Goal: Transaction & Acquisition: Purchase product/service

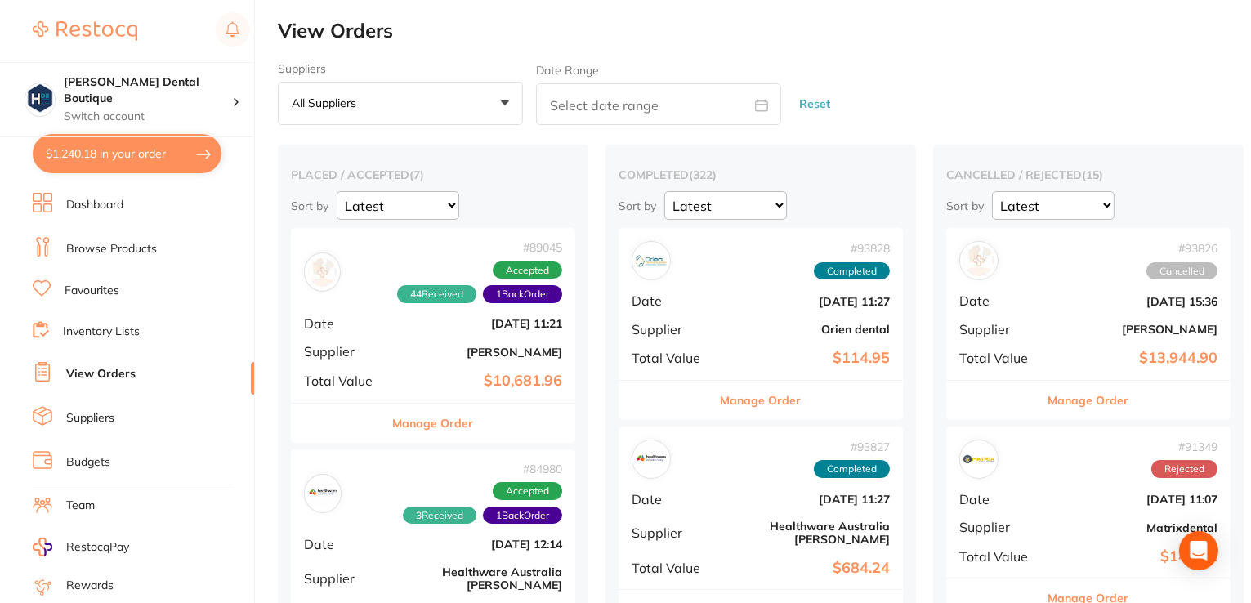
click at [445, 424] on button "Manage Order" at bounding box center [433, 423] width 81 height 39
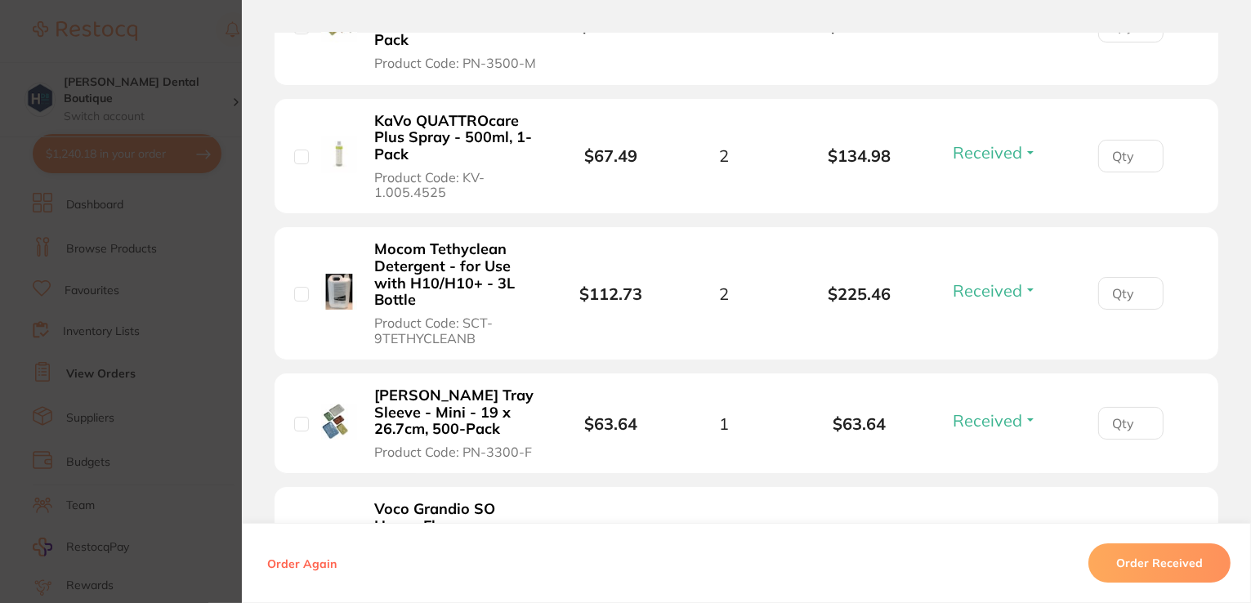
scroll to position [5828, 0]
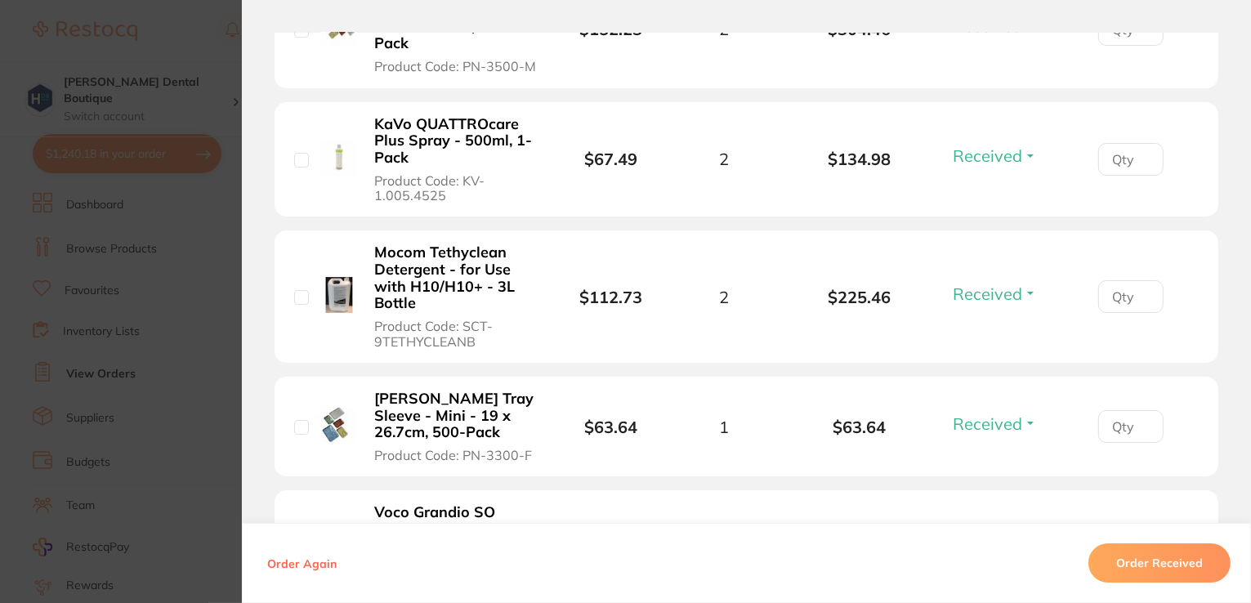
click at [182, 41] on section "Order ID: Restocq- 89045 Order Information 44 Received 1 Back Order Accepted Or…" at bounding box center [625, 301] width 1251 height 603
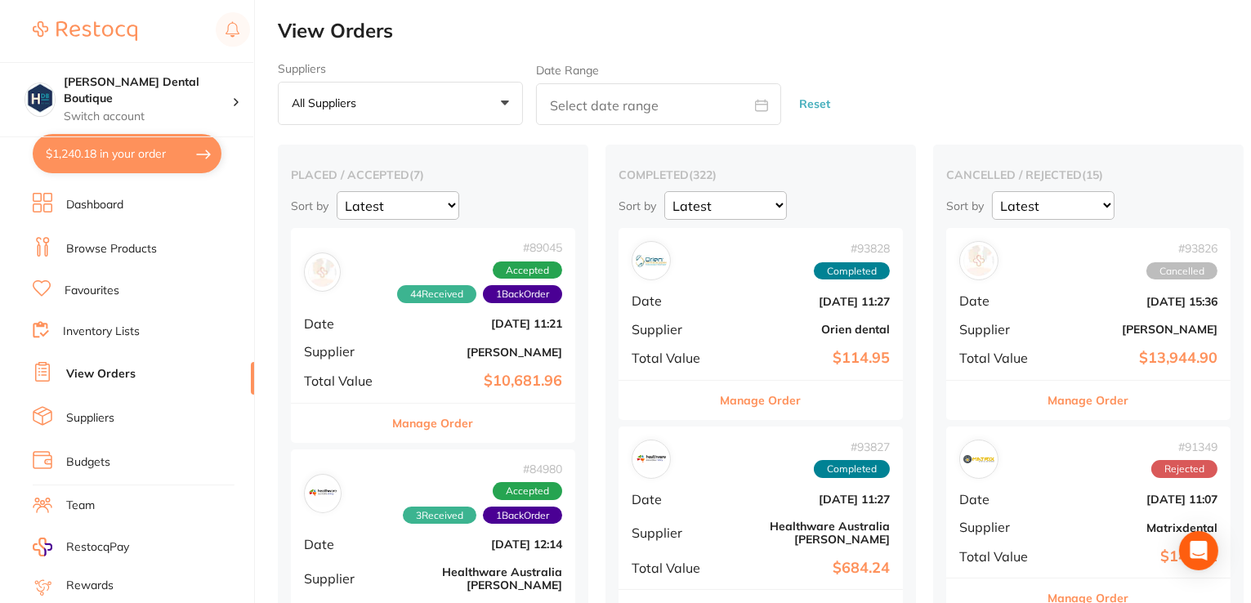
click at [98, 145] on button "$1,240.18 in your order" at bounding box center [127, 153] width 189 height 39
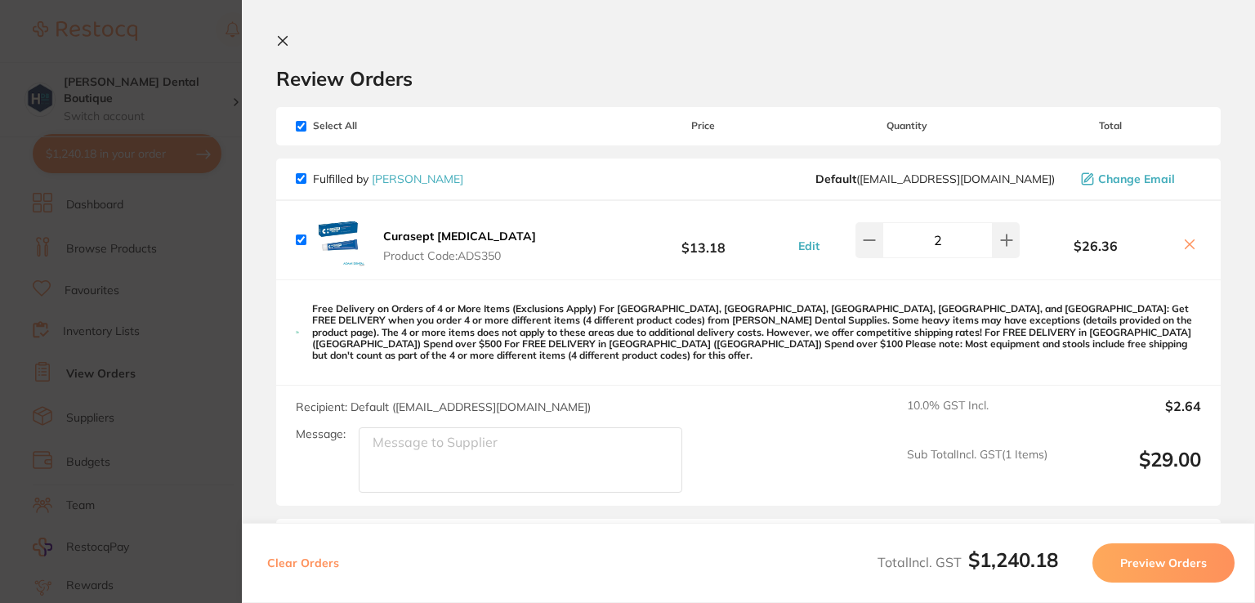
click at [271, 38] on section "Review Orders Your orders are being processed and we will notify you once we ha…" at bounding box center [748, 301] width 1013 height 603
click at [287, 40] on icon at bounding box center [282, 40] width 13 height 13
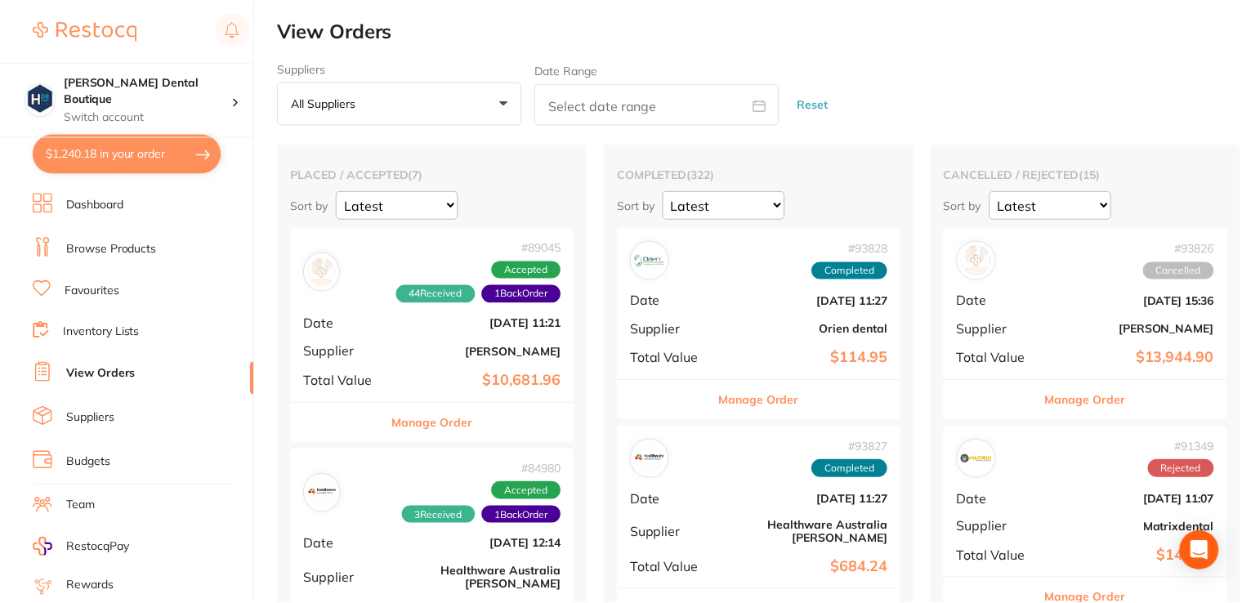
scroll to position [12, 0]
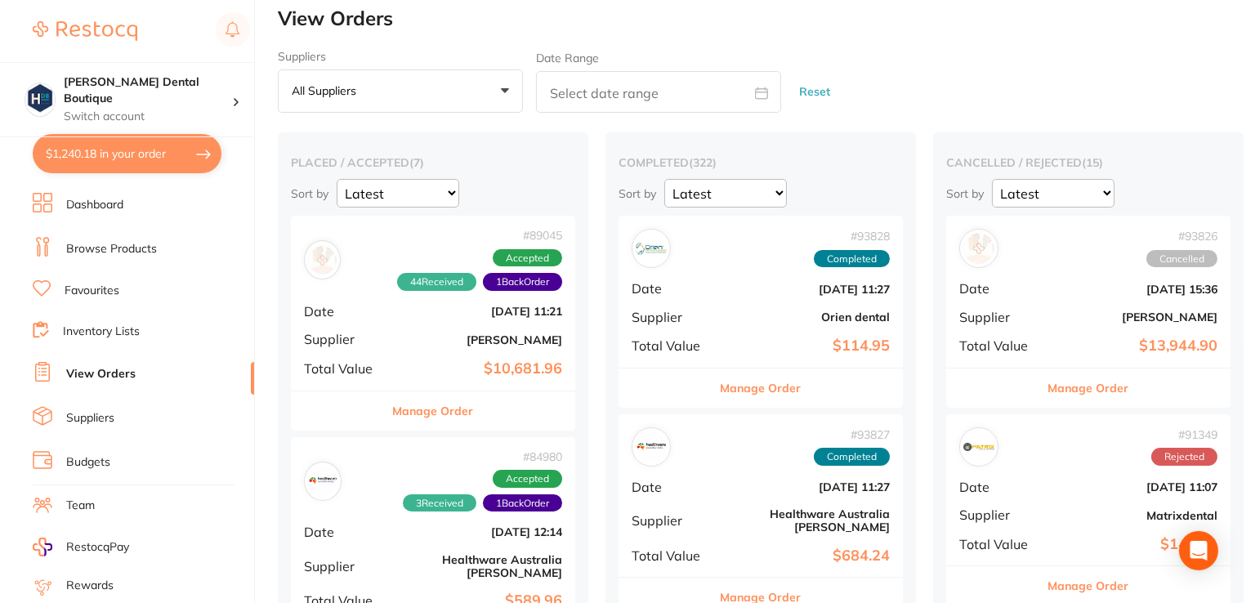
click at [101, 248] on link "Browse Products" at bounding box center [111, 249] width 91 height 16
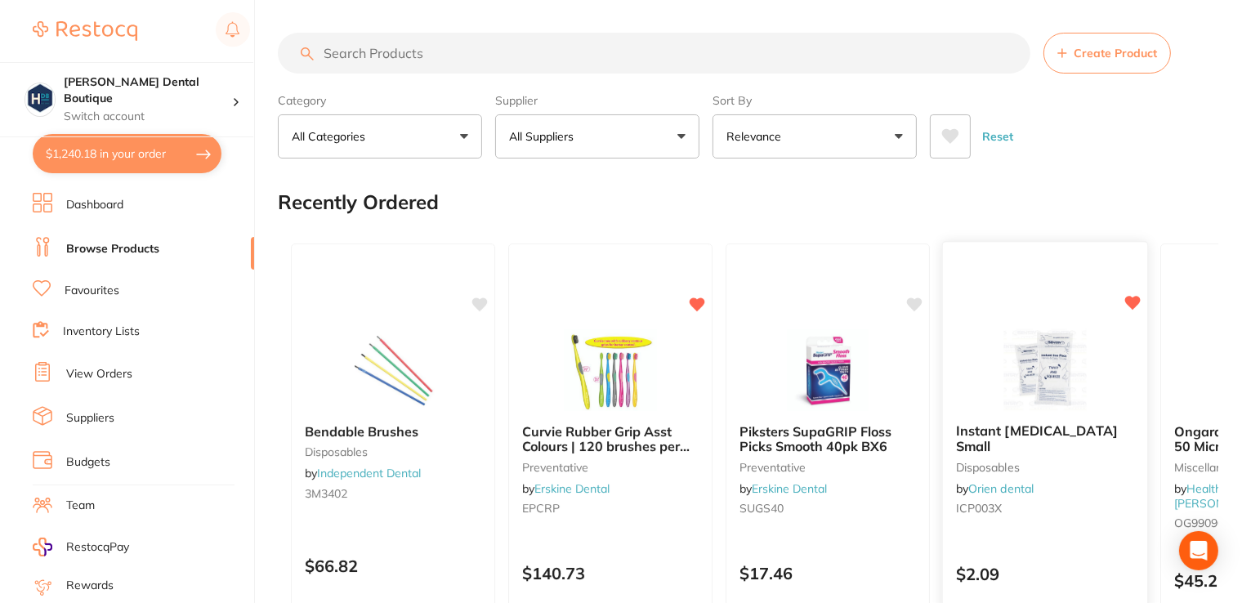
click at [1105, 377] on div at bounding box center [1045, 369] width 204 height 83
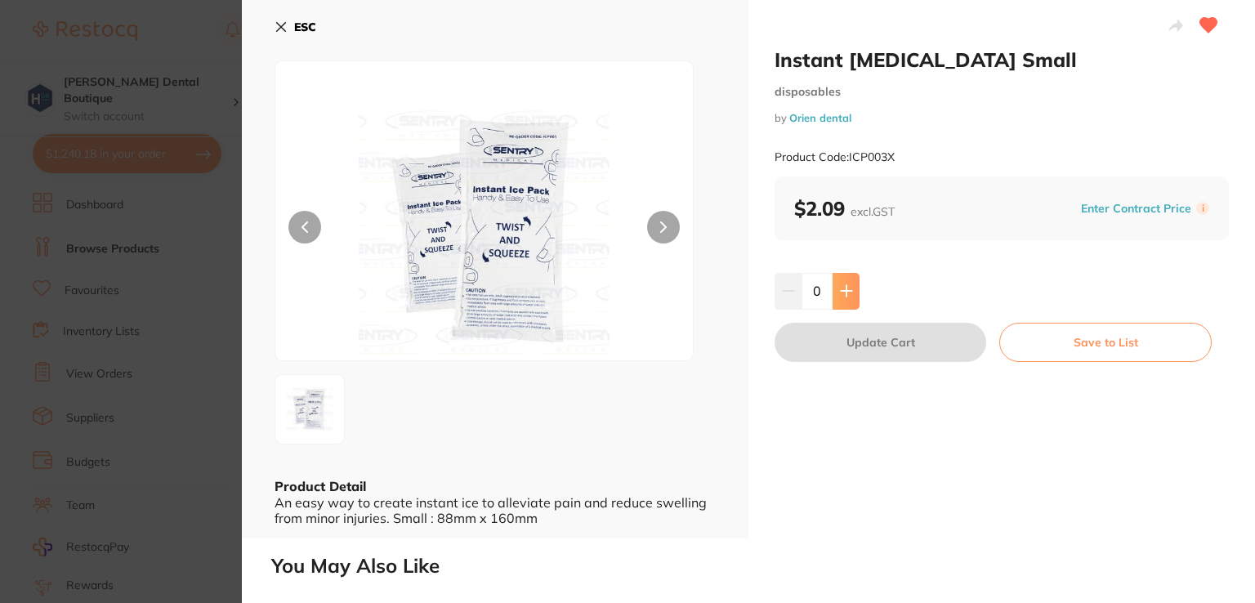
click at [835, 288] on button at bounding box center [846, 291] width 27 height 36
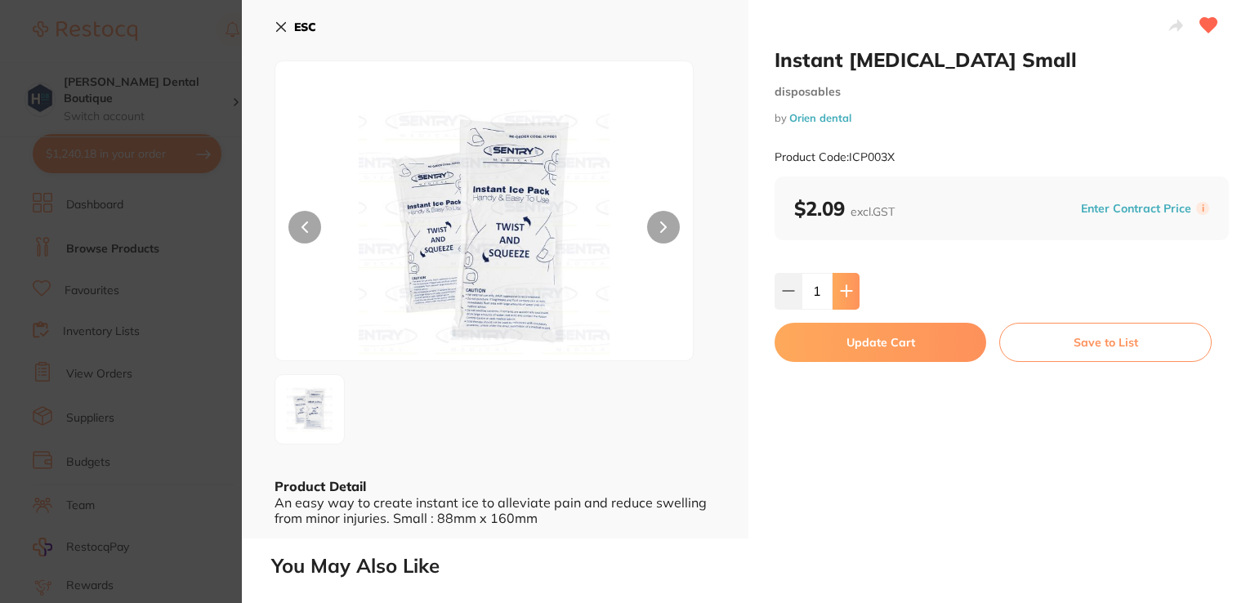
click at [835, 288] on button at bounding box center [846, 291] width 27 height 36
click at [841, 292] on icon at bounding box center [846, 291] width 11 height 11
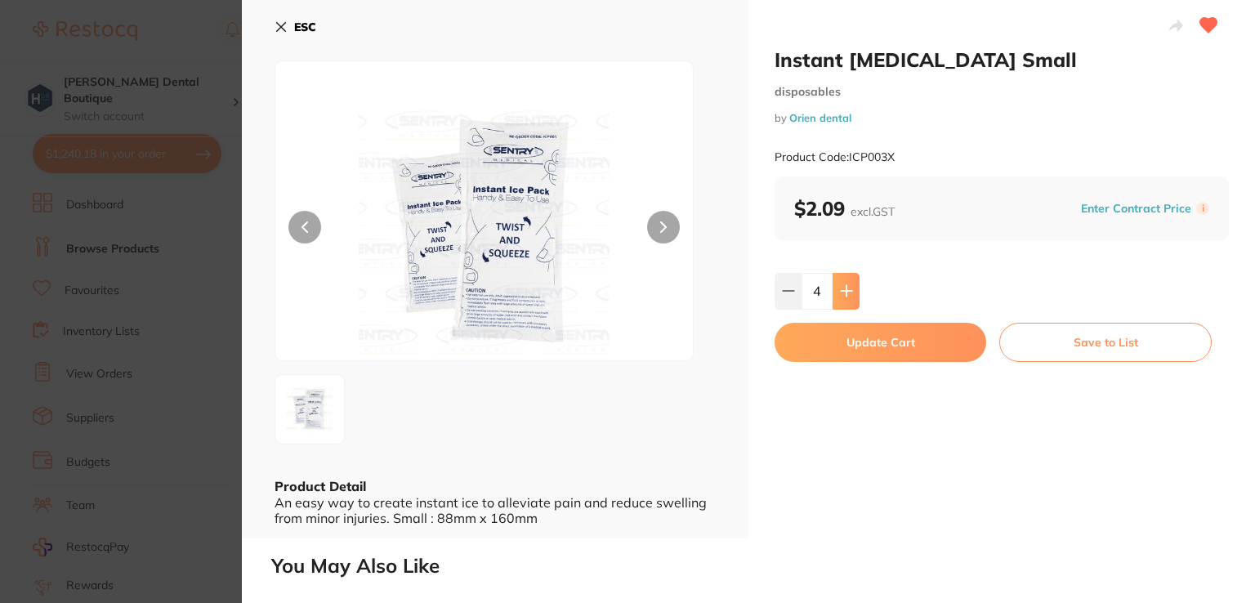
click at [841, 292] on icon at bounding box center [846, 291] width 11 height 11
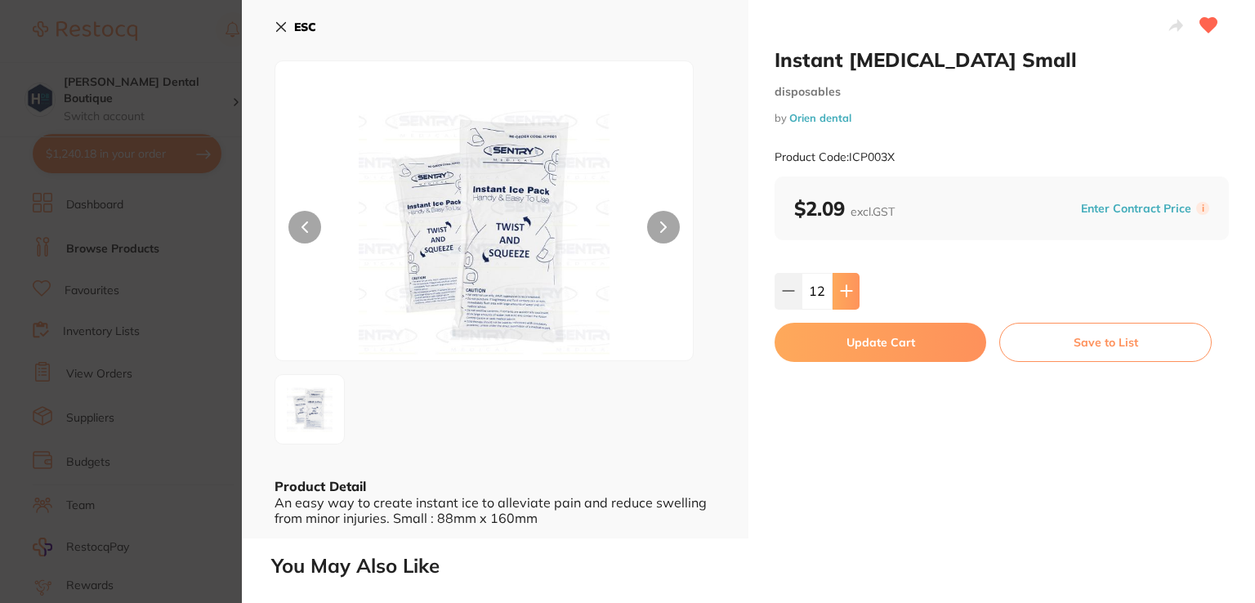
click at [842, 285] on icon at bounding box center [846, 290] width 13 height 13
type input "15"
click at [852, 344] on button "Update Cart" at bounding box center [881, 342] width 212 height 39
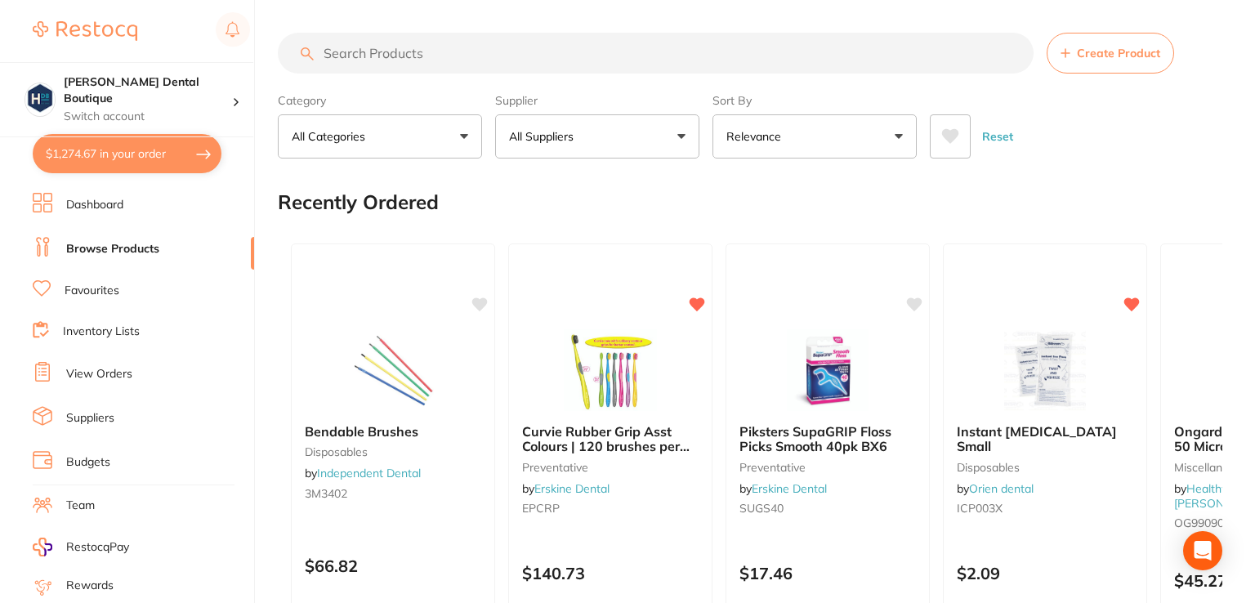
checkbox input "false"
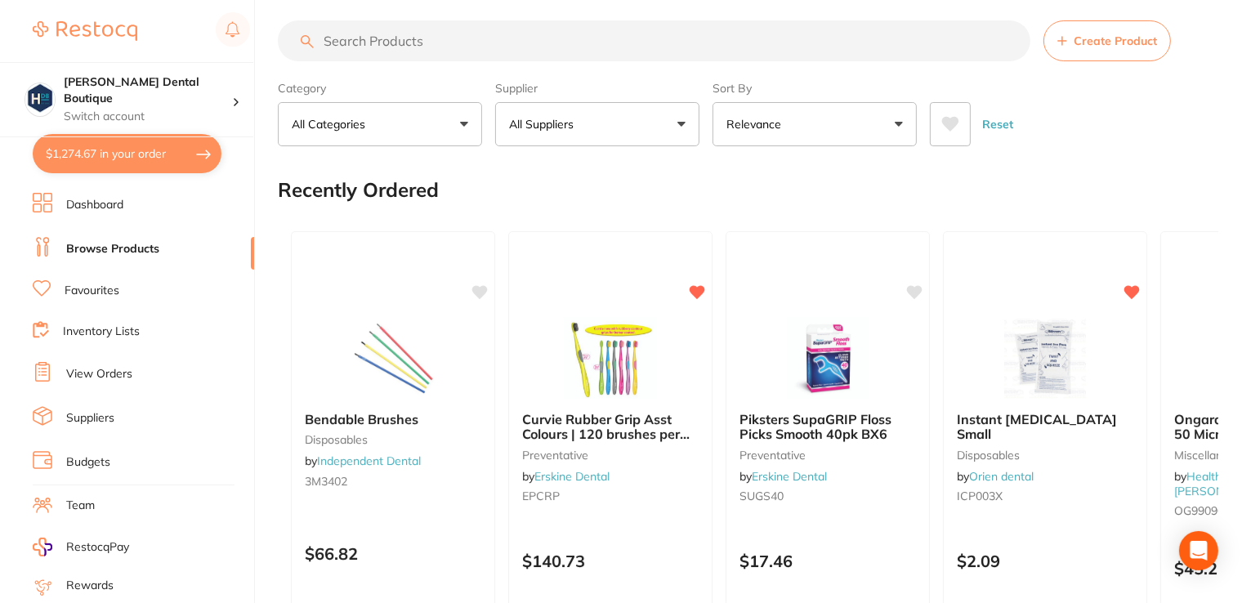
click at [431, 49] on input "search" at bounding box center [654, 40] width 753 height 41
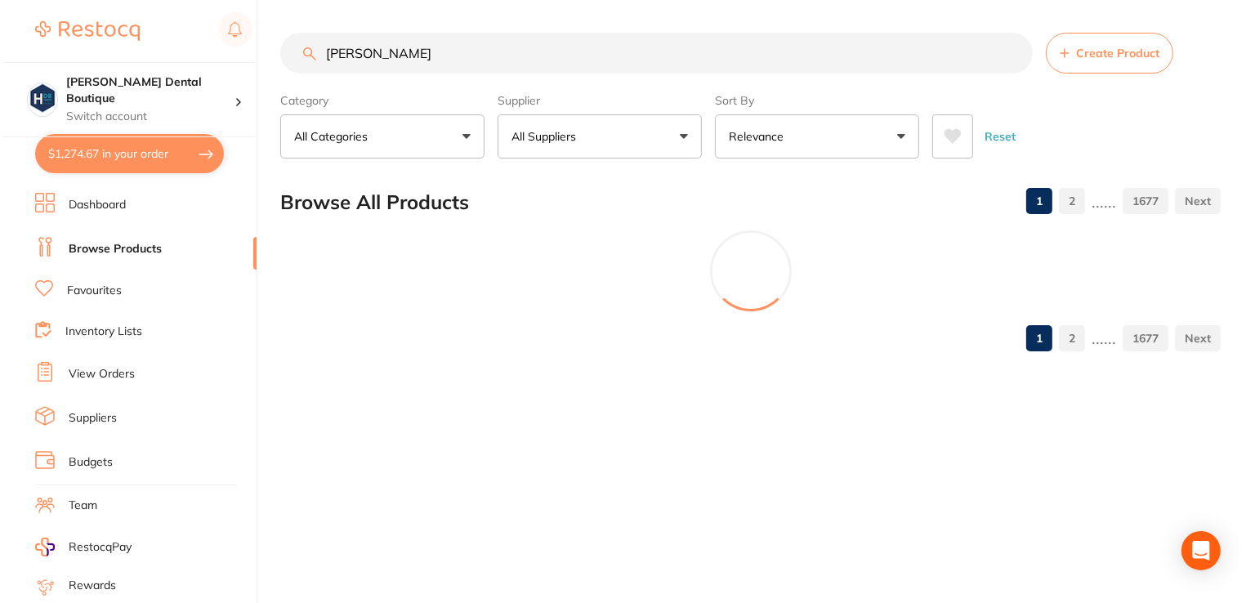
scroll to position [0, 0]
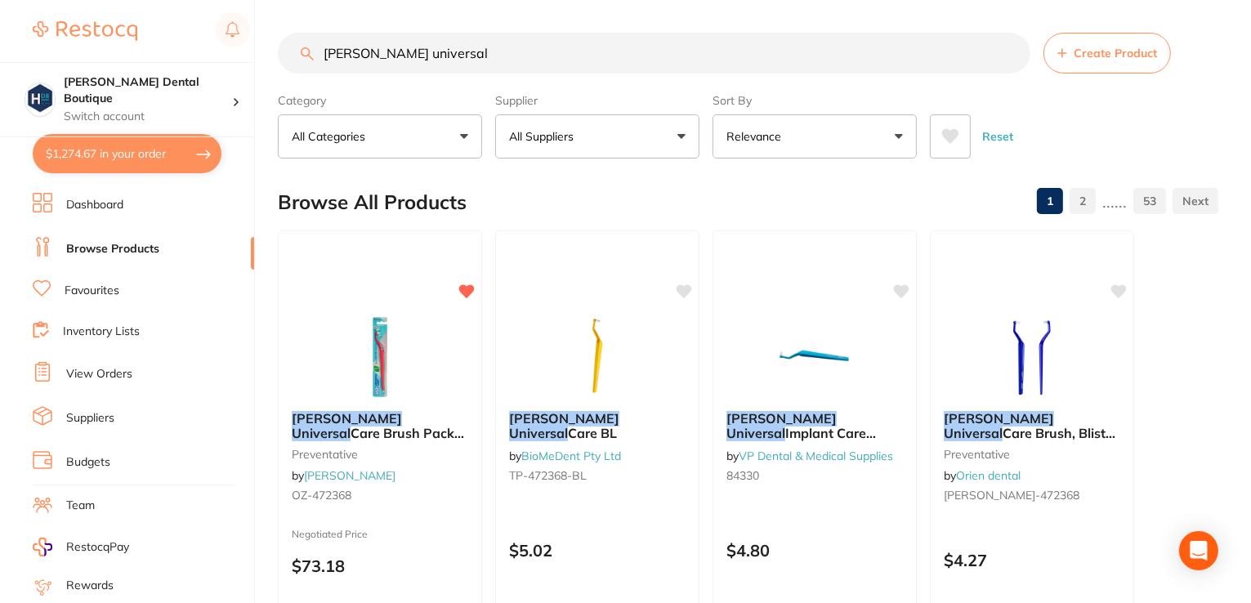
type input "tepe universal"
click at [394, 368] on img at bounding box center [380, 357] width 106 height 82
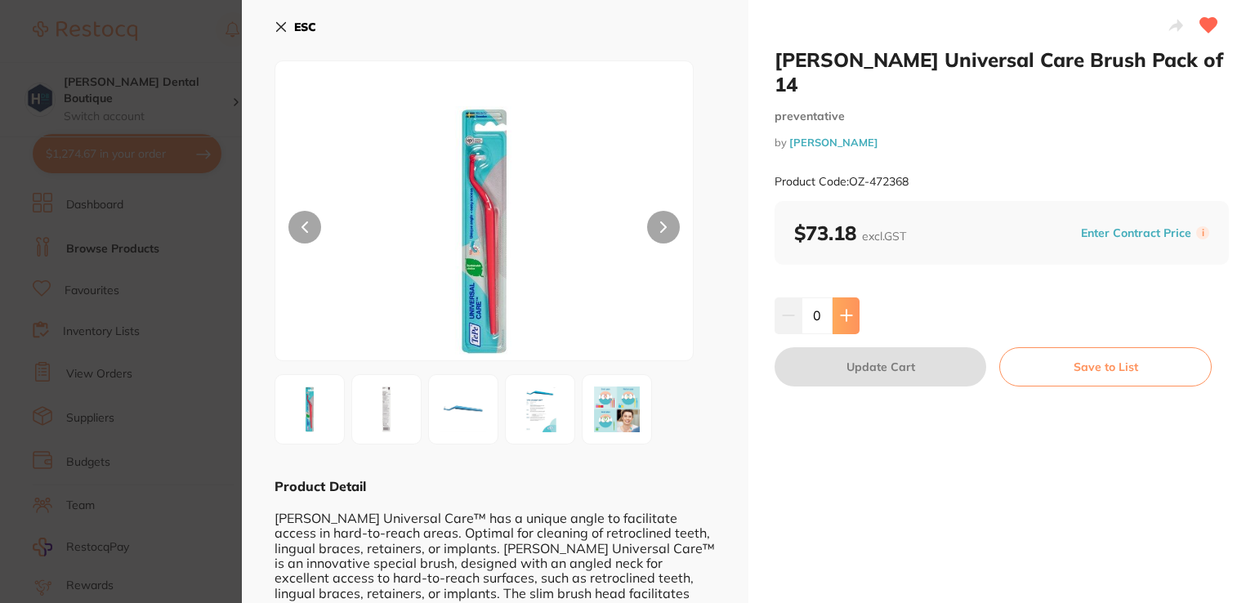
click at [840, 309] on icon at bounding box center [846, 315] width 13 height 13
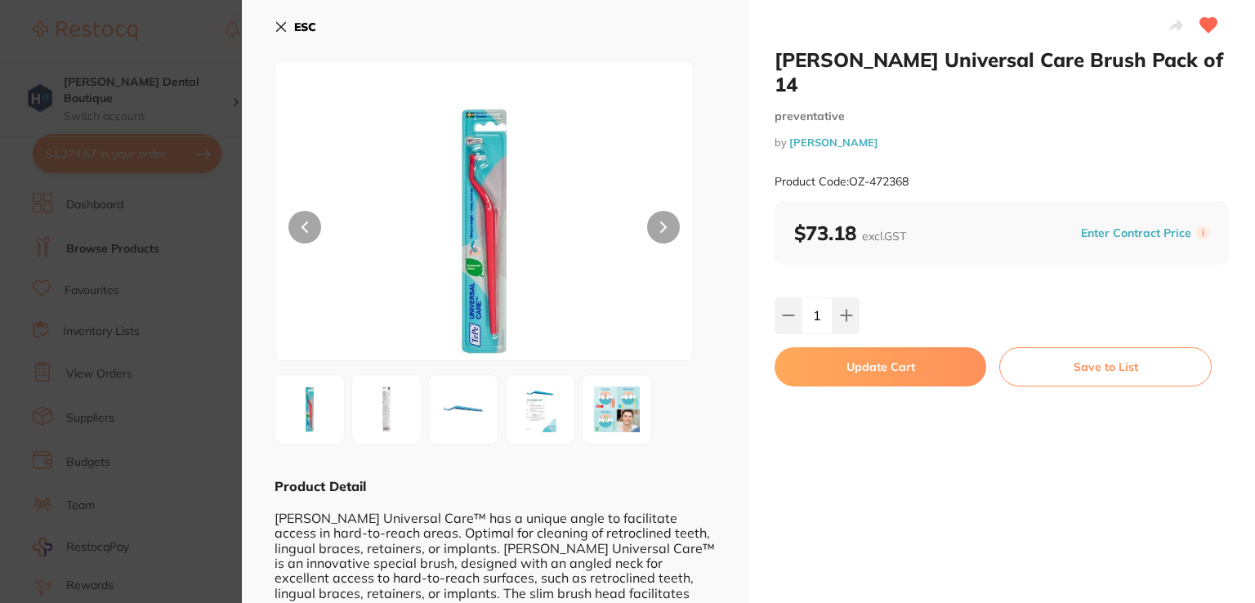
type input "1"
click at [848, 347] on button "Update Cart" at bounding box center [881, 366] width 212 height 39
checkbox input "false"
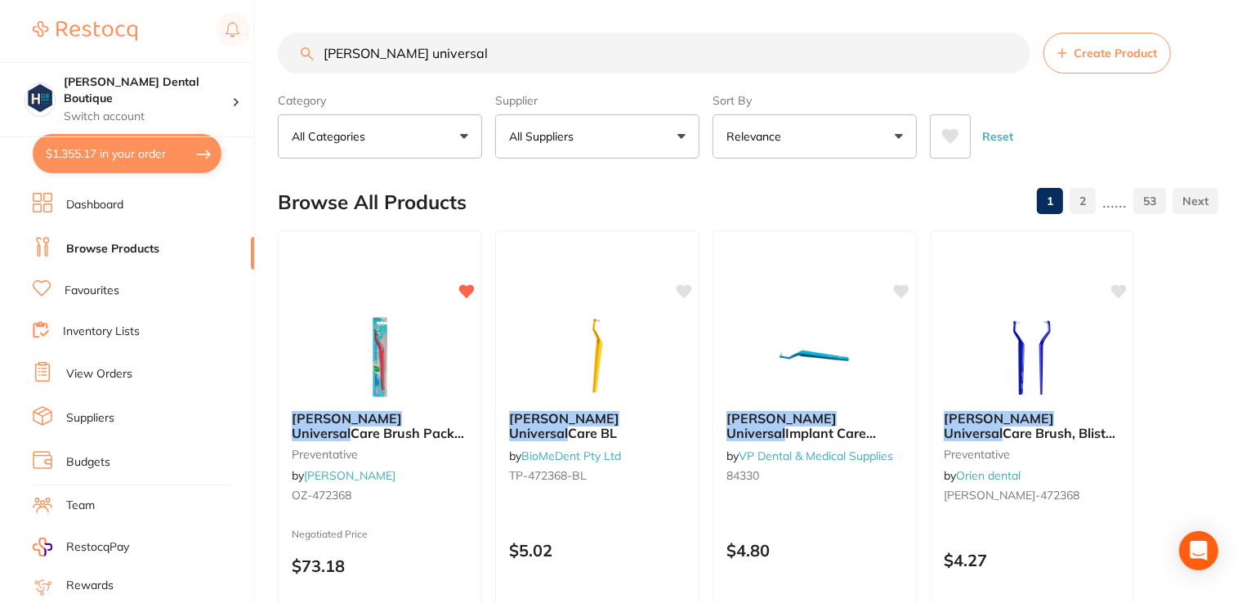
drag, startPoint x: 427, startPoint y: 42, endPoint x: 132, endPoint y: -17, distance: 301.0
click at [132, 0] on html "$1,355.17 Harris Dental Boutique Switch account Harris Dental Boutique $1,355.1…" at bounding box center [625, 301] width 1251 height 603
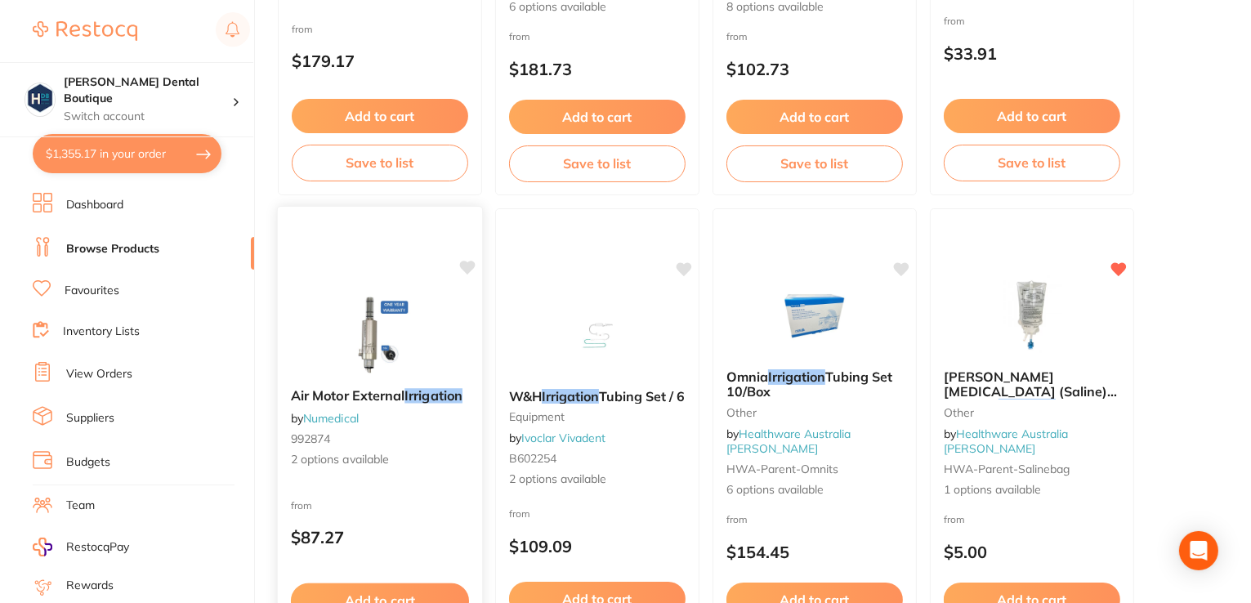
scroll to position [2533, 0]
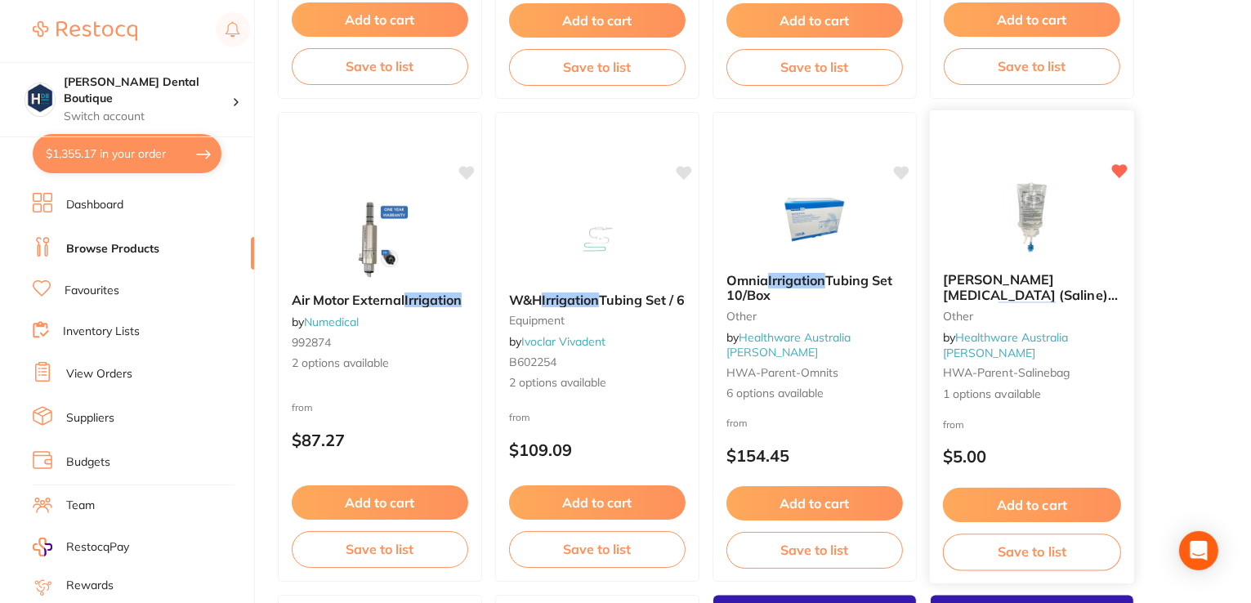
click at [1085, 226] on img at bounding box center [1031, 217] width 107 height 83
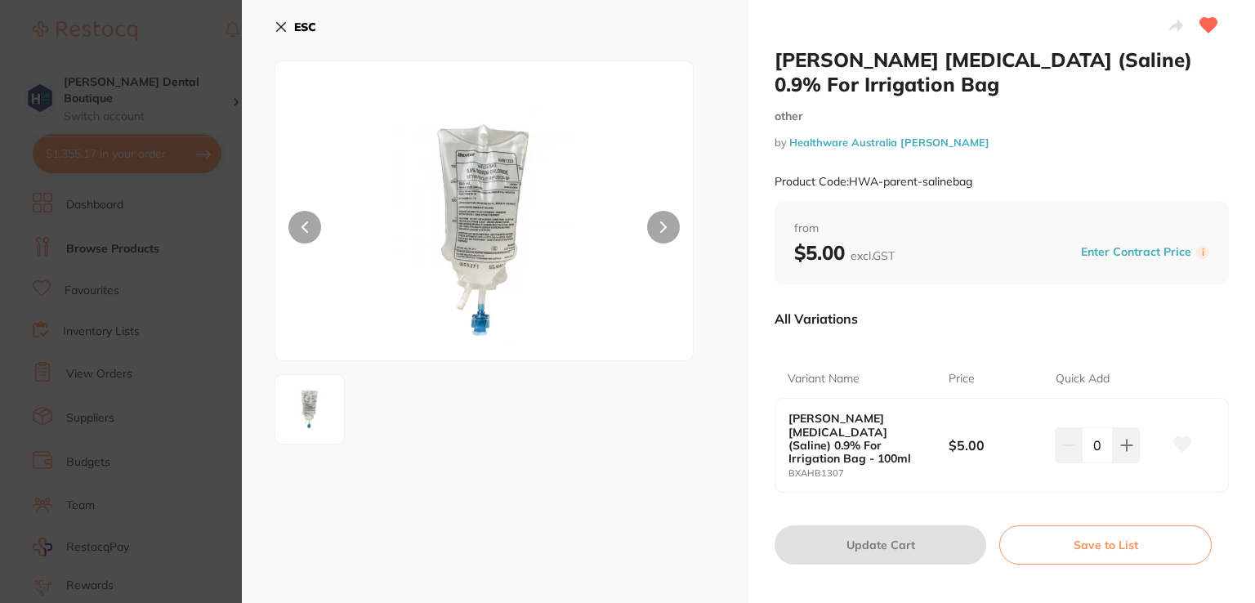
click at [287, 21] on icon at bounding box center [281, 26] width 13 height 13
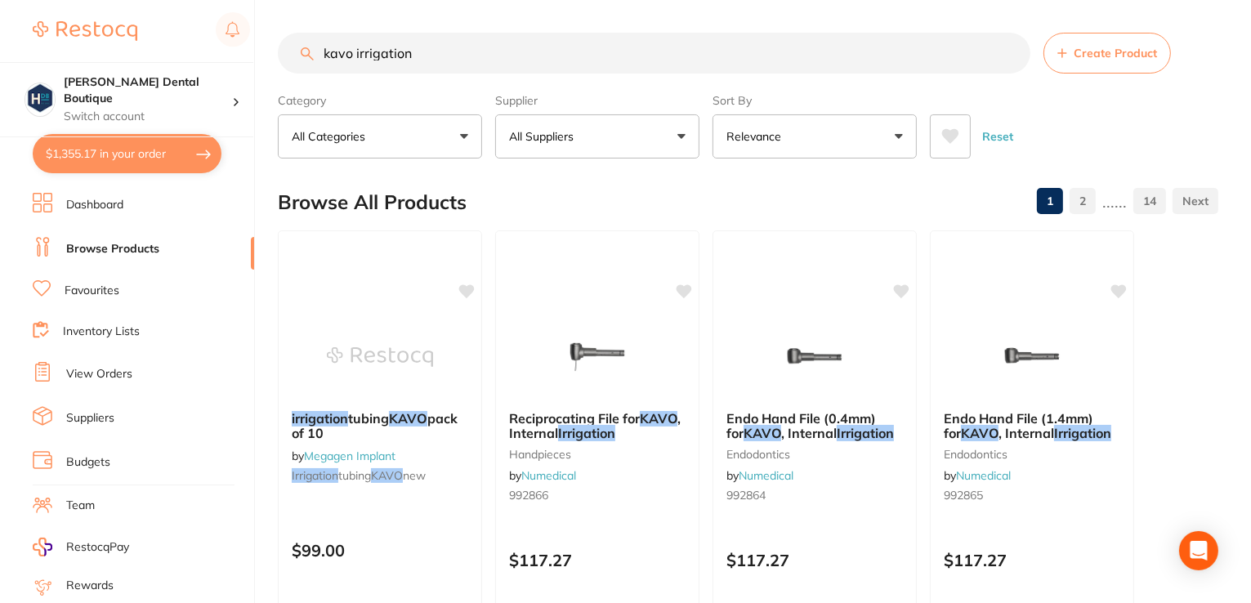
click at [470, 42] on input "kavo irrigation" at bounding box center [654, 53] width 753 height 41
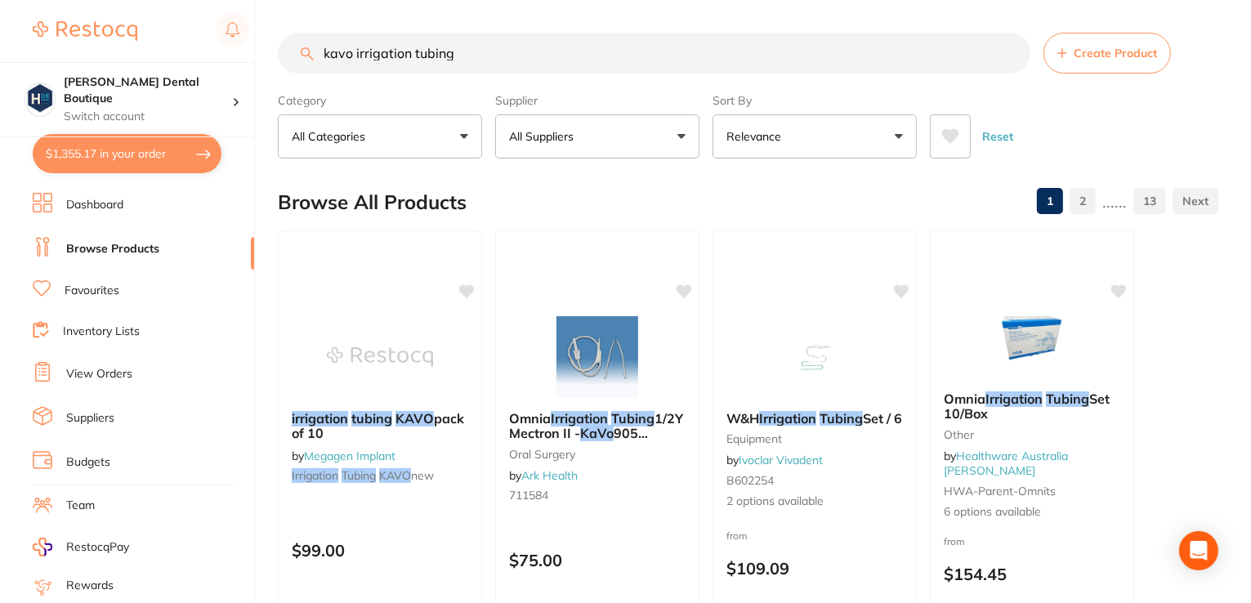
drag, startPoint x: 412, startPoint y: 44, endPoint x: 353, endPoint y: 34, distance: 59.8
click at [354, 37] on input "kavo irrigation tubing" at bounding box center [654, 53] width 753 height 41
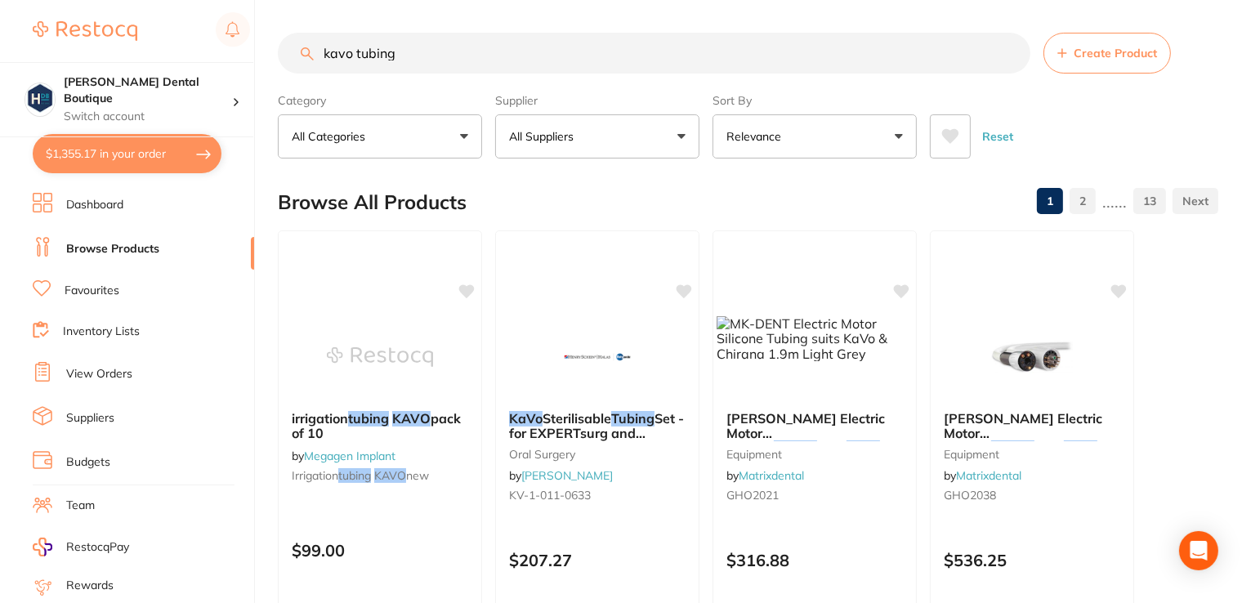
type input "kavo tubing"
click at [88, 283] on link "Favourites" at bounding box center [92, 291] width 55 height 16
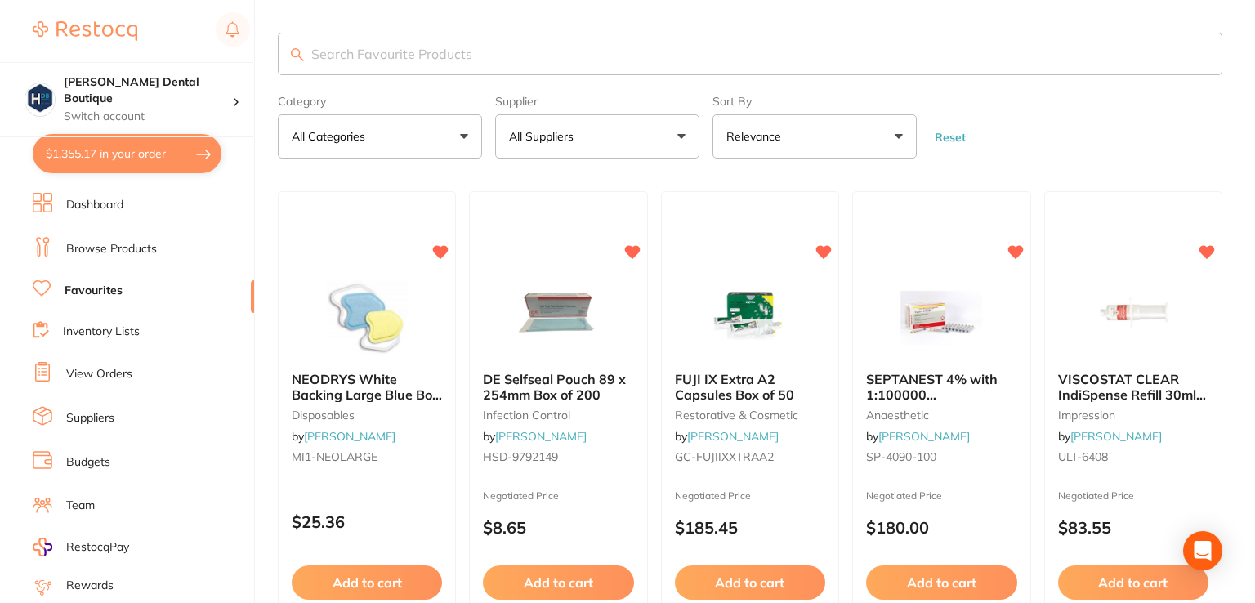
click at [360, 51] on input "search" at bounding box center [750, 54] width 945 height 42
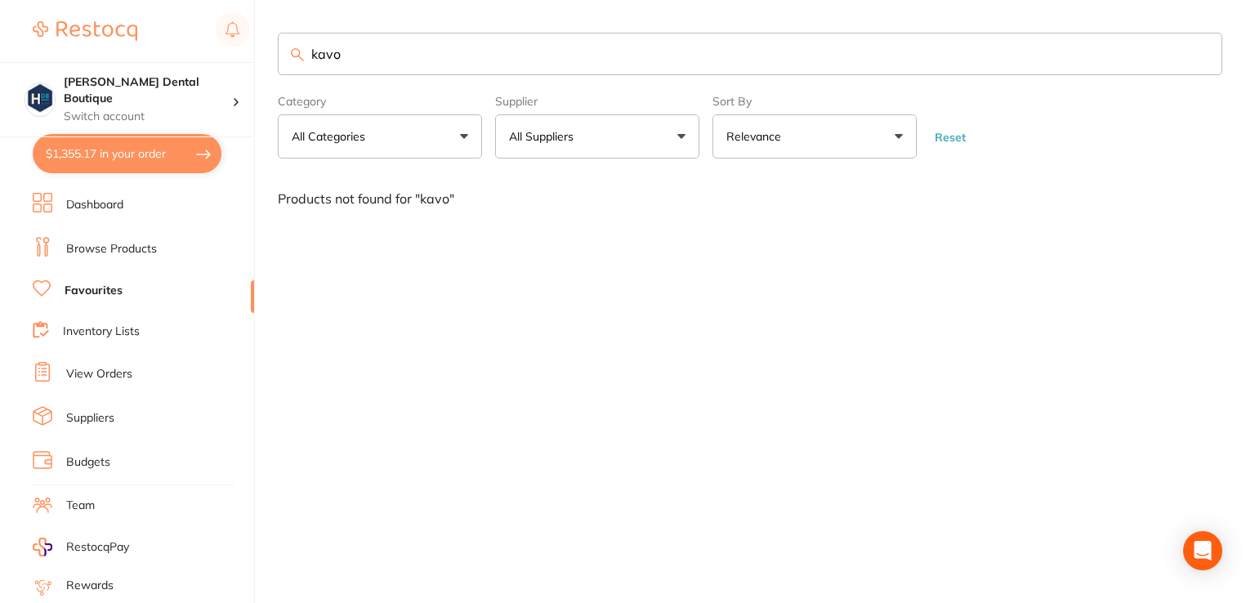
type input "kavo"
click at [90, 233] on ul "Dashboard Browse Products Favourites Inventory Lists View Orders Suppliers Budg…" at bounding box center [143, 475] width 221 height 564
click at [89, 251] on link "Browse Products" at bounding box center [111, 249] width 91 height 16
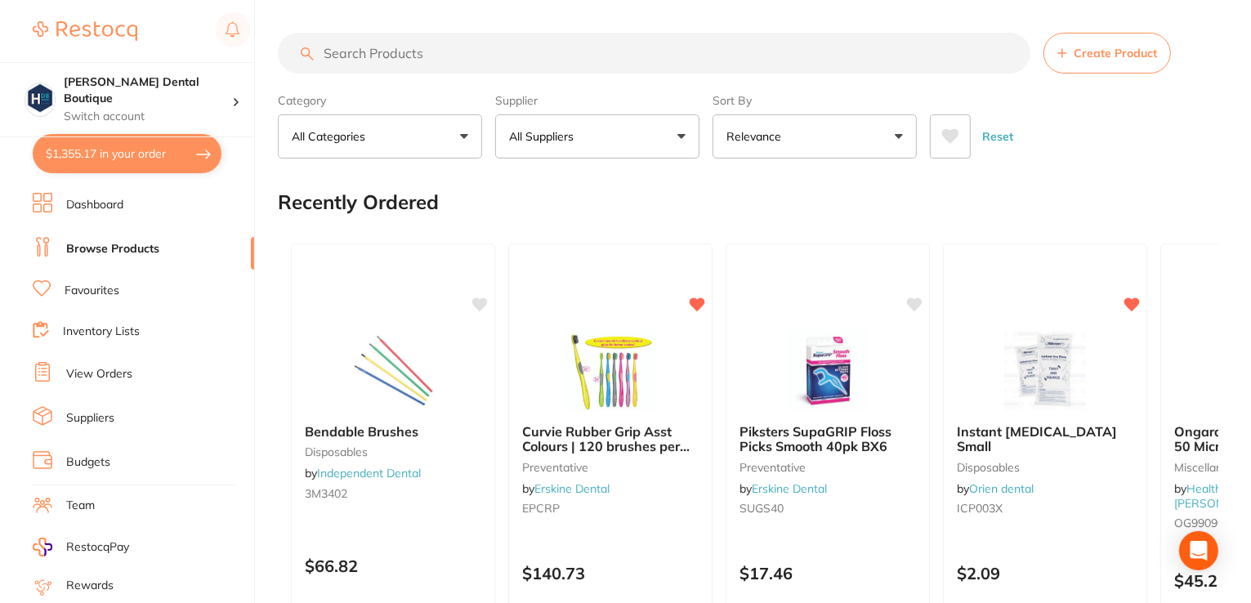
click at [387, 47] on input "search" at bounding box center [654, 53] width 753 height 41
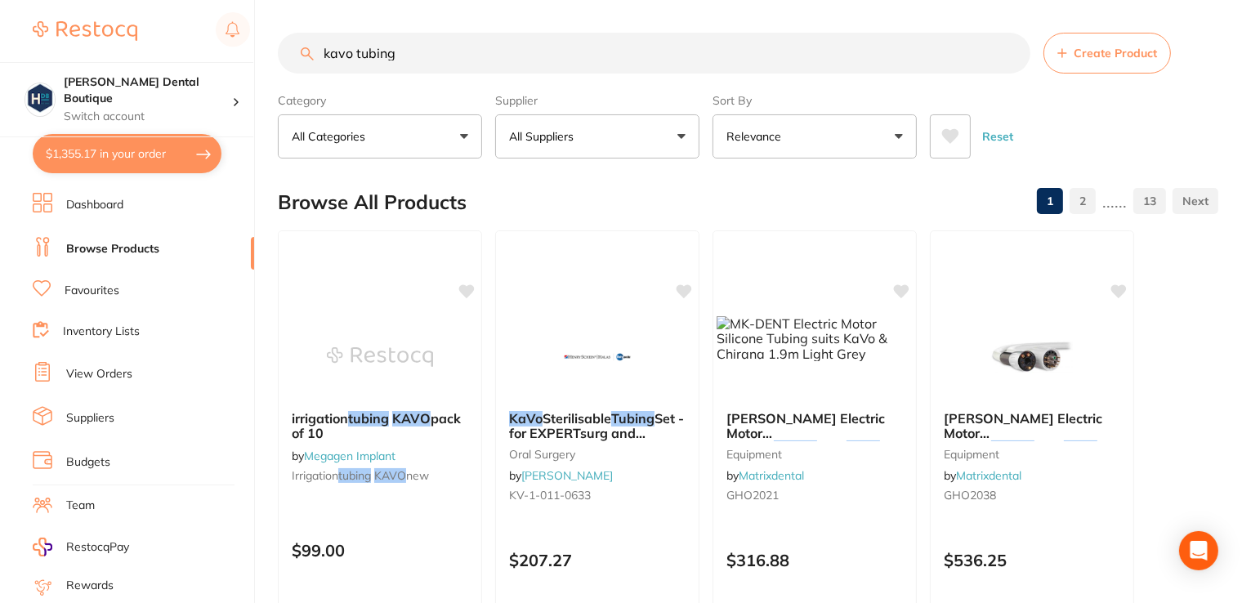
type input "kavo tubing"
drag, startPoint x: 425, startPoint y: 63, endPoint x: 261, endPoint y: 5, distance: 173.4
click at [265, 14] on div "$1,355.17 Harris Dental Boutique Switch account Harris Dental Boutique $1,355.1…" at bounding box center [625, 301] width 1251 height 603
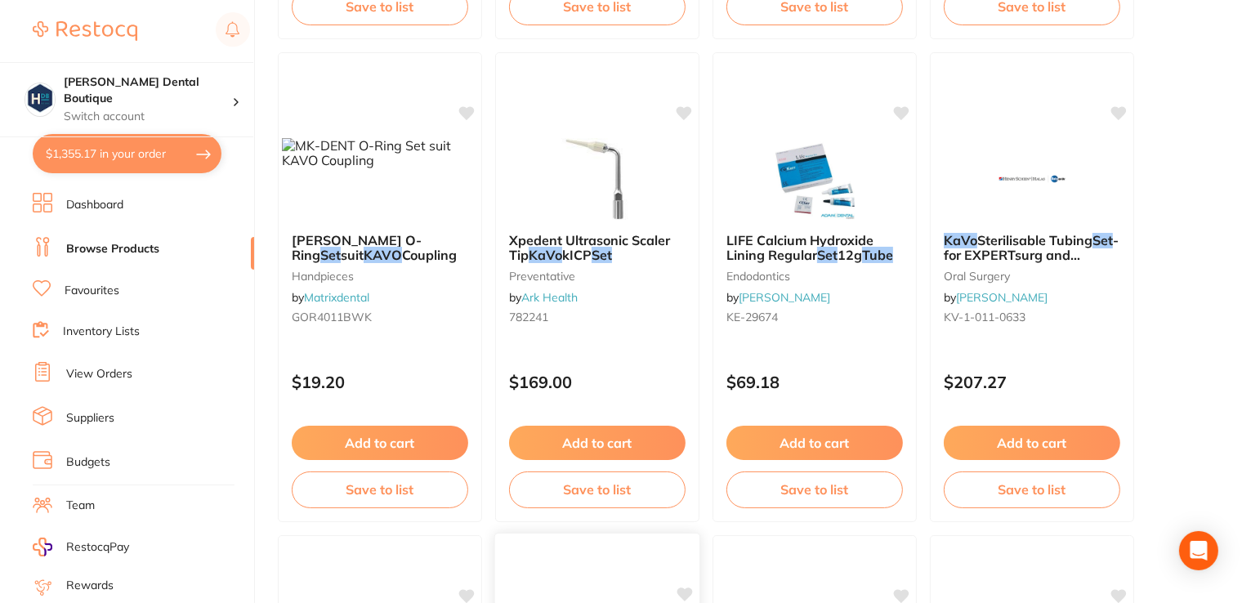
scroll to position [572, 0]
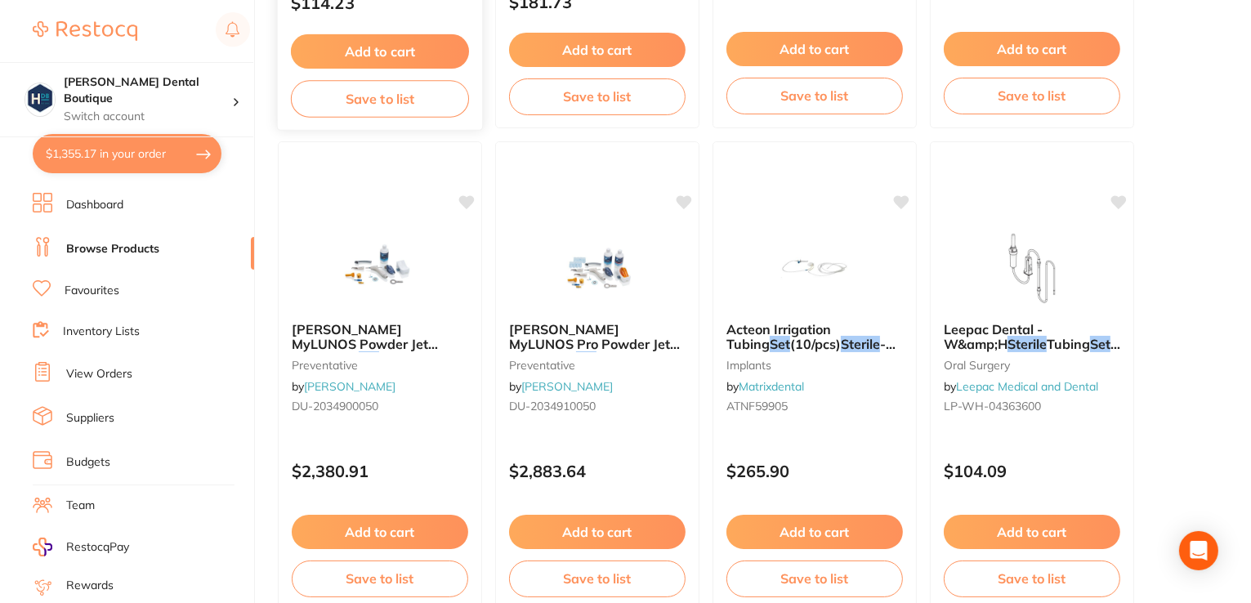
type input "kavo sterile tube set"
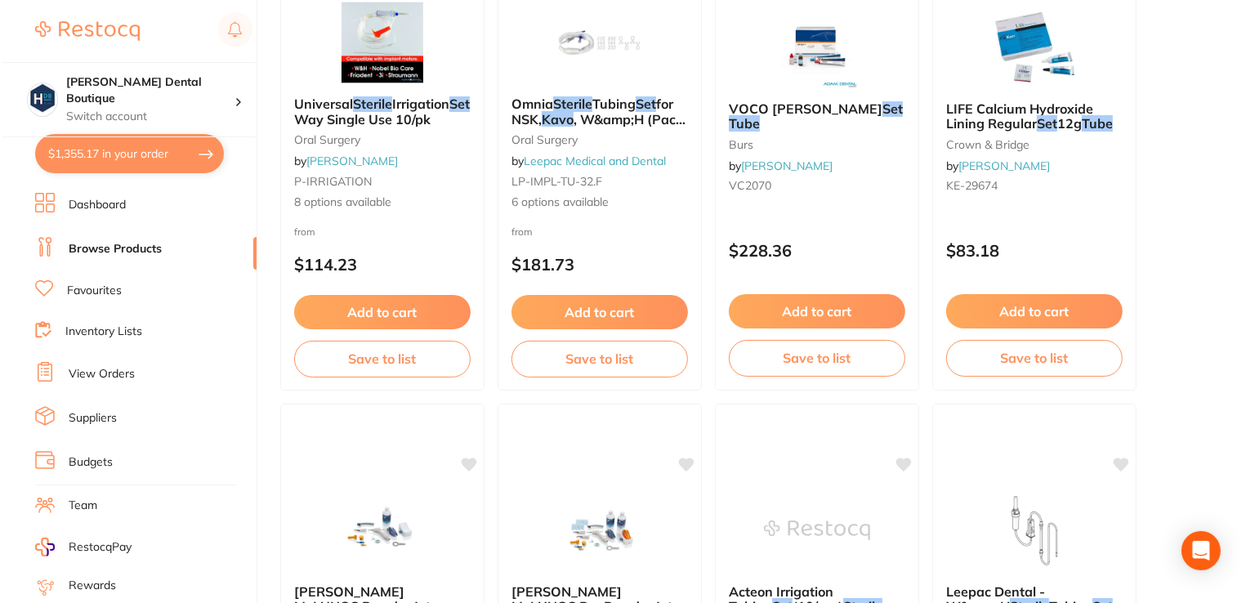
scroll to position [0, 0]
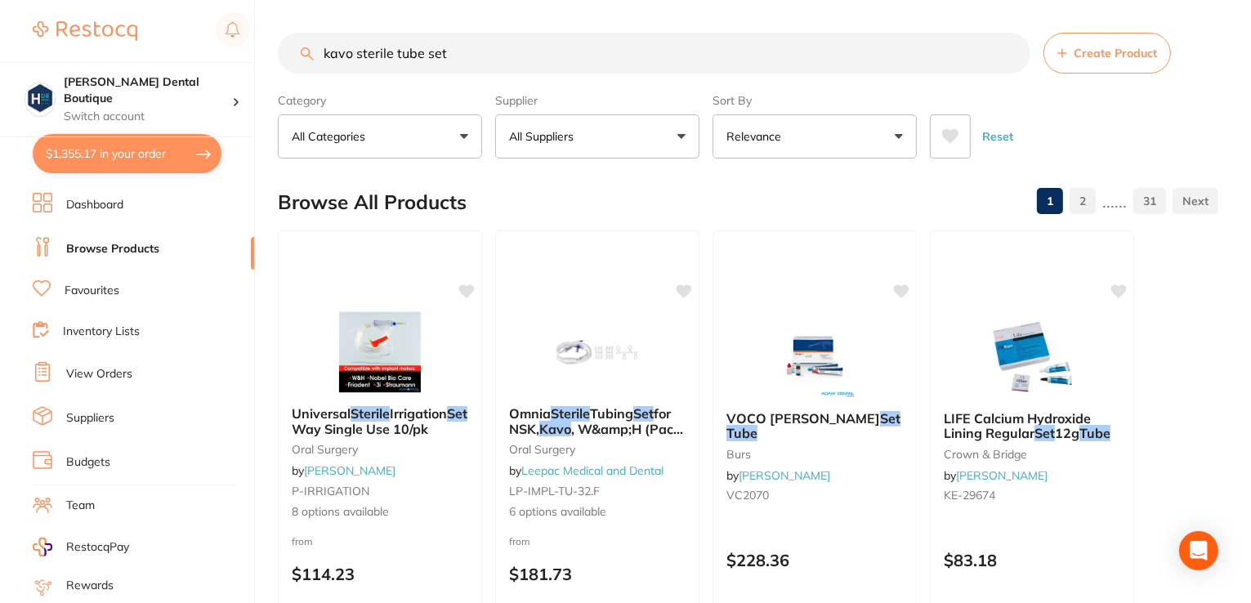
drag, startPoint x: 507, startPoint y: 62, endPoint x: 255, endPoint y: 27, distance: 254.1
click at [248, 28] on div "$1,355.17 Harris Dental Boutique Switch account Harris Dental Boutique $1,355.1…" at bounding box center [625, 301] width 1251 height 603
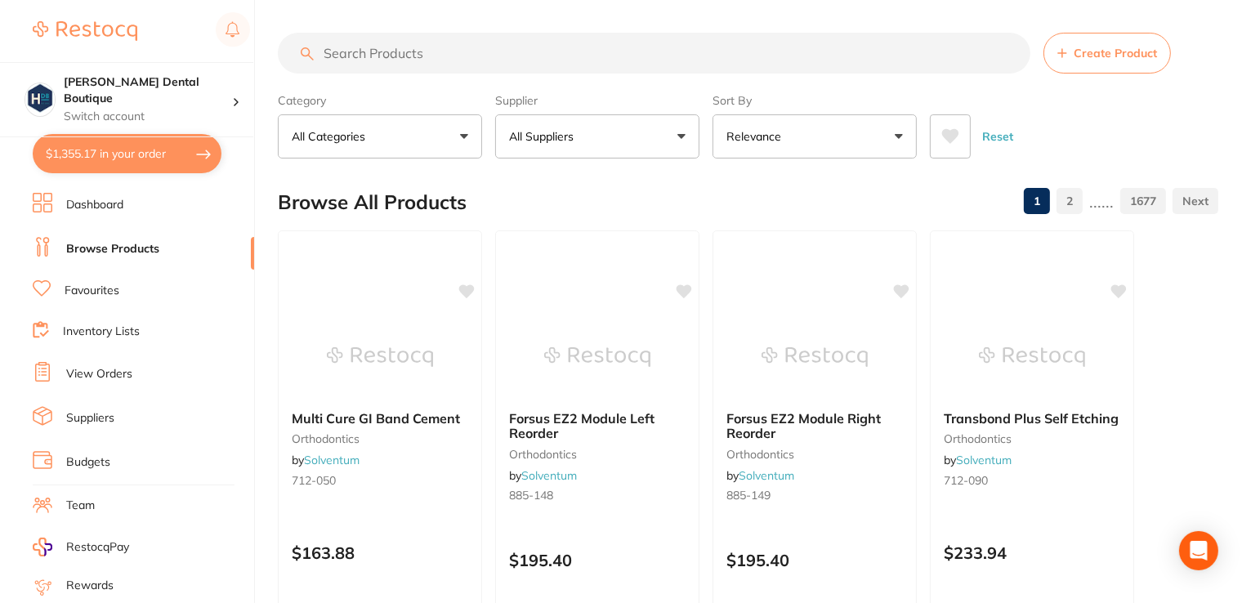
paste input "KV-1-009-8757"
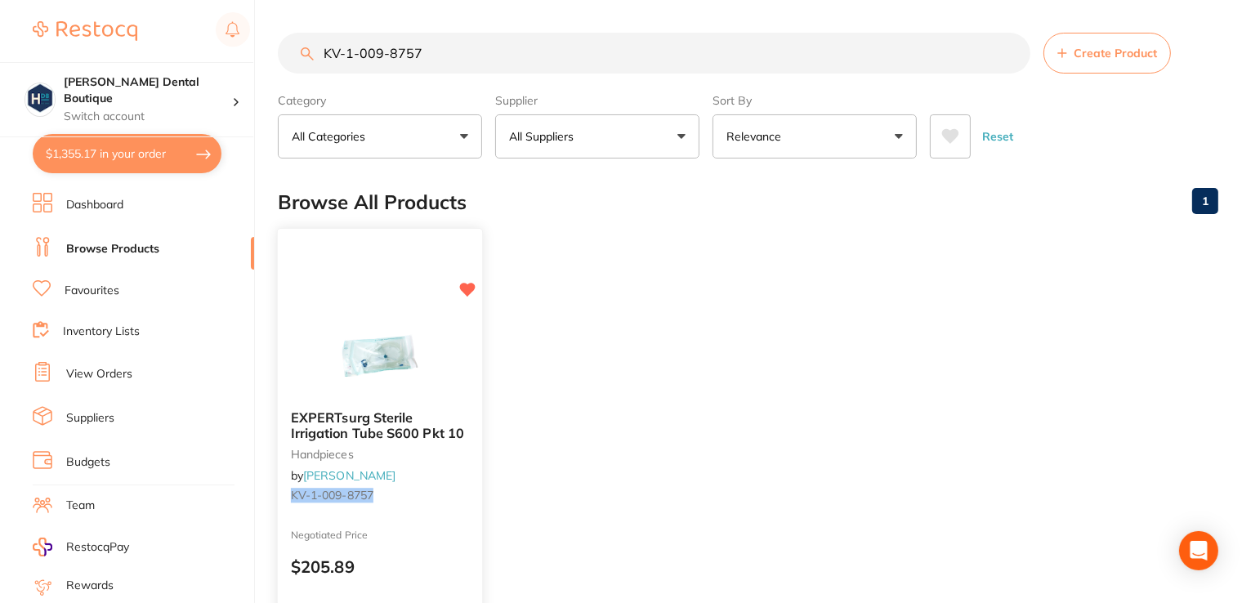
type input "KV-1-009-8757"
click at [391, 380] on img at bounding box center [379, 356] width 107 height 83
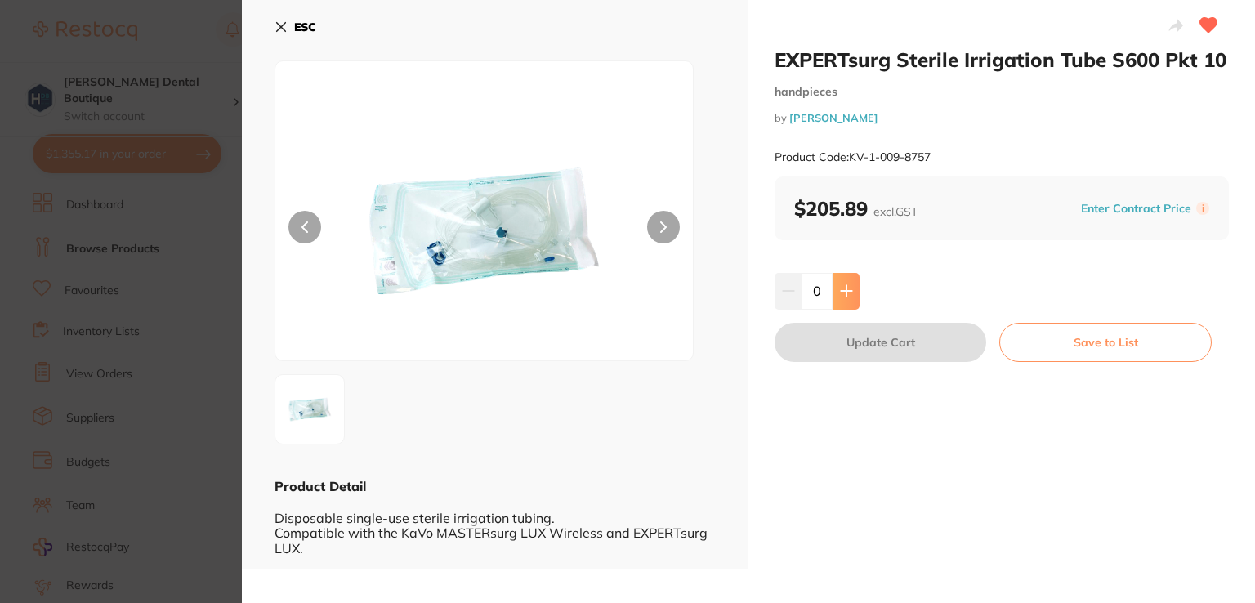
click at [850, 287] on icon at bounding box center [846, 290] width 13 height 13
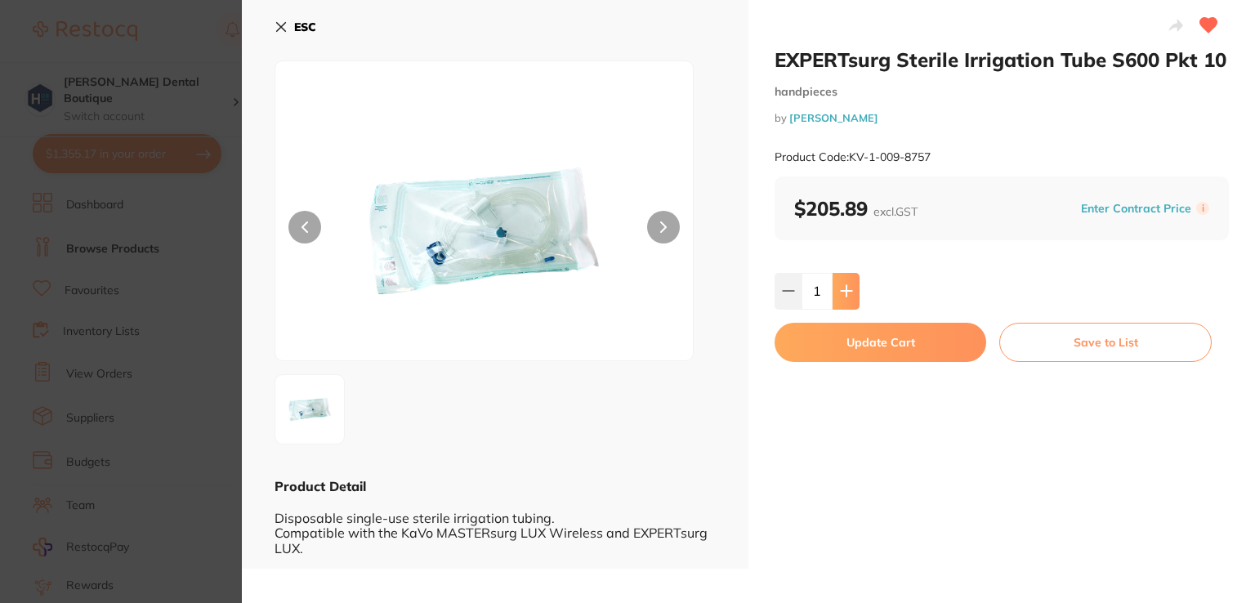
click at [850, 287] on icon at bounding box center [846, 290] width 13 height 13
type input "3"
click at [872, 346] on button "Update Cart" at bounding box center [881, 342] width 212 height 39
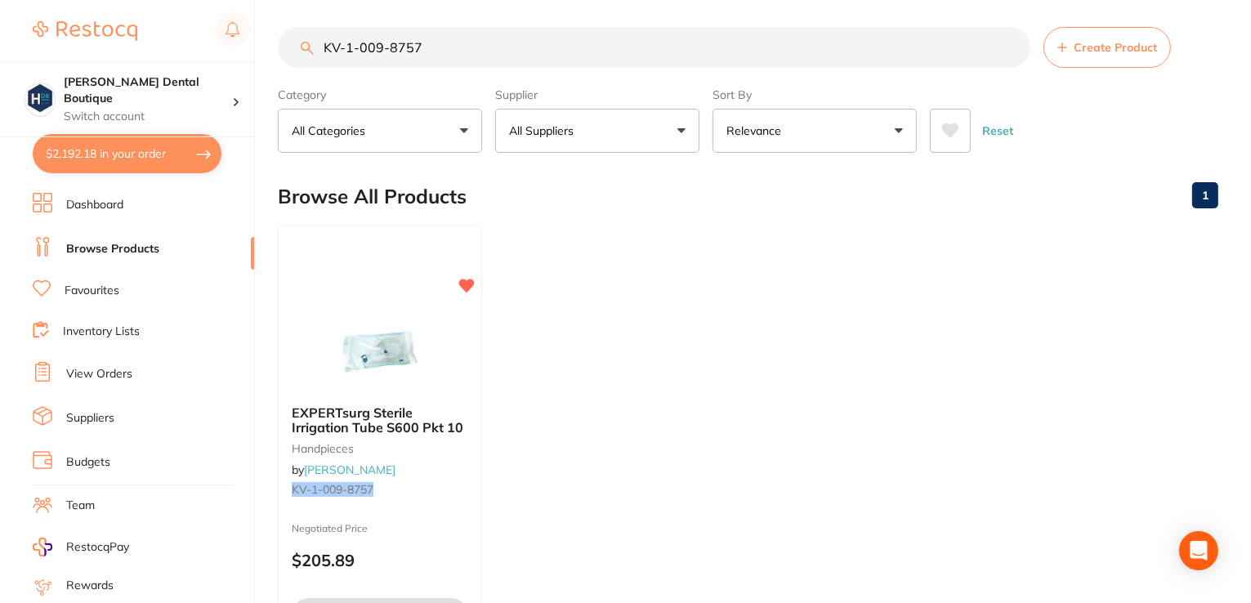
drag, startPoint x: 483, startPoint y: 24, endPoint x: 477, endPoint y: 47, distance: 23.6
click at [482, 31] on main "KV-1-009-8757 Create Product Category All Categories All Categories handpieces …" at bounding box center [764, 386] width 973 height 785
drag, startPoint x: 475, startPoint y: 55, endPoint x: 143, endPoint y: 20, distance: 333.6
click at [143, 20] on div "$2,034.60 Harris Dental Boutique Switch account Harris Dental Boutique $2,034.6…" at bounding box center [625, 295] width 1251 height 603
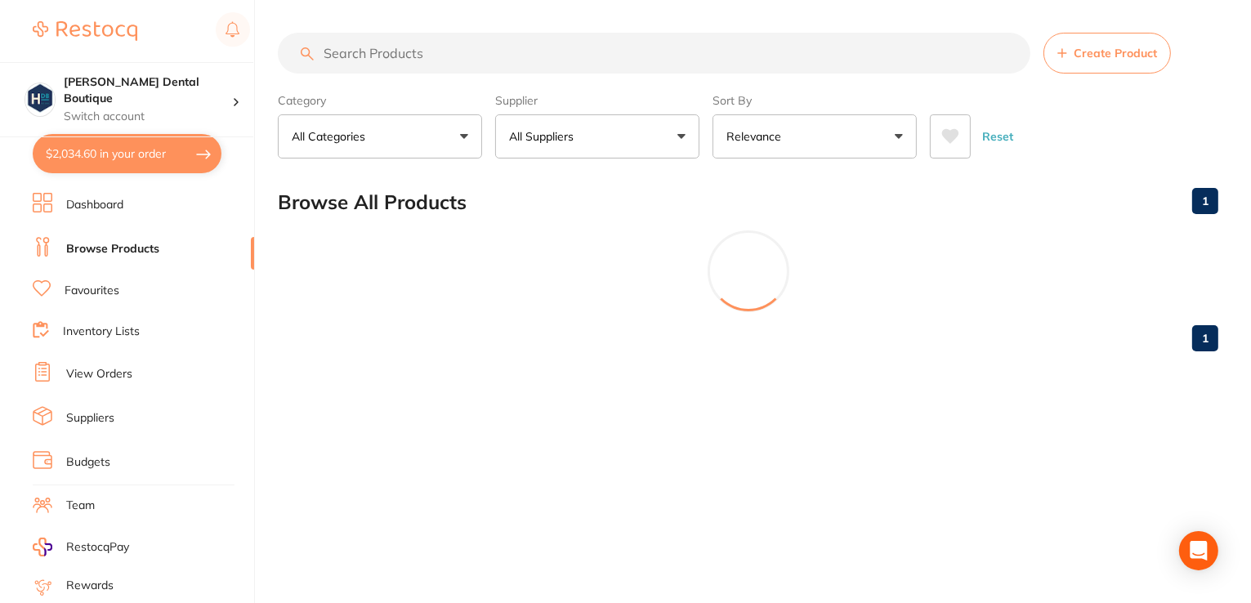
scroll to position [0, 0]
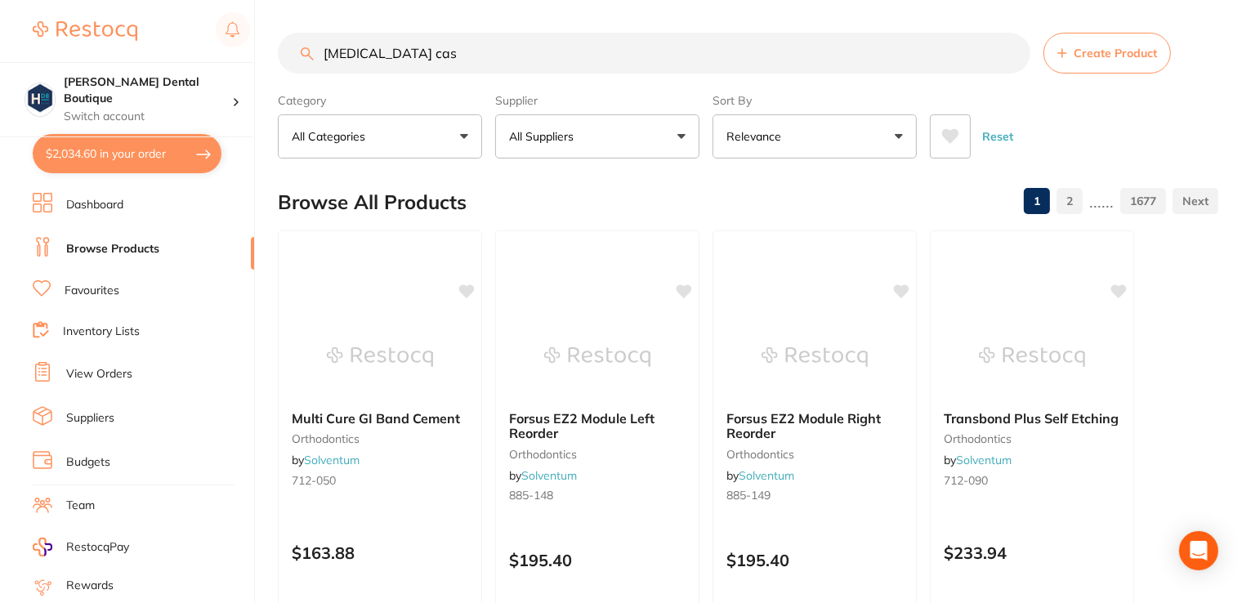
type input "retainer case"
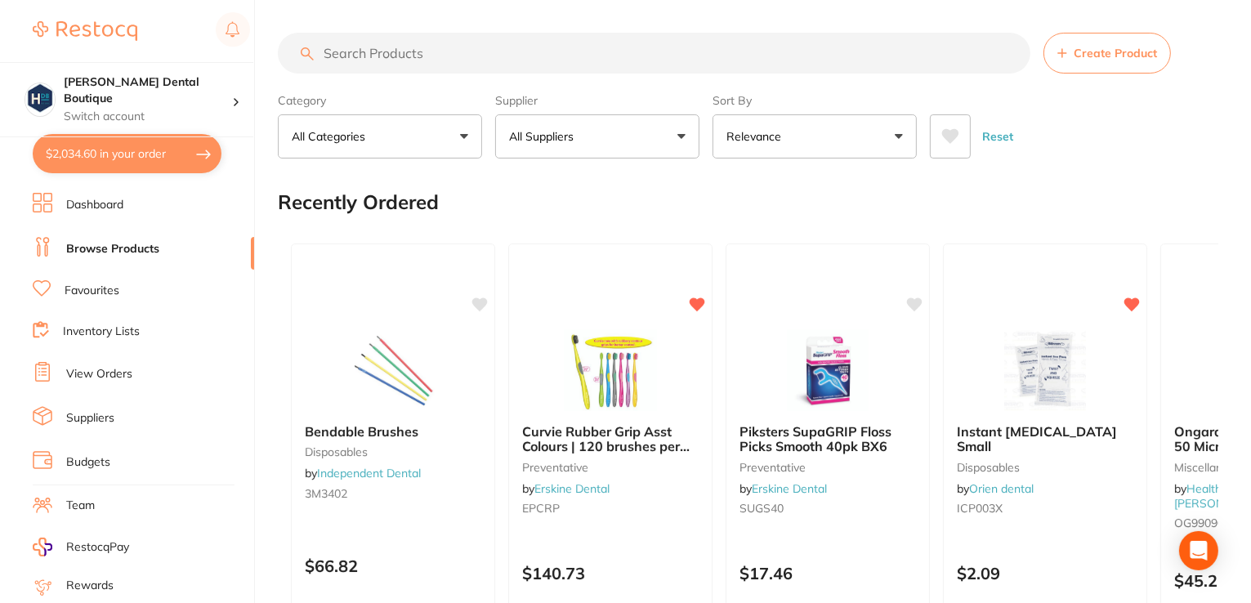
click at [369, 53] on input "search" at bounding box center [654, 53] width 753 height 41
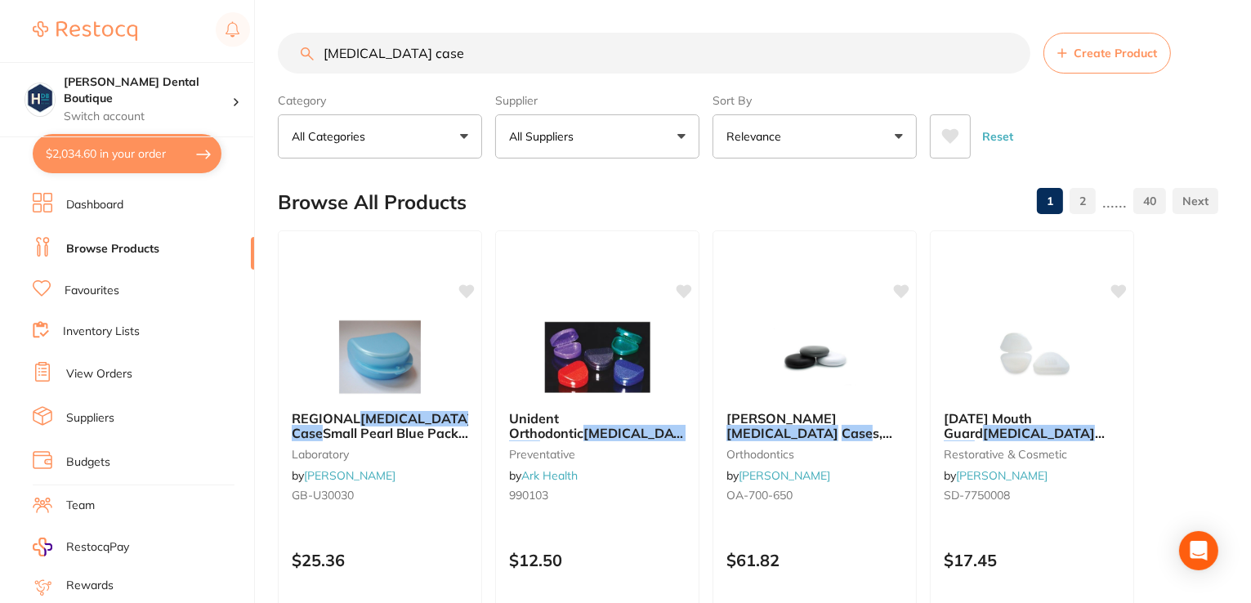
type input "[MEDICAL_DATA] case"
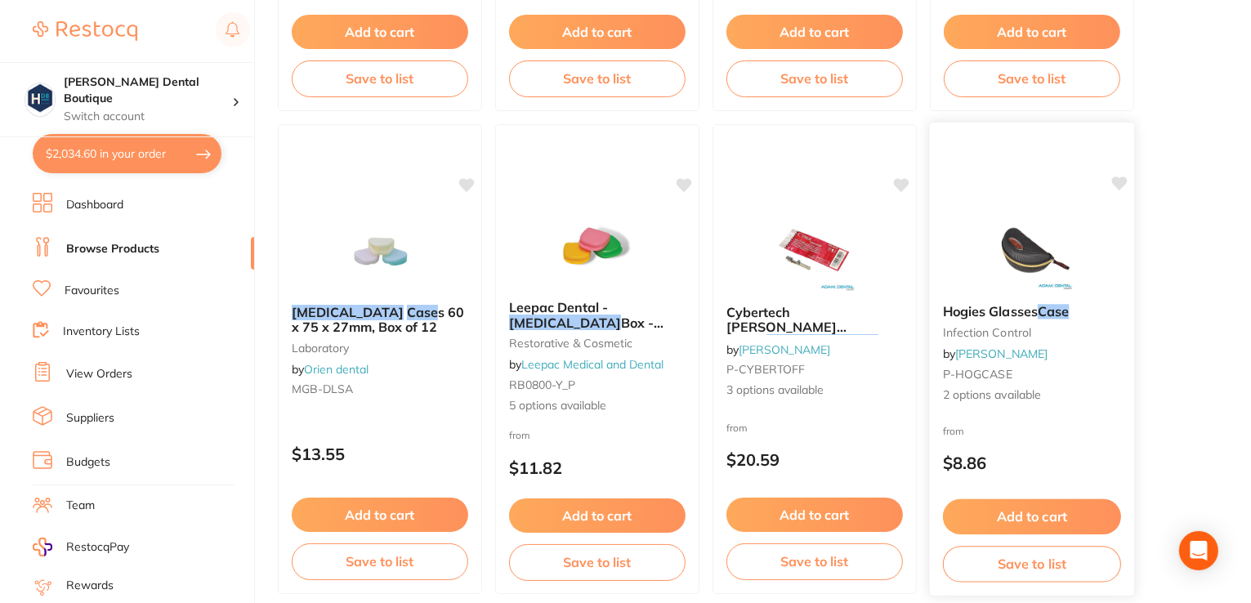
scroll to position [490, 0]
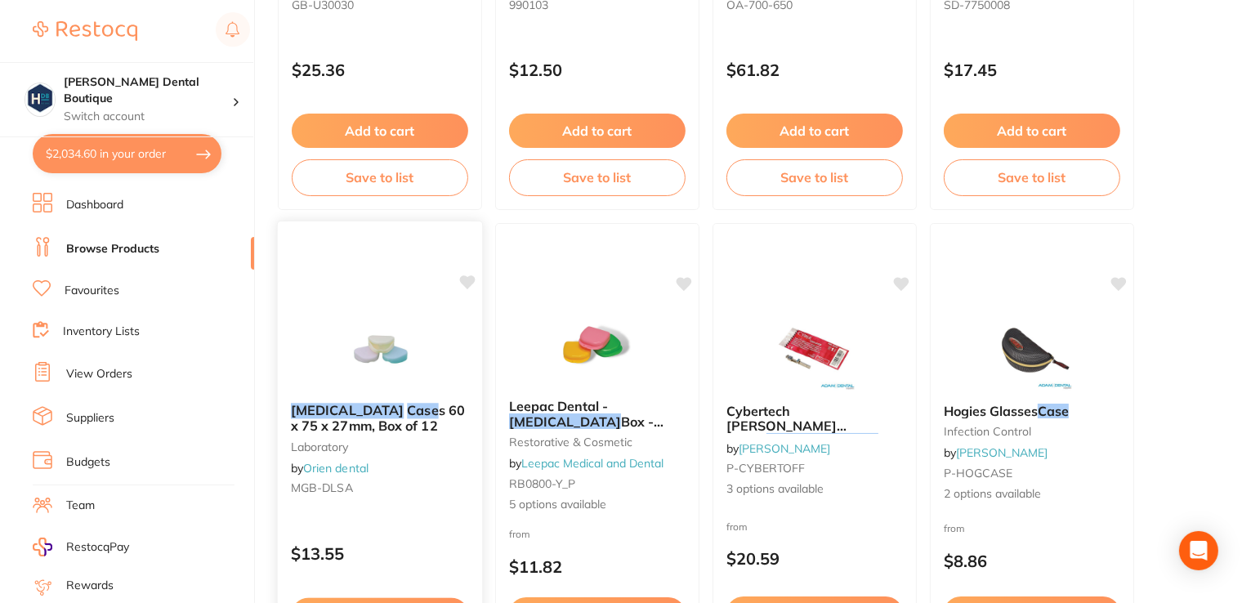
click at [348, 364] on img at bounding box center [379, 348] width 107 height 83
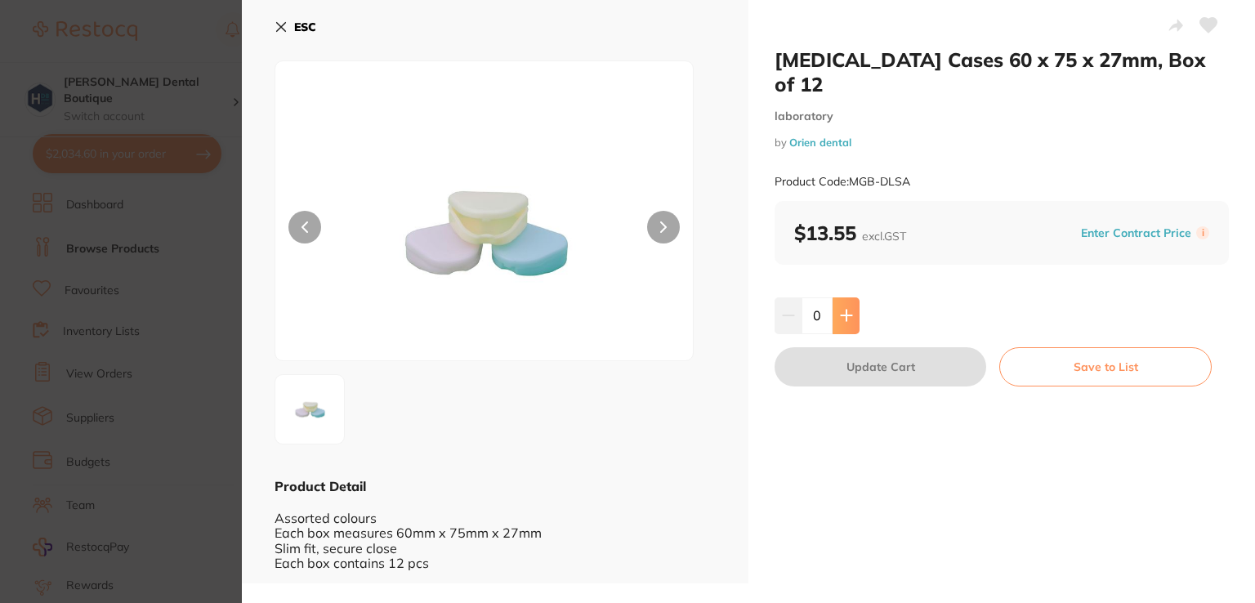
click at [840, 309] on icon at bounding box center [846, 315] width 13 height 13
type input "2"
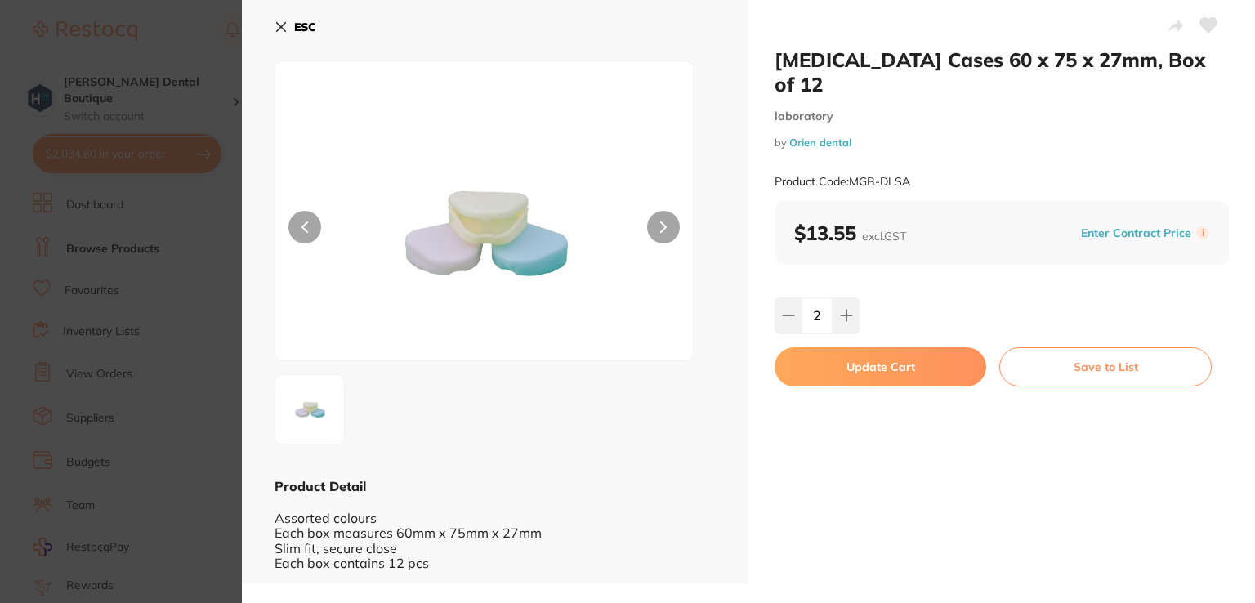
click at [863, 347] on button "Update Cart" at bounding box center [881, 366] width 212 height 39
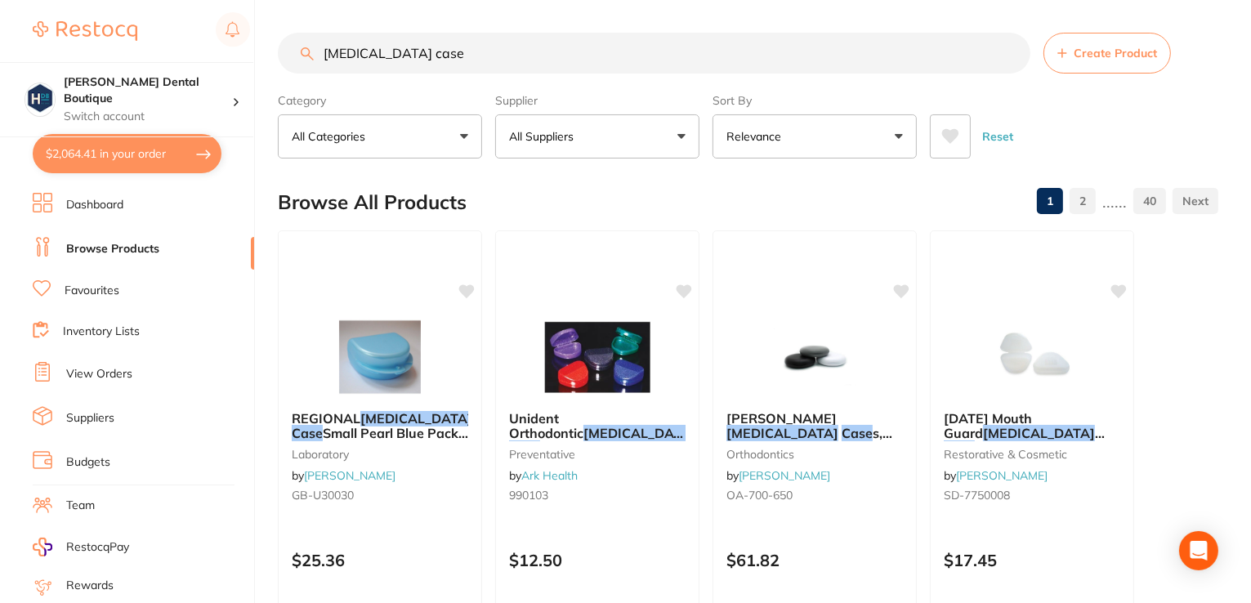
drag, startPoint x: 436, startPoint y: 69, endPoint x: 229, endPoint y: 0, distance: 217.8
click at [229, 5] on div "$2,064.41 Harris Dental Boutique Switch account Harris Dental Boutique $2,064.4…" at bounding box center [625, 301] width 1251 height 603
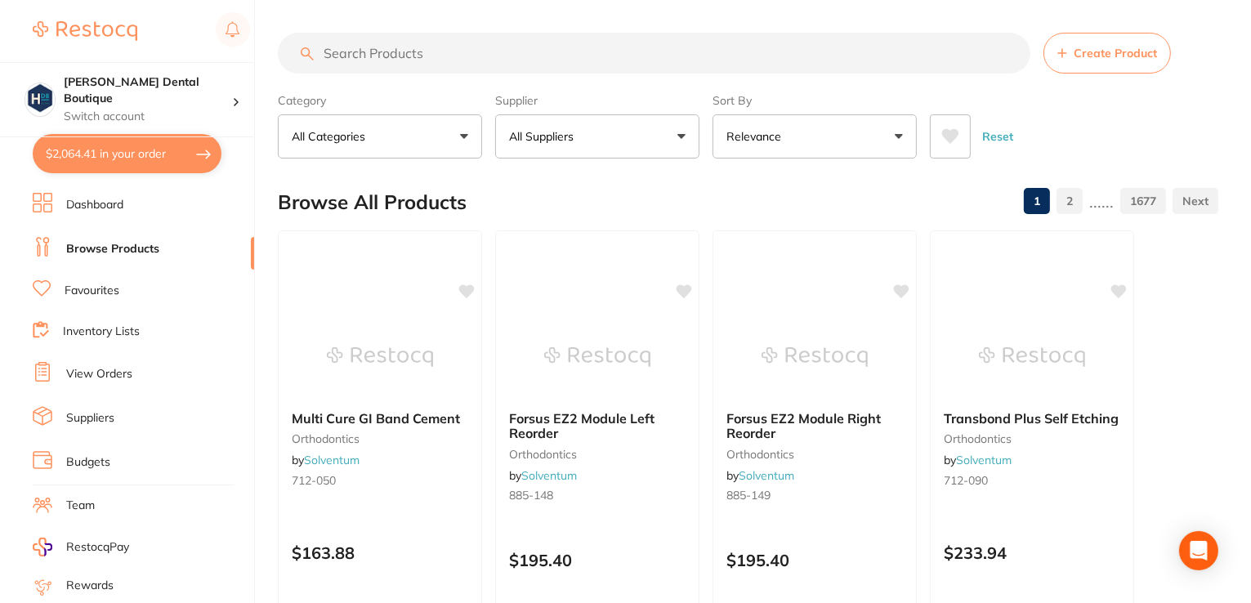
click at [532, 63] on input "search" at bounding box center [654, 53] width 753 height 41
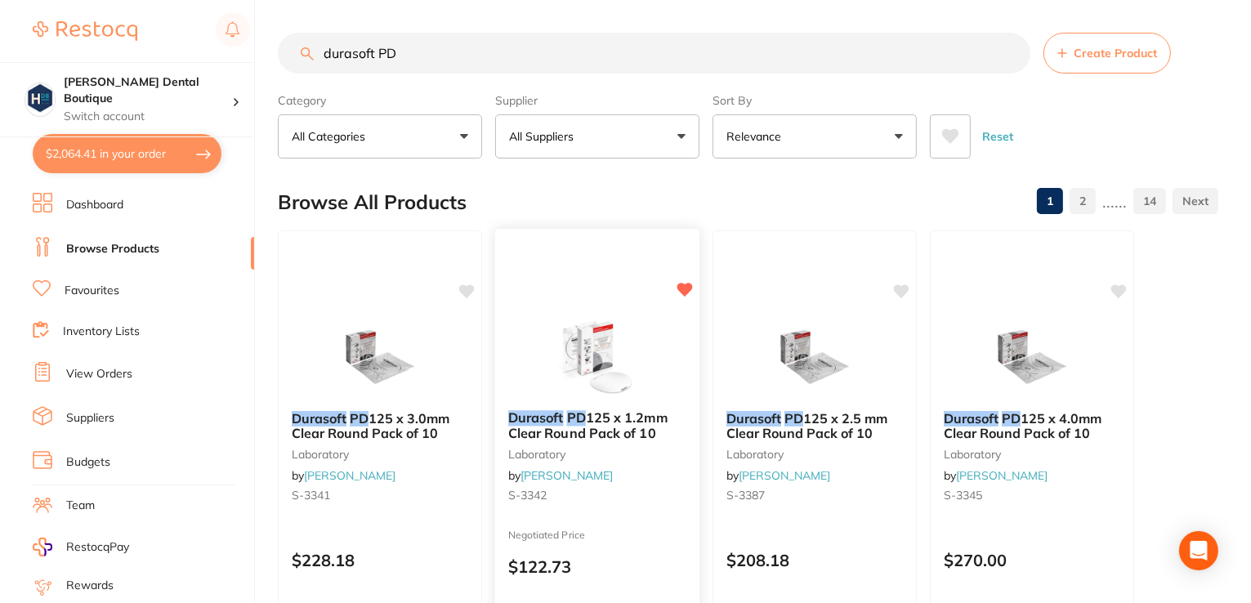
type input "durasoft PD"
click at [591, 338] on img at bounding box center [596, 356] width 107 height 83
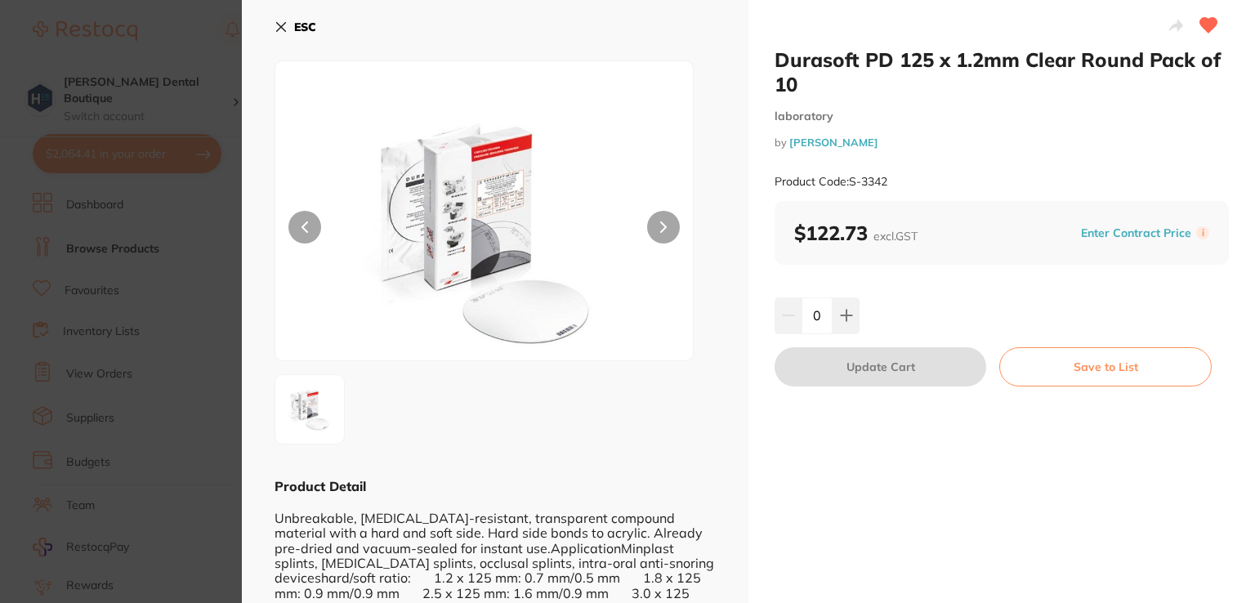
drag, startPoint x: 601, startPoint y: 340, endPoint x: 880, endPoint y: 311, distance: 280.2
click at [899, 298] on div "0" at bounding box center [1002, 315] width 454 height 36
click at [847, 318] on icon at bounding box center [846, 315] width 13 height 13
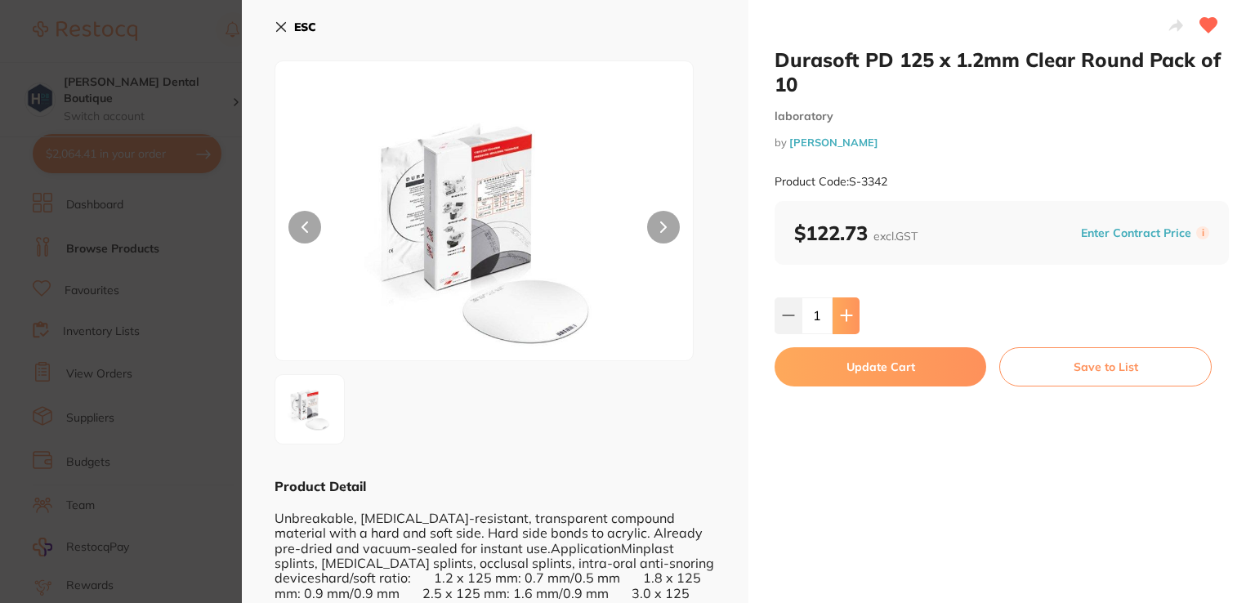
click at [847, 318] on icon at bounding box center [846, 315] width 13 height 13
type input "3"
click at [860, 368] on button "Update Cart" at bounding box center [881, 366] width 212 height 39
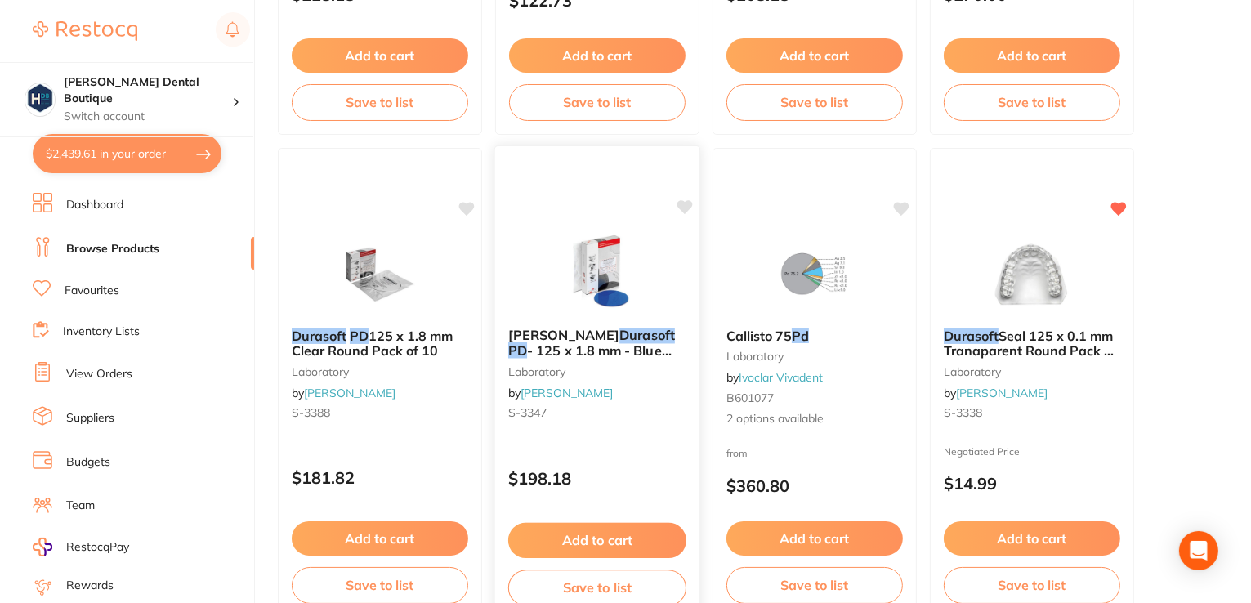
scroll to position [573, 0]
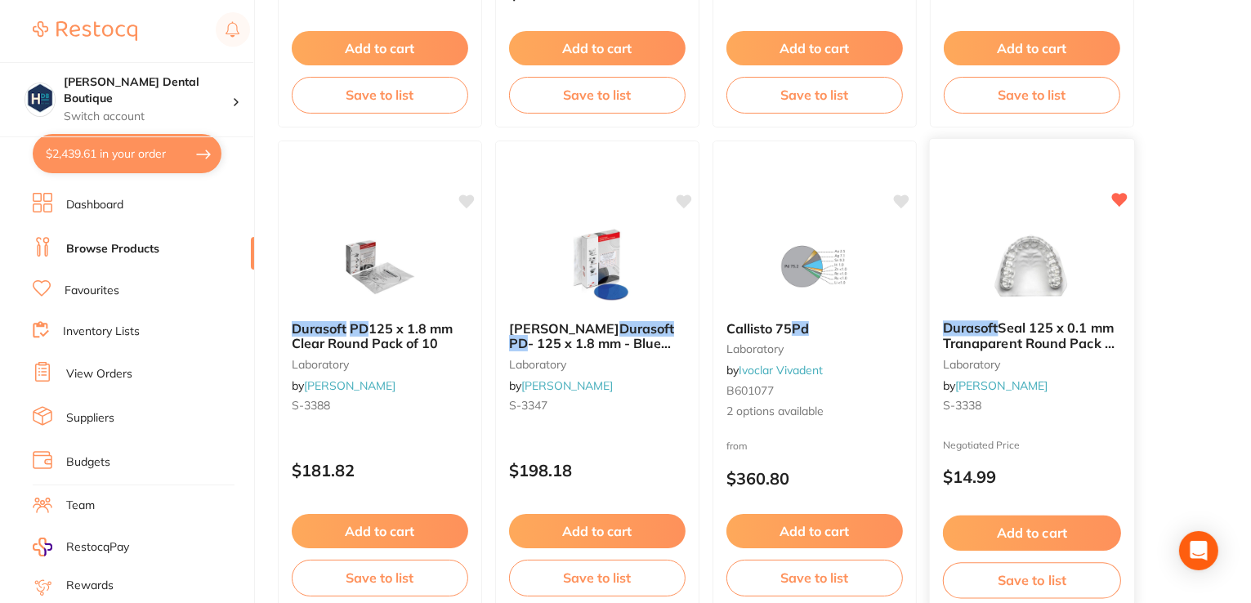
click at [1066, 267] on img at bounding box center [1031, 266] width 107 height 83
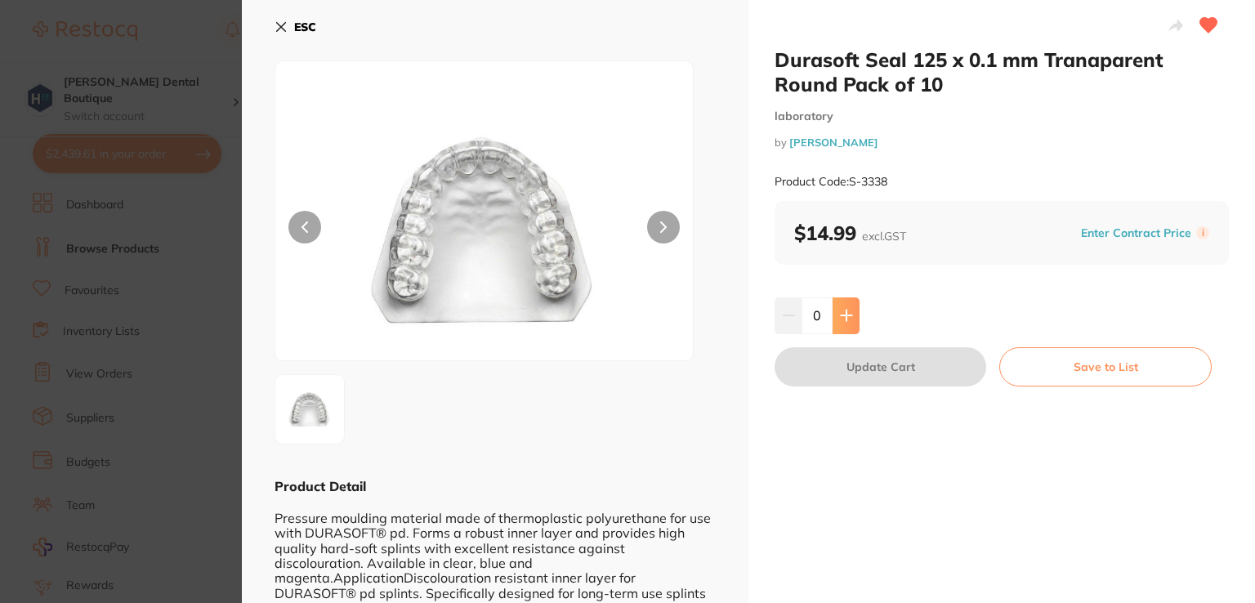
click at [846, 311] on icon at bounding box center [846, 315] width 13 height 13
type input "3"
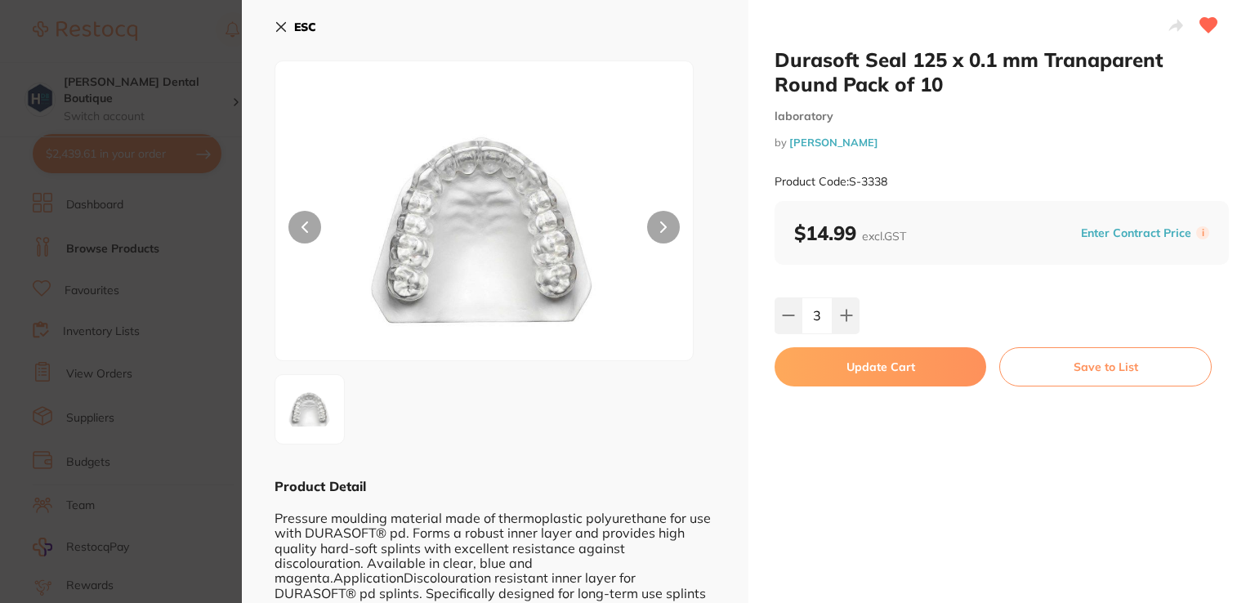
click at [874, 376] on button "Update Cart" at bounding box center [881, 366] width 212 height 39
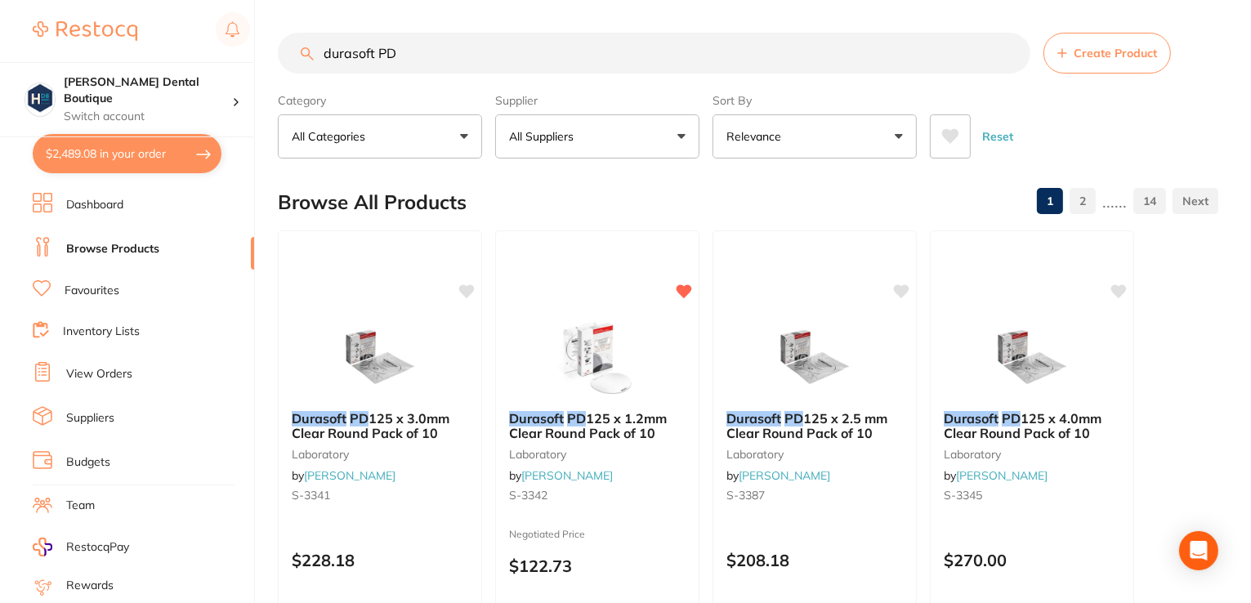
drag, startPoint x: 421, startPoint y: 53, endPoint x: 167, endPoint y: 6, distance: 258.5
click at [167, 6] on div "$2,489.08 Harris Dental Boutique Switch account Harris Dental Boutique $2,489.0…" at bounding box center [625, 301] width 1251 height 603
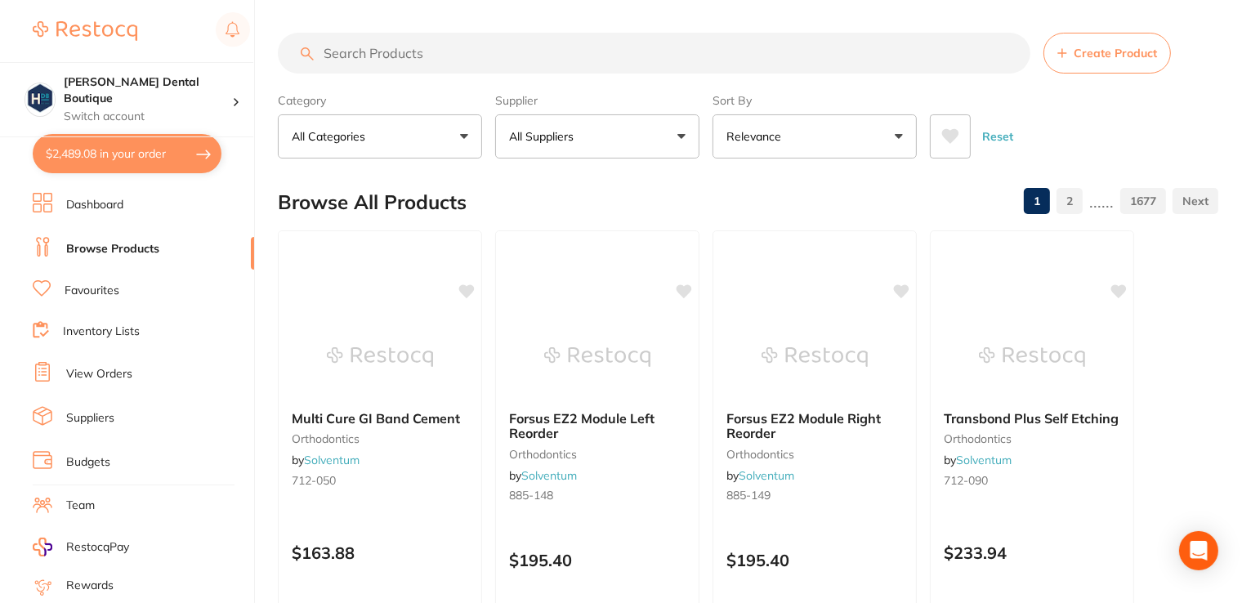
type input "m"
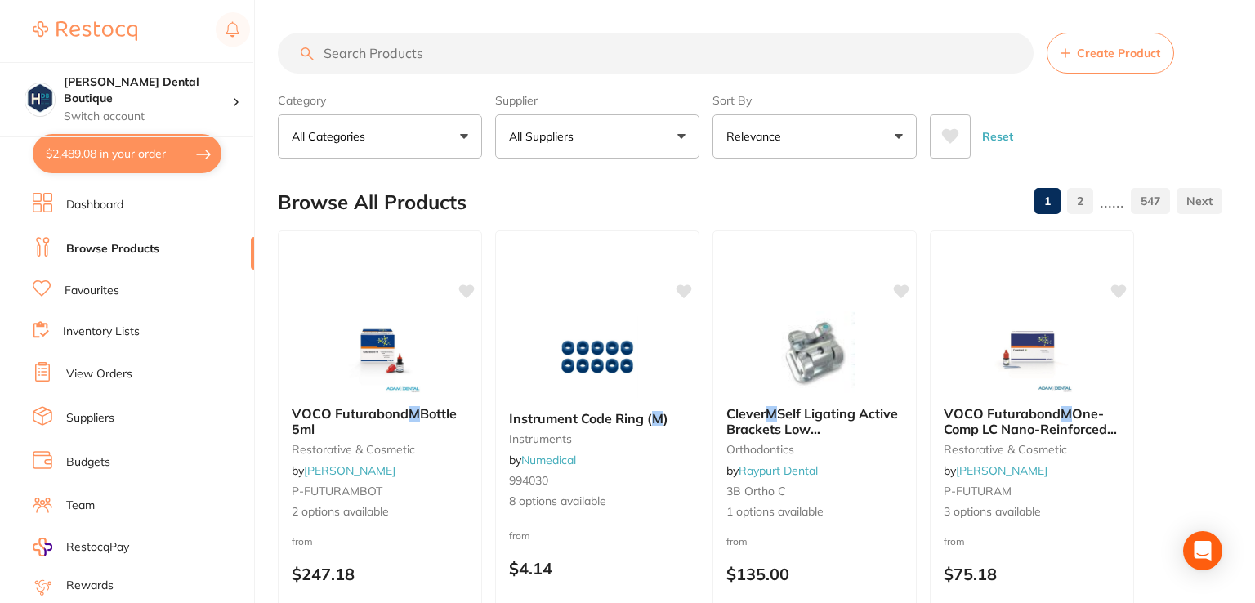
type input "p"
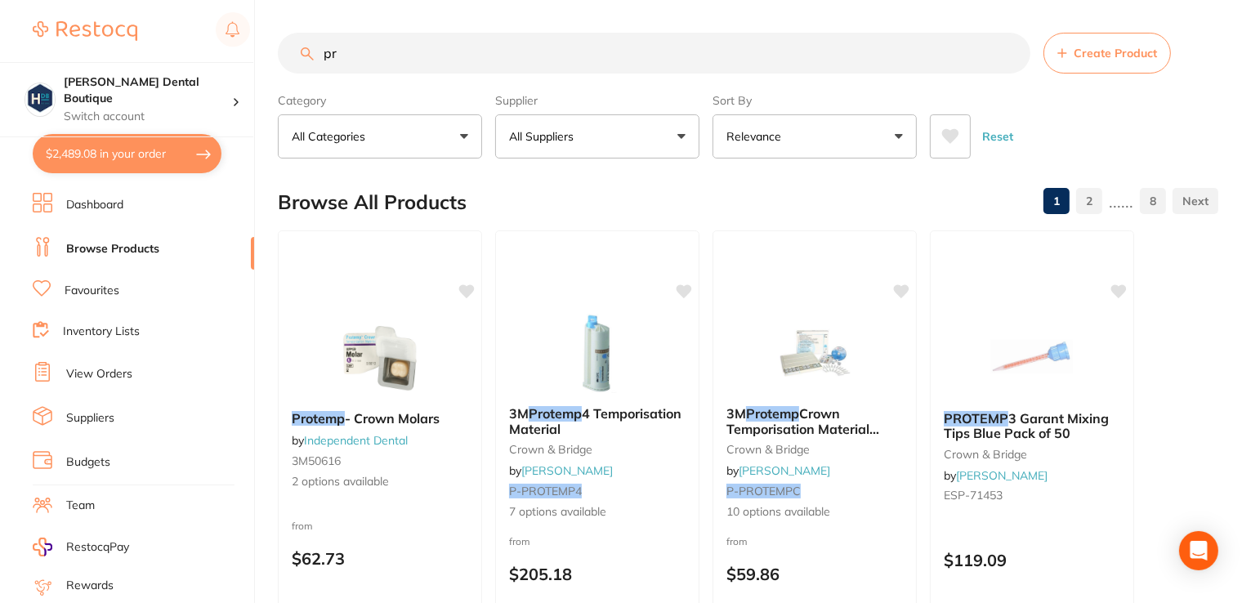
type input "p"
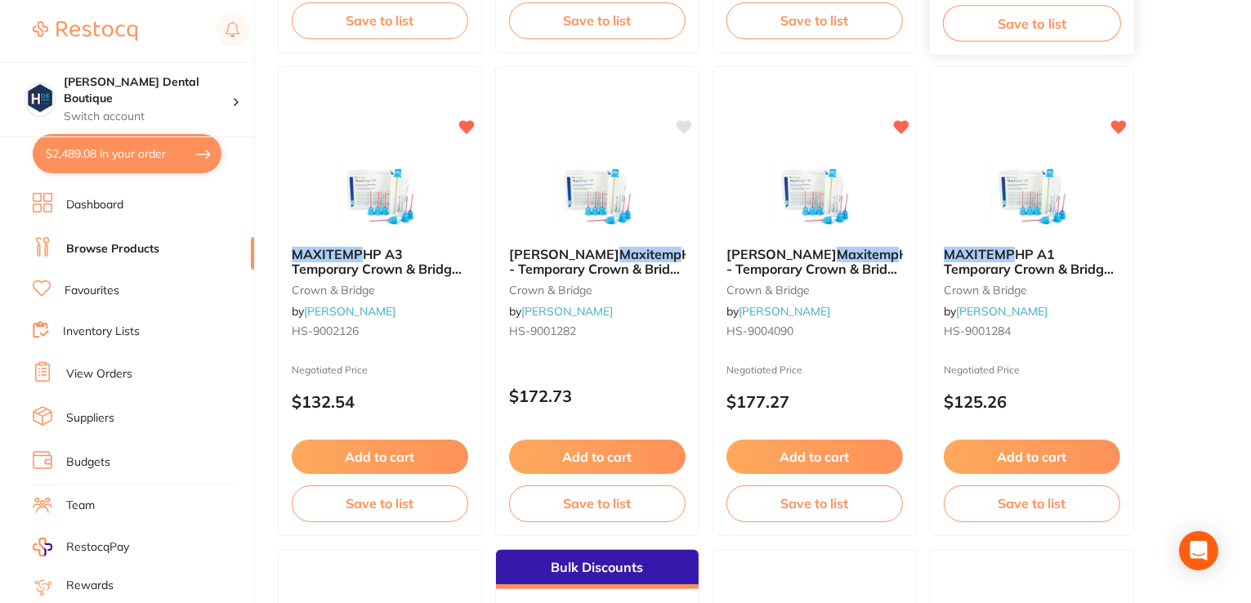
scroll to position [654, 0]
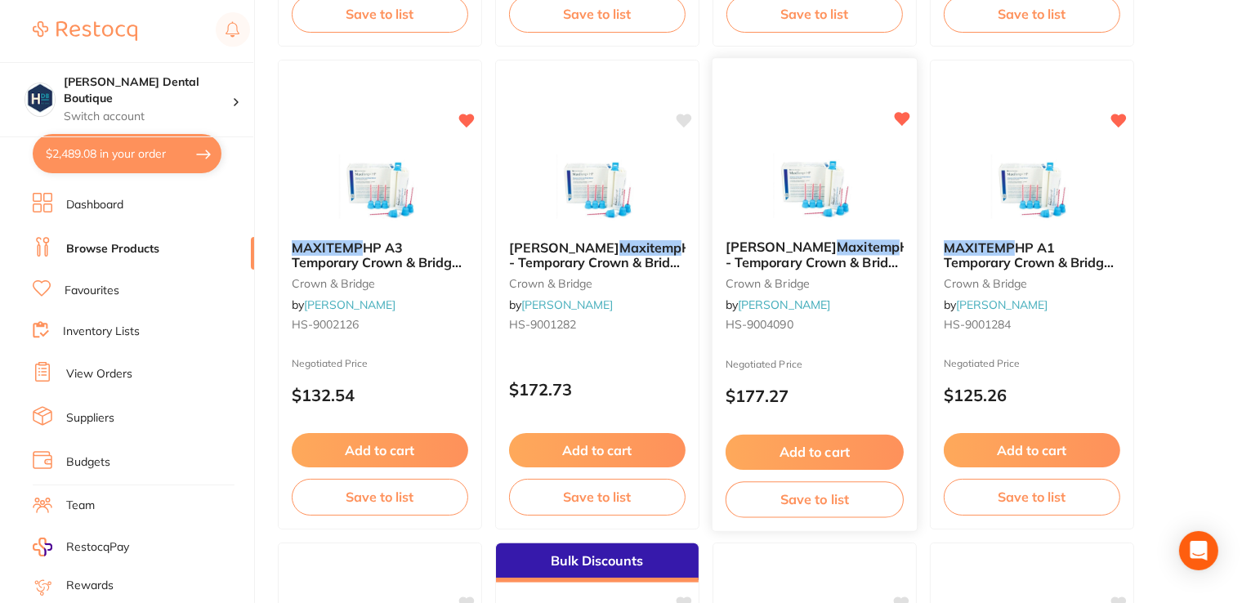
type input "maxitemp"
click at [827, 164] on img at bounding box center [814, 185] width 107 height 83
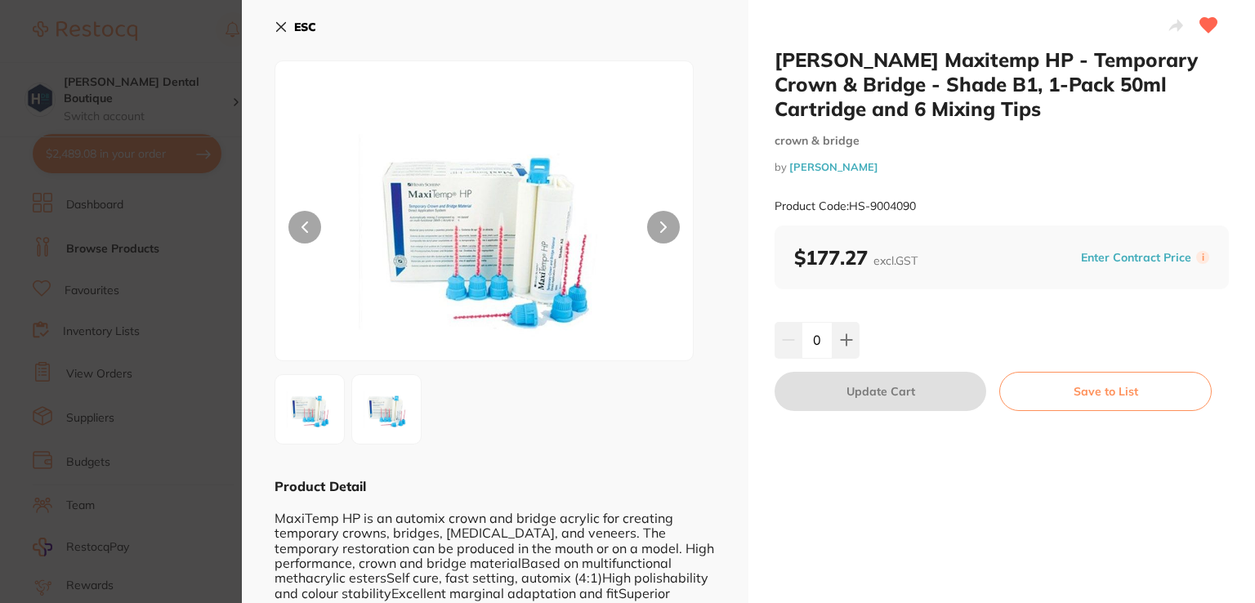
click at [277, 30] on icon at bounding box center [281, 27] width 9 height 9
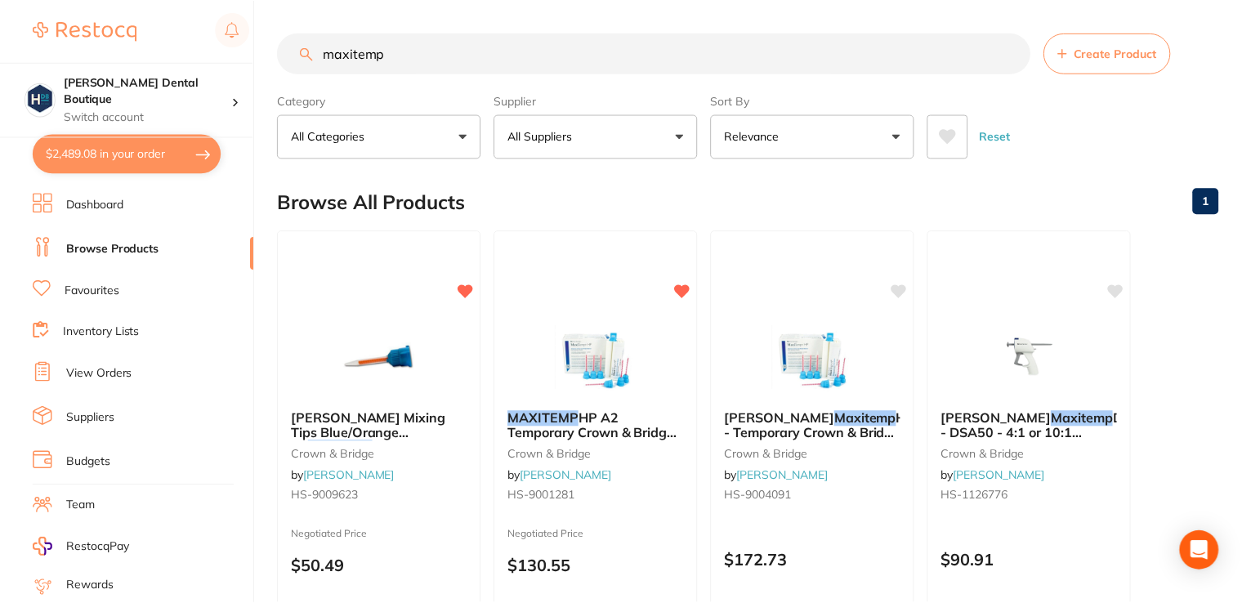
scroll to position [654, 0]
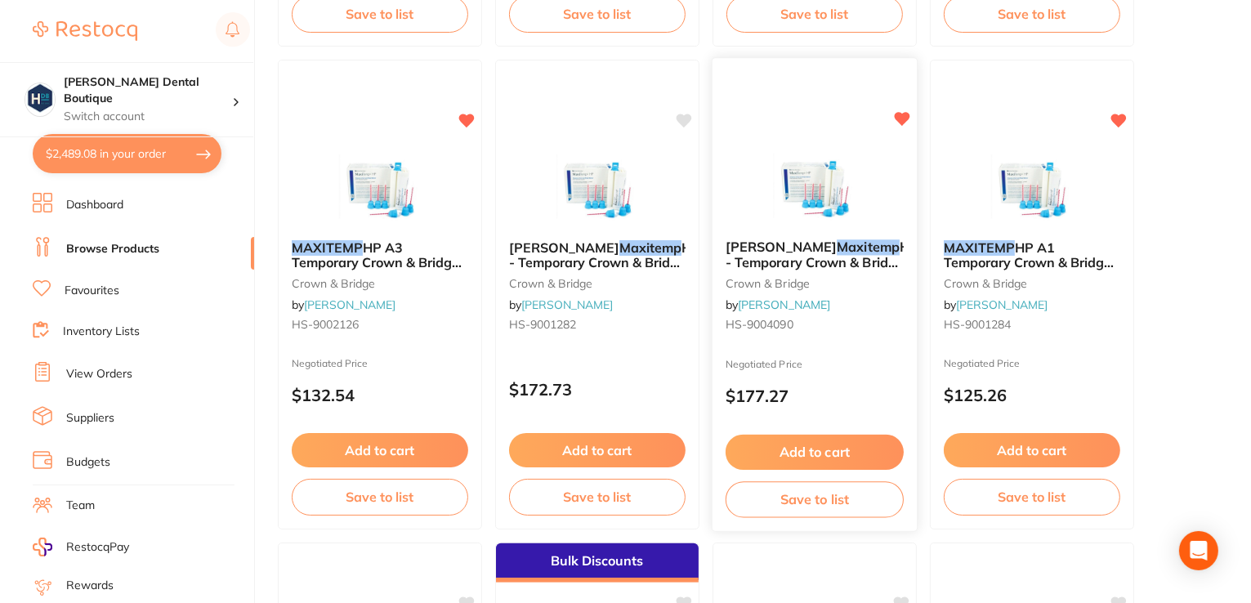
click at [805, 237] on div "Henry Schein Maxitemp HP - Temporary Crown & Bridge - Shade B1, 1-Pack 50ml Car…" at bounding box center [815, 288] width 204 height 125
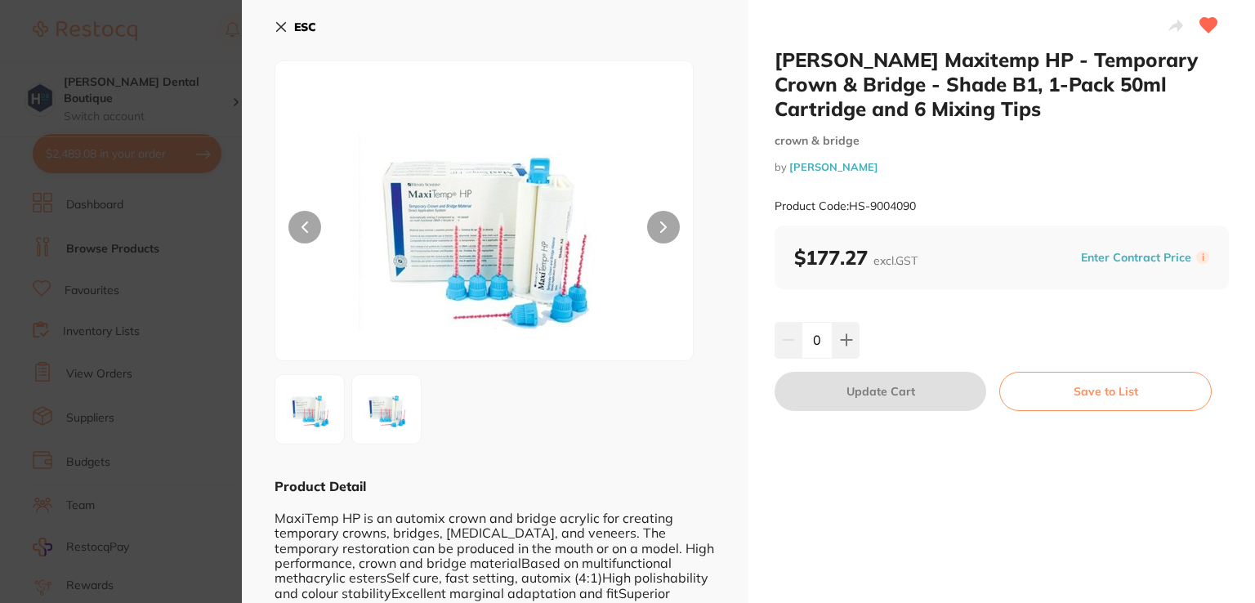
click at [278, 16] on button "ESC" at bounding box center [296, 27] width 42 height 28
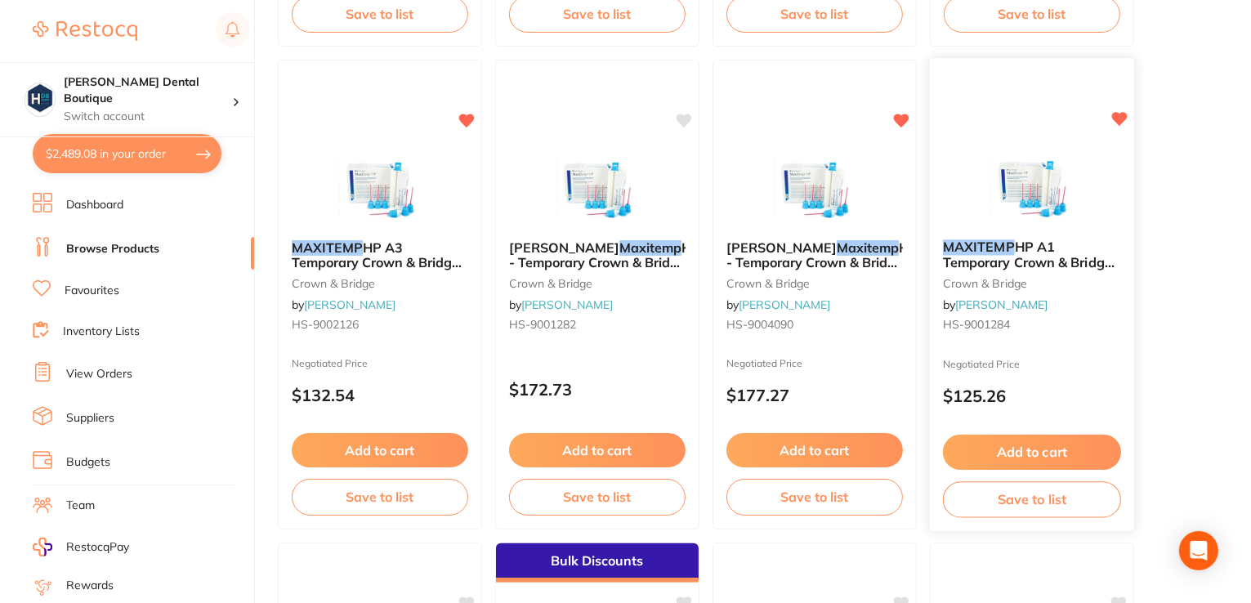
click at [991, 224] on img at bounding box center [1031, 185] width 107 height 83
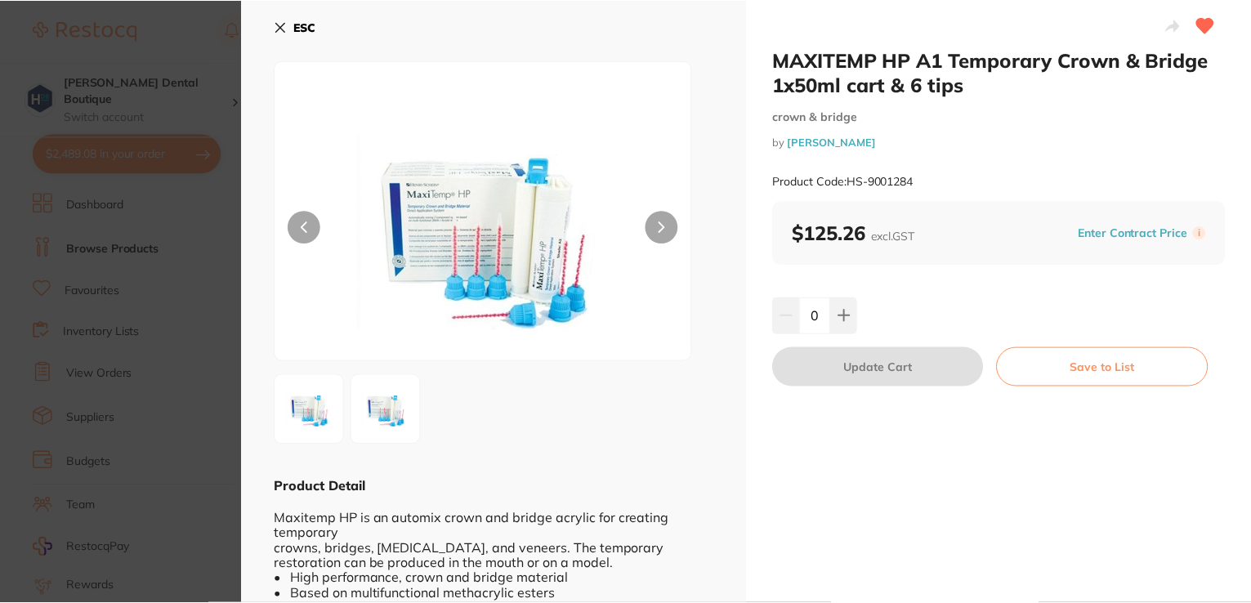
scroll to position [654, 0]
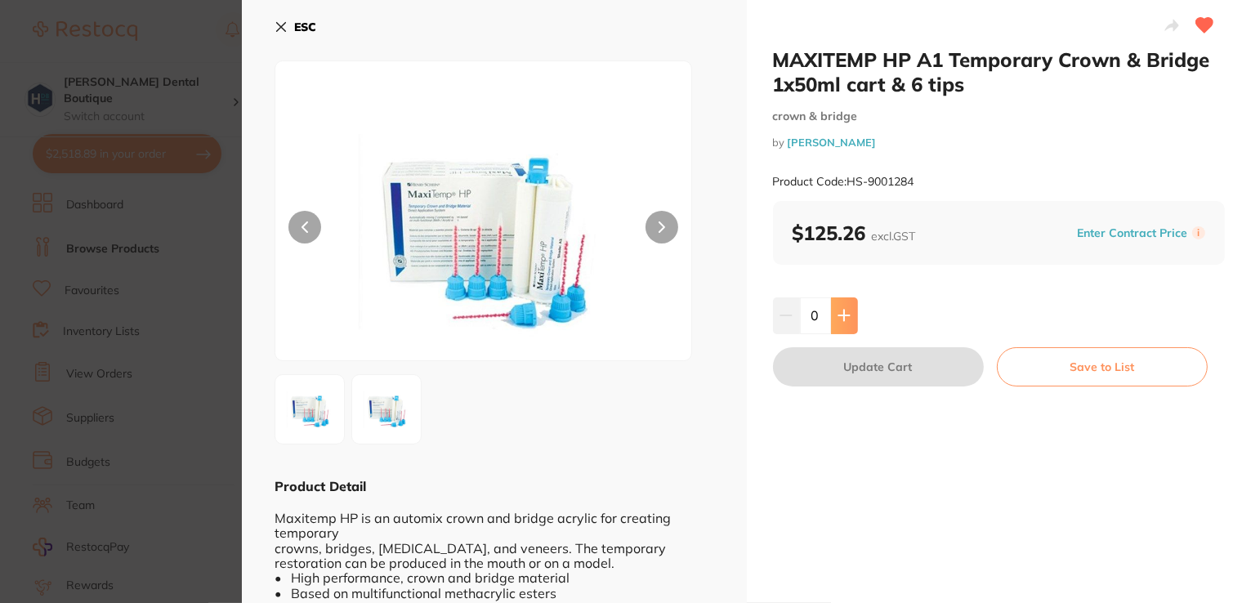
click at [838, 314] on icon at bounding box center [844, 315] width 13 height 13
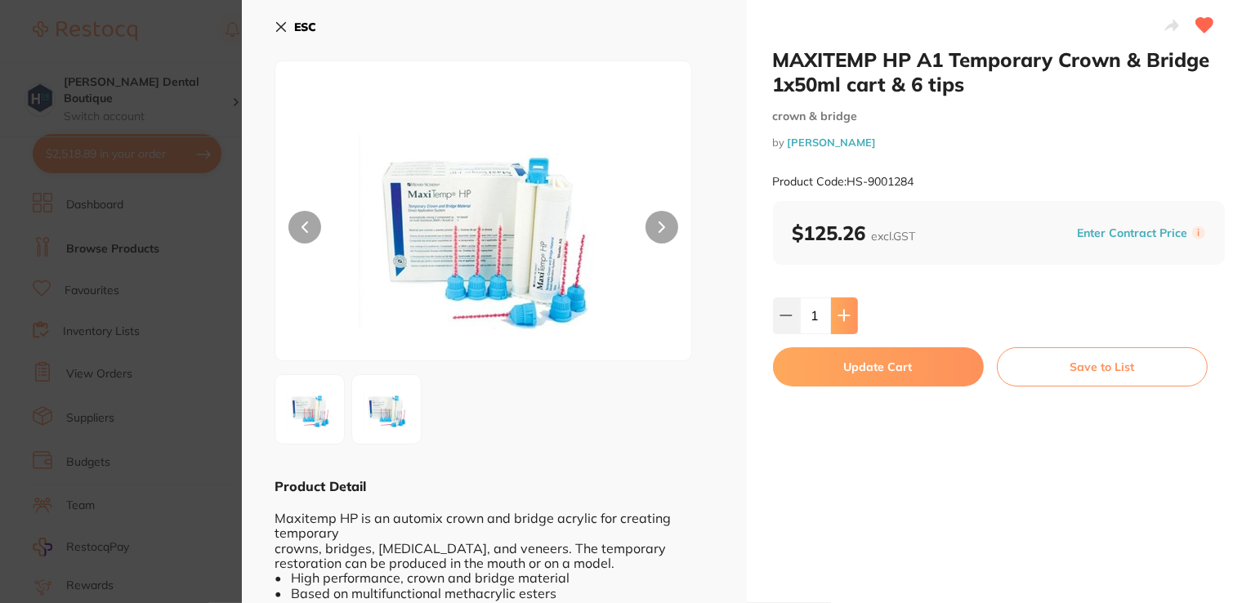
click at [838, 314] on icon at bounding box center [844, 315] width 13 height 13
type input "2"
click at [850, 367] on button "Update Cart" at bounding box center [878, 366] width 211 height 39
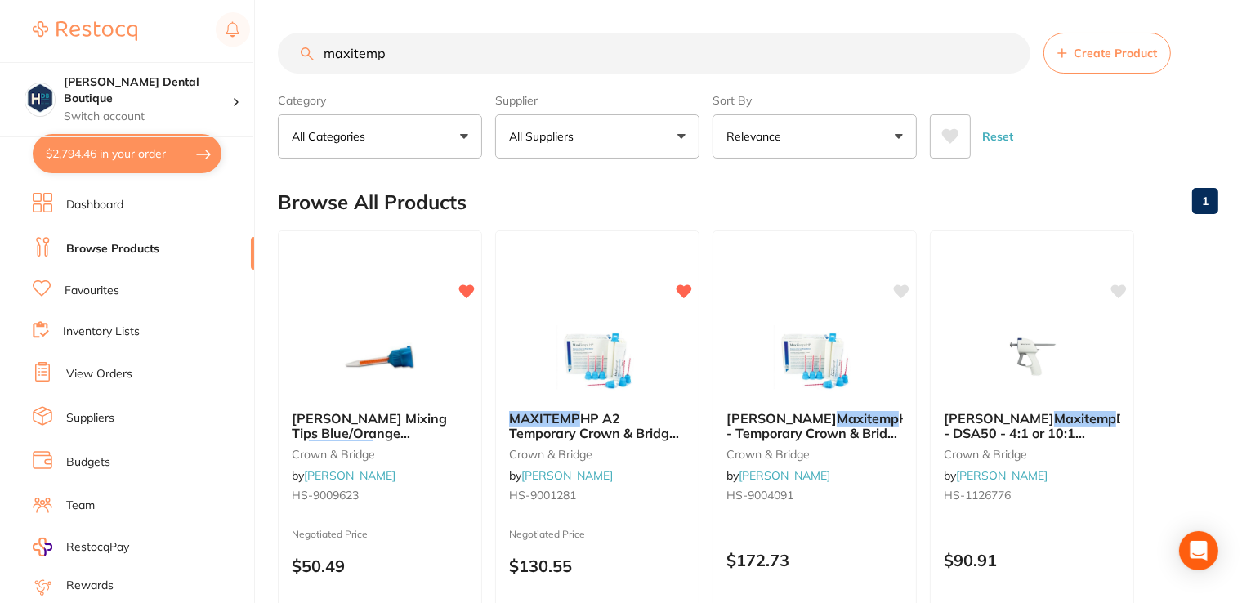
drag, startPoint x: 402, startPoint y: 60, endPoint x: 215, endPoint y: 3, distance: 195.4
click at [229, 16] on div "$2,794.46 Harris Dental Boutique Switch account Harris Dental Boutique $2,794.4…" at bounding box center [625, 301] width 1251 height 603
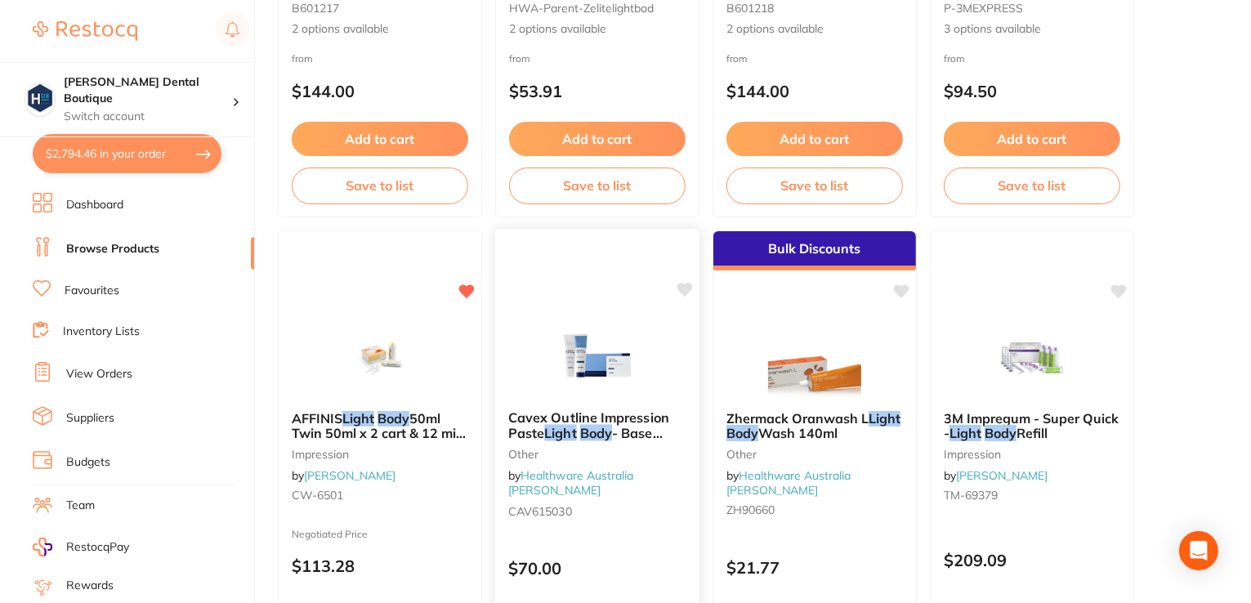
scroll to position [654, 0]
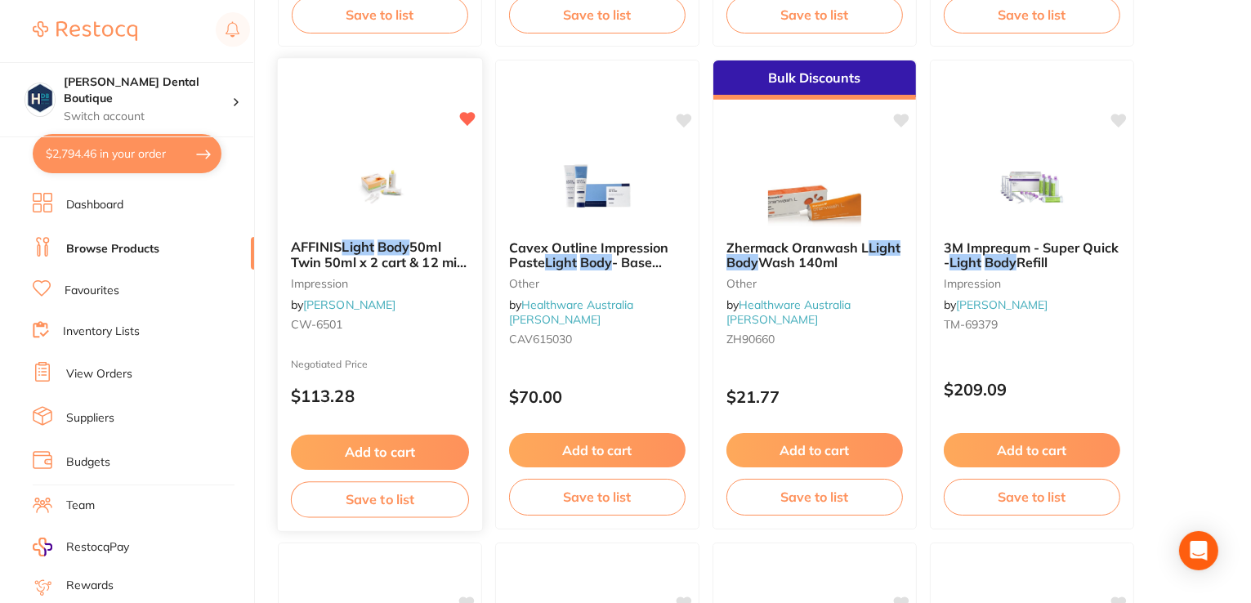
type input "light body"
click at [376, 187] on img at bounding box center [379, 185] width 107 height 83
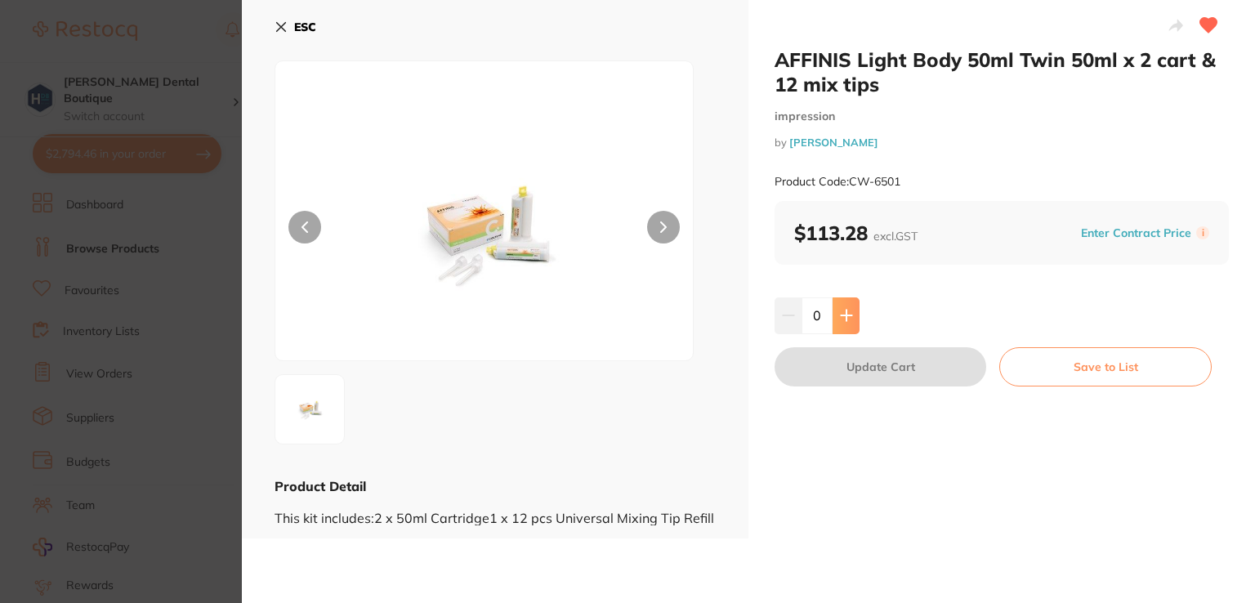
click at [834, 312] on button at bounding box center [846, 315] width 27 height 36
type input "1"
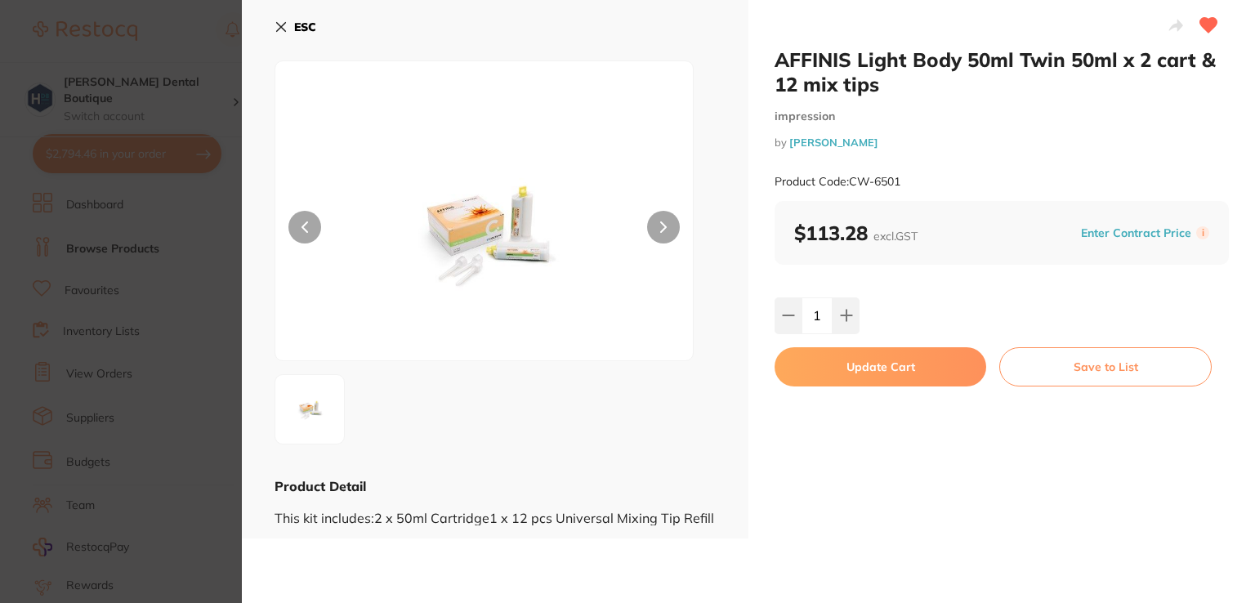
click at [853, 380] on button "Update Cart" at bounding box center [881, 366] width 212 height 39
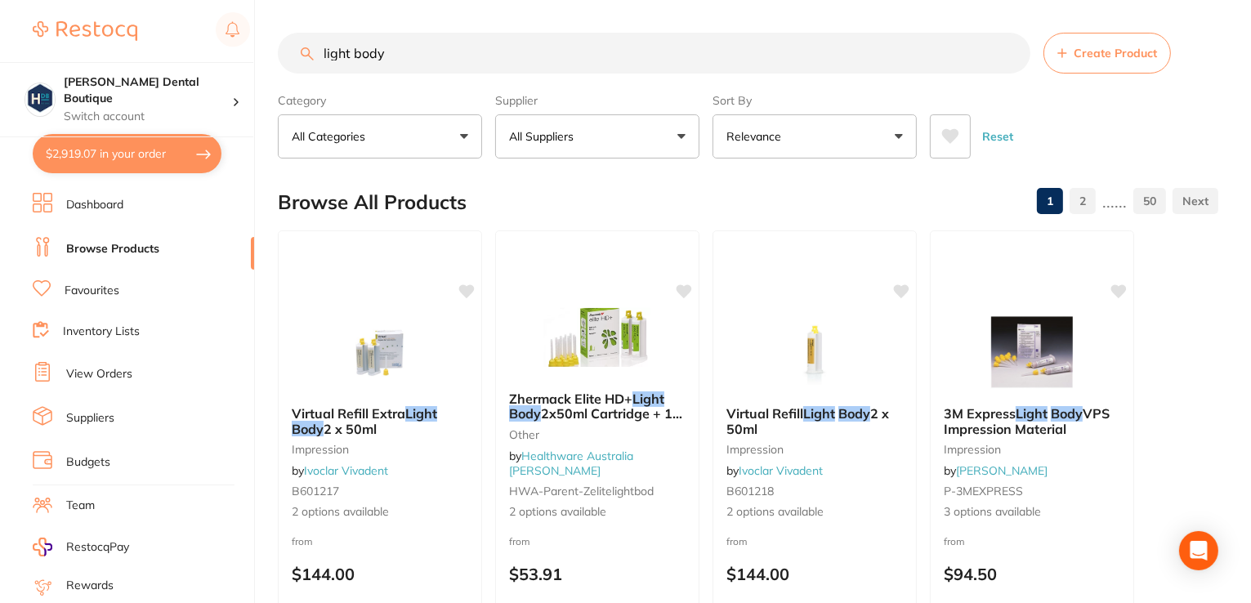
drag, startPoint x: 537, startPoint y: 61, endPoint x: 184, endPoint y: 20, distance: 355.4
click at [190, 34] on div "$2,919.07 Harris Dental Boutique Switch account Harris Dental Boutique $2,919.0…" at bounding box center [625, 301] width 1251 height 603
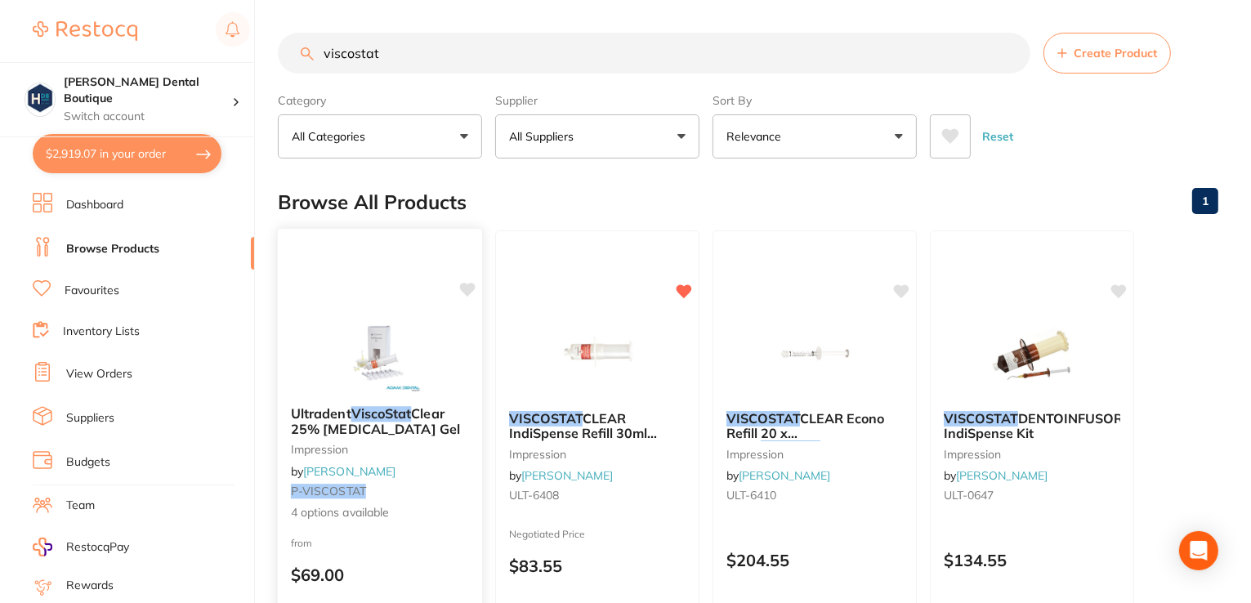
type input "viscostat"
click at [339, 333] on img at bounding box center [380, 352] width 106 height 82
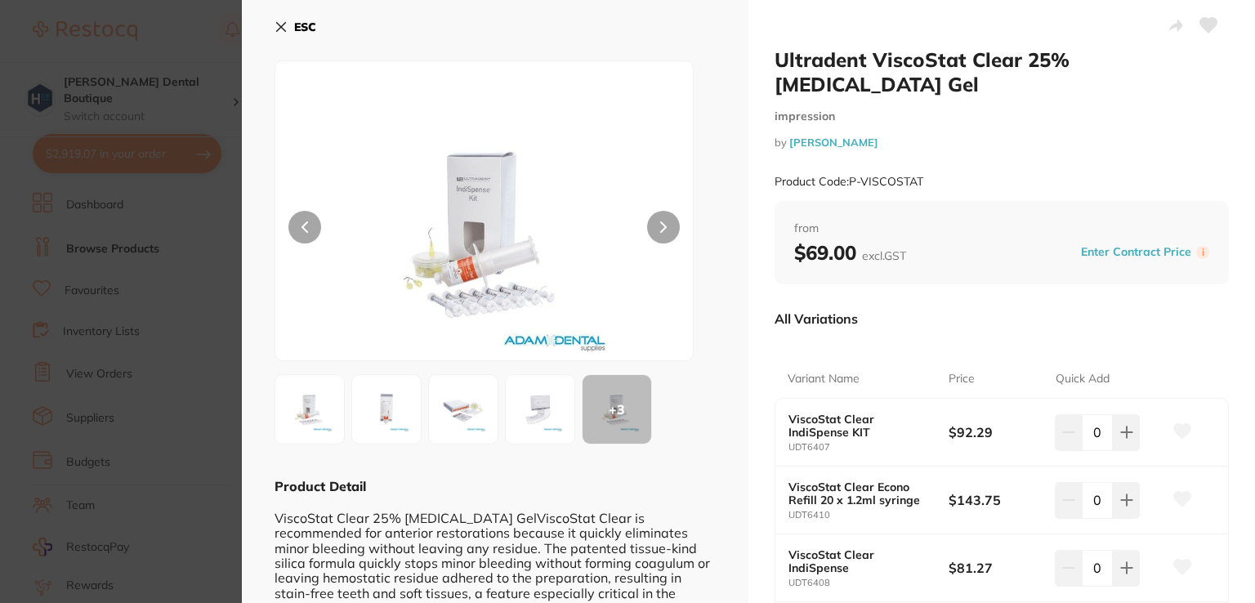
click at [671, 230] on button at bounding box center [663, 227] width 33 height 33
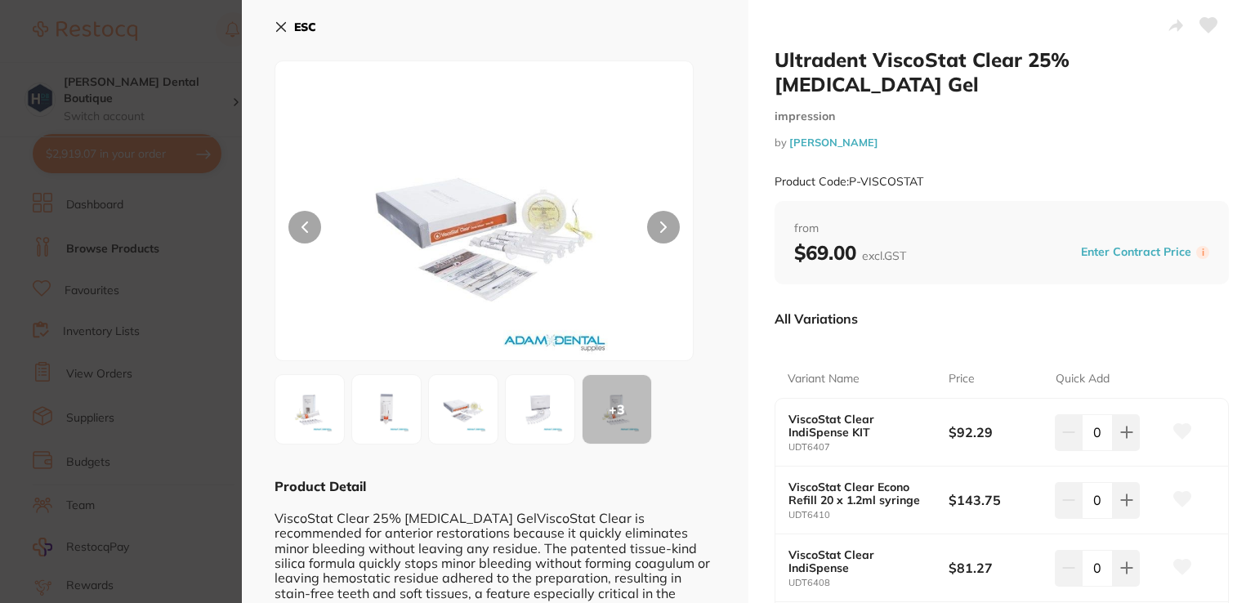
click at [671, 230] on button at bounding box center [663, 227] width 33 height 33
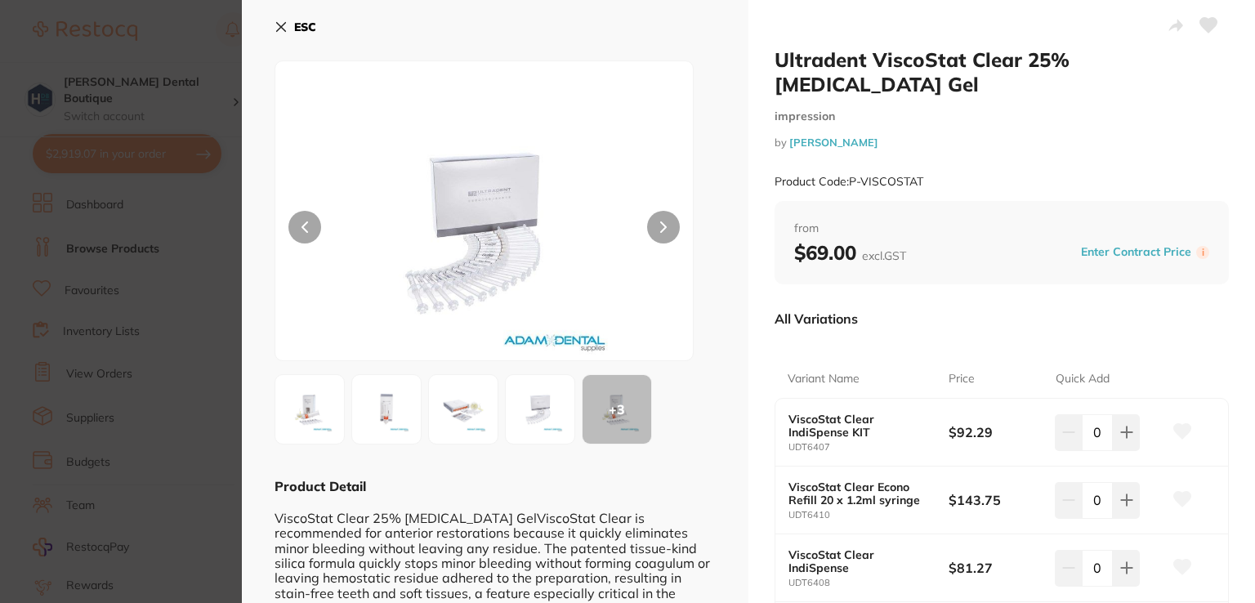
click at [671, 230] on button at bounding box center [663, 227] width 33 height 33
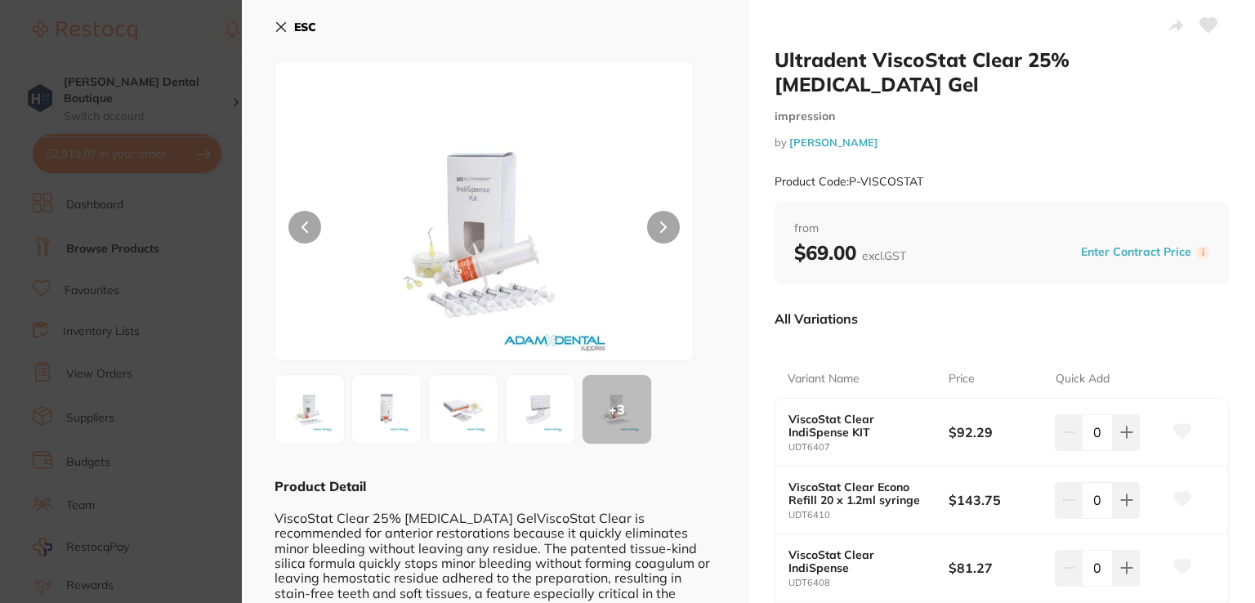
click at [284, 24] on icon at bounding box center [281, 26] width 13 height 13
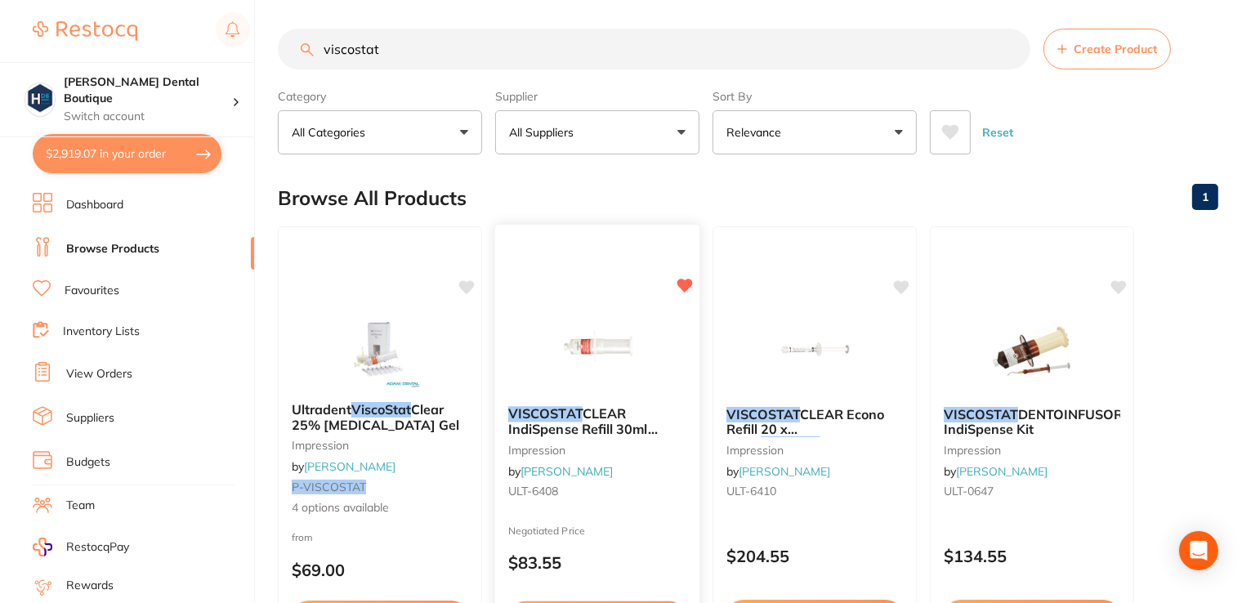
click at [612, 293] on div "VISCOSTAT CLEAR IndiSpense Refill 30ml IndiSpense Syringe impression by Henry S…" at bounding box center [597, 461] width 207 height 475
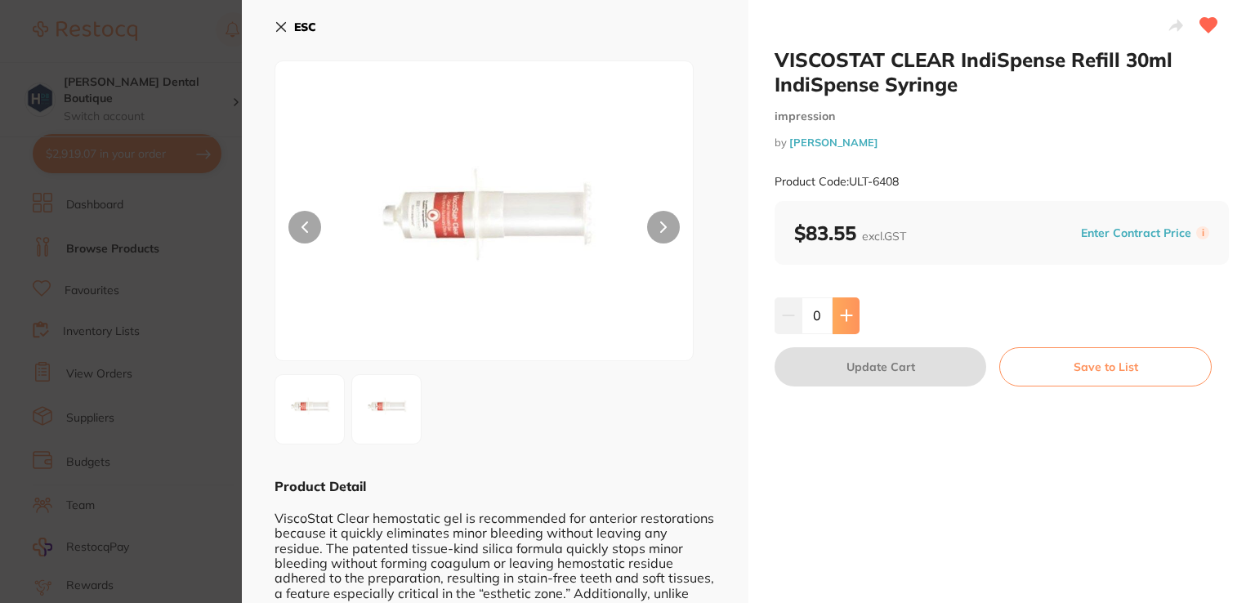
click at [840, 318] on icon at bounding box center [846, 315] width 13 height 13
type input "2"
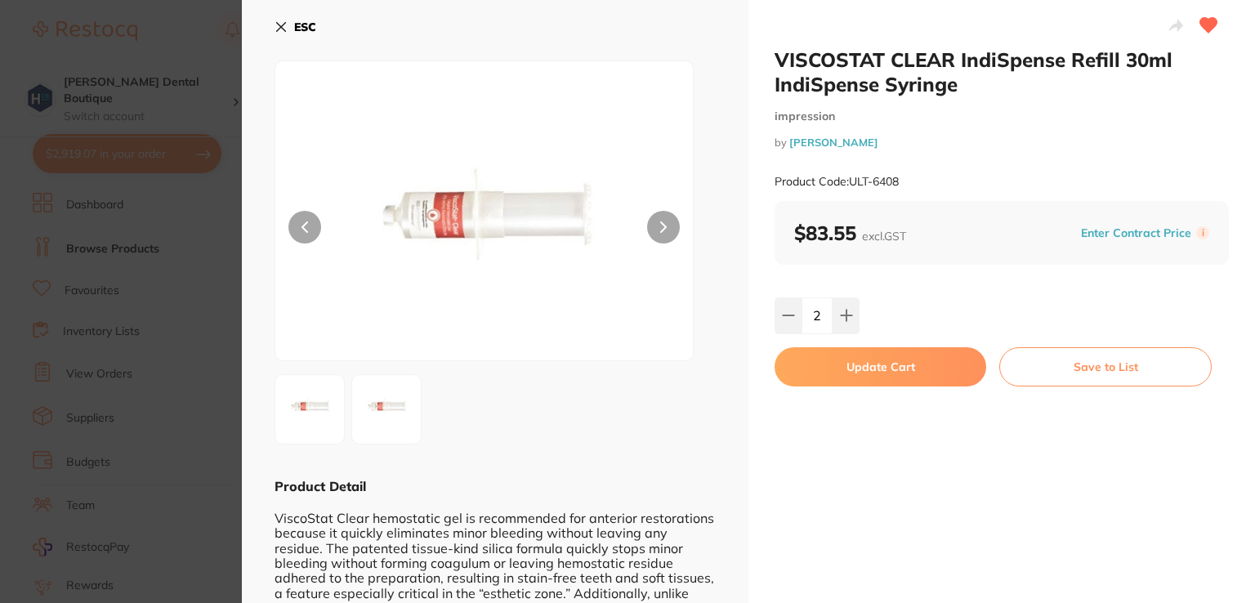
click at [863, 373] on button "Update Cart" at bounding box center [881, 366] width 212 height 39
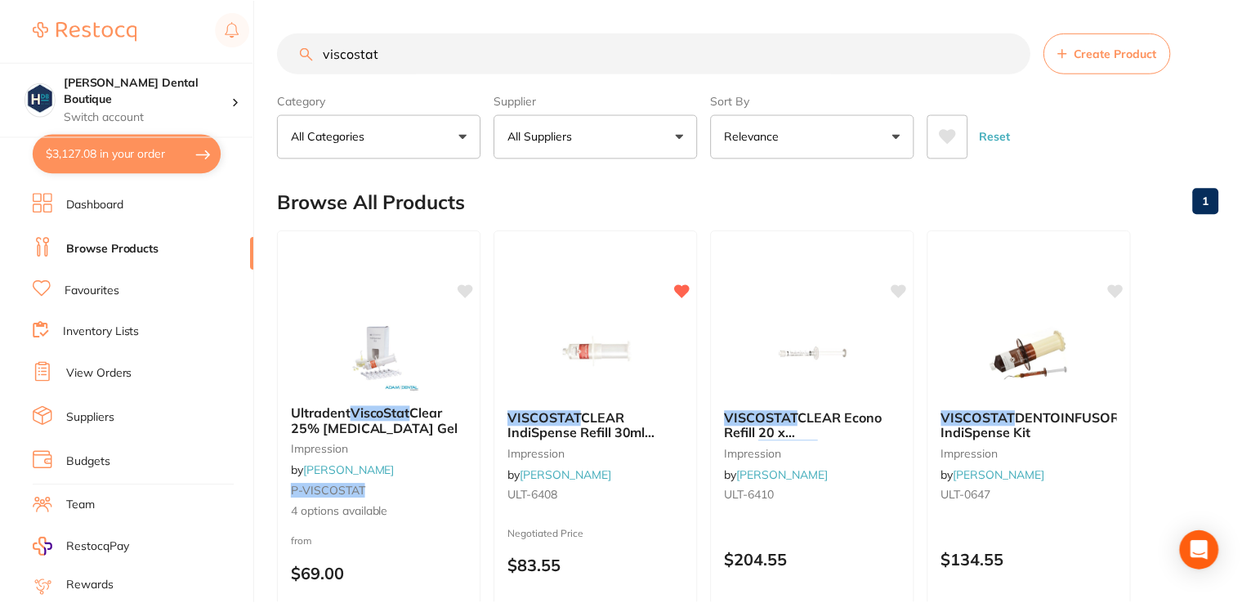
scroll to position [4, 0]
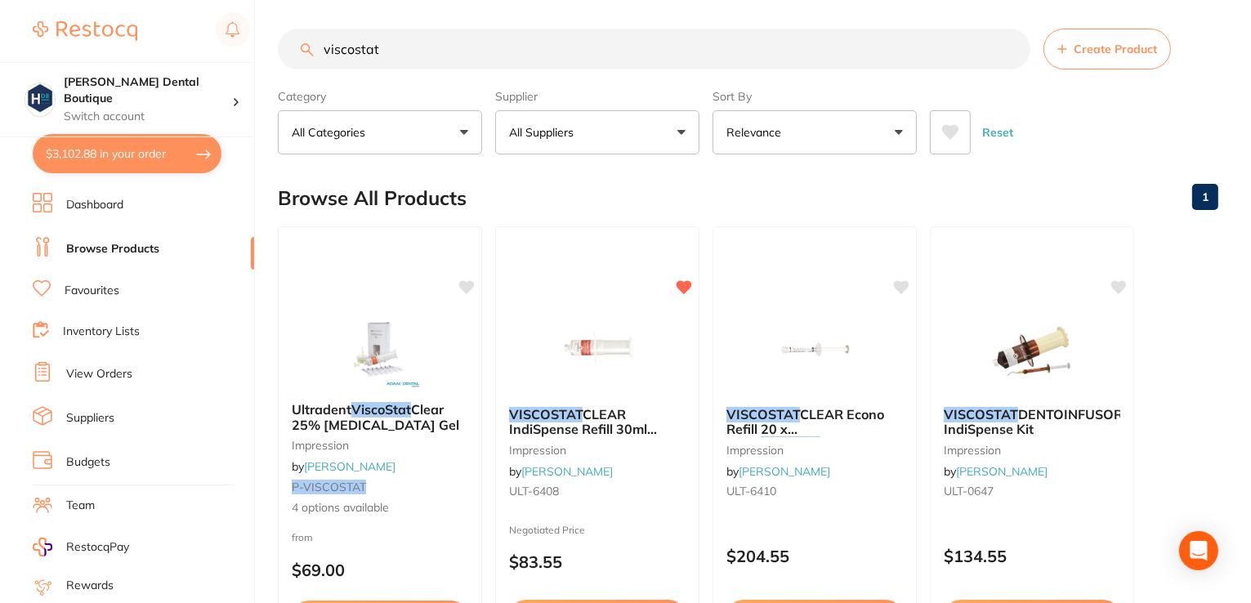
drag, startPoint x: 401, startPoint y: 40, endPoint x: 284, endPoint y: 16, distance: 120.0
click at [257, 27] on div "$3,102.88 Harris Dental Boutique Switch account Harris Dental Boutique $3,102.8…" at bounding box center [625, 297] width 1251 height 603
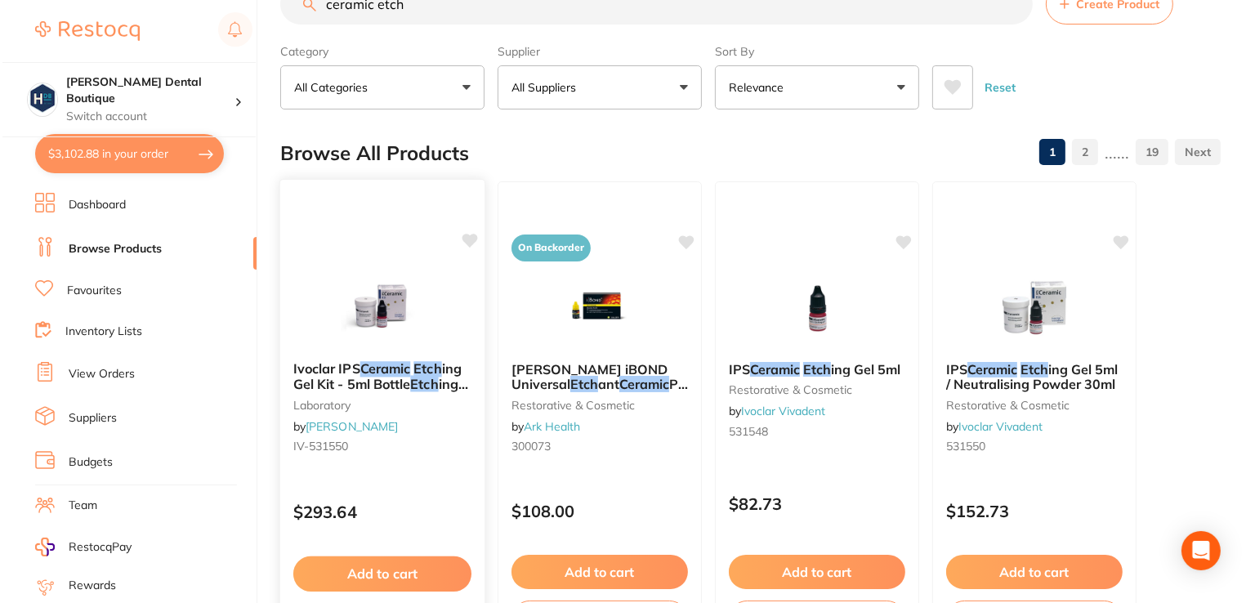
scroll to position [0, 0]
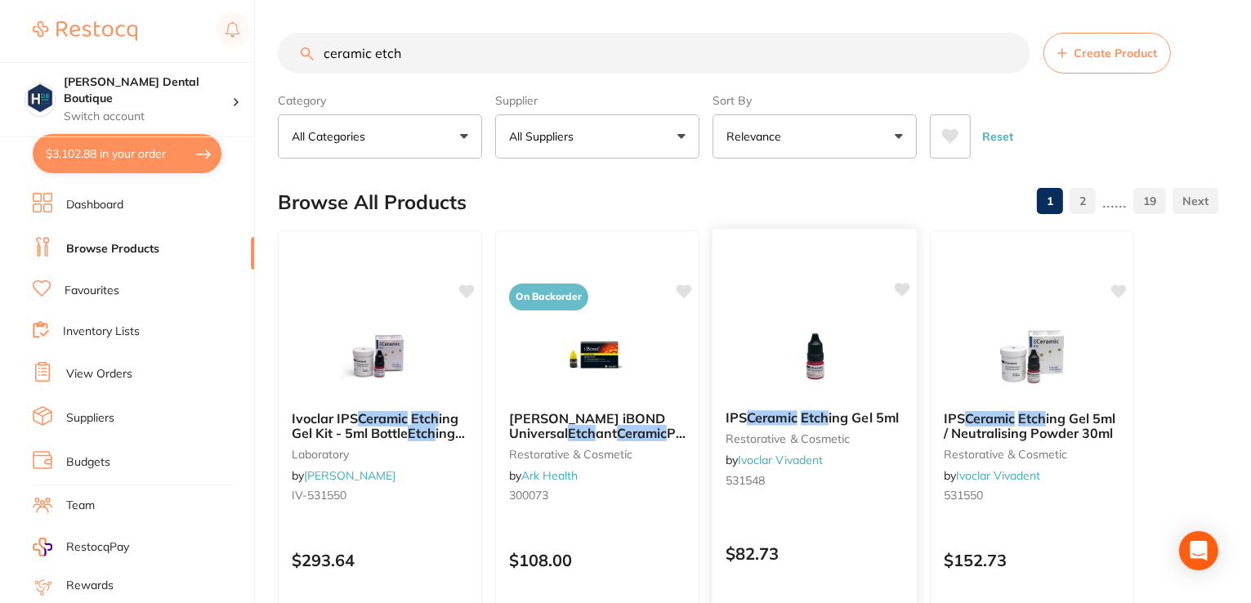
type input "ceramic etch"
click at [807, 373] on img at bounding box center [814, 356] width 107 height 83
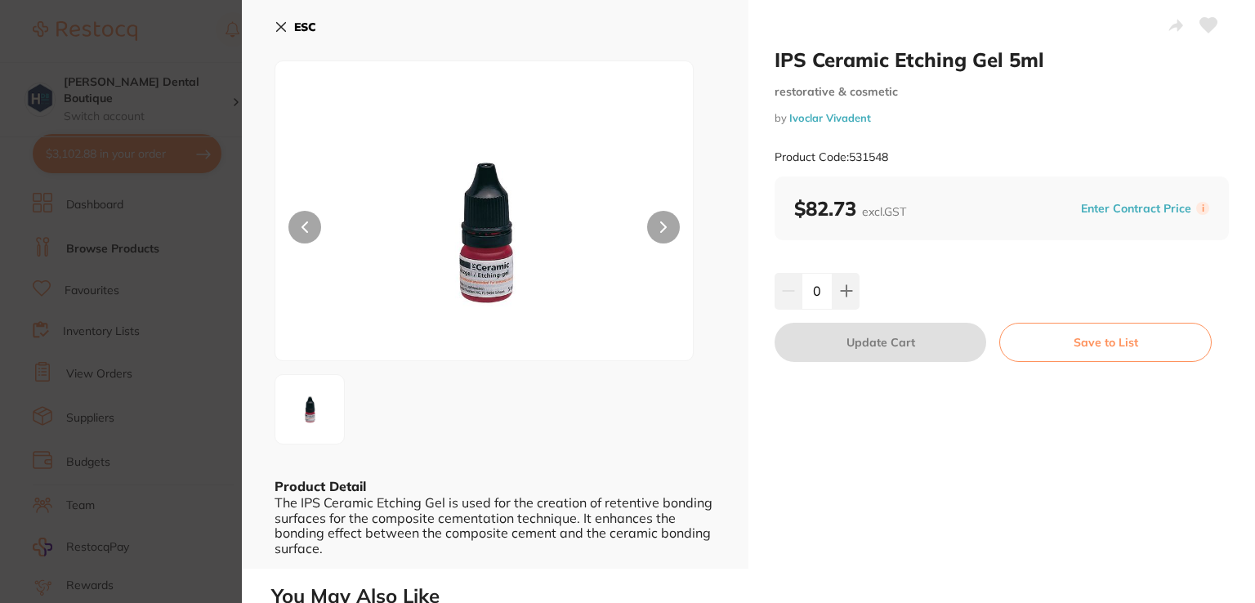
click at [651, 233] on button at bounding box center [663, 227] width 33 height 33
click at [833, 291] on button at bounding box center [846, 291] width 27 height 36
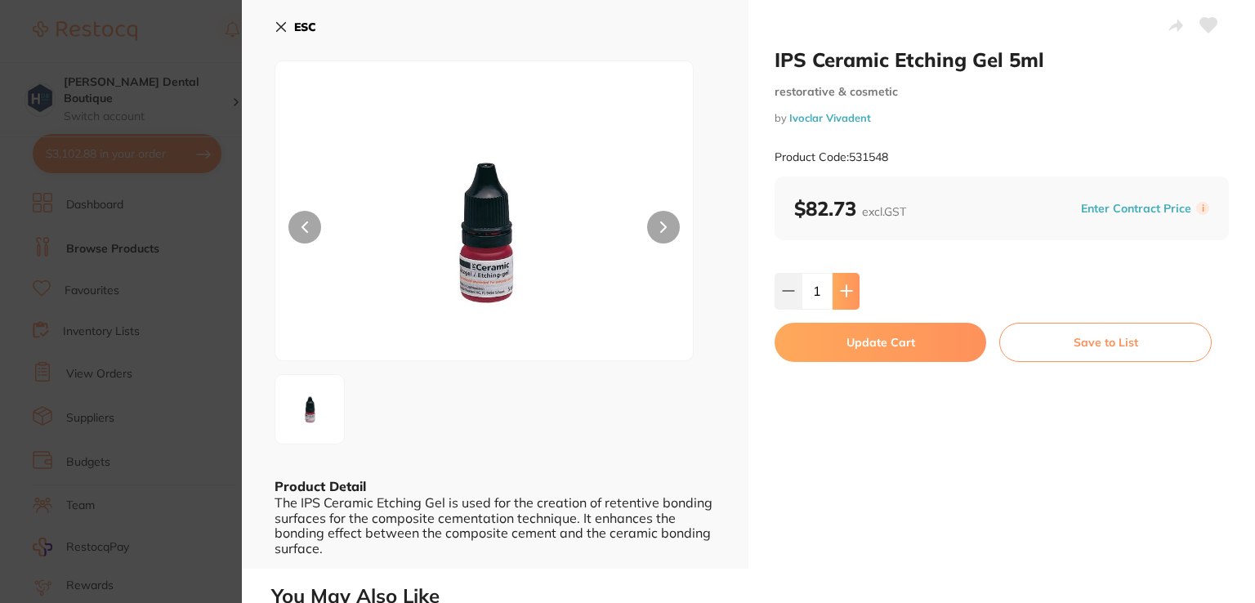
click at [847, 288] on icon at bounding box center [846, 290] width 13 height 13
type input "2"
click at [850, 347] on button "Update Cart" at bounding box center [881, 342] width 212 height 39
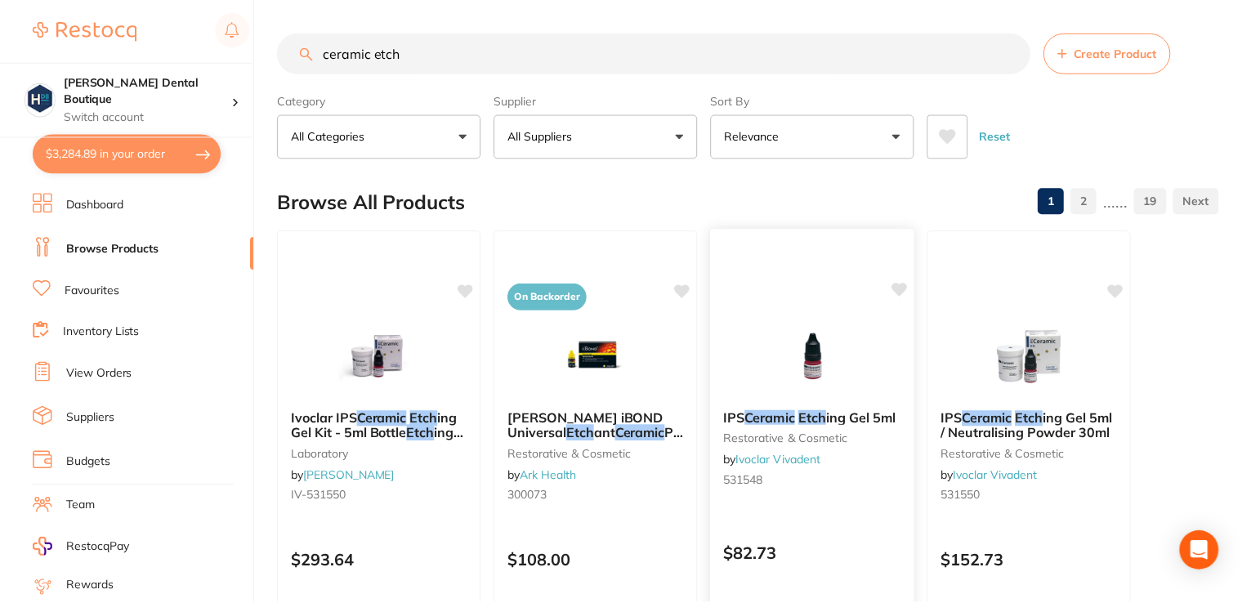
scroll to position [2, 0]
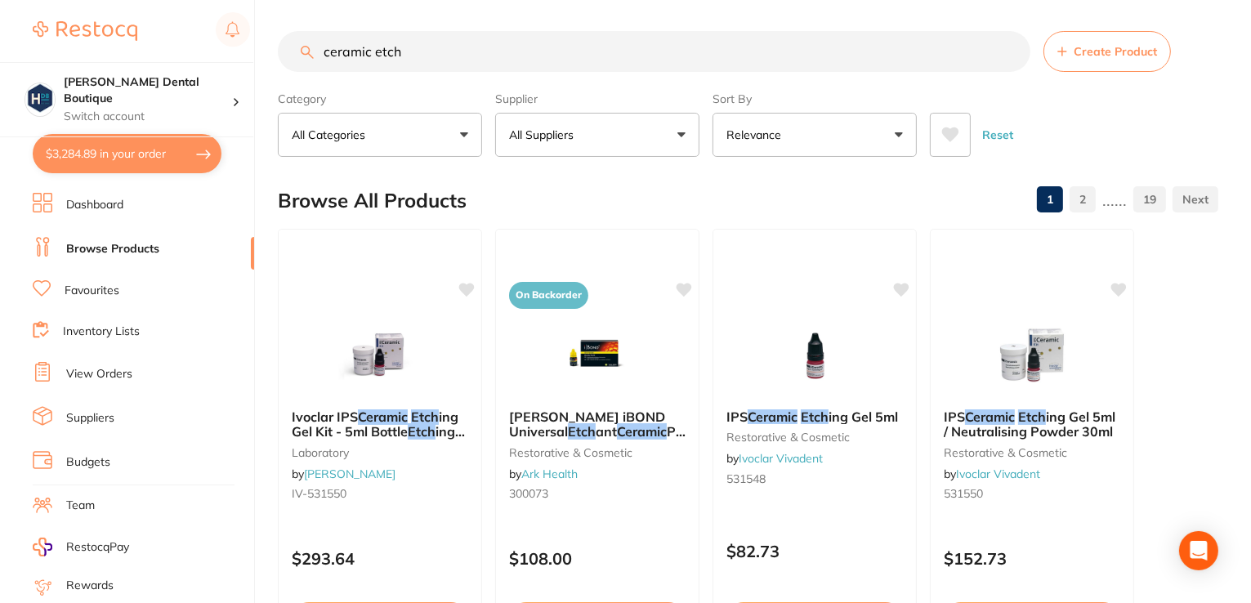
drag, startPoint x: 544, startPoint y: 38, endPoint x: 226, endPoint y: 2, distance: 320.0
click at [226, 19] on div "$3,284.89 Harris Dental Boutique Switch account Harris Dental Boutique $3,284.8…" at bounding box center [625, 299] width 1251 height 603
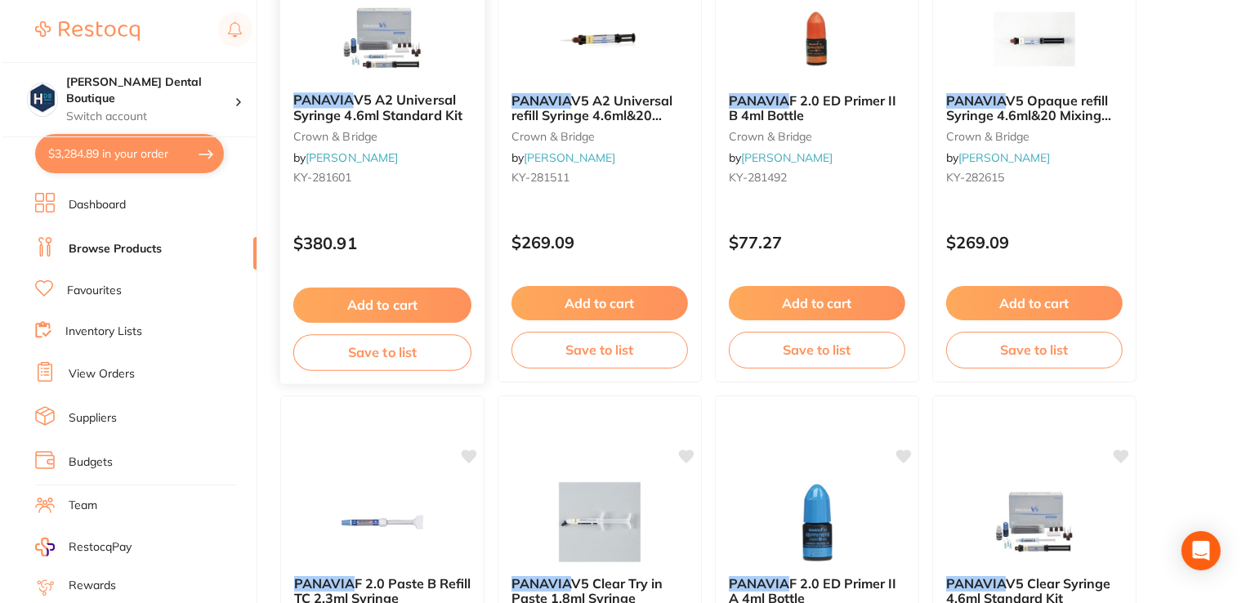
scroll to position [0, 0]
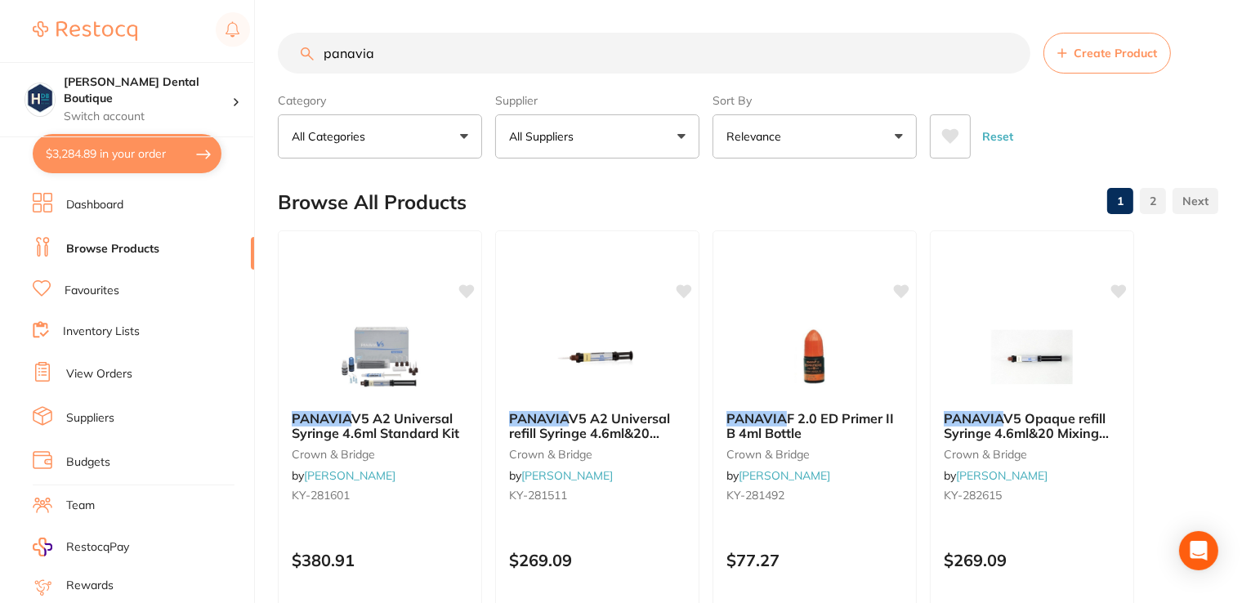
click at [522, 51] on input "panavia" at bounding box center [654, 53] width 753 height 41
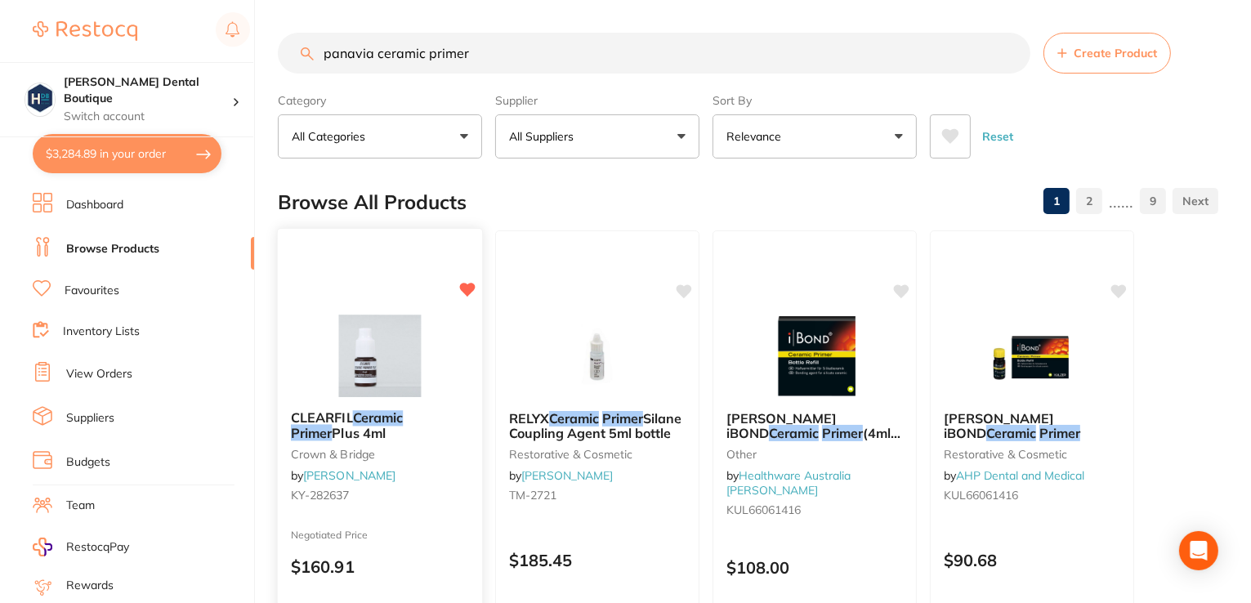
type input "panavia ceramic primer"
click at [370, 380] on img at bounding box center [380, 357] width 106 height 82
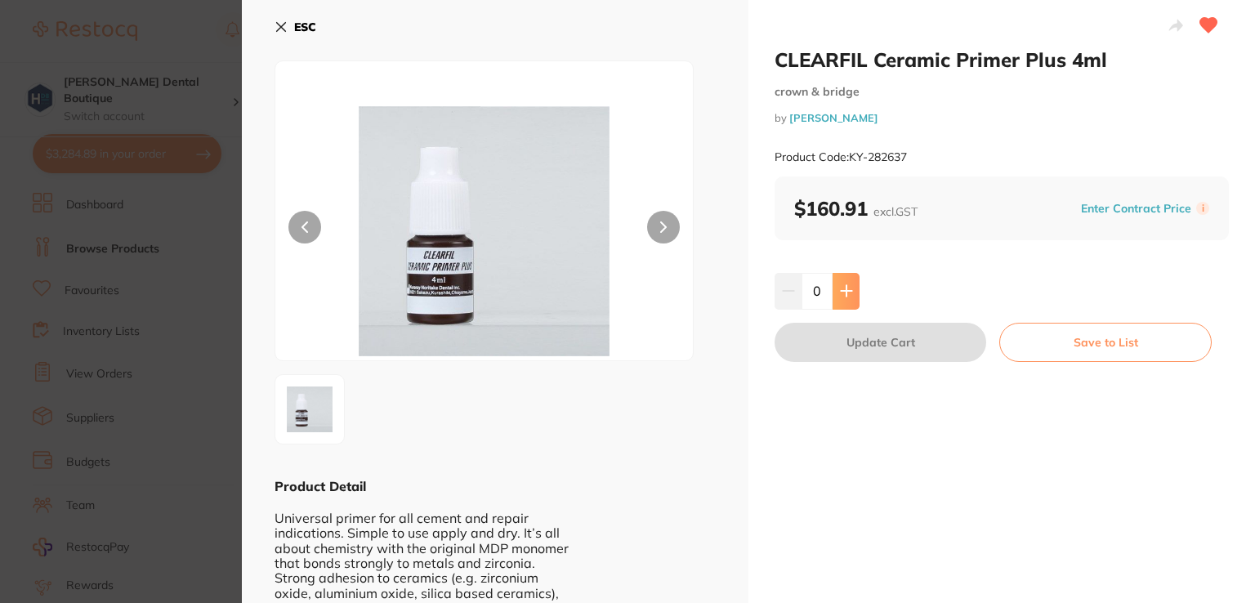
click at [841, 282] on button at bounding box center [846, 291] width 27 height 36
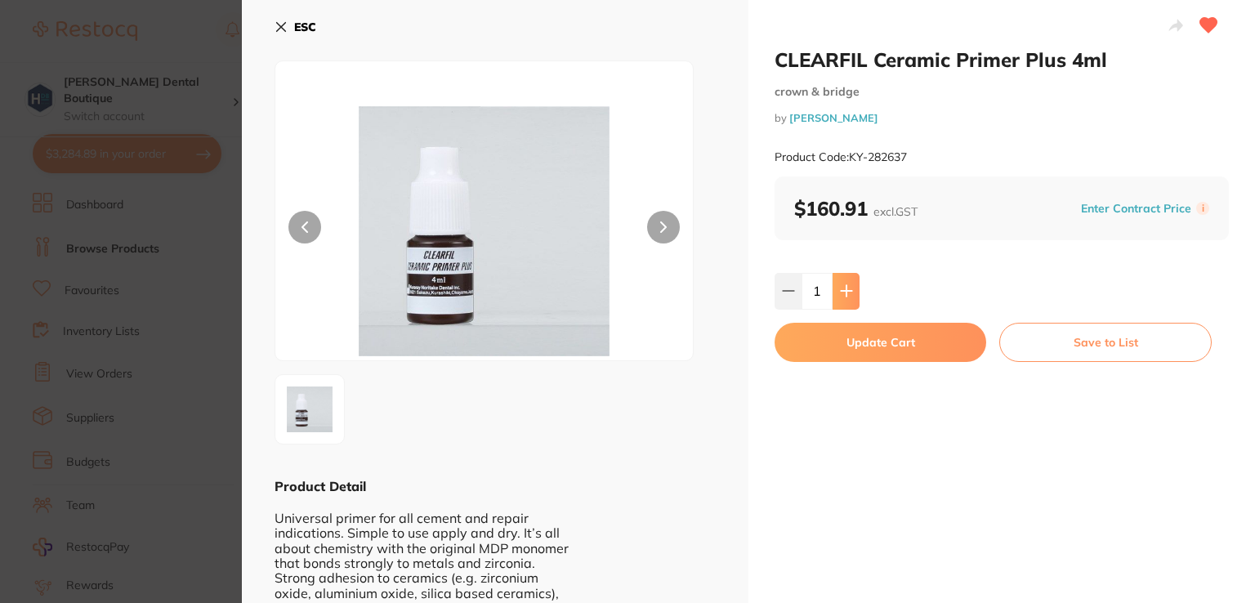
click at [842, 282] on button at bounding box center [846, 291] width 27 height 36
type input "2"
click at [869, 350] on button "Update Cart" at bounding box center [881, 342] width 212 height 39
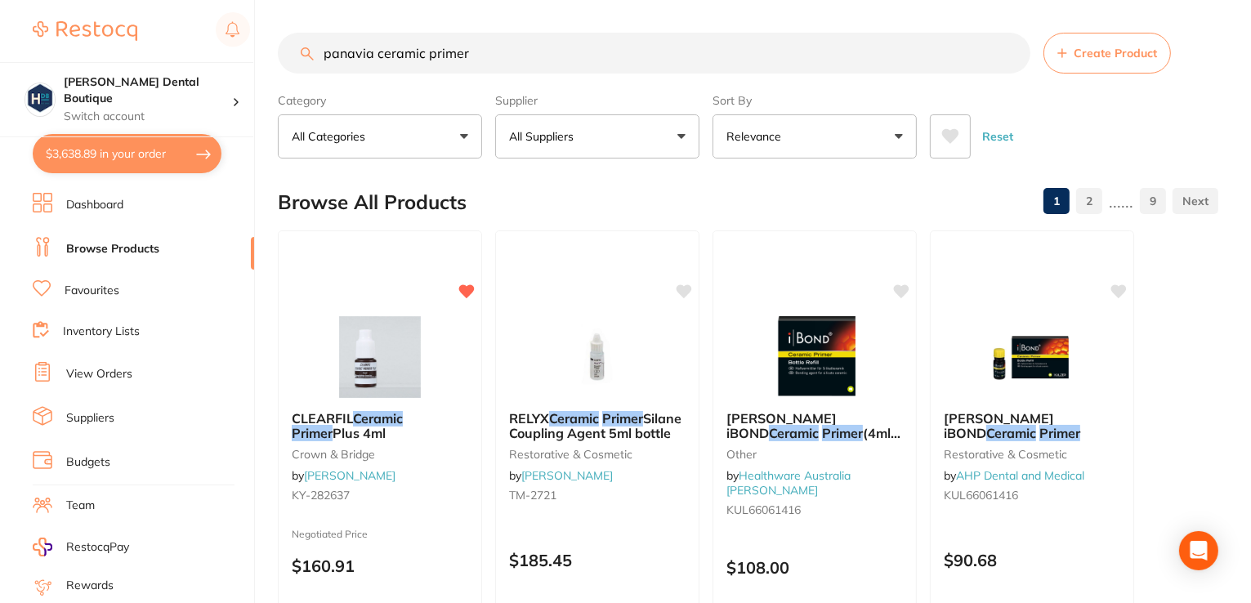
drag, startPoint x: 539, startPoint y: 30, endPoint x: 123, endPoint y: -7, distance: 417.5
click at [123, 0] on html "$3,638.89 Harris Dental Boutique Switch account Harris Dental Boutique $3,638.8…" at bounding box center [625, 301] width 1251 height 603
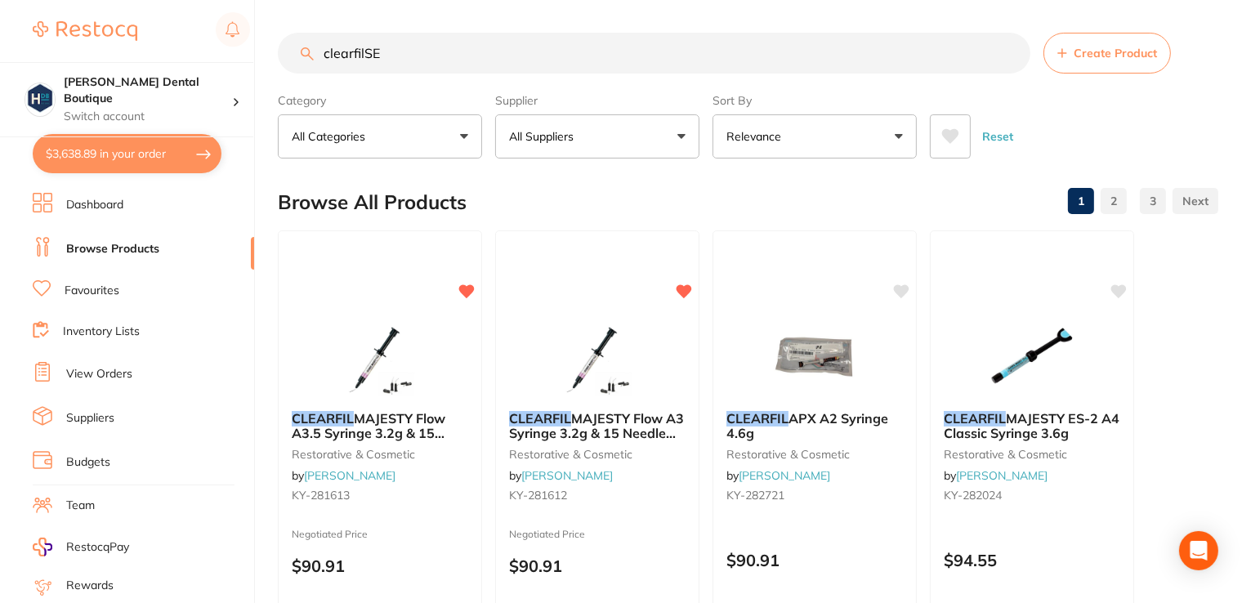
click at [409, 46] on input "clearfilSE" at bounding box center [654, 53] width 753 height 41
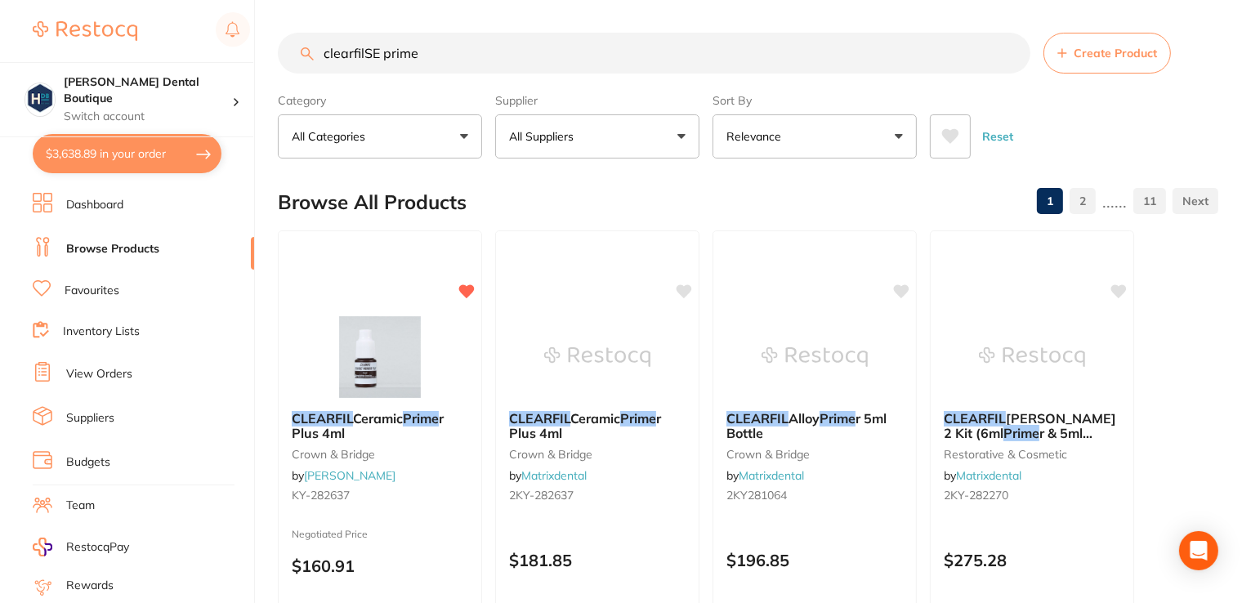
drag, startPoint x: 431, startPoint y: 48, endPoint x: 364, endPoint y: 56, distance: 67.5
click at [364, 56] on input "clearfilSE prime" at bounding box center [654, 53] width 753 height 41
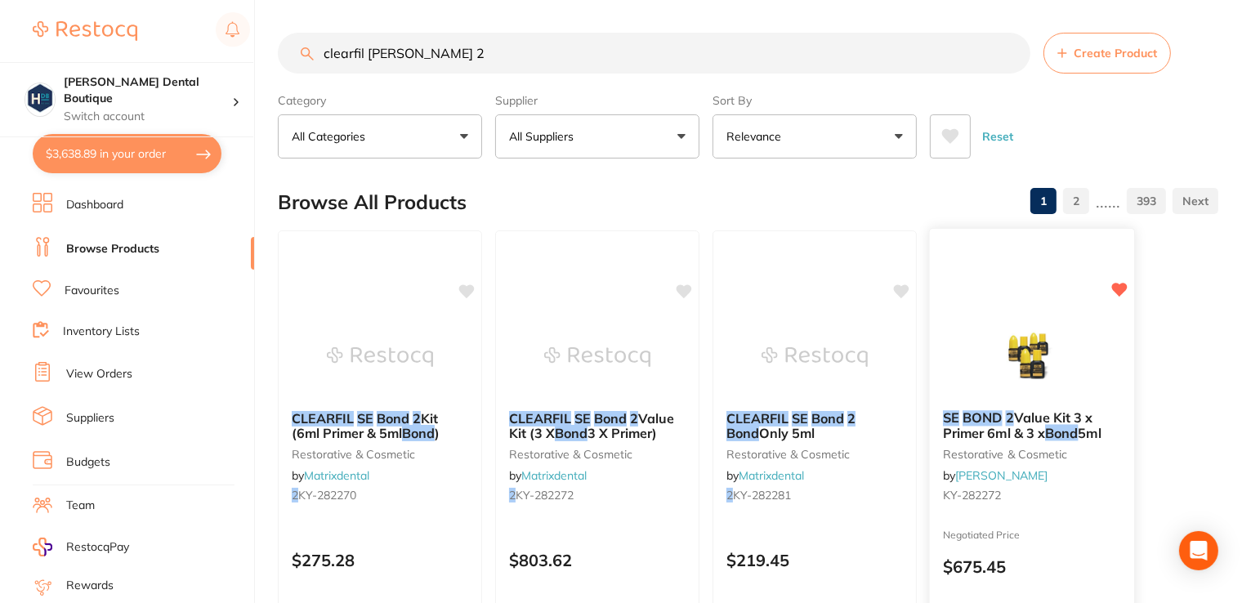
type input "clearfil se bond 2"
click at [1044, 326] on img at bounding box center [1031, 356] width 107 height 83
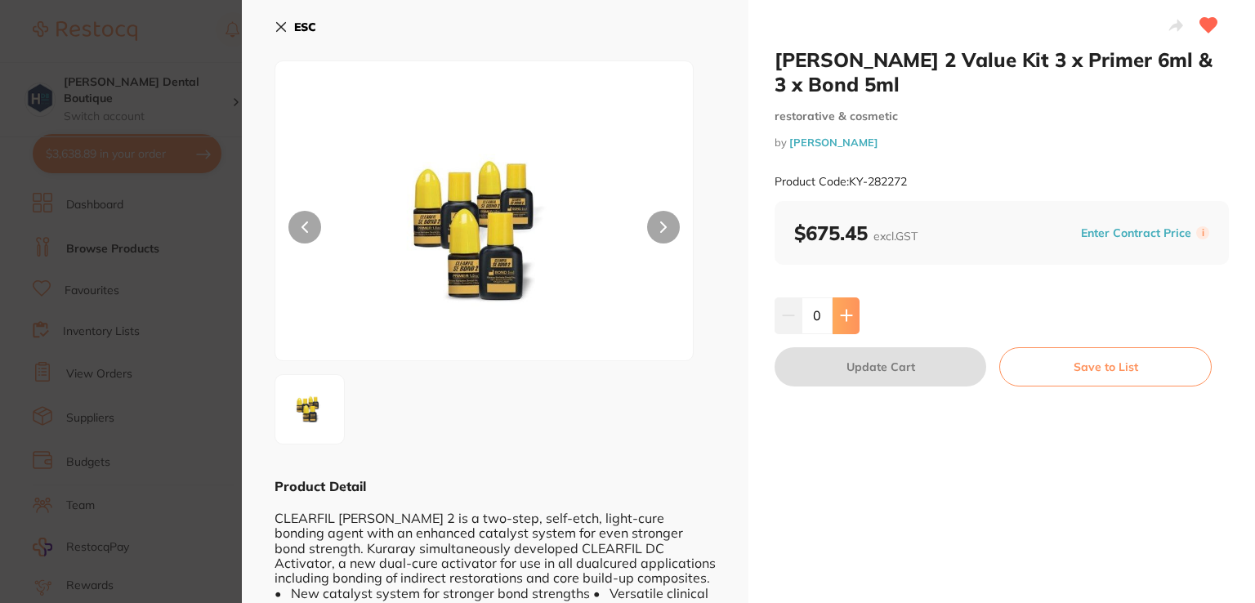
click at [841, 315] on icon at bounding box center [846, 316] width 11 height 11
type input "1"
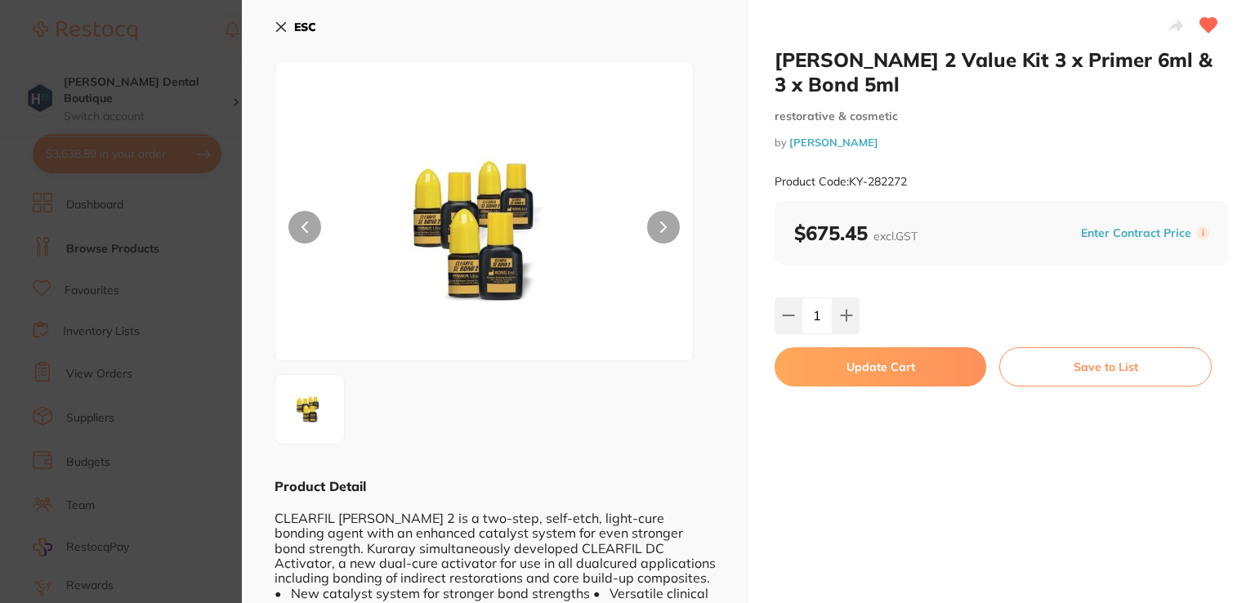
click at [860, 368] on button "Update Cart" at bounding box center [881, 366] width 212 height 39
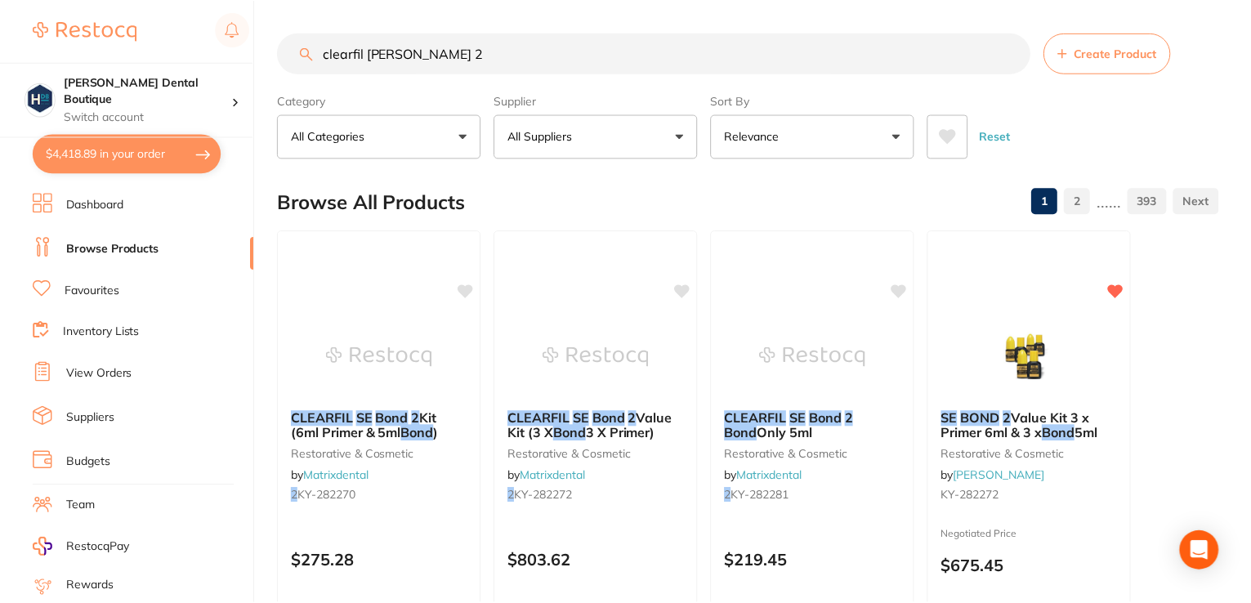
scroll to position [3, 0]
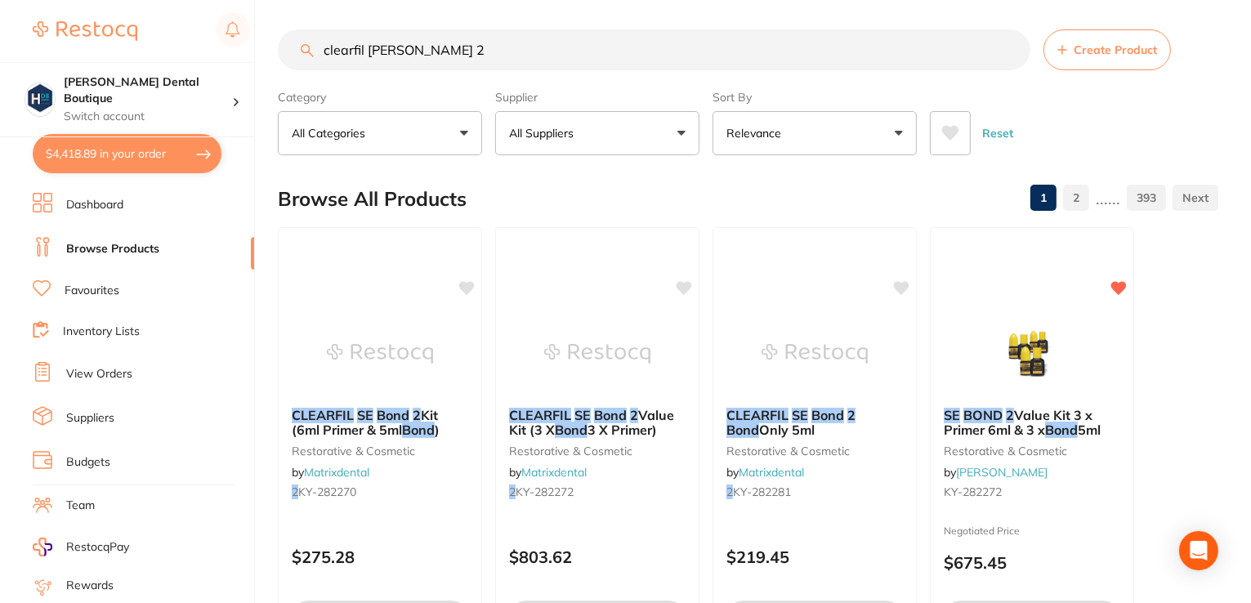
drag, startPoint x: 497, startPoint y: 51, endPoint x: 111, endPoint y: 44, distance: 385.8
click at [111, 44] on div "$4,418.89 Harris Dental Boutique Switch account Harris Dental Boutique $4,418.8…" at bounding box center [625, 298] width 1251 height 603
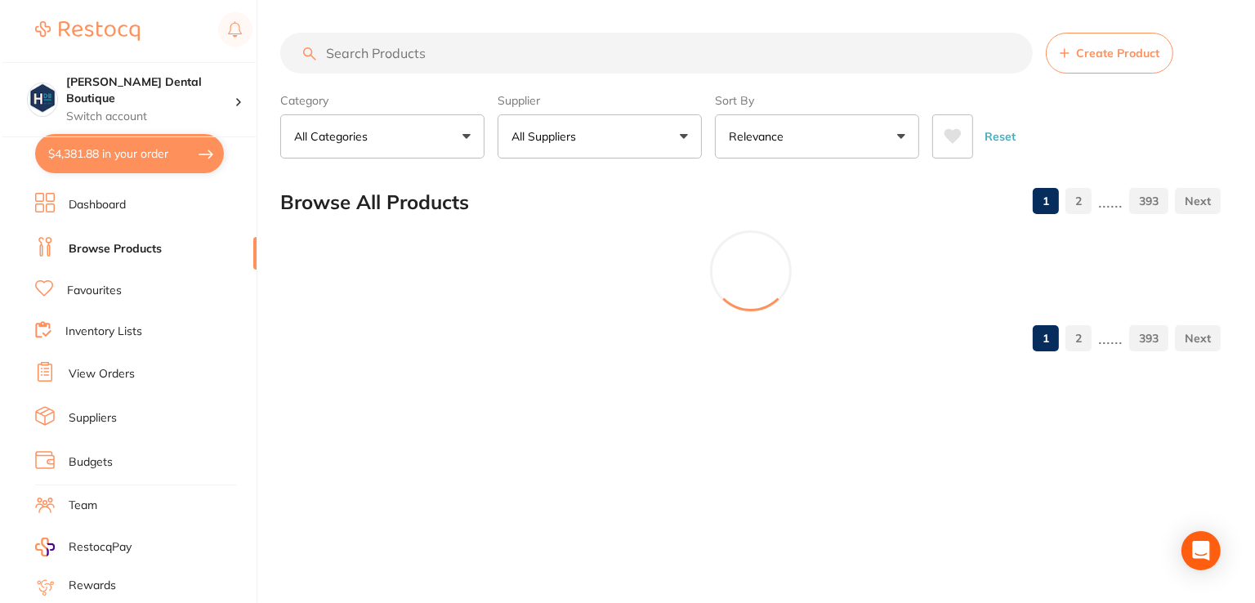
scroll to position [0, 0]
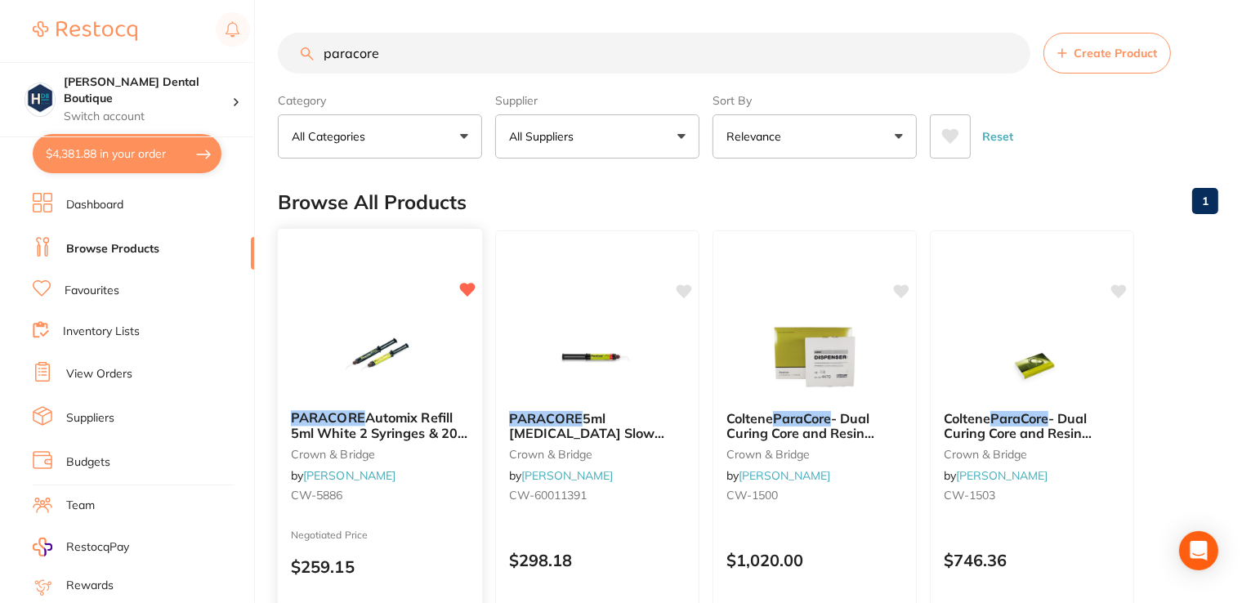
type input "paracore"
click at [355, 342] on img at bounding box center [379, 356] width 107 height 83
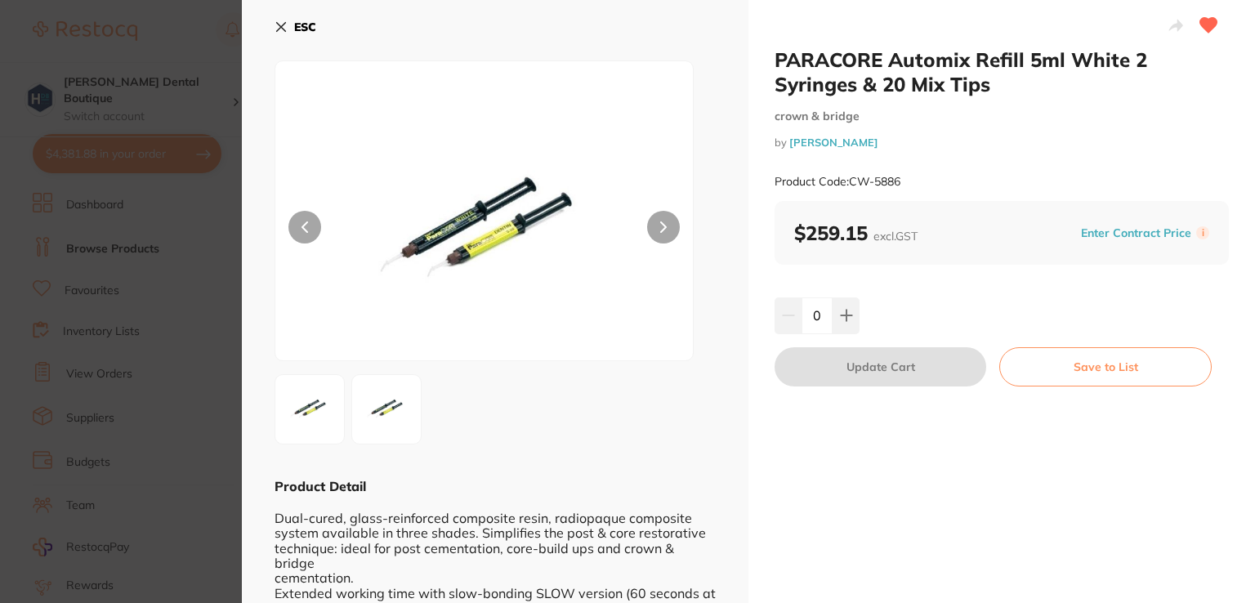
click at [284, 21] on icon at bounding box center [281, 26] width 13 height 13
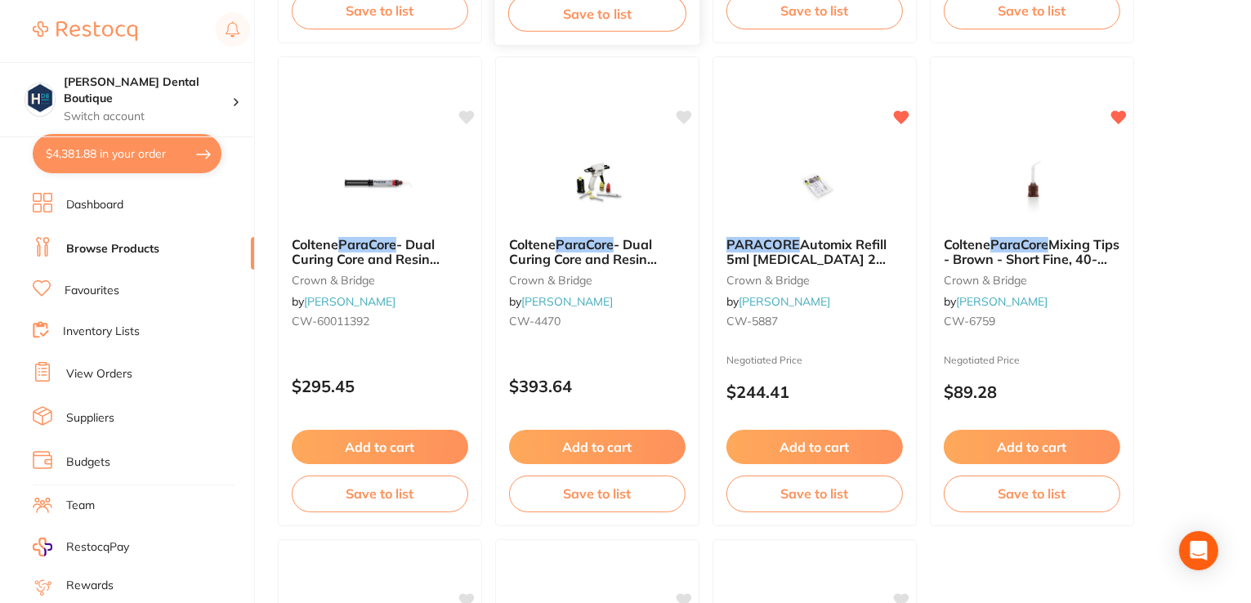
scroll to position [1147, 0]
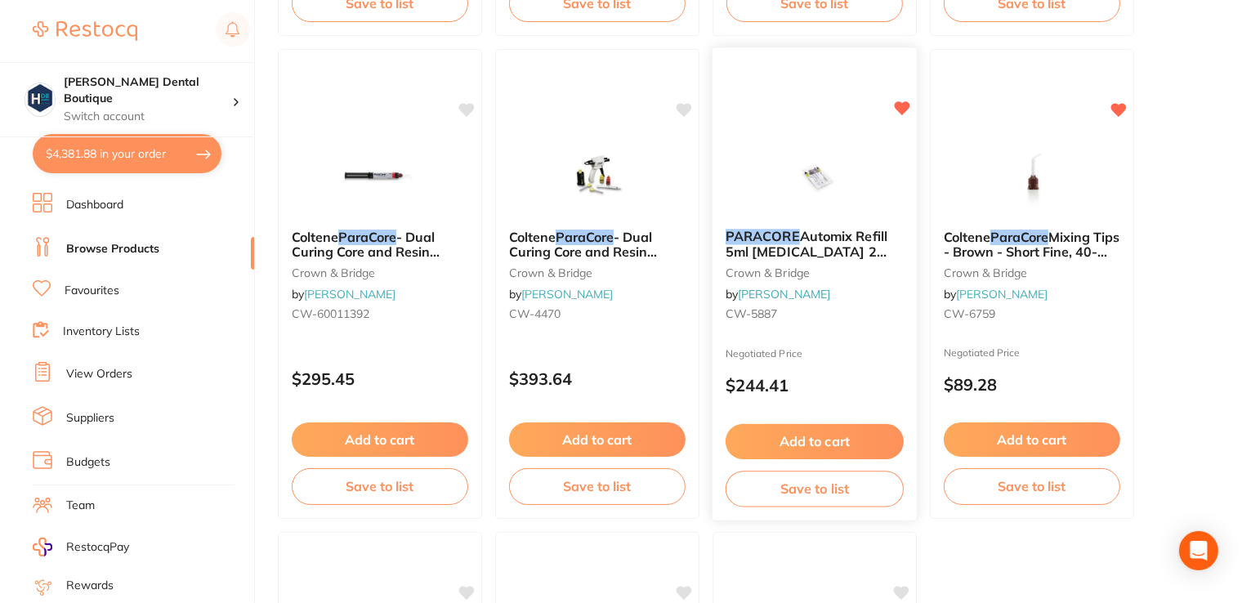
click at [790, 213] on img at bounding box center [814, 174] width 107 height 83
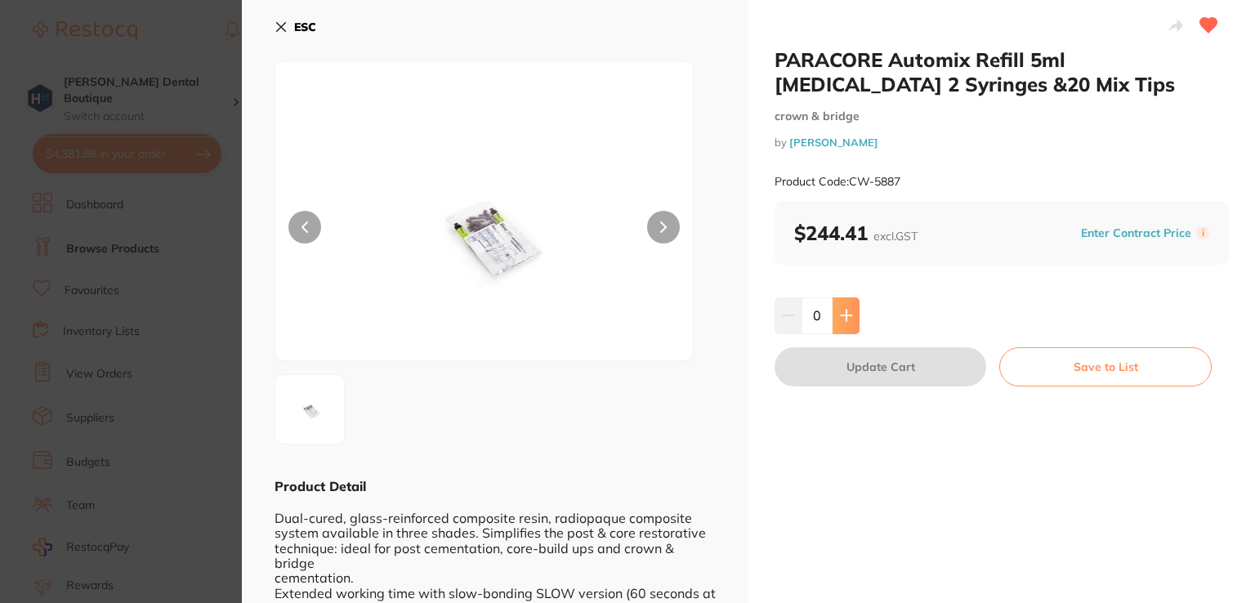
click at [845, 305] on button at bounding box center [846, 315] width 27 height 36
type input "1"
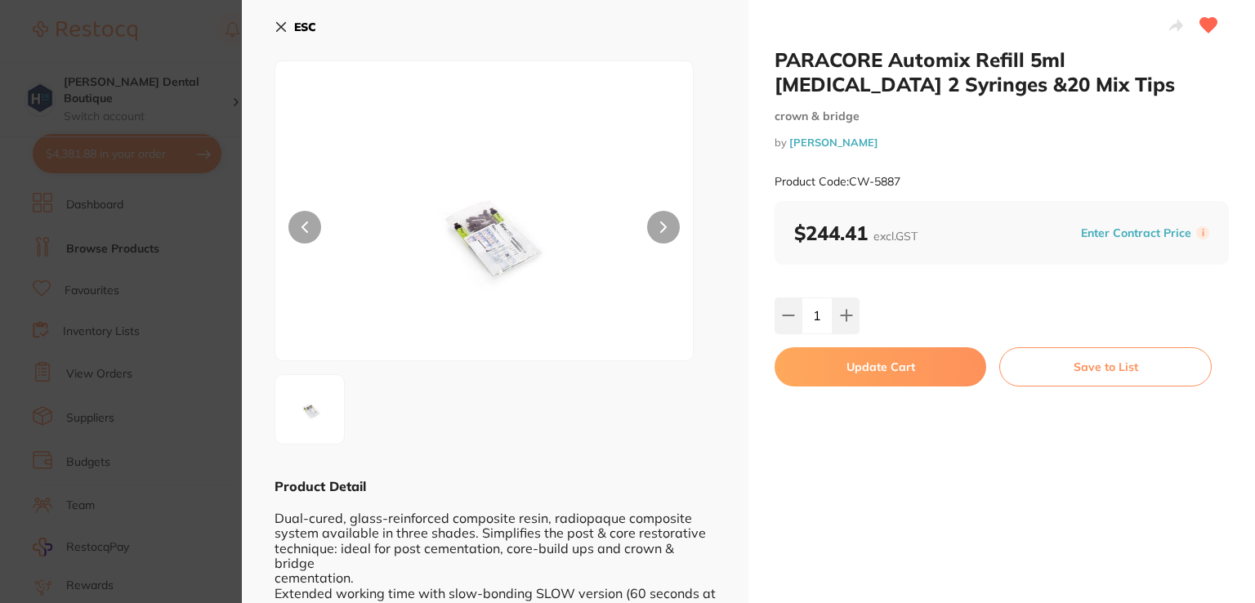
click at [841, 373] on button "Update Cart" at bounding box center [881, 366] width 212 height 39
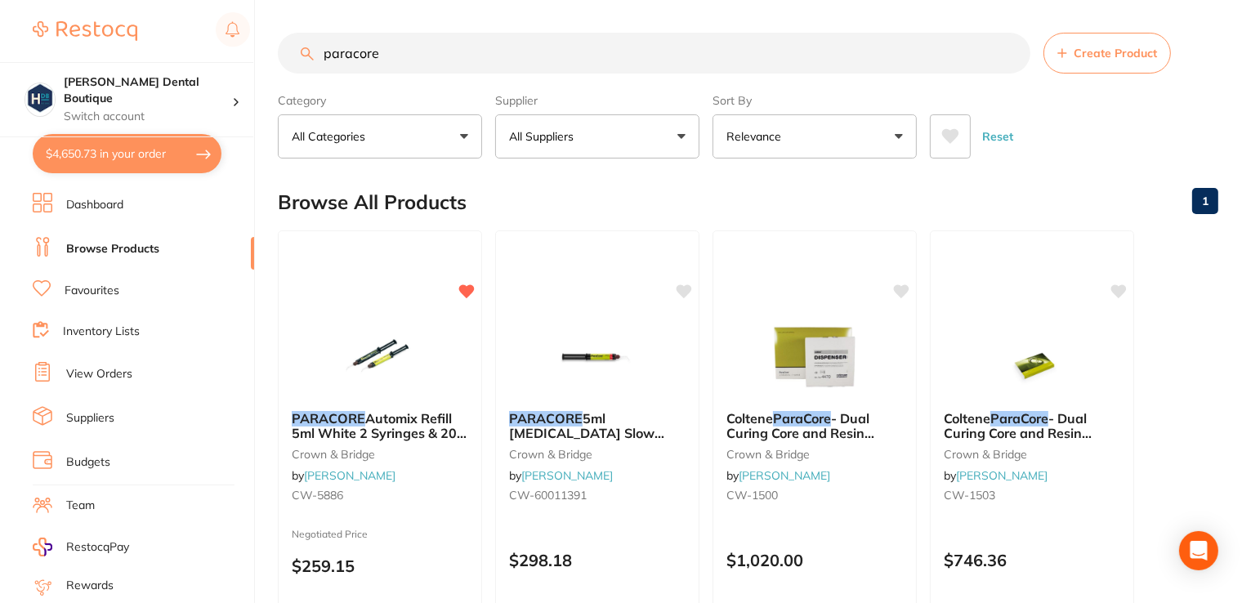
drag, startPoint x: 413, startPoint y: 56, endPoint x: 113, endPoint y: 2, distance: 305.6
click at [104, 20] on div "$4,650.73 Harris Dental Boutique Switch account Harris Dental Boutique $4,650.7…" at bounding box center [625, 301] width 1251 height 603
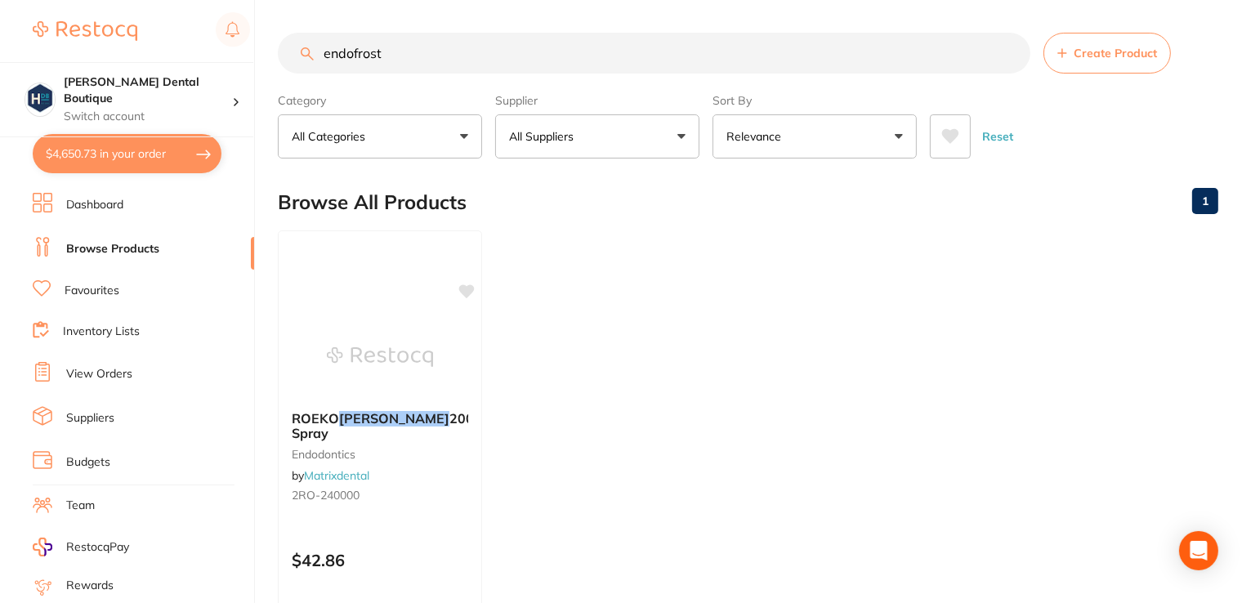
click at [351, 46] on input "endofrost" at bounding box center [654, 53] width 753 height 41
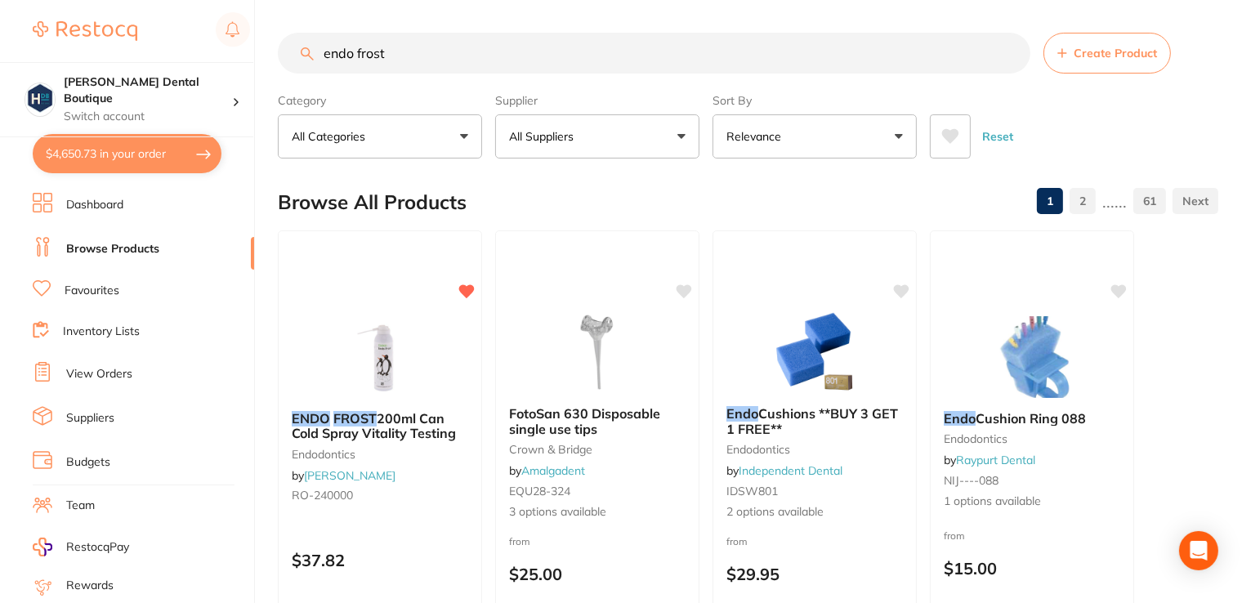
drag, startPoint x: 409, startPoint y: 56, endPoint x: 360, endPoint y: 42, distance: 52.0
click at [360, 42] on input "endo frost" at bounding box center [654, 53] width 753 height 41
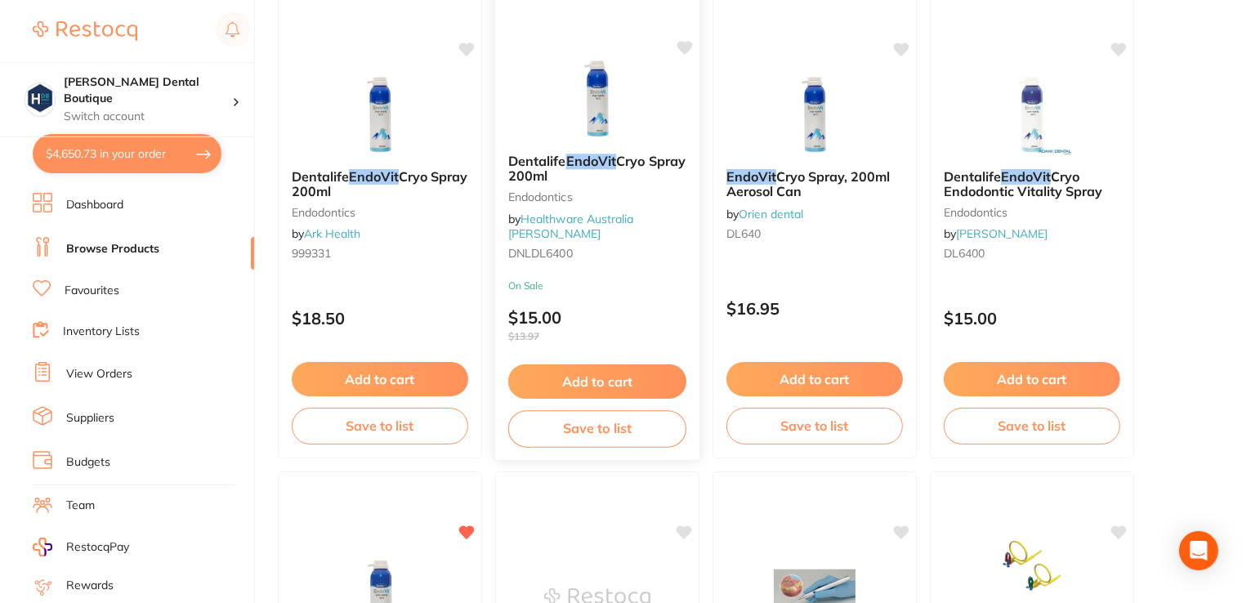
scroll to position [245, 0]
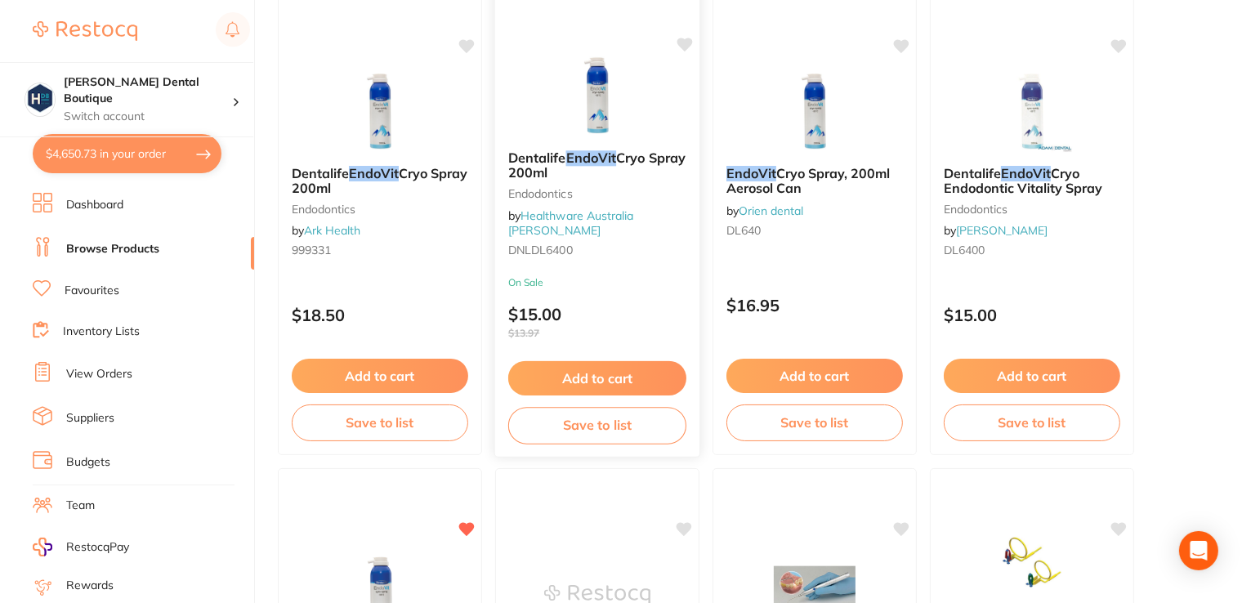
type input "endovit"
drag, startPoint x: 528, startPoint y: 58, endPoint x: 684, endPoint y: 418, distance: 391.9
click at [529, 58] on div "Dentalife EndoVit Cryo Spray 200ml Endodontics by Healthware Australia Ridley D…" at bounding box center [597, 220] width 204 height 470
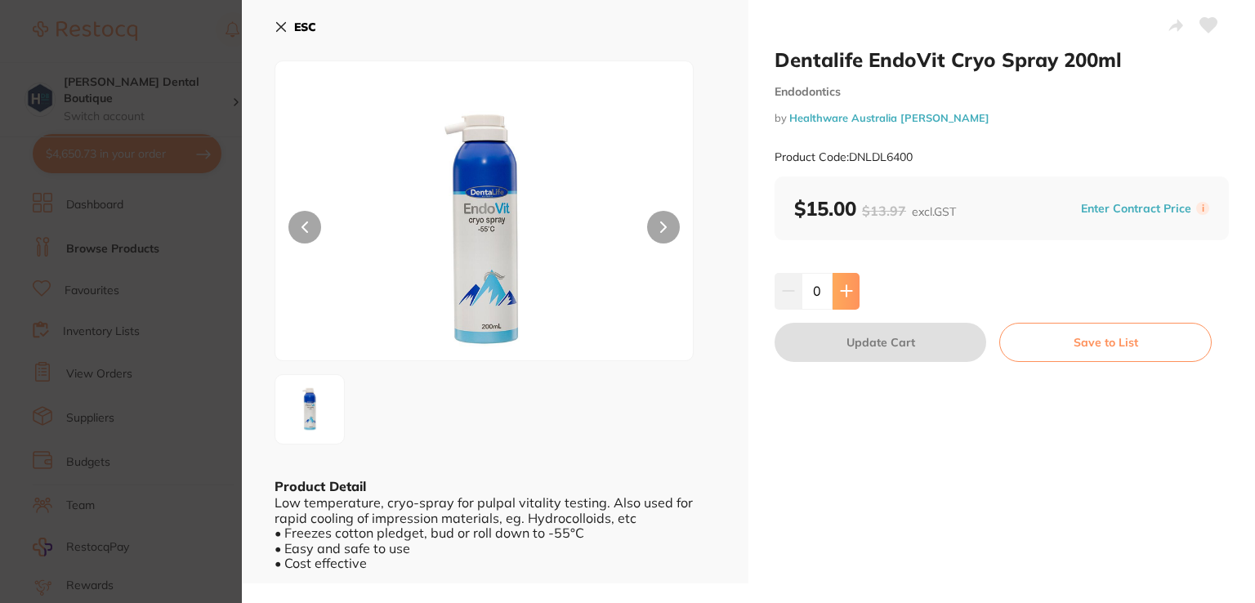
click at [842, 288] on icon at bounding box center [846, 290] width 13 height 13
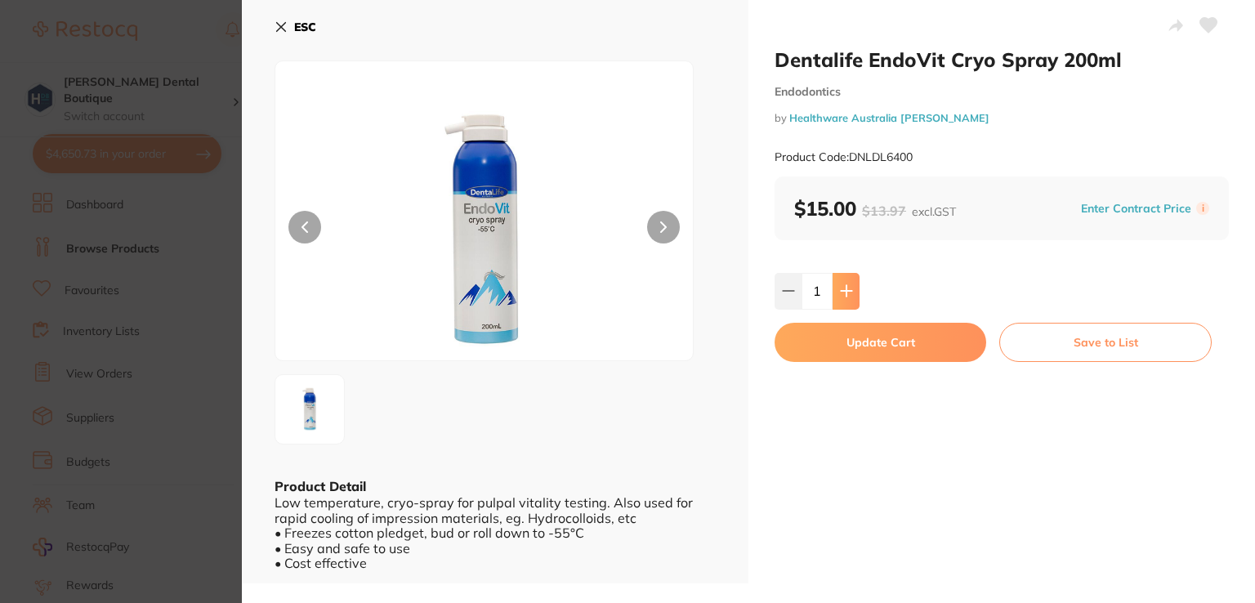
click at [842, 288] on icon at bounding box center [846, 290] width 13 height 13
type input "4"
click at [880, 355] on button "Update Cart" at bounding box center [881, 342] width 212 height 39
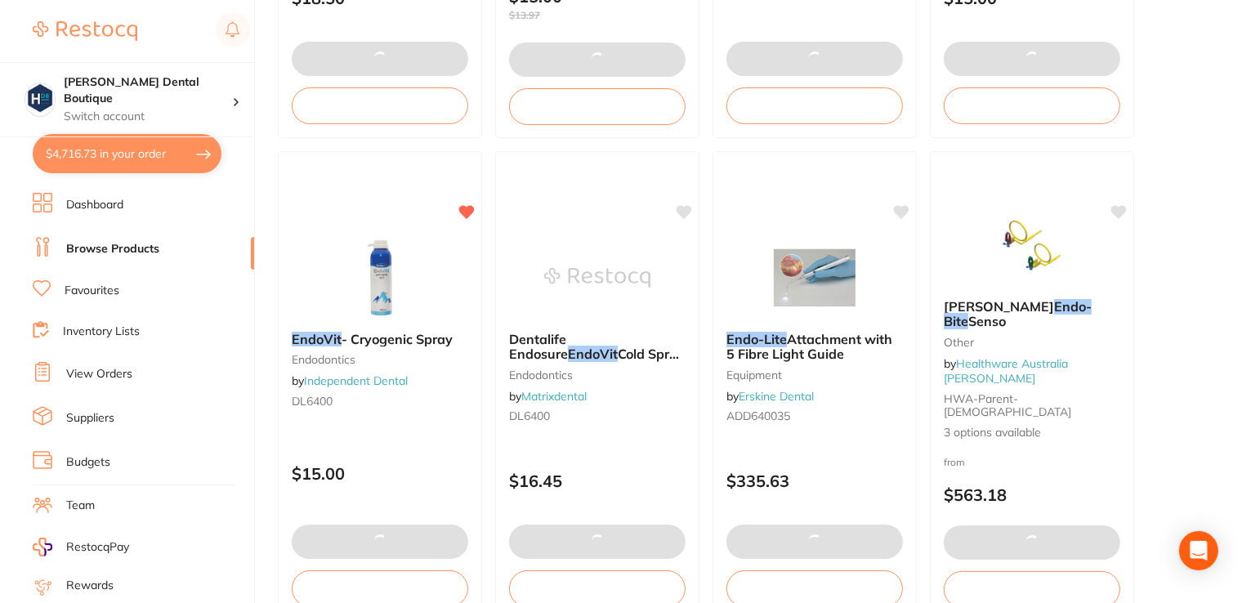
scroll to position [572, 0]
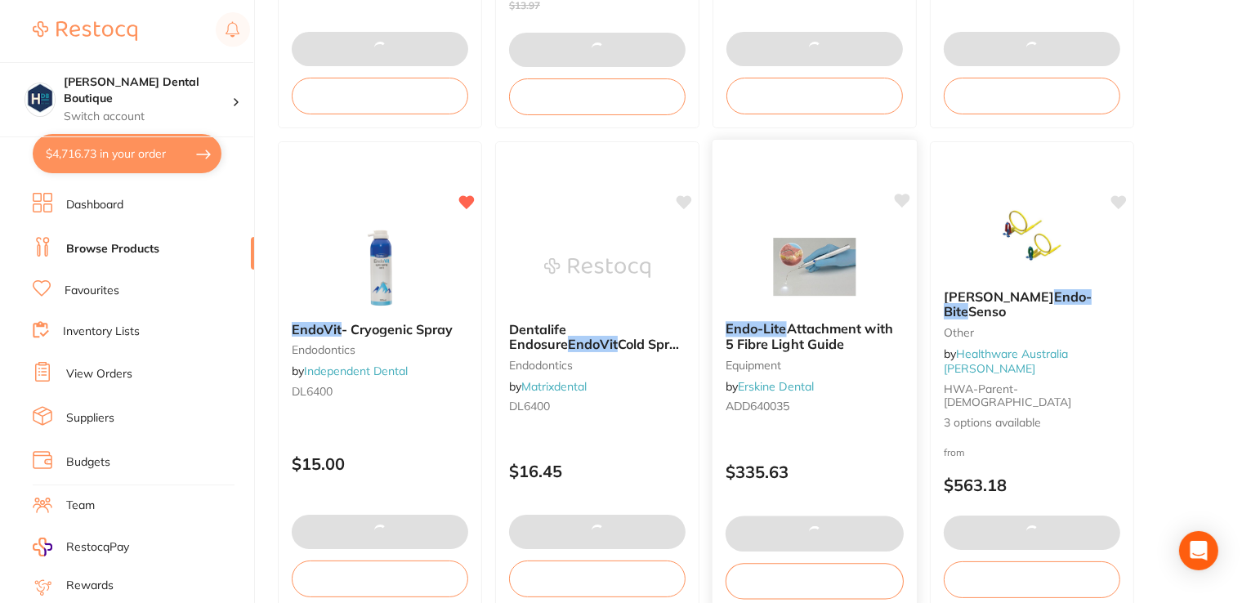
type textarea "Please apply Buy 5, get 1 free promo"
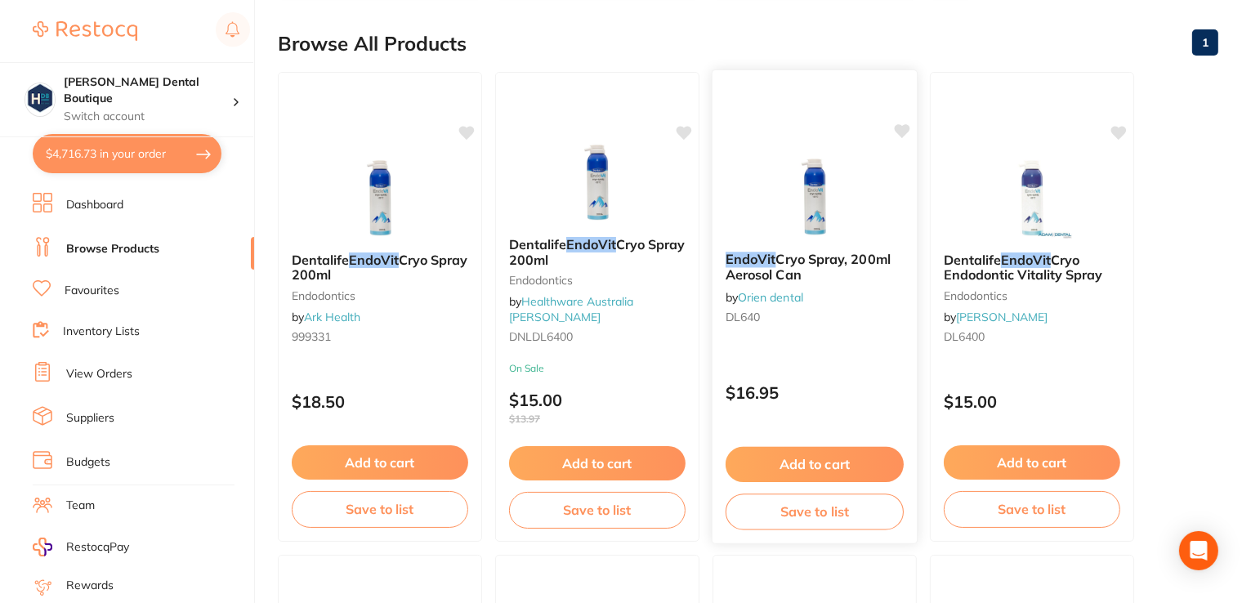
scroll to position [0, 0]
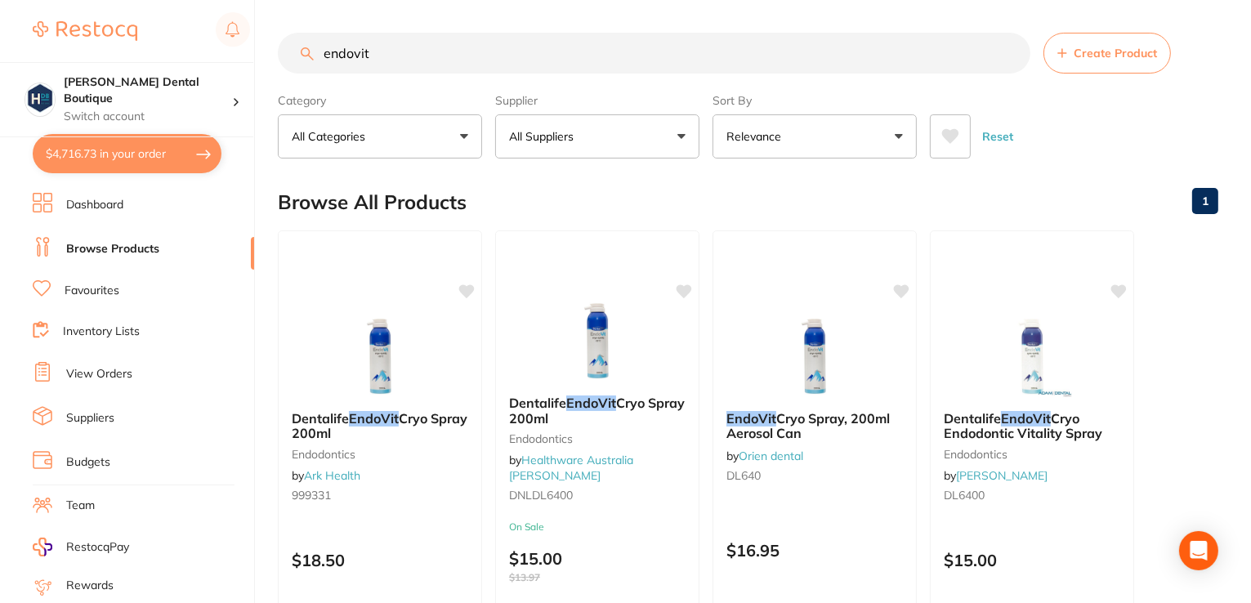
drag, startPoint x: 453, startPoint y: 42, endPoint x: 68, endPoint y: 46, distance: 384.9
click at [68, 46] on div "$4,716.73 Harris Dental Boutique Switch account Harris Dental Boutique $4,716.7…" at bounding box center [625, 301] width 1251 height 603
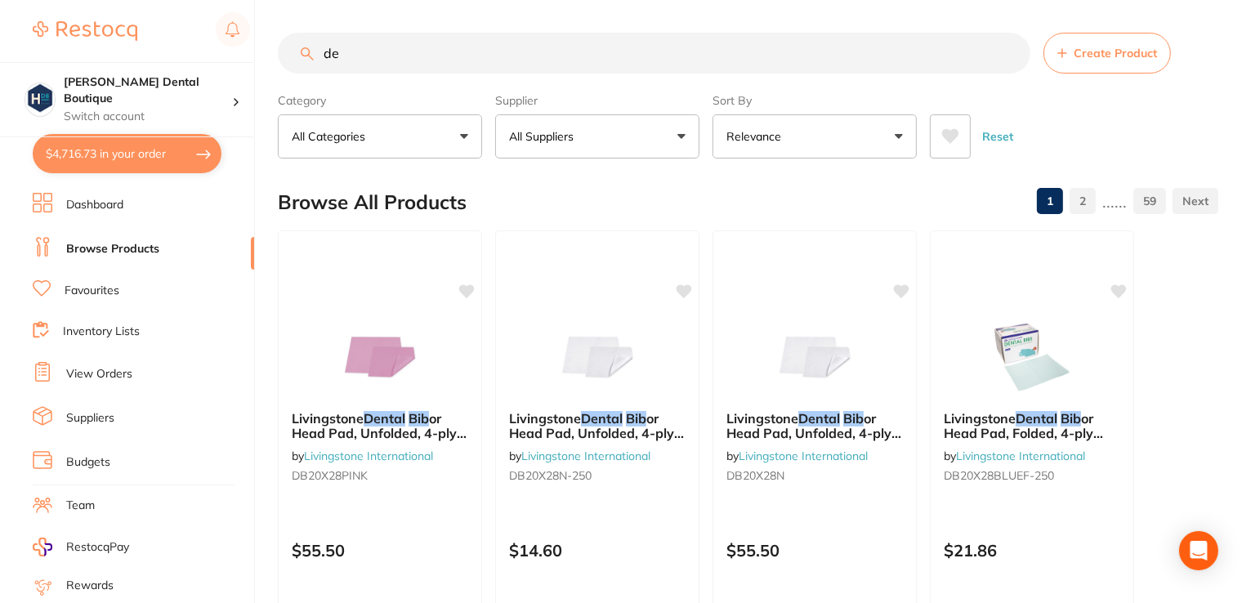
type input "d"
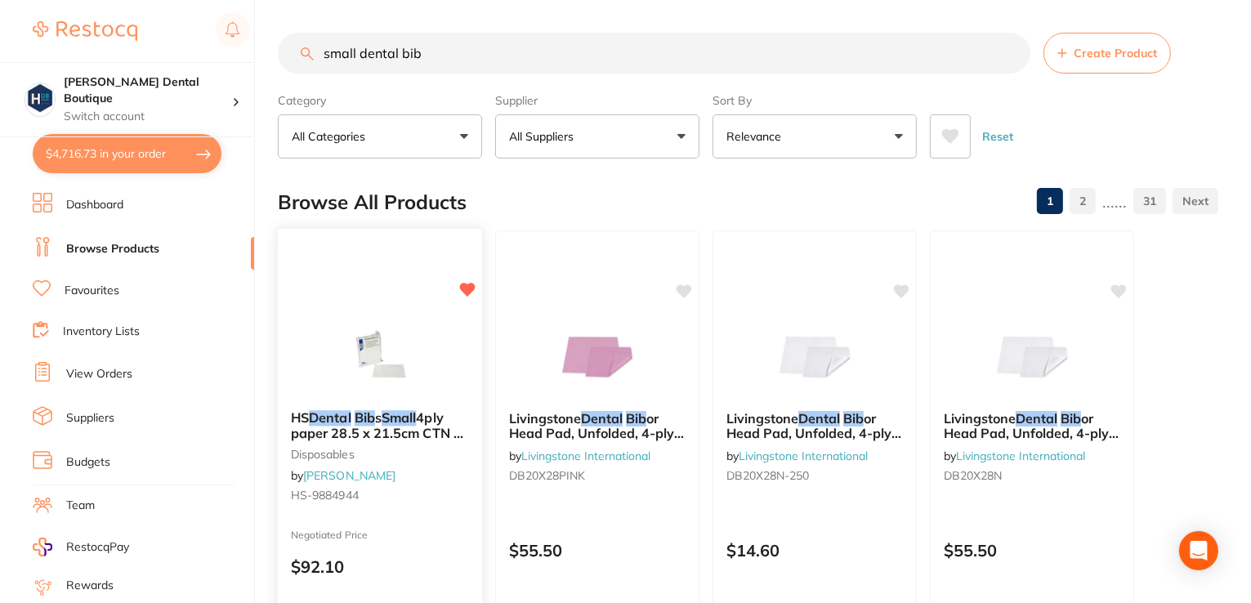
type input "small dental bib"
click at [386, 334] on img at bounding box center [379, 356] width 107 height 83
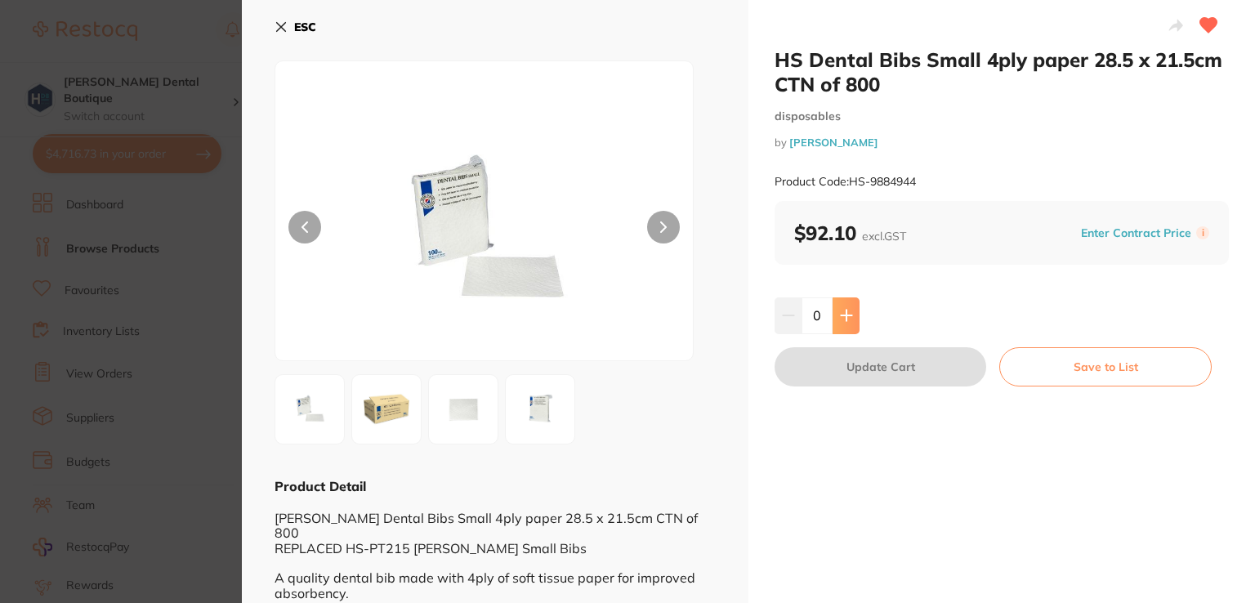
click at [842, 308] on button at bounding box center [846, 315] width 27 height 36
type input "1"
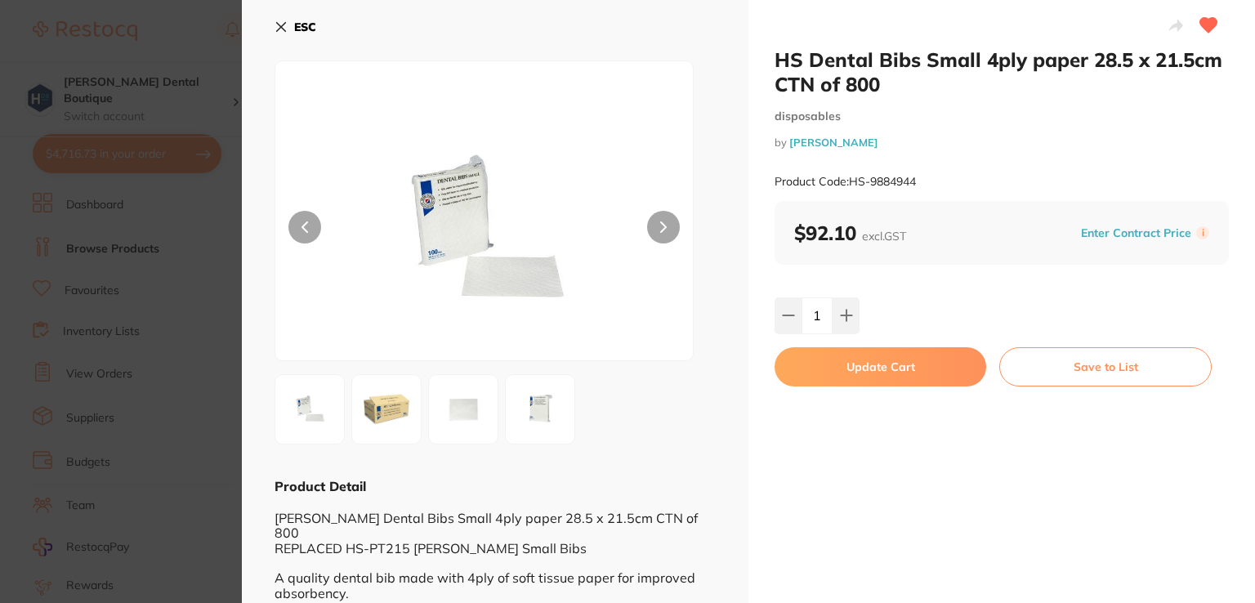
click at [856, 385] on button "Update Cart" at bounding box center [881, 366] width 212 height 39
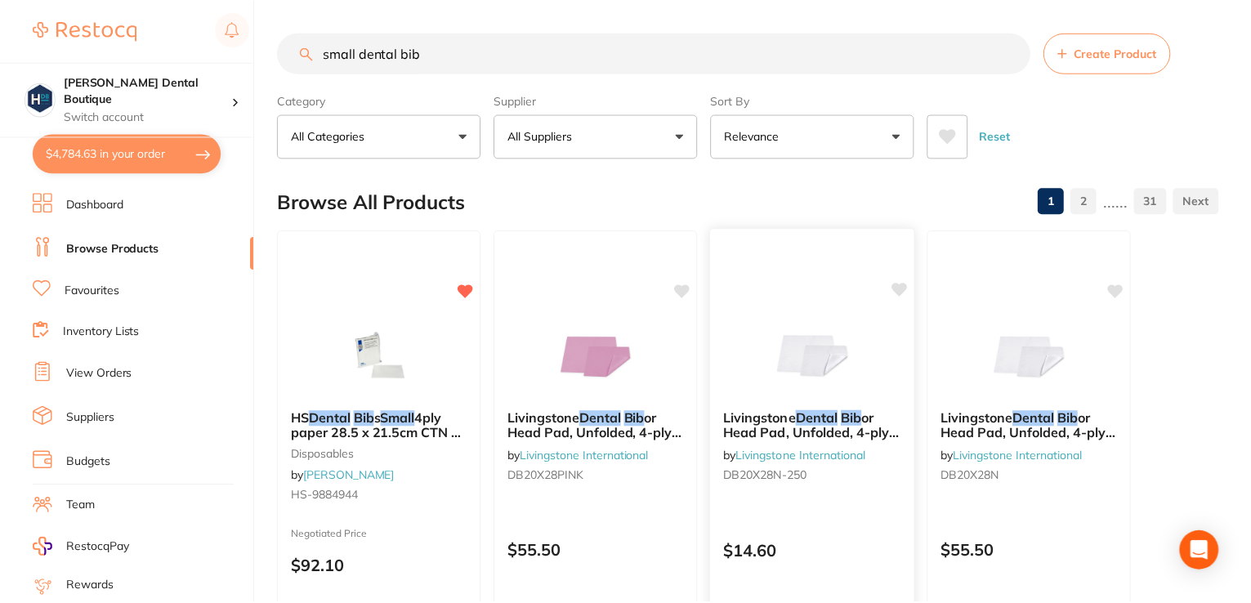
scroll to position [5, 0]
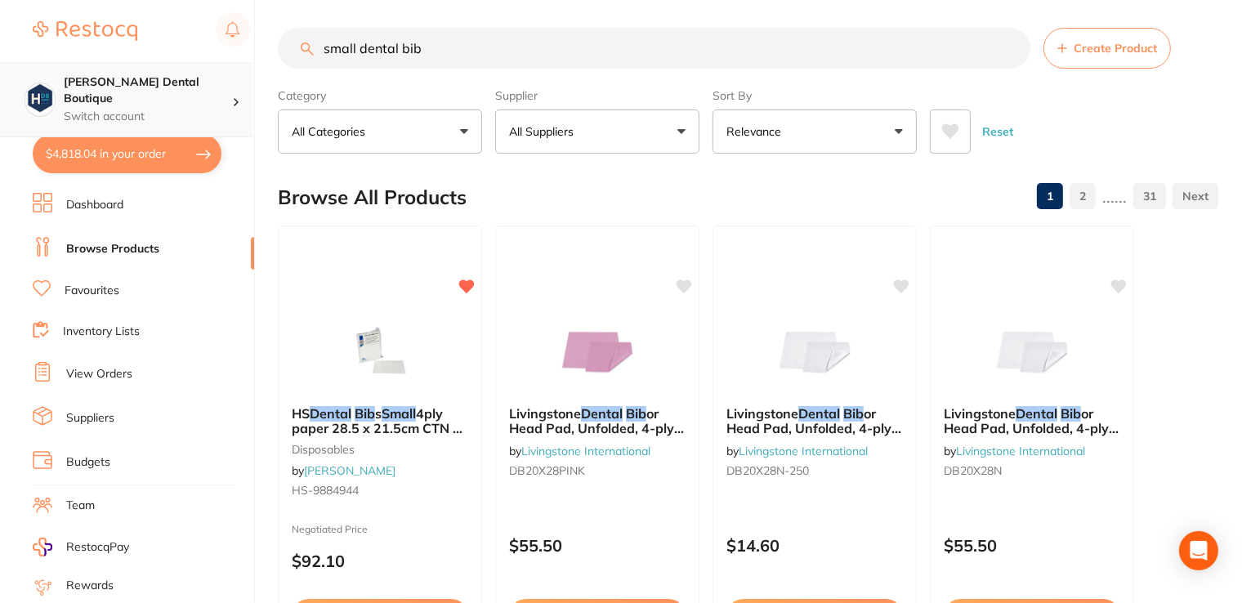
drag, startPoint x: 360, startPoint y: 47, endPoint x: 180, endPoint y: 65, distance: 181.5
click at [178, 74] on div "$4,818.04 Harris Dental Boutique Switch account Harris Dental Boutique $4,818.0…" at bounding box center [625, 296] width 1251 height 603
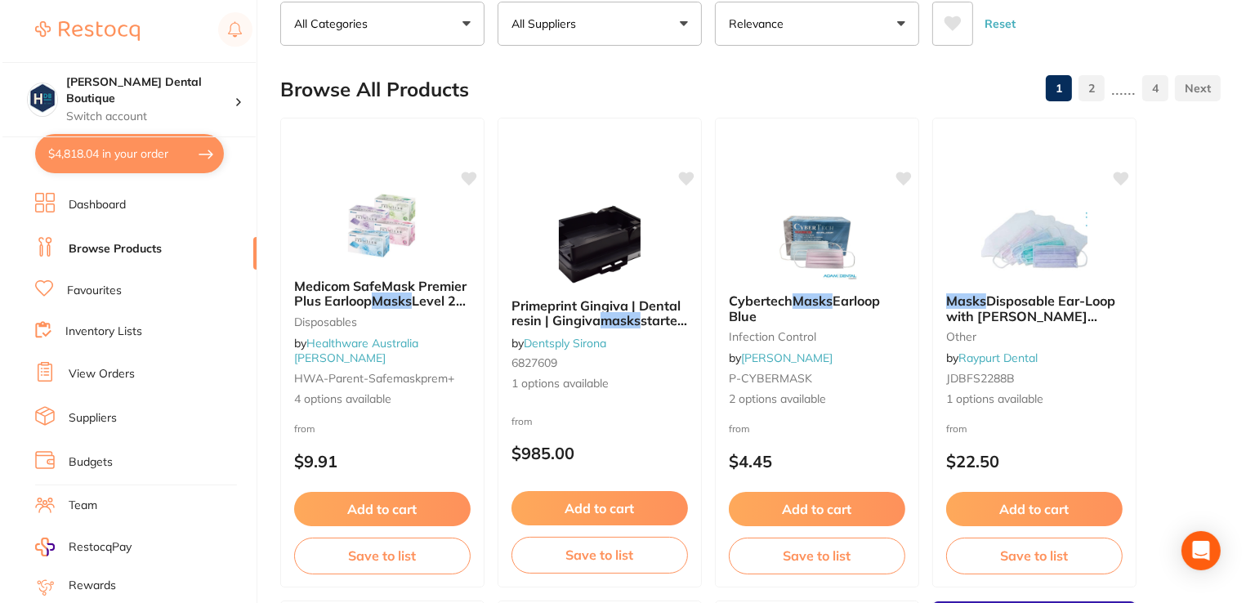
scroll to position [0, 0]
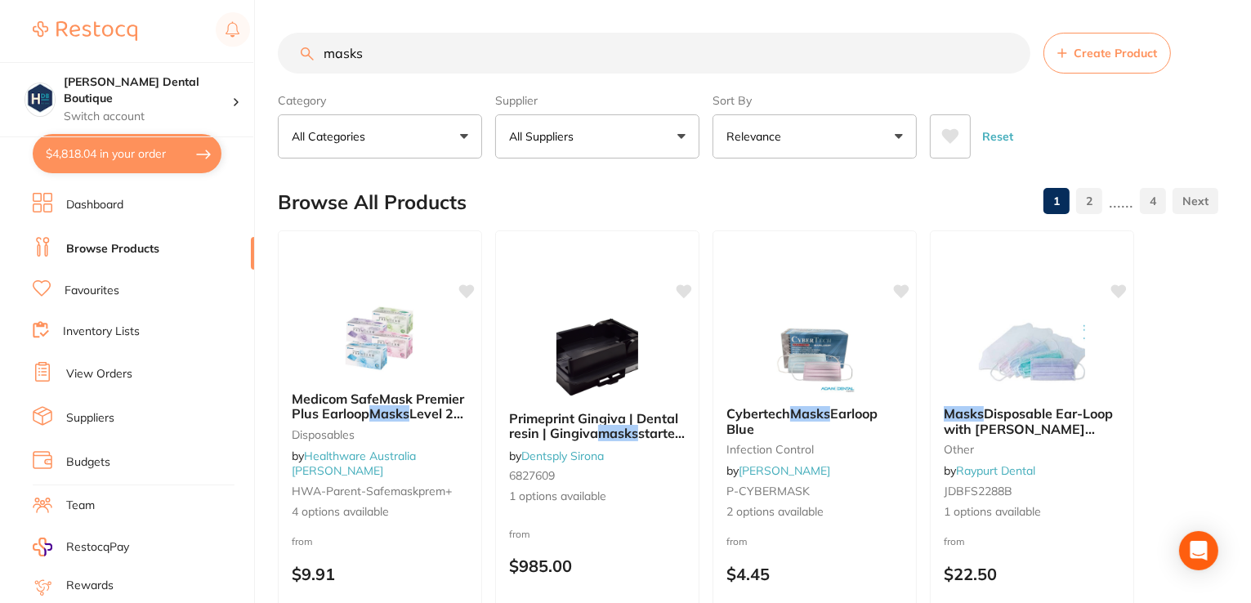
click at [366, 55] on input "masks" at bounding box center [654, 53] width 753 height 41
type input "masks"
click at [76, 291] on link "Favourites" at bounding box center [92, 291] width 55 height 16
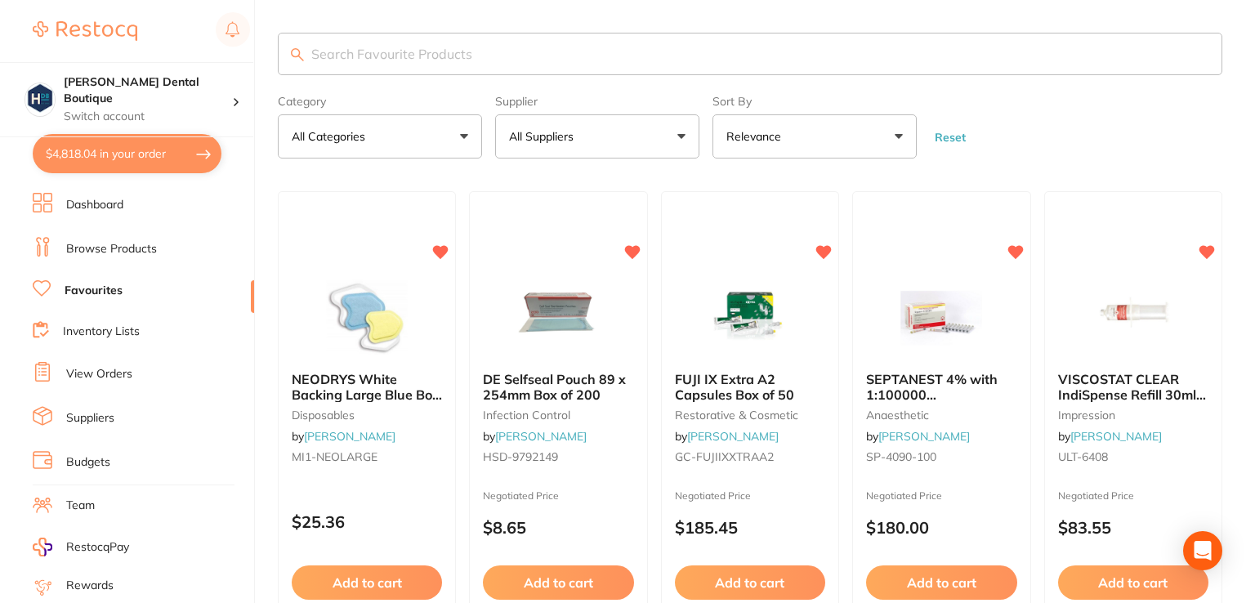
drag, startPoint x: 362, startPoint y: 44, endPoint x: 362, endPoint y: 53, distance: 9.0
click at [362, 53] on input "search" at bounding box center [750, 54] width 945 height 42
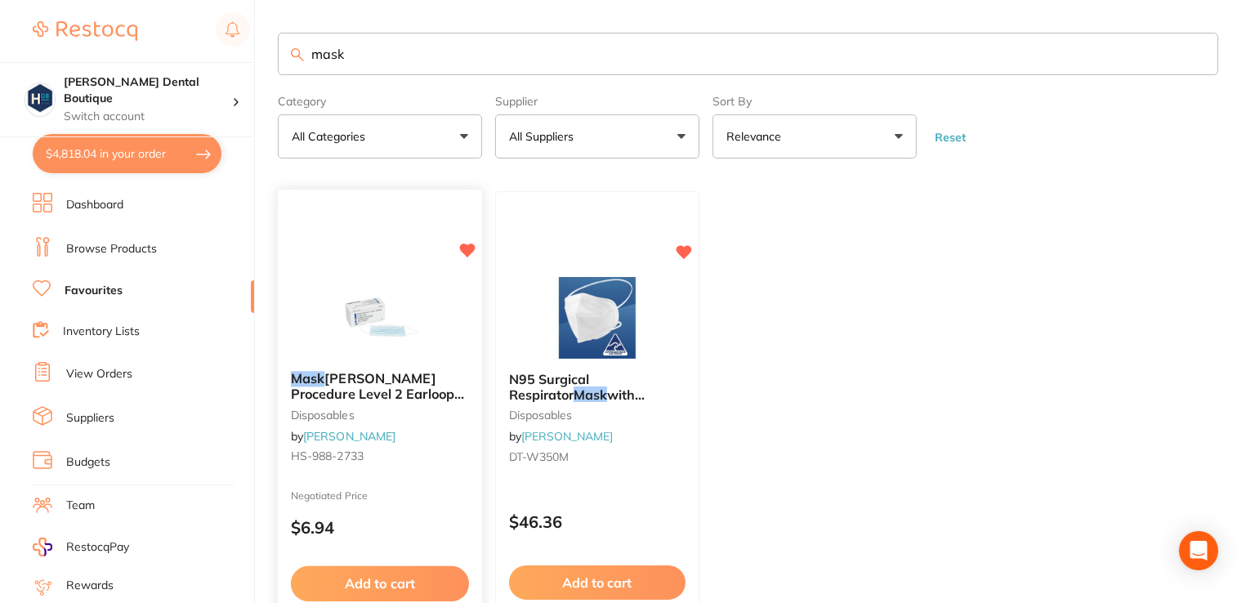
type input "mask"
click at [394, 298] on img at bounding box center [379, 317] width 107 height 83
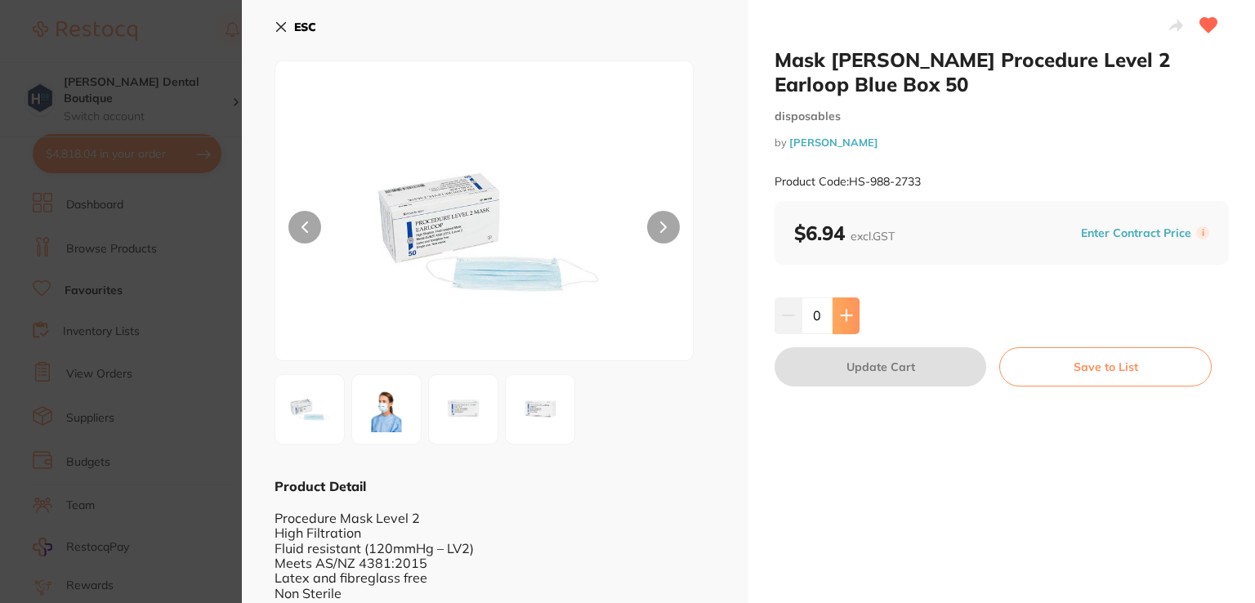
click at [840, 309] on icon at bounding box center [846, 315] width 13 height 13
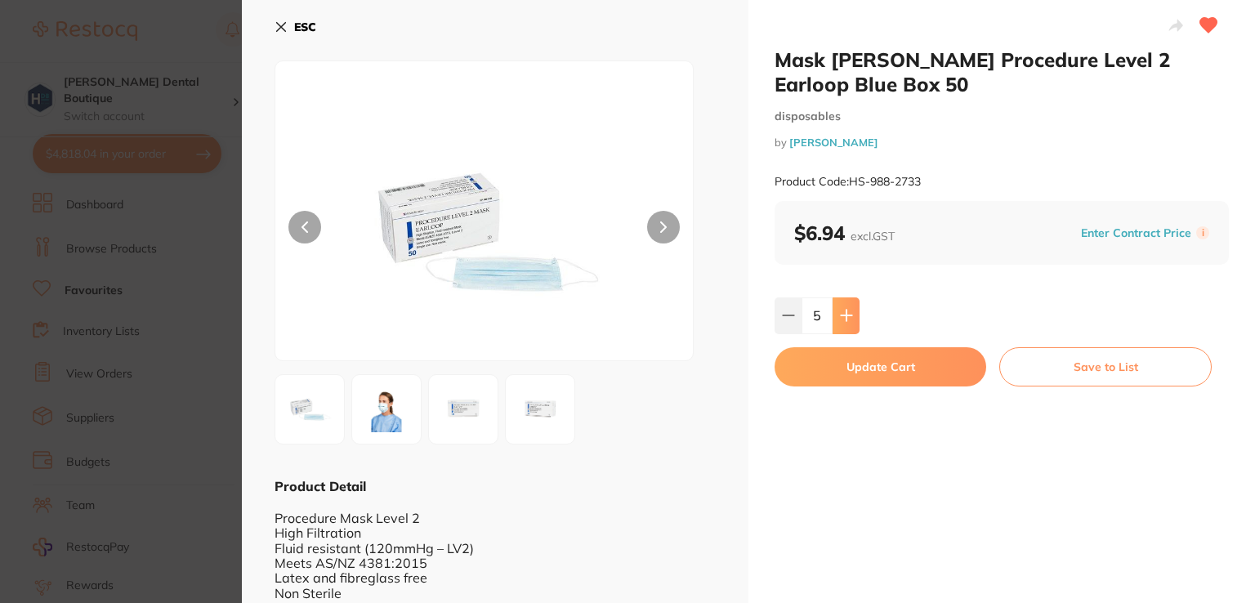
click at [840, 309] on icon at bounding box center [846, 315] width 13 height 13
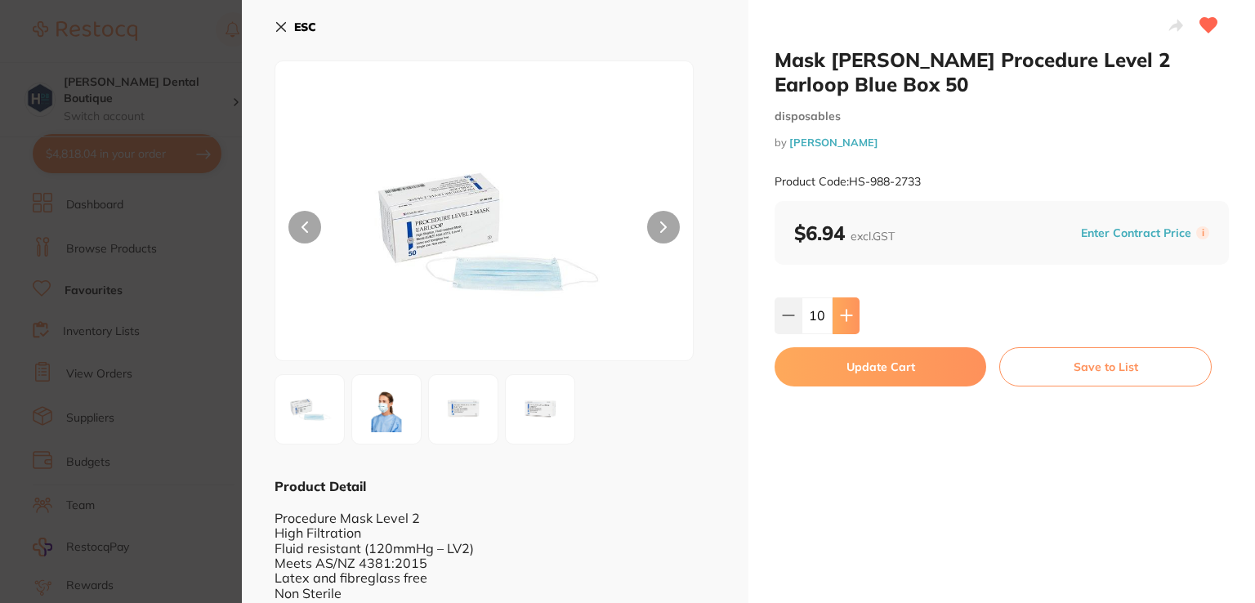
click at [840, 309] on icon at bounding box center [846, 315] width 13 height 13
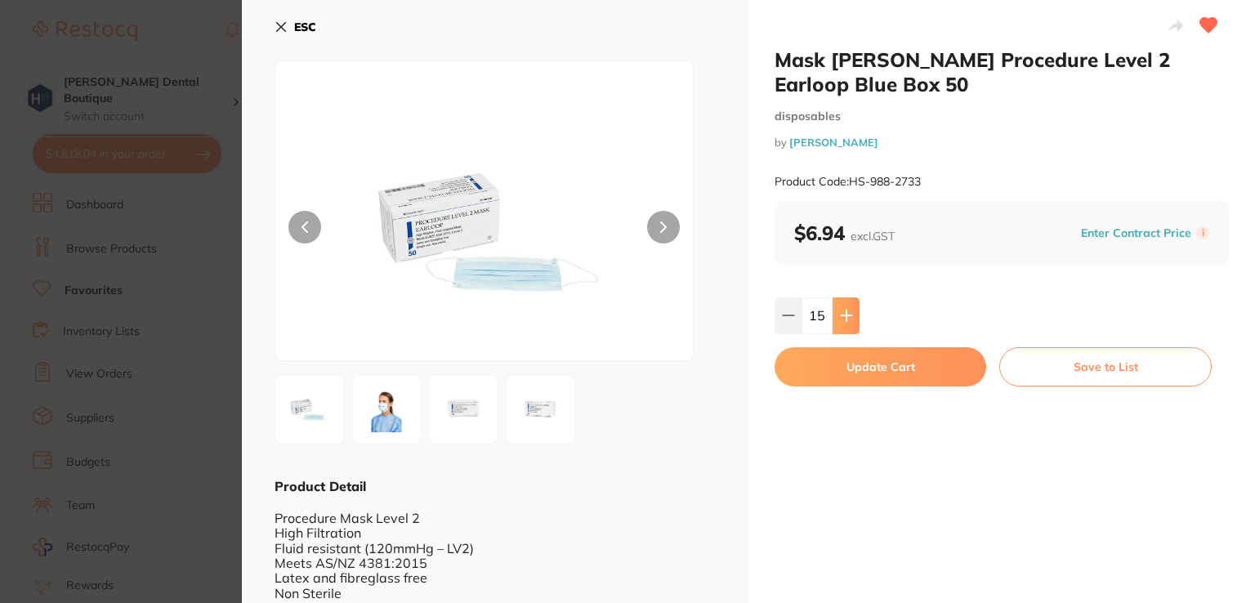
click at [840, 309] on icon at bounding box center [846, 315] width 13 height 13
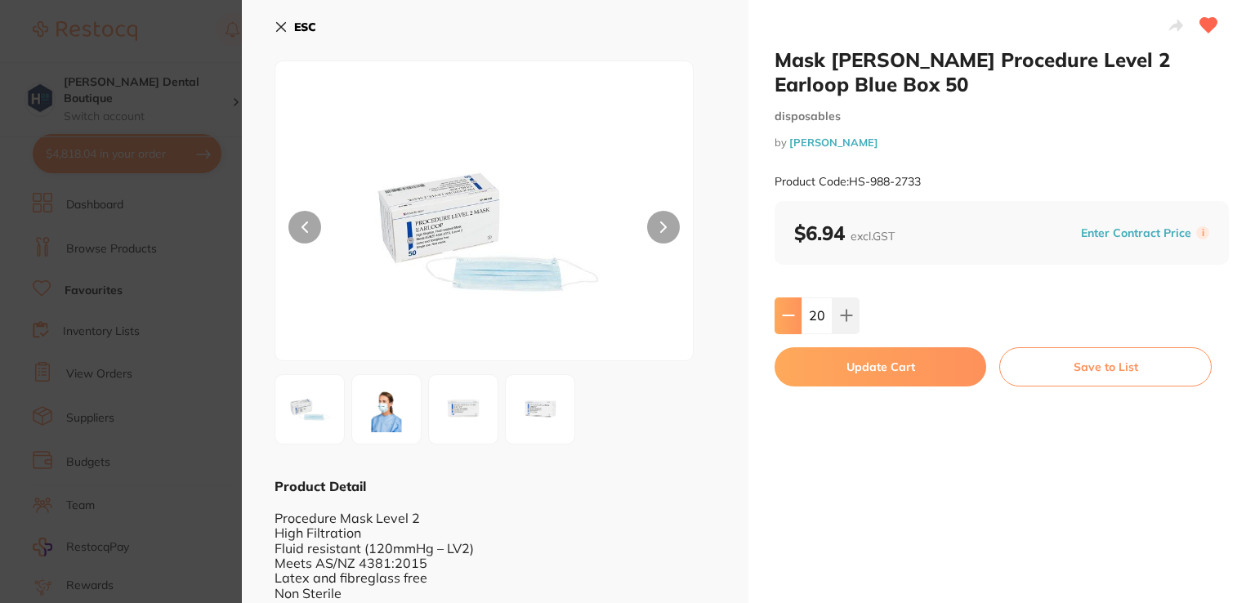
click at [785, 315] on icon at bounding box center [788, 315] width 13 height 13
click at [779, 324] on button at bounding box center [788, 315] width 27 height 36
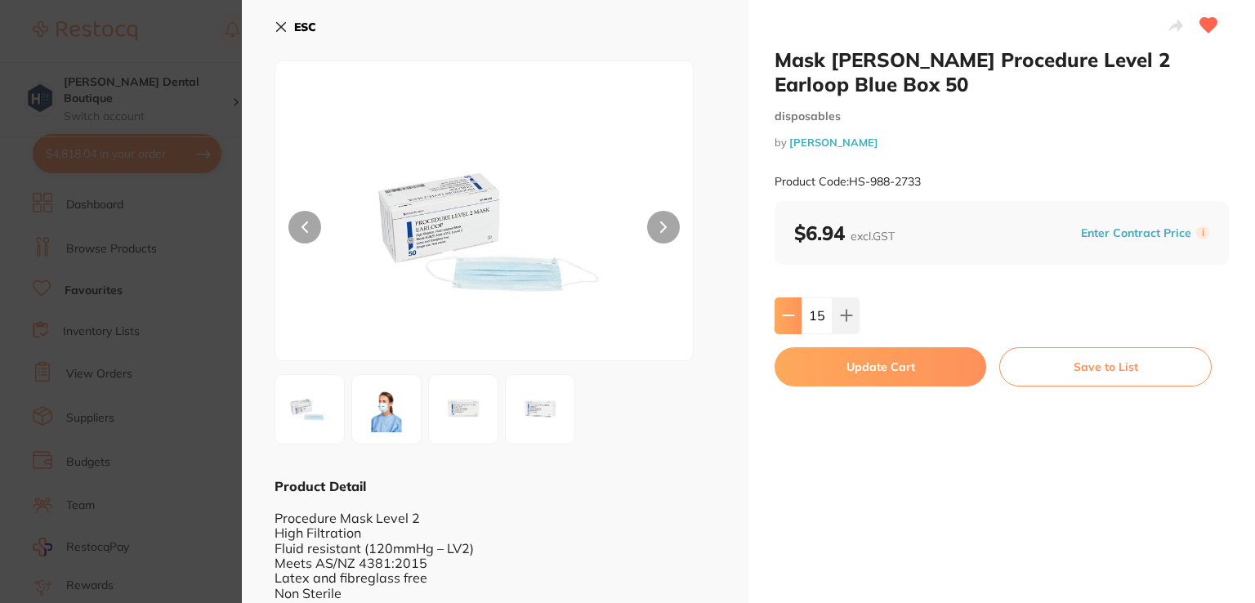
click at [779, 324] on button at bounding box center [788, 315] width 27 height 36
click at [780, 324] on button at bounding box center [788, 315] width 27 height 36
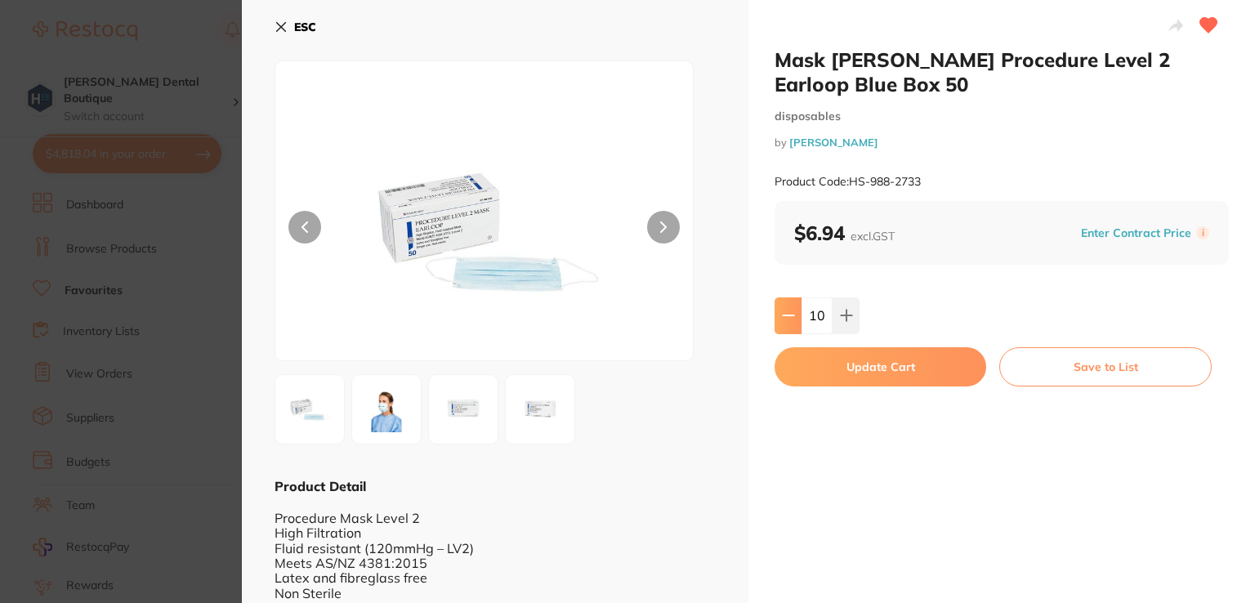
click at [780, 324] on button at bounding box center [788, 315] width 27 height 36
click at [781, 324] on button at bounding box center [788, 315] width 27 height 36
click at [780, 324] on button at bounding box center [788, 315] width 27 height 36
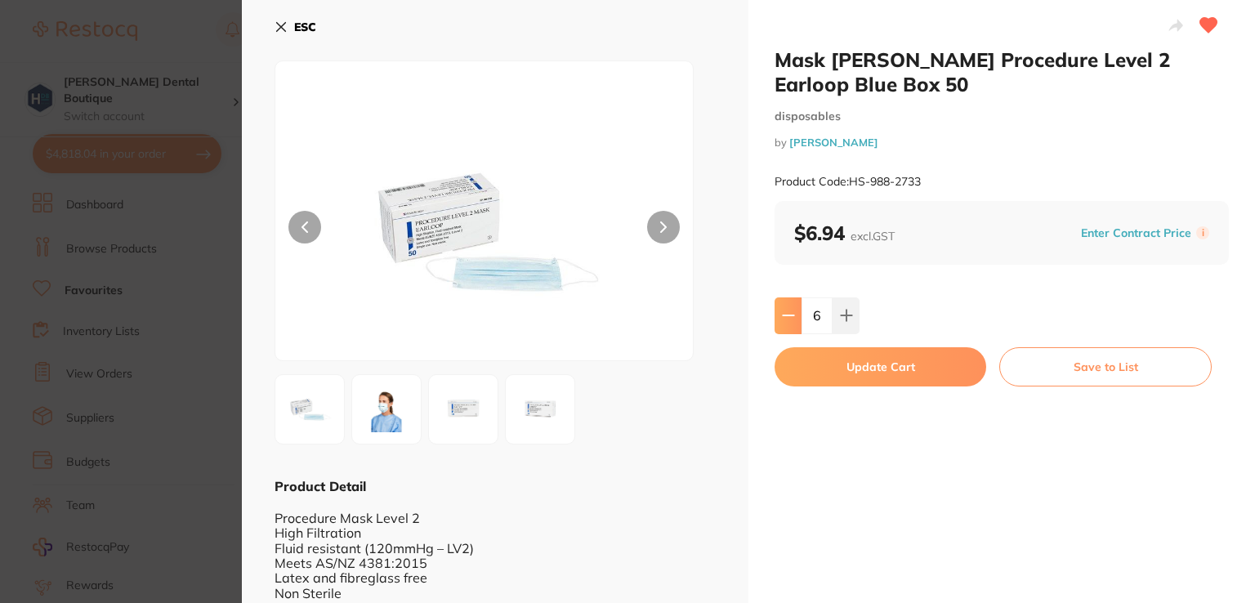
type input "5"
click at [885, 372] on button "Update Cart" at bounding box center [881, 366] width 212 height 39
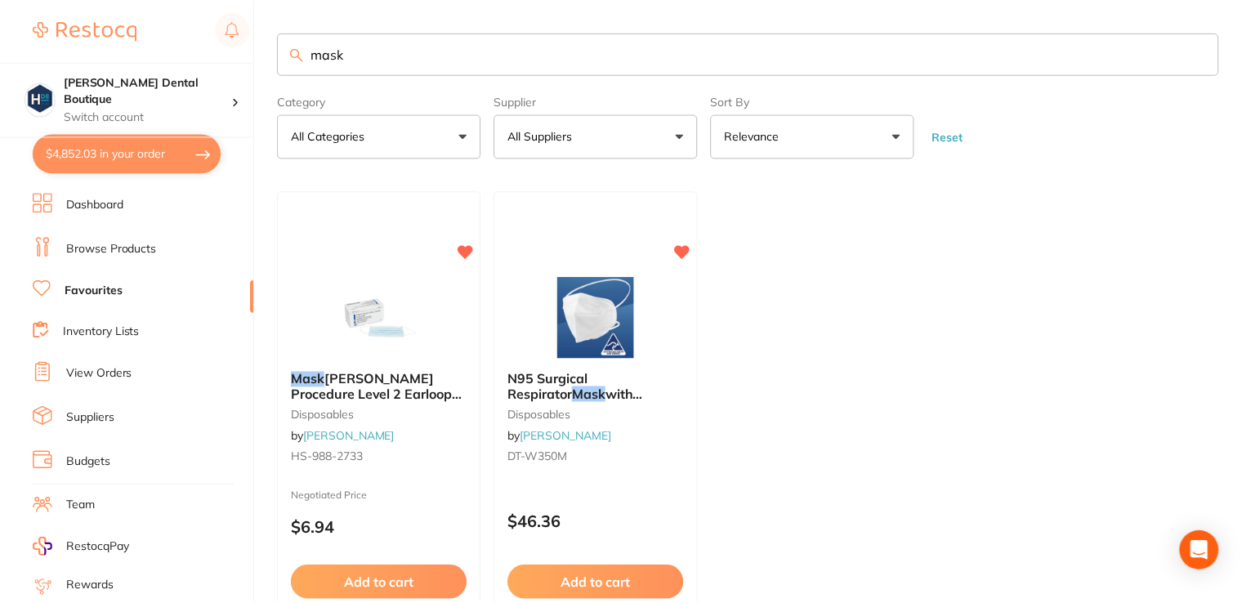
scroll to position [7, 0]
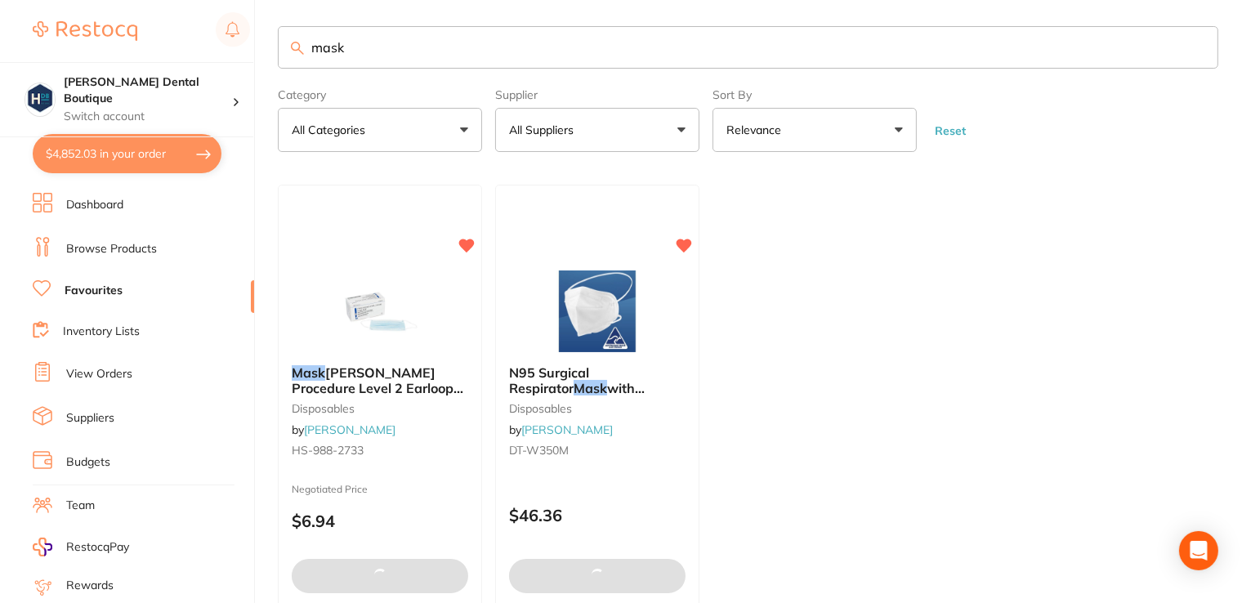
drag, startPoint x: 422, startPoint y: 46, endPoint x: 144, endPoint y: 28, distance: 278.4
click at [144, 28] on div "$4,852.03 Harris Dental Boutique Switch account Harris Dental Boutique $4,852.0…" at bounding box center [625, 294] width 1251 height 603
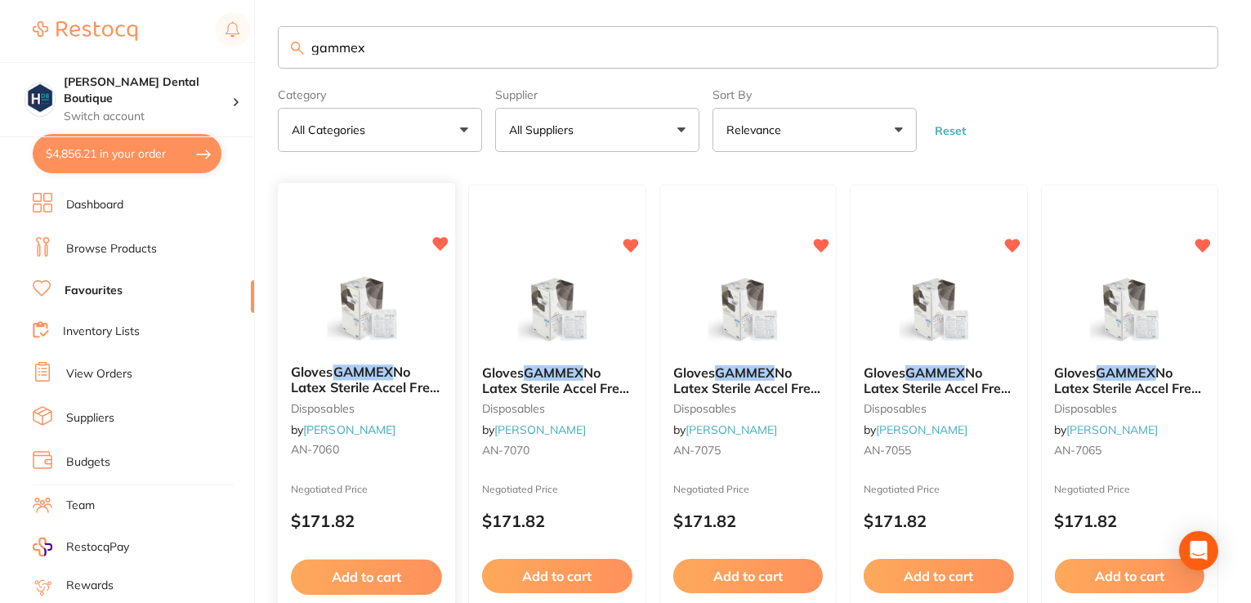
type input "gammex"
click at [402, 311] on img at bounding box center [366, 311] width 107 height 83
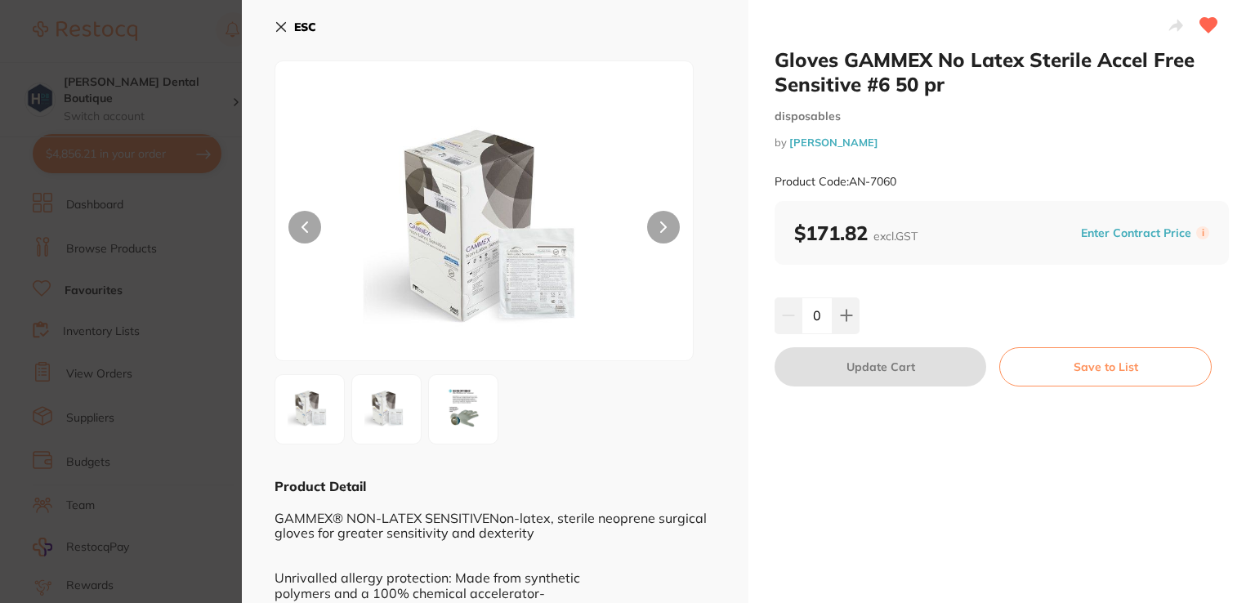
click at [279, 24] on icon at bounding box center [281, 26] width 13 height 13
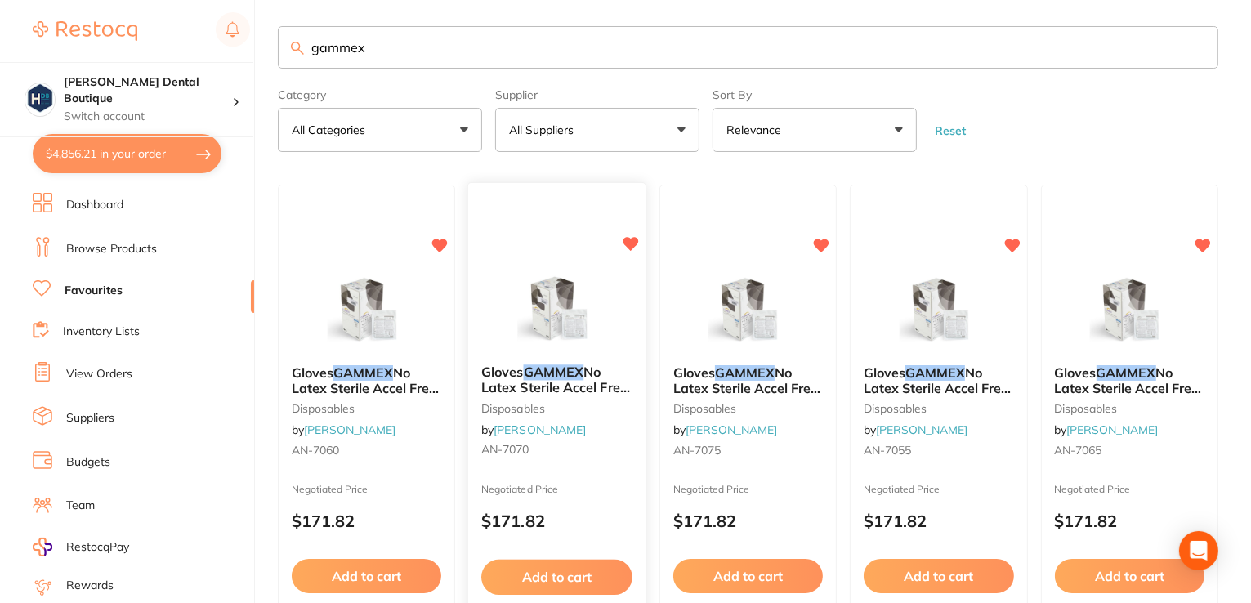
click at [583, 291] on img at bounding box center [556, 311] width 107 height 83
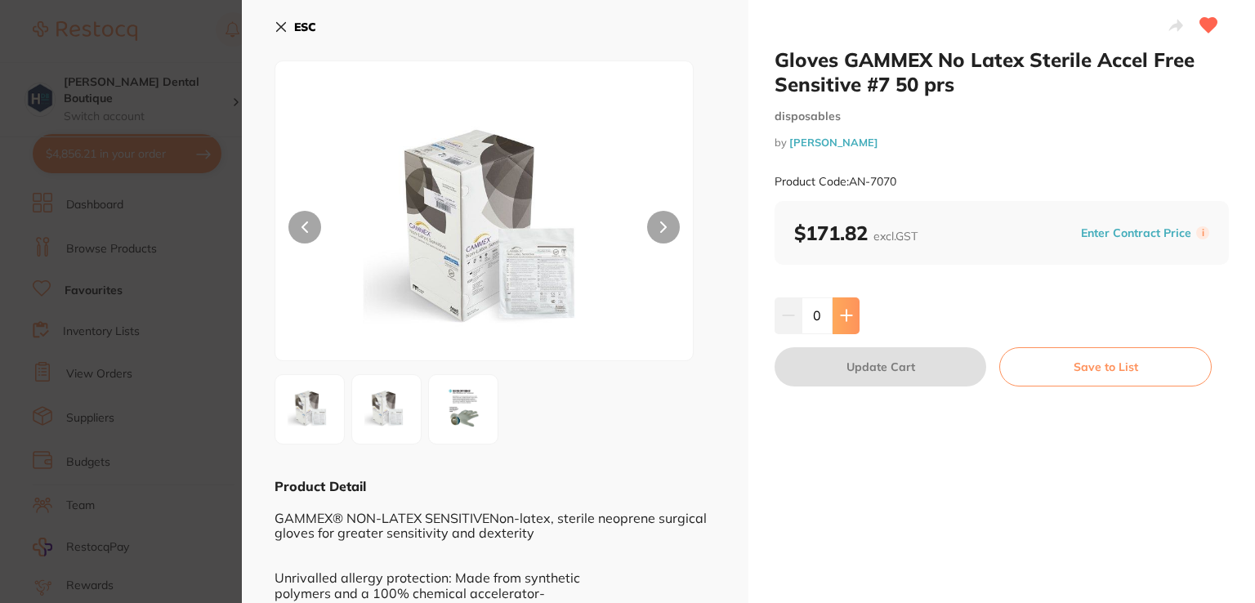
click at [845, 321] on icon at bounding box center [846, 315] width 13 height 13
click at [846, 324] on button at bounding box center [846, 315] width 27 height 36
type input "2"
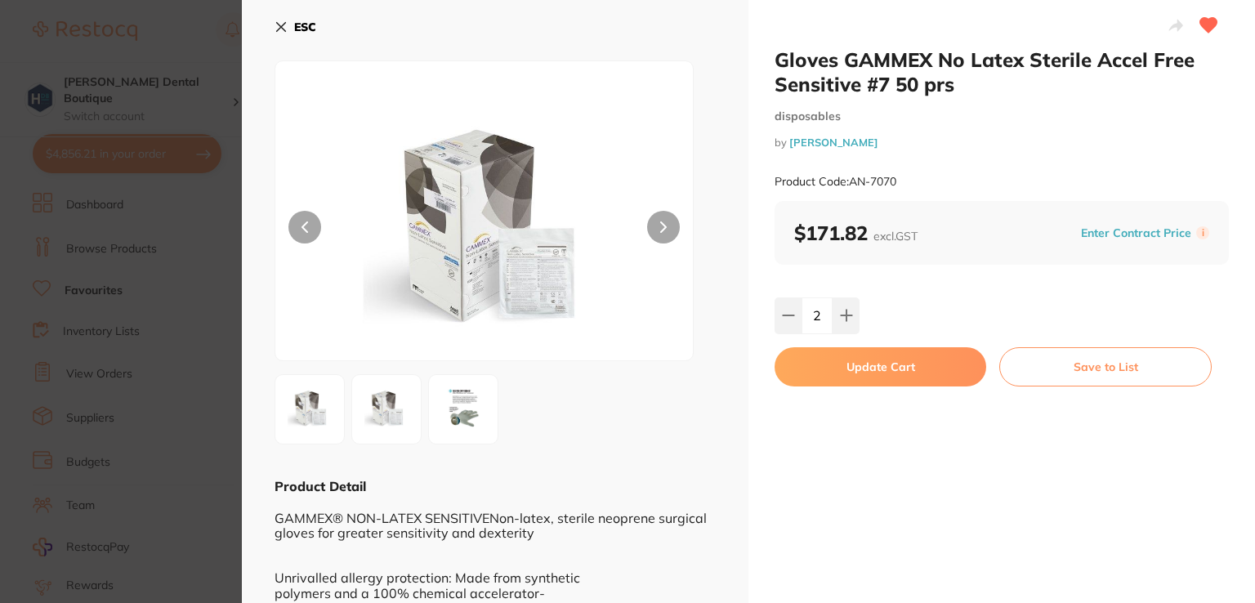
click at [842, 356] on button "Update Cart" at bounding box center [881, 366] width 212 height 39
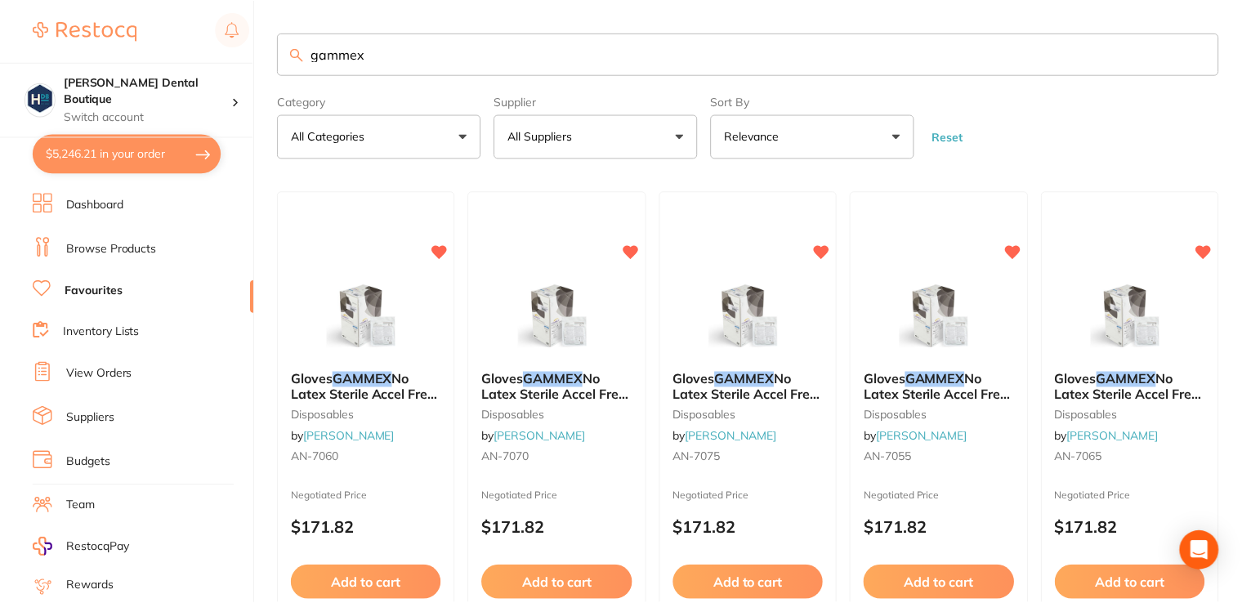
scroll to position [7, 0]
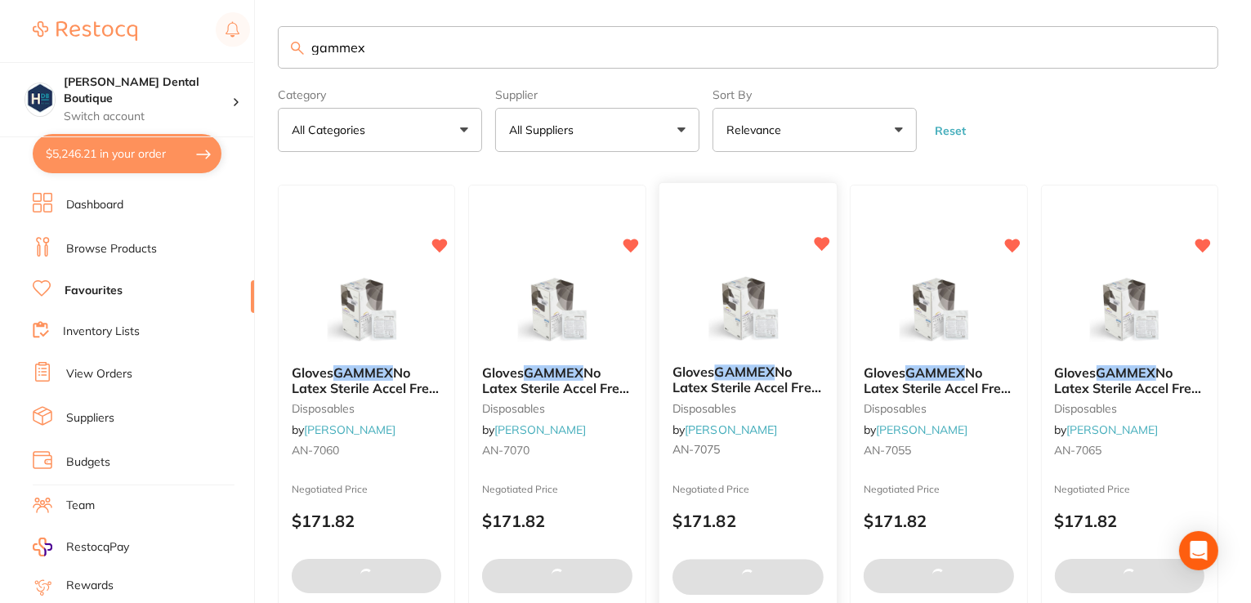
click at [788, 315] on img at bounding box center [748, 311] width 107 height 83
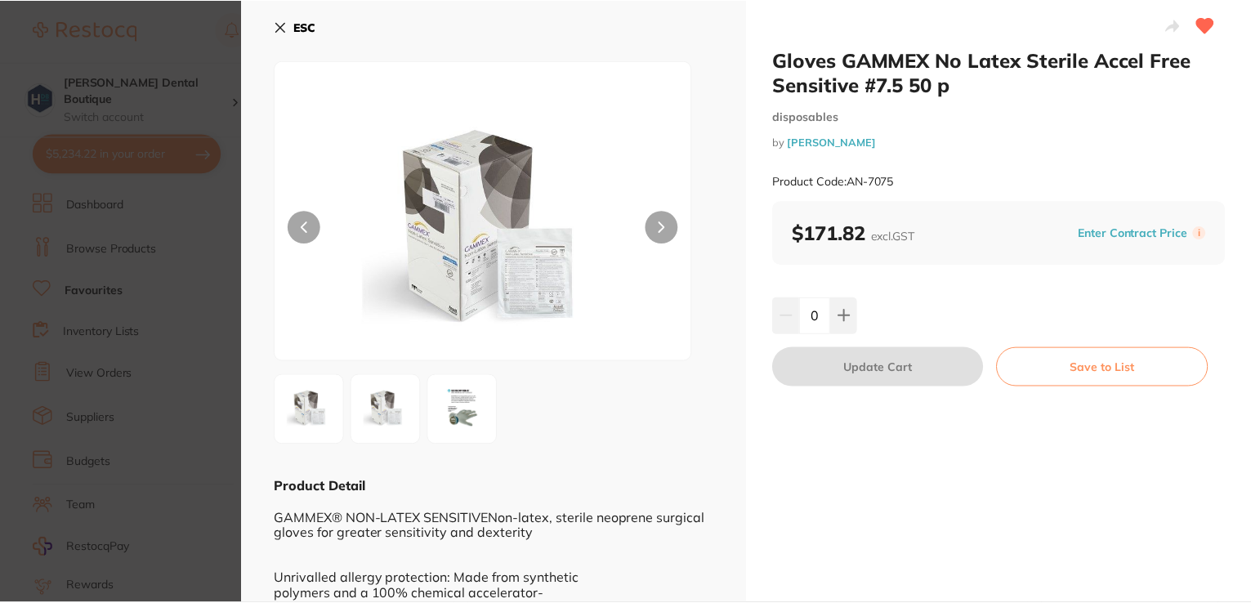
scroll to position [7, 0]
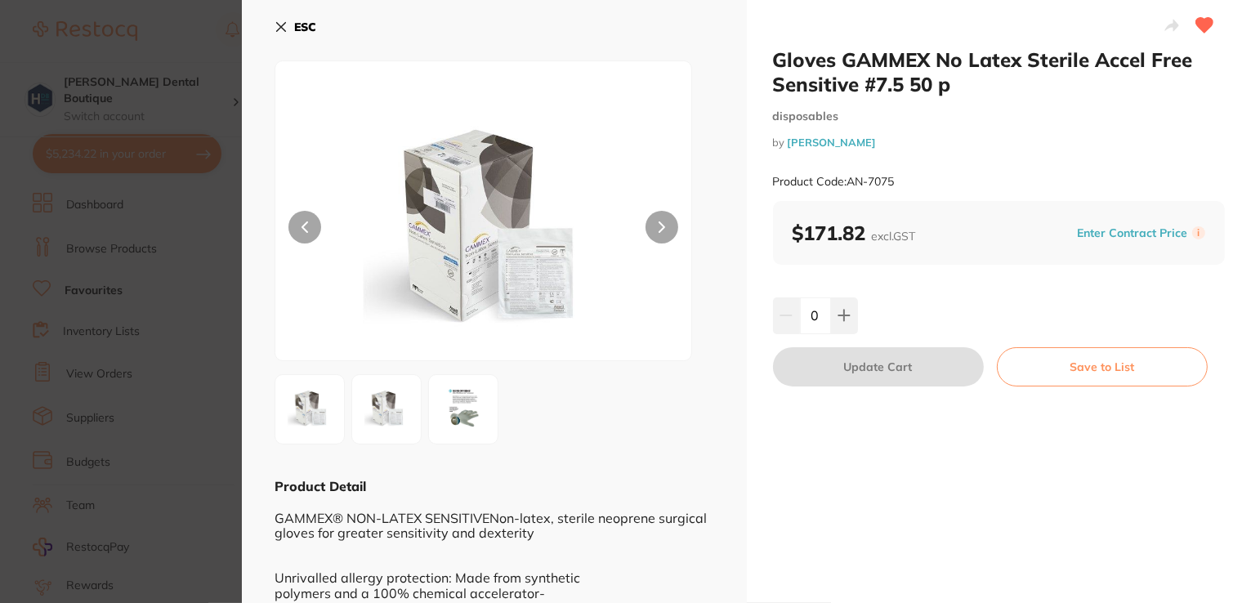
click at [284, 29] on button "ESC" at bounding box center [296, 27] width 42 height 28
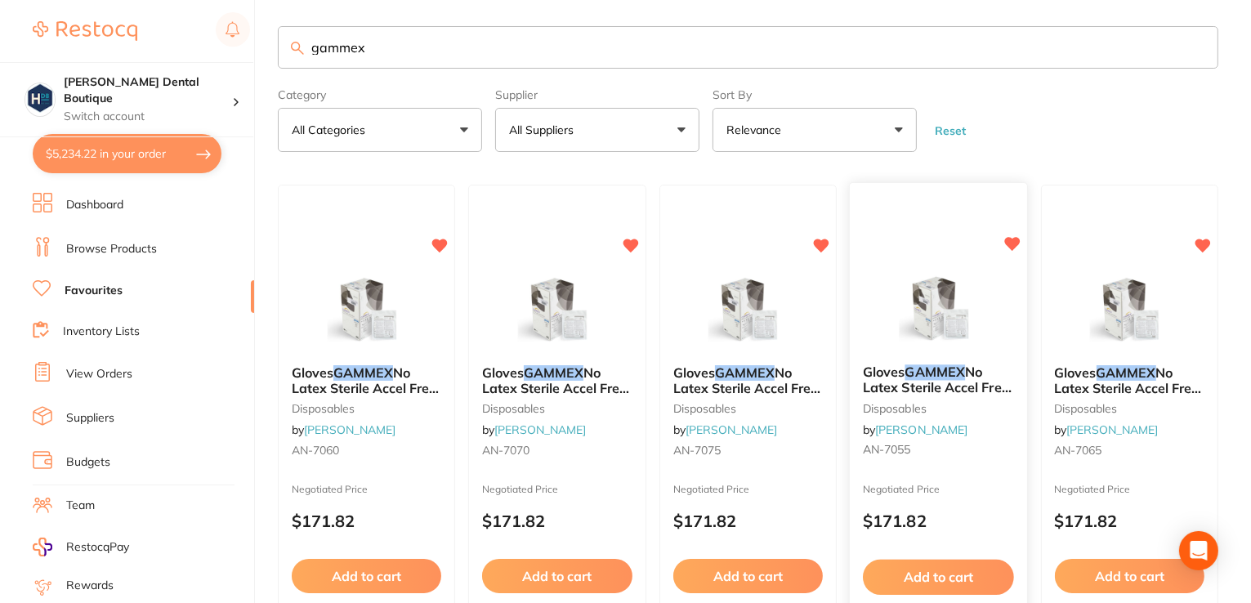
click at [945, 311] on img at bounding box center [938, 311] width 107 height 83
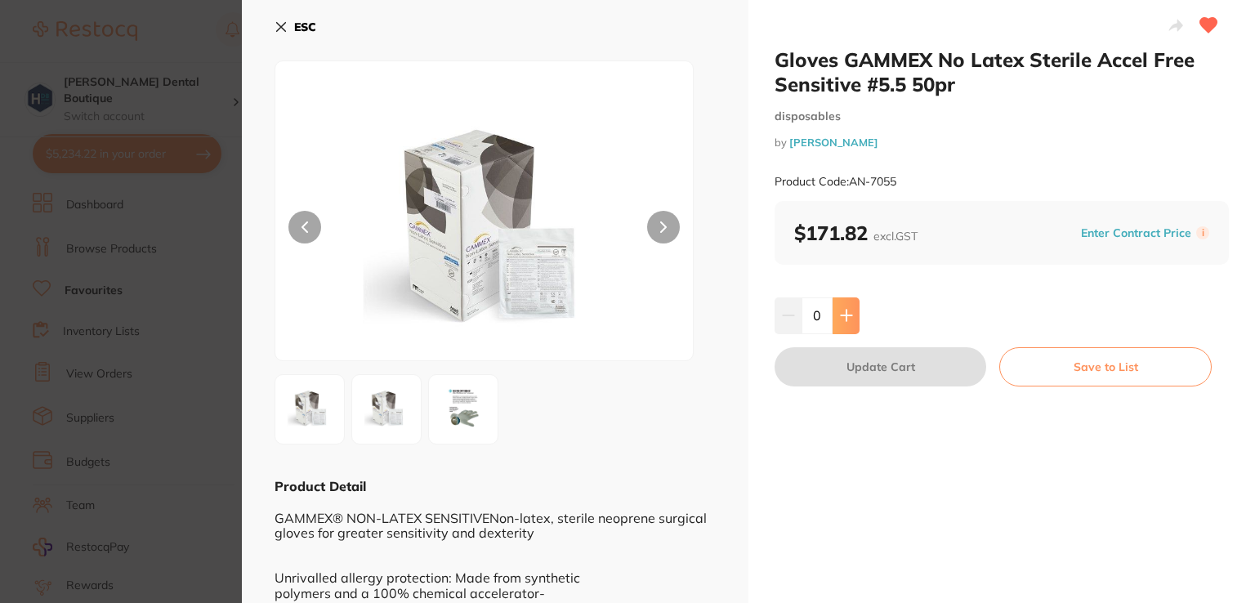
click at [846, 319] on icon at bounding box center [846, 315] width 13 height 13
type input "1"
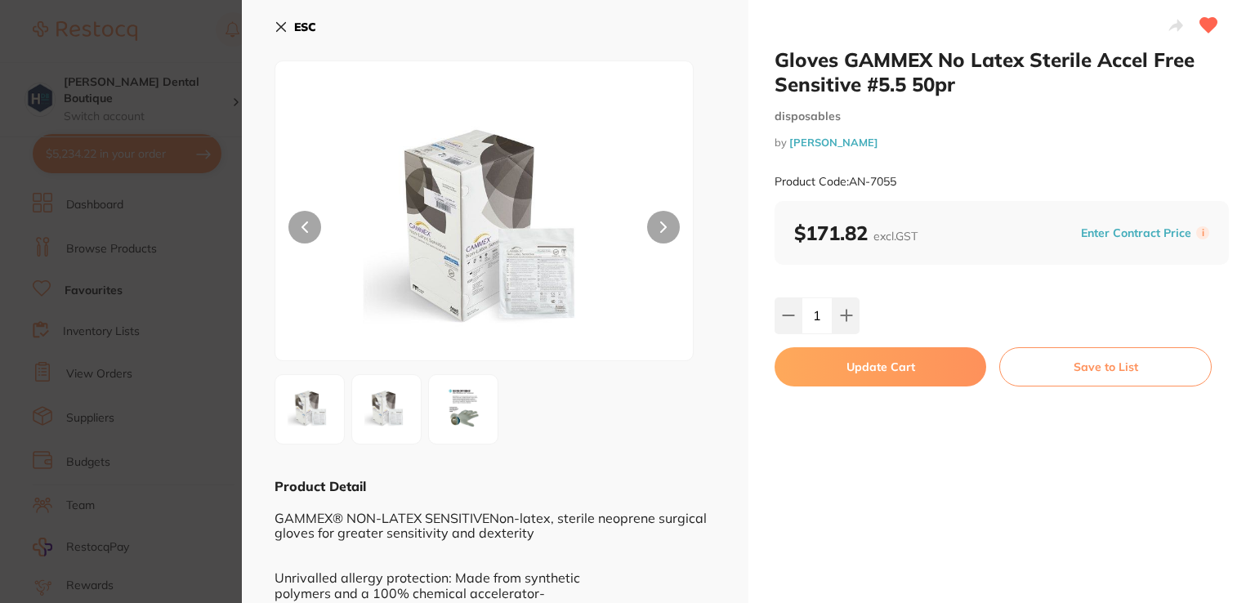
click at [882, 367] on button "Update Cart" at bounding box center [881, 366] width 212 height 39
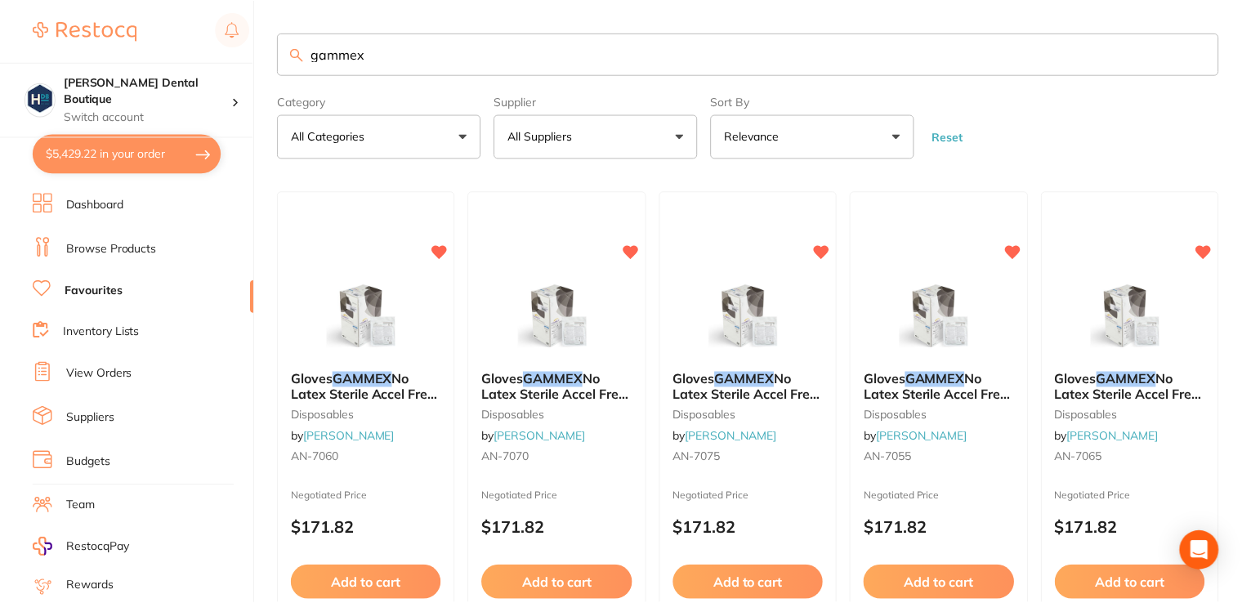
scroll to position [7, 0]
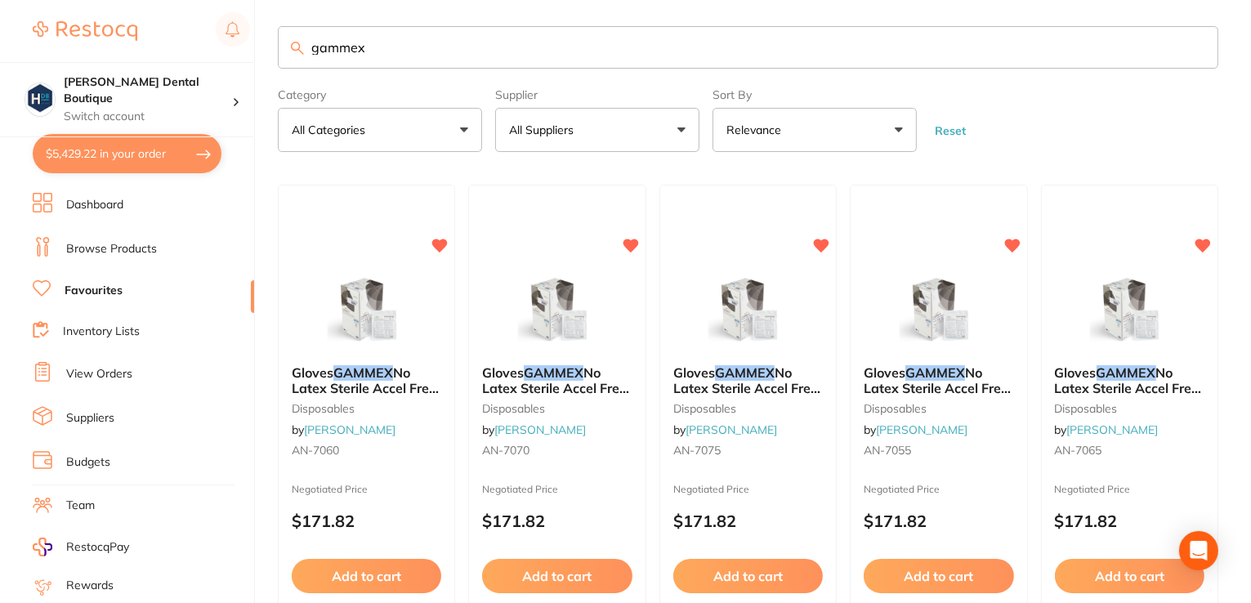
click at [1076, 303] on img at bounding box center [1129, 311] width 106 height 82
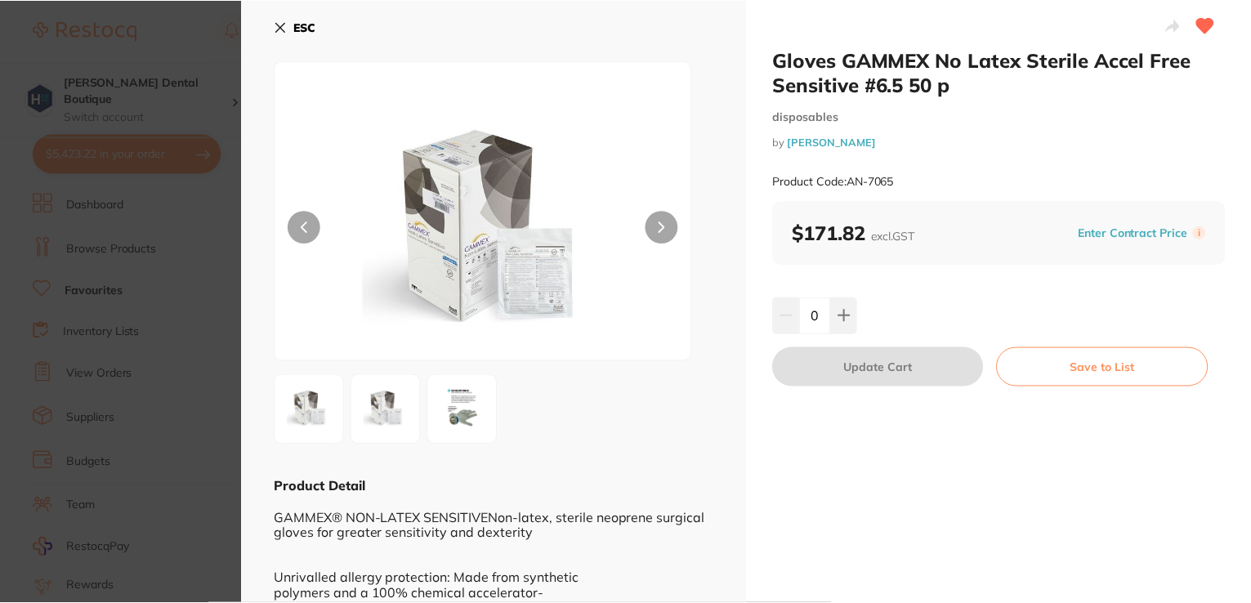
scroll to position [7, 0]
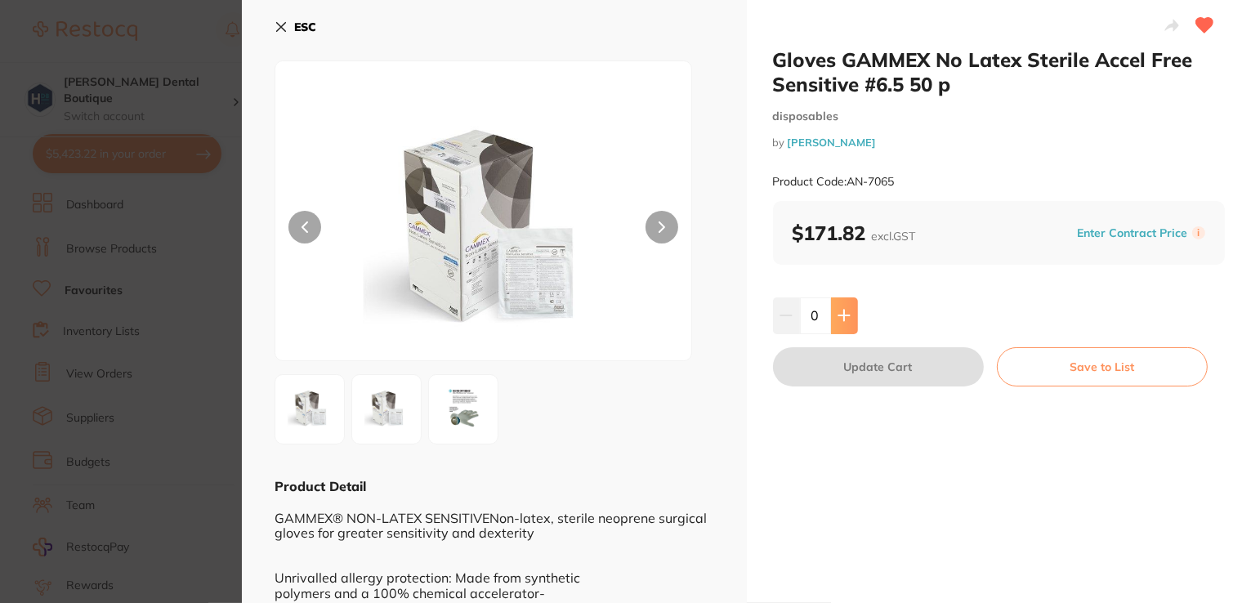
click at [837, 307] on button at bounding box center [844, 315] width 27 height 36
type input "1"
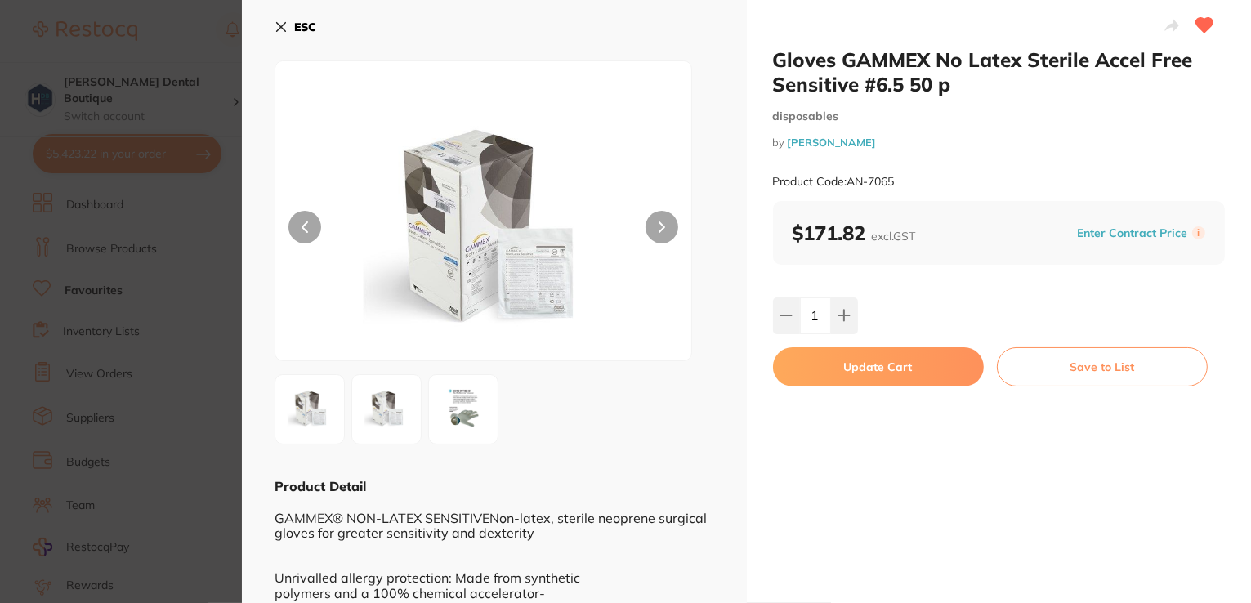
click at [856, 369] on button "Update Cart" at bounding box center [878, 366] width 211 height 39
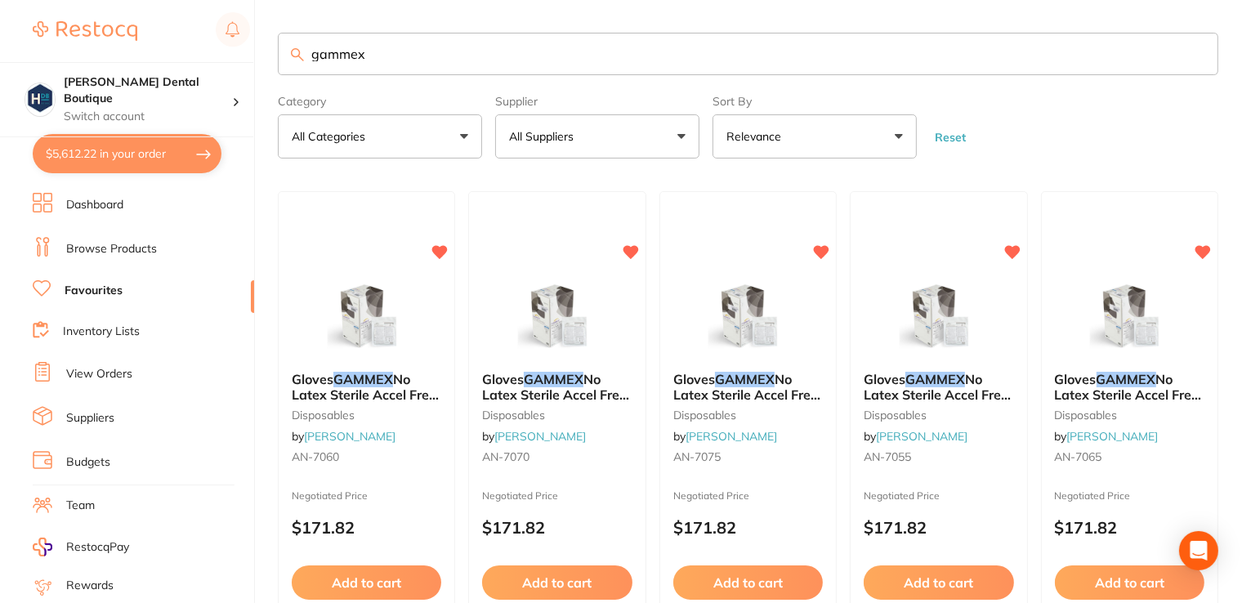
drag, startPoint x: 412, startPoint y: 38, endPoint x: 142, endPoint y: 0, distance: 272.3
click at [143, 6] on div "$5,612.22 Harris Dental Boutique Switch account Harris Dental Boutique $5,612.2…" at bounding box center [625, 301] width 1251 height 603
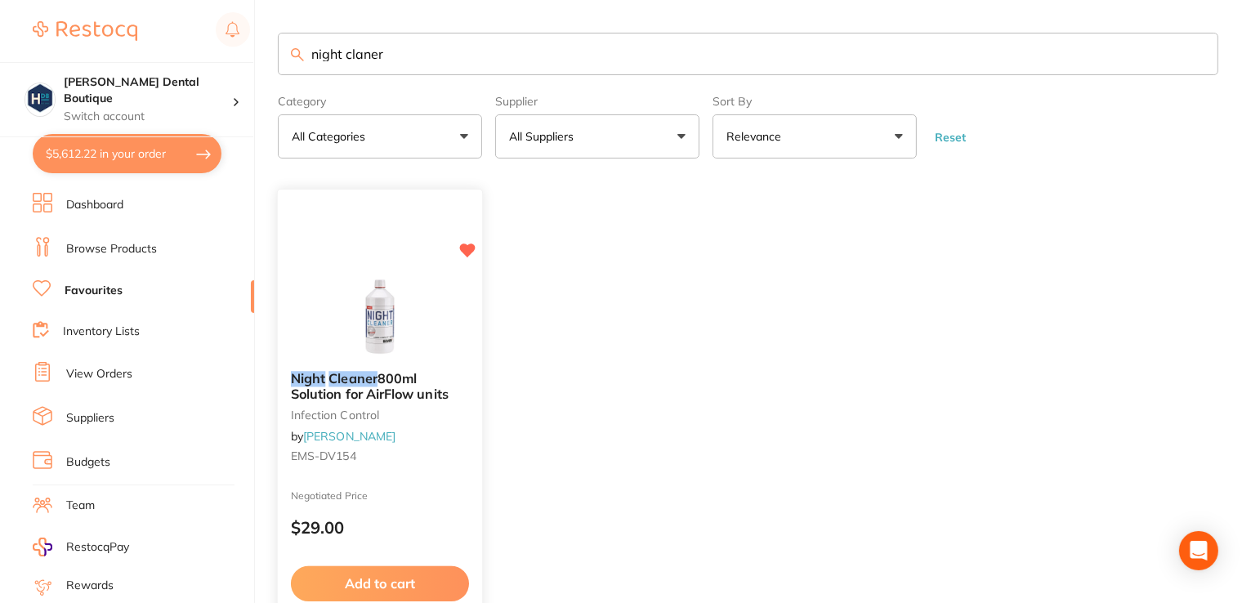
type input "night claner"
click at [445, 276] on div at bounding box center [380, 317] width 204 height 83
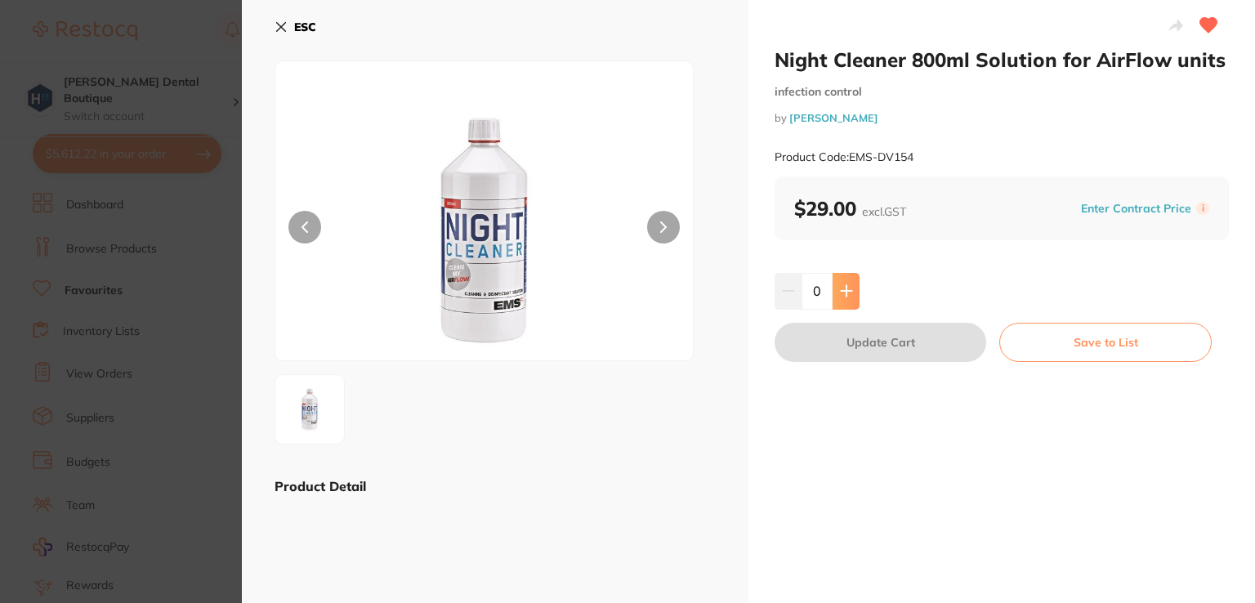
click at [847, 289] on icon at bounding box center [846, 290] width 13 height 13
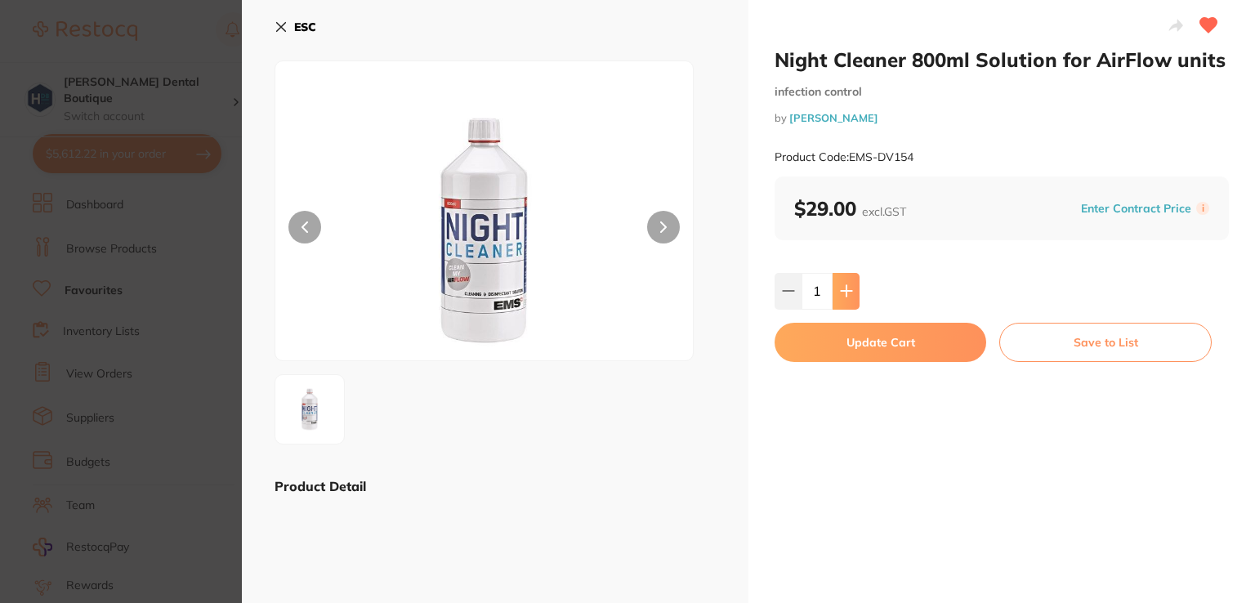
click at [845, 291] on icon at bounding box center [846, 291] width 11 height 11
click at [847, 286] on icon at bounding box center [846, 290] width 13 height 13
type input "4"
click at [847, 348] on button "Update Cart" at bounding box center [881, 342] width 212 height 39
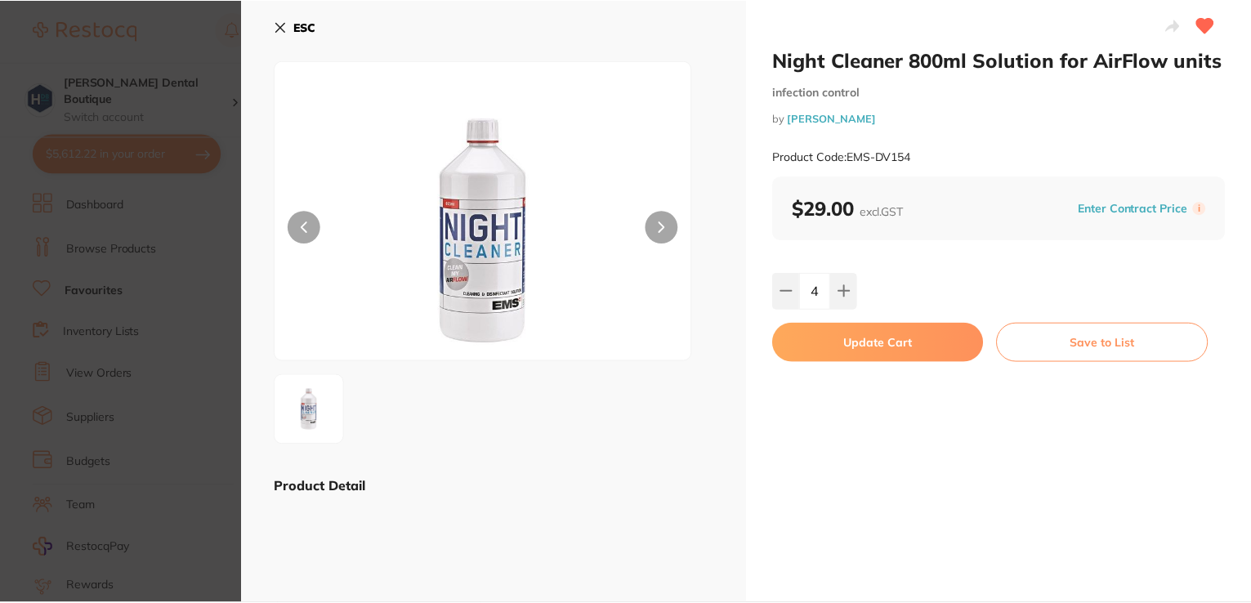
scroll to position [2, 0]
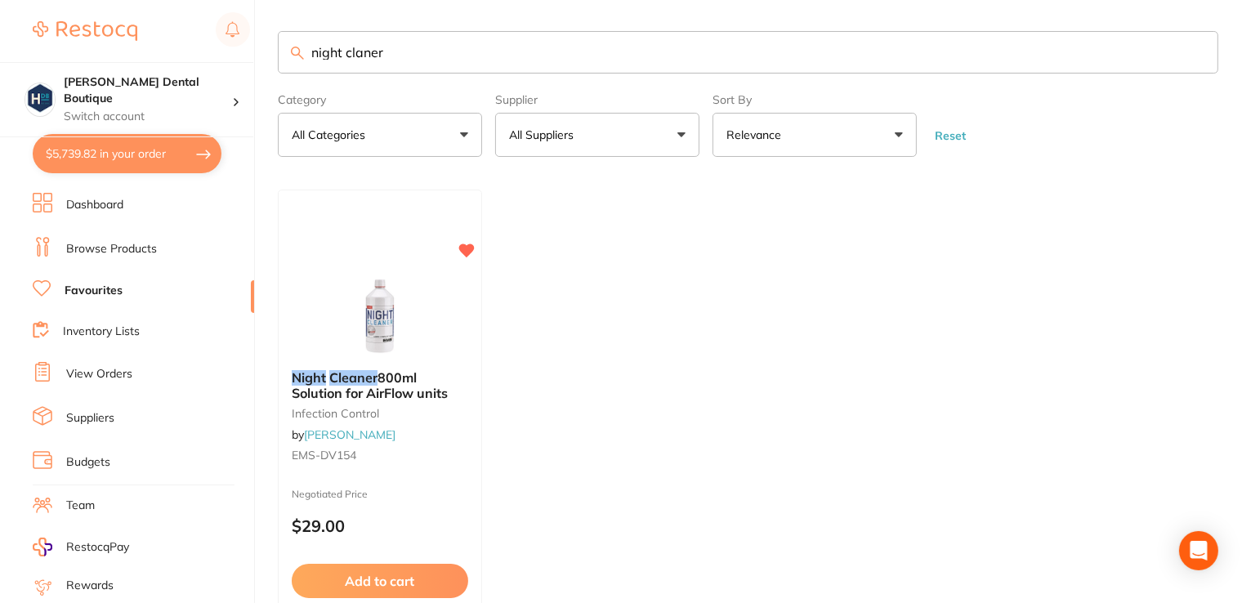
drag, startPoint x: 431, startPoint y: 53, endPoint x: 129, endPoint y: 20, distance: 304.2
click at [129, 20] on div "$5,739.82 Harris Dental Boutique Switch account Harris Dental Boutique $5,739.8…" at bounding box center [625, 299] width 1251 height 603
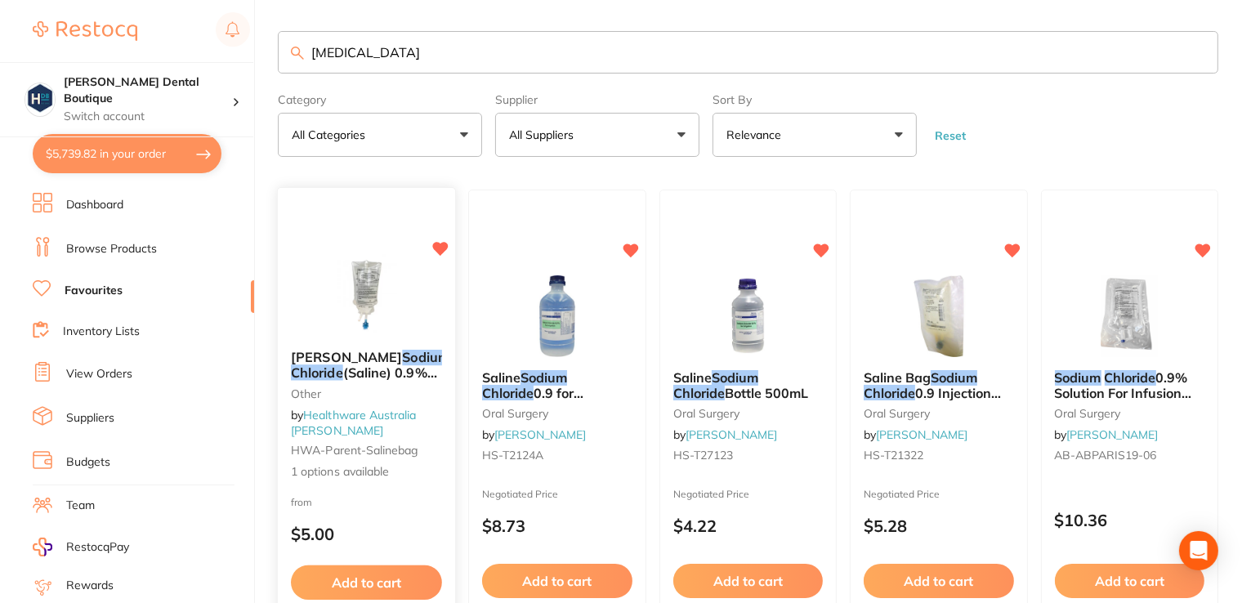
type input "sodium chloride"
click at [383, 295] on img at bounding box center [367, 298] width 106 height 82
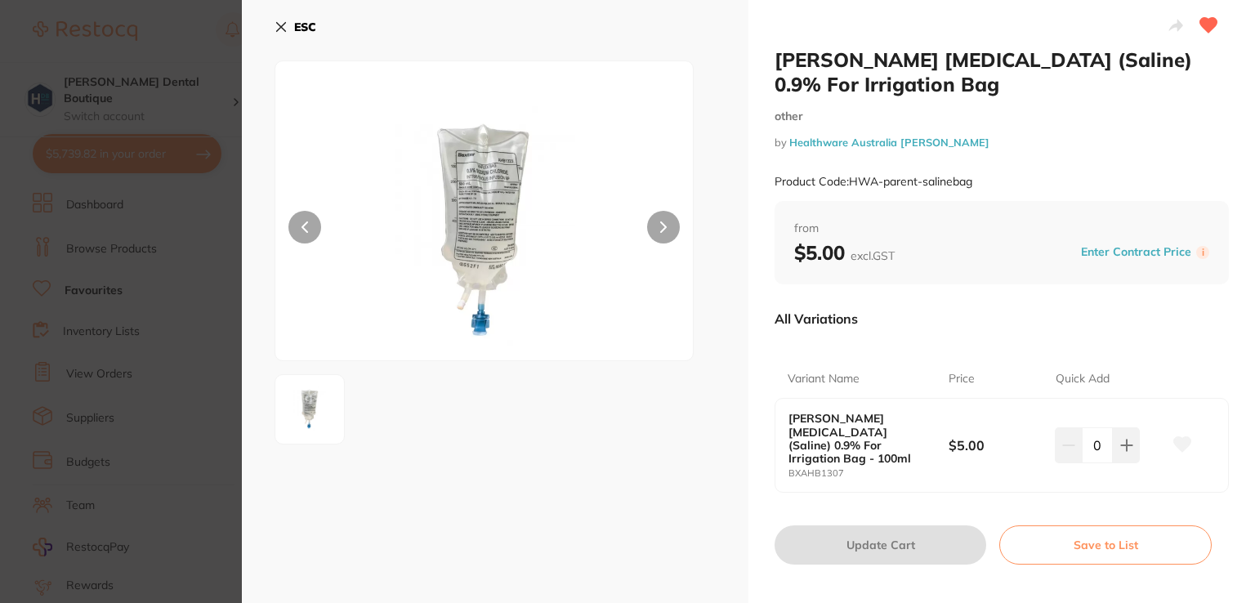
click at [287, 29] on icon at bounding box center [281, 26] width 13 height 13
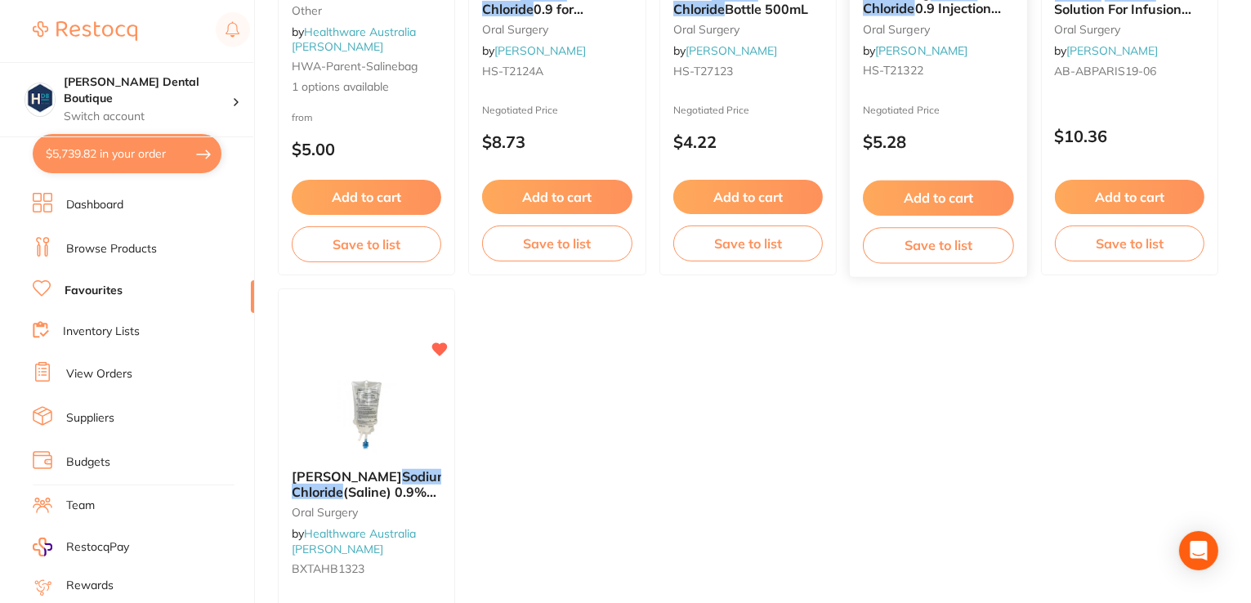
scroll to position [492, 0]
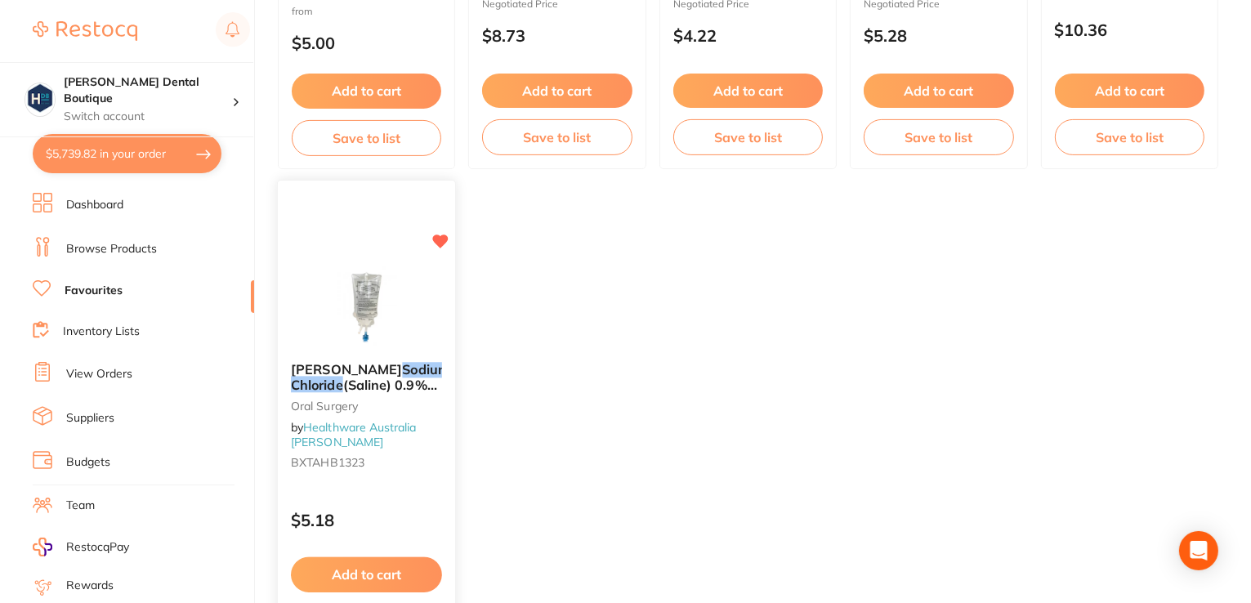
click at [406, 286] on img at bounding box center [366, 308] width 107 height 83
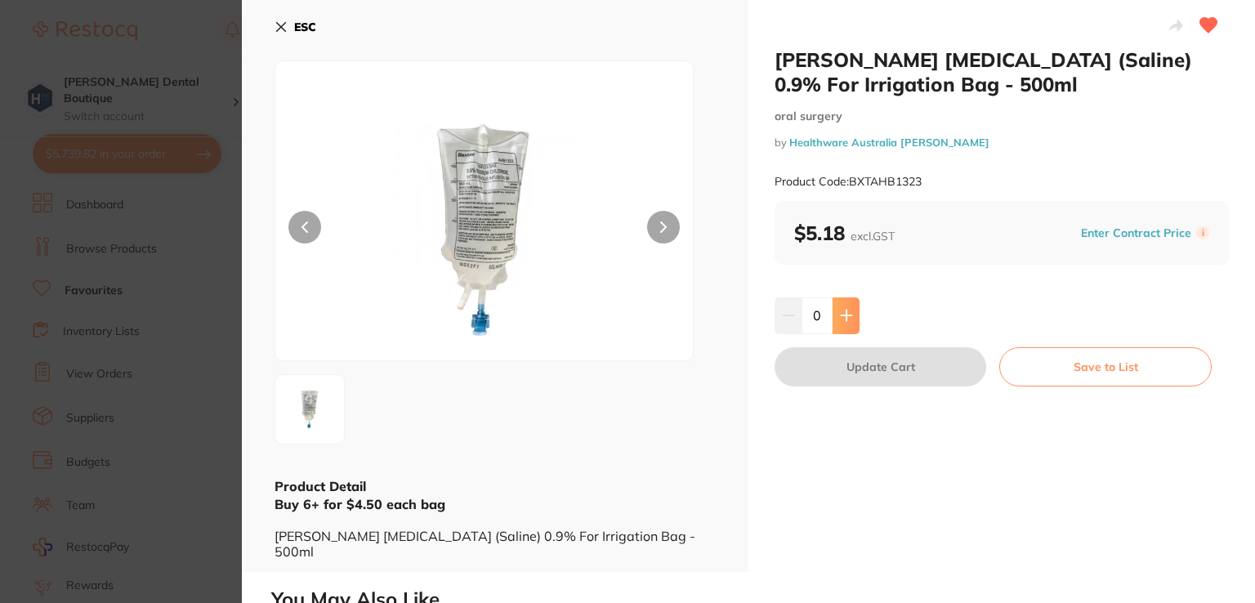
click at [840, 308] on button at bounding box center [846, 315] width 27 height 36
click at [840, 309] on icon at bounding box center [846, 315] width 13 height 13
click at [841, 317] on icon at bounding box center [846, 315] width 13 height 13
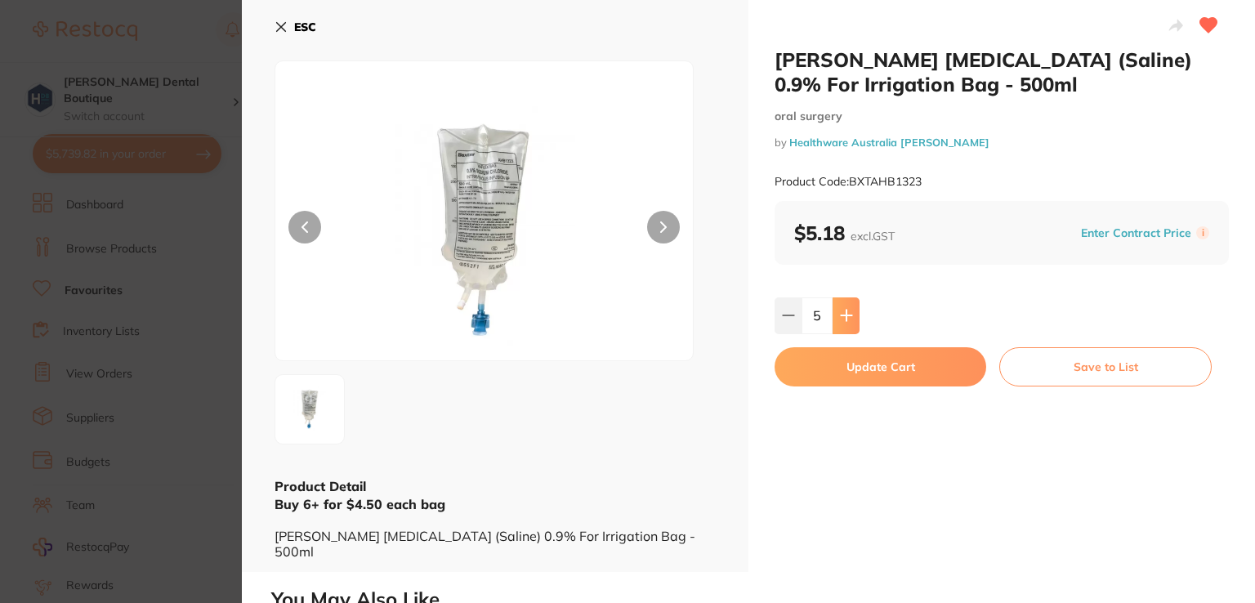
click at [841, 317] on icon at bounding box center [846, 315] width 13 height 13
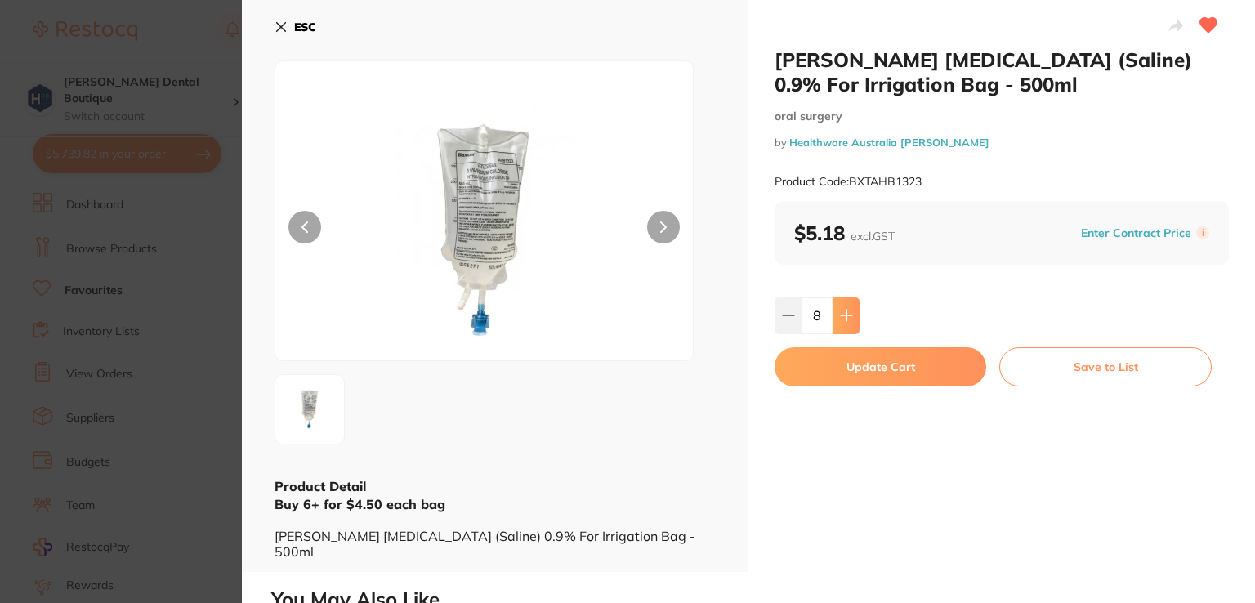
click at [841, 317] on icon at bounding box center [846, 315] width 13 height 13
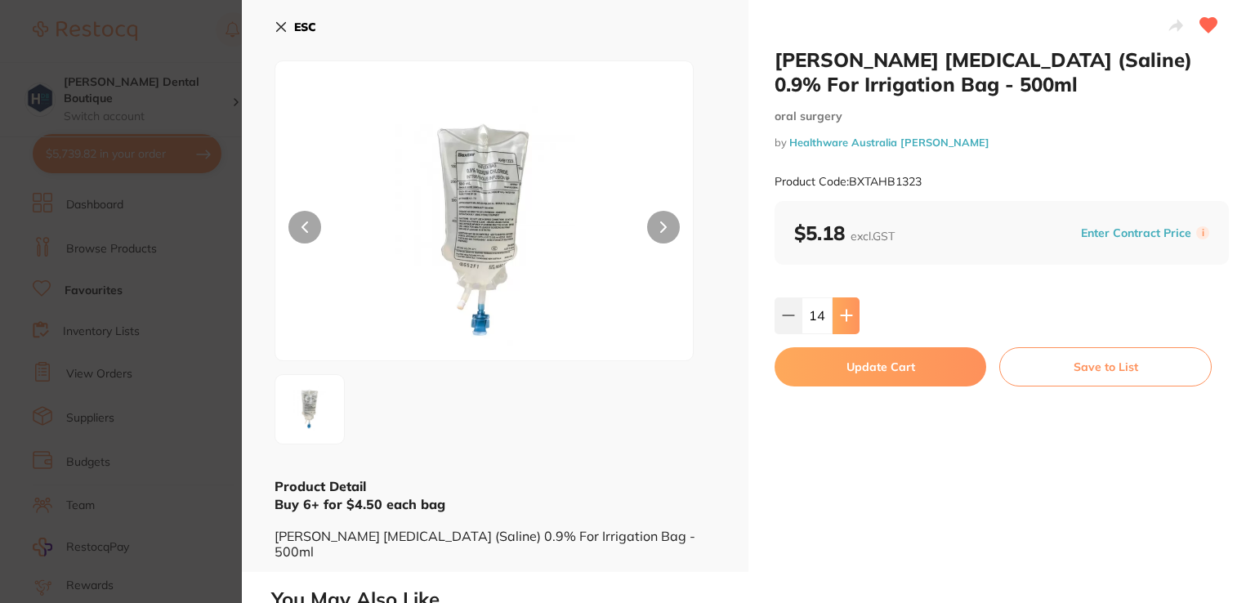
click at [841, 317] on icon at bounding box center [846, 315] width 13 height 13
click at [840, 316] on icon at bounding box center [846, 315] width 13 height 13
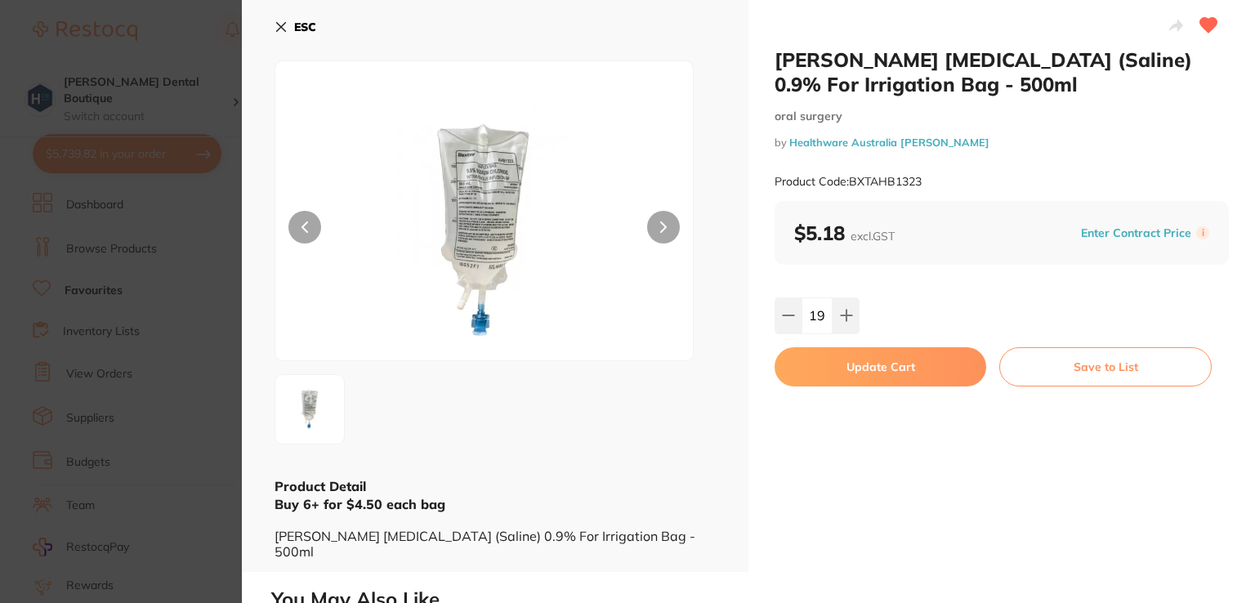
type input "20"
click at [850, 363] on button "Update Cart" at bounding box center [881, 366] width 212 height 39
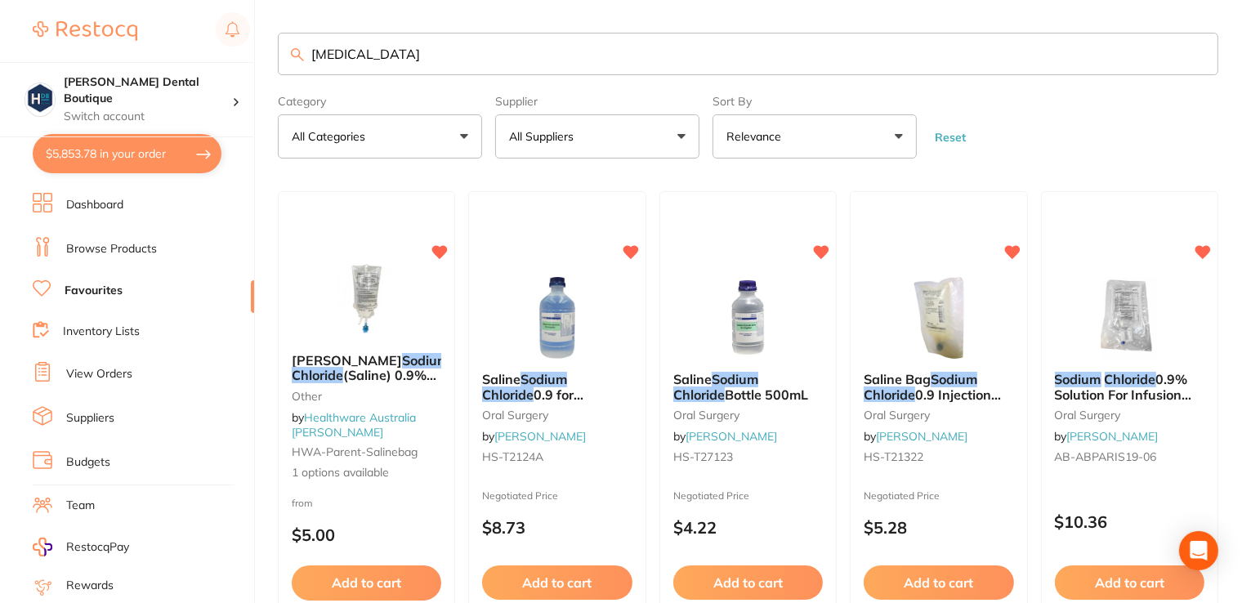
click at [119, 252] on link "Browse Products" at bounding box center [111, 249] width 91 height 16
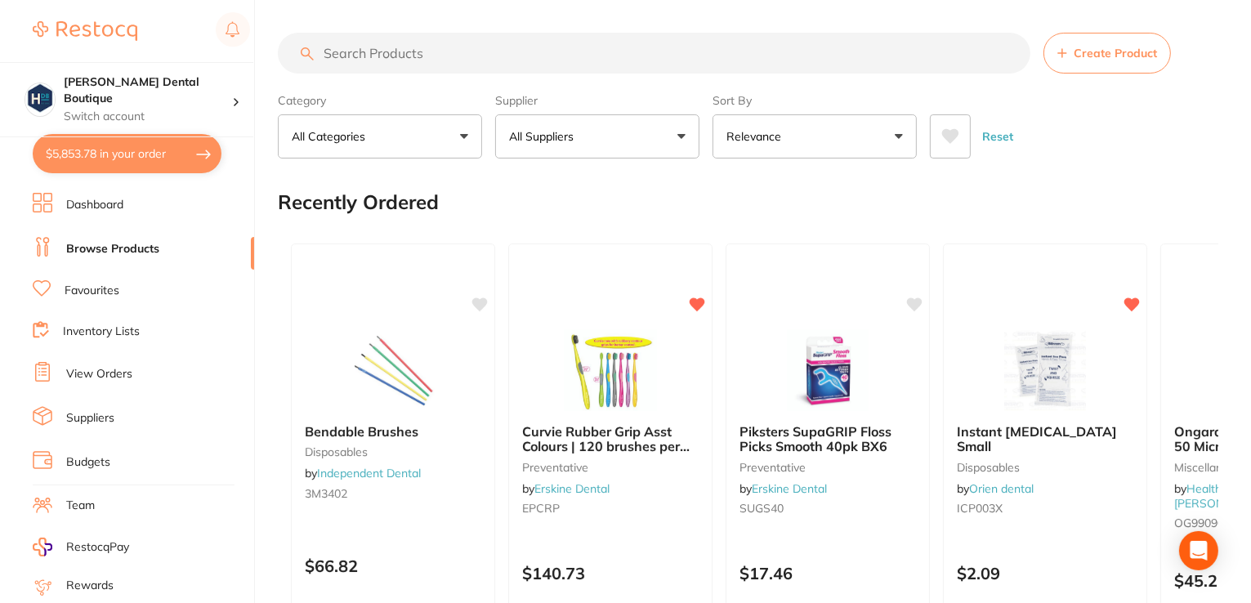
click at [386, 56] on input "search" at bounding box center [654, 53] width 753 height 41
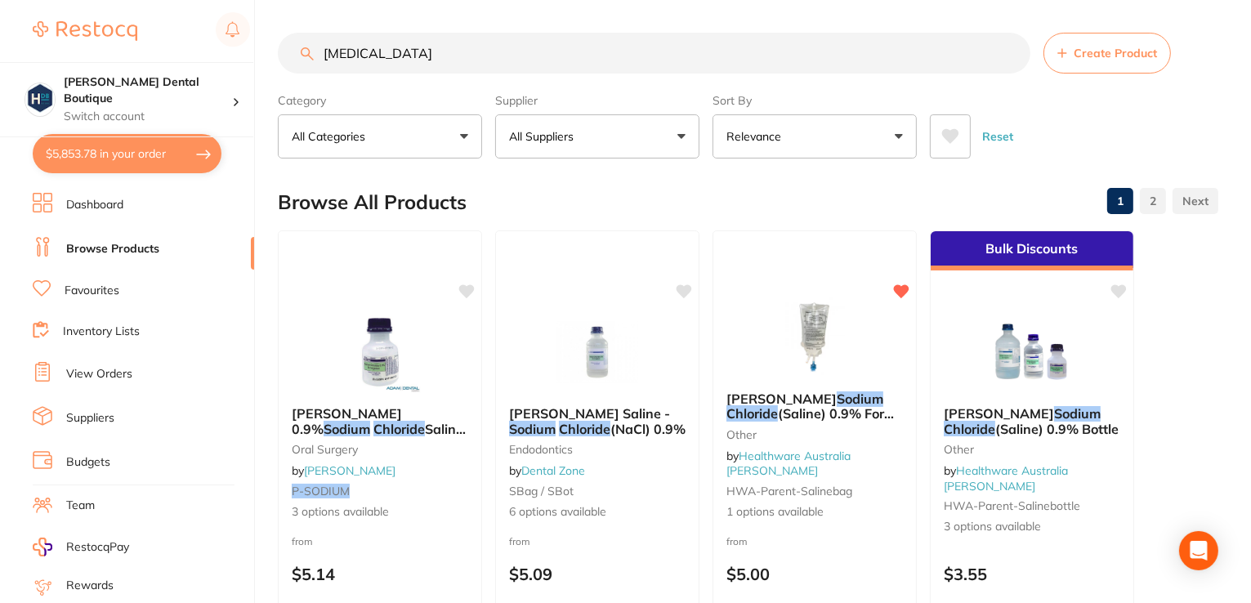
type input "sodium chloride"
click at [995, 326] on img at bounding box center [1032, 352] width 106 height 82
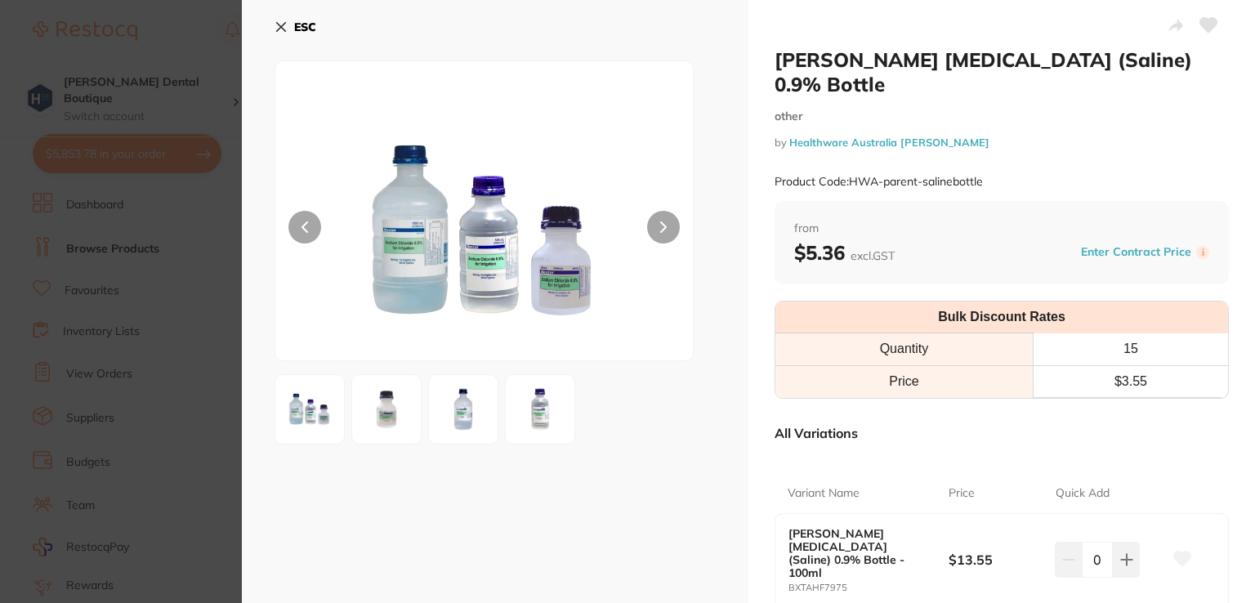
scroll to position [163, 0]
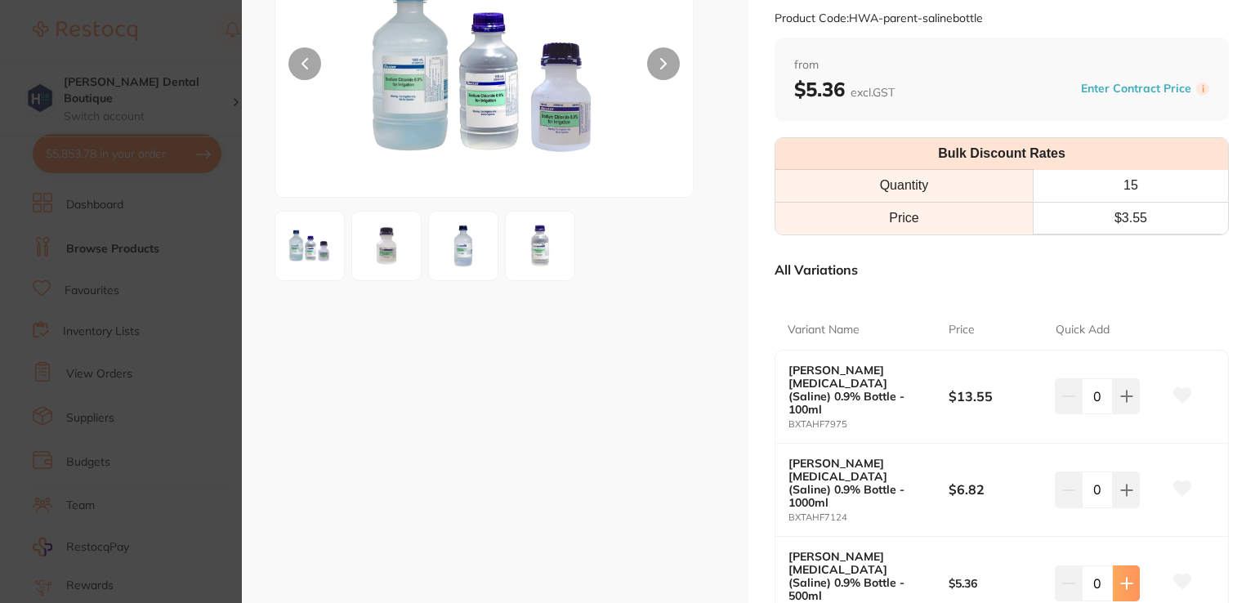
click at [1130, 565] on button at bounding box center [1126, 583] width 27 height 36
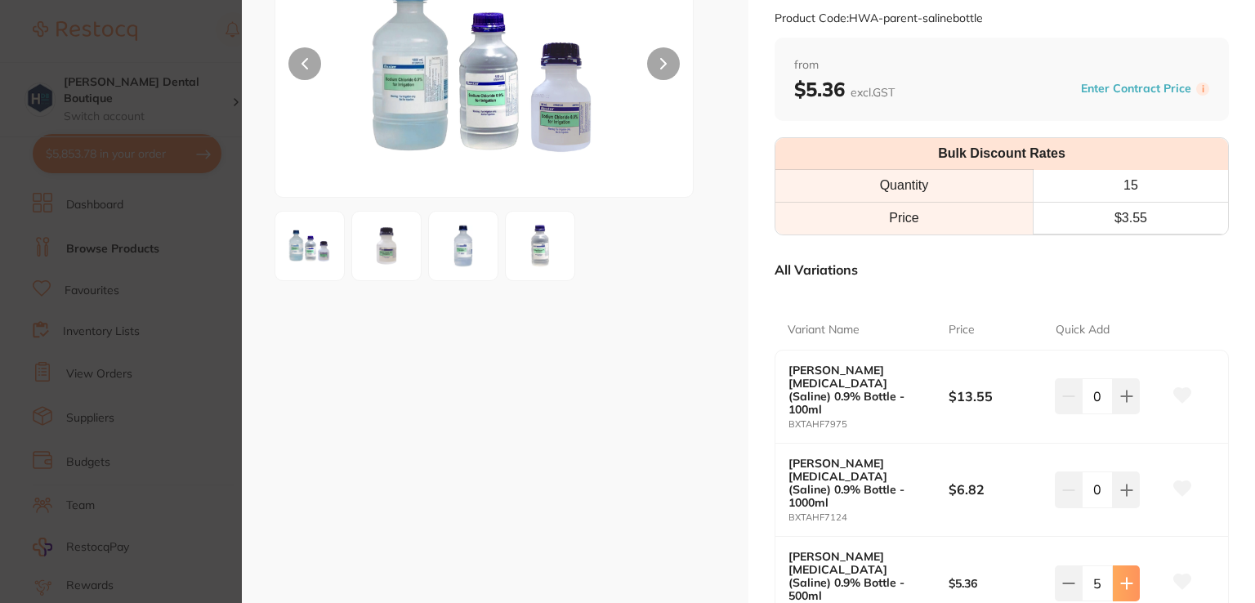
click at [1130, 565] on button at bounding box center [1126, 583] width 27 height 36
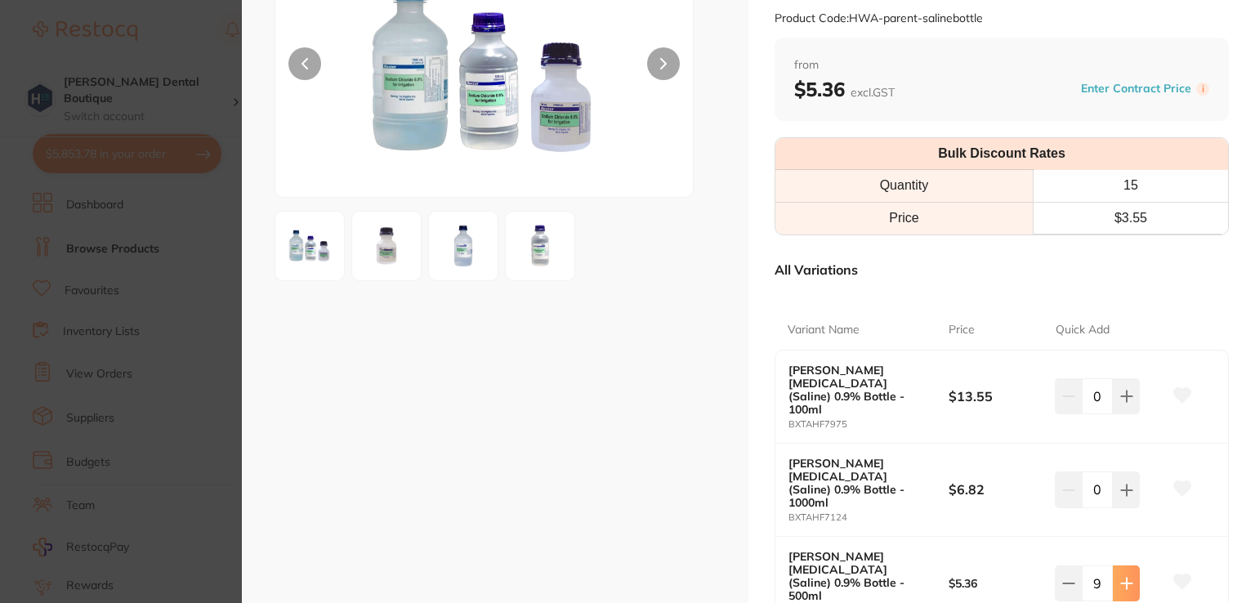
click at [1130, 565] on button at bounding box center [1126, 583] width 27 height 36
click at [1124, 578] on icon at bounding box center [1126, 583] width 11 height 11
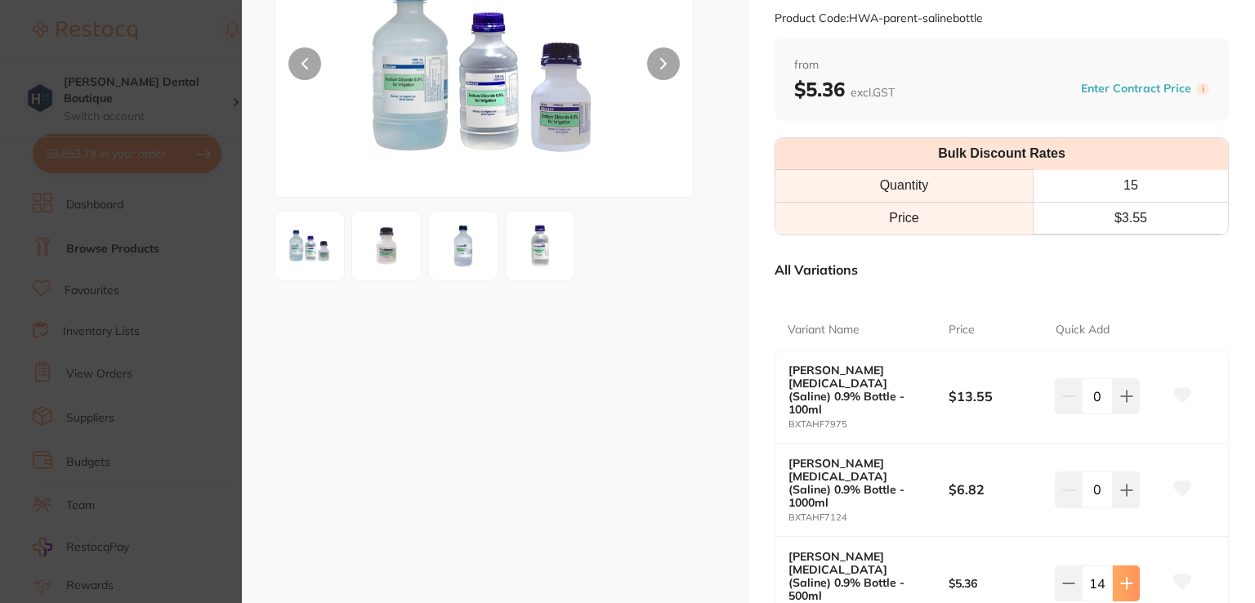
type input "15"
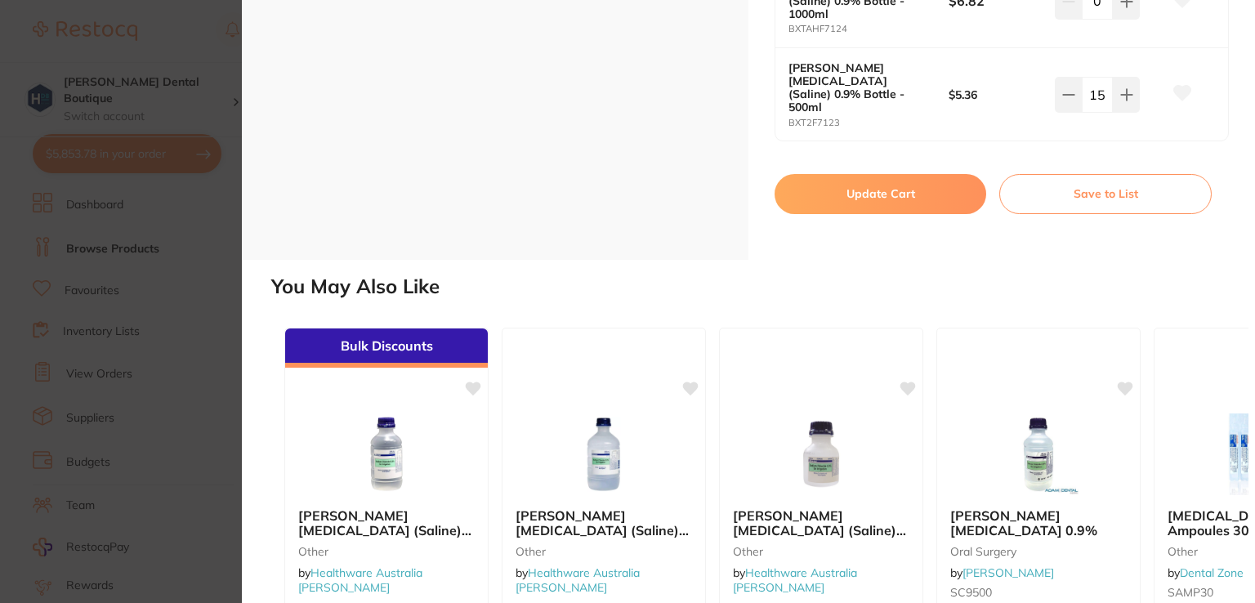
scroll to position [654, 0]
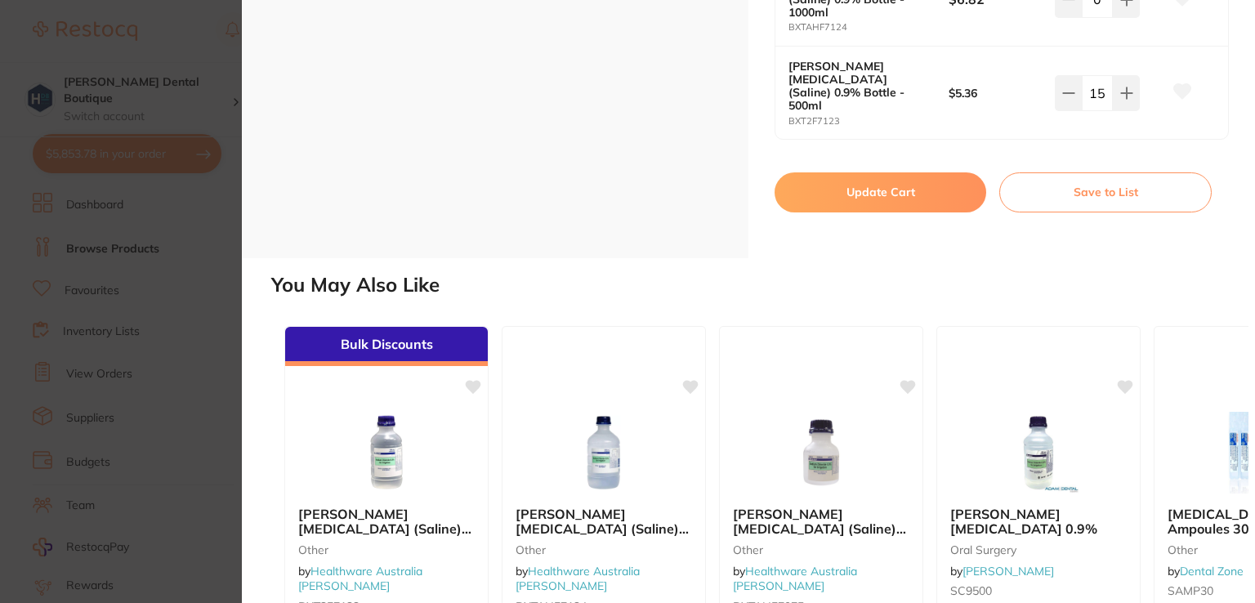
click at [878, 172] on button "Update Cart" at bounding box center [881, 191] width 212 height 39
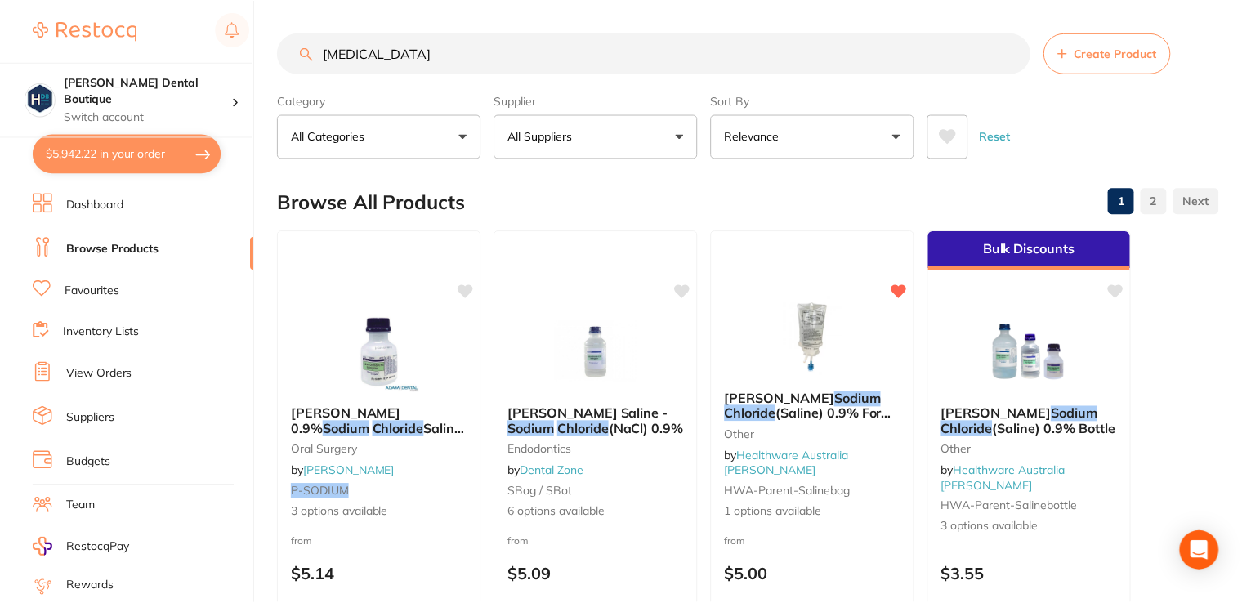
scroll to position [6, 0]
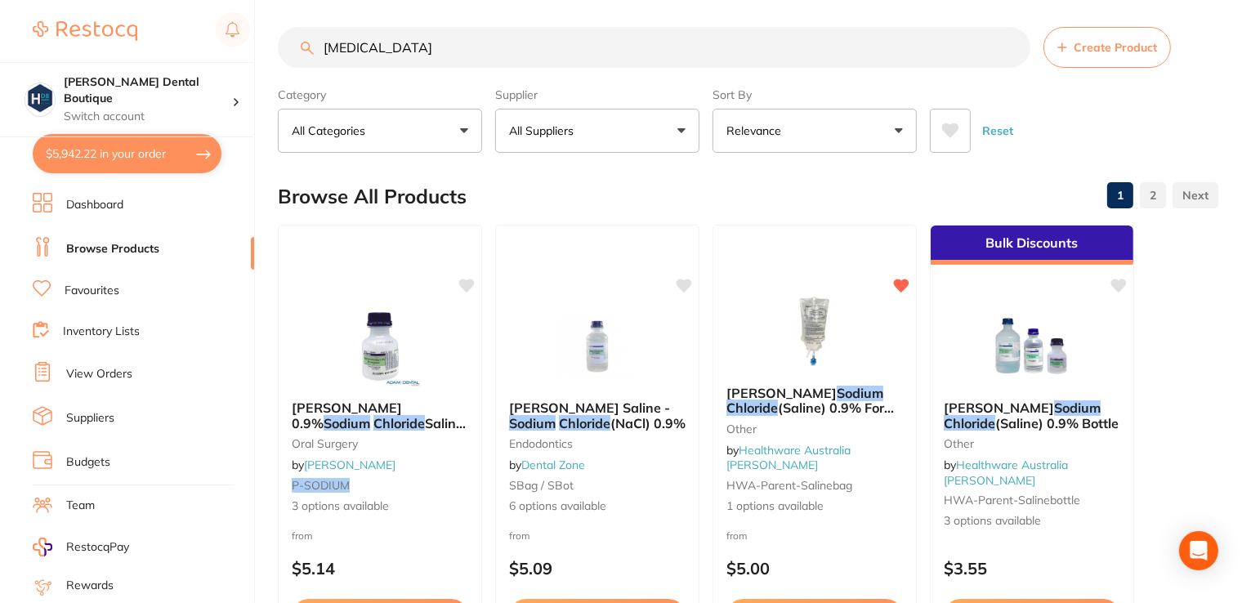
drag, startPoint x: 418, startPoint y: 43, endPoint x: 208, endPoint y: 20, distance: 211.2
click at [208, 28] on div "$5,942.22 Harris Dental Boutique Switch account Harris Dental Boutique $5,942.2…" at bounding box center [625, 295] width 1251 height 603
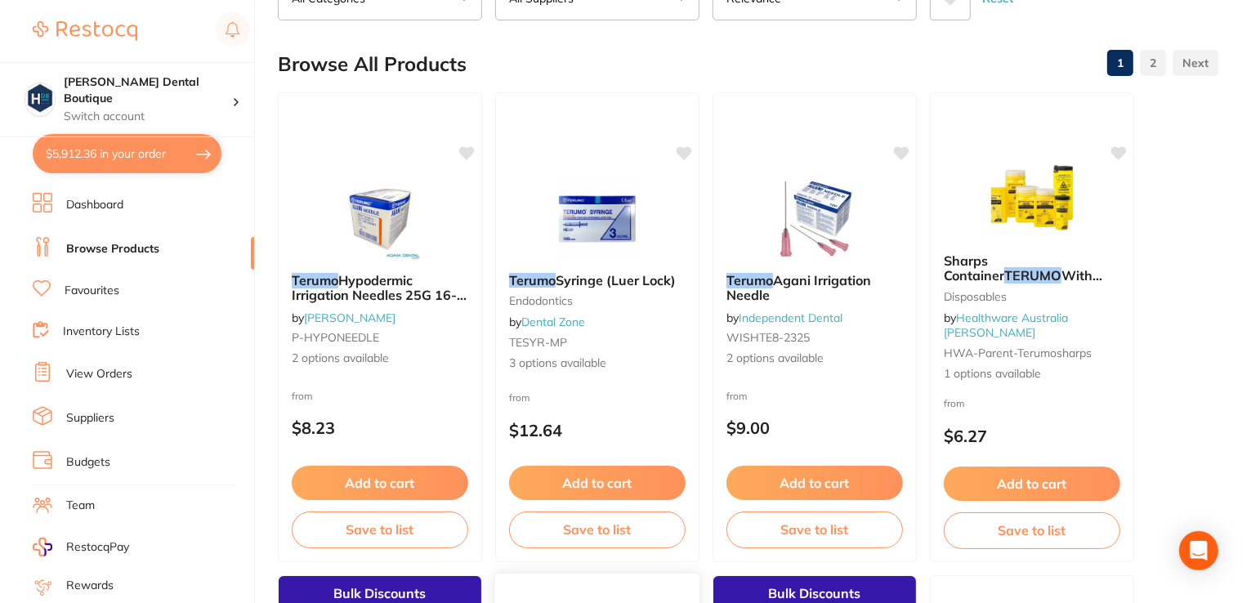
scroll to position [0, 0]
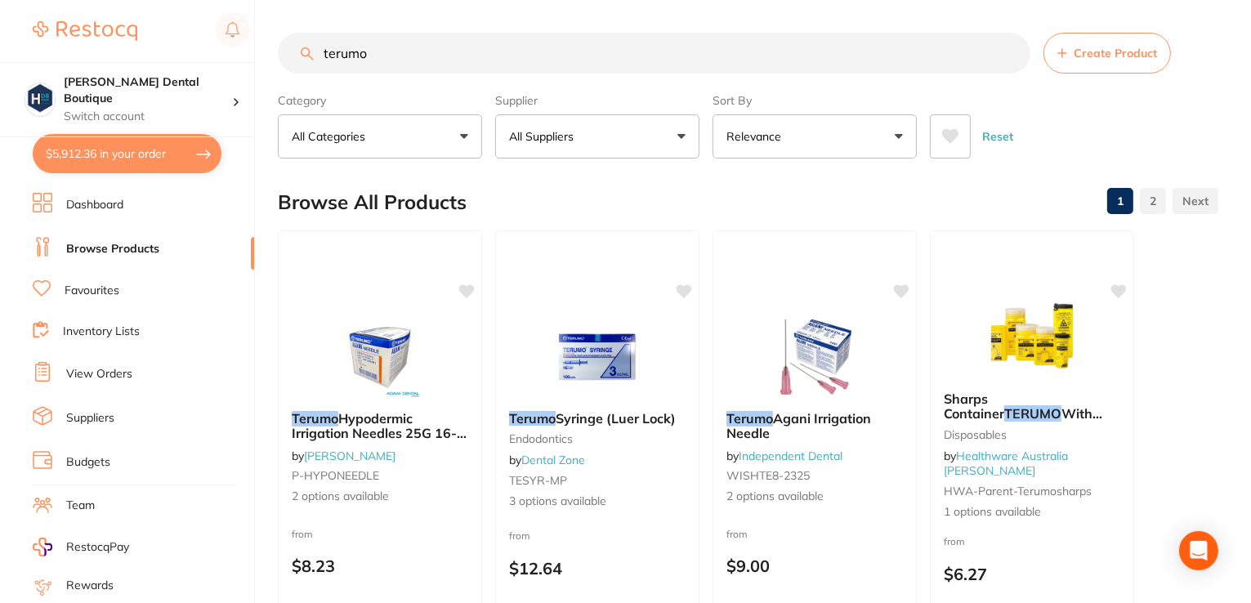
click at [512, 46] on input "terumo" at bounding box center [654, 53] width 753 height 41
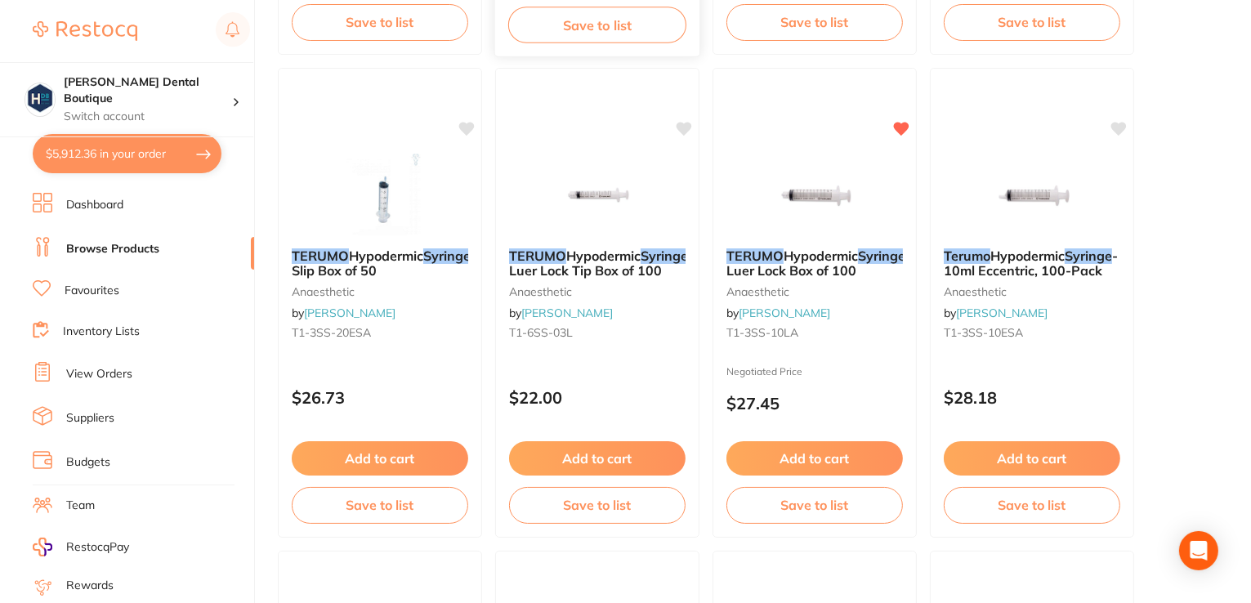
scroll to position [654, 0]
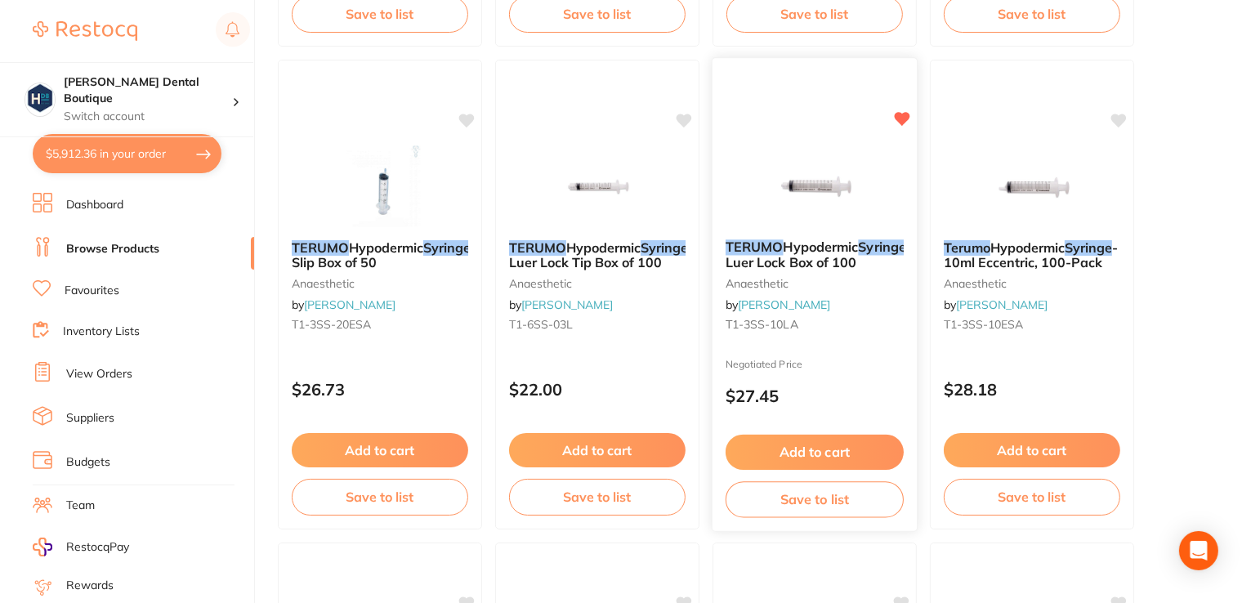
type input "terumo syringe"
click at [883, 164] on div at bounding box center [815, 185] width 204 height 83
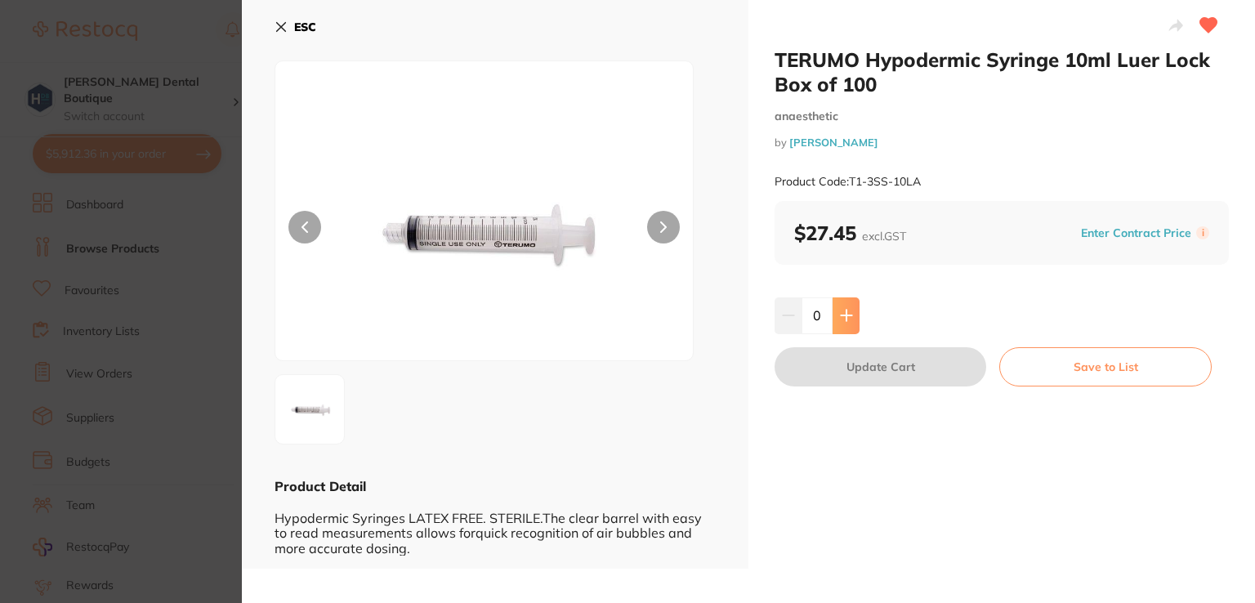
click at [840, 321] on icon at bounding box center [846, 315] width 13 height 13
click at [840, 319] on icon at bounding box center [846, 315] width 13 height 13
click at [849, 327] on button at bounding box center [846, 315] width 27 height 36
type input "3"
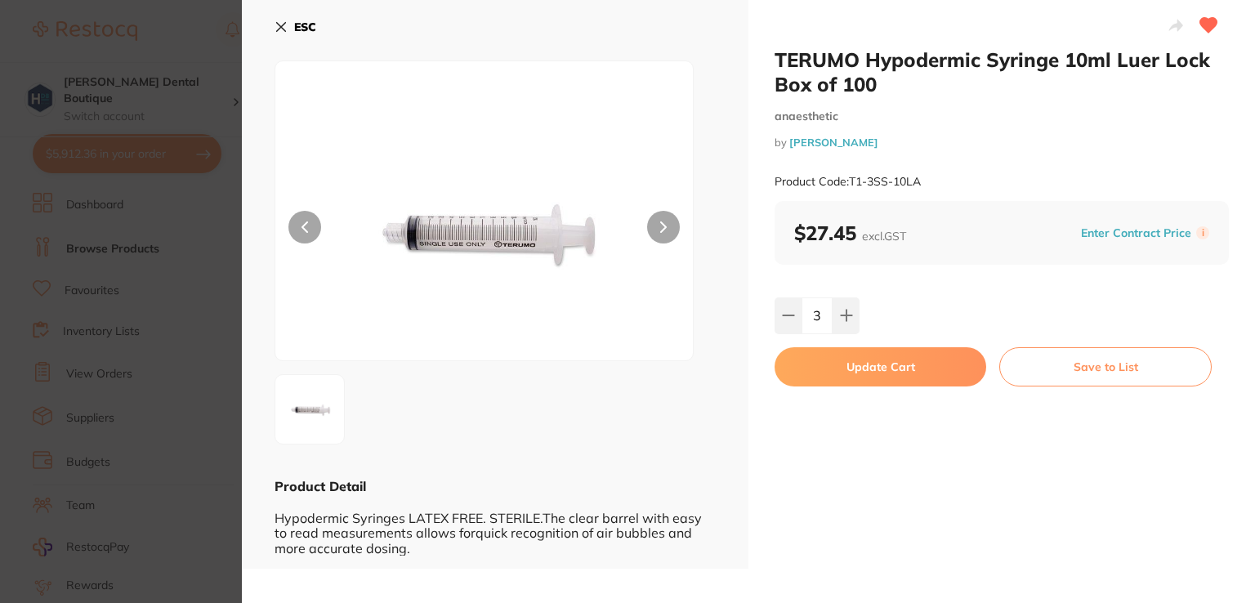
click at [850, 385] on button "Update Cart" at bounding box center [881, 366] width 212 height 39
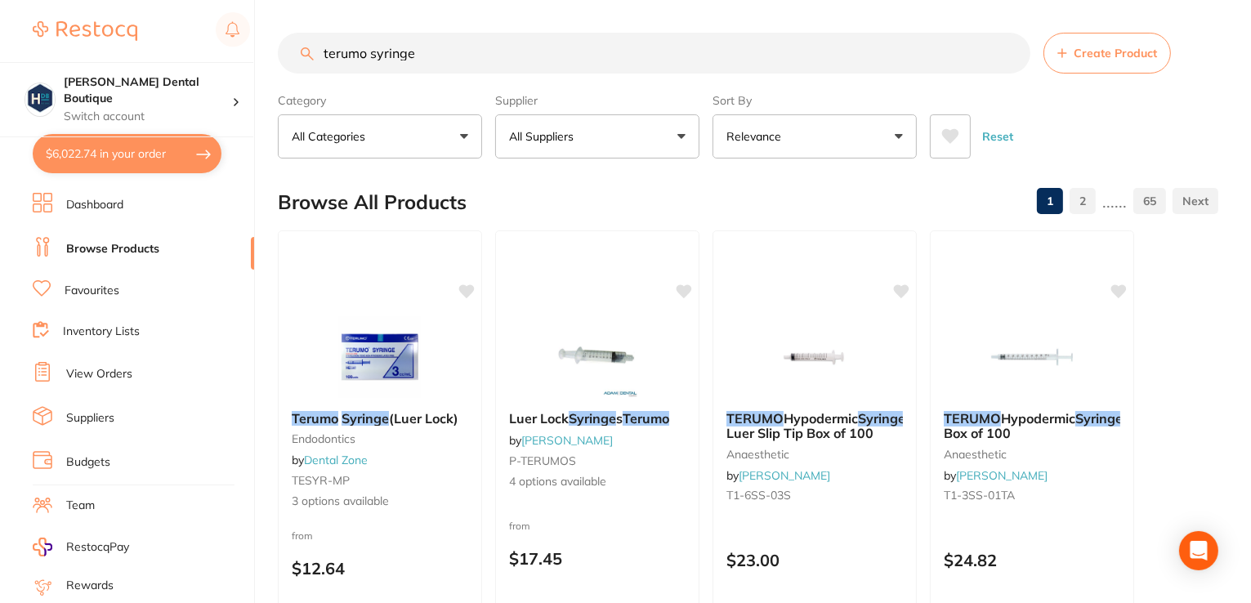
drag, startPoint x: 426, startPoint y: 47, endPoint x: 180, endPoint y: 7, distance: 249.1
click at [180, 7] on div "$6,022.74 Harris Dental Boutique Switch account Harris Dental Boutique $6,022.7…" at bounding box center [625, 301] width 1251 height 603
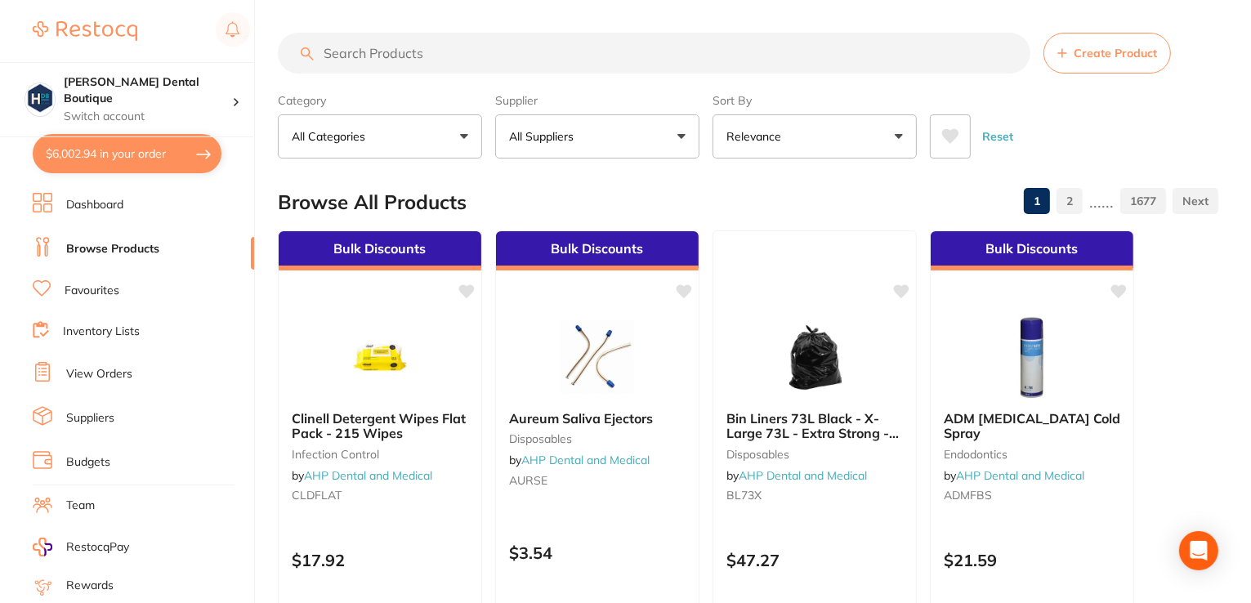
click at [412, 56] on input "search" at bounding box center [654, 53] width 753 height 41
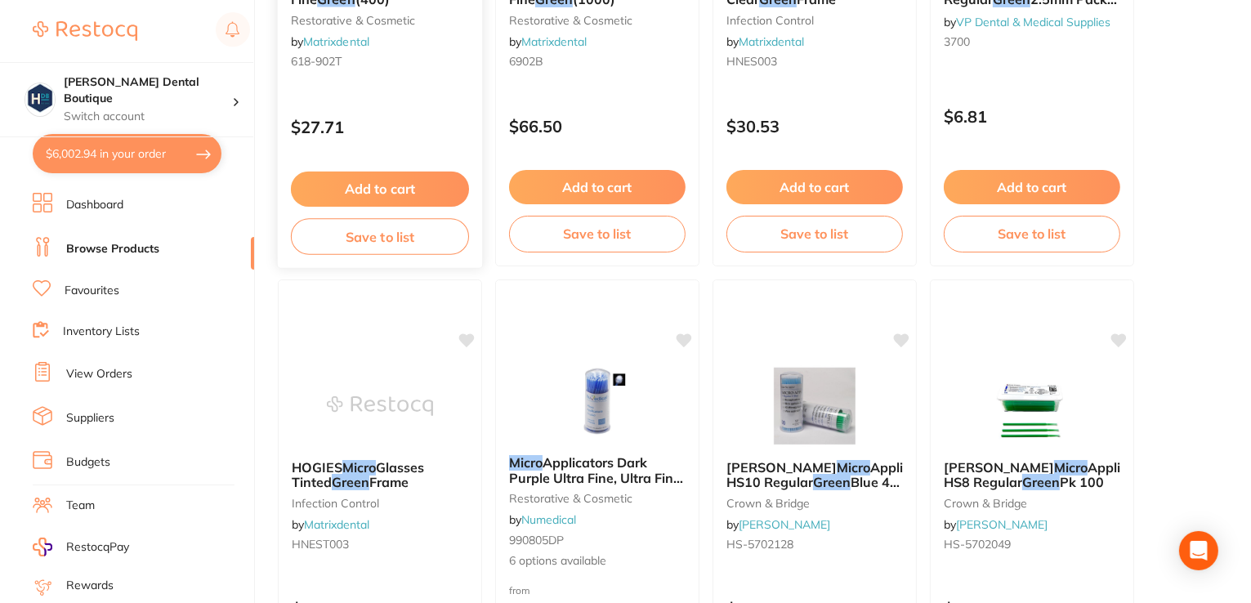
scroll to position [899, 0]
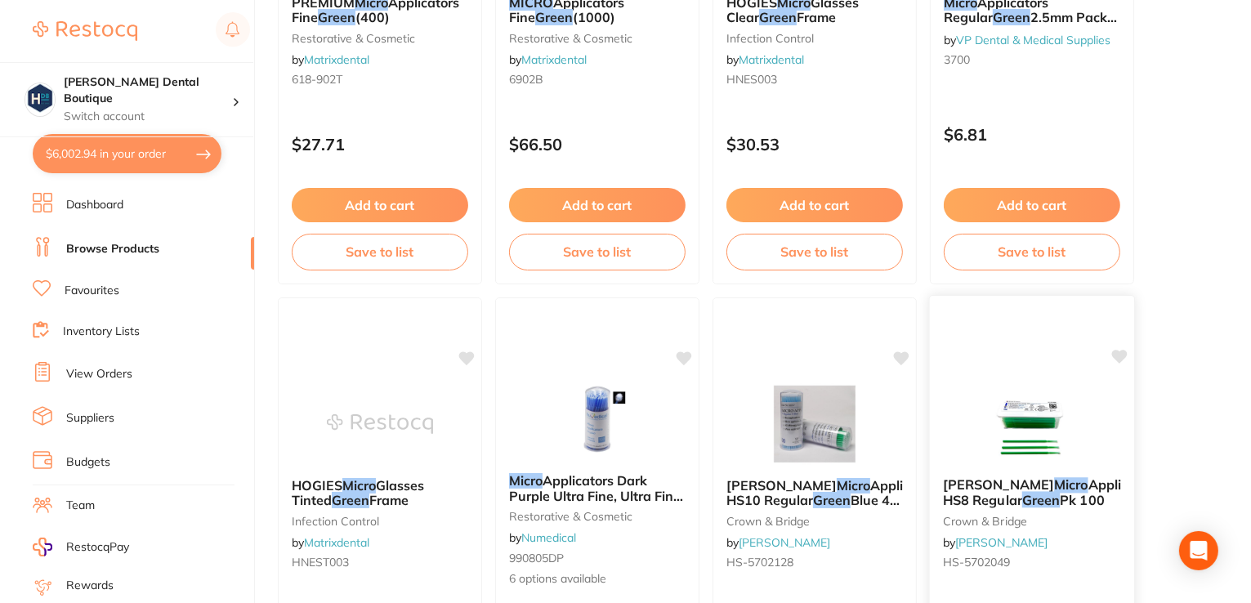
type input "green micro"
click at [1090, 499] on span "Applicators HS8 Regular" at bounding box center [1051, 492] width 217 height 32
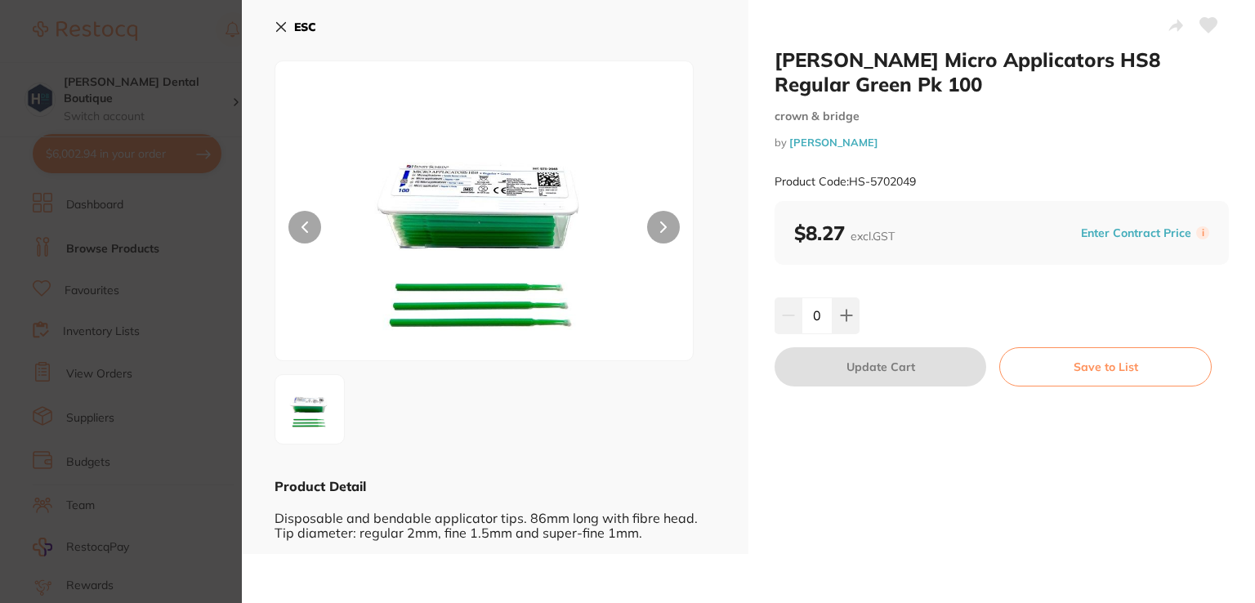
click at [278, 34] on button "ESC" at bounding box center [296, 27] width 42 height 28
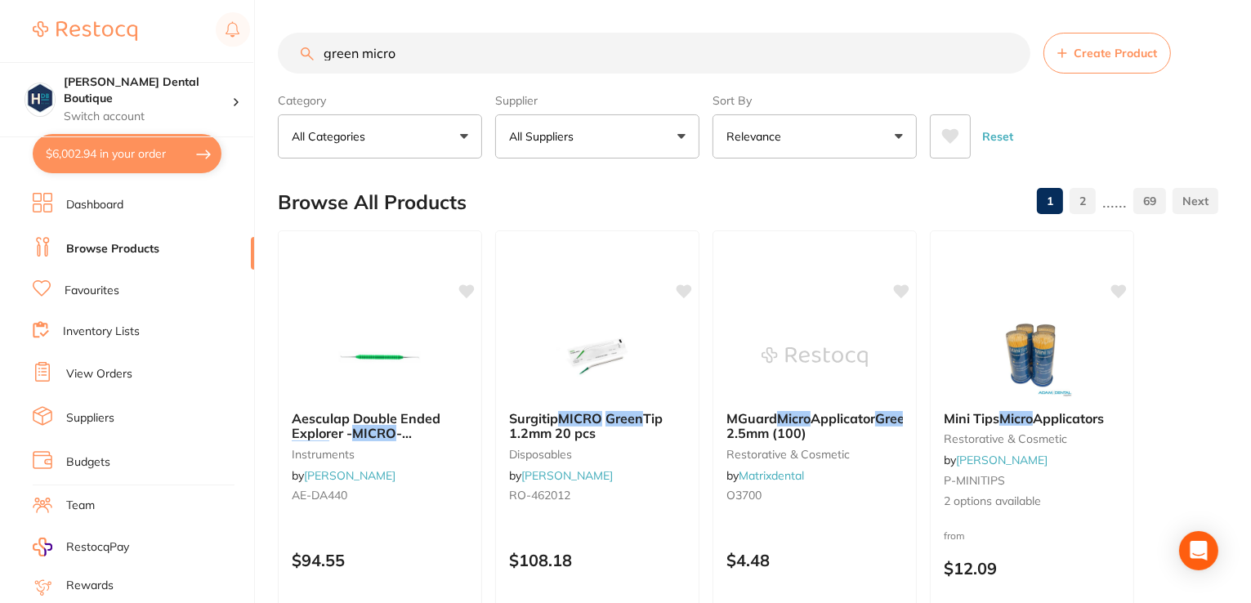
click at [98, 283] on link "Favourites" at bounding box center [92, 291] width 55 height 16
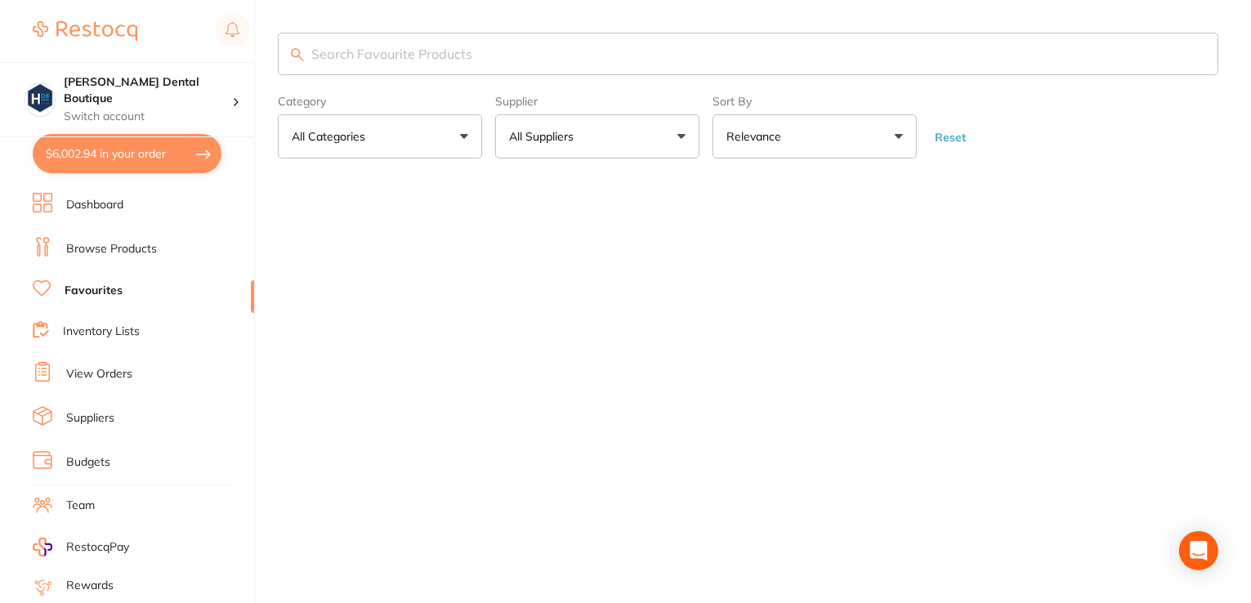
click at [454, 38] on input "search" at bounding box center [748, 54] width 941 height 42
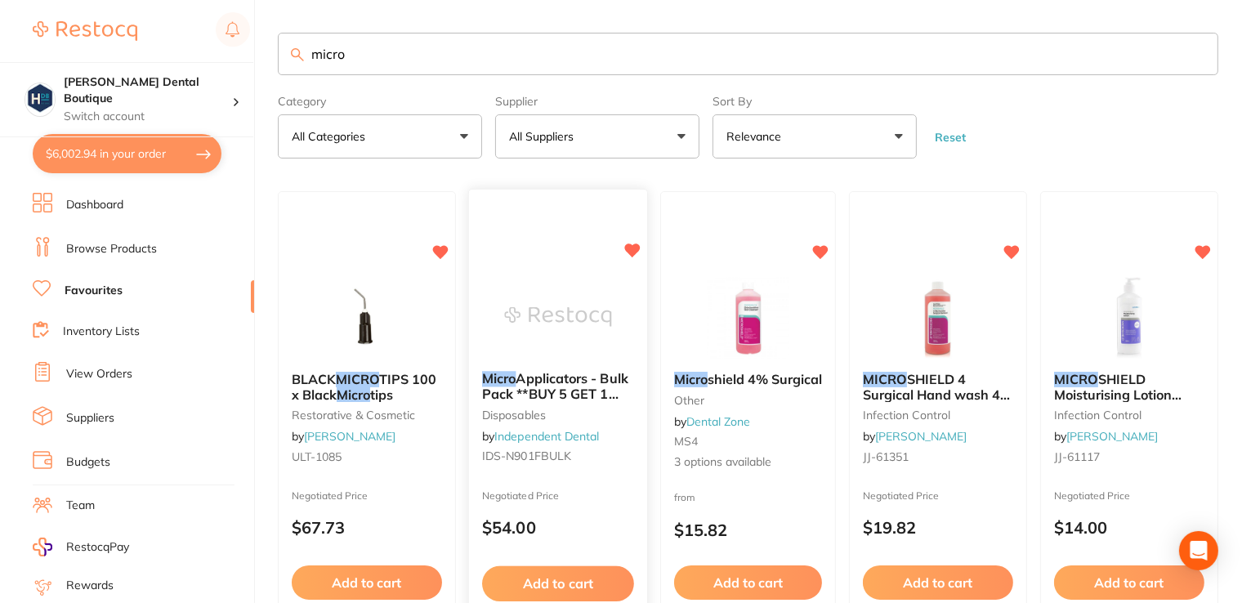
type input "micro"
click at [575, 344] on img at bounding box center [557, 317] width 107 height 83
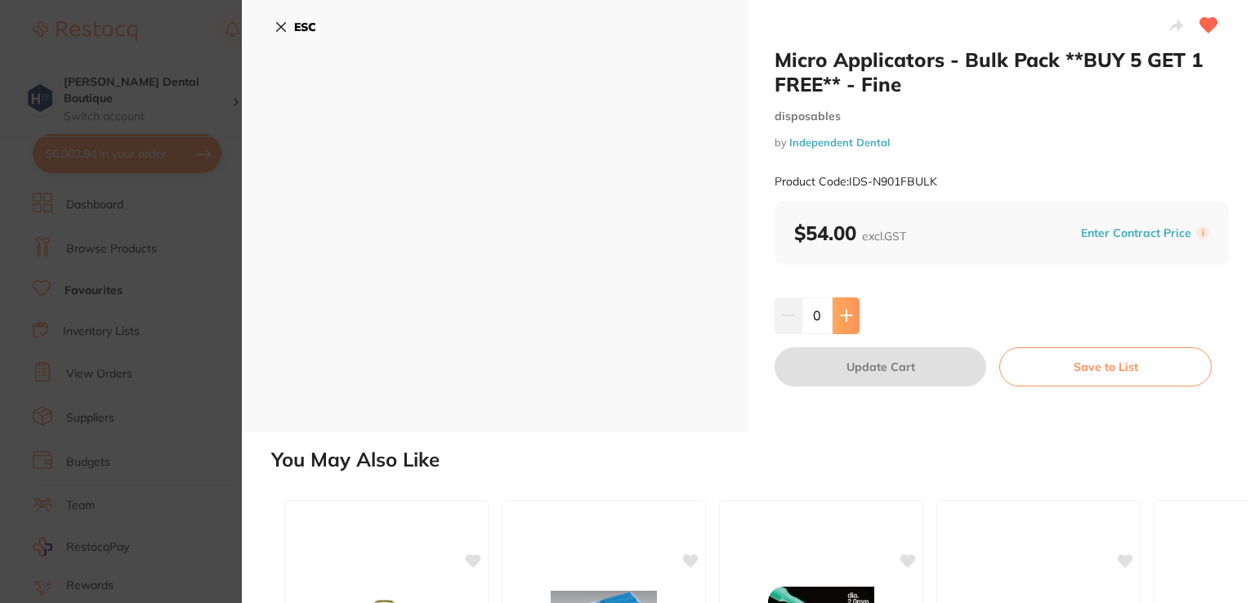
click at [847, 309] on icon at bounding box center [846, 315] width 13 height 13
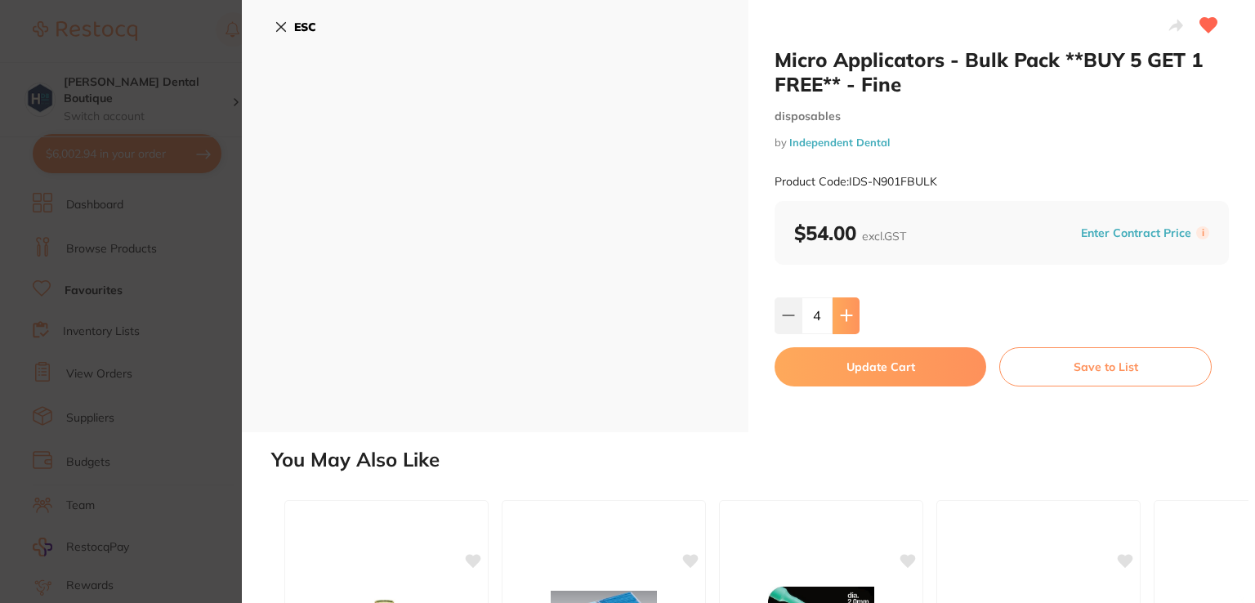
type input "5"
click at [909, 368] on button "Update Cart" at bounding box center [881, 366] width 212 height 39
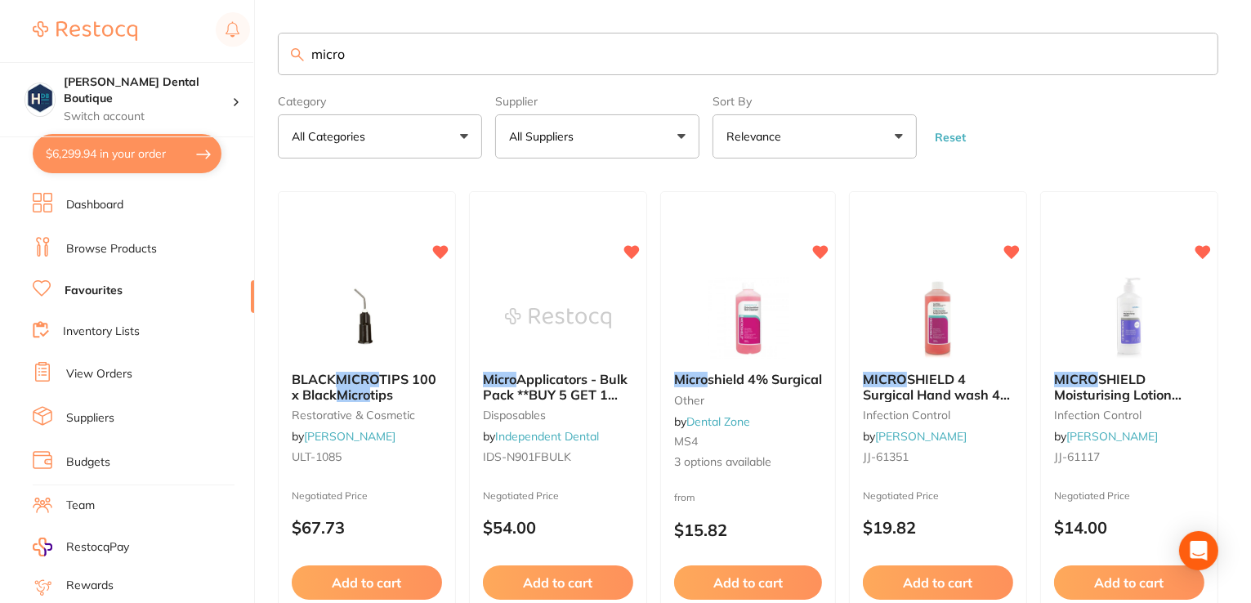
drag, startPoint x: 518, startPoint y: 44, endPoint x: 106, endPoint y: -25, distance: 417.5
click at [106, 0] on html "$6,299.94 Harris Dental Boutique Switch account Harris Dental Boutique $6,299.9…" at bounding box center [625, 301] width 1251 height 603
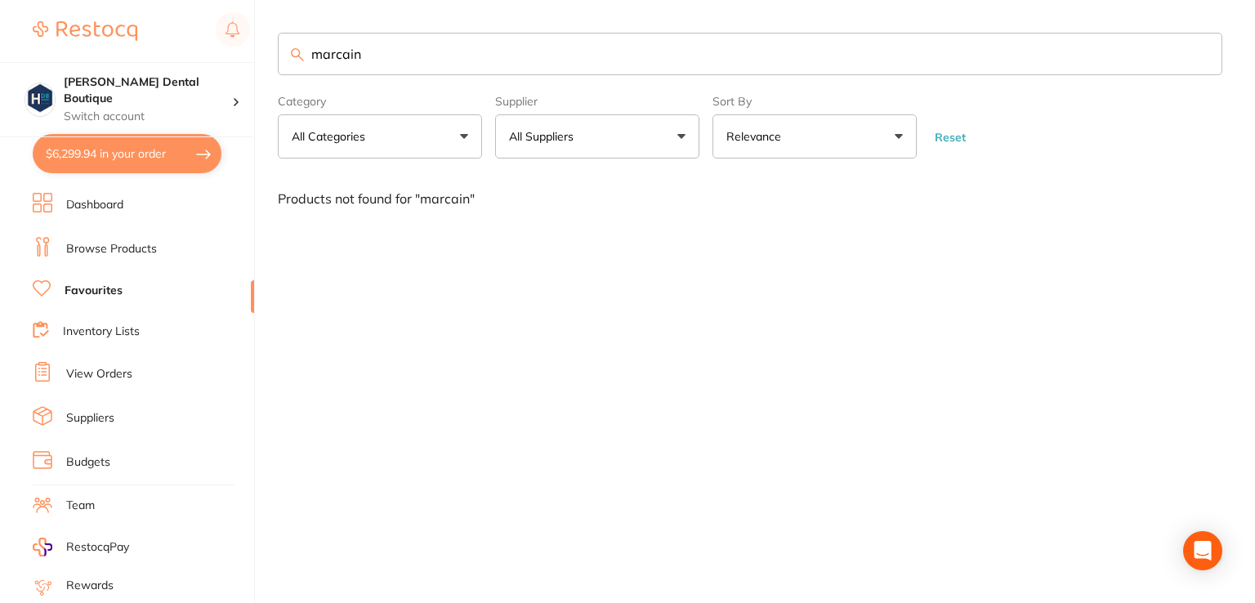
type input "marcain"
click at [82, 250] on link "Browse Products" at bounding box center [111, 249] width 91 height 16
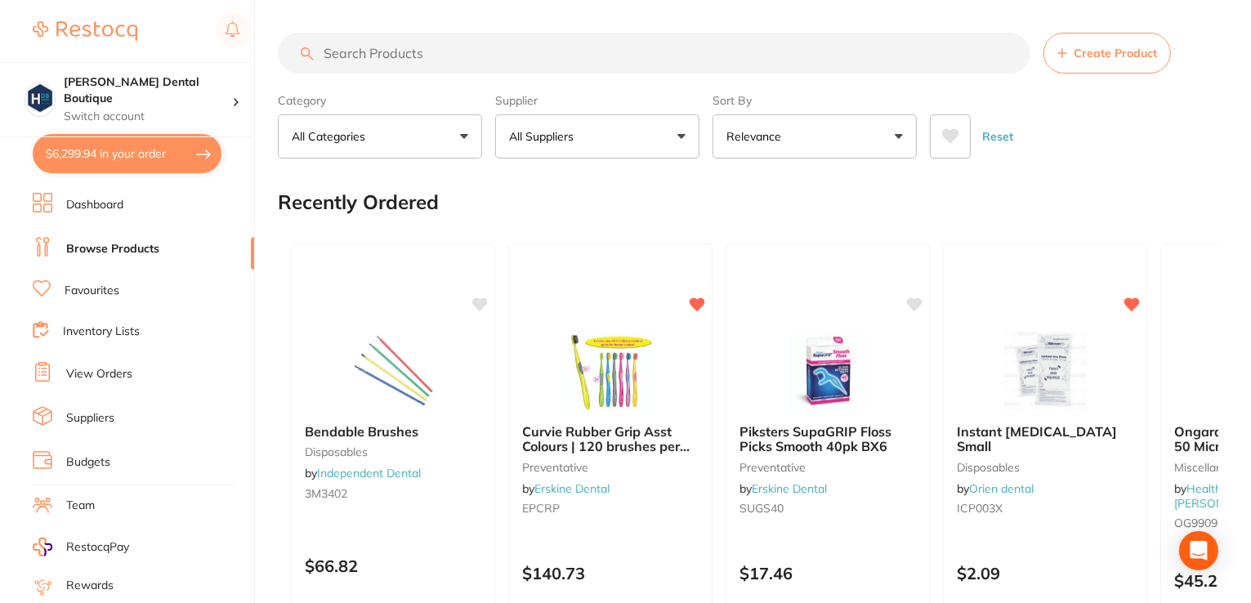
click at [388, 52] on input "search" at bounding box center [654, 53] width 753 height 41
type input "marcain"
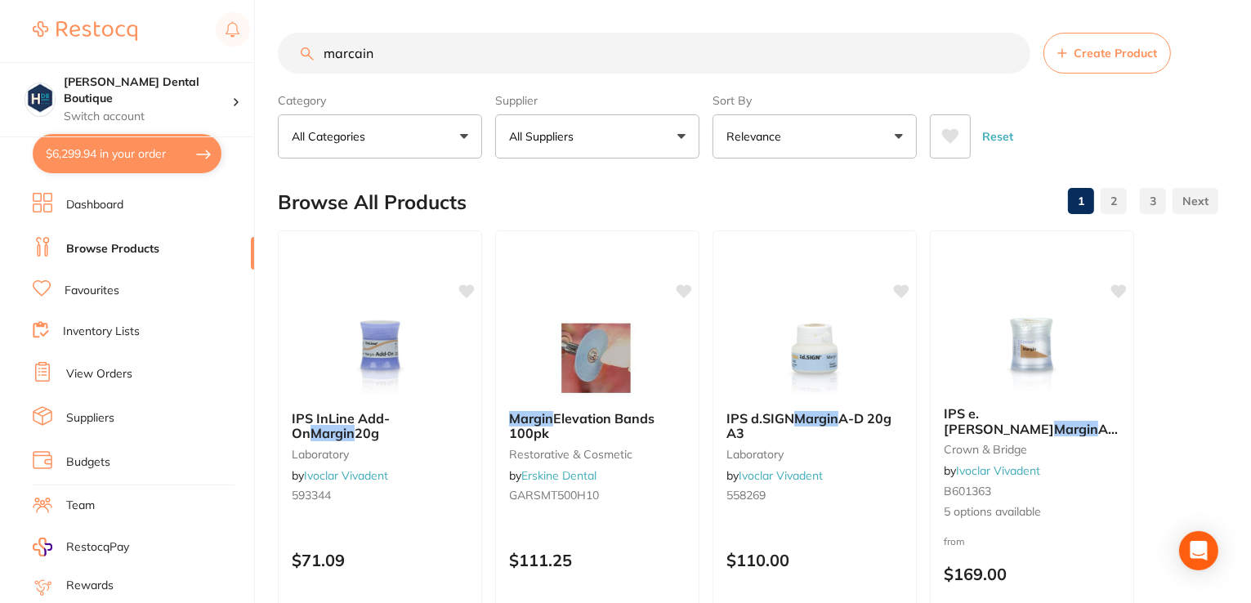
drag, startPoint x: 436, startPoint y: 69, endPoint x: 185, endPoint y: 19, distance: 255.1
click at [173, 40] on div "$6,299.94 Harris Dental Boutique Switch account Harris Dental Boutique $6,299.9…" at bounding box center [625, 301] width 1251 height 603
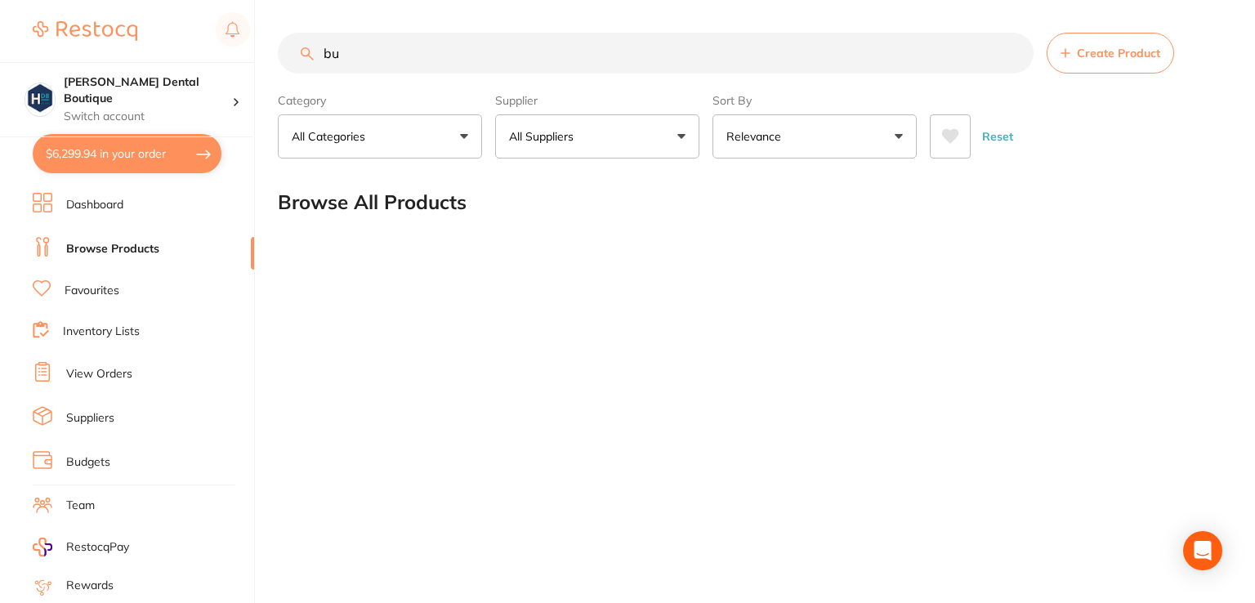
type input "b"
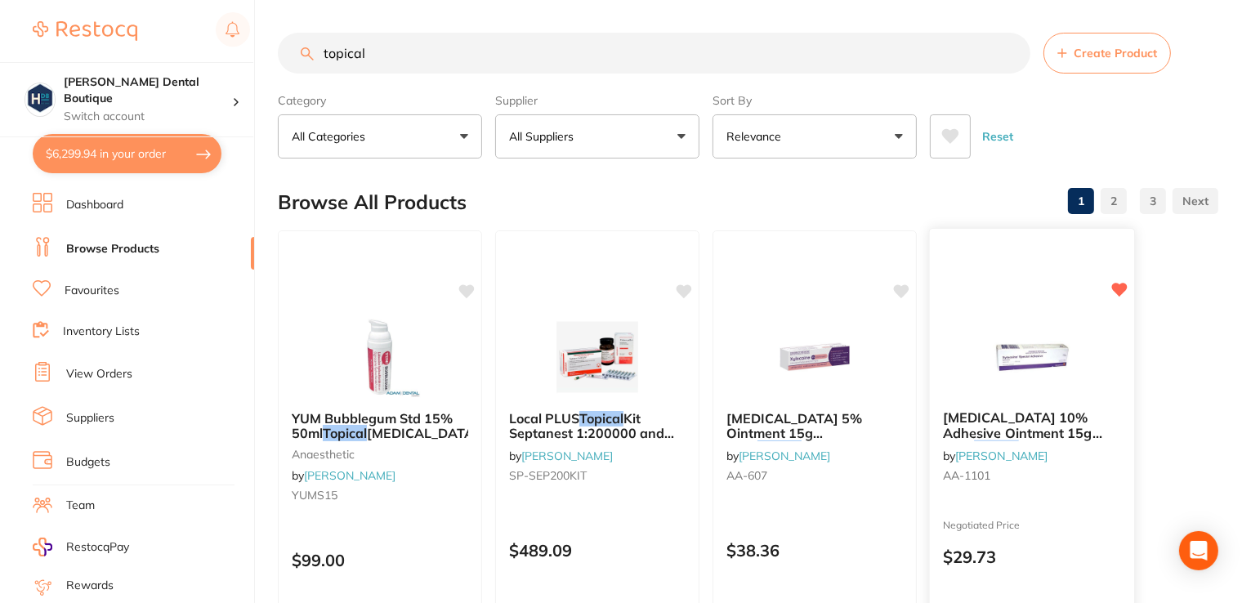
type input "topical"
click at [1002, 310] on div "XYLOCAINE 10% Adhesive Ointment 15g Tube Topical by Henry Schein Halas AA-1101 …" at bounding box center [1032, 465] width 207 height 475
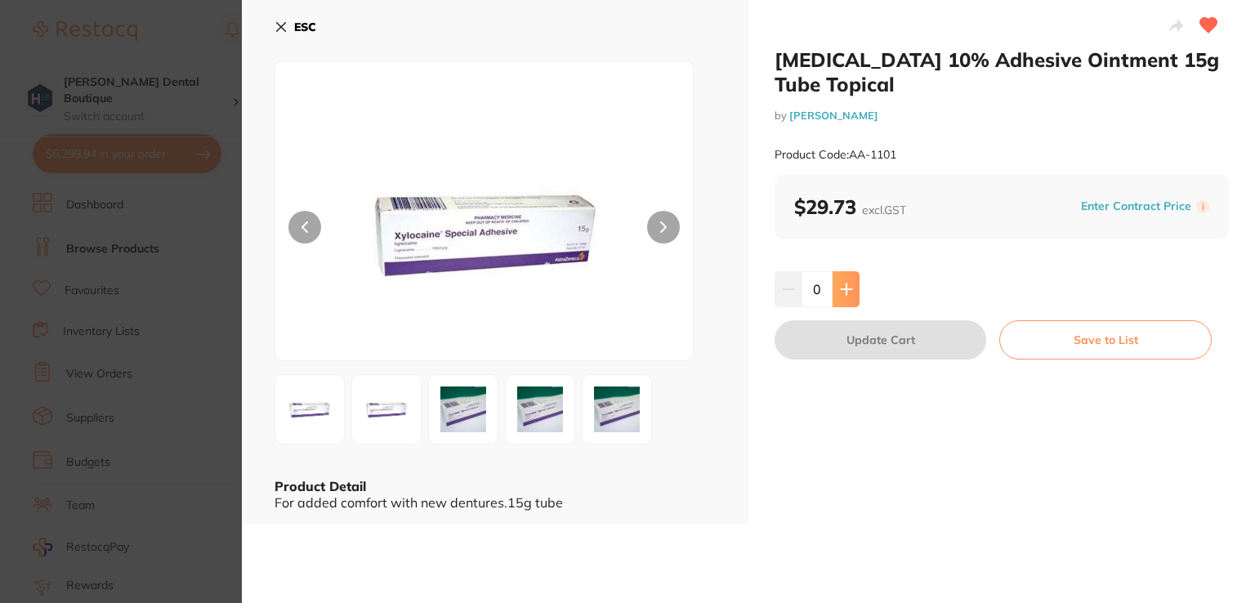
click at [847, 294] on icon at bounding box center [846, 289] width 13 height 13
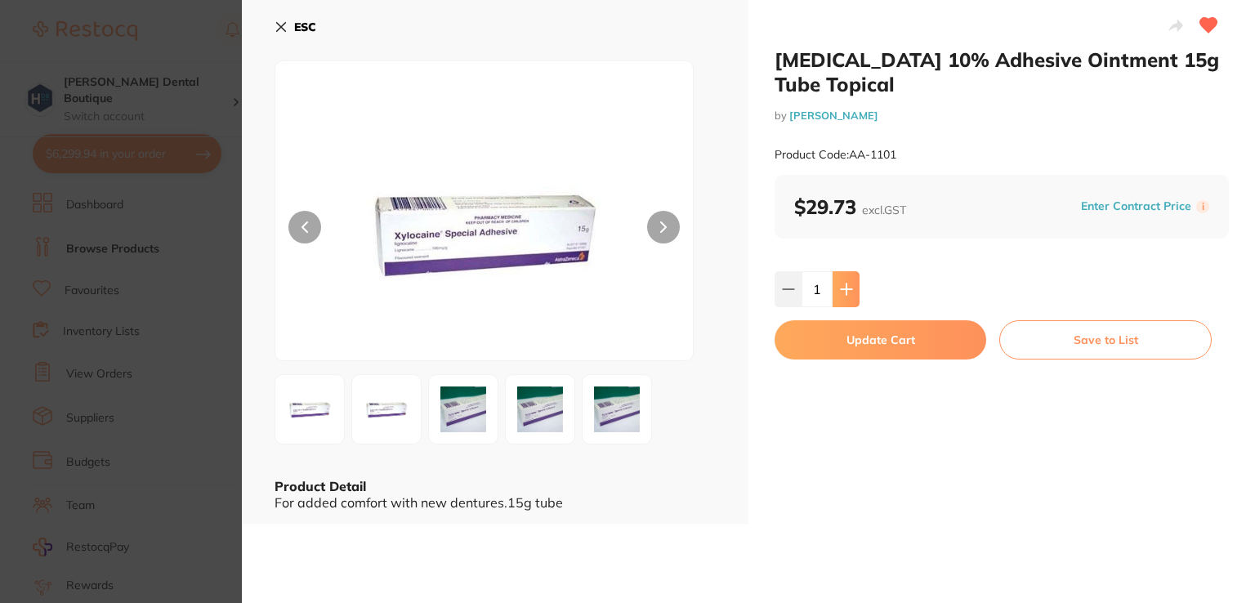
click at [847, 294] on icon at bounding box center [846, 289] width 13 height 13
type input "5"
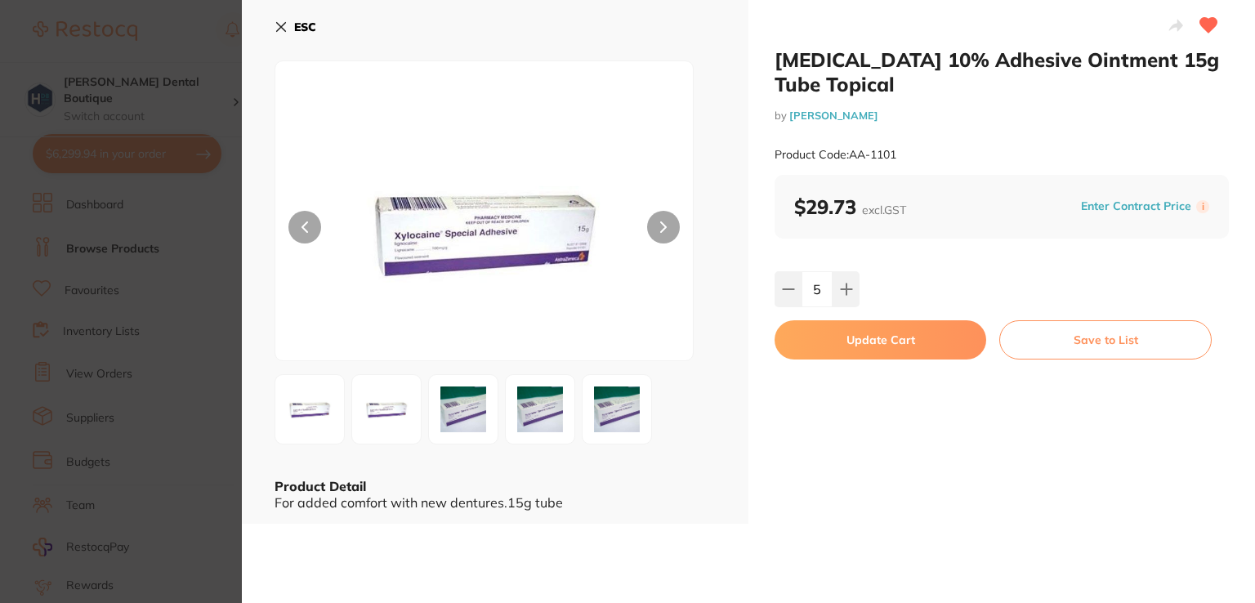
click at [854, 337] on button "Update Cart" at bounding box center [881, 339] width 212 height 39
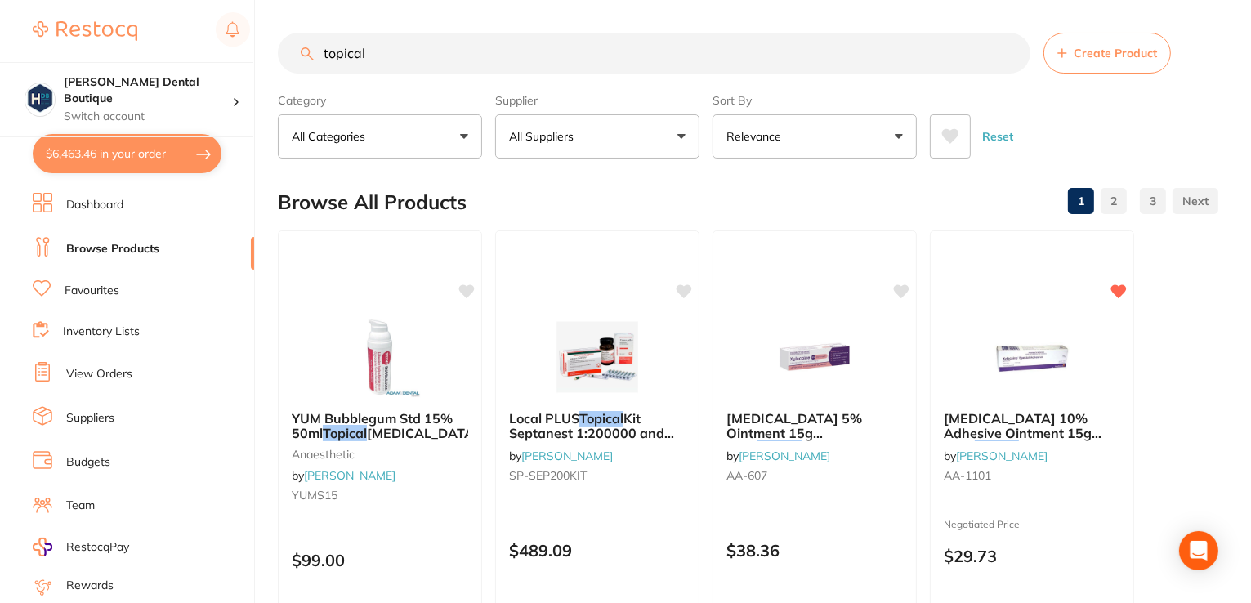
drag, startPoint x: 337, startPoint y: 20, endPoint x: 275, endPoint y: 1, distance: 64.1
click at [276, 3] on div "$6,463.46 Harris Dental Boutique Switch account Harris Dental Boutique $6,463.4…" at bounding box center [625, 301] width 1251 height 603
type input "c"
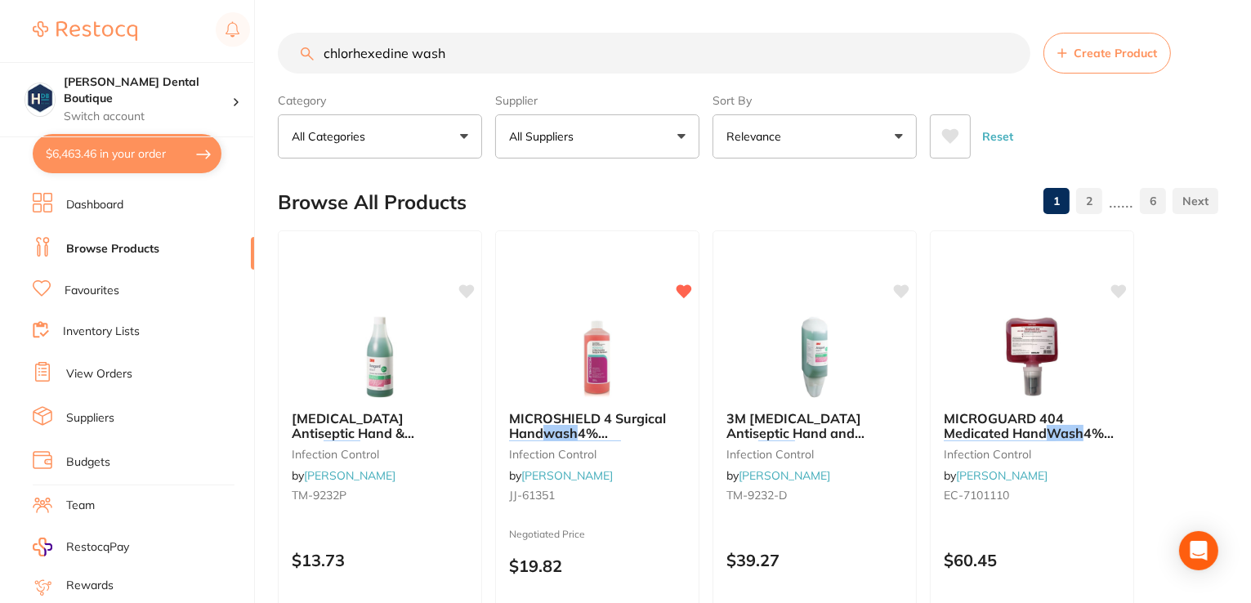
type input "chlorhexedine wash"
drag, startPoint x: 650, startPoint y: 373, endPoint x: 641, endPoint y: 369, distance: 10.2
click at [639, 365] on img at bounding box center [597, 357] width 106 height 82
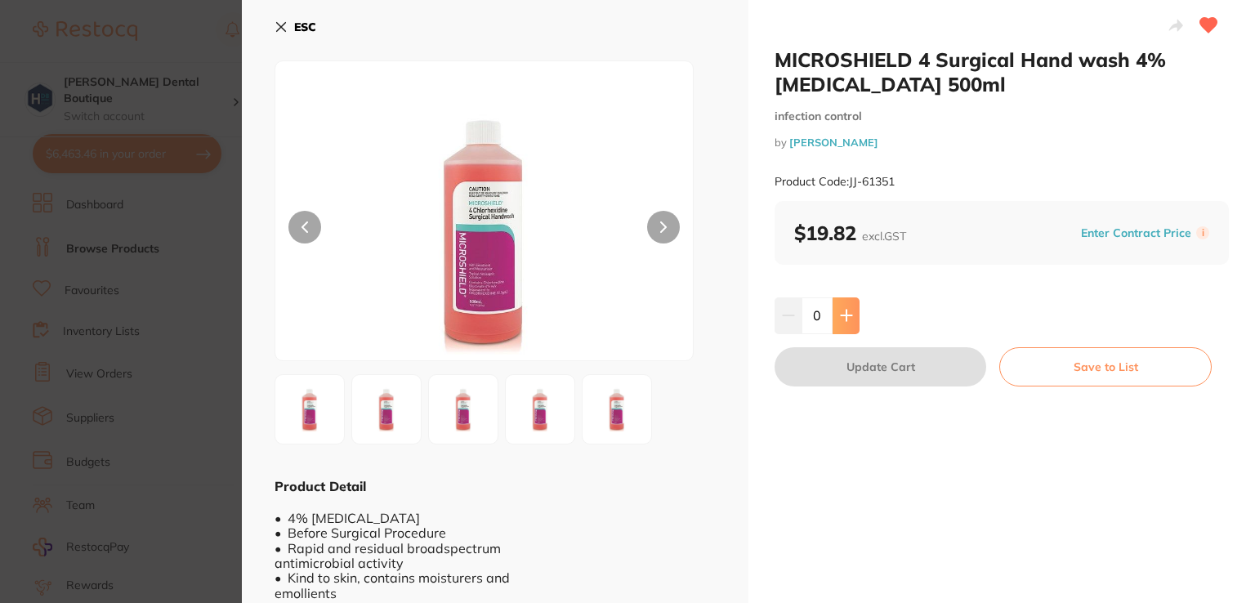
click at [844, 320] on icon at bounding box center [846, 316] width 11 height 11
click at [845, 321] on icon at bounding box center [846, 315] width 13 height 13
click at [843, 321] on icon at bounding box center [846, 316] width 11 height 11
type input "3"
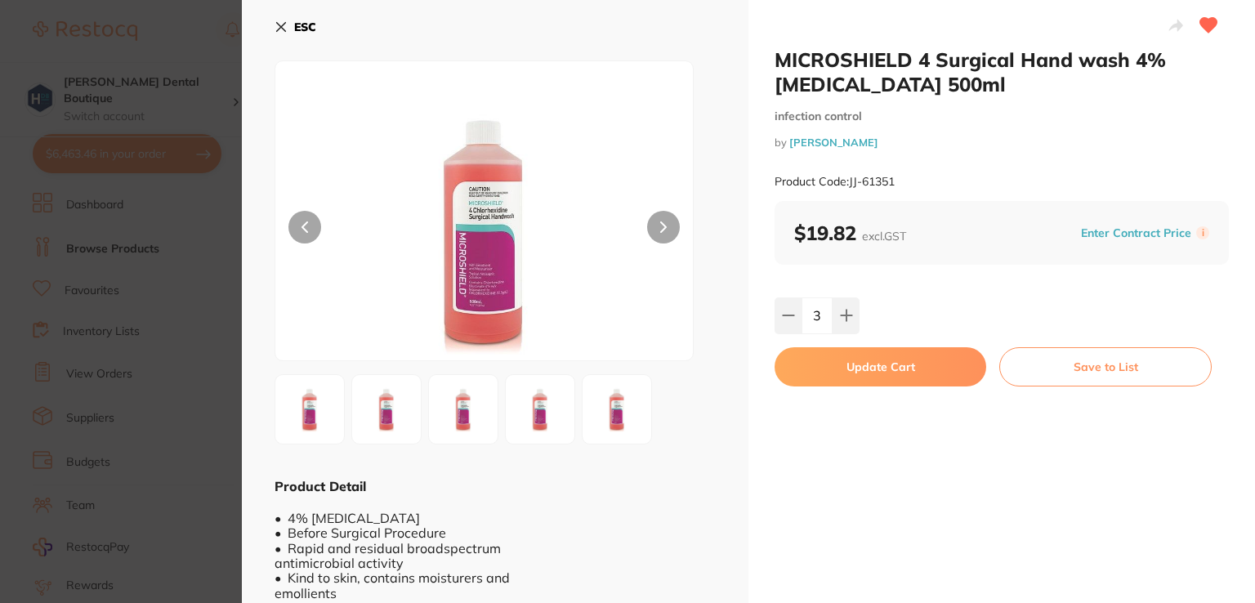
drag, startPoint x: 864, startPoint y: 373, endPoint x: 875, endPoint y: 352, distance: 23.4
click at [864, 376] on button "Update Cart" at bounding box center [881, 366] width 212 height 39
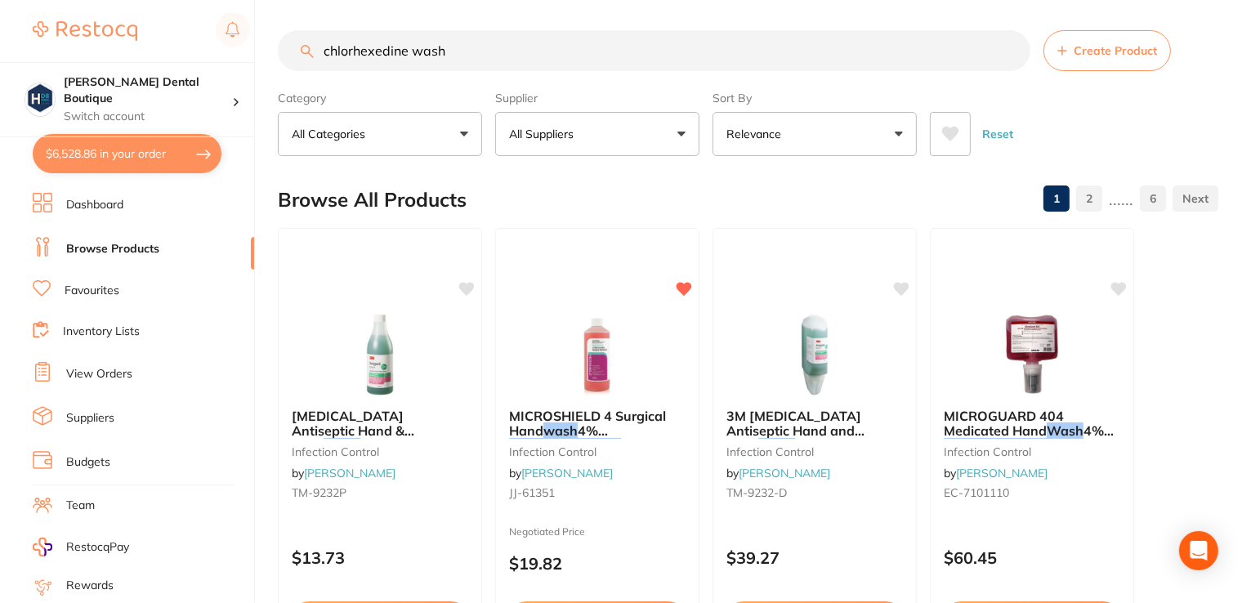
drag, startPoint x: 479, startPoint y: 50, endPoint x: 149, endPoint y: 7, distance: 332.8
click at [145, 16] on div "$6,528.86 Harris Dental Boutique Switch account Harris Dental Boutique $6,528.8…" at bounding box center [625, 299] width 1251 height 603
type input "alcohol rub"
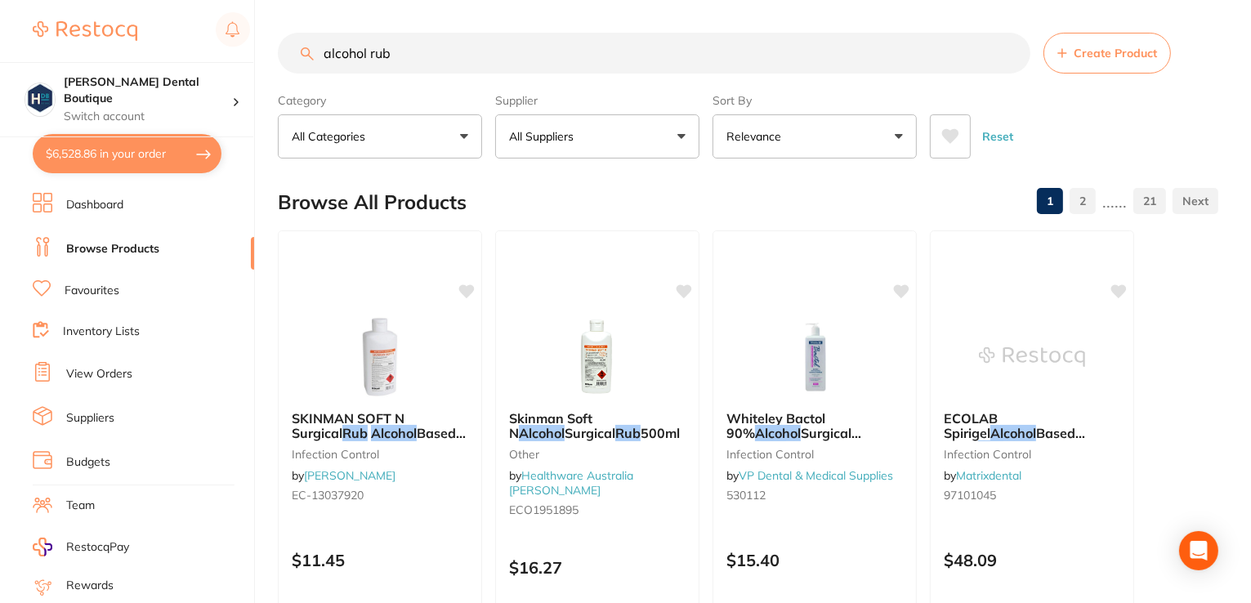
drag, startPoint x: 455, startPoint y: 52, endPoint x: 137, endPoint y: -7, distance: 323.4
click at [137, 0] on html "$6,528.86 Harris Dental Boutique Switch account Harris Dental Boutique $6,528.8…" at bounding box center [625, 301] width 1251 height 603
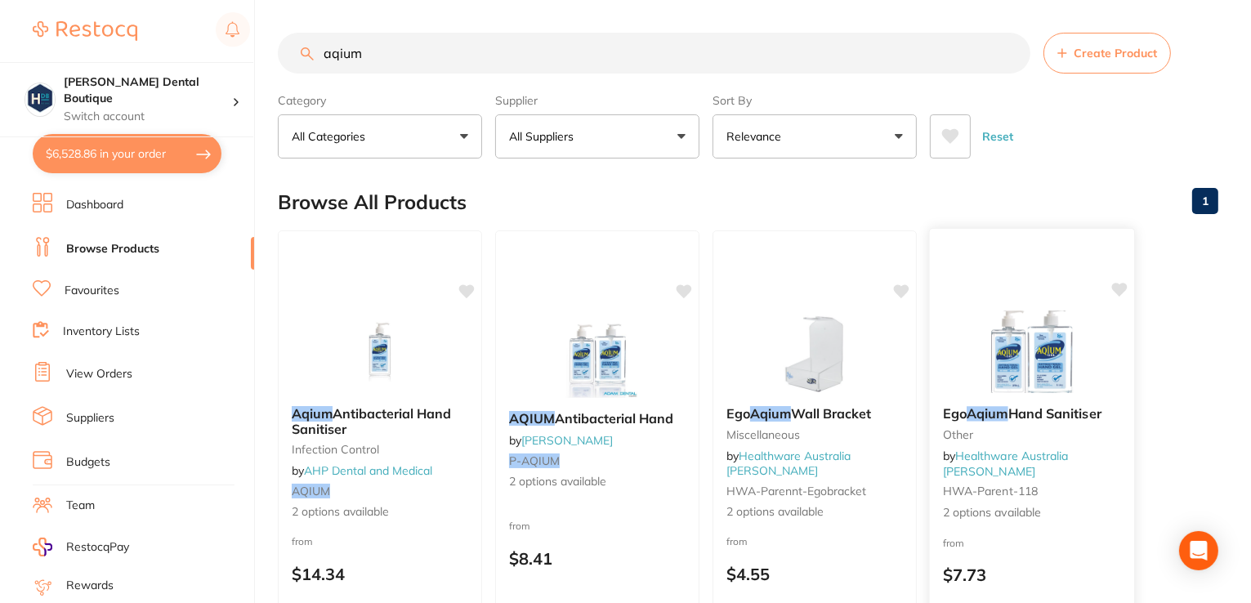
type input "aqium"
drag, startPoint x: 1039, startPoint y: 359, endPoint x: 1030, endPoint y: 366, distance: 11.6
click at [1038, 359] on img at bounding box center [1032, 352] width 106 height 82
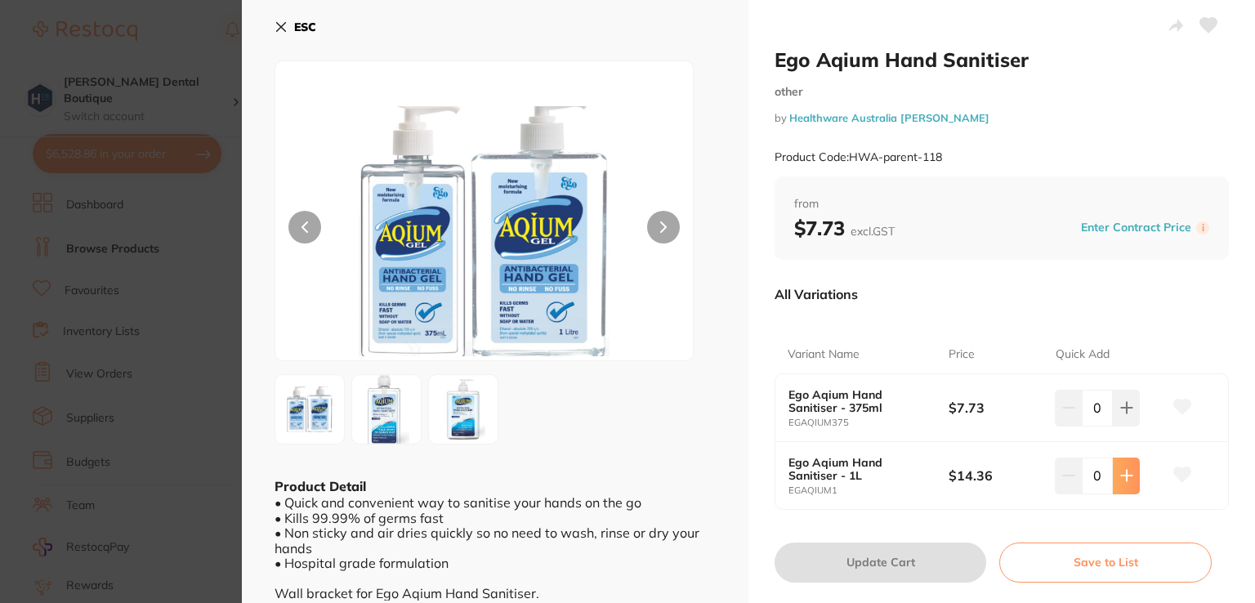
click at [1128, 483] on button at bounding box center [1126, 476] width 27 height 36
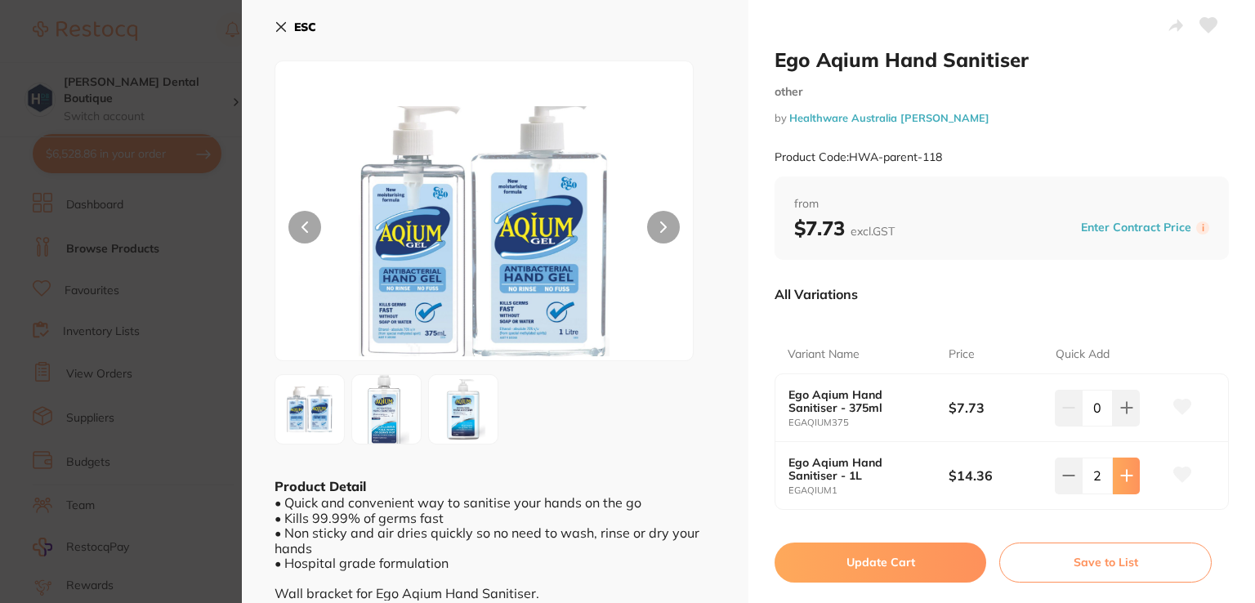
click at [1128, 483] on button at bounding box center [1126, 476] width 27 height 36
click at [1128, 482] on button at bounding box center [1126, 476] width 27 height 36
click at [1125, 480] on icon at bounding box center [1126, 475] width 13 height 13
type input "6"
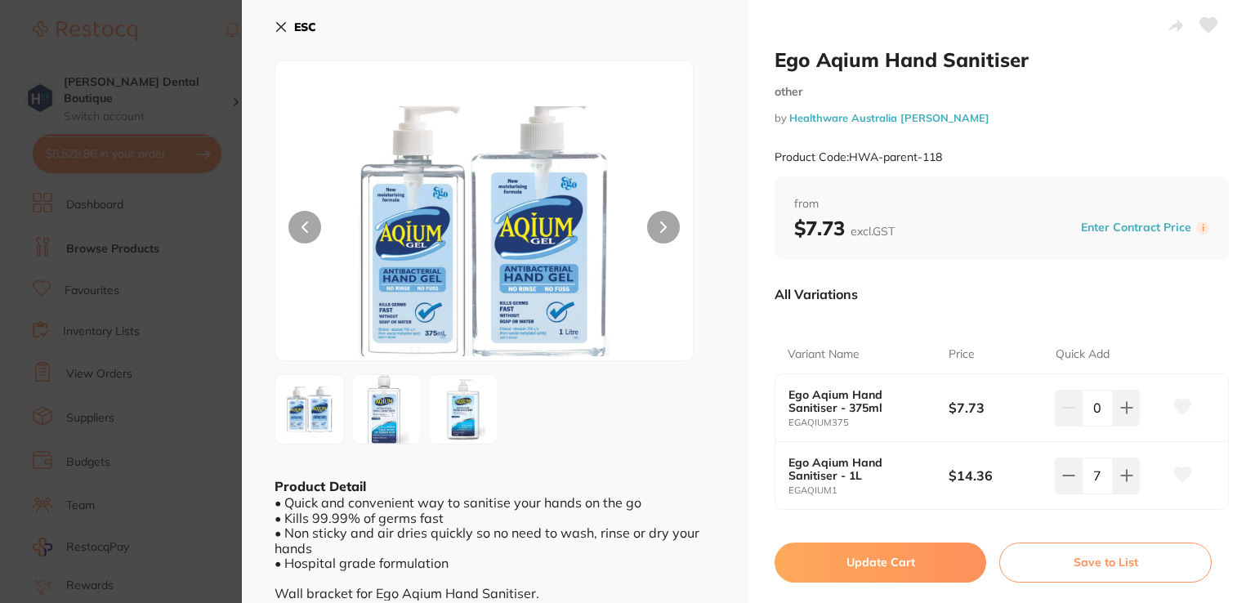
click at [882, 547] on button "Update Cart" at bounding box center [881, 562] width 212 height 39
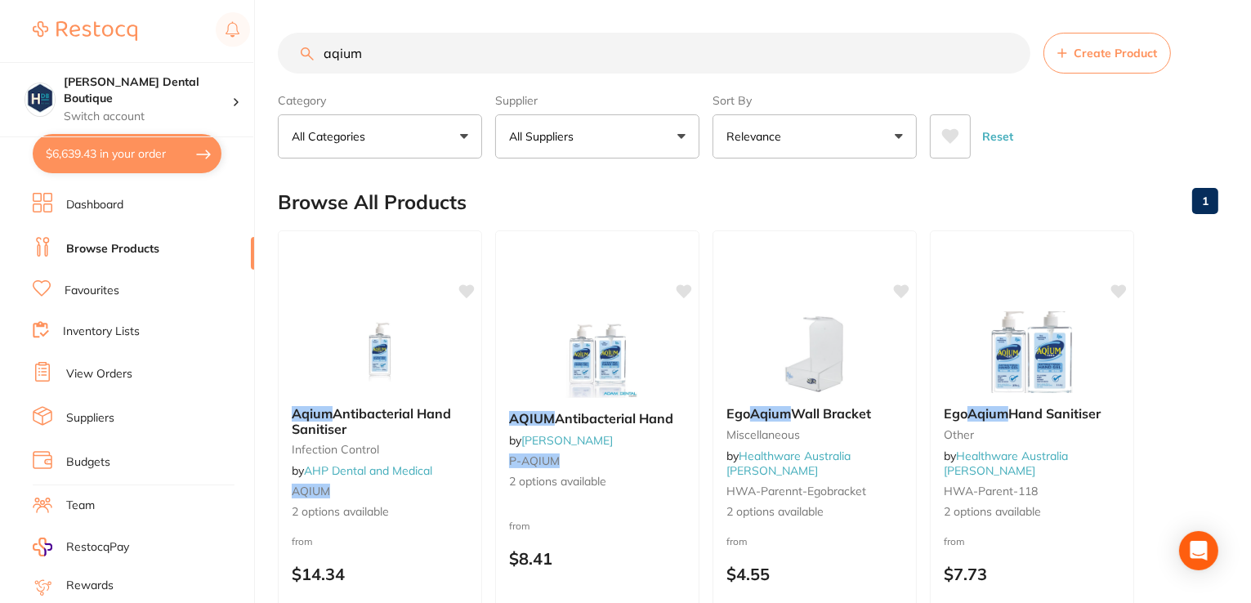
drag, startPoint x: 412, startPoint y: 53, endPoint x: 265, endPoint y: -12, distance: 161.0
click at [265, 0] on html "$6,639.43 Harris Dental Boutique Switch account Harris Dental Boutique $6,639.4…" at bounding box center [625, 301] width 1251 height 603
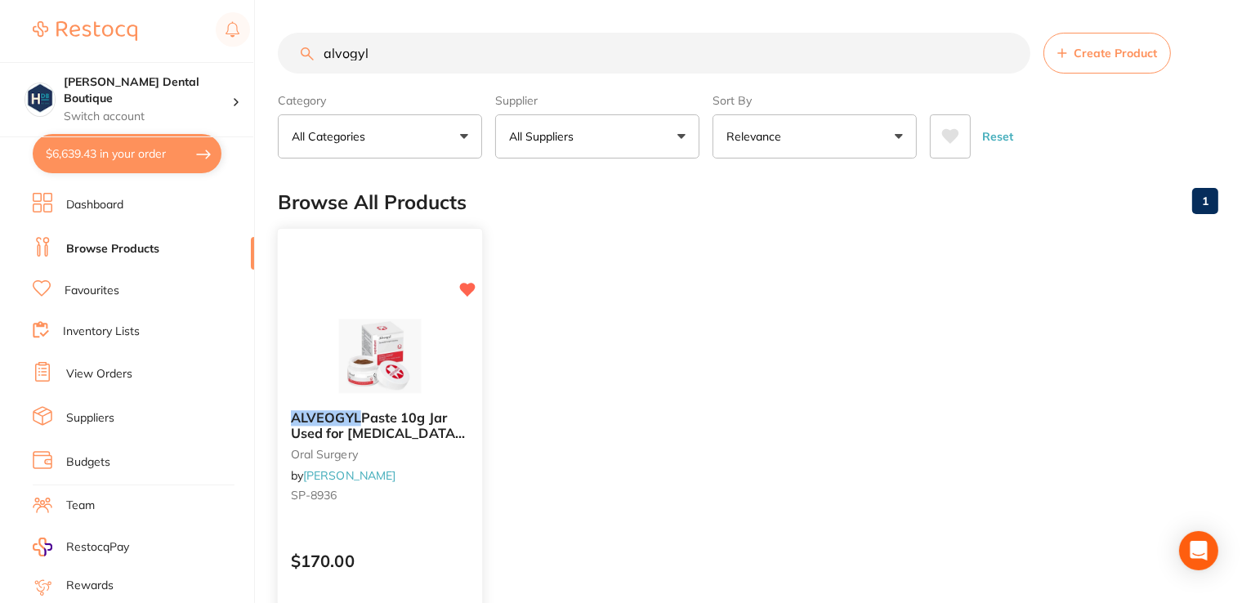
type input "alvogyl"
click at [417, 324] on img at bounding box center [379, 356] width 107 height 83
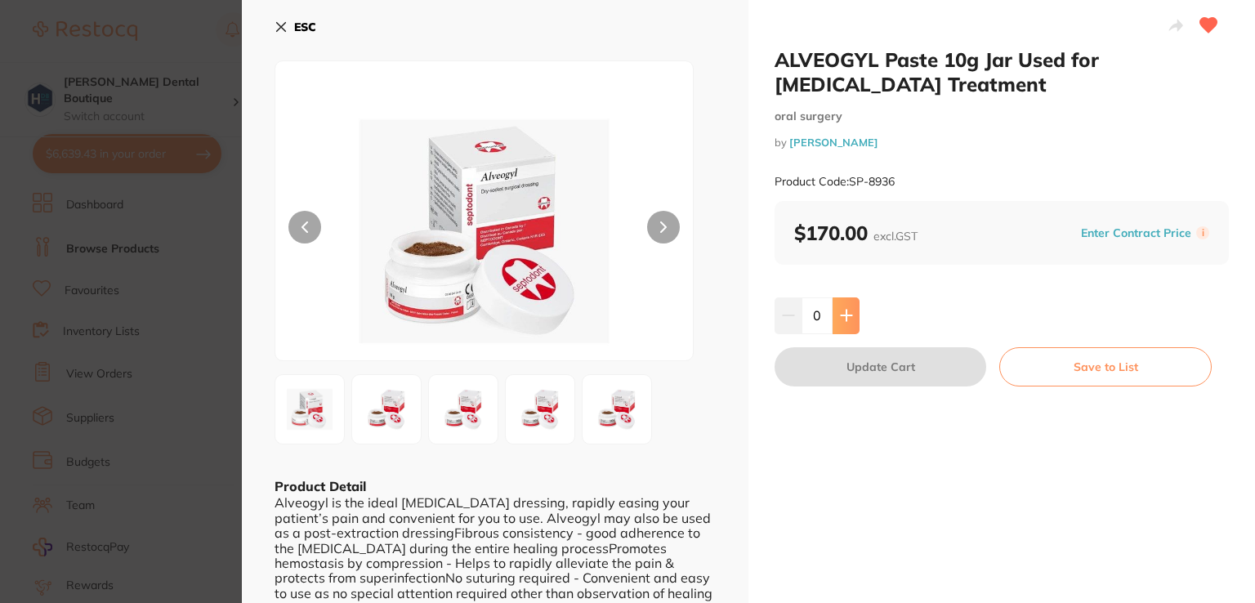
click at [849, 306] on button at bounding box center [846, 315] width 27 height 36
type input "1"
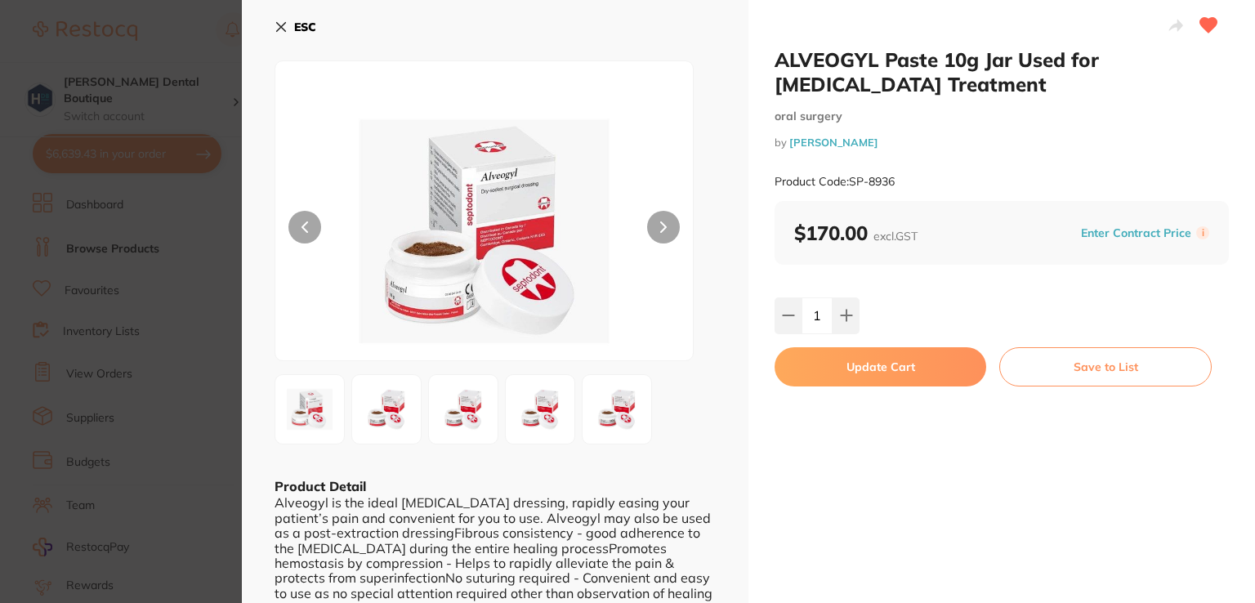
click at [851, 367] on button "Update Cart" at bounding box center [881, 366] width 212 height 39
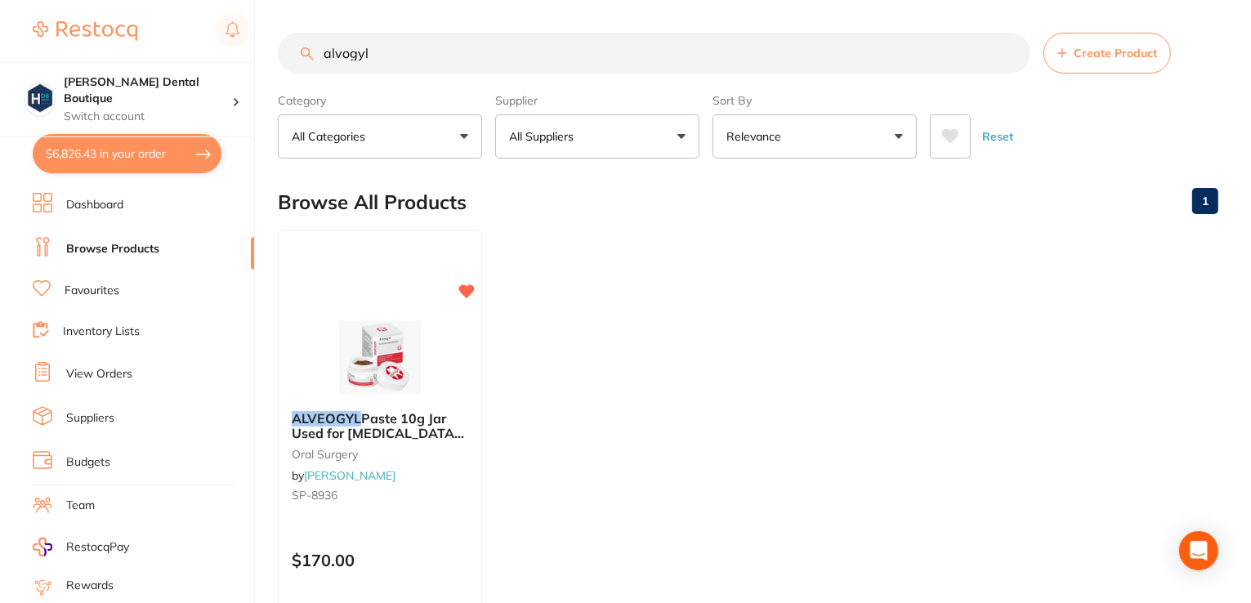
drag, startPoint x: 226, startPoint y: 30, endPoint x: 2, endPoint y: 24, distance: 223.2
click at [2, 24] on div "$6,826.43 Harris Dental Boutique Switch account Harris Dental Boutique $6,826.4…" at bounding box center [625, 301] width 1251 height 603
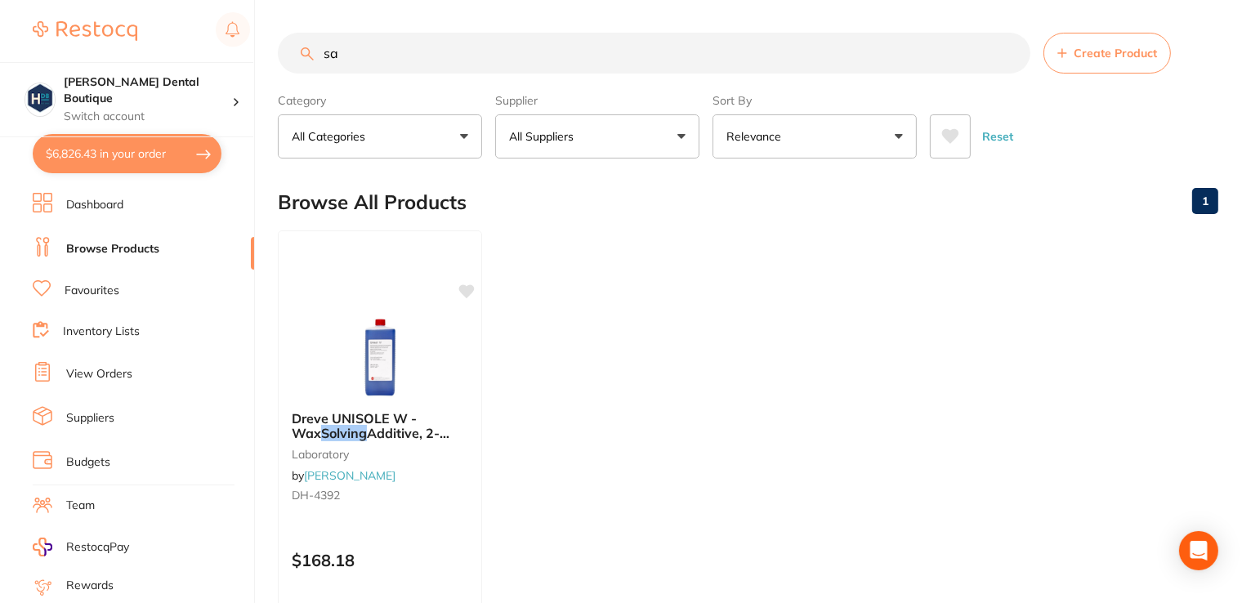
type input "s"
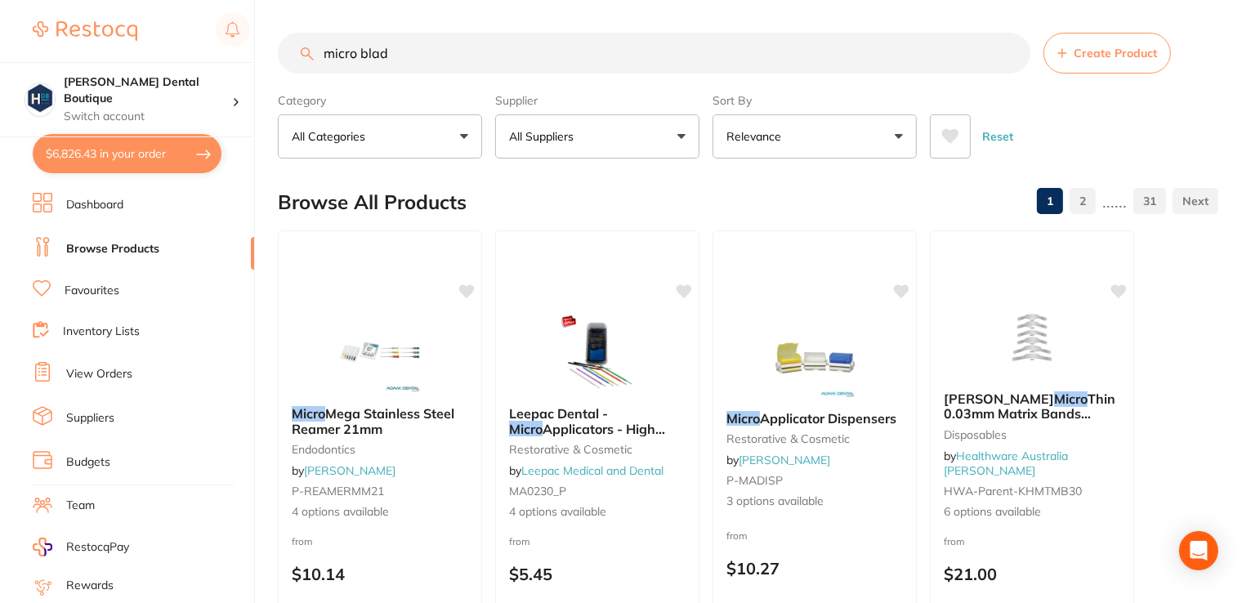
type input "micro blade"
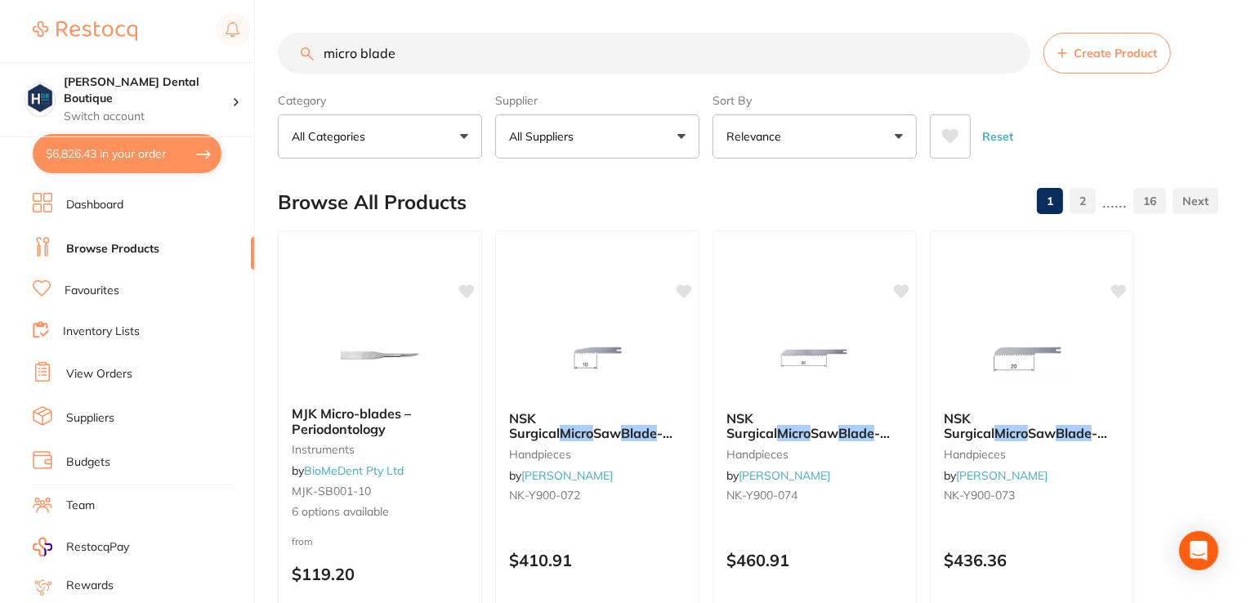
drag, startPoint x: 409, startPoint y: 51, endPoint x: 51, endPoint y: -2, distance: 361.0
click at [51, 0] on html "$6,826.43 Harris Dental Boutique Switch account Harris Dental Boutique $6,826.4…" at bounding box center [625, 301] width 1251 height 603
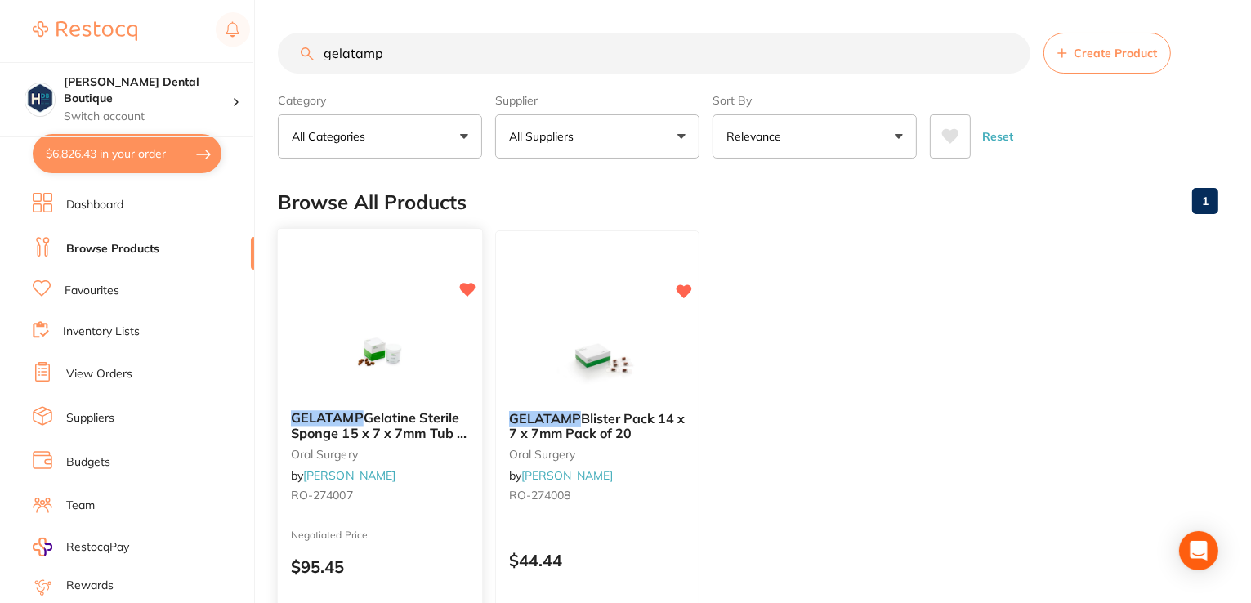
type input "gelatamp"
drag, startPoint x: 379, startPoint y: 351, endPoint x: 433, endPoint y: 292, distance: 79.8
click at [381, 350] on img at bounding box center [380, 357] width 106 height 82
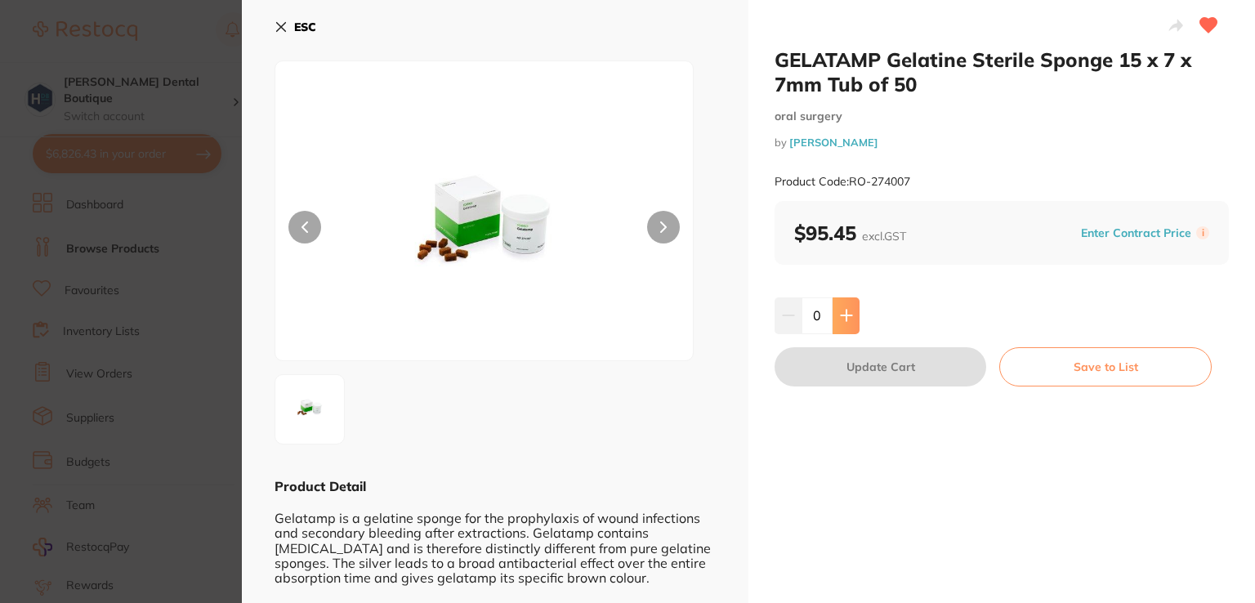
click at [847, 319] on icon at bounding box center [846, 315] width 13 height 13
type input "2"
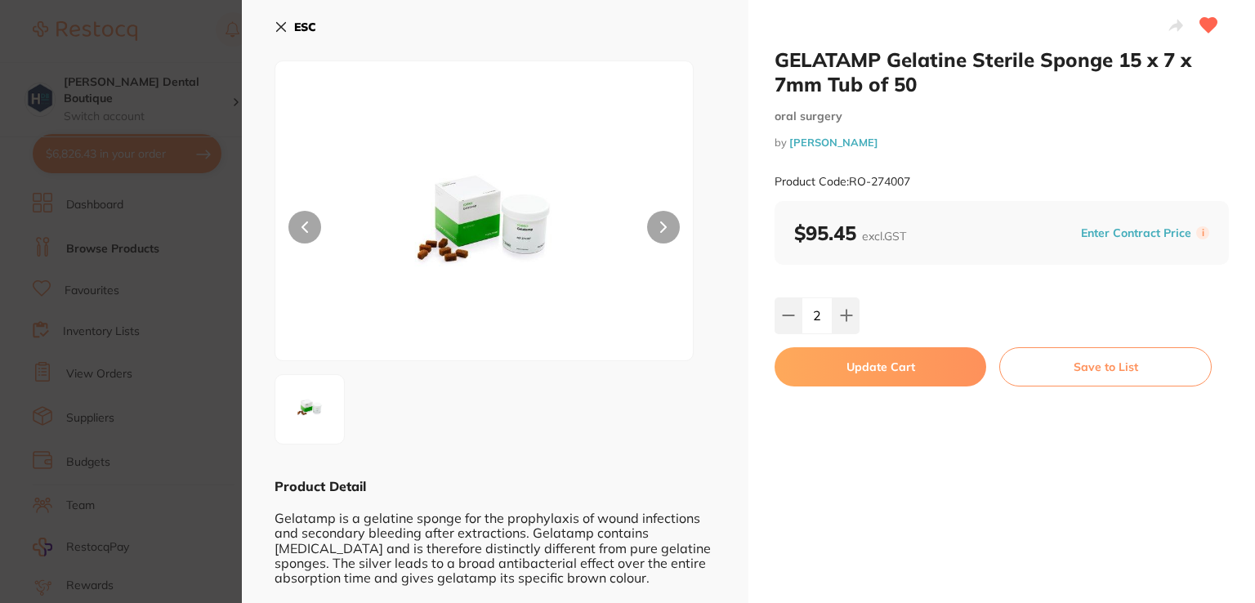
click at [856, 369] on button "Update Cart" at bounding box center [881, 366] width 212 height 39
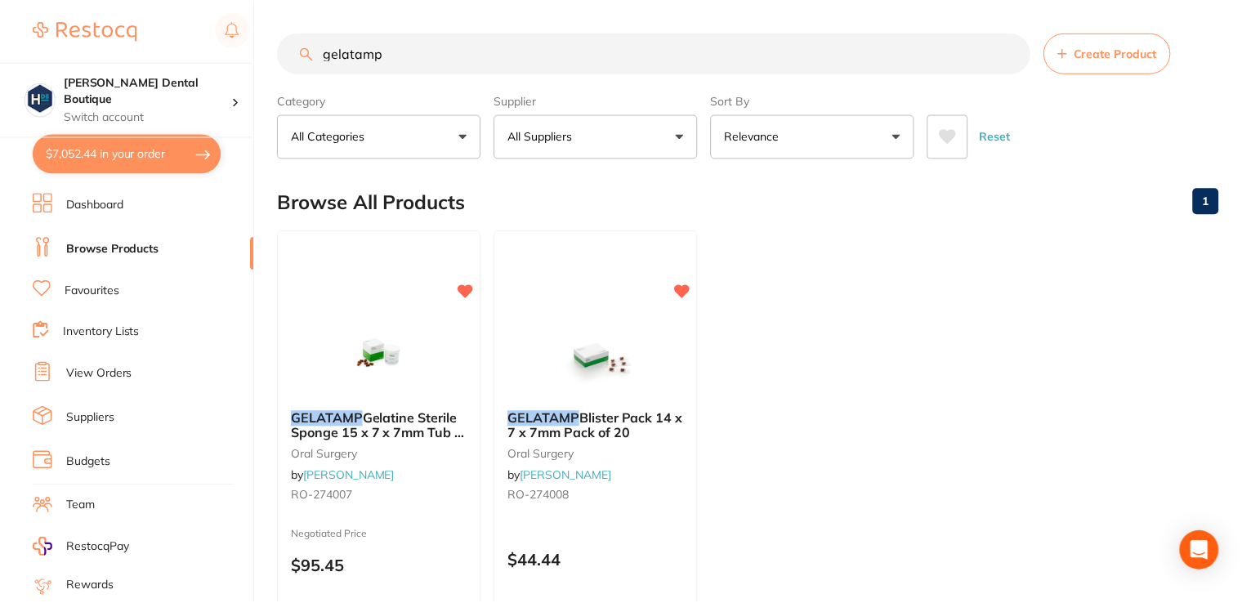
scroll to position [13, 0]
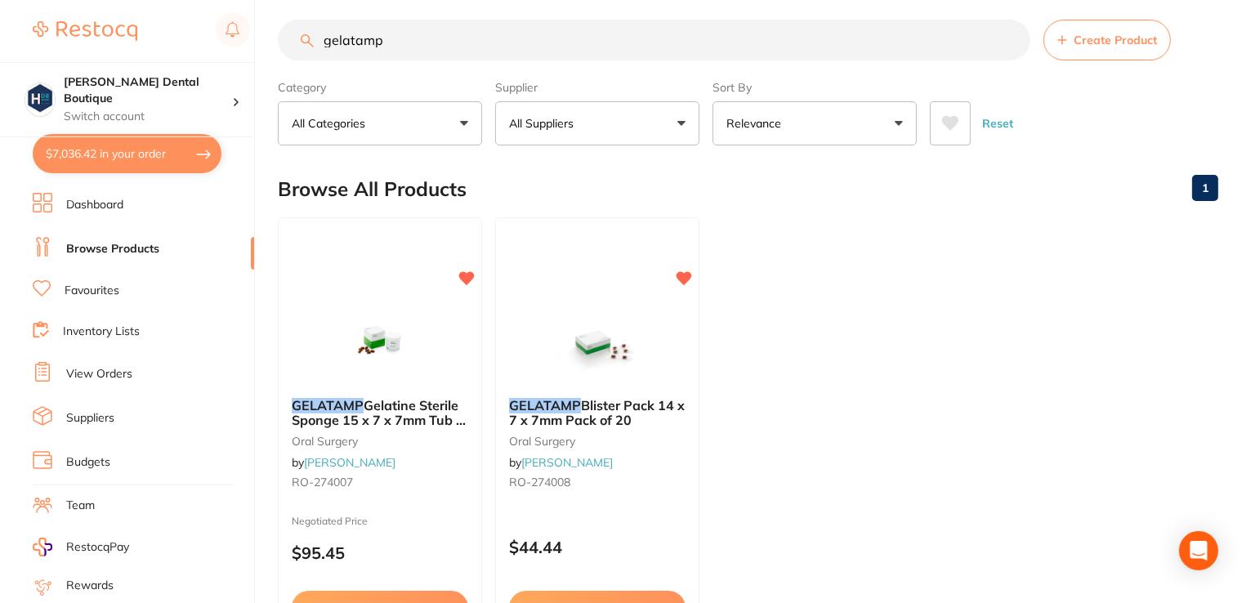
drag, startPoint x: 304, startPoint y: 27, endPoint x: 229, endPoint y: 1, distance: 79.6
click at [232, 3] on div "$7,036.42 Harris Dental Boutique Switch account Harris Dental Boutique $7,036.4…" at bounding box center [625, 288] width 1251 height 603
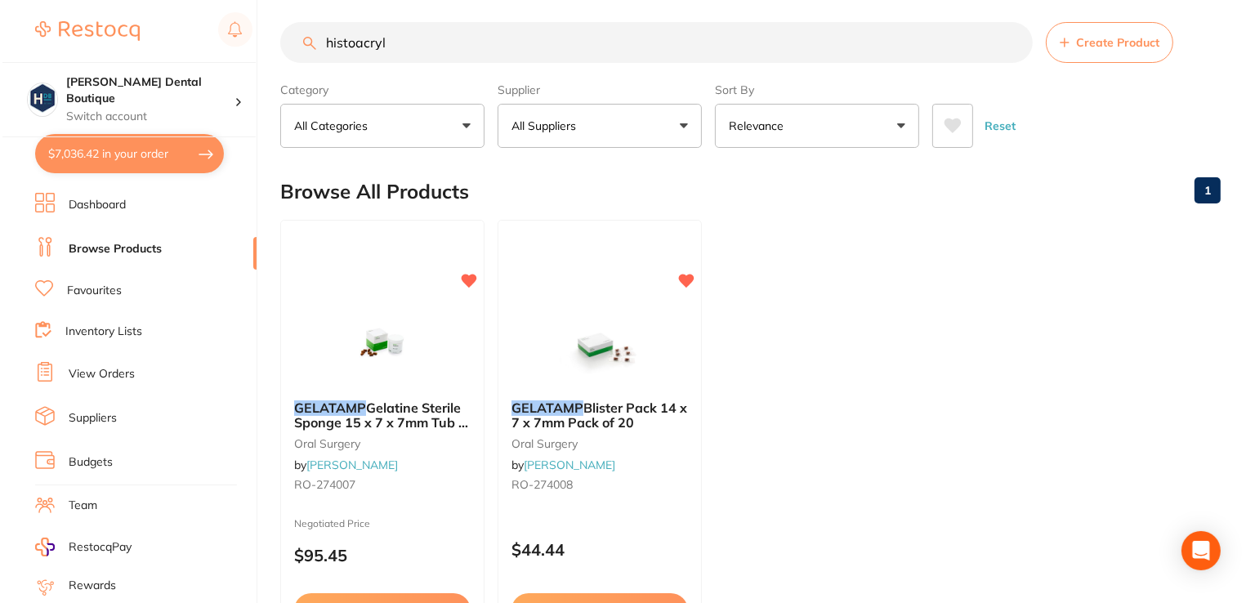
scroll to position [0, 0]
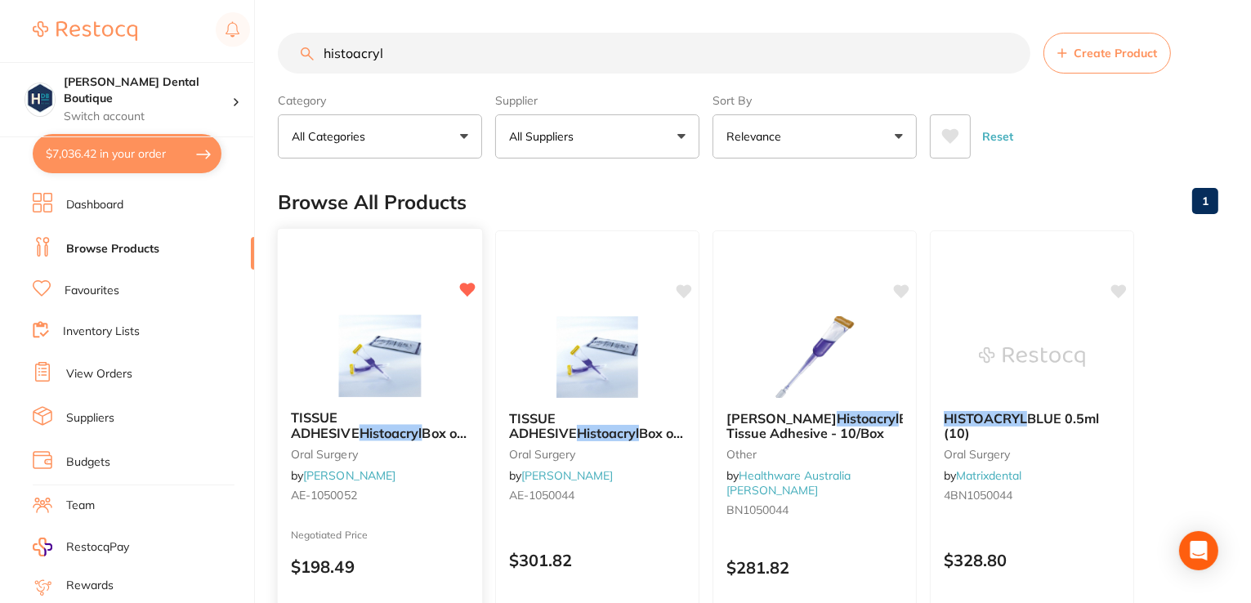
type input "histoacryl"
click at [382, 367] on img at bounding box center [379, 356] width 107 height 83
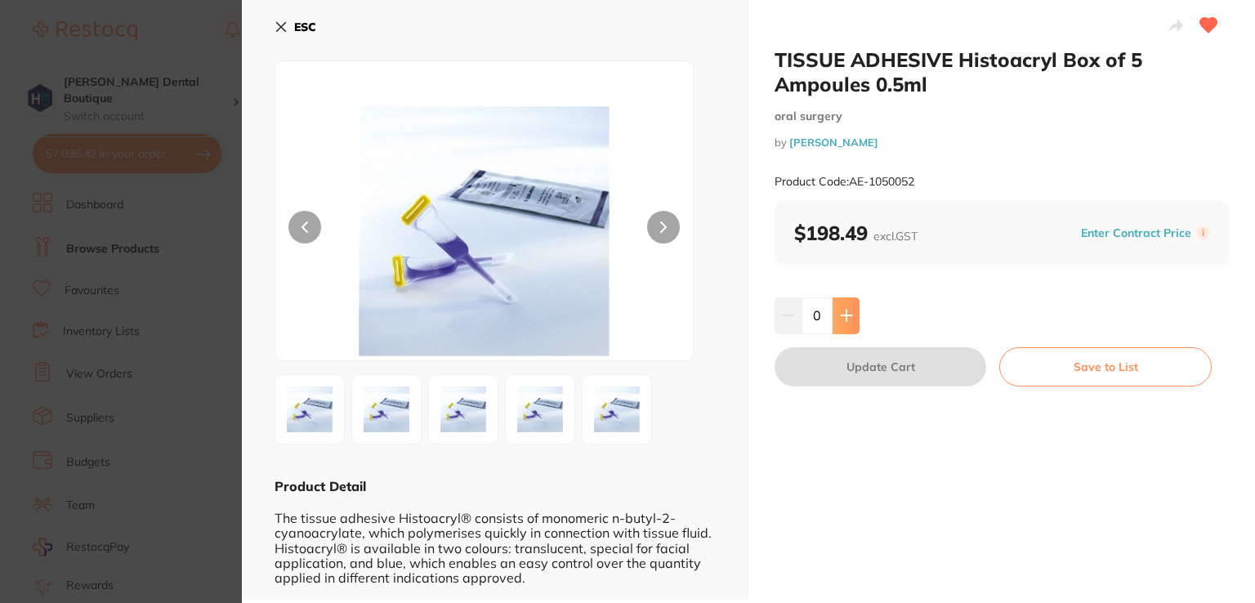
click at [855, 310] on button at bounding box center [846, 315] width 27 height 36
type input "1"
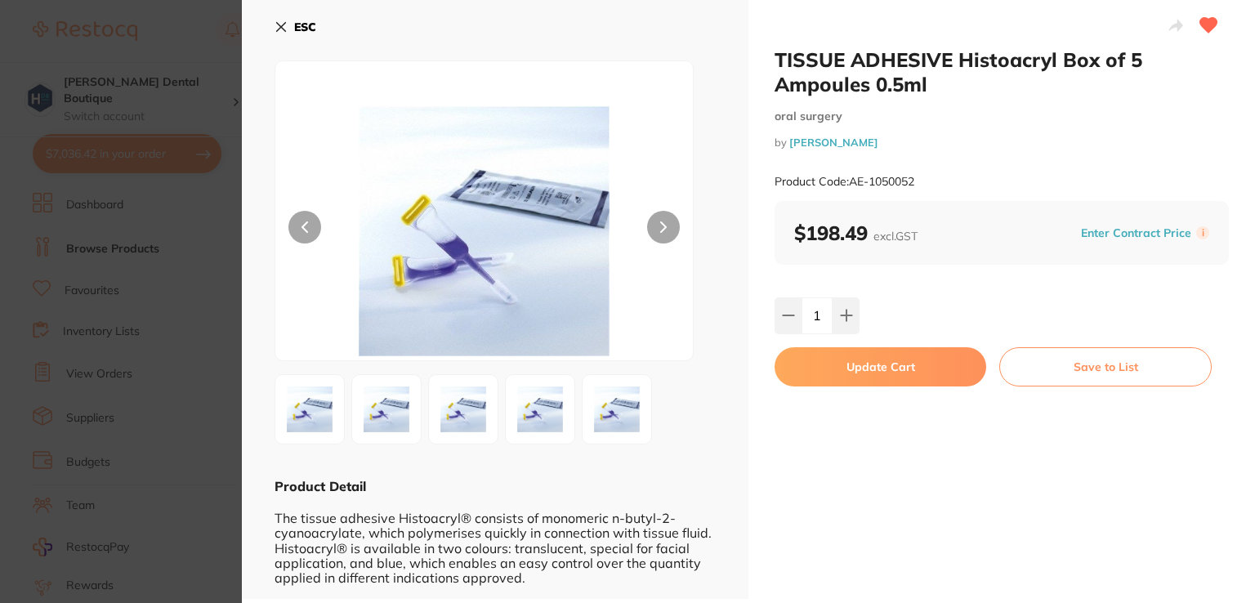
click at [861, 369] on button "Update Cart" at bounding box center [881, 366] width 212 height 39
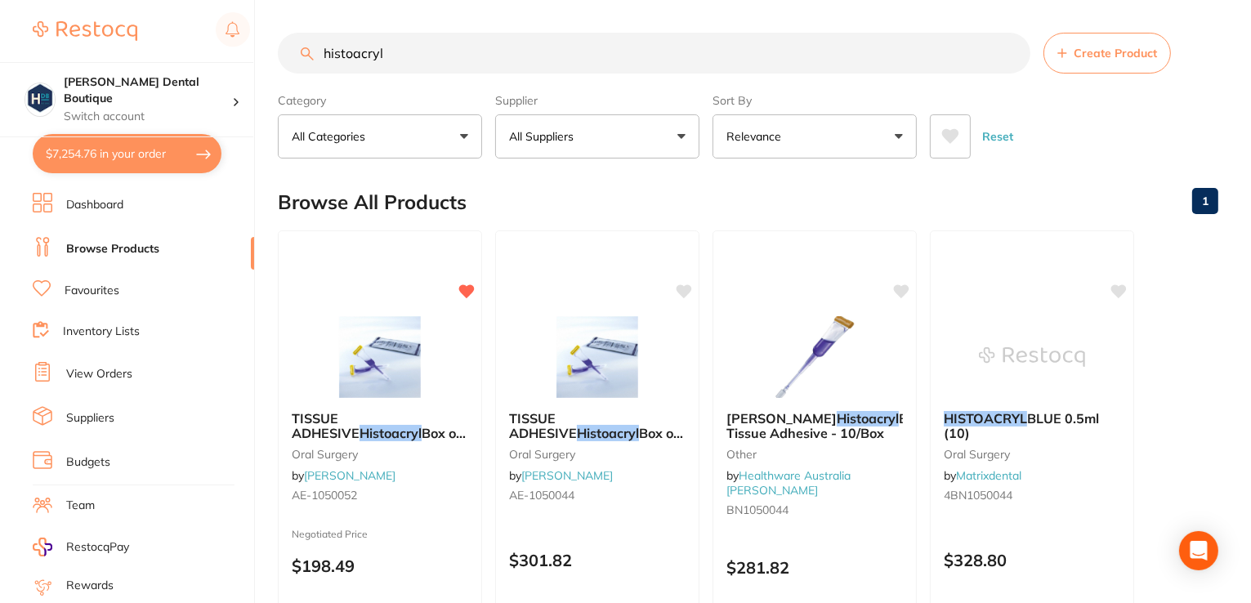
drag, startPoint x: 410, startPoint y: 30, endPoint x: 239, endPoint y: 4, distance: 173.6
click at [240, 4] on div "$7,254.76 Harris Dental Boutique Switch account Harris Dental Boutique $7,254.7…" at bounding box center [625, 301] width 1251 height 603
click at [86, 286] on link "Favourites" at bounding box center [92, 291] width 55 height 16
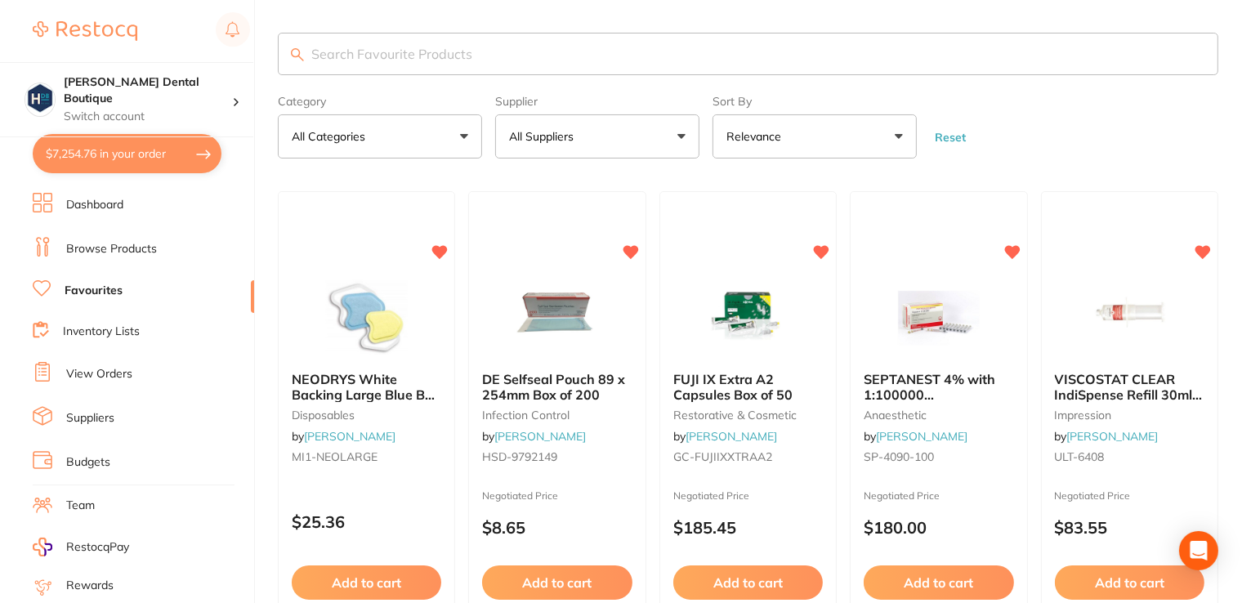
click at [388, 55] on input "search" at bounding box center [748, 54] width 941 height 42
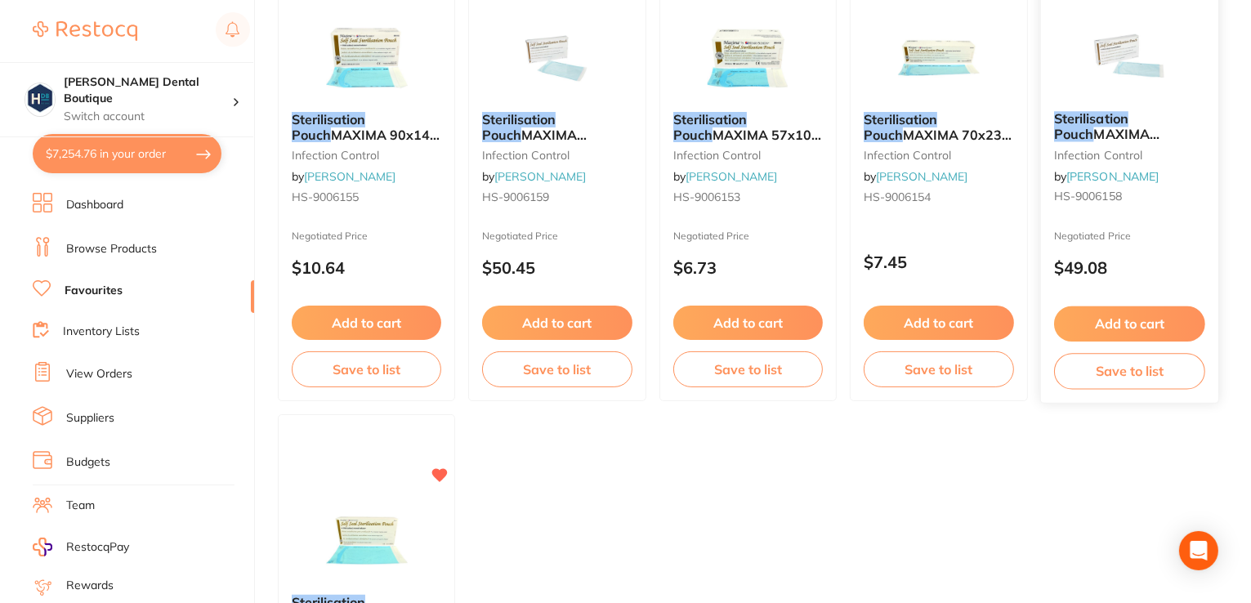
scroll to position [54, 0]
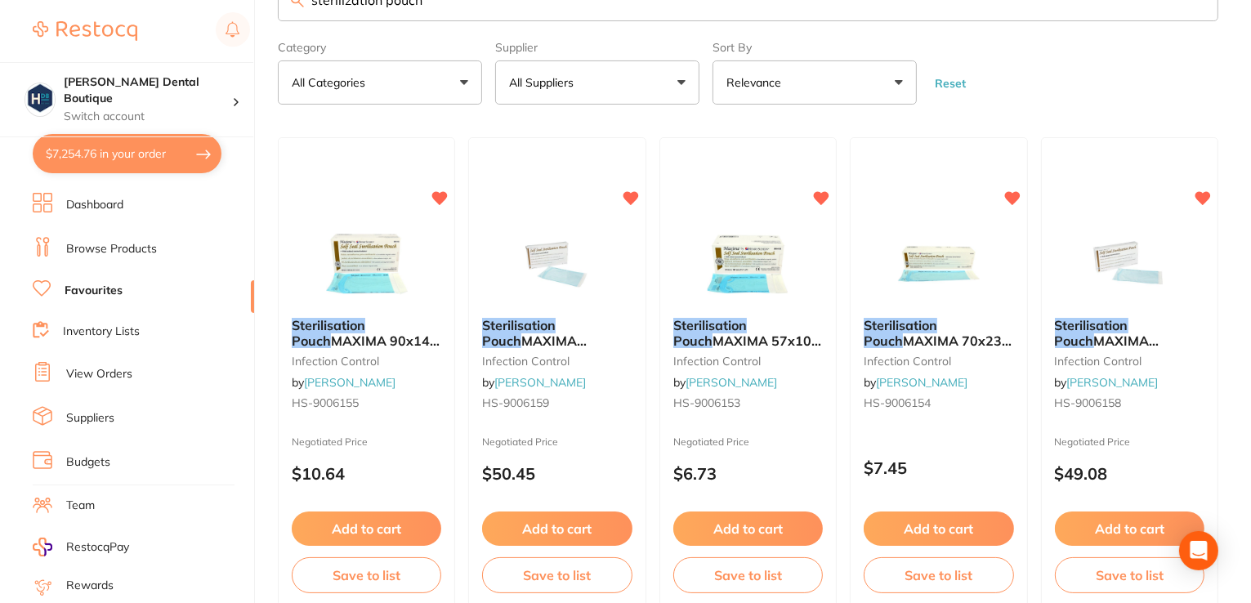
type input "sterilization pouch"
click at [402, 246] on img at bounding box center [367, 264] width 106 height 82
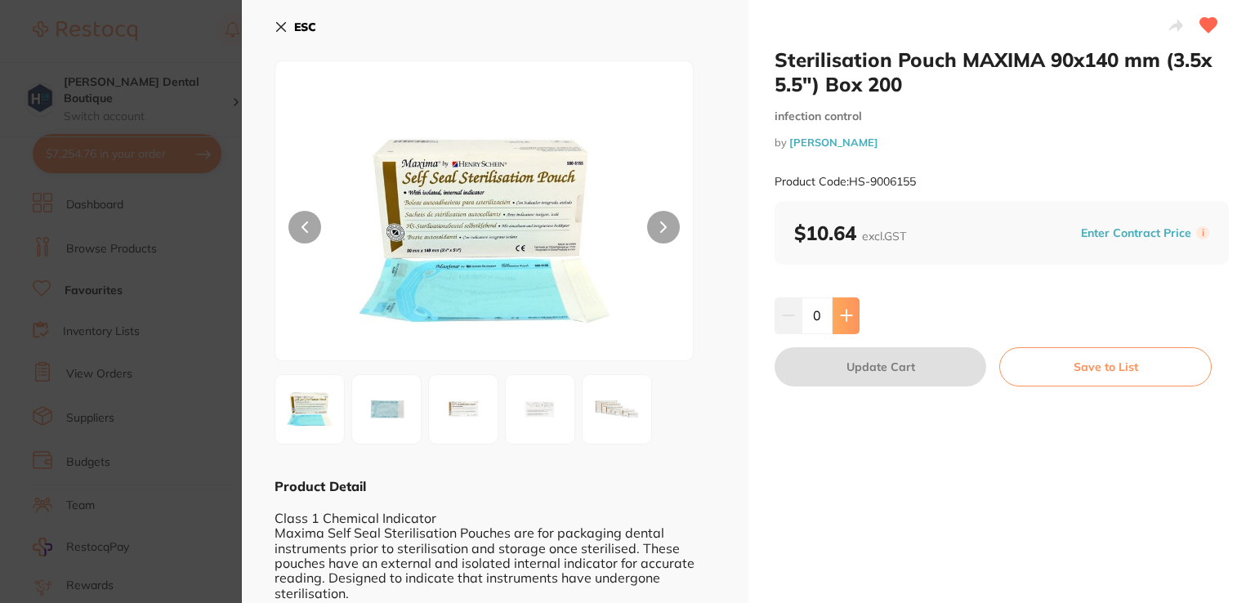
click at [850, 311] on icon at bounding box center [846, 315] width 13 height 13
type input "3"
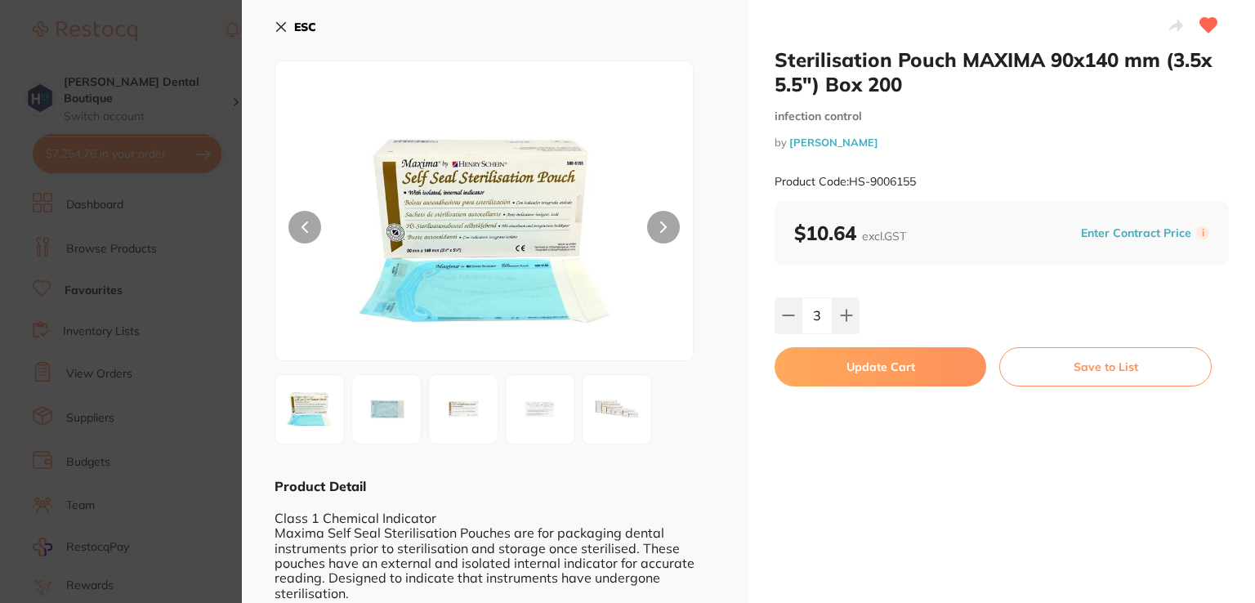
click at [863, 360] on button "Update Cart" at bounding box center [881, 366] width 212 height 39
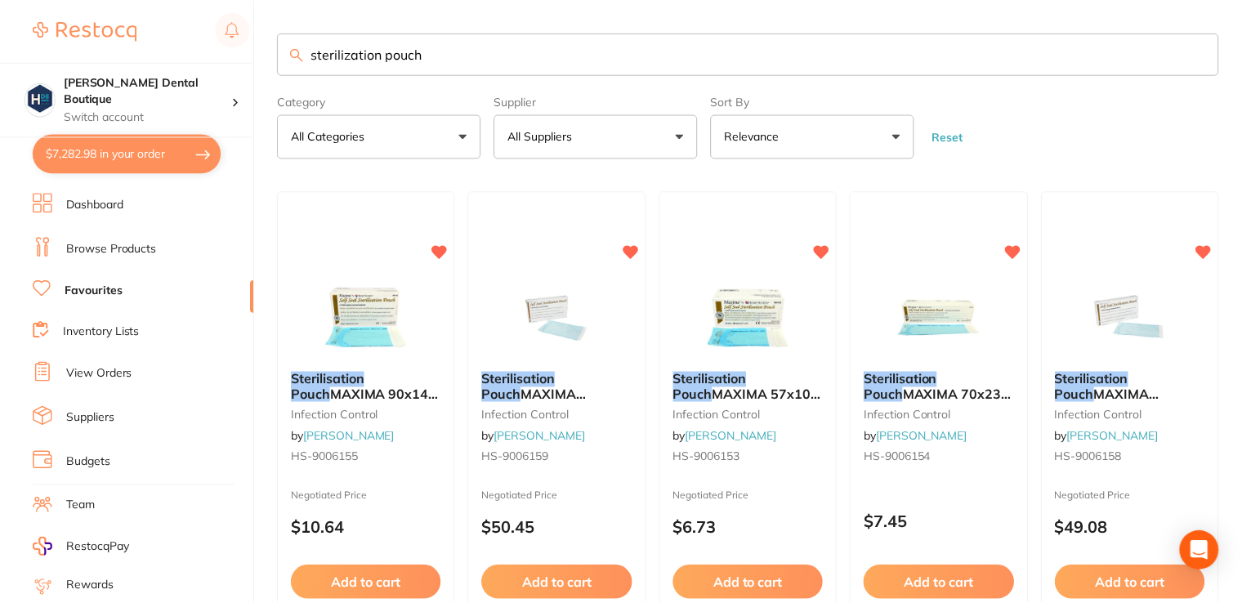
scroll to position [54, 0]
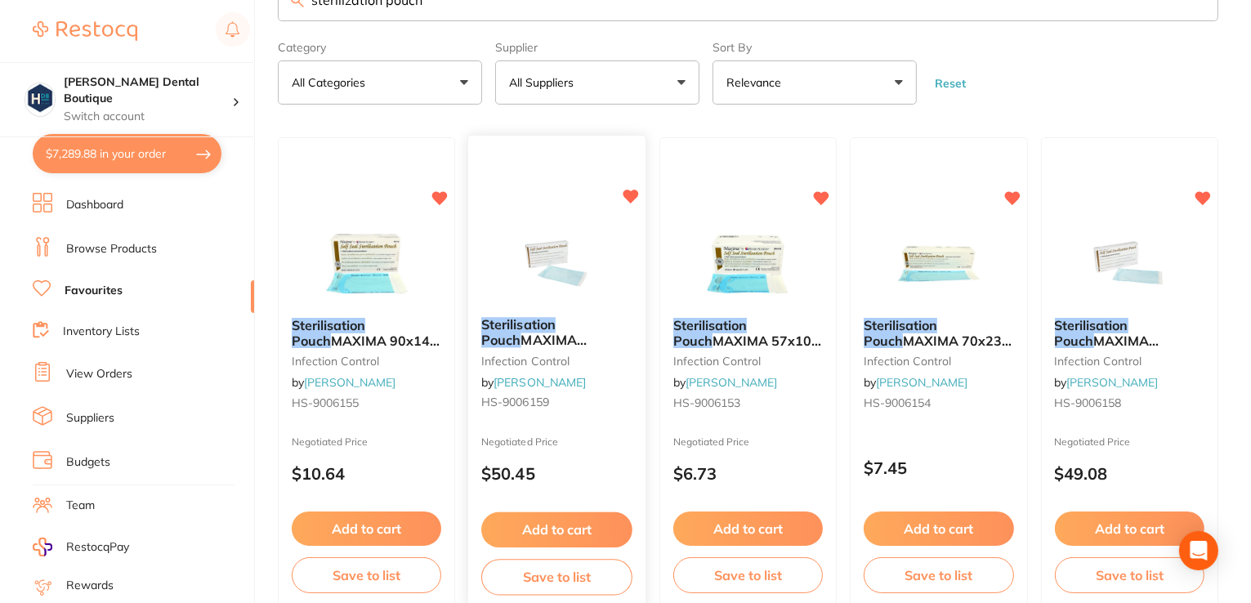
click at [595, 248] on img at bounding box center [556, 263] width 107 height 83
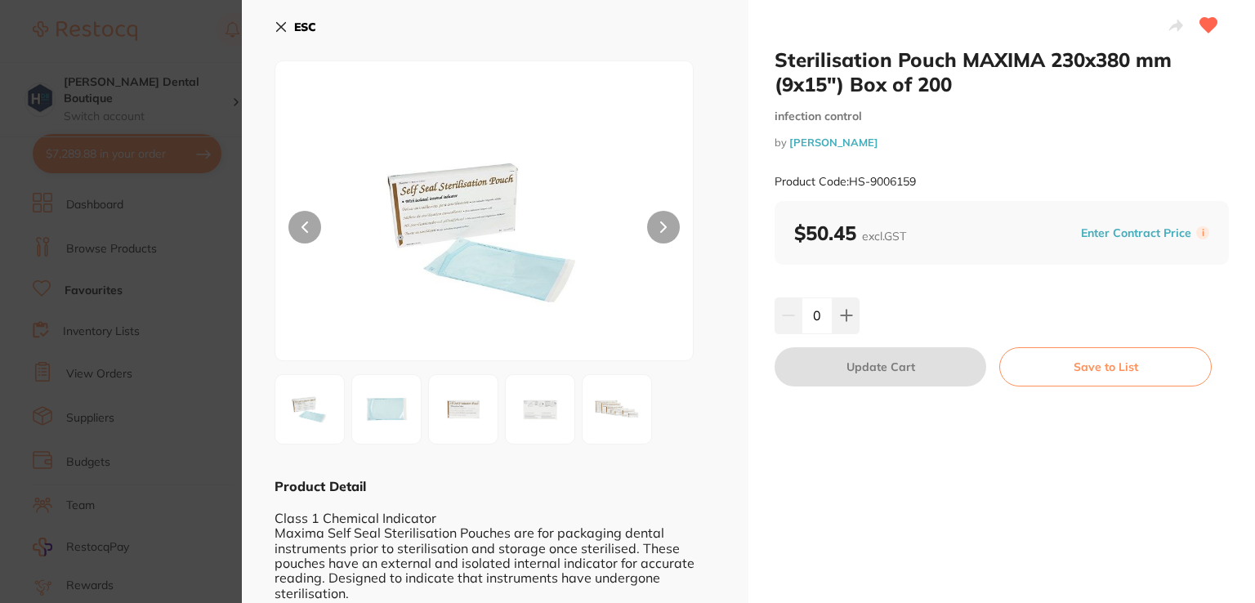
click at [288, 24] on button "ESC" at bounding box center [296, 27] width 42 height 28
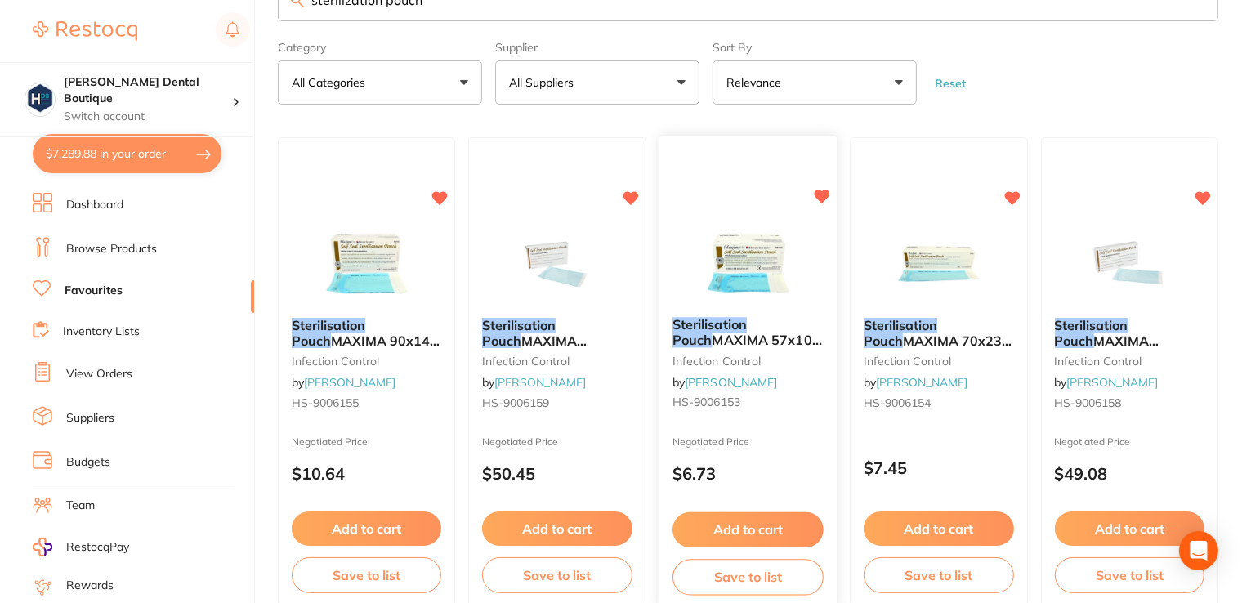
click at [757, 241] on img at bounding box center [748, 263] width 107 height 83
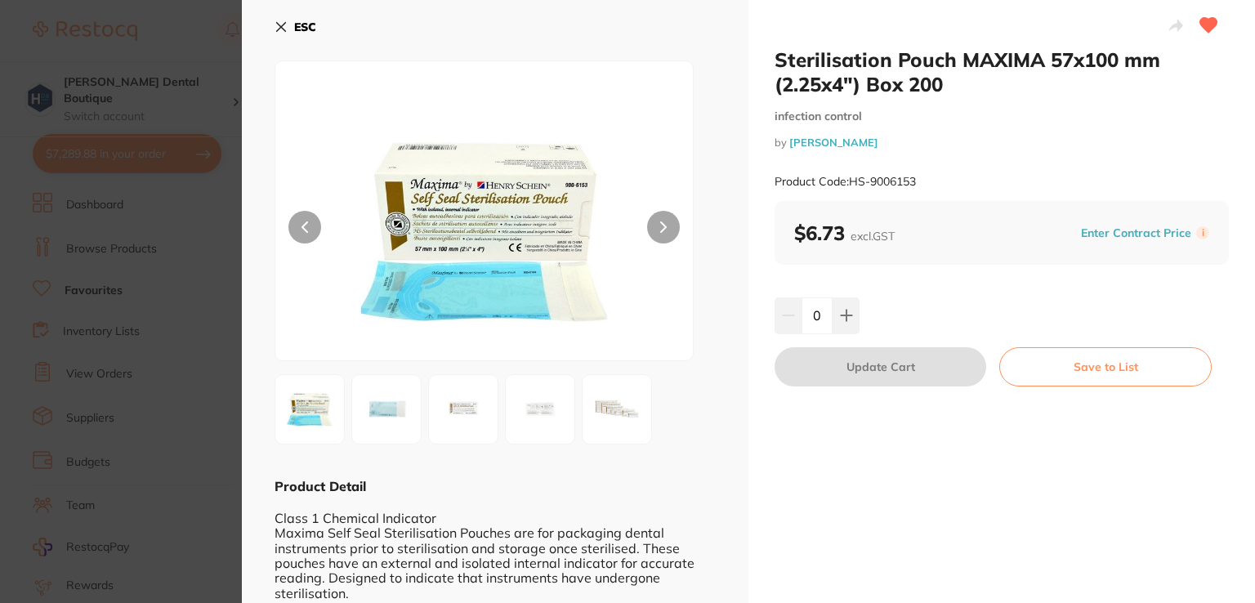
click at [279, 20] on button "ESC" at bounding box center [296, 27] width 42 height 28
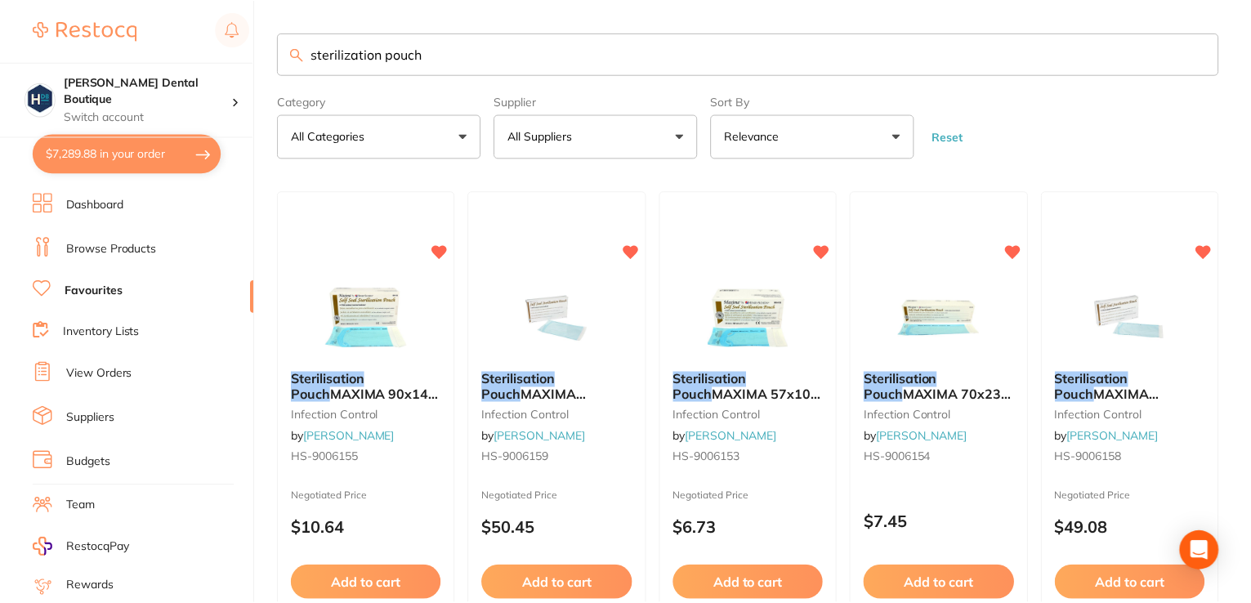
scroll to position [54, 0]
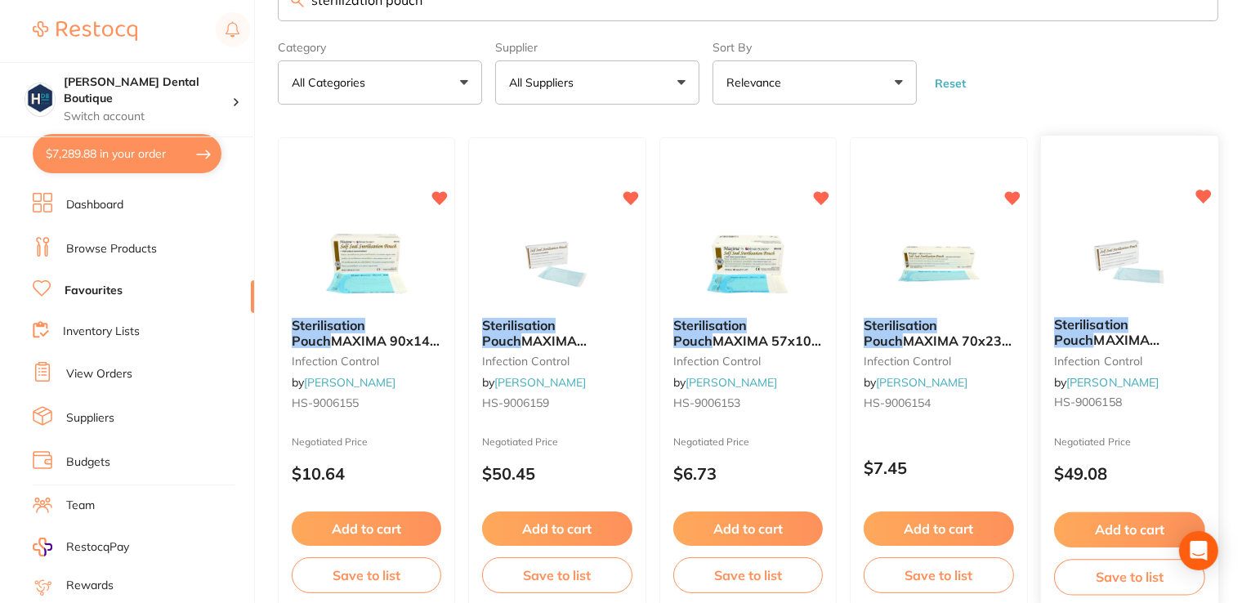
click at [1133, 275] on img at bounding box center [1129, 263] width 107 height 83
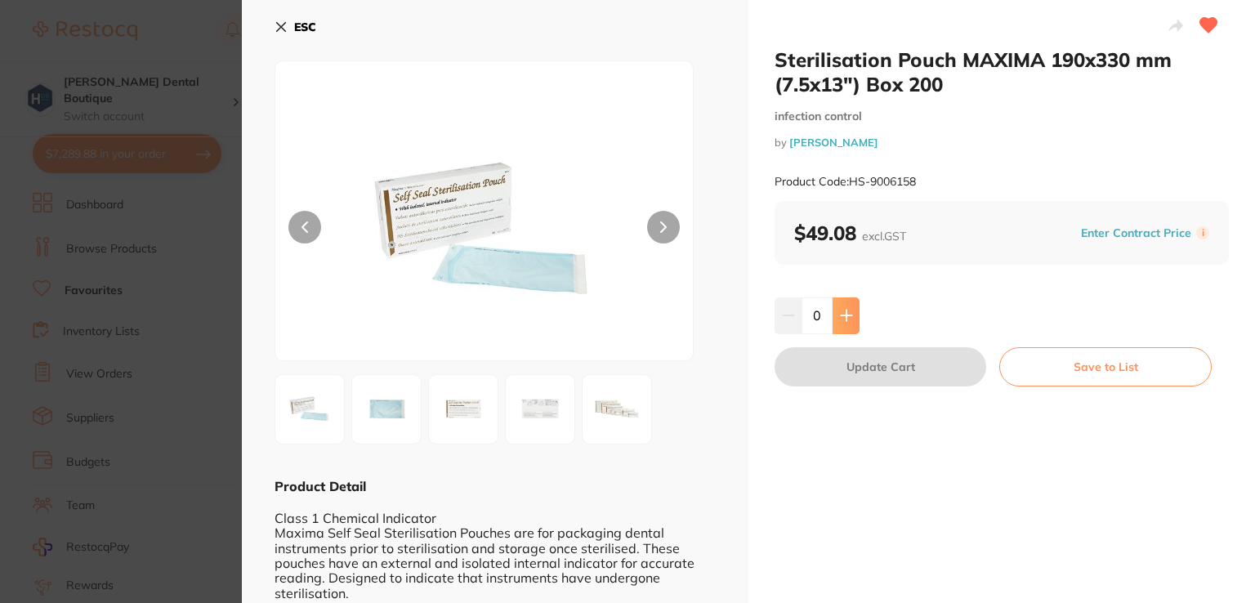
click at [845, 310] on icon at bounding box center [846, 315] width 13 height 13
click at [846, 311] on icon at bounding box center [846, 315] width 13 height 13
type input "2"
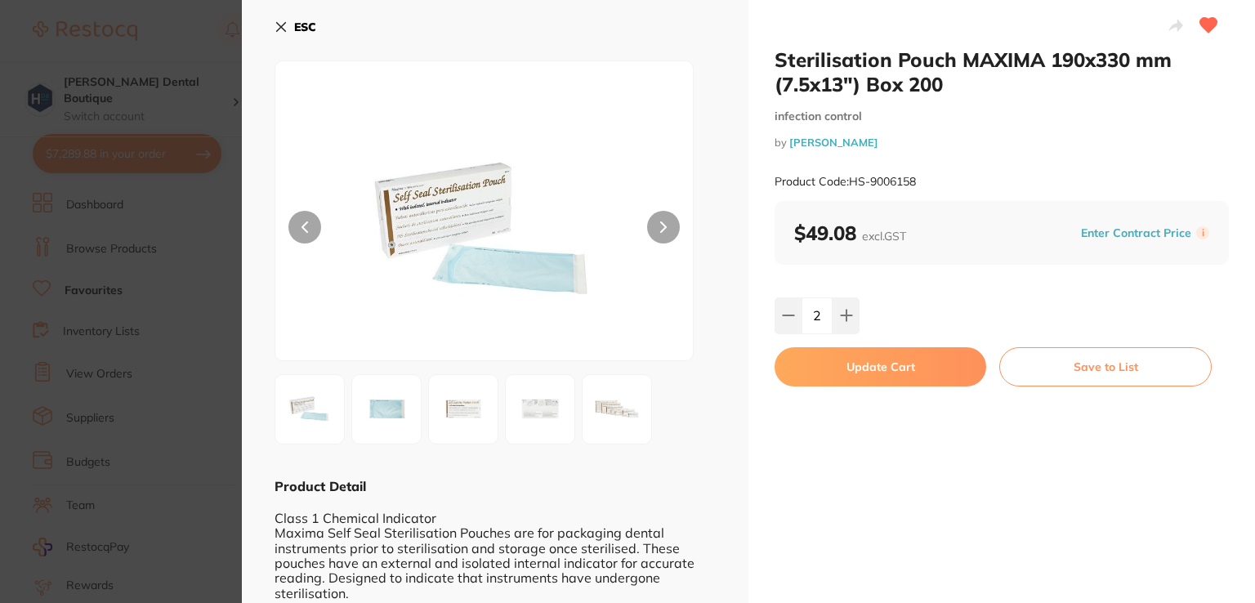
click at [859, 360] on button "Update Cart" at bounding box center [881, 366] width 212 height 39
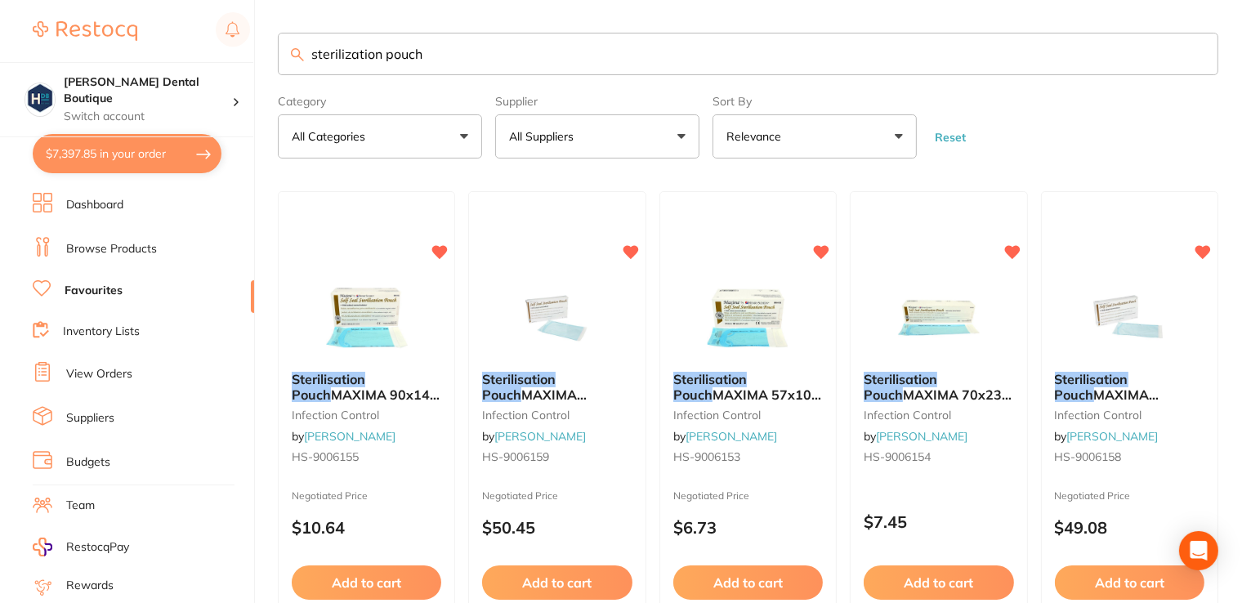
drag, startPoint x: 458, startPoint y: 47, endPoint x: 131, endPoint y: 7, distance: 329.3
click at [118, 21] on div "$7,397.85 Harris Dental Boutique Switch account Harris Dental Boutique $7,397.8…" at bounding box center [625, 301] width 1251 height 603
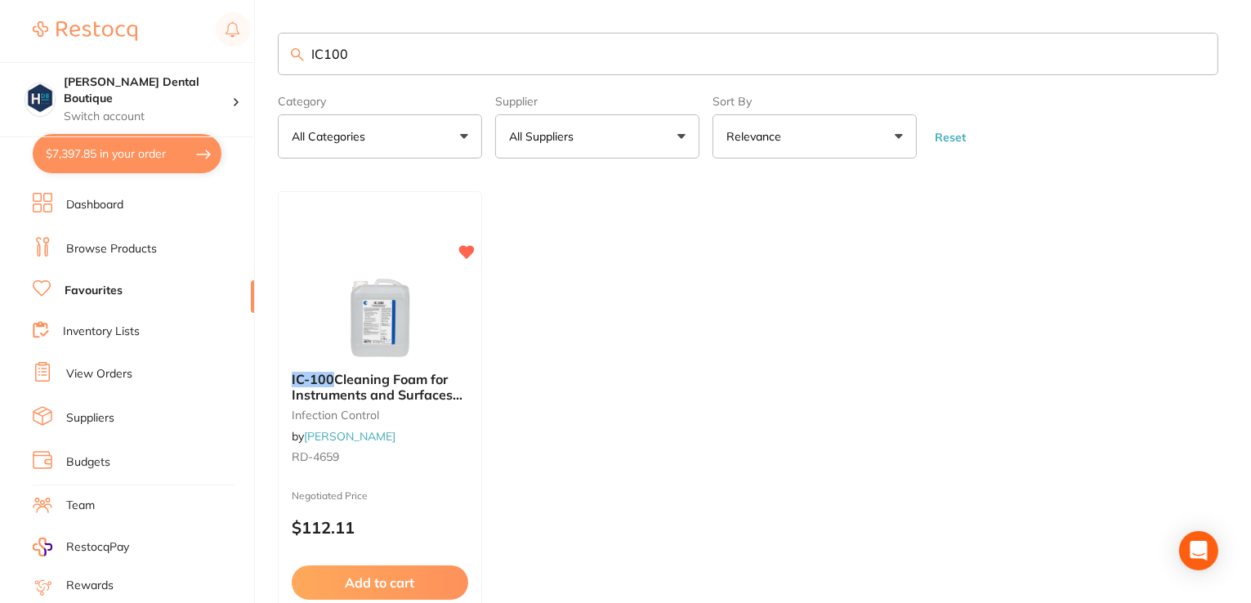
type input "IC100"
click at [367, 302] on img at bounding box center [380, 318] width 106 height 82
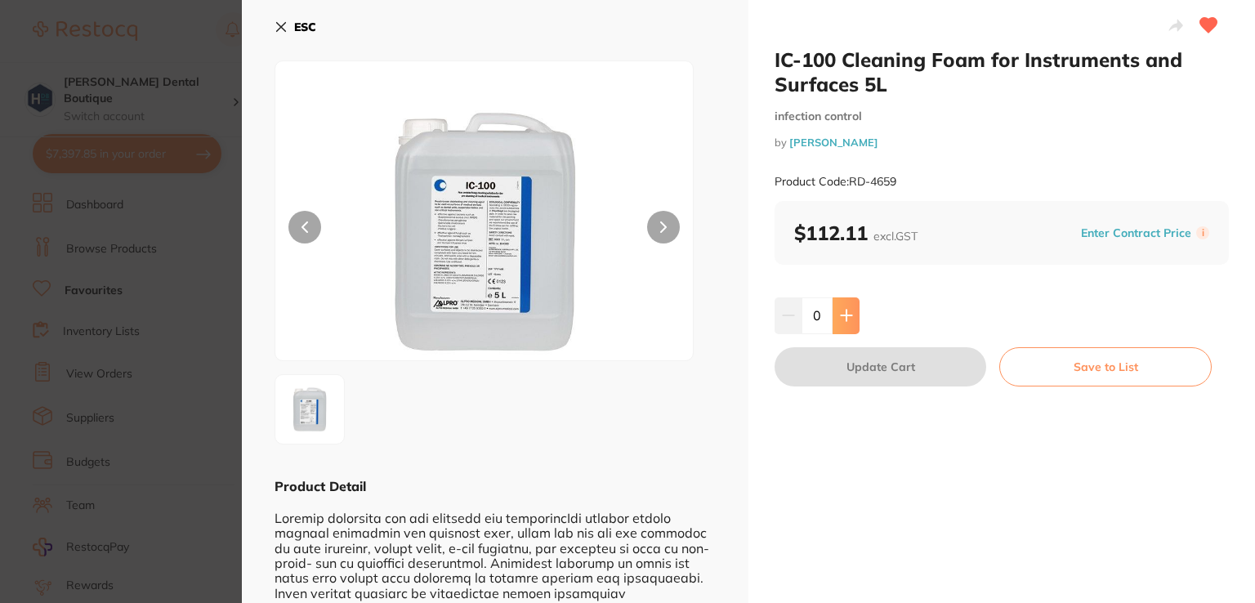
click at [850, 321] on icon at bounding box center [846, 315] width 13 height 13
type input "1"
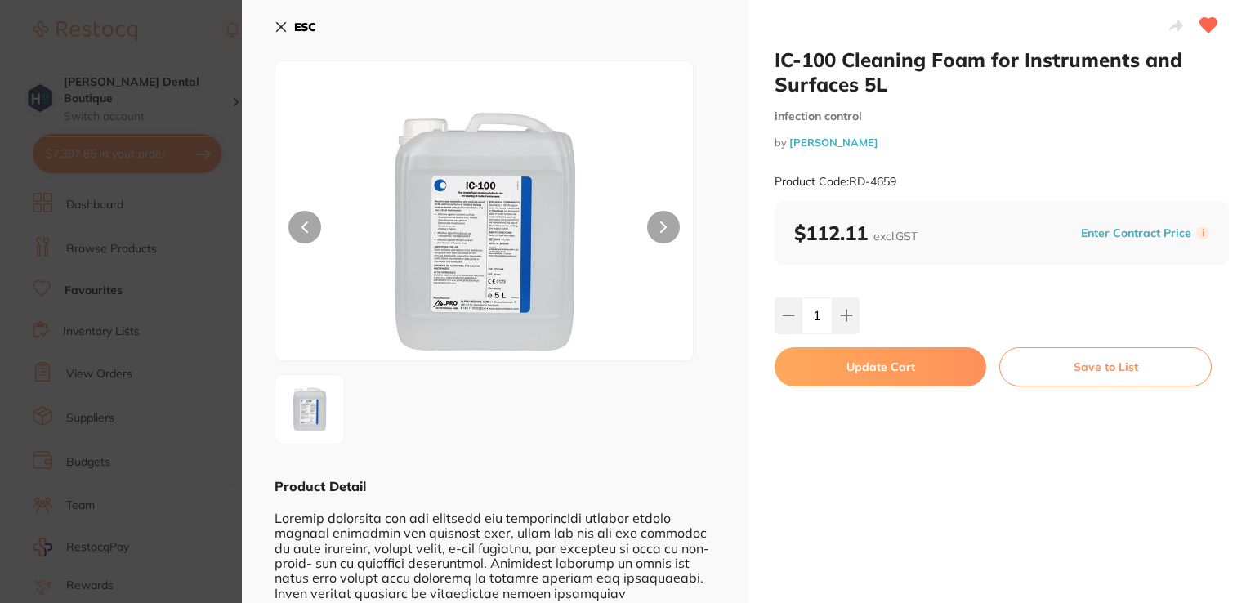
click at [867, 364] on button "Update Cart" at bounding box center [881, 366] width 212 height 39
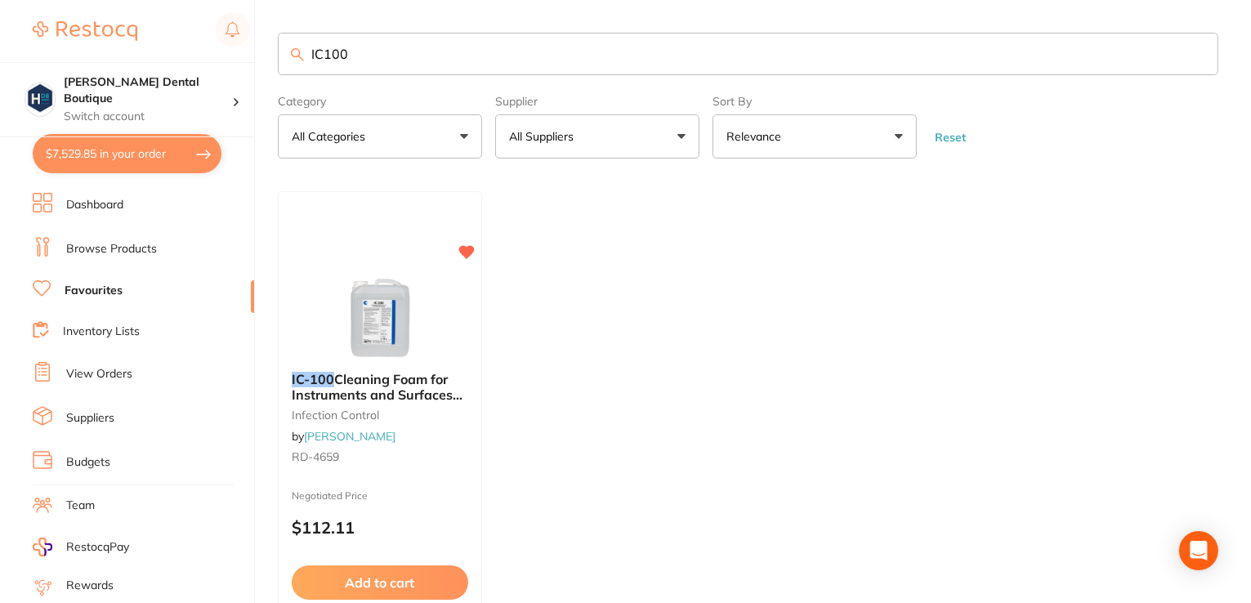
drag, startPoint x: 487, startPoint y: 54, endPoint x: 88, endPoint y: 53, distance: 398.8
click at [97, 60] on div "$7,529.85 Harris Dental Boutique Switch account Harris Dental Boutique $7,529.8…" at bounding box center [625, 301] width 1251 height 603
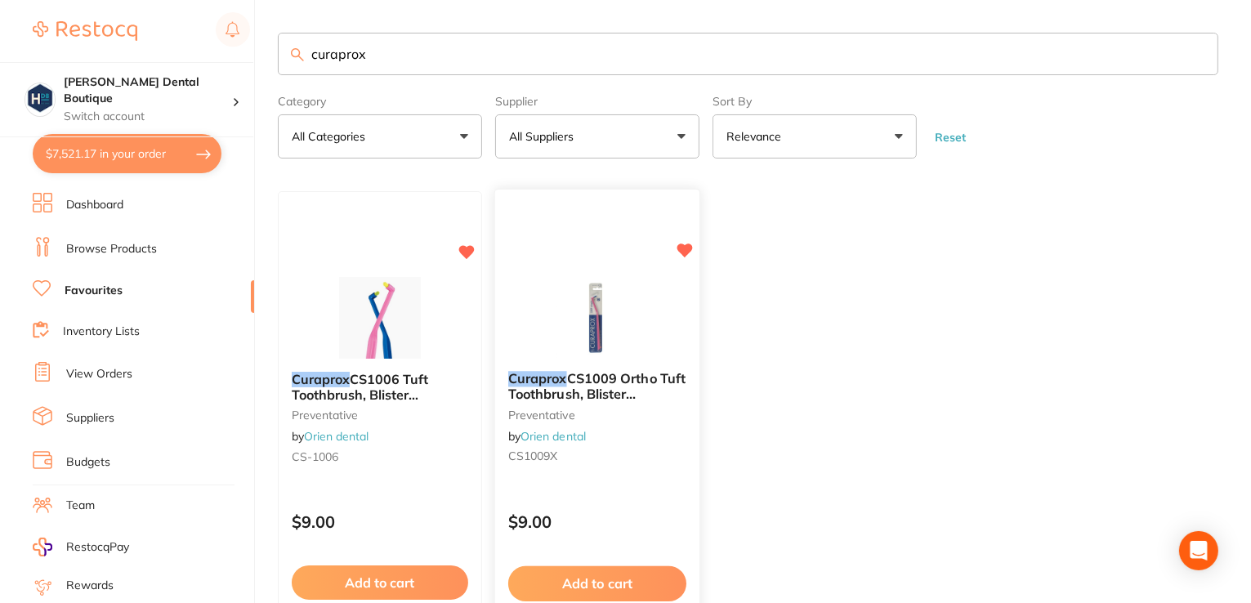
type input "curaprox"
click at [620, 292] on img at bounding box center [596, 317] width 107 height 83
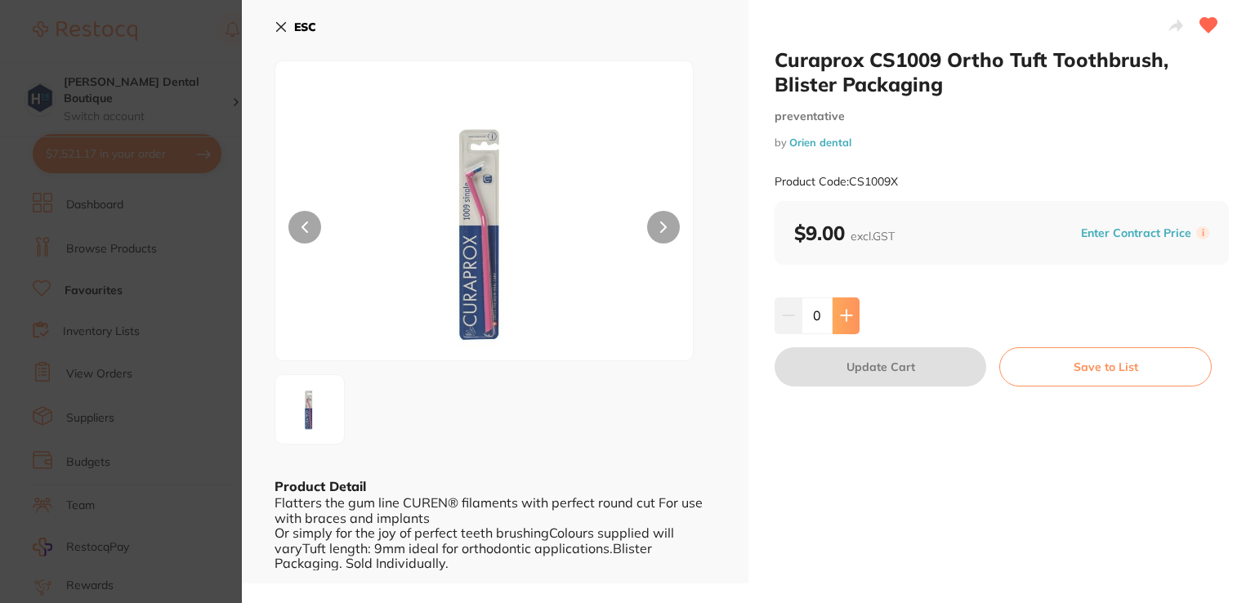
click at [843, 317] on icon at bounding box center [846, 316] width 11 height 11
click at [842, 315] on icon at bounding box center [846, 316] width 11 height 11
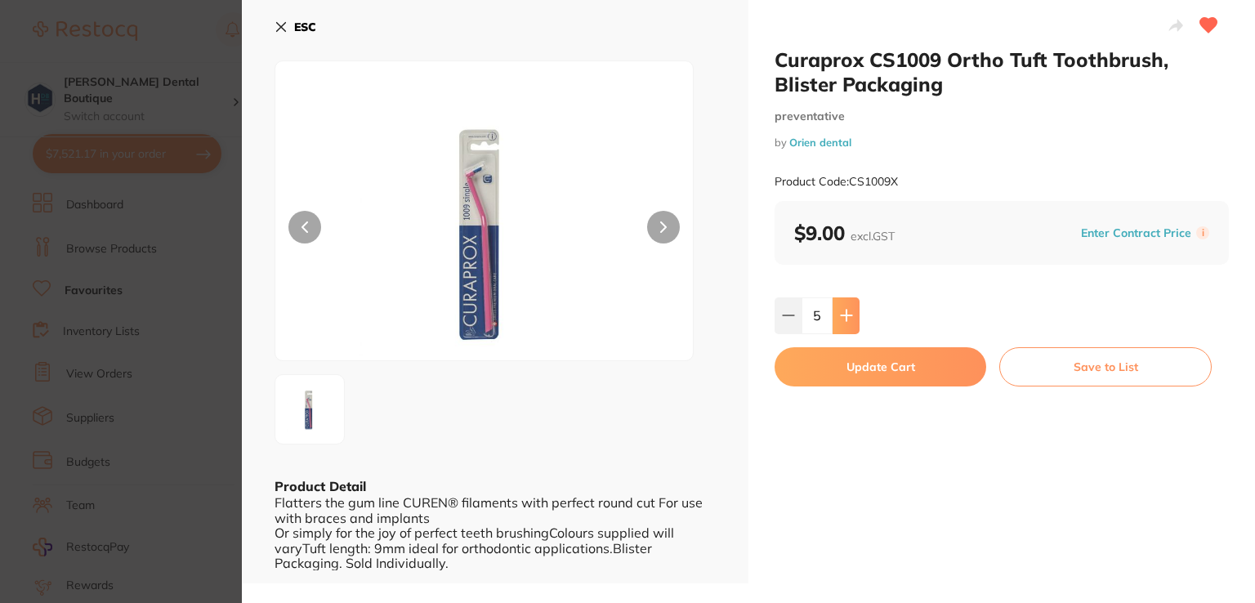
click at [842, 315] on icon at bounding box center [846, 316] width 11 height 11
click at [842, 314] on icon at bounding box center [846, 315] width 13 height 13
click at [842, 311] on icon at bounding box center [846, 315] width 13 height 13
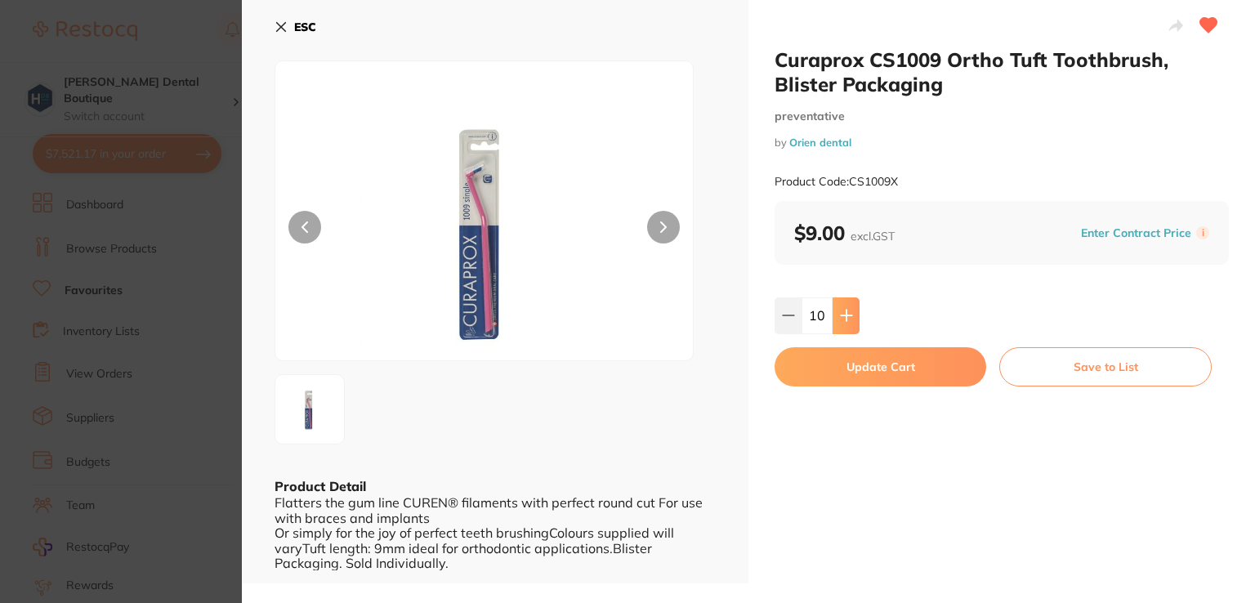
click at [843, 309] on icon at bounding box center [846, 315] width 13 height 13
click at [842, 309] on icon at bounding box center [846, 315] width 13 height 13
type input "12"
click at [835, 364] on button "Update Cart" at bounding box center [881, 366] width 212 height 39
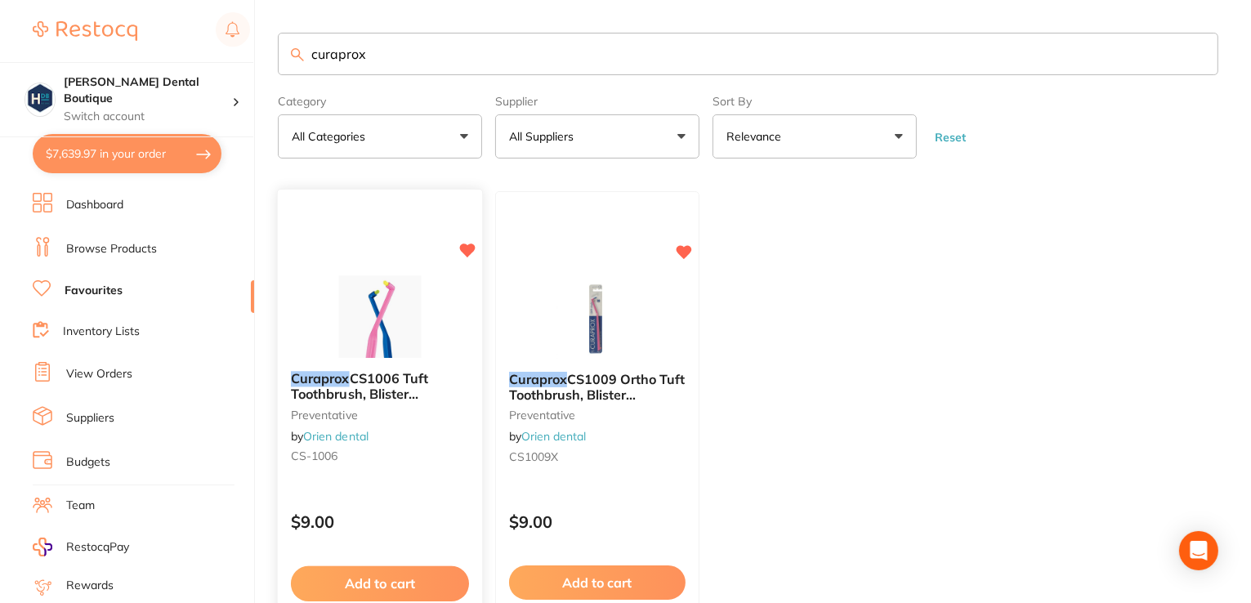
click at [345, 329] on img at bounding box center [379, 317] width 107 height 83
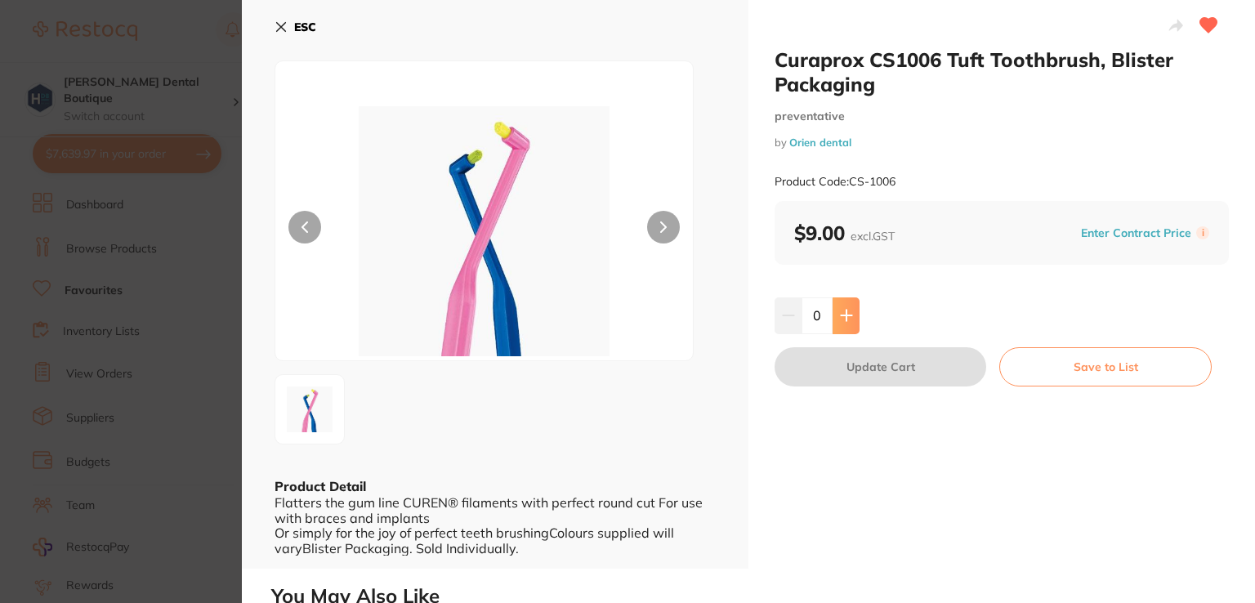
click at [833, 316] on button at bounding box center [846, 315] width 27 height 36
click at [842, 319] on icon at bounding box center [846, 315] width 13 height 13
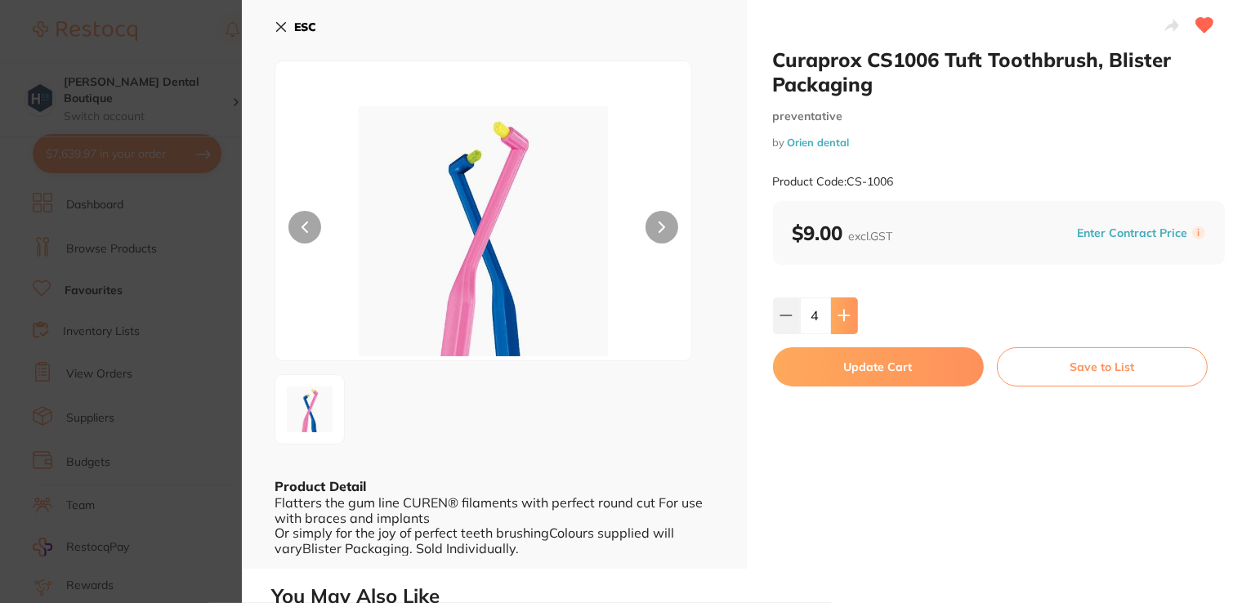
click at [842, 319] on icon at bounding box center [844, 315] width 13 height 13
type input "5"
click at [847, 356] on button "Update Cart" at bounding box center [878, 366] width 211 height 39
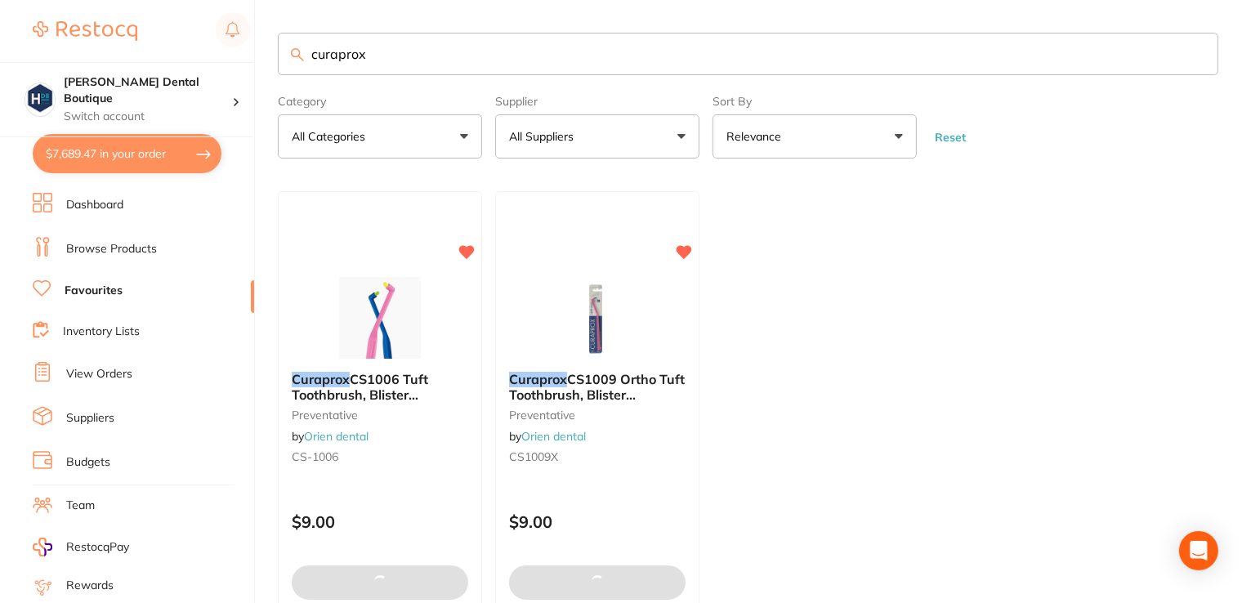
drag, startPoint x: 386, startPoint y: 69, endPoint x: 94, endPoint y: 57, distance: 292.0
click at [94, 57] on div "$7,689.47 Harris Dental Boutique Switch account Harris Dental Boutique $7,689.4…" at bounding box center [625, 301] width 1251 height 603
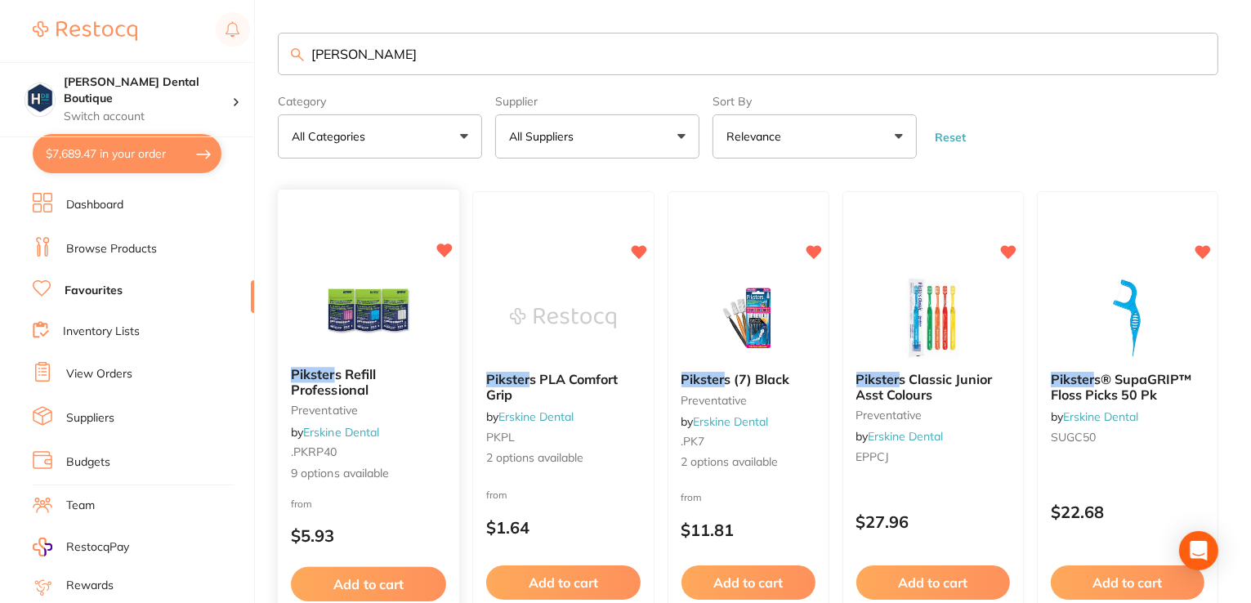
type input "erskine pikster"
click at [371, 313] on img at bounding box center [368, 312] width 107 height 83
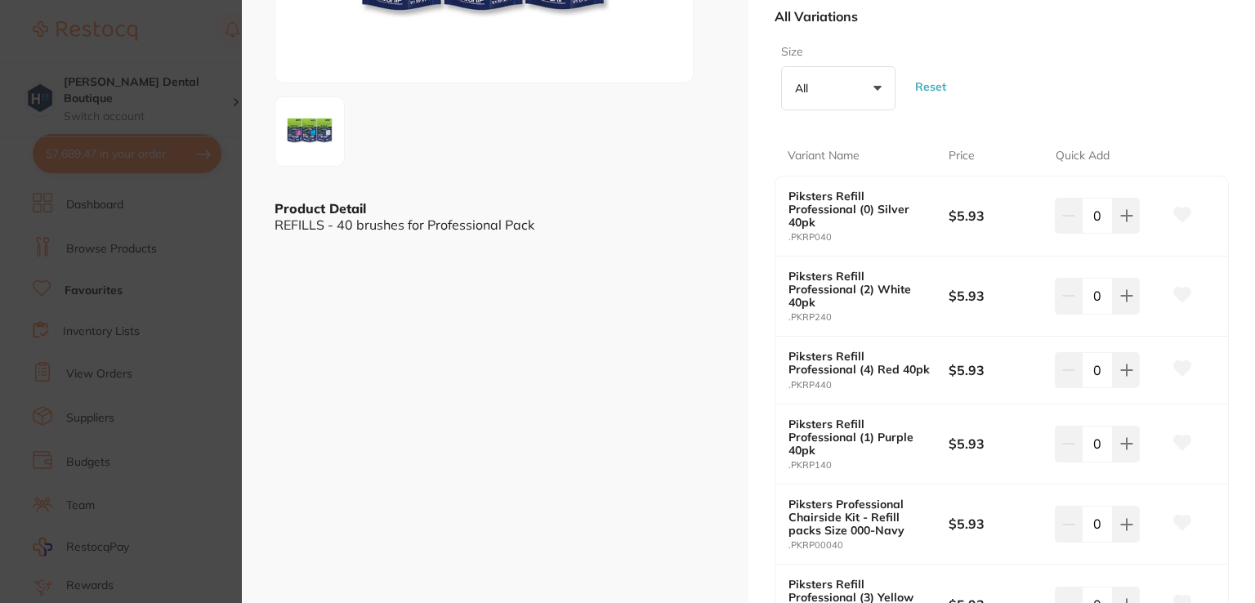
scroll to position [327, 0]
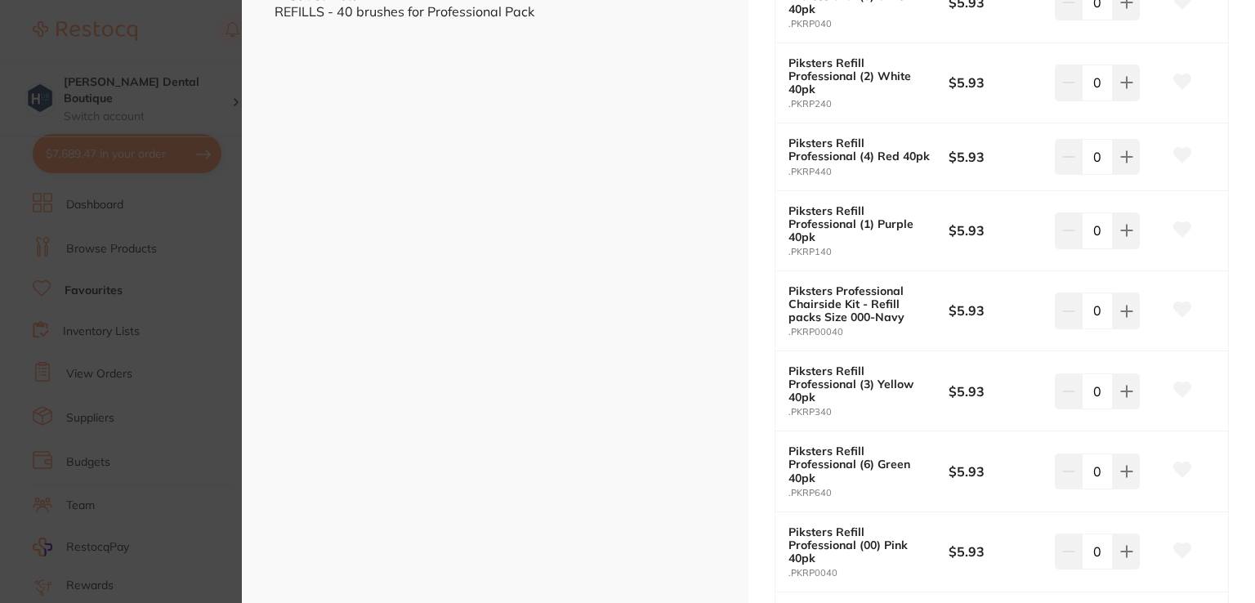
scroll to position [572, 0]
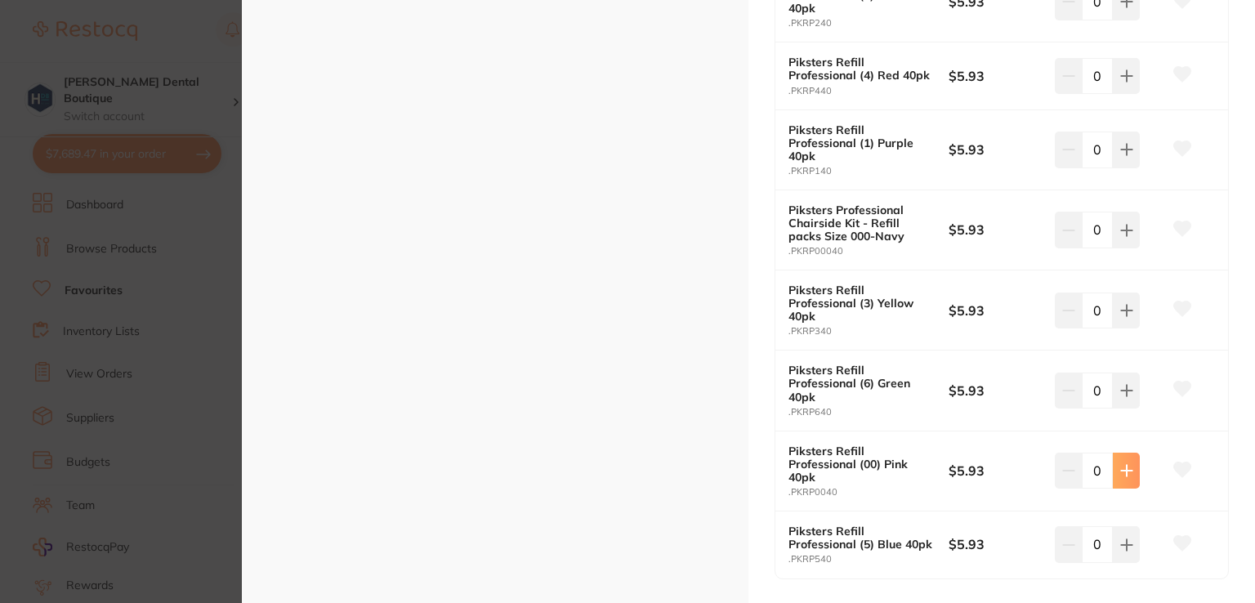
click at [1123, 470] on icon at bounding box center [1126, 470] width 11 height 11
type input "4"
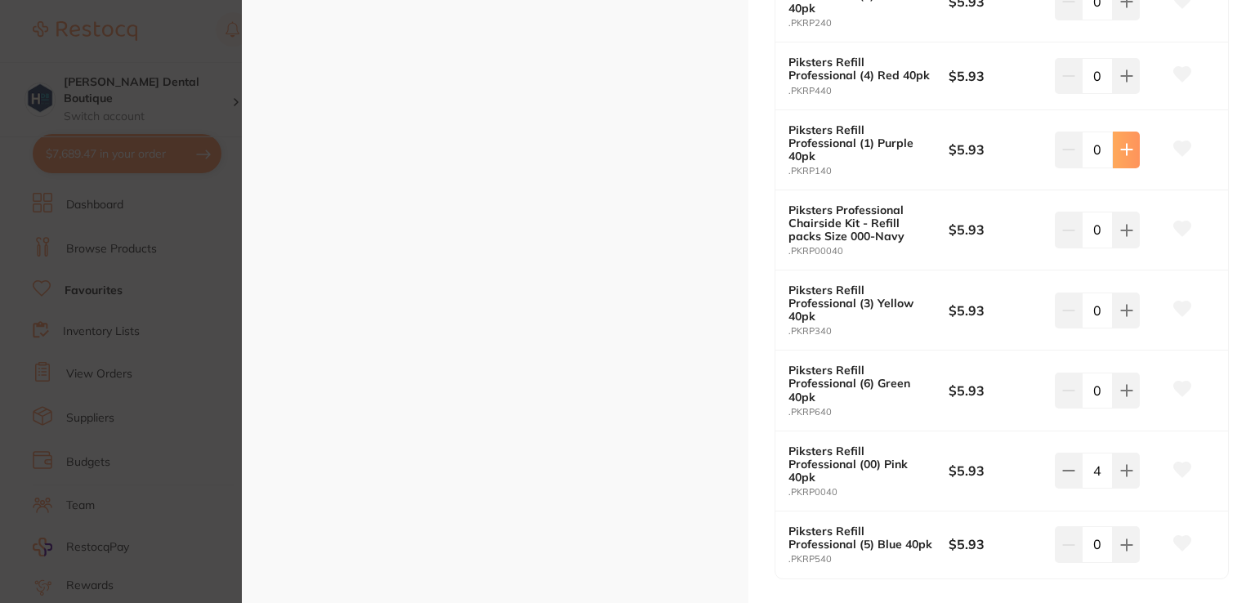
click at [1124, 148] on icon at bounding box center [1126, 150] width 11 height 11
click at [1123, 148] on icon at bounding box center [1126, 150] width 11 height 11
type input "4"
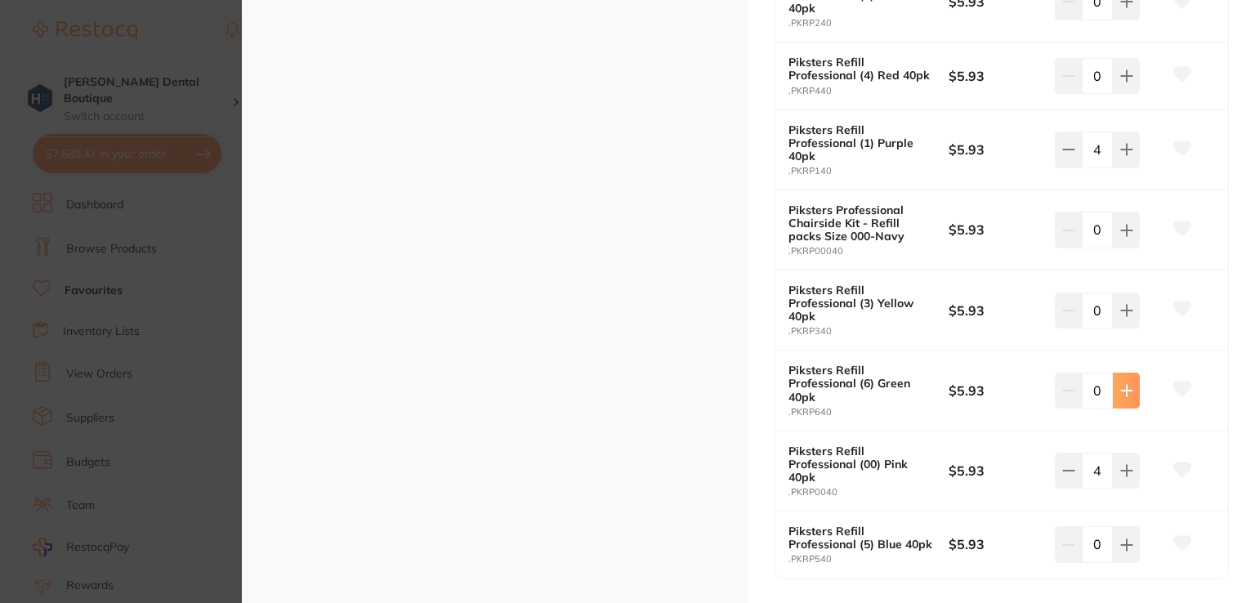
click at [1131, 398] on button at bounding box center [1126, 391] width 27 height 36
type input "2"
click at [1131, 540] on button at bounding box center [1126, 544] width 27 height 36
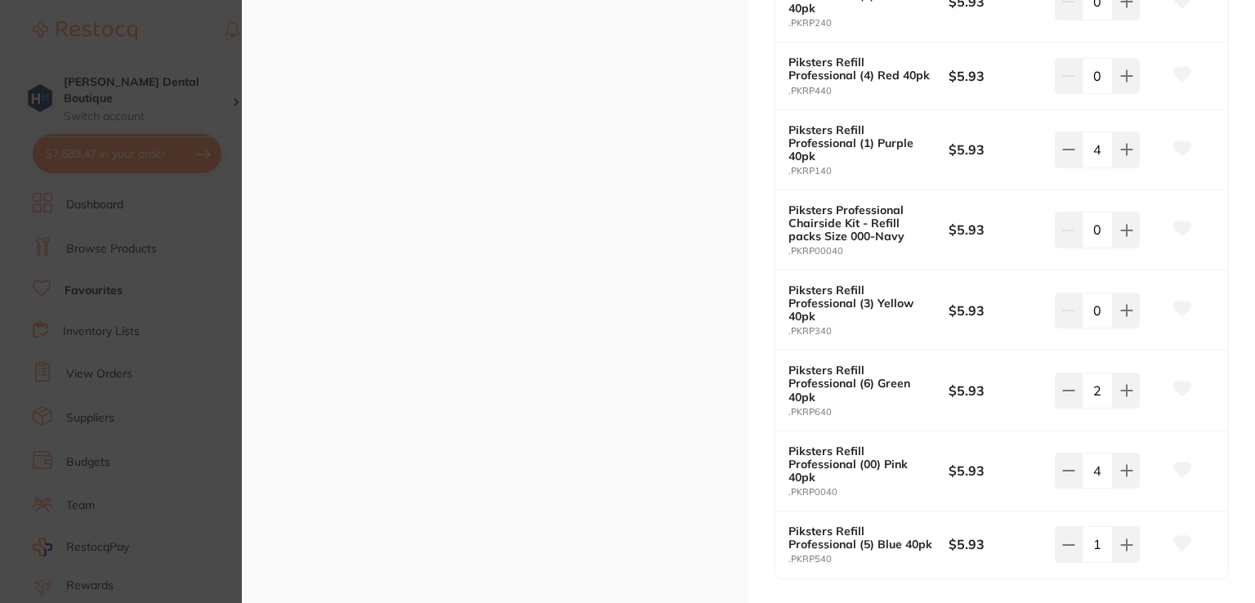
type input "2"
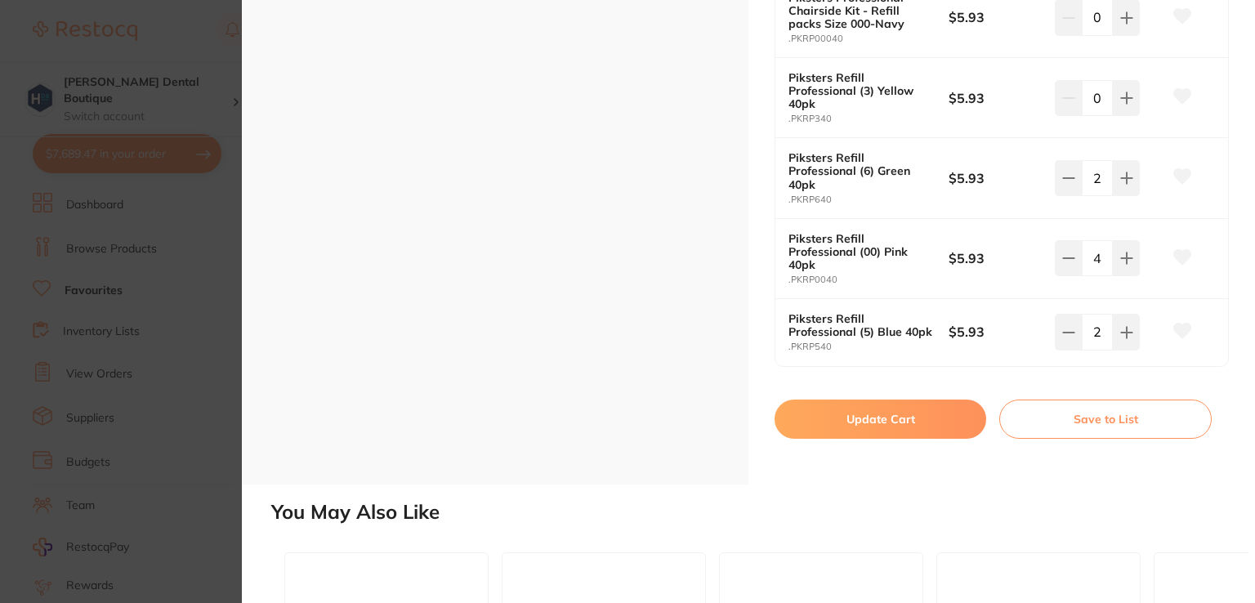
scroll to position [731, 0]
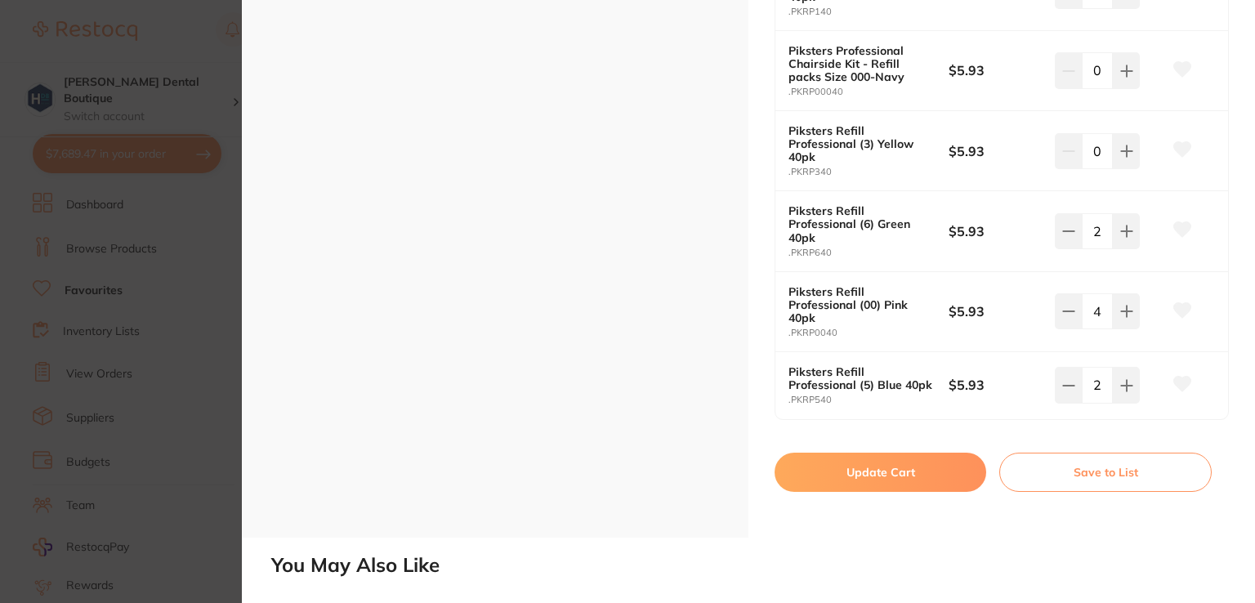
click at [876, 473] on button "Update Cart" at bounding box center [881, 472] width 212 height 39
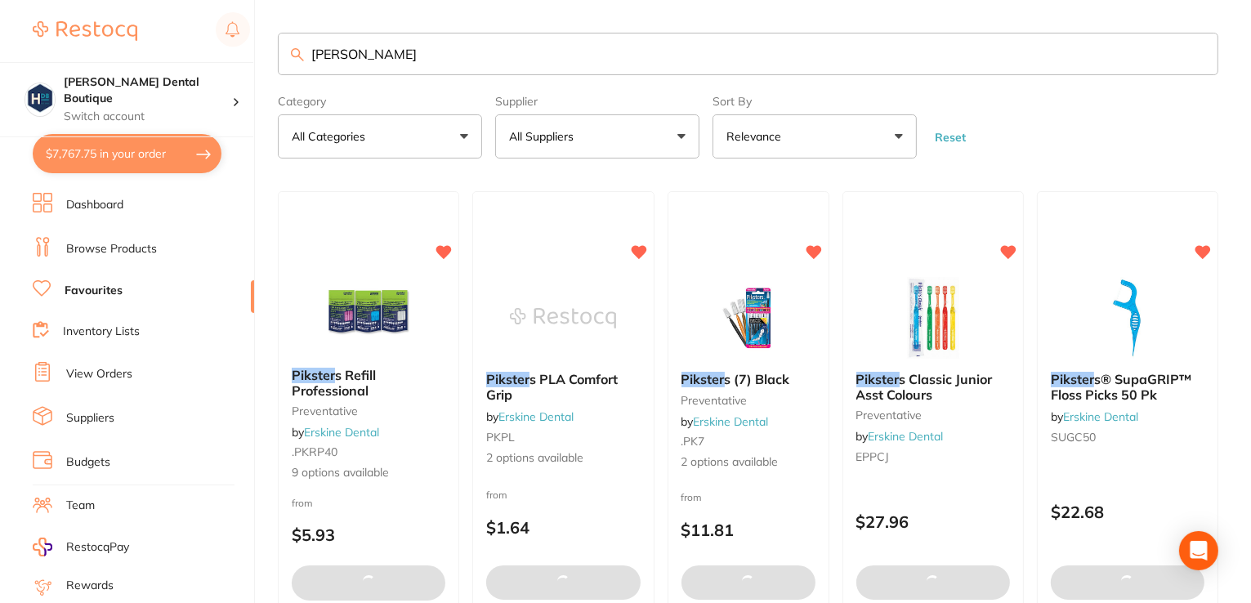
drag, startPoint x: 423, startPoint y: 53, endPoint x: 101, endPoint y: 0, distance: 326.3
click at [101, 0] on div "$7,767.75 [PERSON_NAME] Dental Boutique Switch account [PERSON_NAME] Dental Bou…" at bounding box center [625, 301] width 1251 height 603
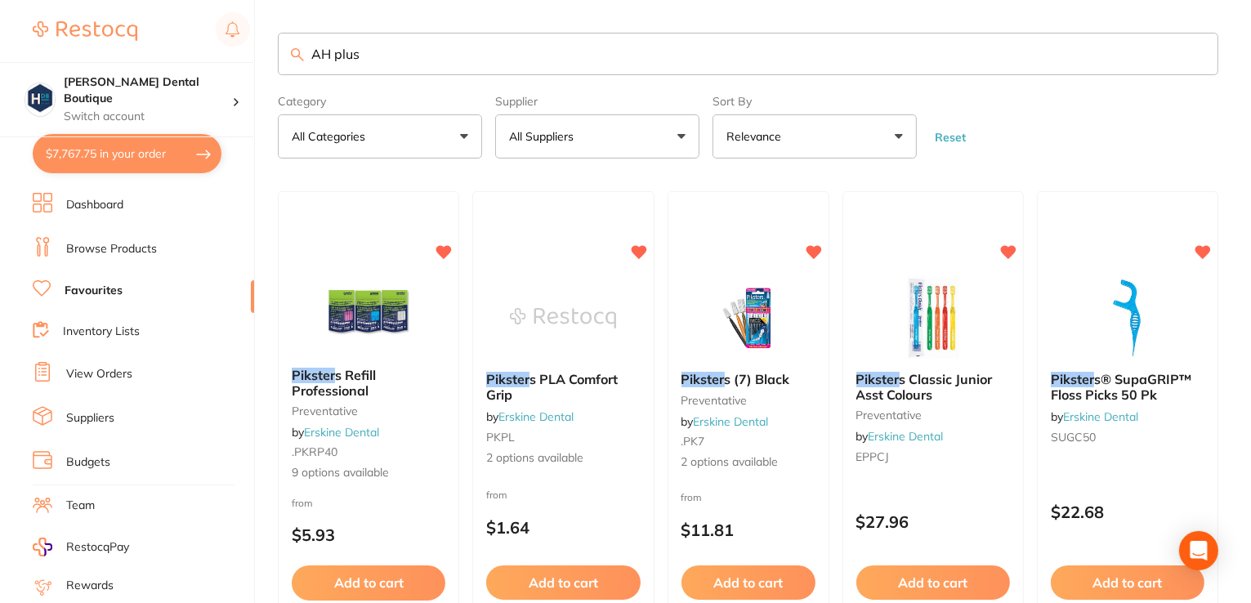
click at [413, 50] on input "AH plus" at bounding box center [748, 54] width 941 height 42
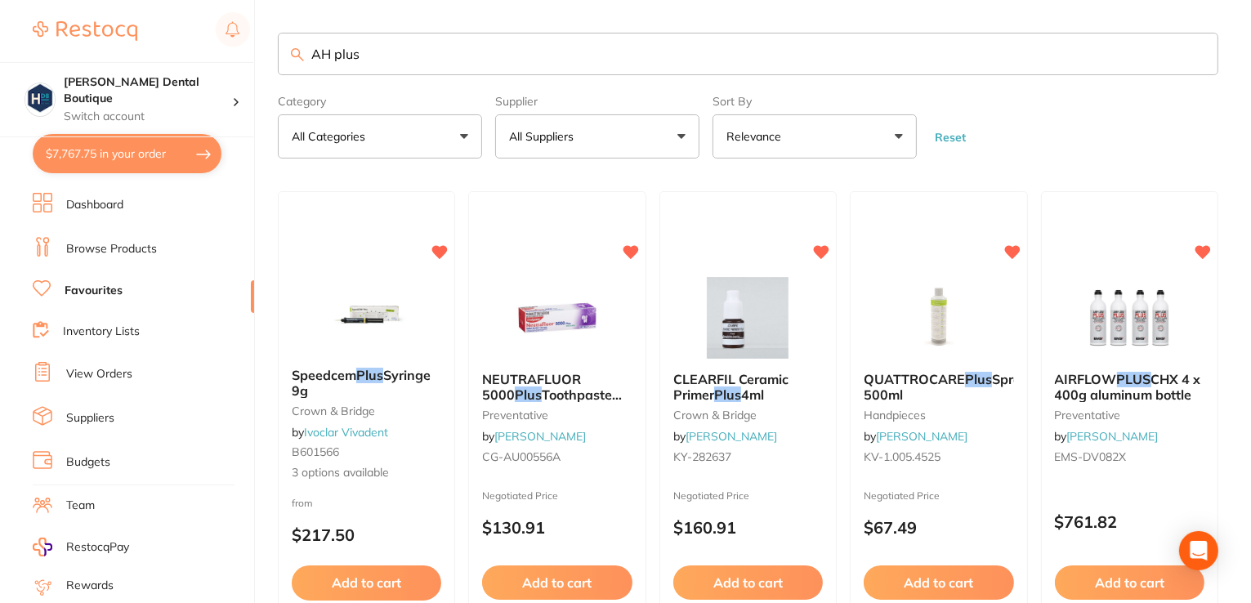
drag, startPoint x: 430, startPoint y: 33, endPoint x: 423, endPoint y: 55, distance: 23.0
click at [423, 52] on input "AH plus" at bounding box center [748, 54] width 941 height 42
drag, startPoint x: 423, startPoint y: 60, endPoint x: 330, endPoint y: 47, distance: 94.1
click at [330, 47] on input "AH plus" at bounding box center [748, 54] width 941 height 42
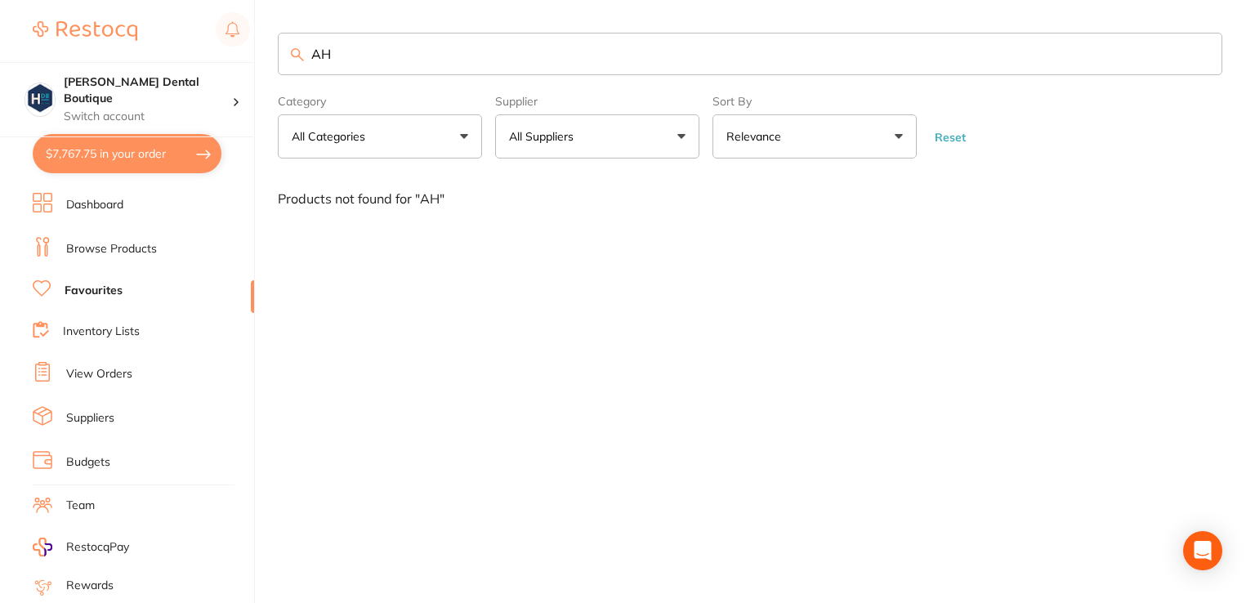
type input "A"
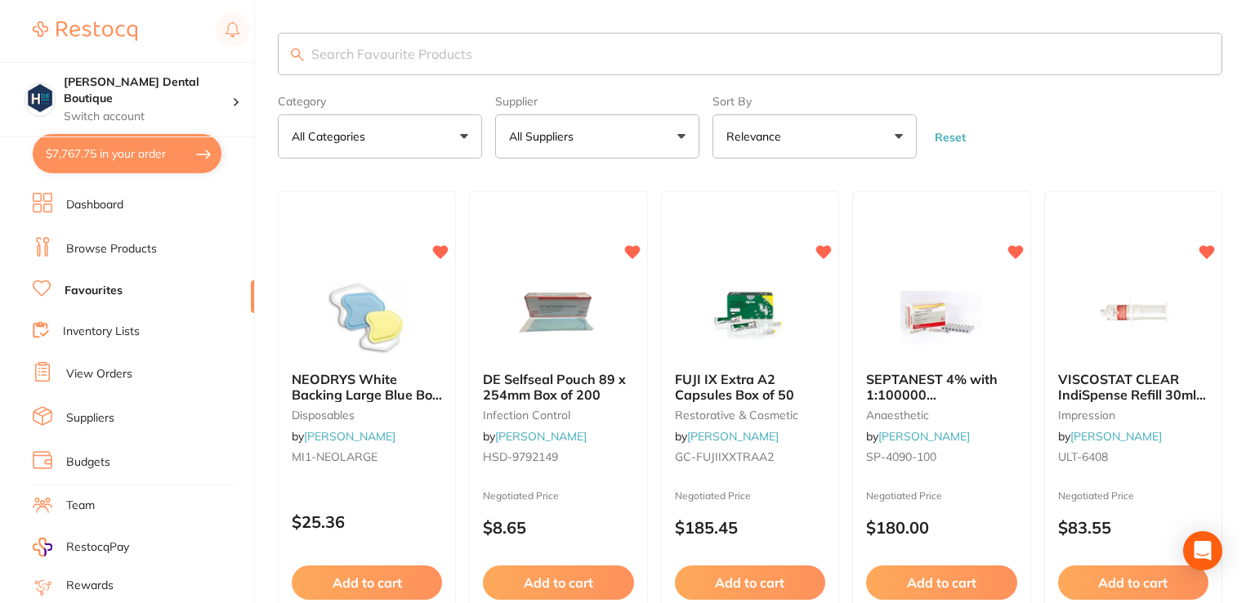
click at [114, 244] on link "Browse Products" at bounding box center [111, 249] width 91 height 16
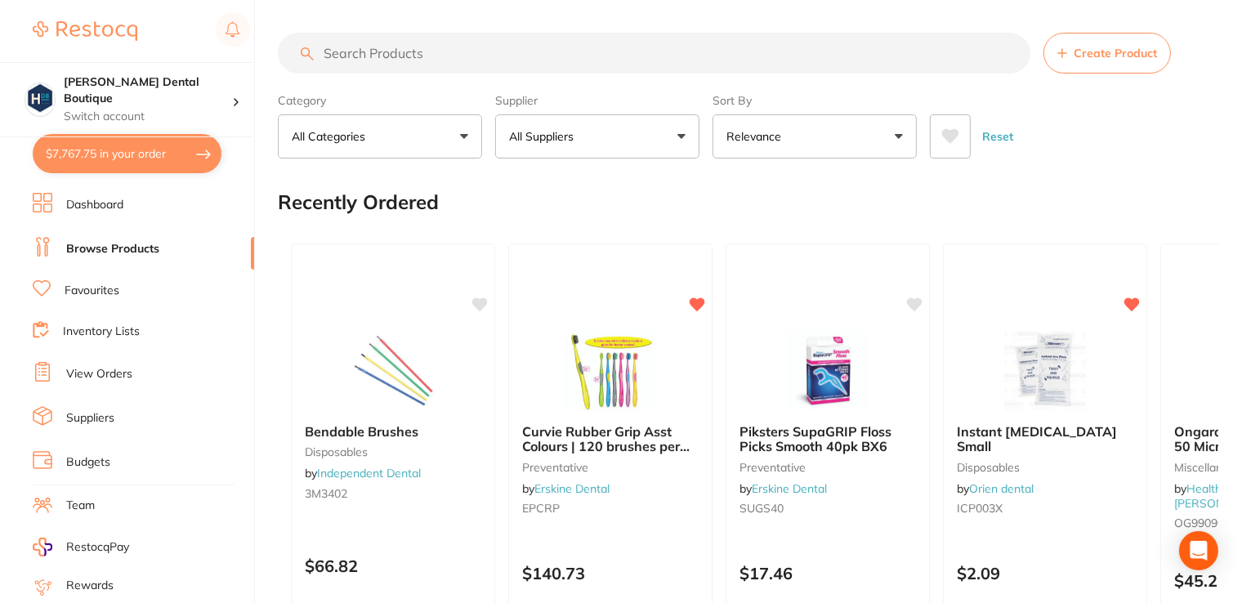
click at [389, 53] on input "search" at bounding box center [654, 53] width 753 height 41
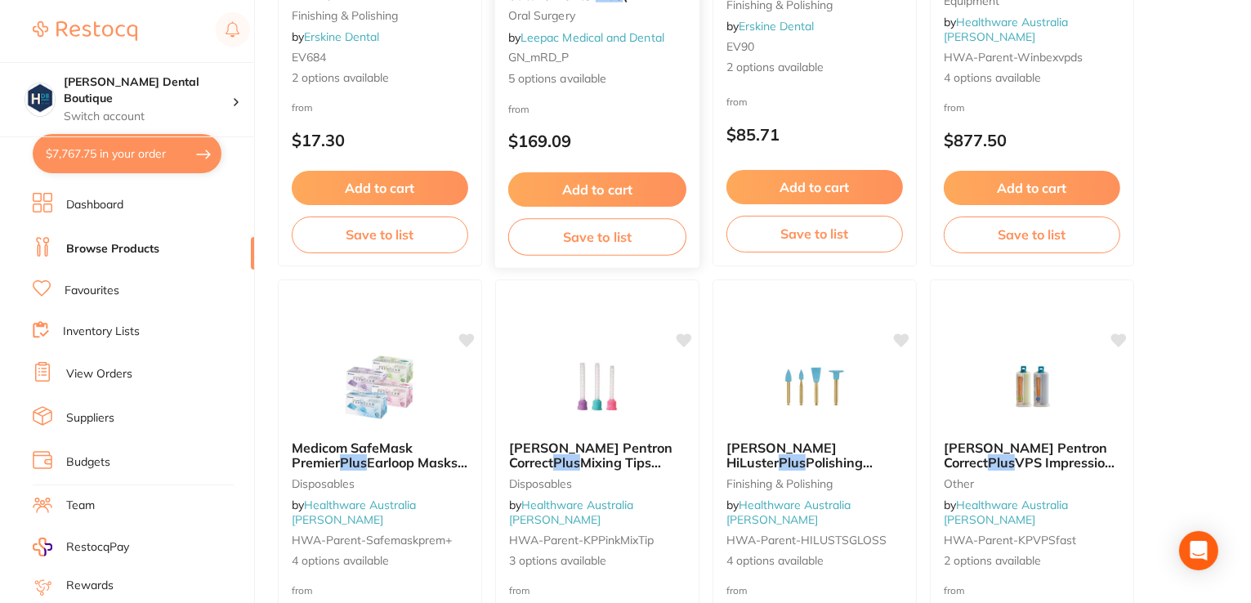
scroll to position [1879, 0]
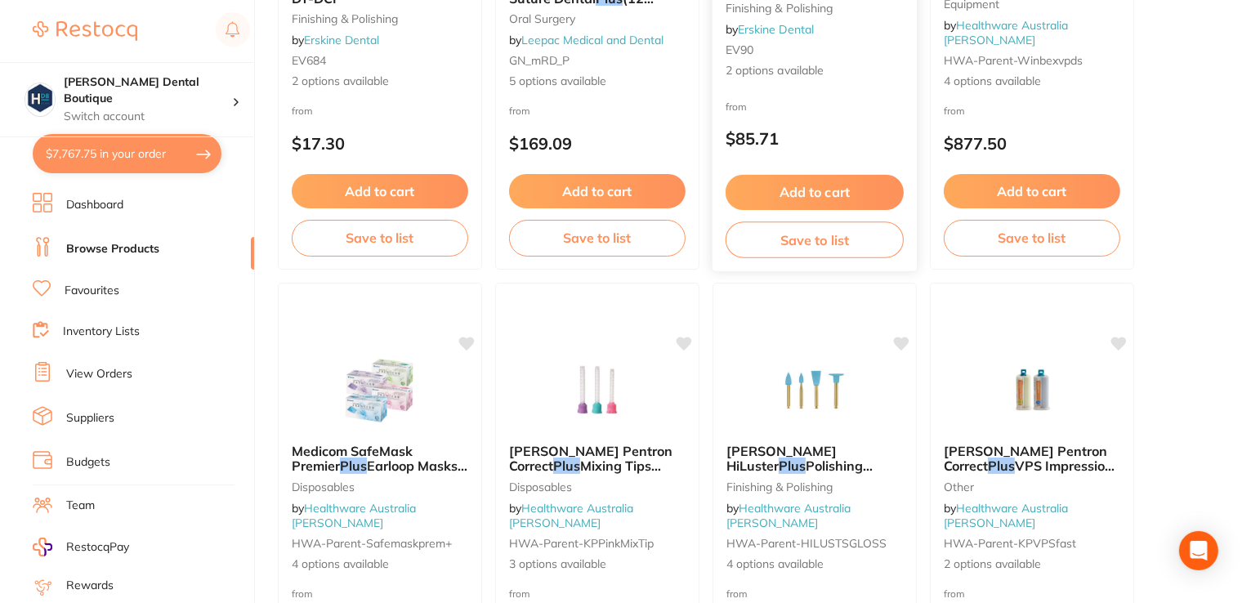
type input "AH plus"
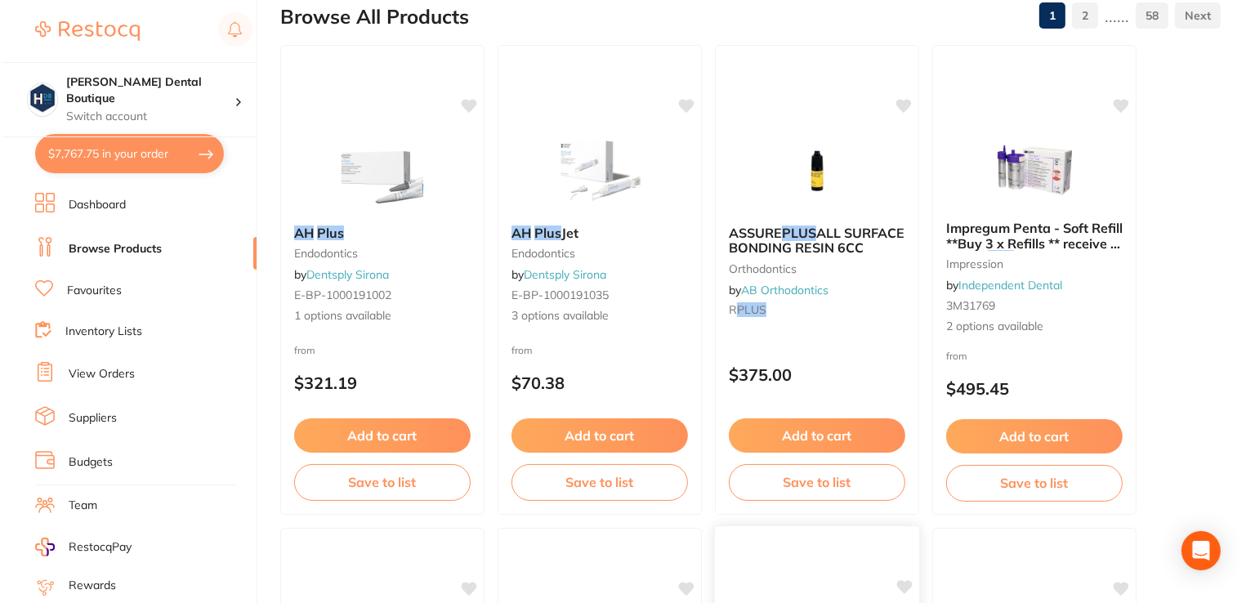
scroll to position [0, 0]
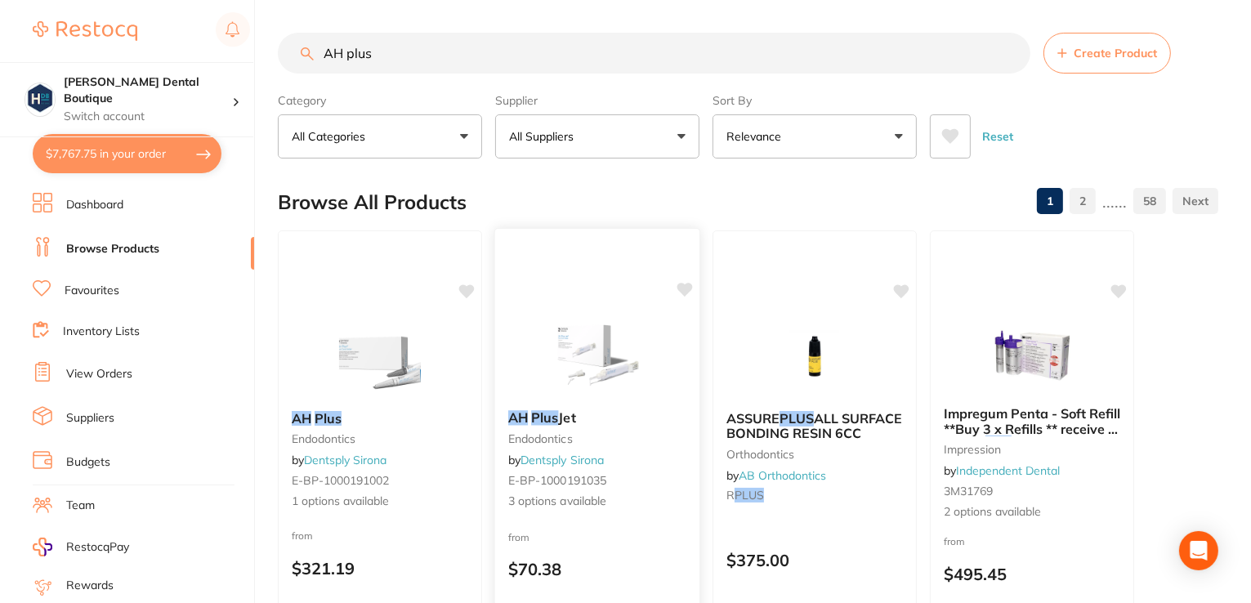
click at [583, 353] on img at bounding box center [596, 356] width 107 height 83
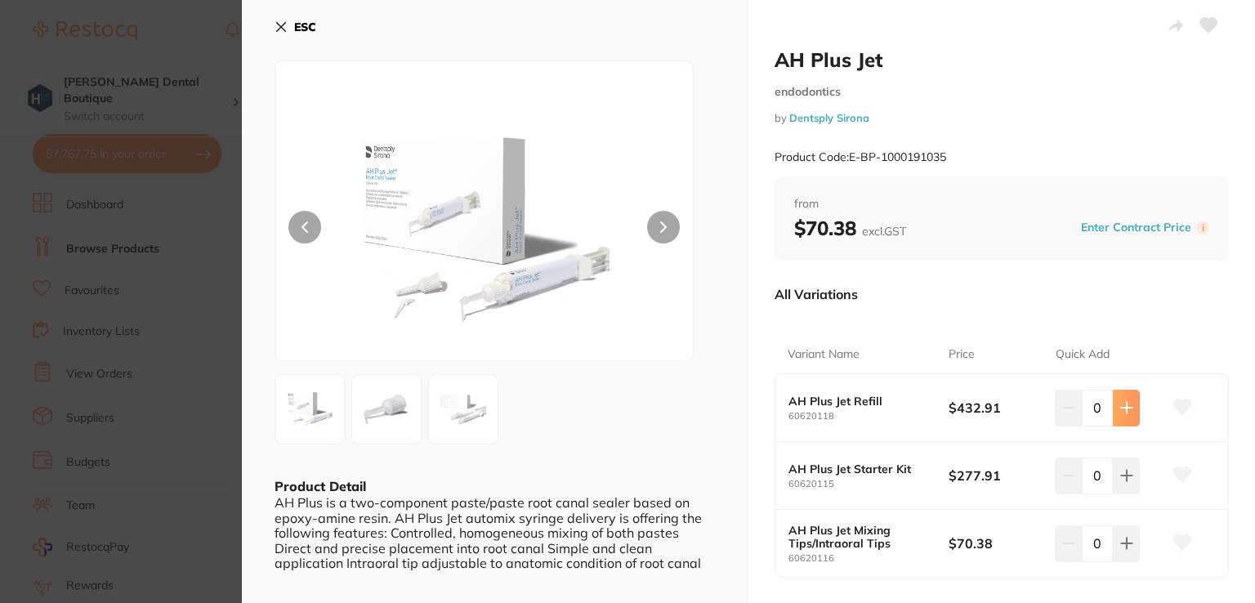
click at [1125, 409] on icon at bounding box center [1126, 407] width 13 height 13
type input "1"
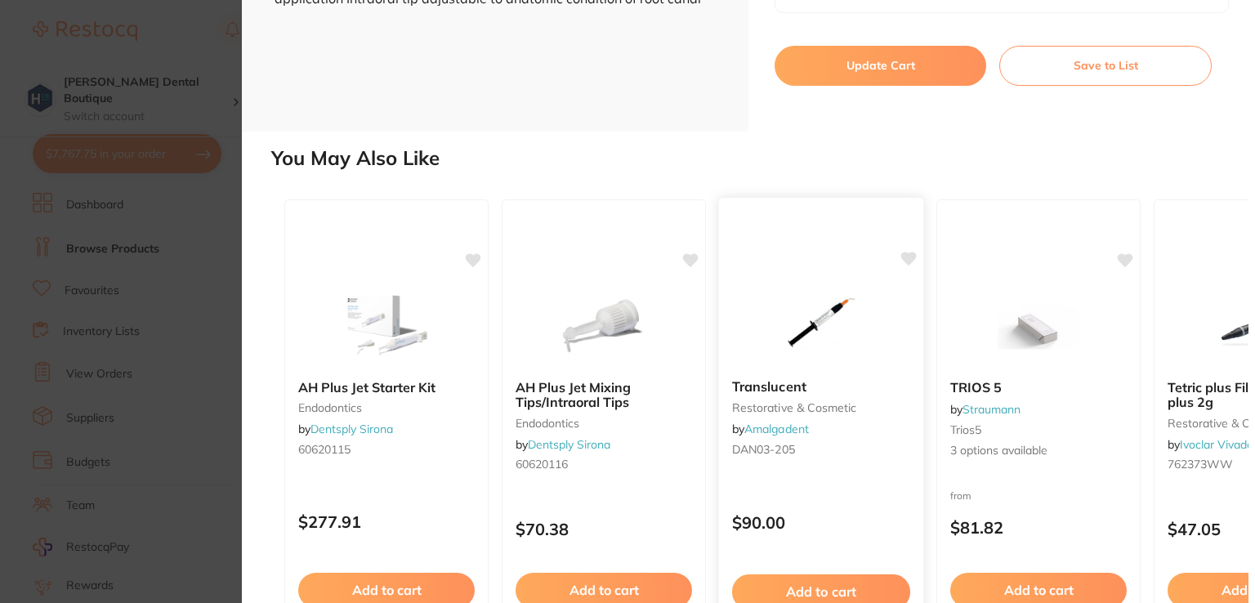
scroll to position [405, 0]
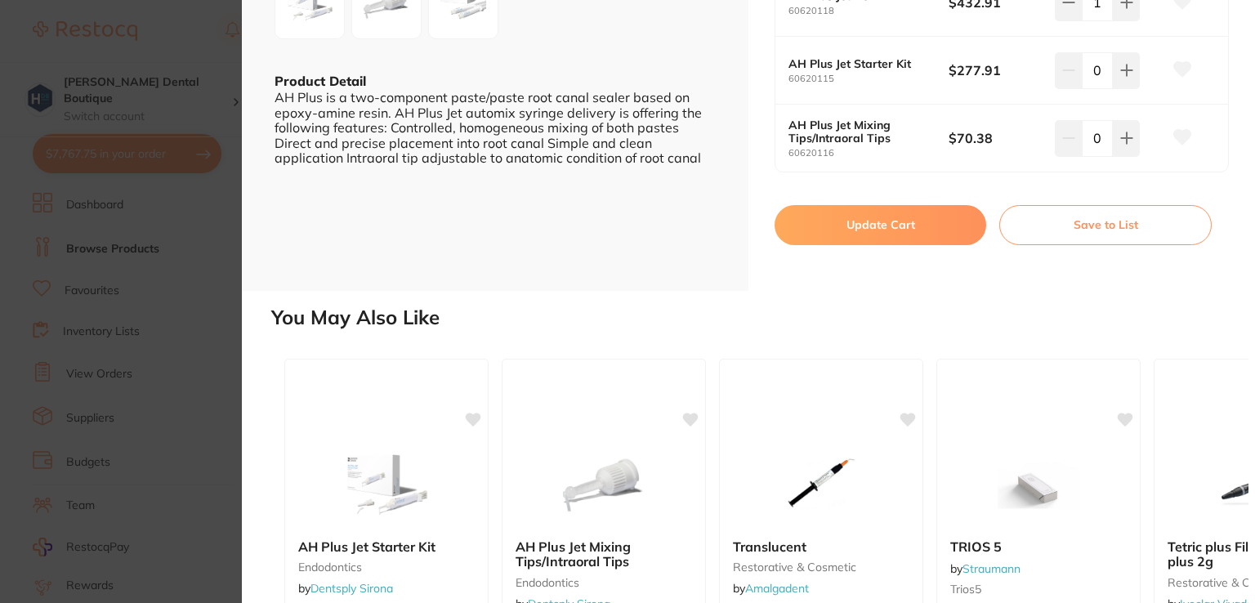
click at [870, 227] on button "Update Cart" at bounding box center [881, 224] width 212 height 39
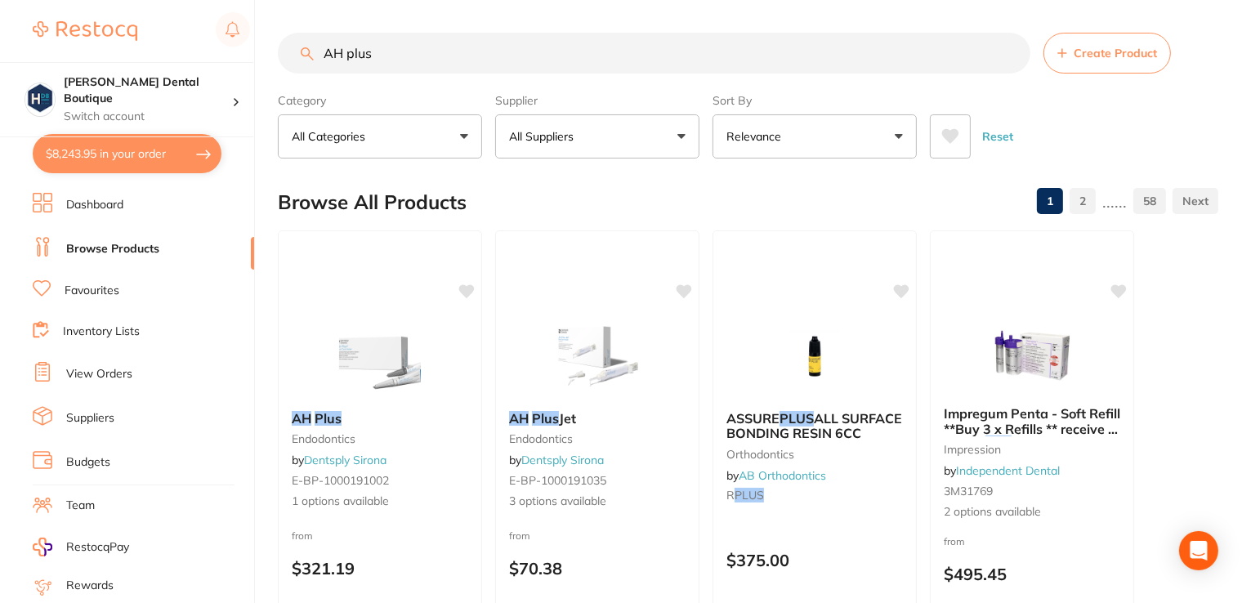
drag, startPoint x: 469, startPoint y: 46, endPoint x: 23, endPoint y: 40, distance: 446.2
click at [23, 40] on div "$8,243.95 [PERSON_NAME] Dental Boutique Switch account [PERSON_NAME] Dental Bou…" at bounding box center [625, 301] width 1251 height 603
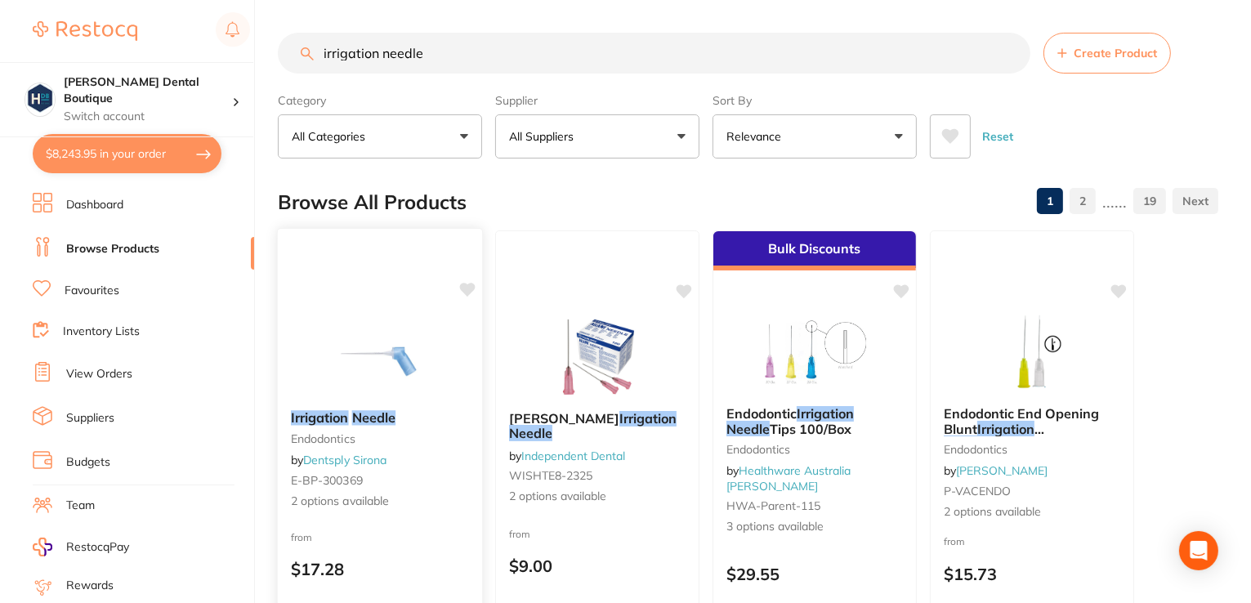
type input "irrigation needle"
click at [363, 331] on img at bounding box center [379, 356] width 107 height 83
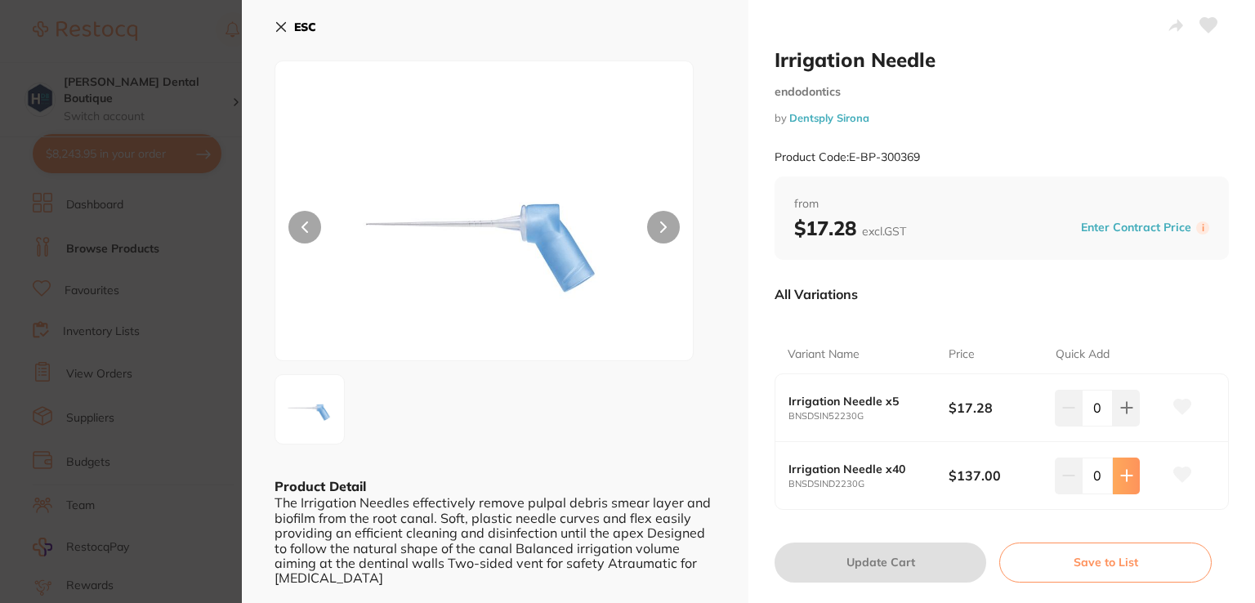
click at [1115, 479] on button at bounding box center [1126, 476] width 27 height 36
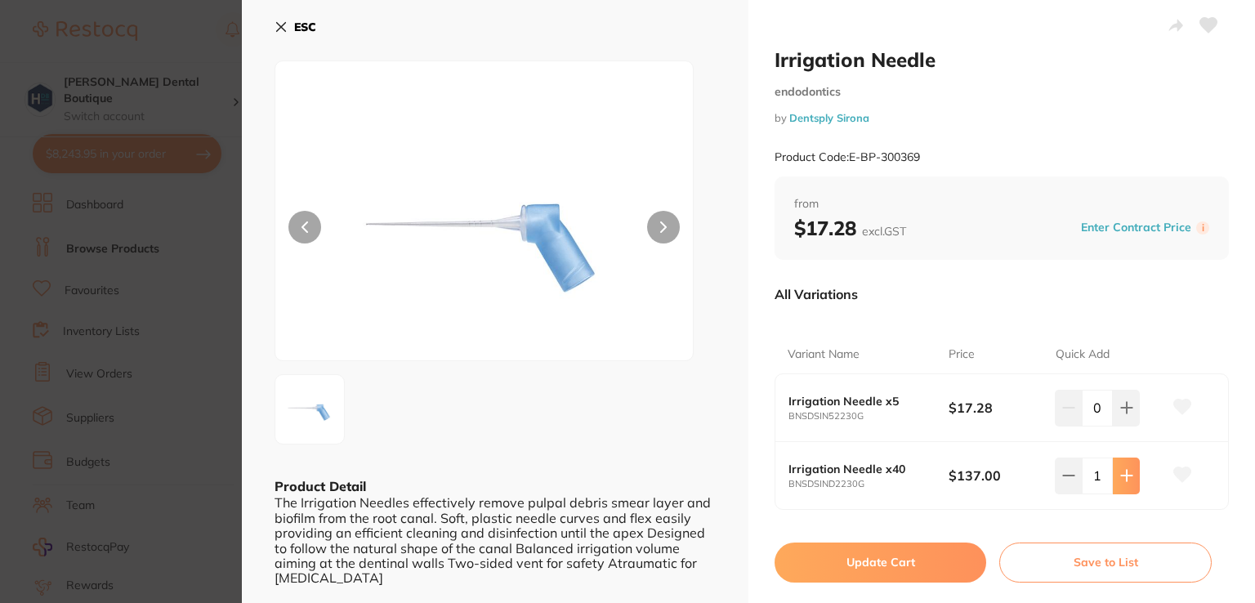
click at [1123, 480] on icon at bounding box center [1126, 476] width 11 height 11
click at [1122, 480] on icon at bounding box center [1126, 475] width 13 height 13
type input "4"
click at [829, 565] on button "Update Cart" at bounding box center [881, 562] width 212 height 39
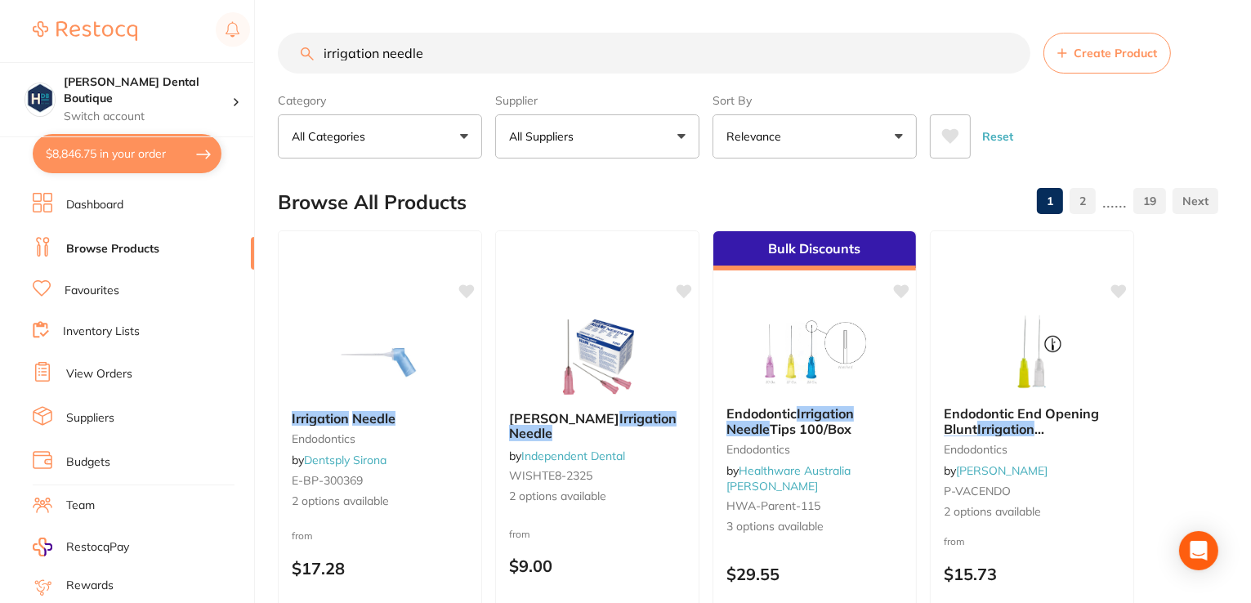
drag, startPoint x: 472, startPoint y: 43, endPoint x: 73, endPoint y: -1, distance: 402.0
click at [73, 0] on div "$8,846.75 [PERSON_NAME] Dental Boutique Switch account [PERSON_NAME] Dental Bou…" at bounding box center [625, 301] width 1251 height 603
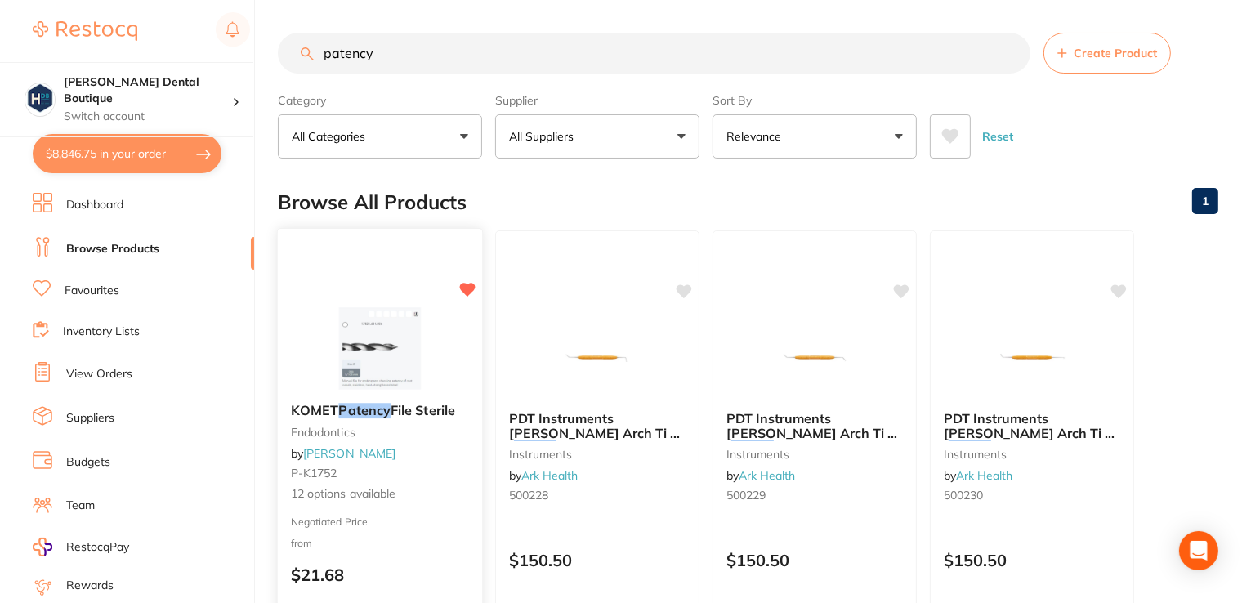
type input "patency"
click at [409, 326] on img at bounding box center [379, 348] width 107 height 83
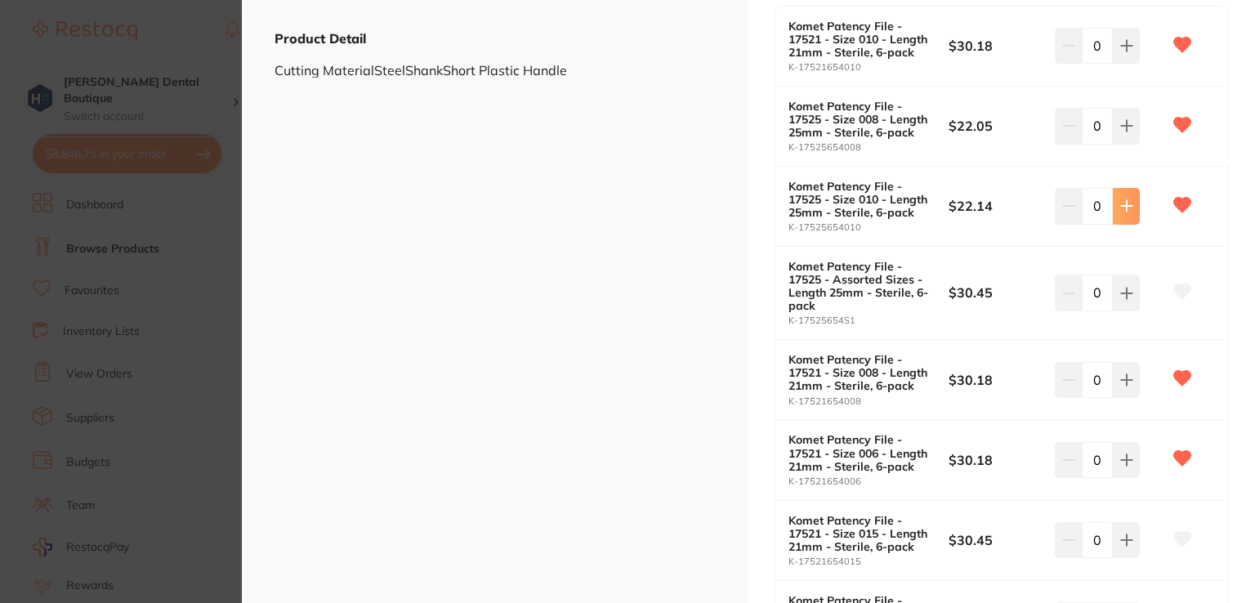
scroll to position [572, 0]
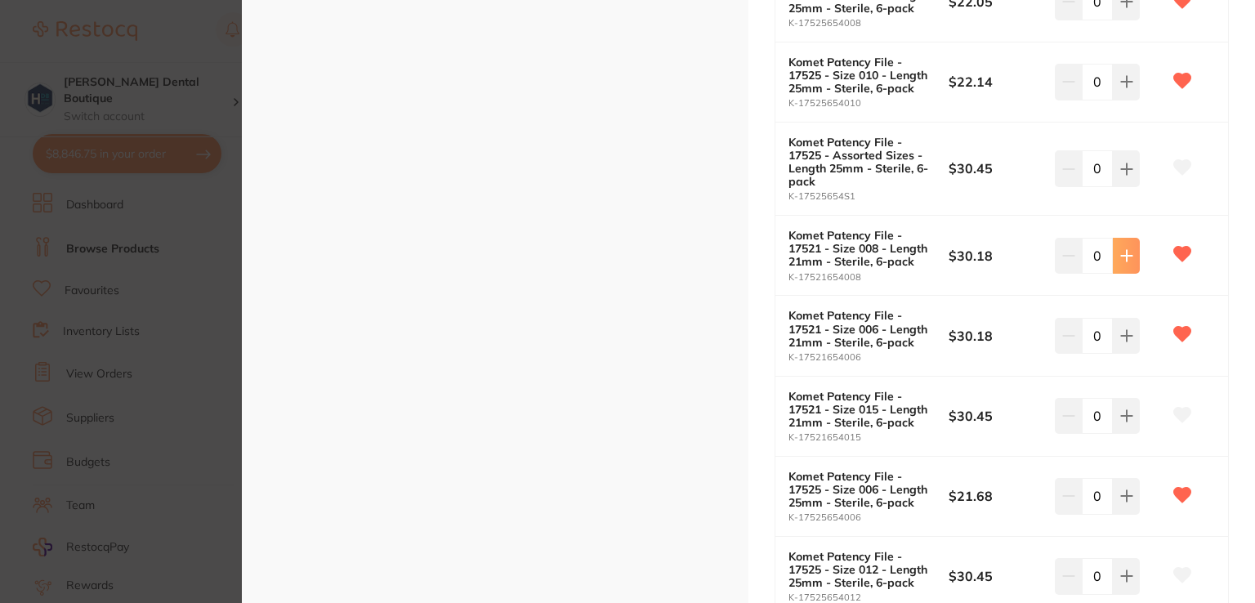
click at [1123, 257] on icon at bounding box center [1126, 255] width 11 height 11
click at [1066, 256] on icon at bounding box center [1068, 256] width 11 height 0
type input "0"
click at [1126, 485] on button at bounding box center [1126, 496] width 27 height 36
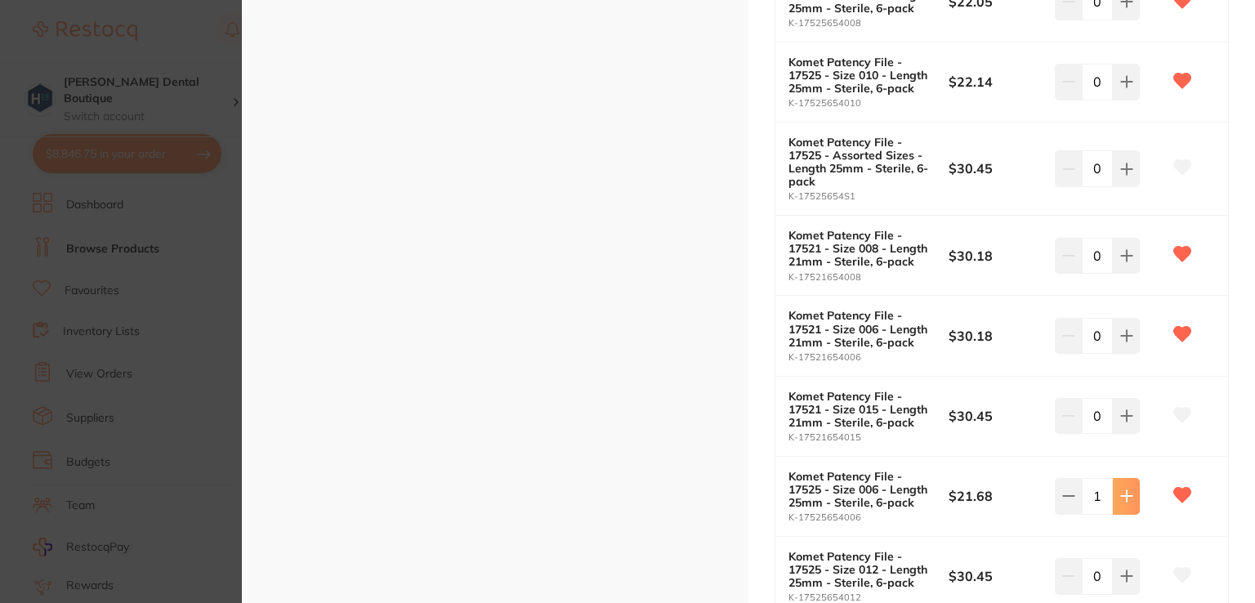
type input "2"
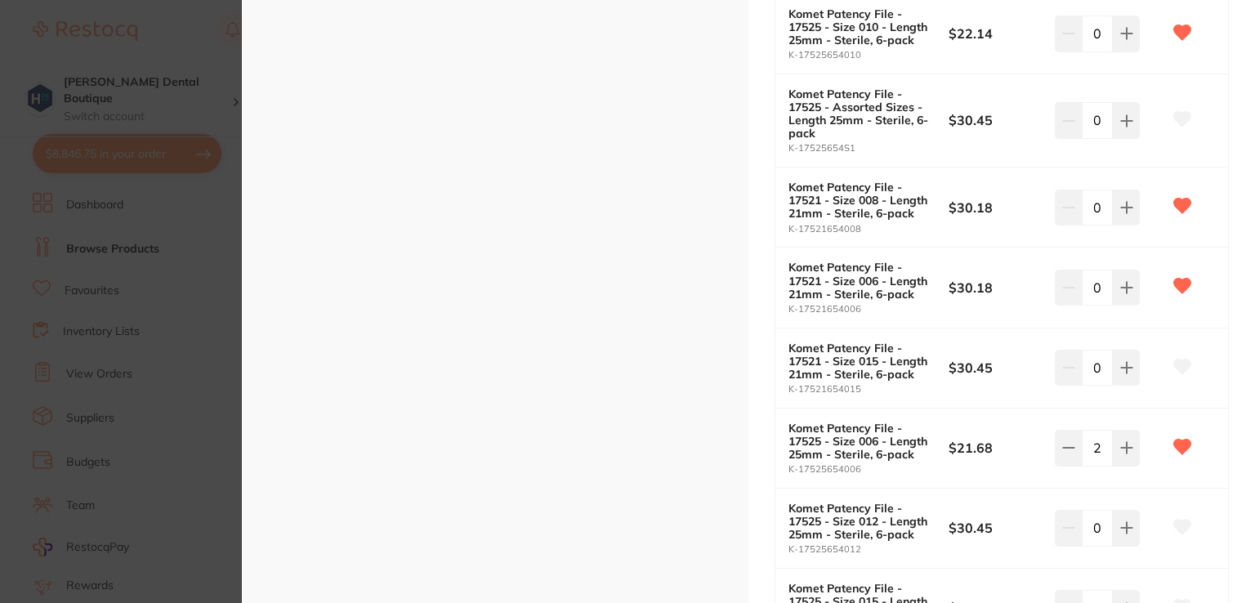
scroll to position [301, 0]
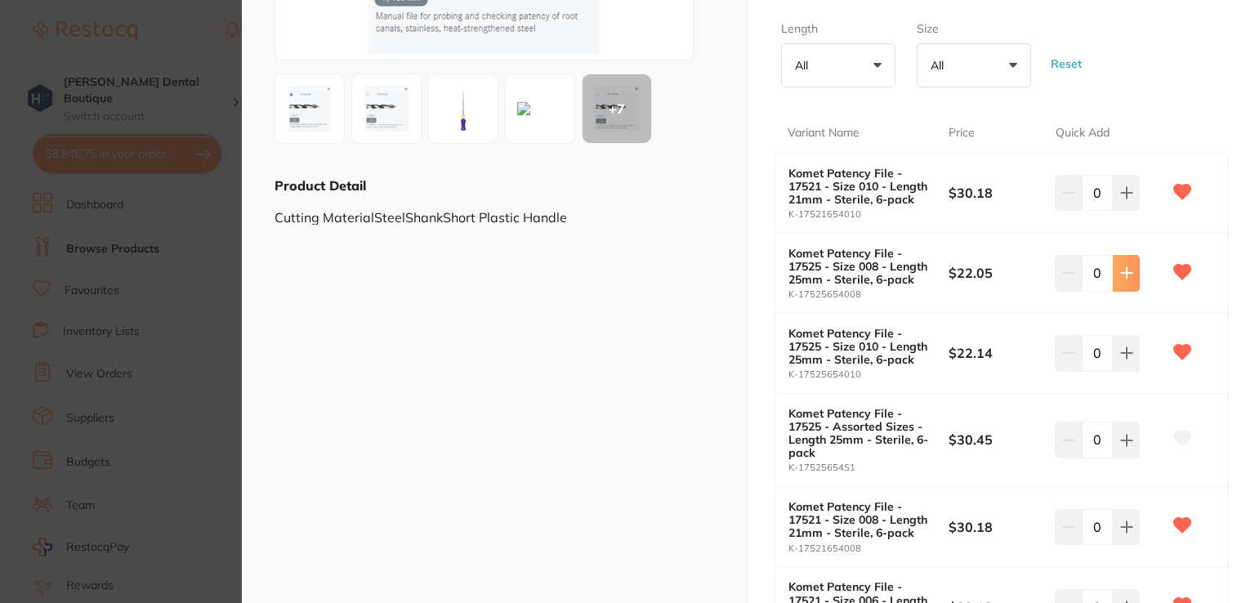
click at [1123, 278] on icon at bounding box center [1126, 273] width 11 height 11
type input "2"
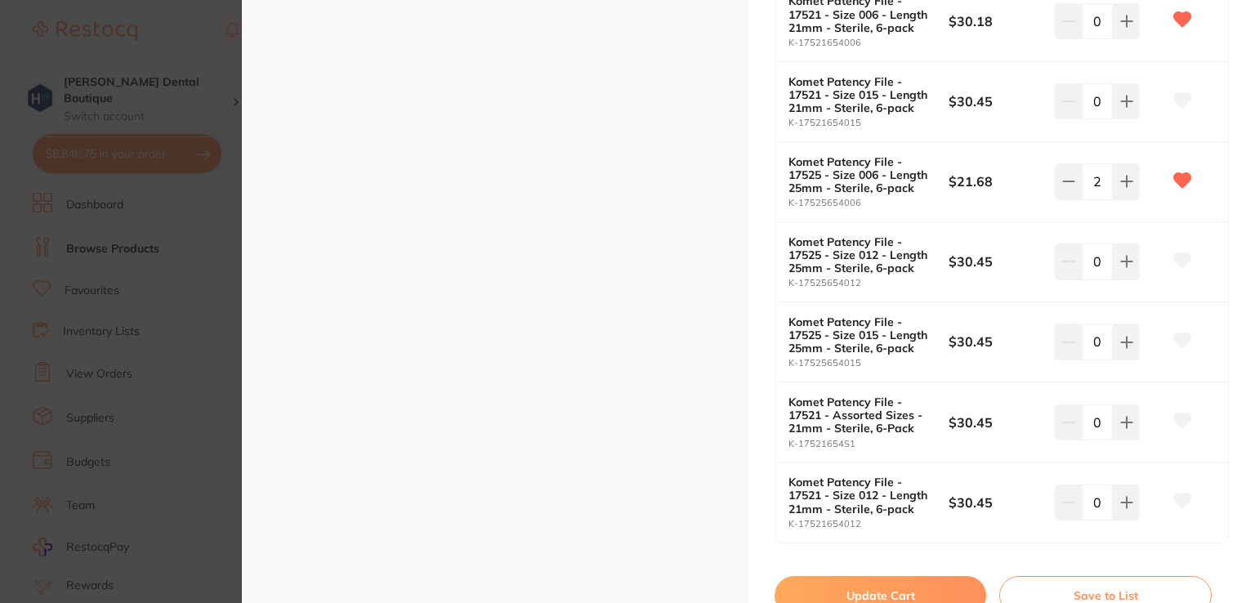
scroll to position [954, 0]
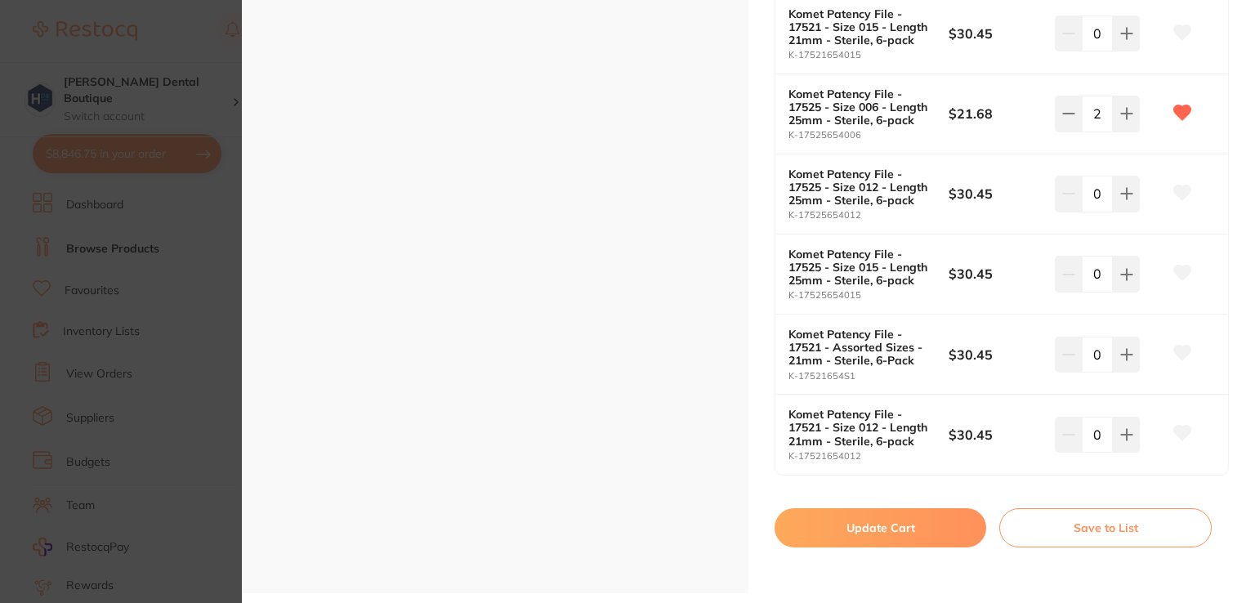
click at [860, 530] on button "Update Cart" at bounding box center [881, 527] width 212 height 39
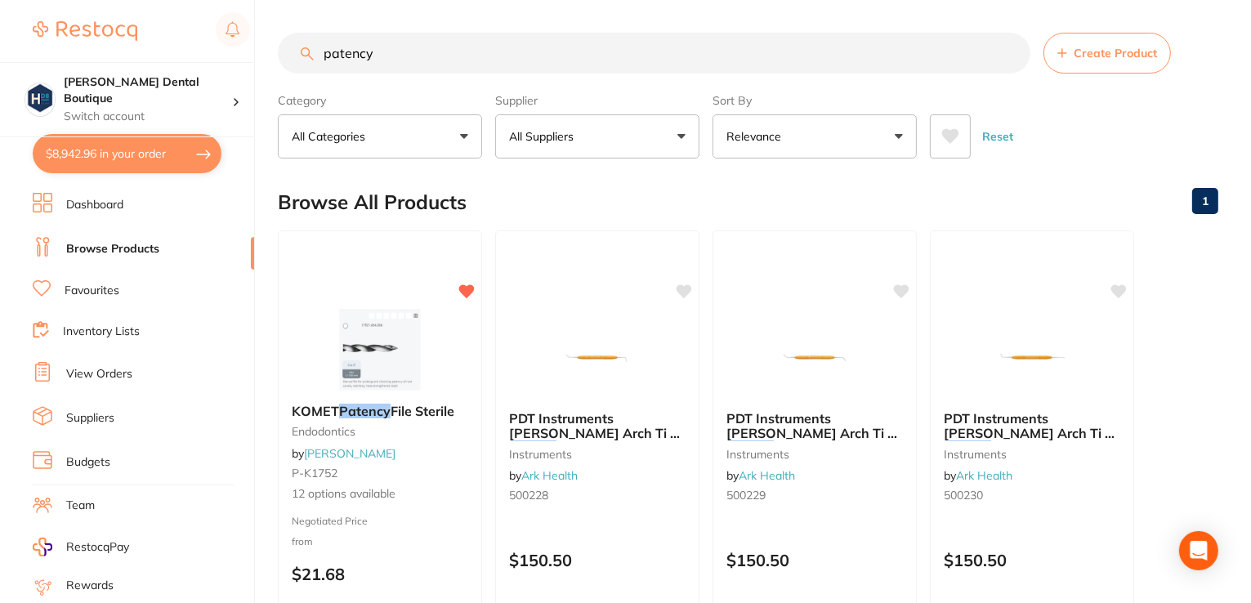
drag, startPoint x: 420, startPoint y: 47, endPoint x: 107, endPoint y: 0, distance: 316.4
click at [106, 4] on div "$8,942.96 [PERSON_NAME] Dental Boutique Switch account [PERSON_NAME] Dental Bou…" at bounding box center [625, 301] width 1251 height 603
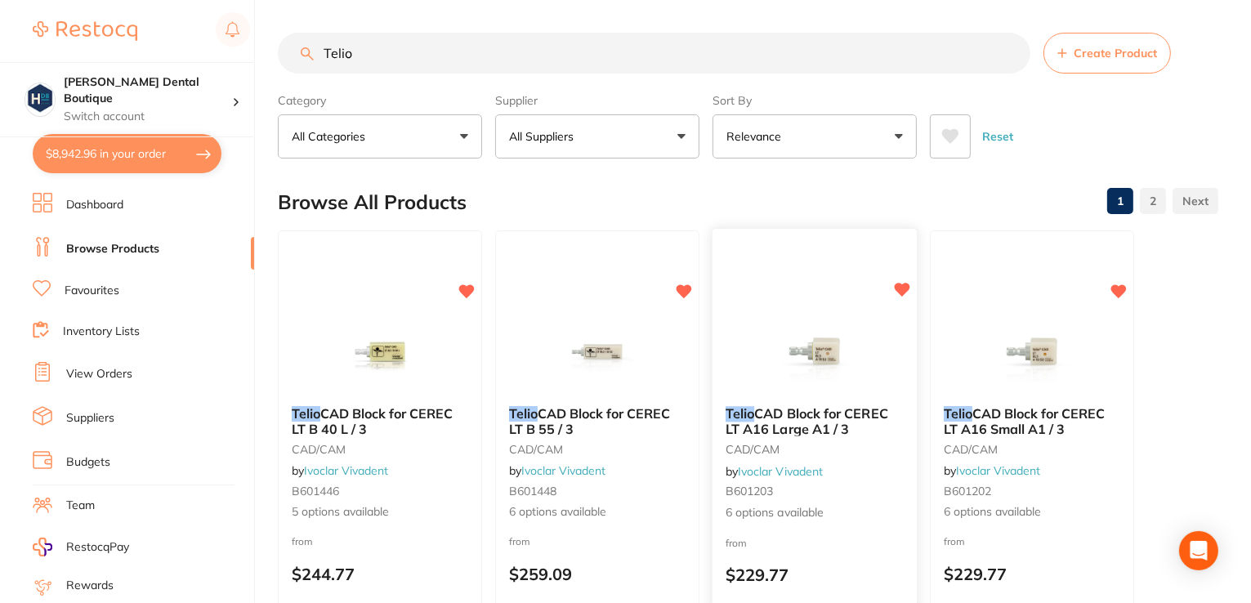
type input "Telio"
click at [780, 337] on img at bounding box center [814, 352] width 107 height 83
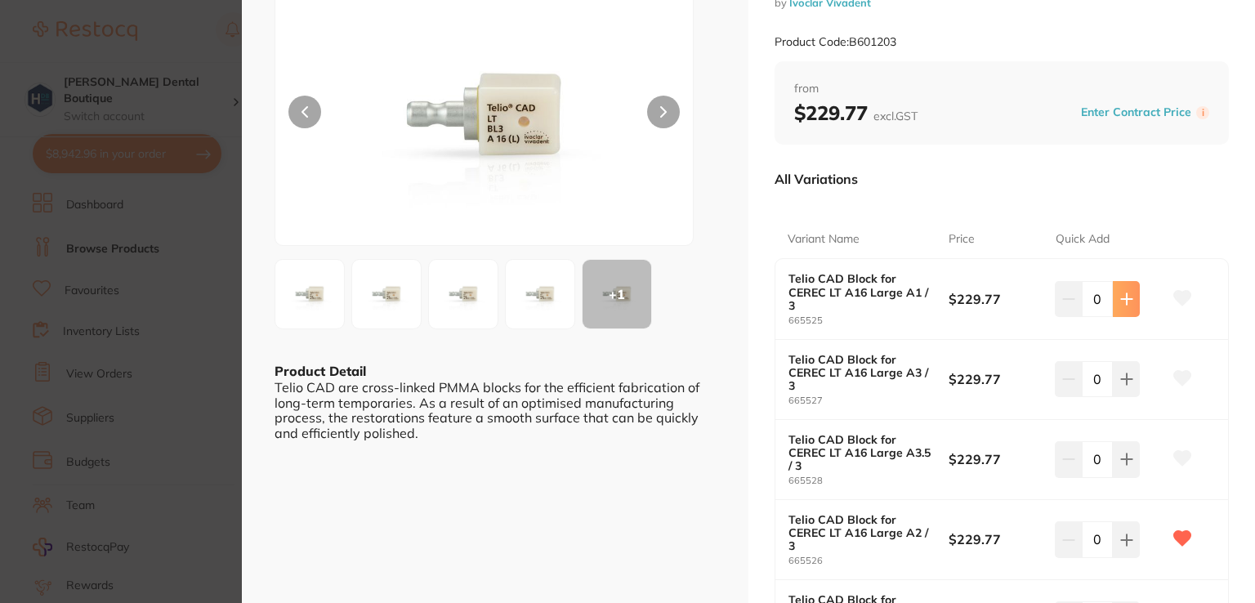
scroll to position [163, 0]
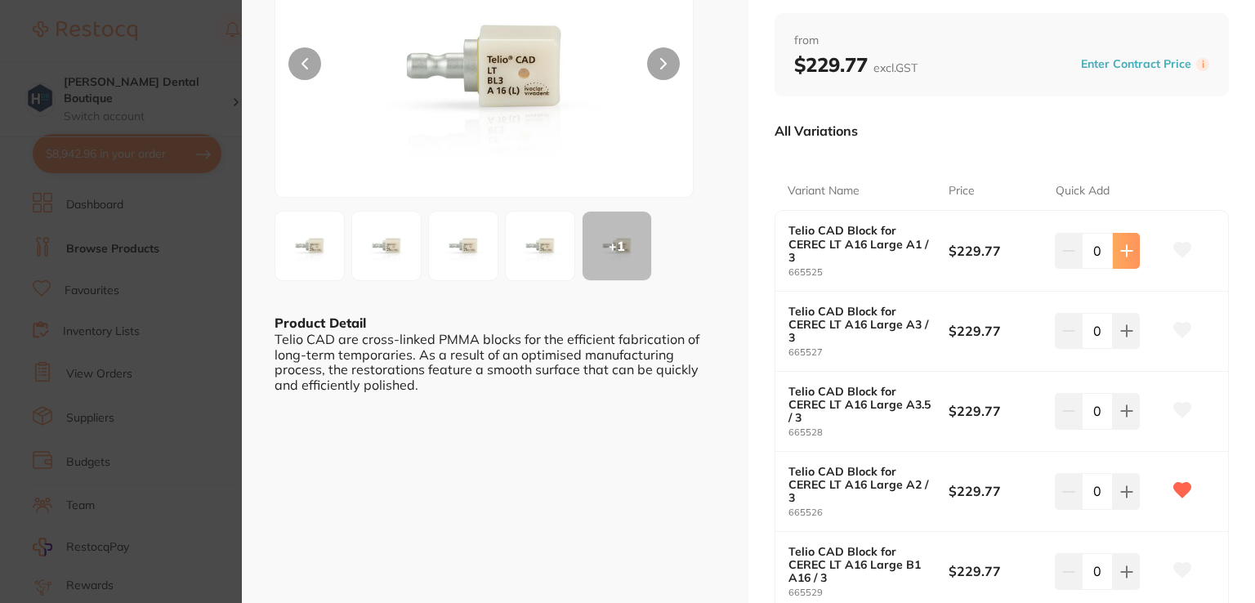
click at [1129, 249] on icon at bounding box center [1126, 250] width 13 height 13
click at [1130, 250] on button at bounding box center [1126, 251] width 27 height 36
type input "2"
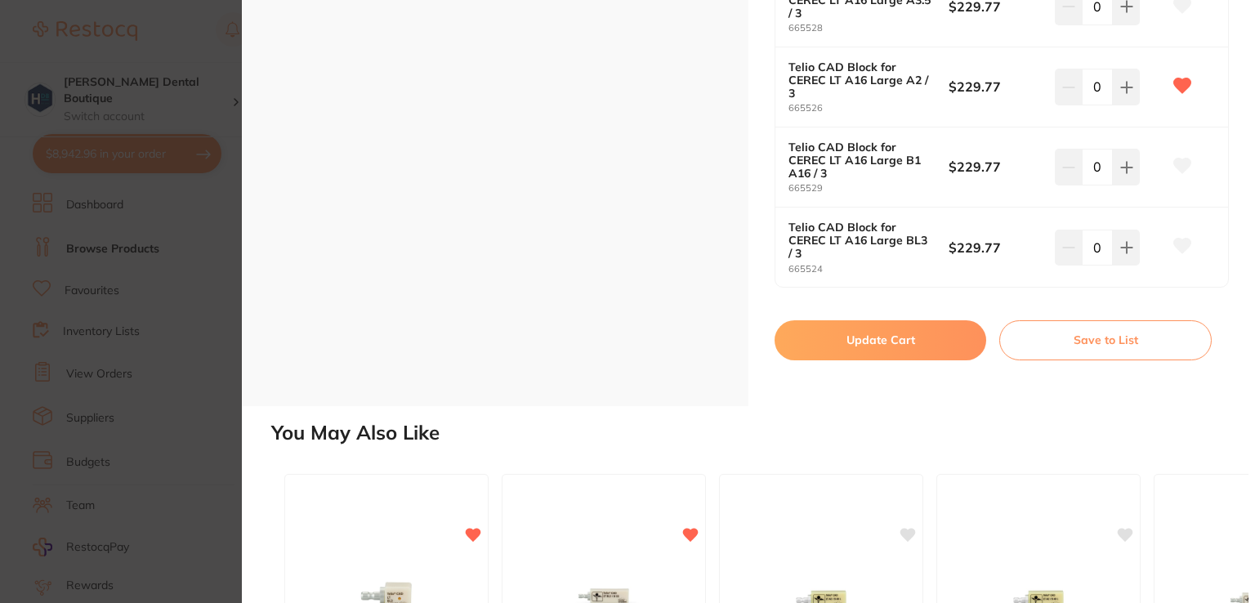
scroll to position [572, 0]
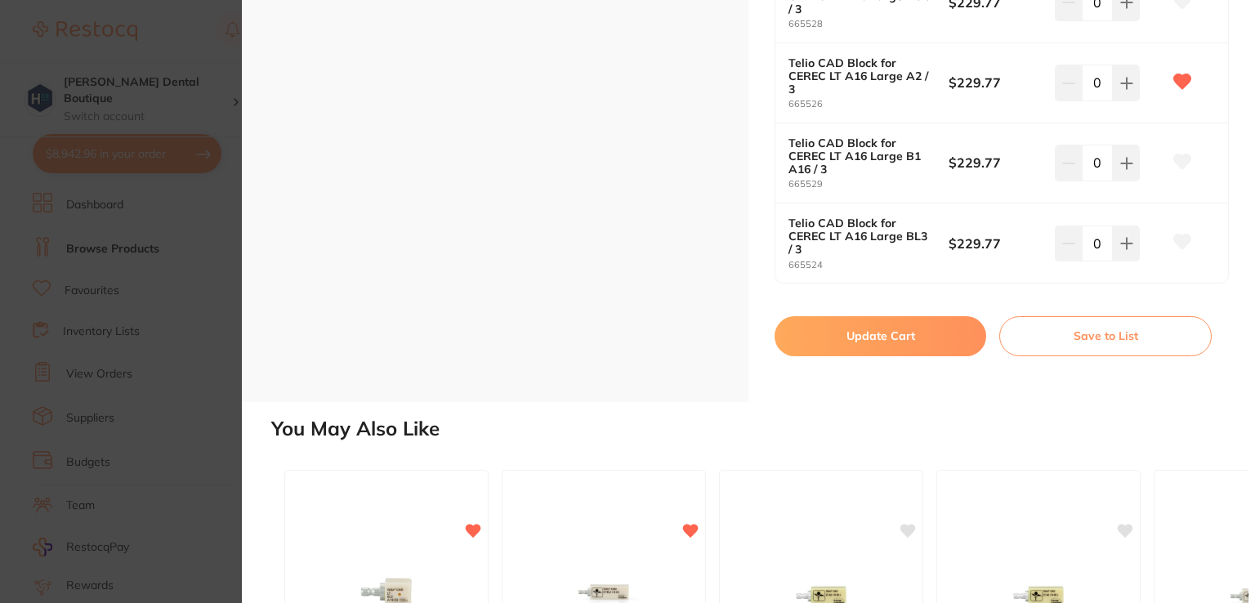
click at [842, 328] on button "Update Cart" at bounding box center [881, 335] width 212 height 39
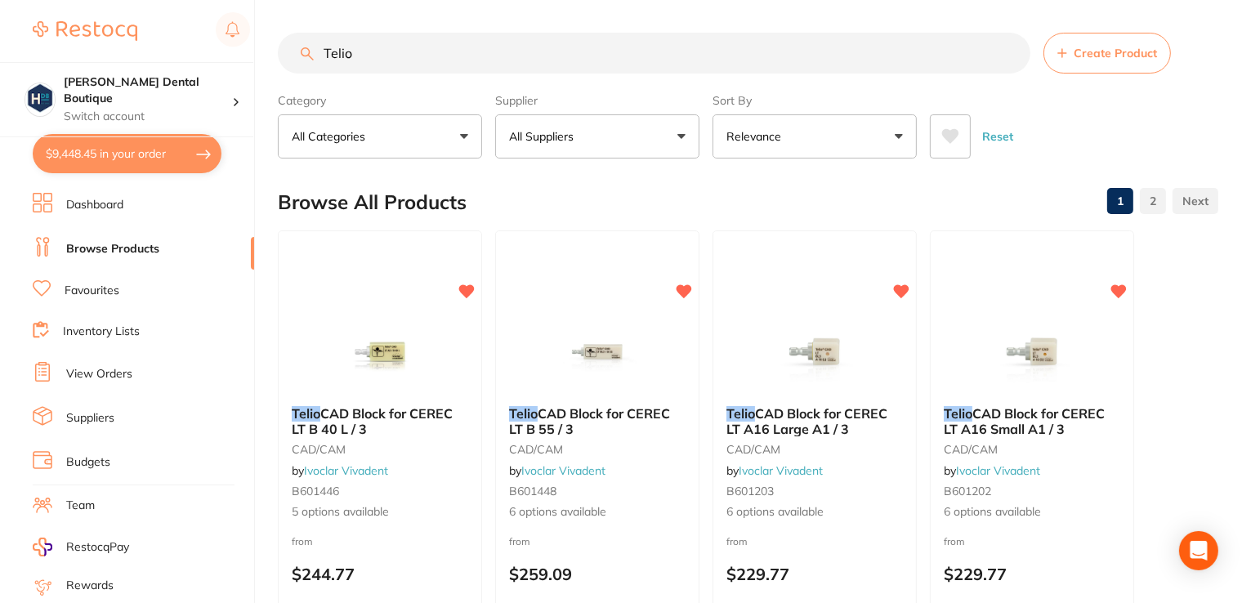
drag, startPoint x: 406, startPoint y: 319, endPoint x: 369, endPoint y: 334, distance: 39.9
click at [407, 319] on img at bounding box center [380, 352] width 106 height 82
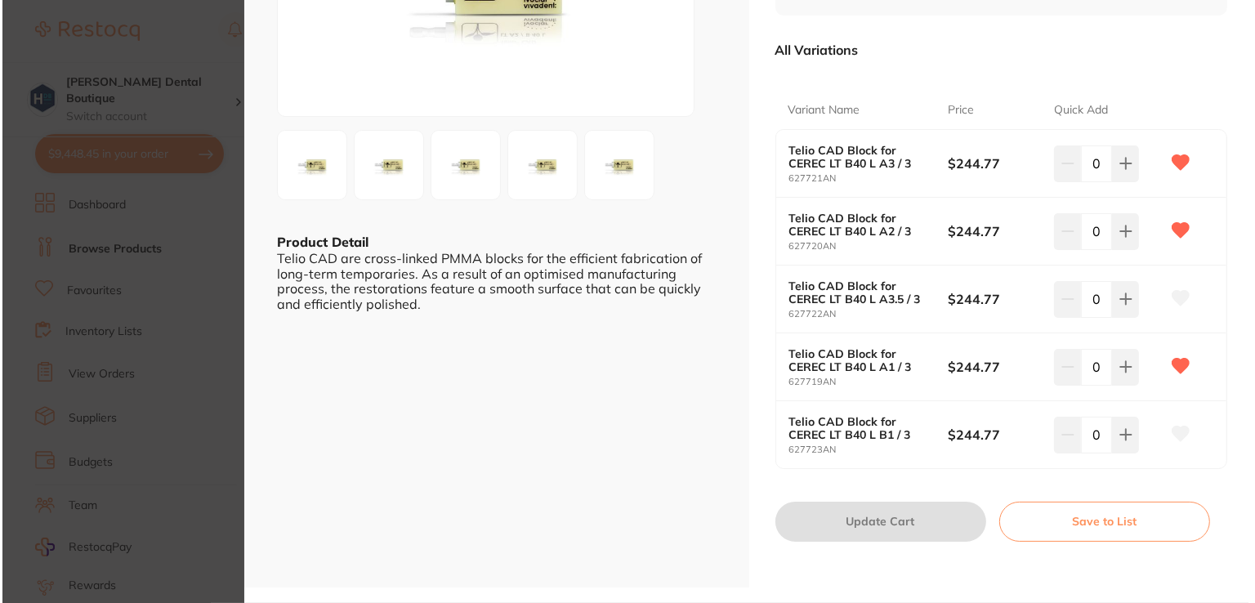
scroll to position [245, 0]
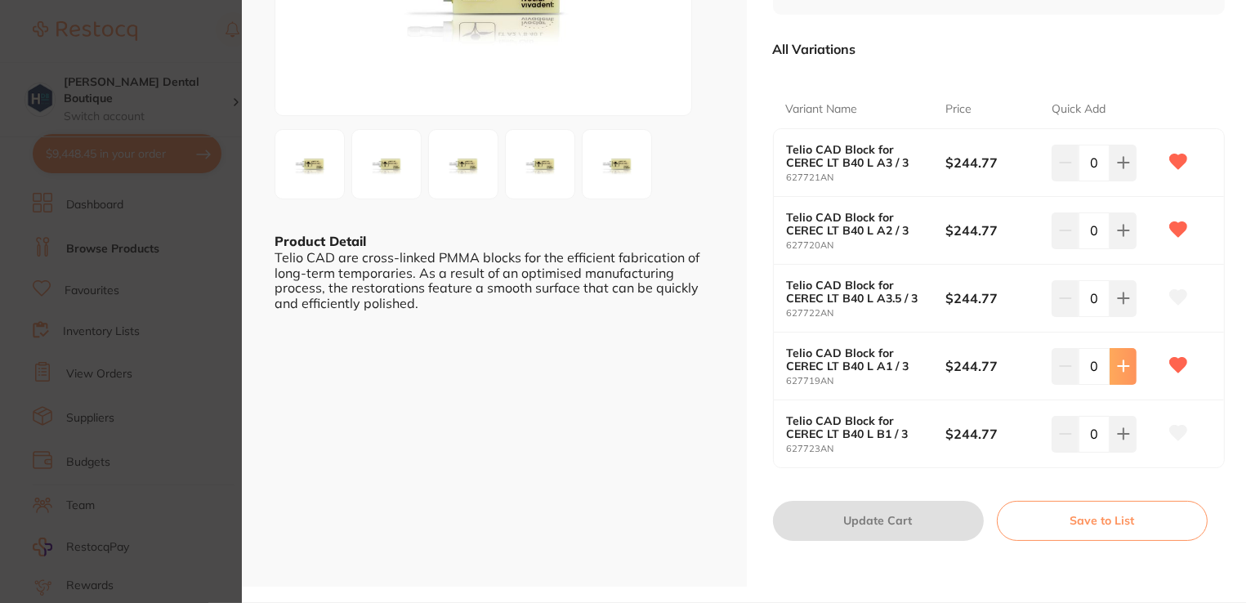
click at [1124, 358] on button at bounding box center [1123, 366] width 27 height 36
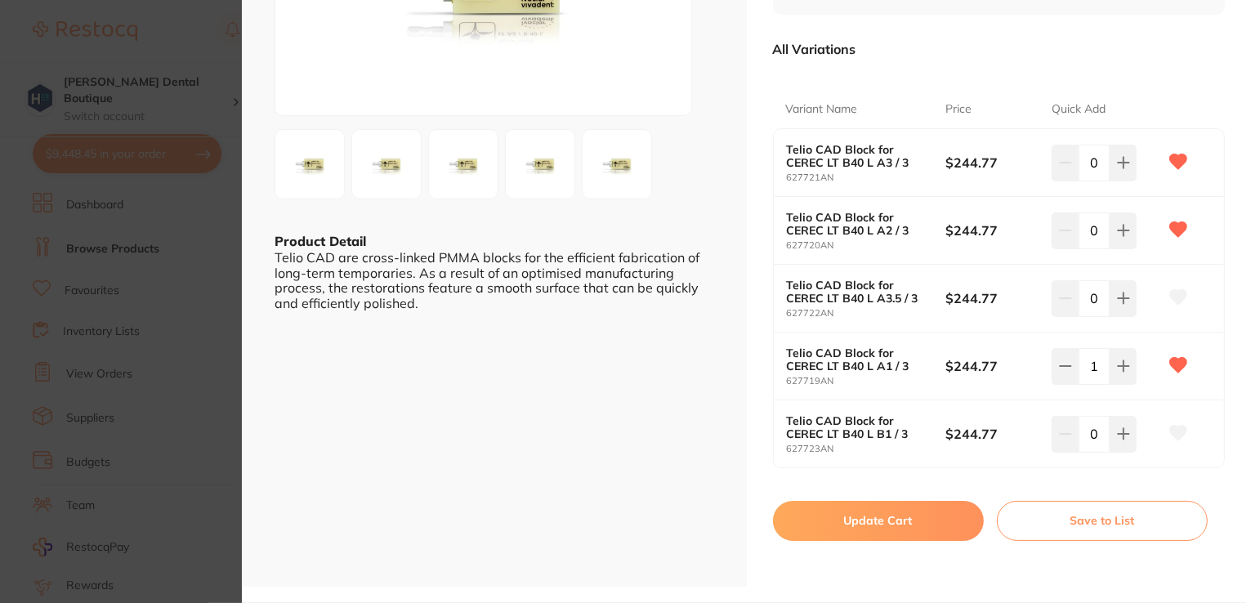
click at [1123, 367] on icon at bounding box center [1123, 366] width 13 height 13
click at [1059, 357] on button at bounding box center [1065, 366] width 27 height 36
type input "1"
click at [891, 512] on button "Update Cart" at bounding box center [878, 520] width 211 height 39
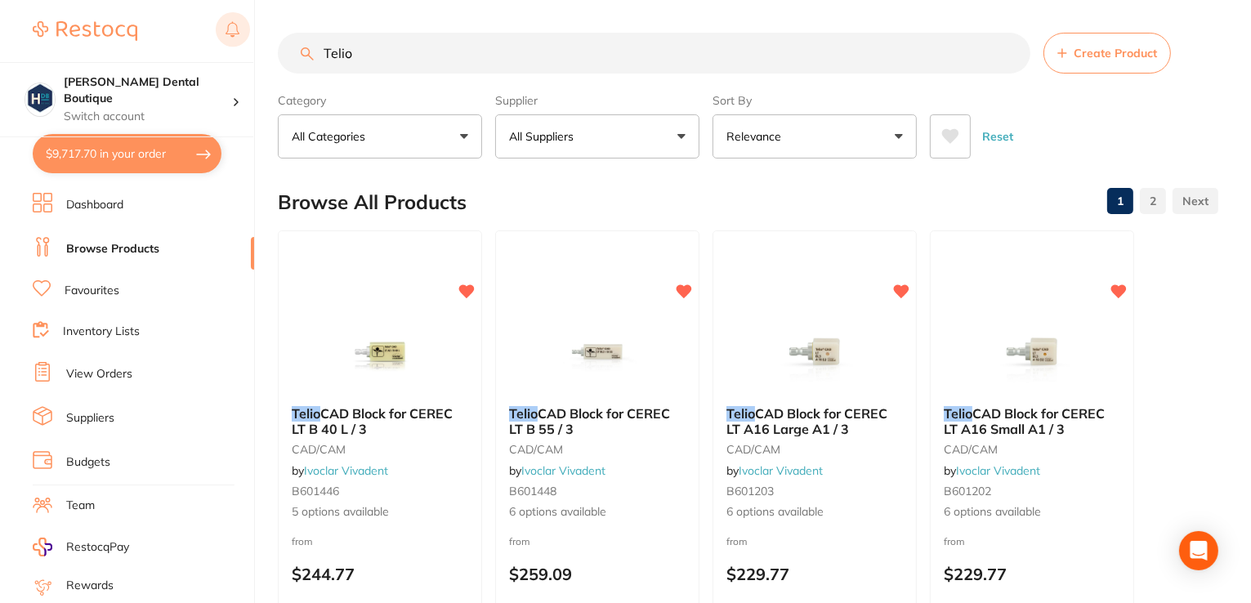
drag, startPoint x: 424, startPoint y: 47, endPoint x: 224, endPoint y: 24, distance: 201.5
click at [224, 24] on div "$9,717.70 [PERSON_NAME] Dental Boutique Switch account [PERSON_NAME] Dental Bou…" at bounding box center [625, 301] width 1251 height 603
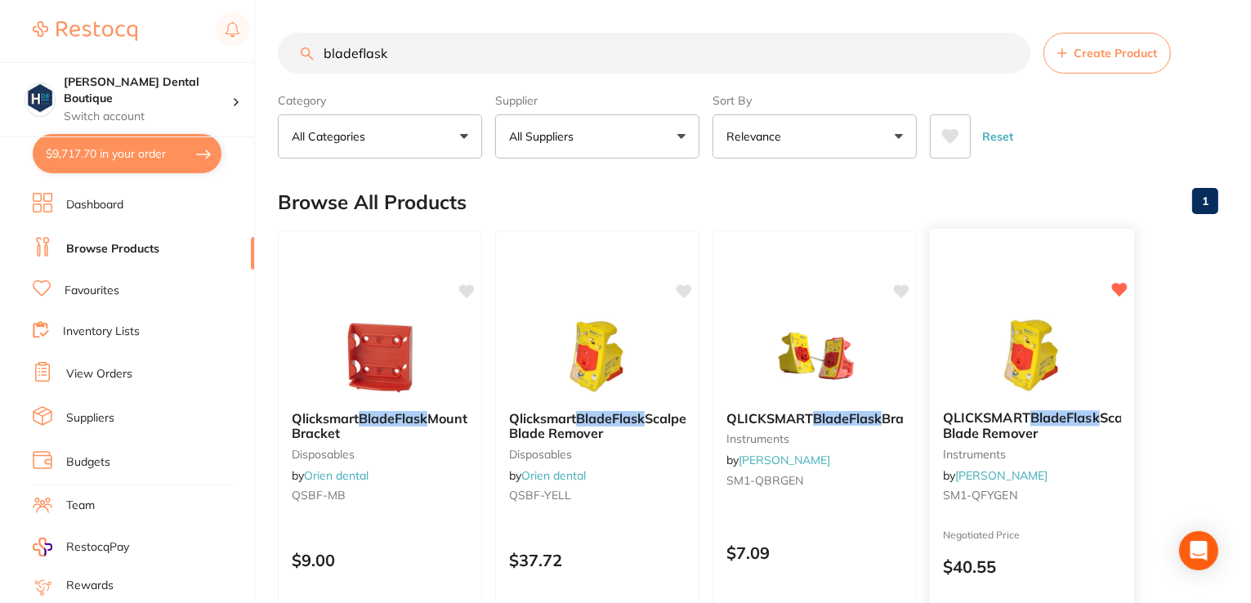
type input "bladeflask"
click at [1069, 354] on img at bounding box center [1031, 356] width 107 height 83
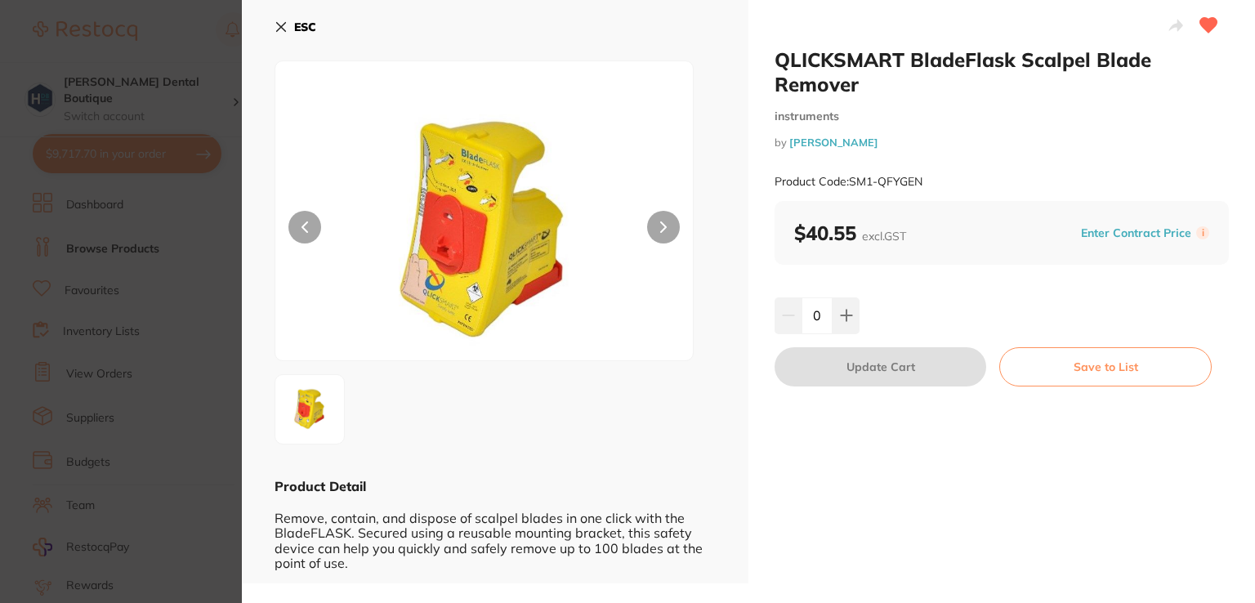
click at [859, 309] on div "0" at bounding box center [1002, 315] width 454 height 36
click at [841, 316] on icon at bounding box center [846, 315] width 13 height 13
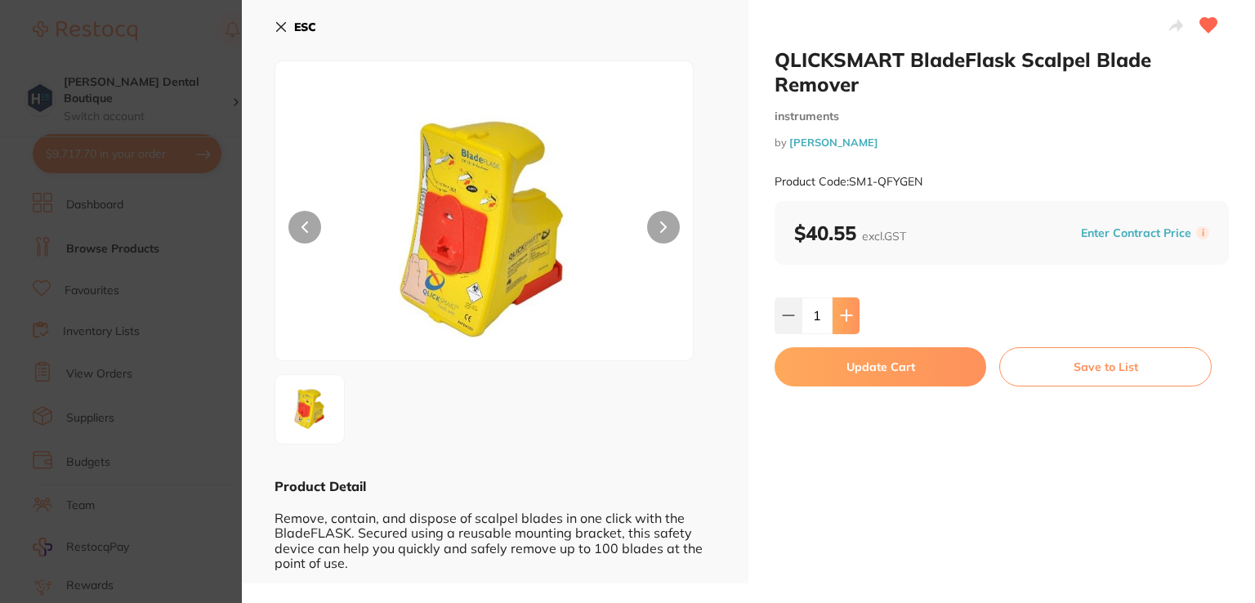
click at [841, 316] on icon at bounding box center [846, 315] width 13 height 13
type input "4"
click at [833, 376] on button "Update Cart" at bounding box center [881, 366] width 212 height 39
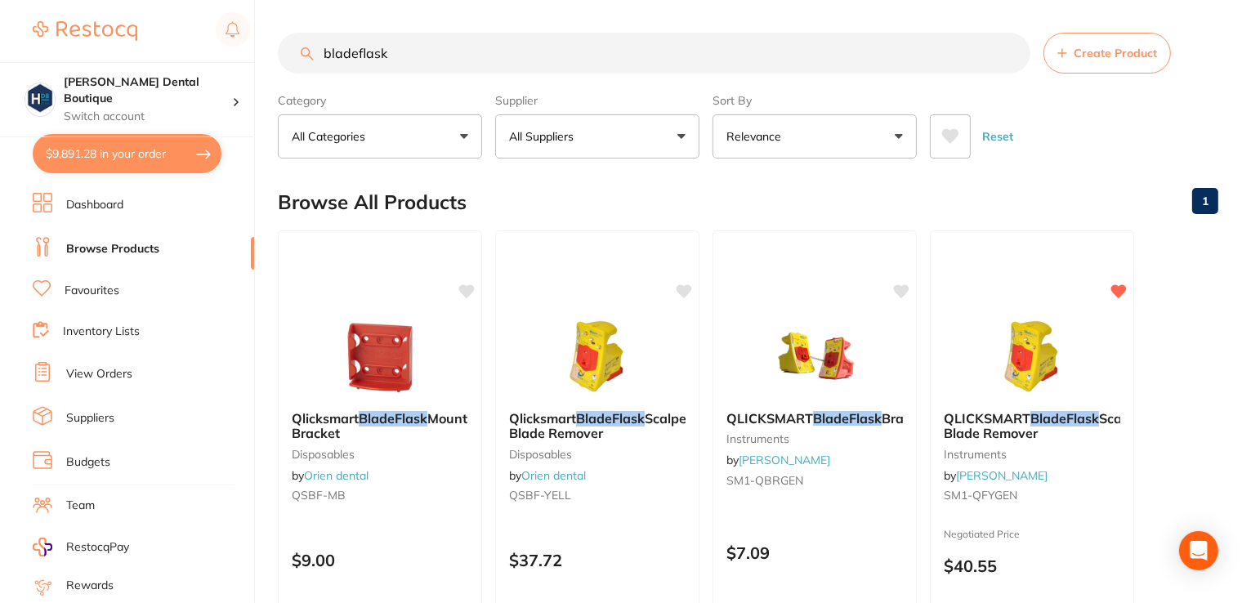
drag, startPoint x: 427, startPoint y: 60, endPoint x: 192, endPoint y: 23, distance: 237.4
click at [192, 23] on div "$9,891.28 [PERSON_NAME] Dental Boutique Switch account [PERSON_NAME] Dental Bou…" at bounding box center [625, 301] width 1251 height 603
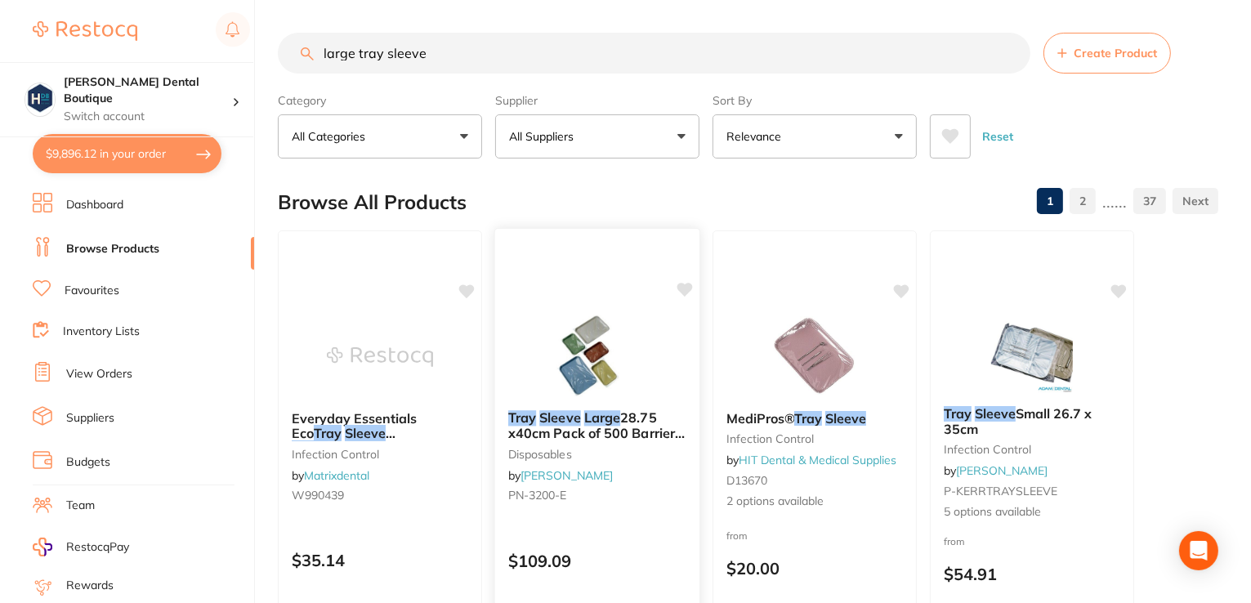
type input "large tray sleeve"
click at [601, 403] on div "Tray Sleeve Large 28.75 x40cm Pack of 500 Barrier Product disposables by [PERSO…" at bounding box center [597, 459] width 204 height 125
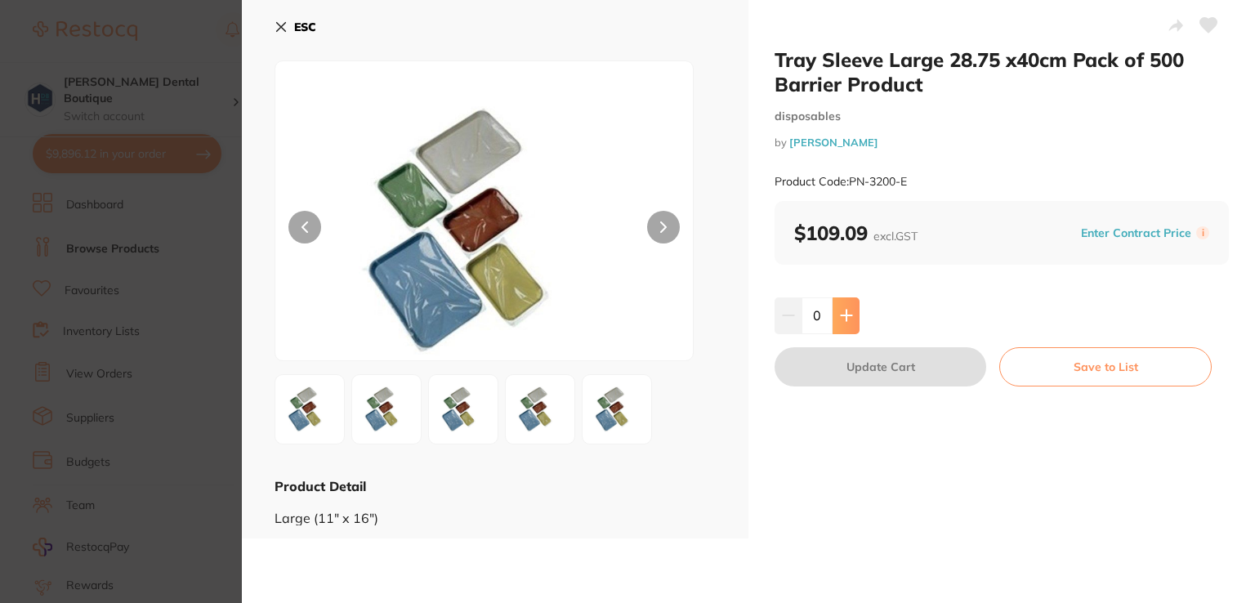
click at [840, 314] on icon at bounding box center [846, 315] width 13 height 13
click at [837, 312] on button at bounding box center [846, 315] width 27 height 36
type input "2"
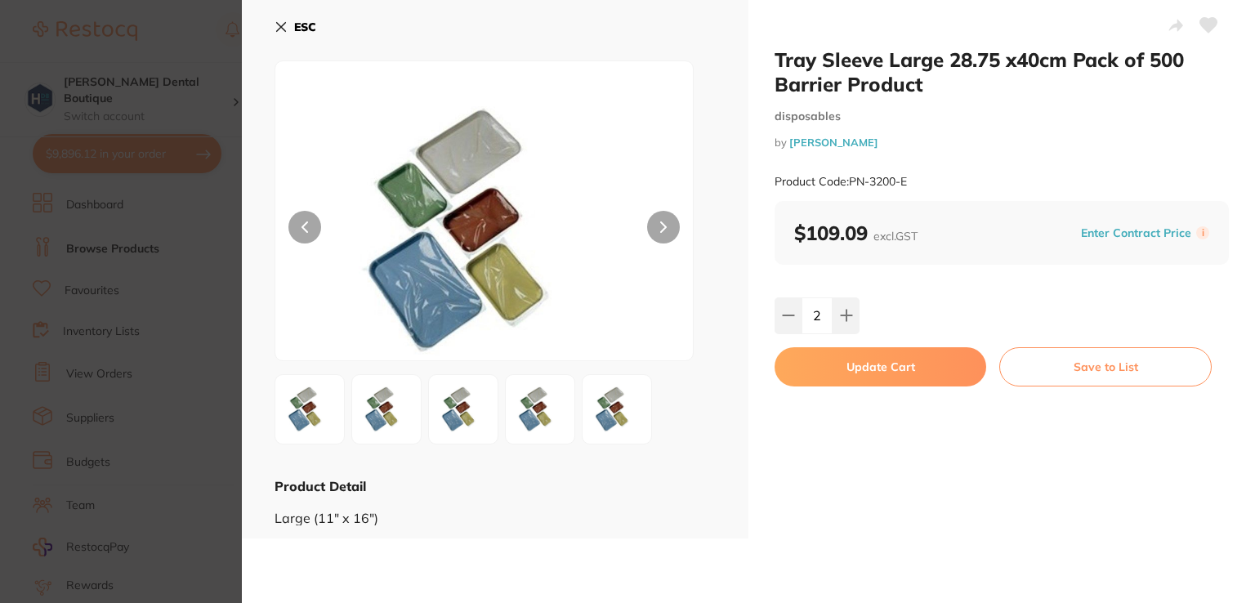
drag, startPoint x: 838, startPoint y: 367, endPoint x: 882, endPoint y: 370, distance: 45.1
click at [838, 367] on button "Update Cart" at bounding box center [881, 366] width 212 height 39
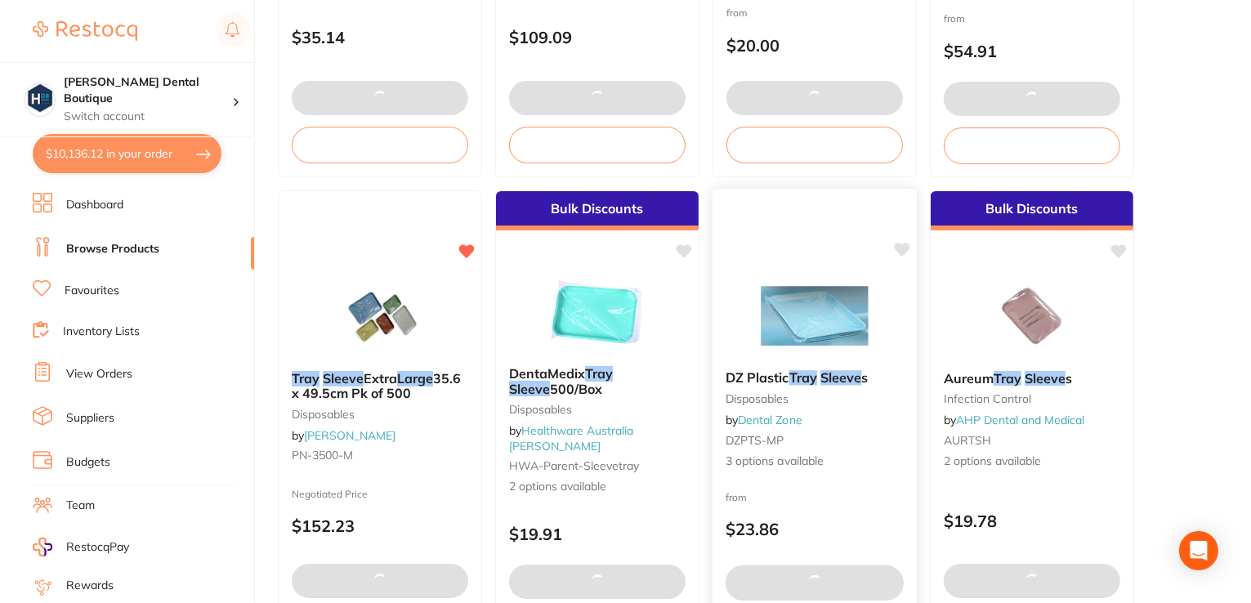
scroll to position [572, 0]
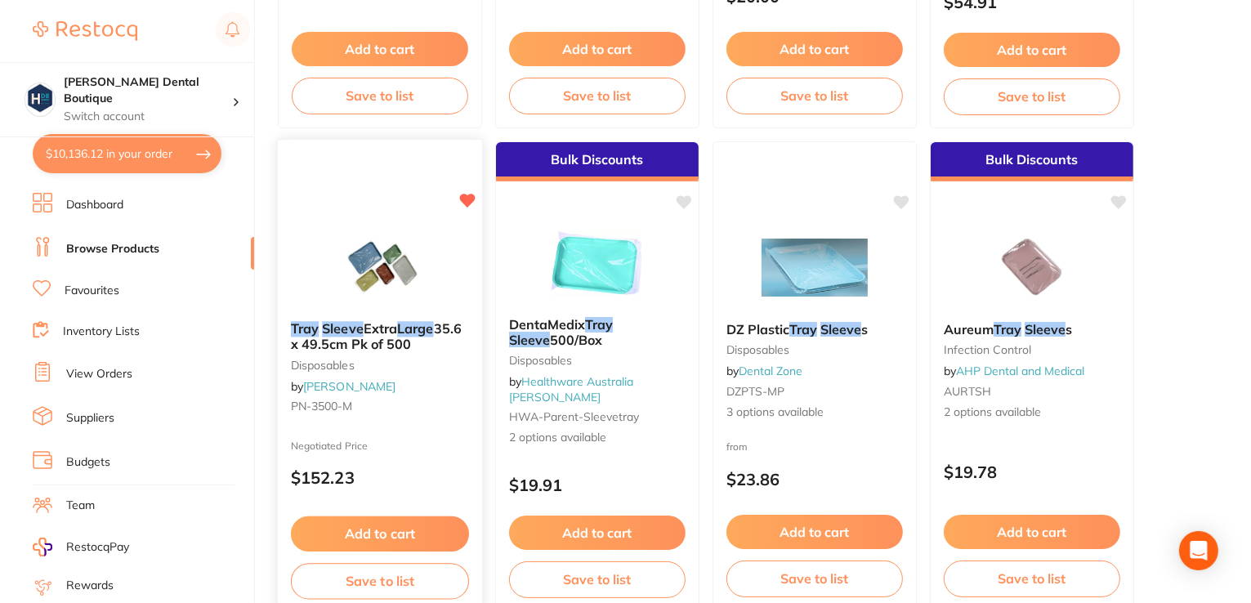
click at [382, 264] on img at bounding box center [379, 267] width 107 height 83
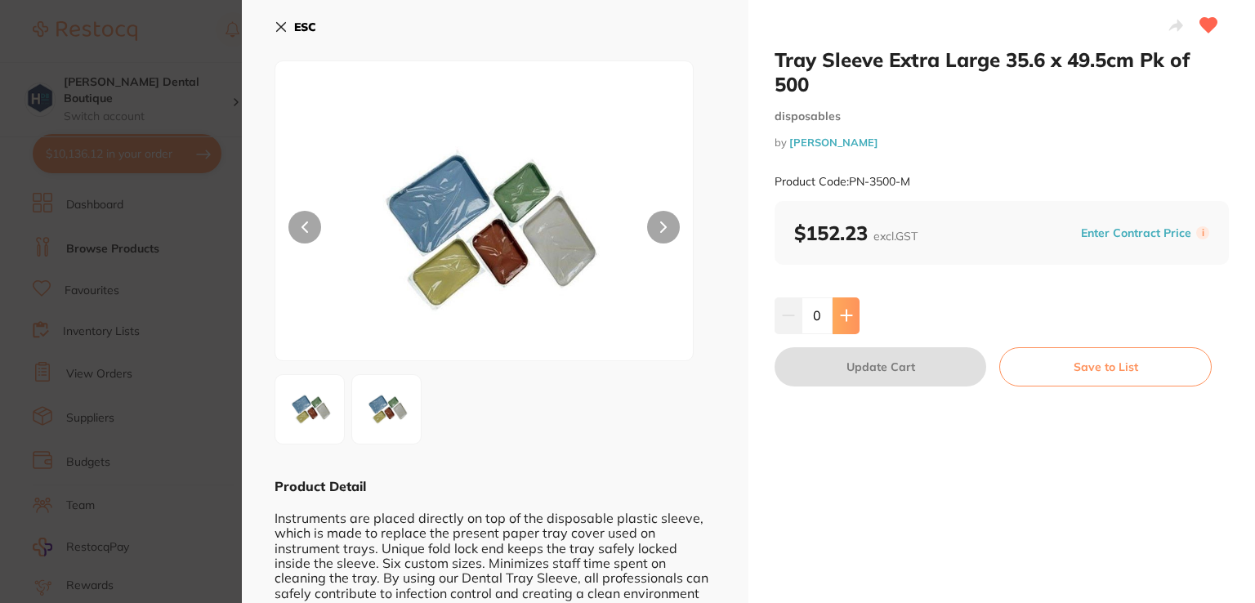
click at [844, 320] on icon at bounding box center [846, 316] width 11 height 11
type input "2"
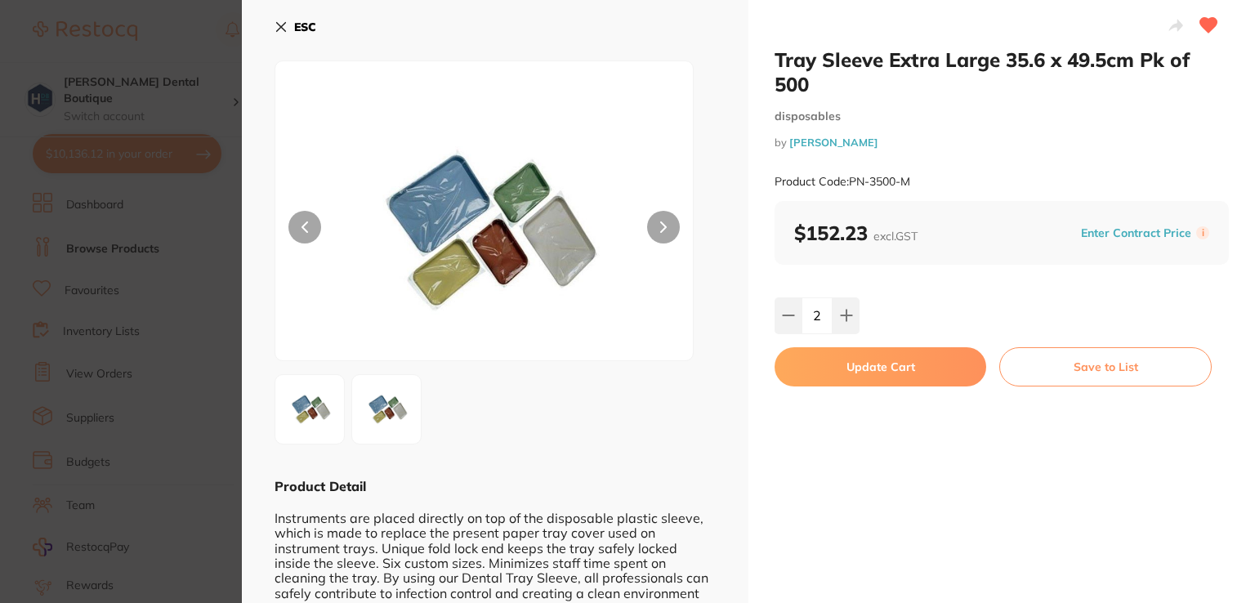
click at [856, 369] on button "Update Cart" at bounding box center [881, 366] width 212 height 39
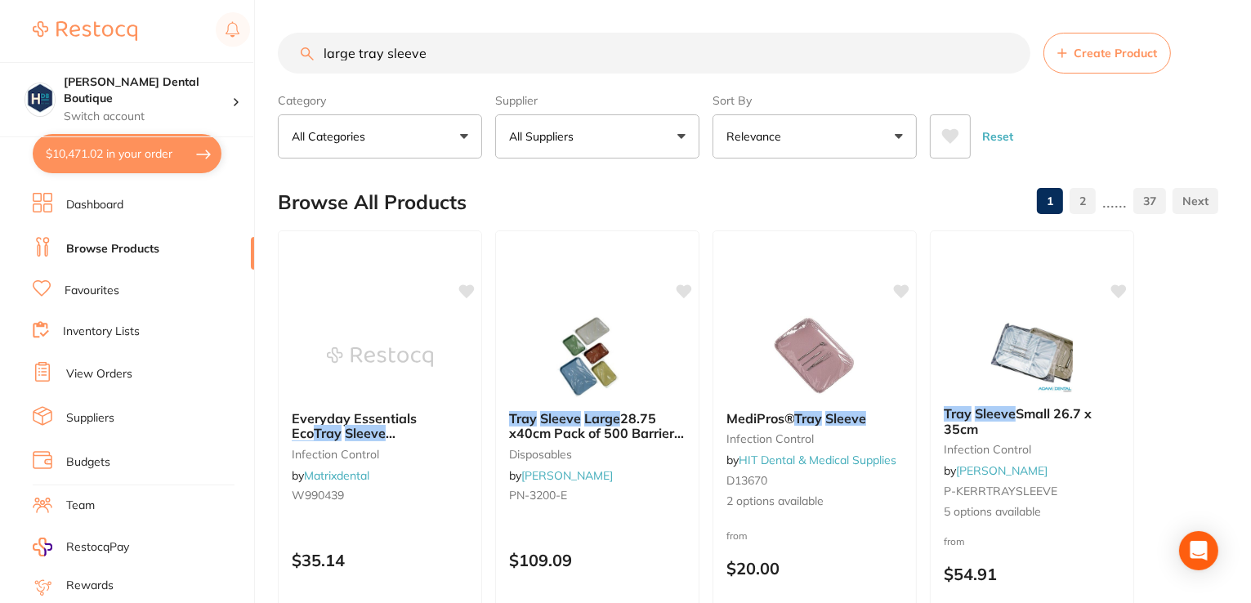
drag, startPoint x: 459, startPoint y: 59, endPoint x: 118, endPoint y: 1, distance: 346.5
click at [116, 20] on div "$10,471.02 Harris Dental Boutique Switch account Harris Dental Boutique $10,471…" at bounding box center [625, 301] width 1251 height 603
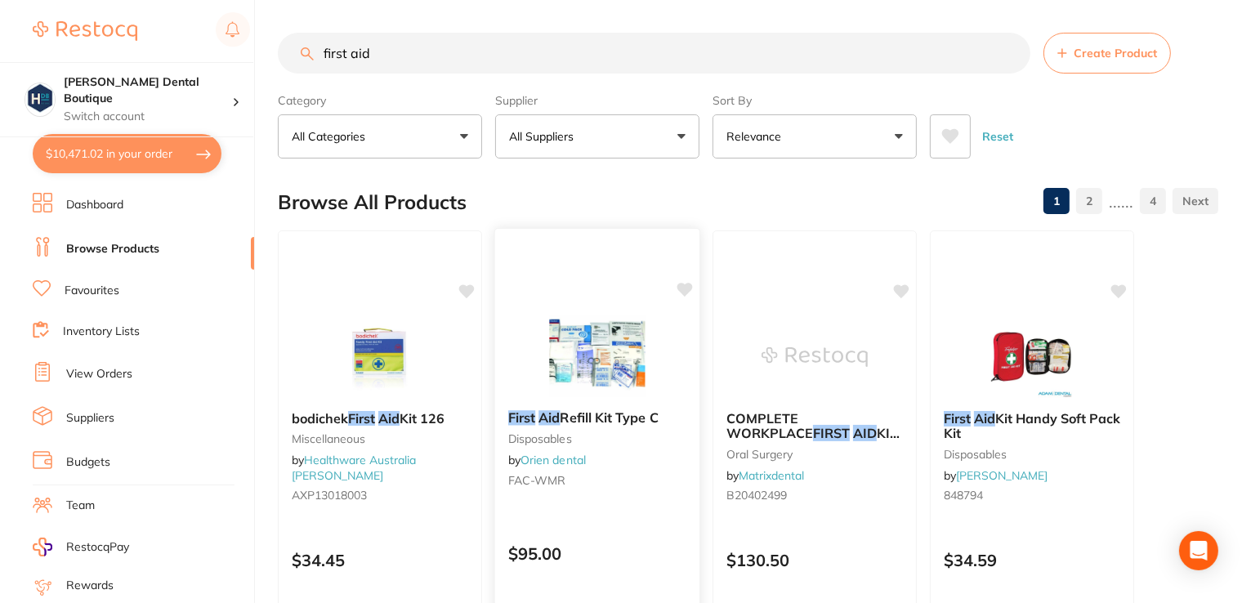
type input "first aid"
drag, startPoint x: 641, startPoint y: 360, endPoint x: 564, endPoint y: 337, distance: 80.4
click at [639, 360] on img at bounding box center [597, 357] width 106 height 82
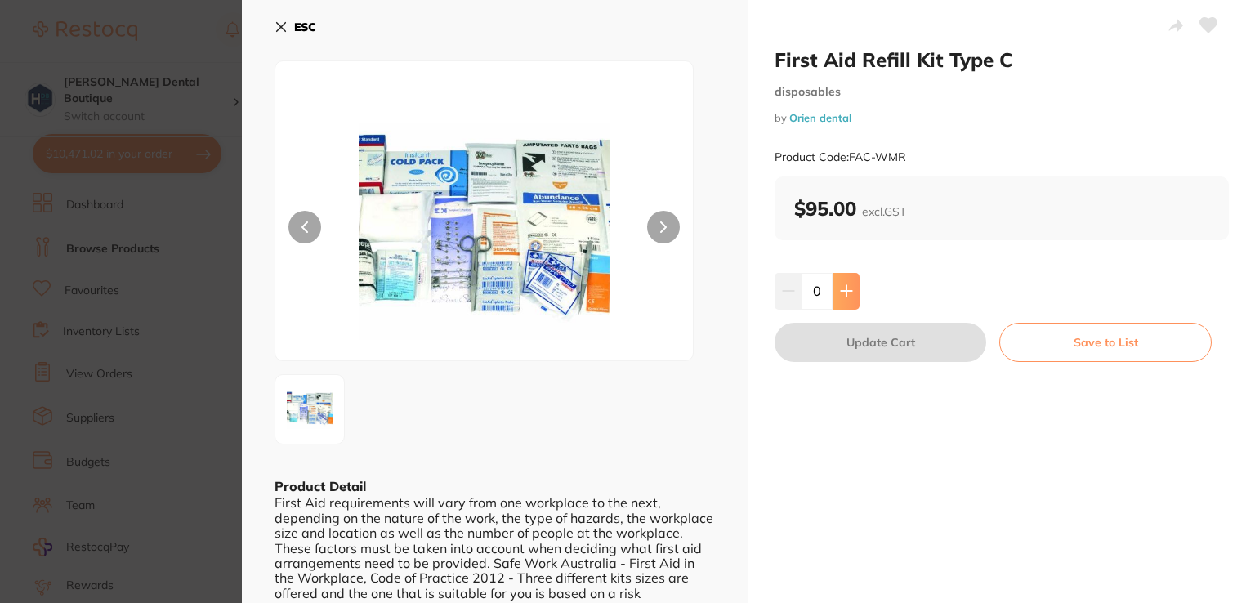
click at [843, 304] on button at bounding box center [846, 291] width 27 height 36
type input "1"
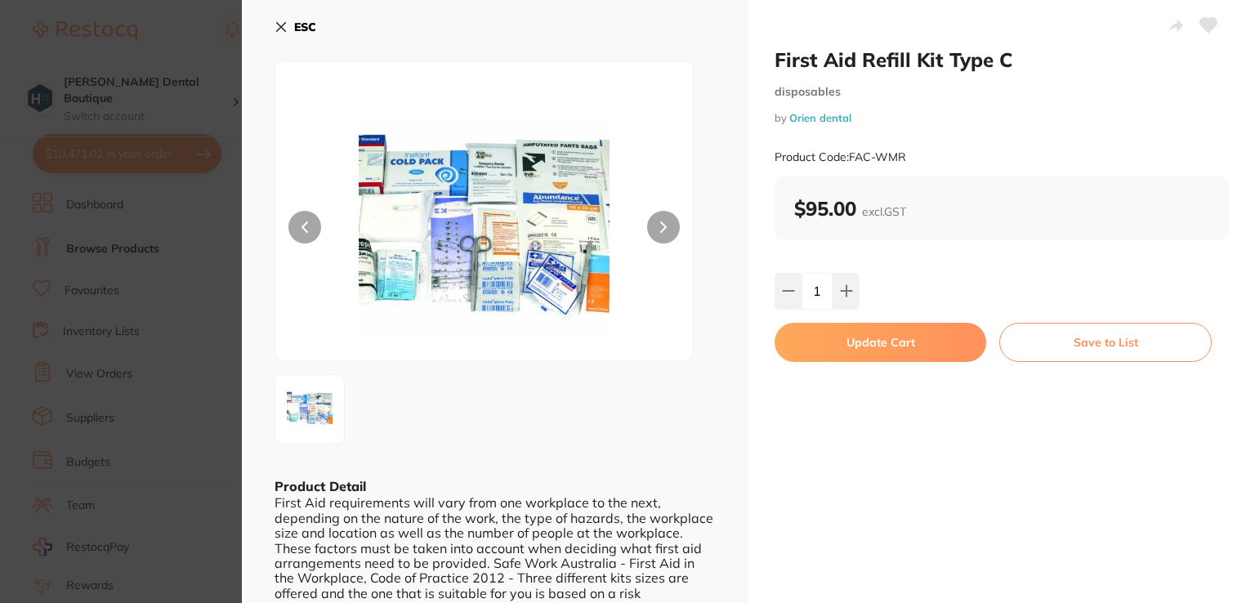
click at [279, 25] on icon at bounding box center [281, 27] width 9 height 9
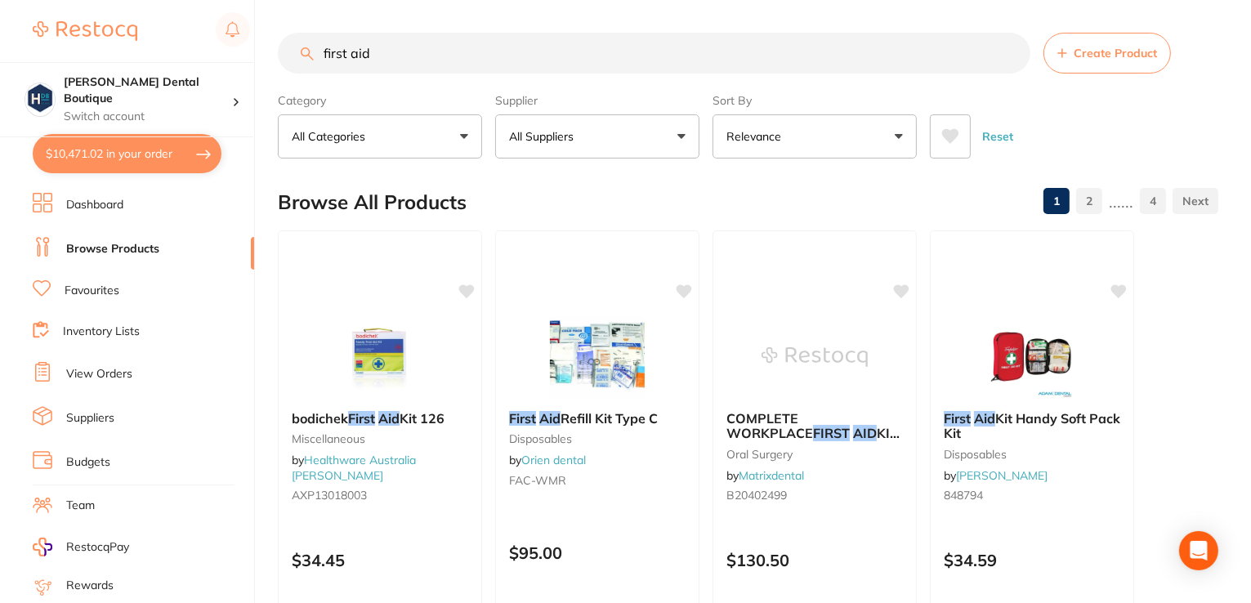
click at [422, 47] on input "first aid" at bounding box center [654, 53] width 753 height 41
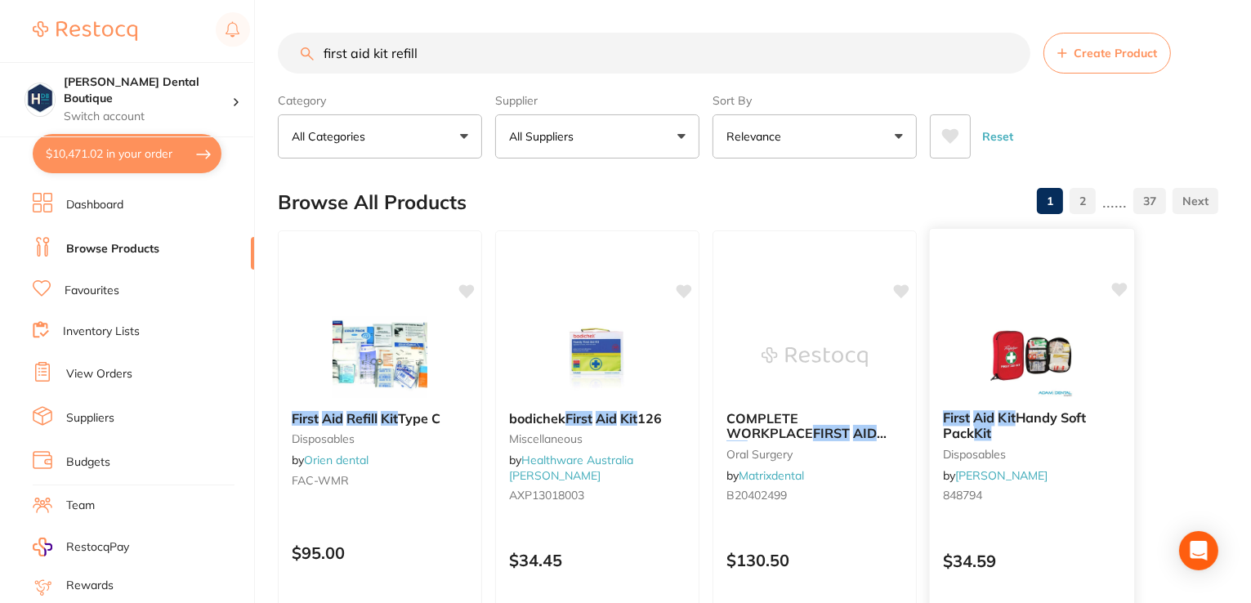
type input "first aid kit refill"
click at [1010, 320] on img at bounding box center [1031, 356] width 107 height 83
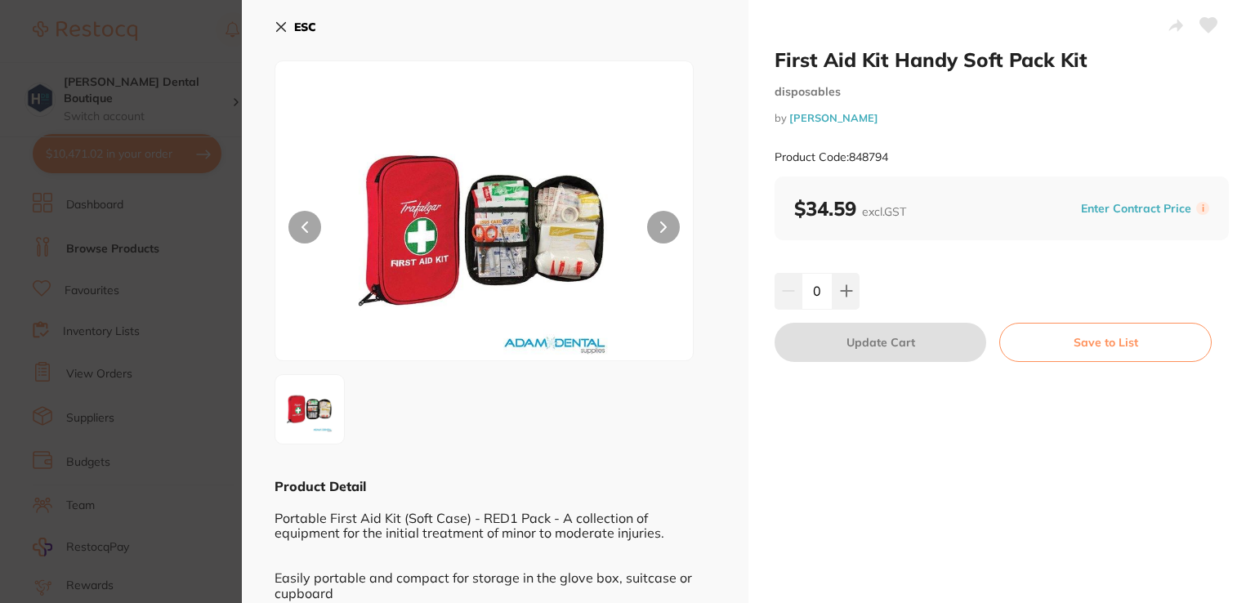
click at [275, 30] on icon at bounding box center [281, 26] width 13 height 13
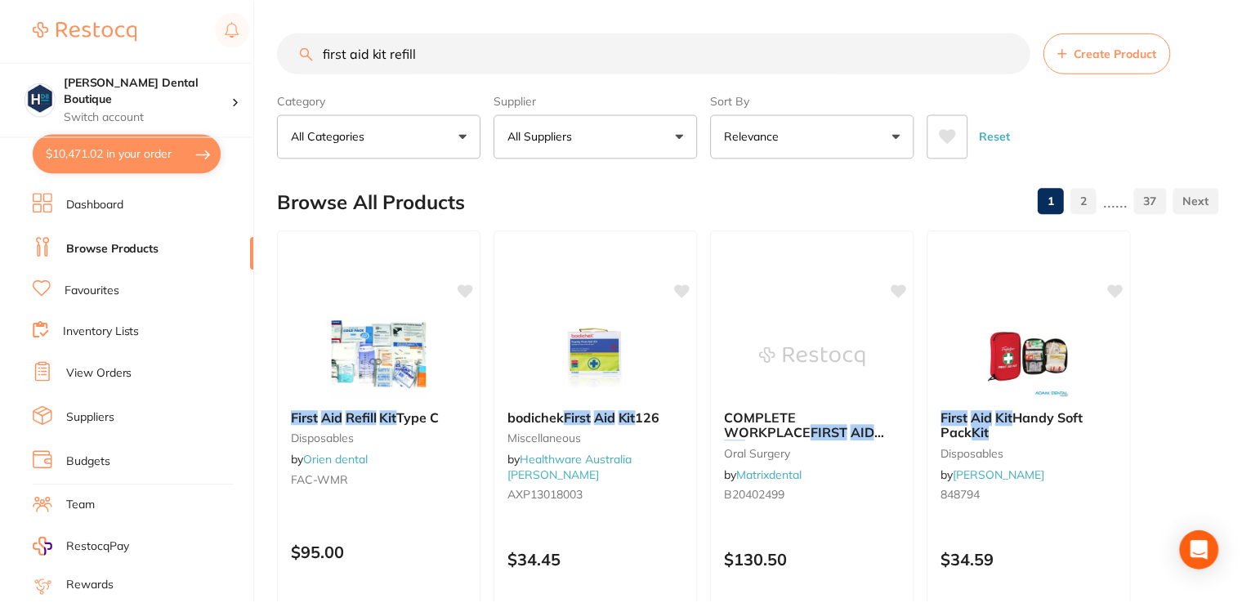
scroll to position [4, 0]
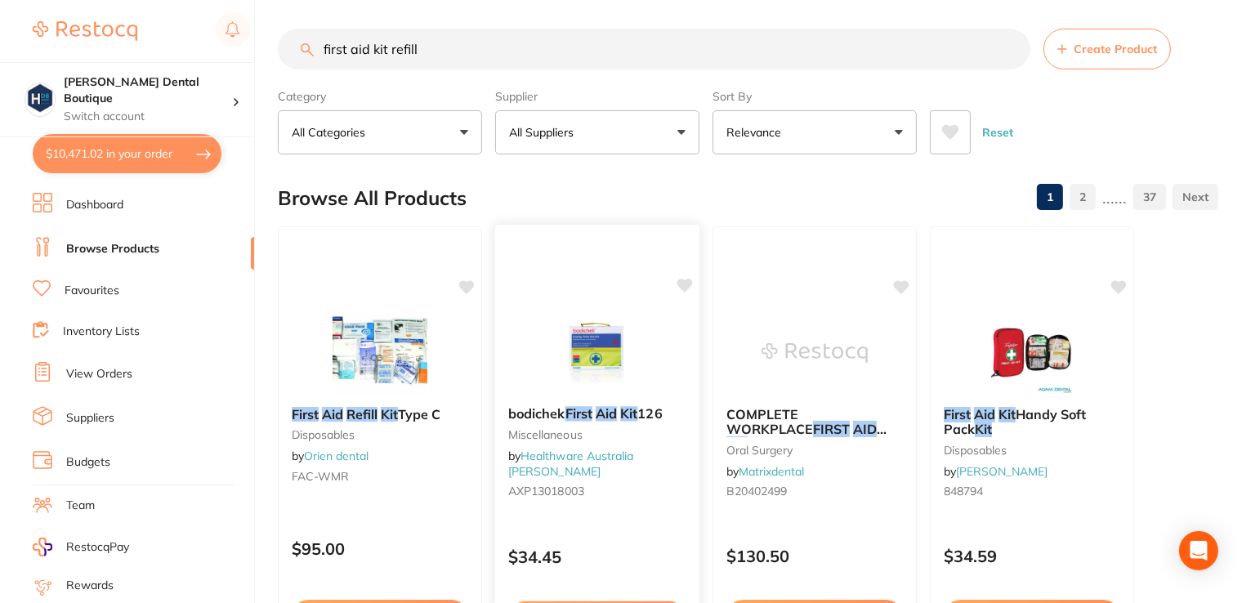
click at [623, 373] on img at bounding box center [596, 352] width 107 height 83
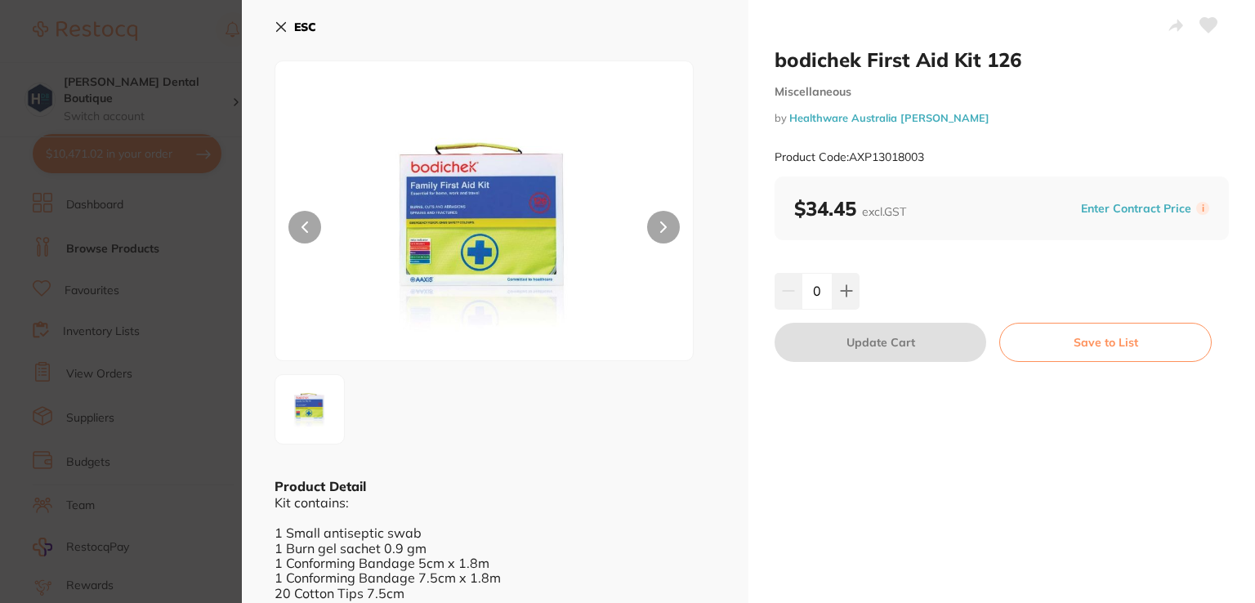
click at [277, 31] on icon at bounding box center [281, 27] width 9 height 9
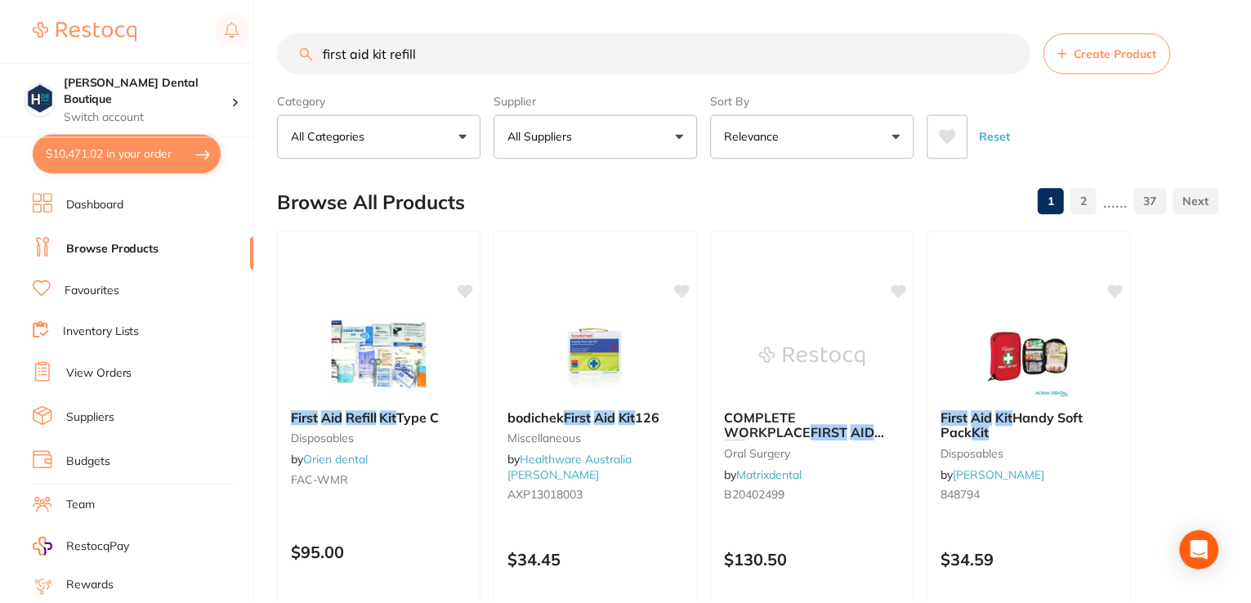
scroll to position [4, 0]
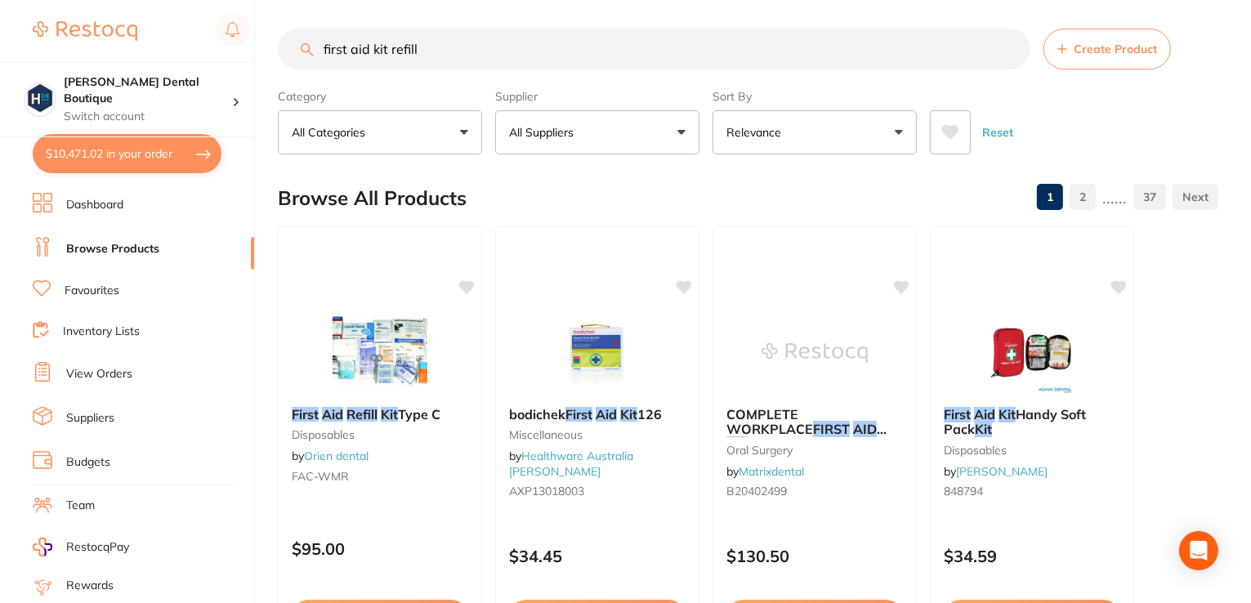
drag, startPoint x: 426, startPoint y: 354, endPoint x: 523, endPoint y: 387, distance: 102.8
click at [426, 355] on img at bounding box center [380, 353] width 106 height 82
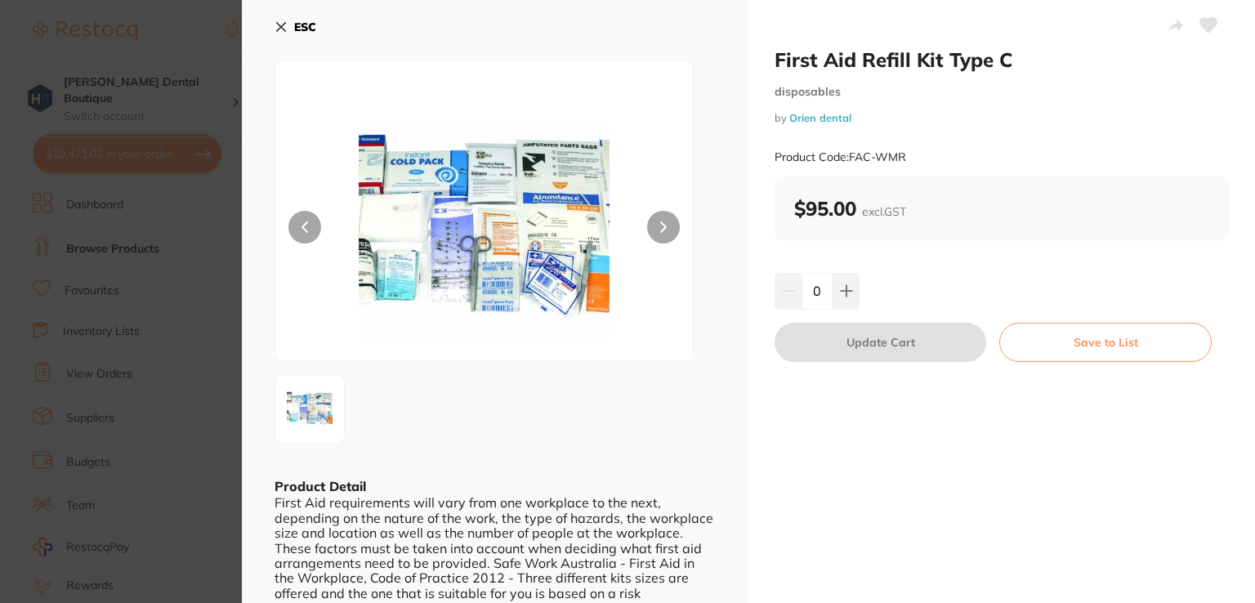
click at [665, 220] on button at bounding box center [663, 227] width 33 height 33
click at [284, 23] on icon at bounding box center [281, 26] width 13 height 13
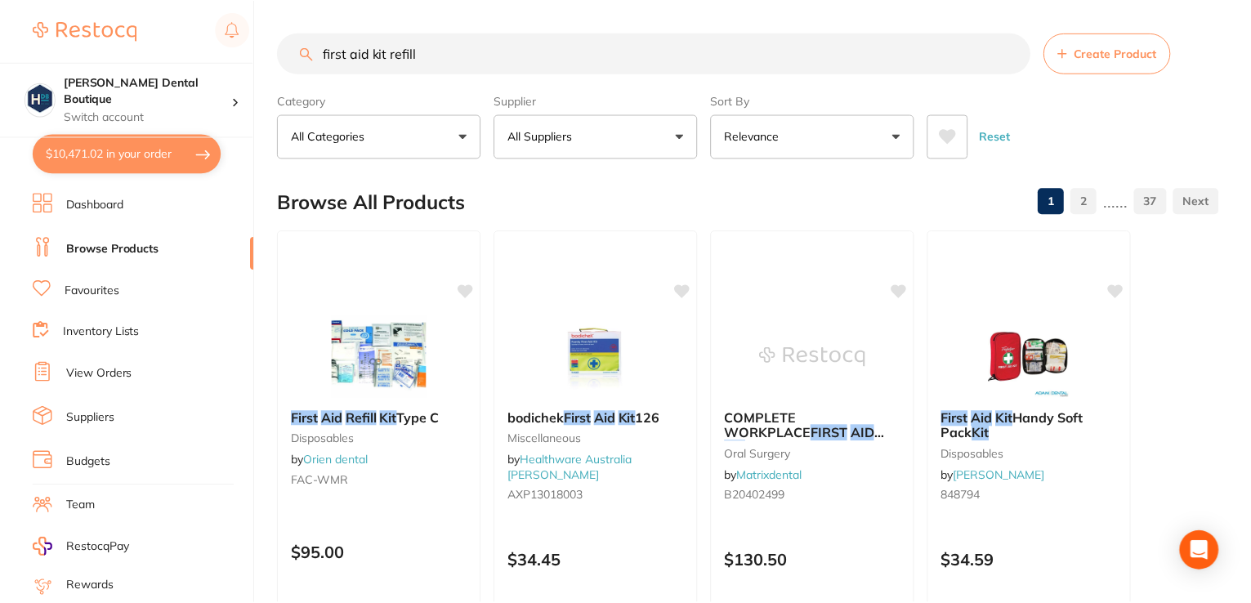
scroll to position [4, 0]
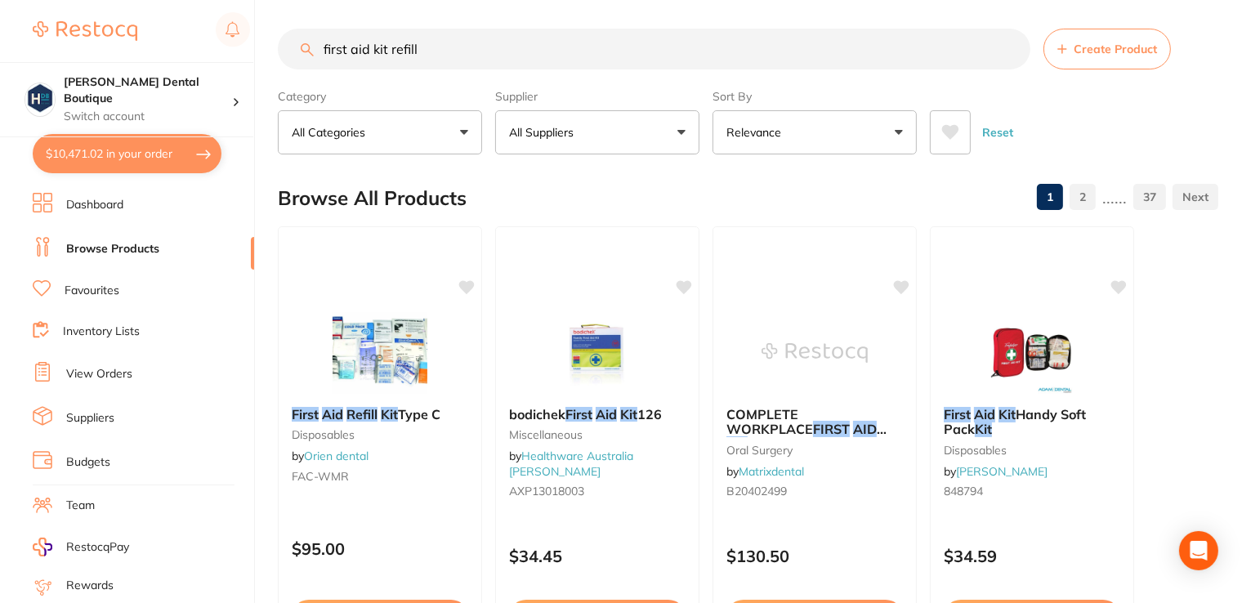
click at [1061, 397] on div "First Aid Kit Handy Soft Pack Kit disposables by Adam Dental 848794" at bounding box center [1032, 455] width 203 height 123
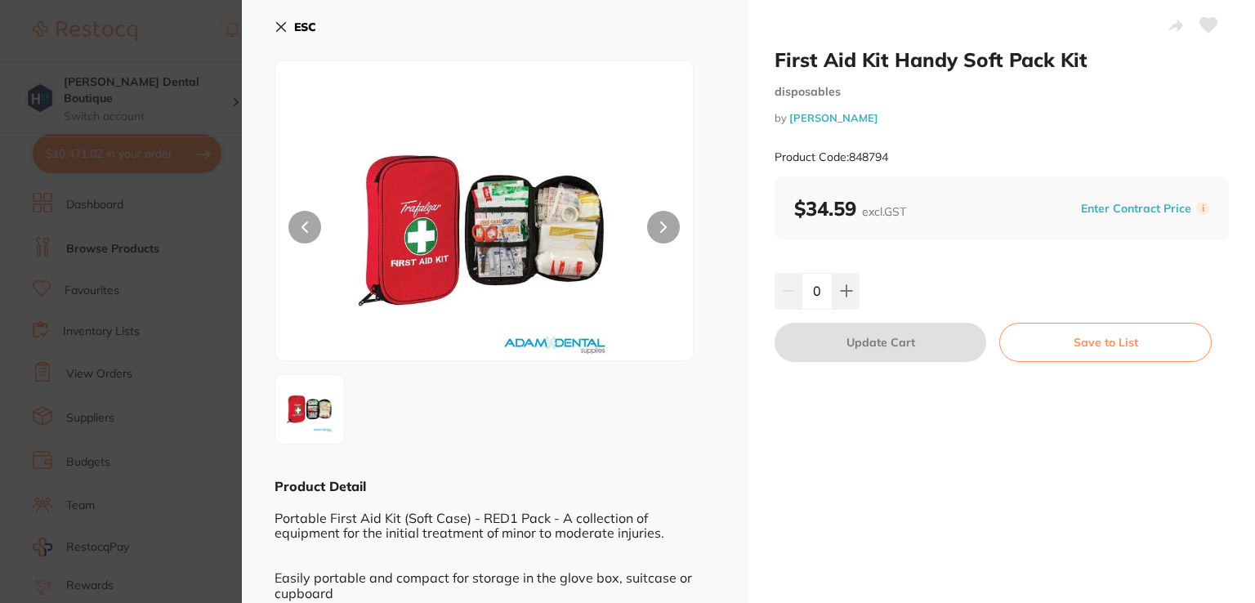
click at [278, 24] on icon at bounding box center [281, 27] width 9 height 9
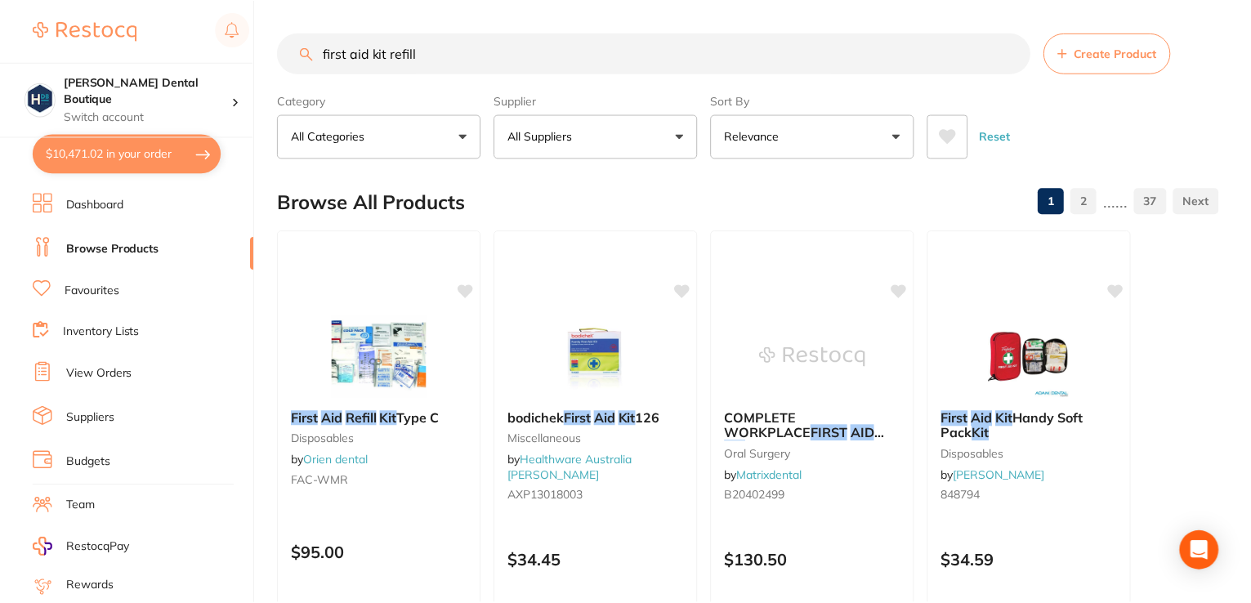
scroll to position [4, 0]
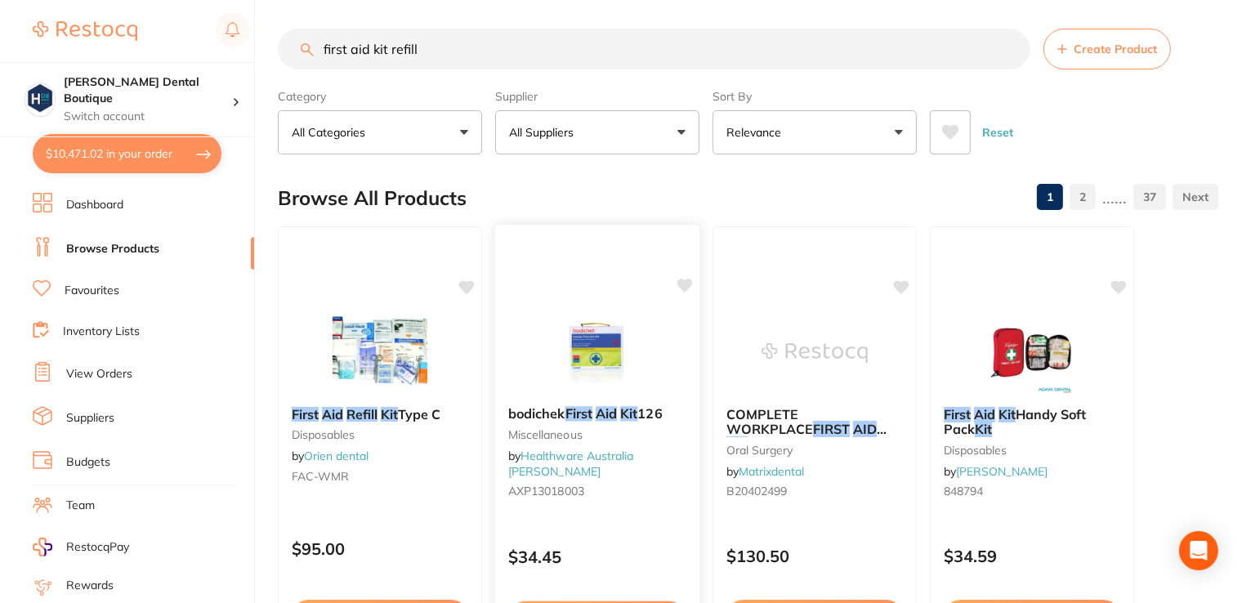
click at [598, 340] on img at bounding box center [596, 352] width 107 height 83
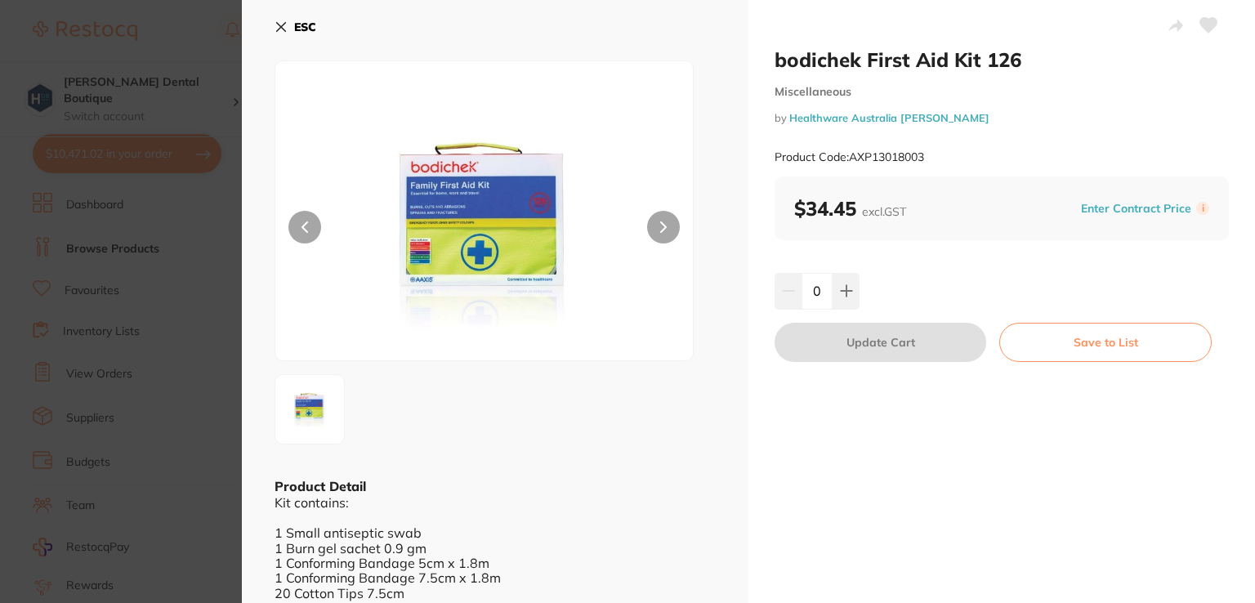
click at [265, 25] on div "ESC Product Detail Kit contains: 1 Small antiseptic swab 1 Burn gel sachet 0.9 …" at bounding box center [495, 479] width 507 height 959
click at [283, 24] on icon at bounding box center [281, 27] width 9 height 9
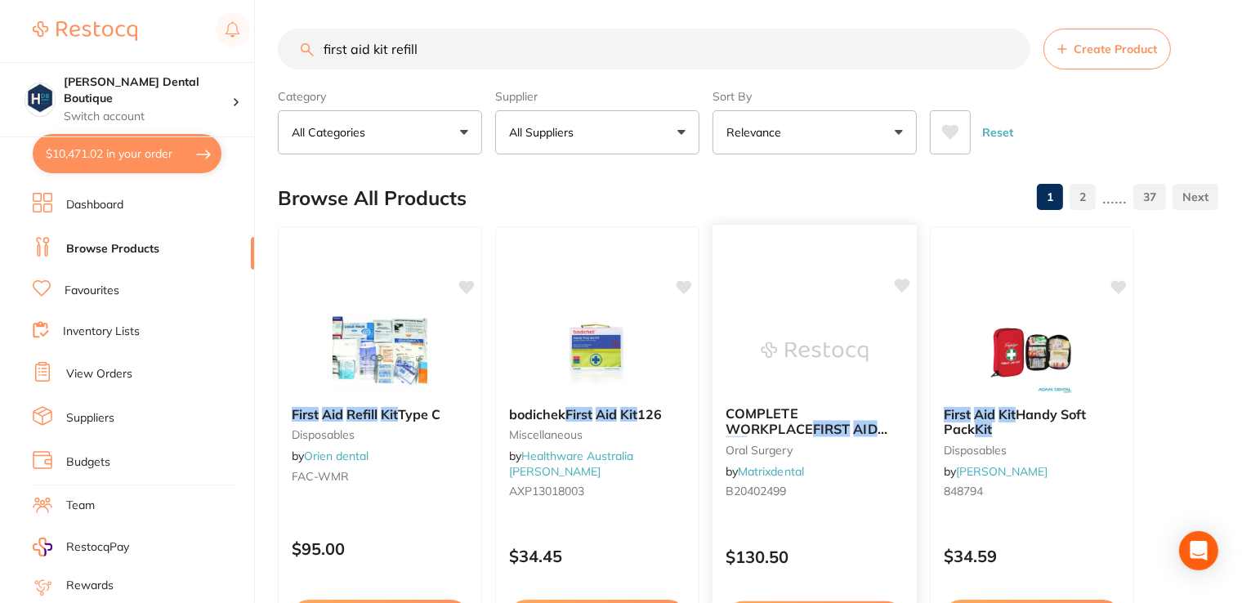
click at [838, 351] on img at bounding box center [814, 352] width 107 height 83
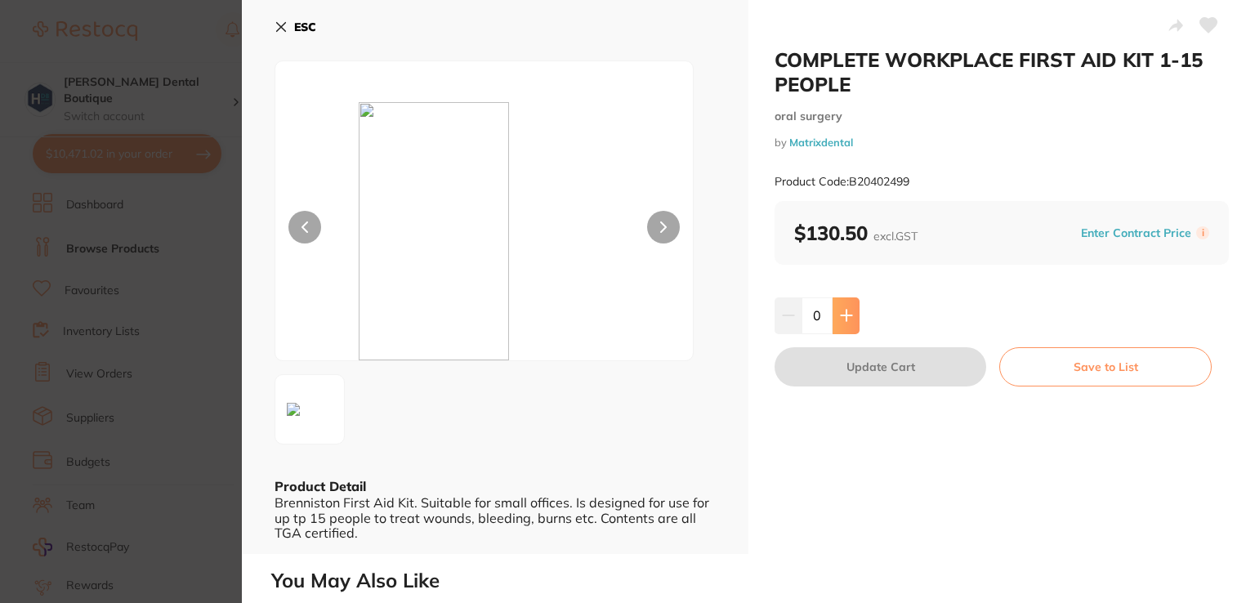
click at [847, 319] on icon at bounding box center [846, 315] width 13 height 13
type input "1"
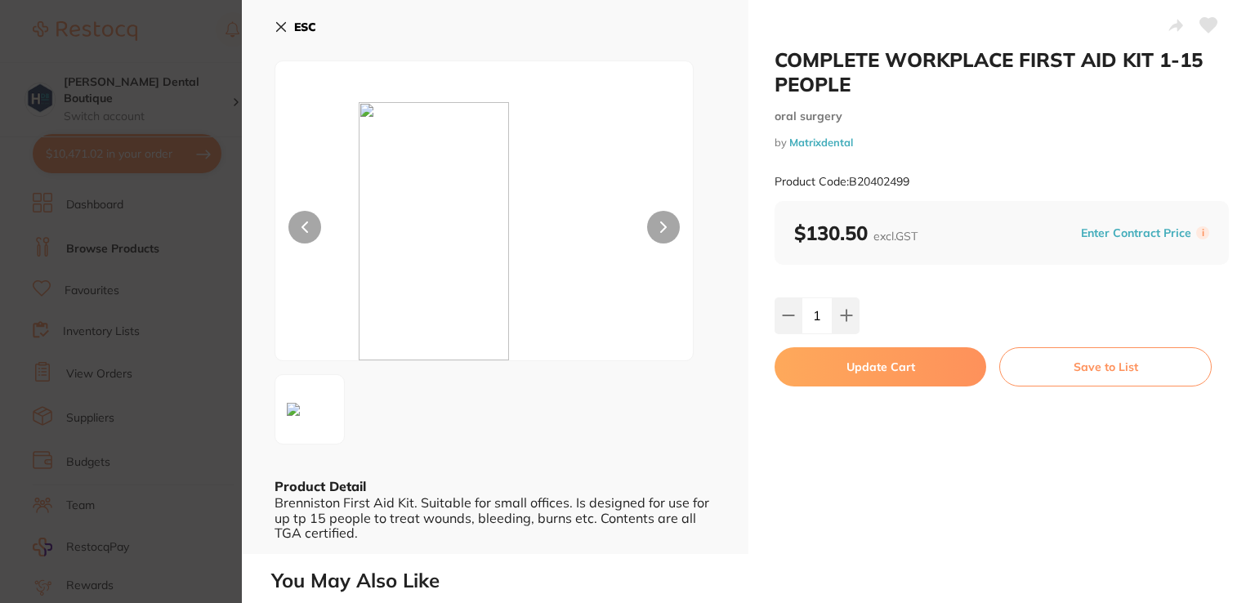
click at [866, 368] on button "Update Cart" at bounding box center [881, 366] width 212 height 39
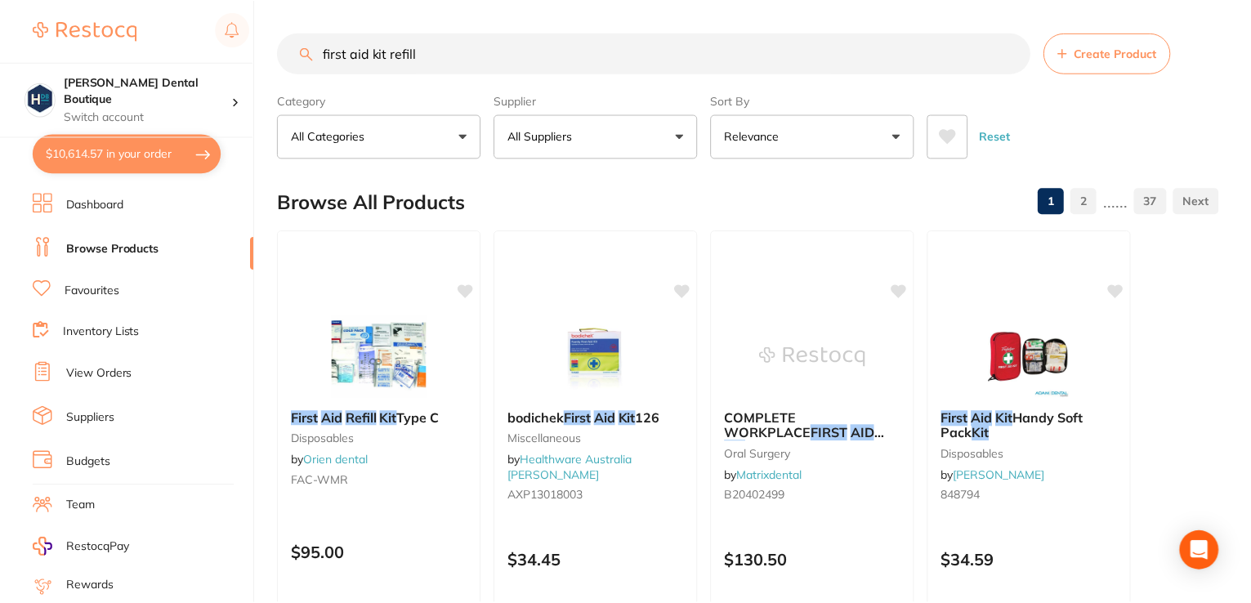
scroll to position [4, 0]
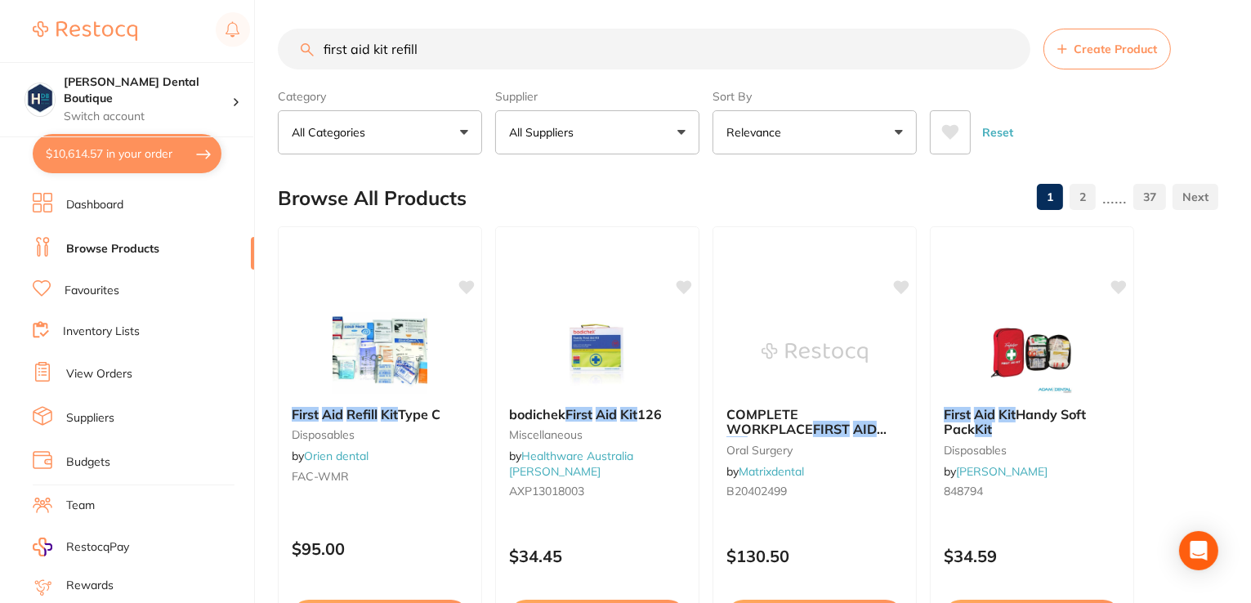
drag, startPoint x: 462, startPoint y: 45, endPoint x: 163, endPoint y: 4, distance: 301.0
click at [176, 11] on div "$10,614.57 Harris Dental Boutique Switch account Harris Dental Boutique $10,614…" at bounding box center [625, 297] width 1251 height 603
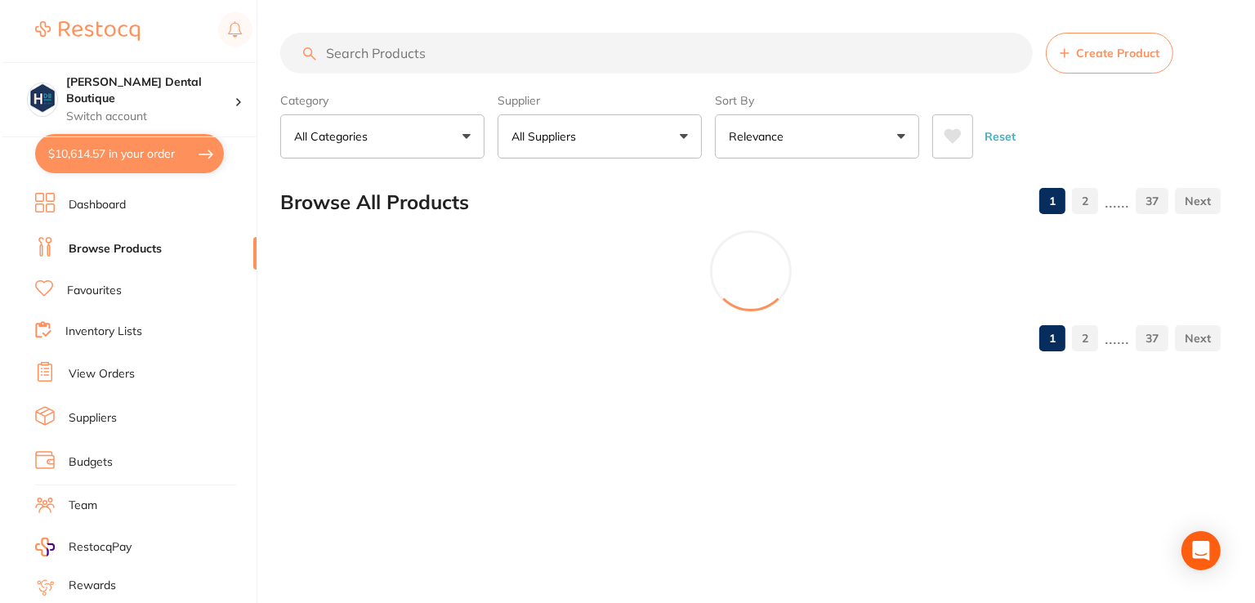
scroll to position [0, 0]
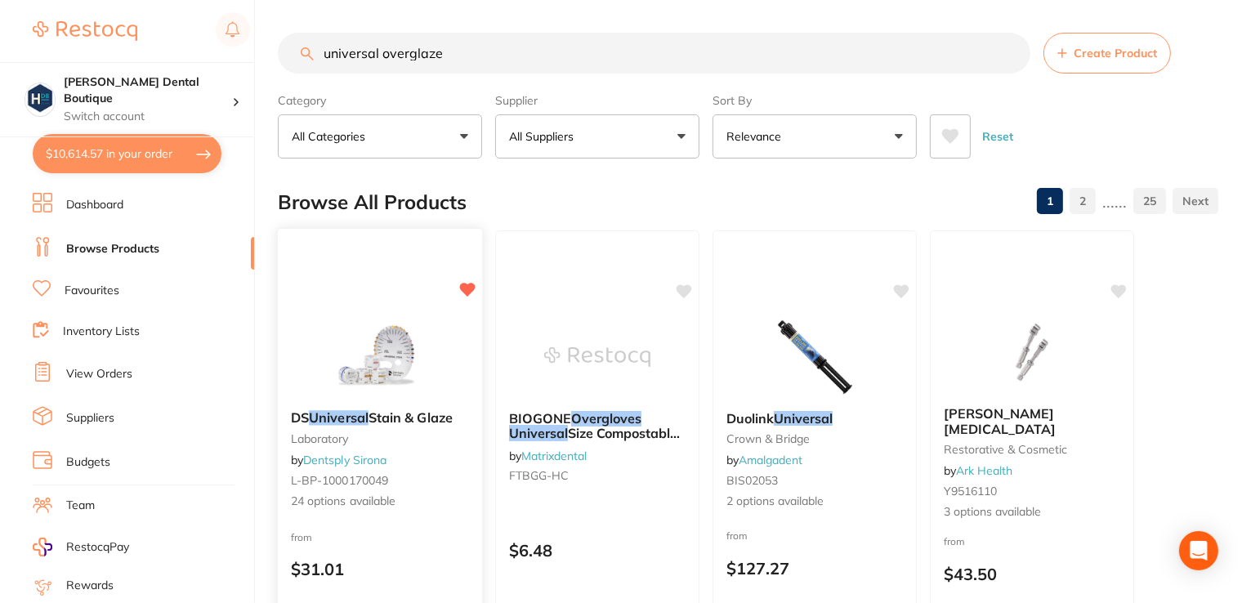
type input "universal overglaze"
click at [402, 288] on div "DS Universal Stain & Glaze laboratory by Dentsply Sirona L-BP-1000170049 24 opt…" at bounding box center [380, 465] width 207 height 475
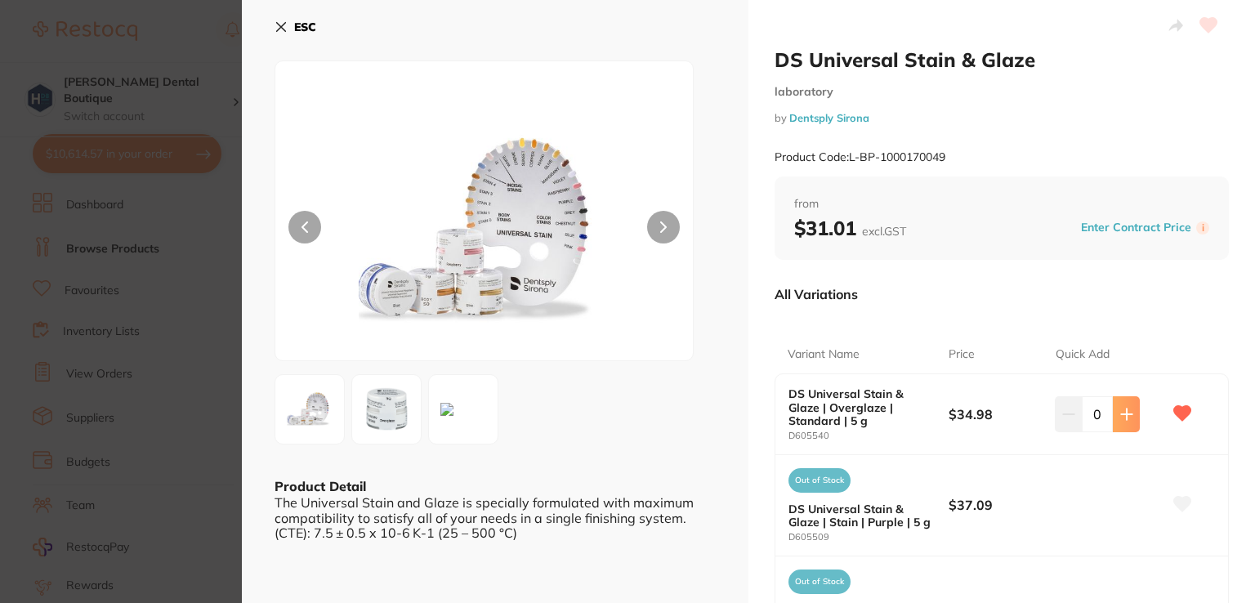
click at [1115, 406] on button at bounding box center [1126, 414] width 27 height 36
type input "1"
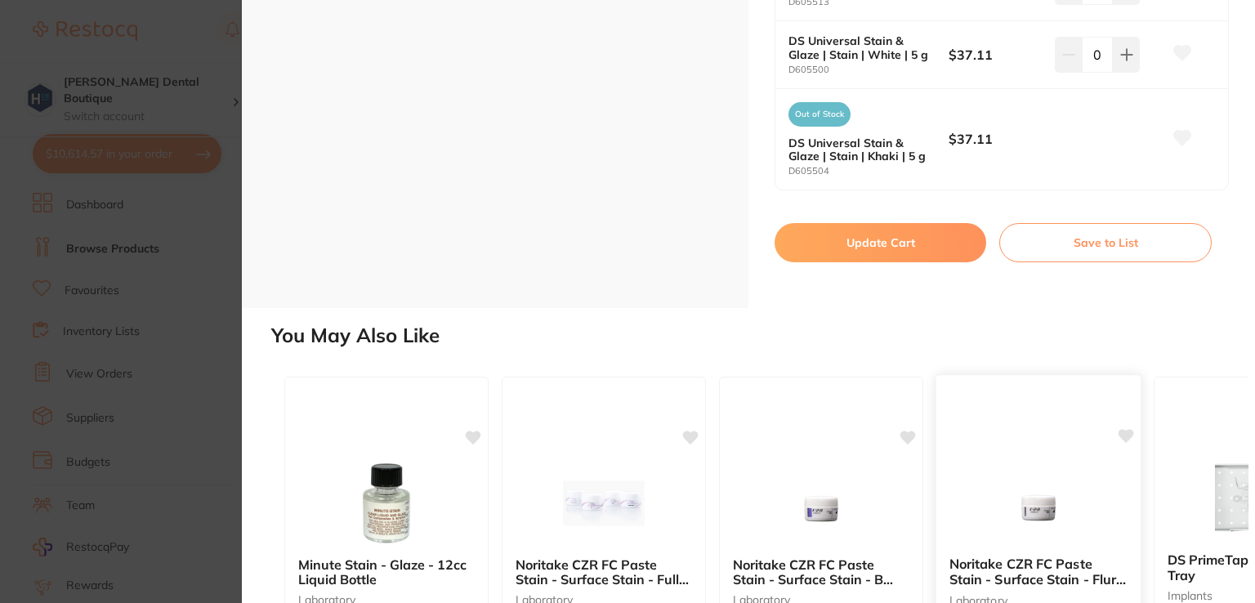
scroll to position [2533, 0]
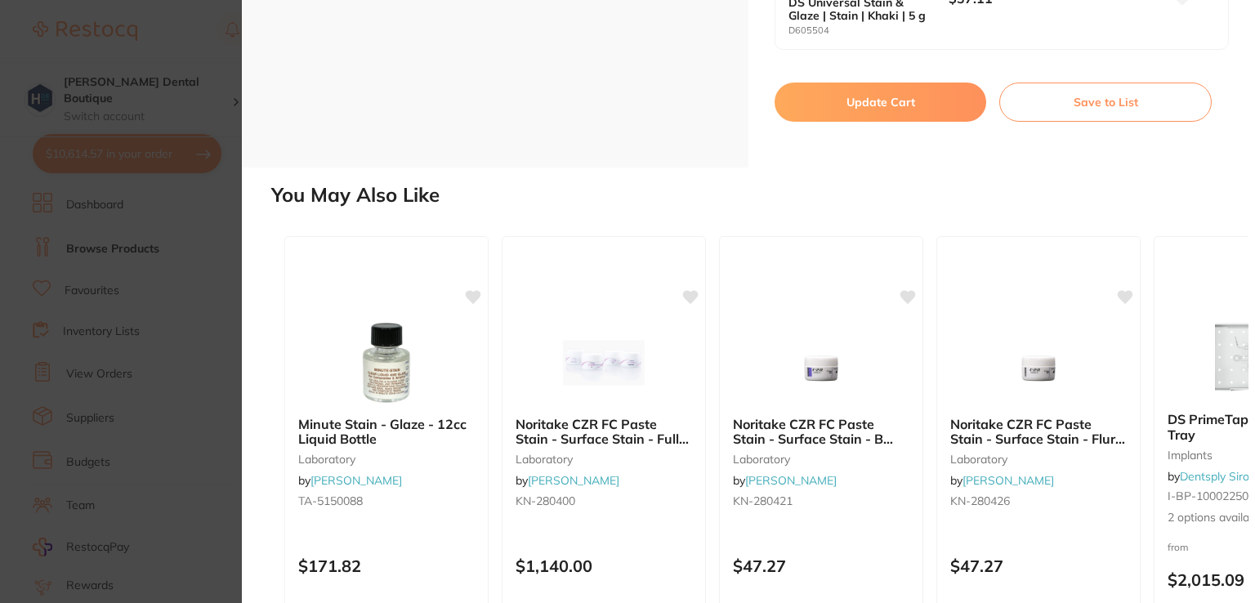
click at [813, 86] on button "Update Cart" at bounding box center [881, 102] width 212 height 39
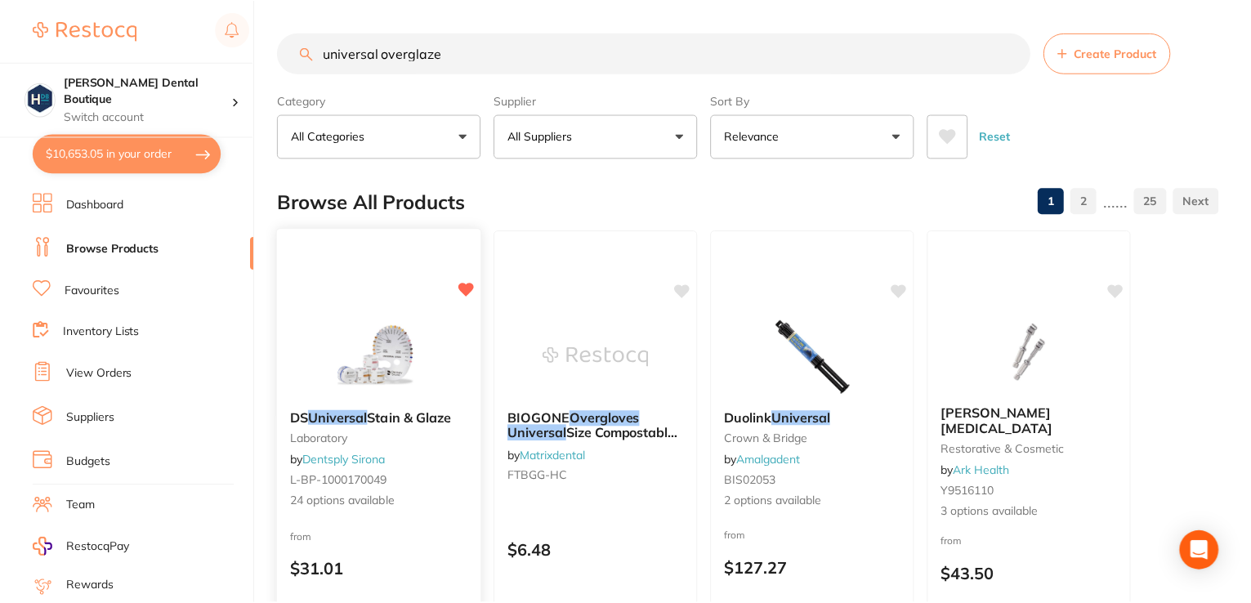
scroll to position [4, 0]
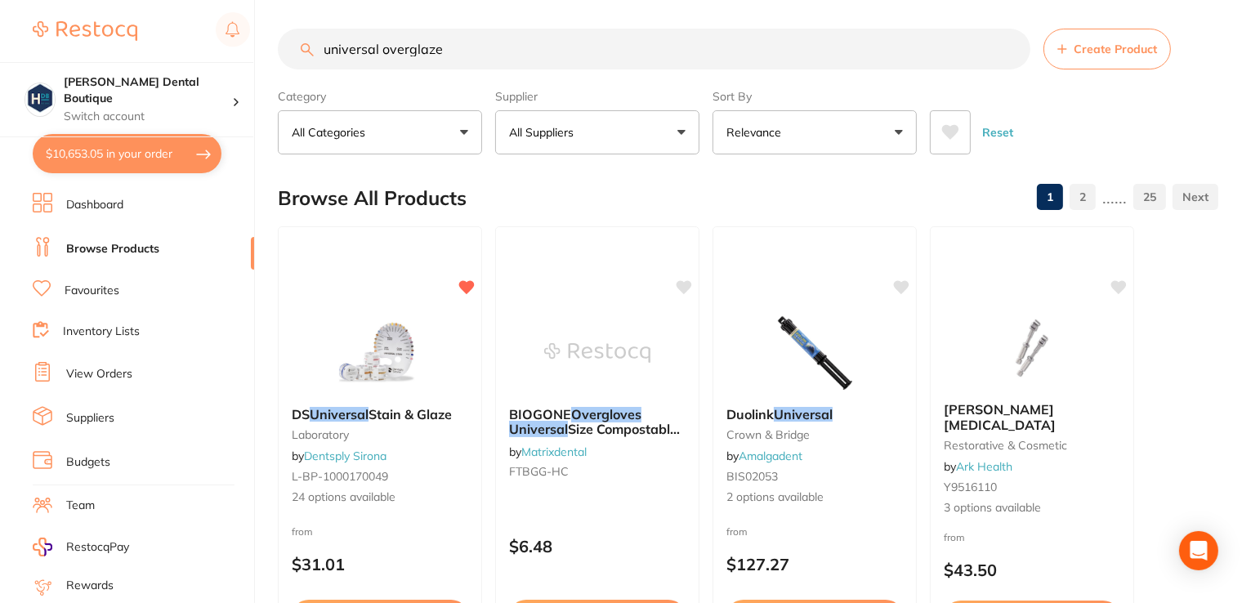
click at [134, 158] on button "$10,653.05 in your order" at bounding box center [127, 153] width 189 height 39
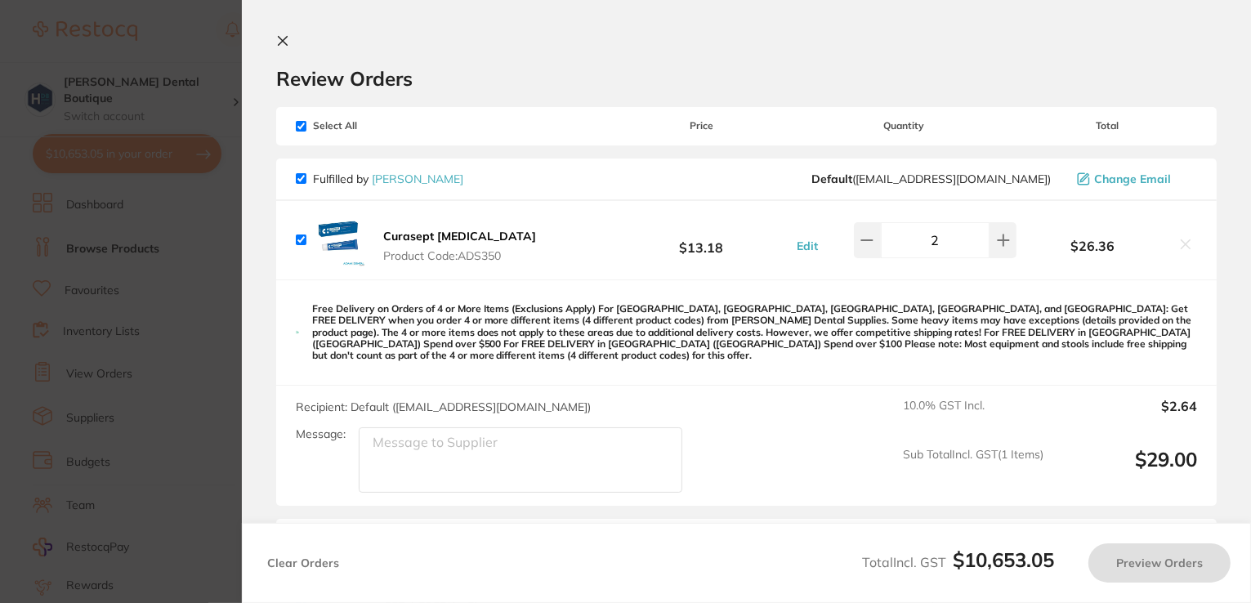
checkbox input "true"
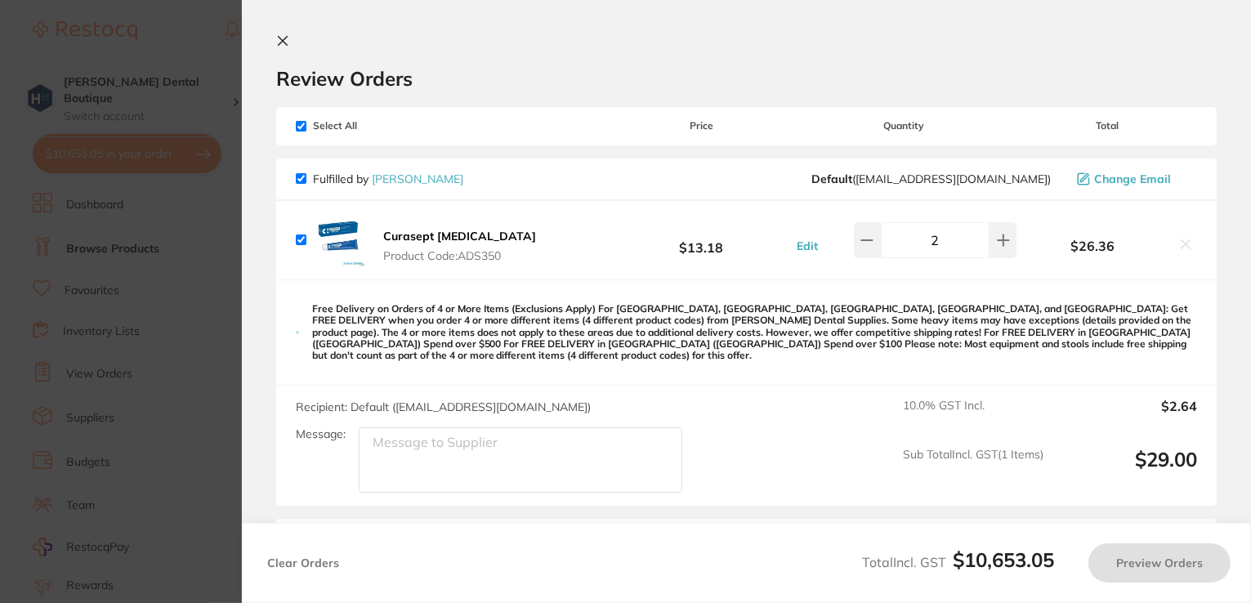
checkbox input "true"
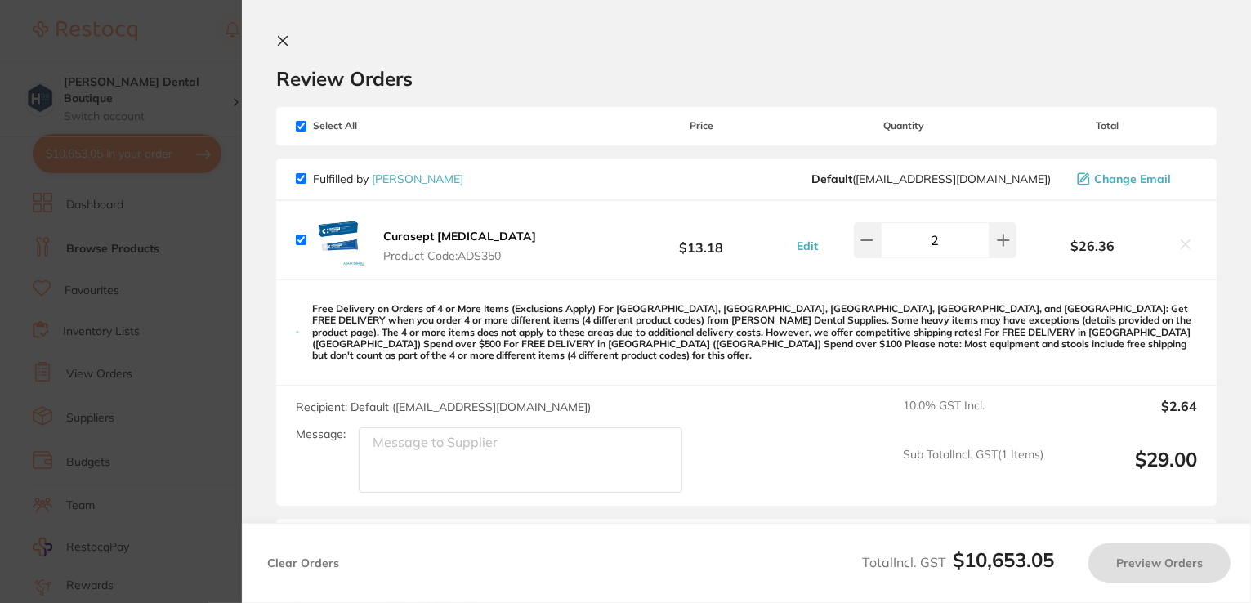
checkbox input "true"
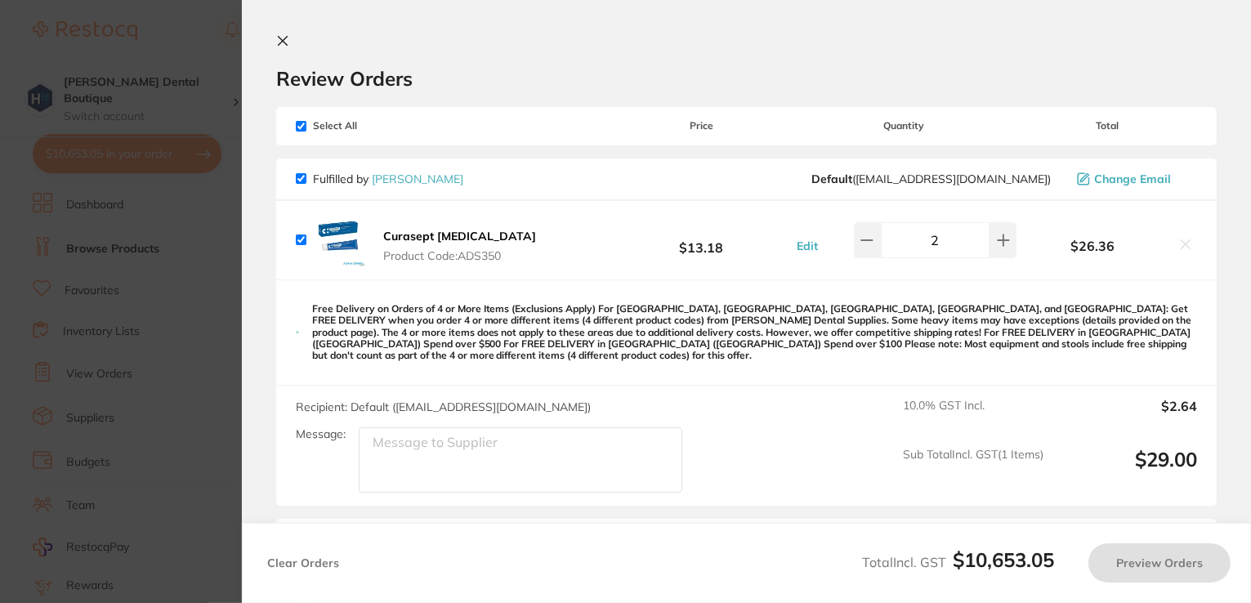
checkbox input "true"
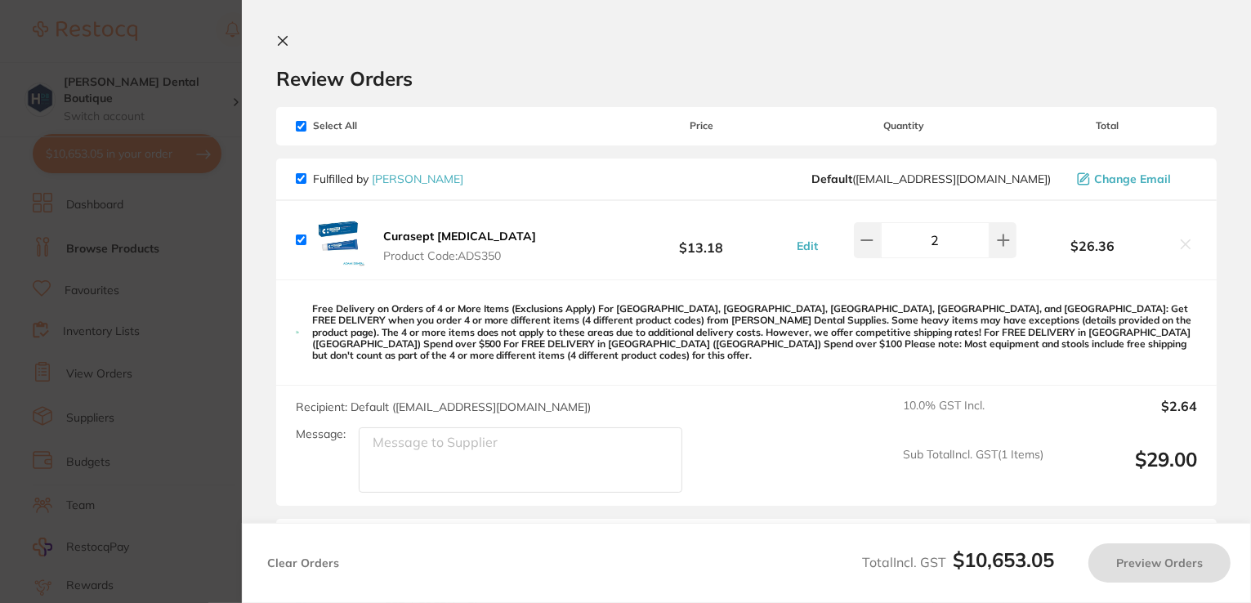
checkbox input "true"
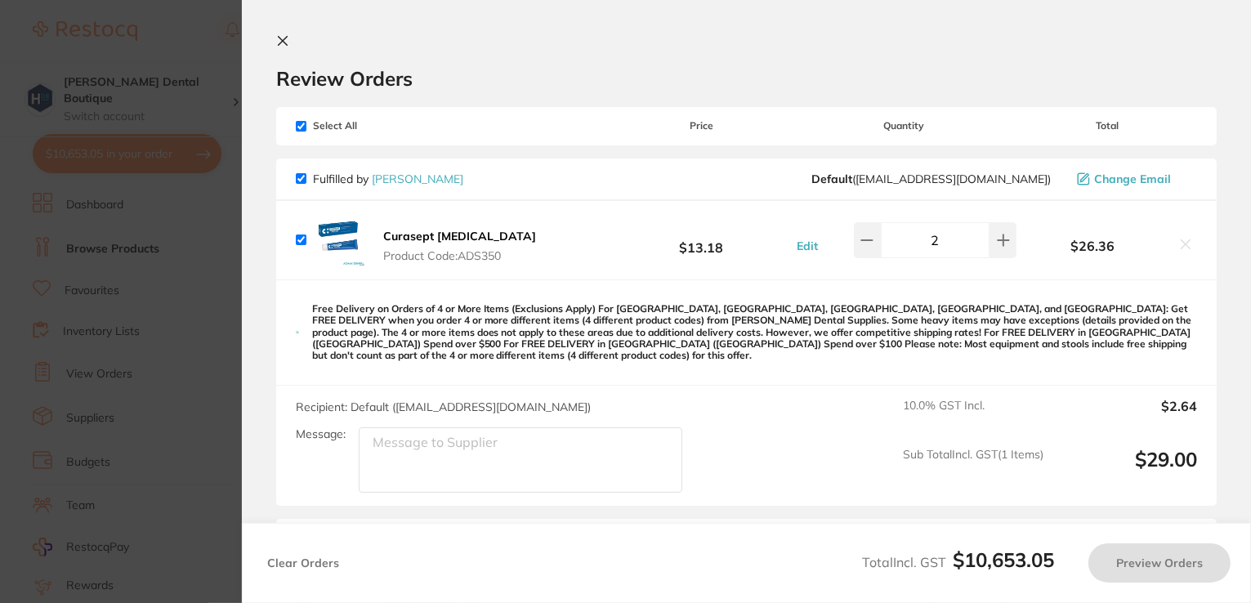
checkbox input "true"
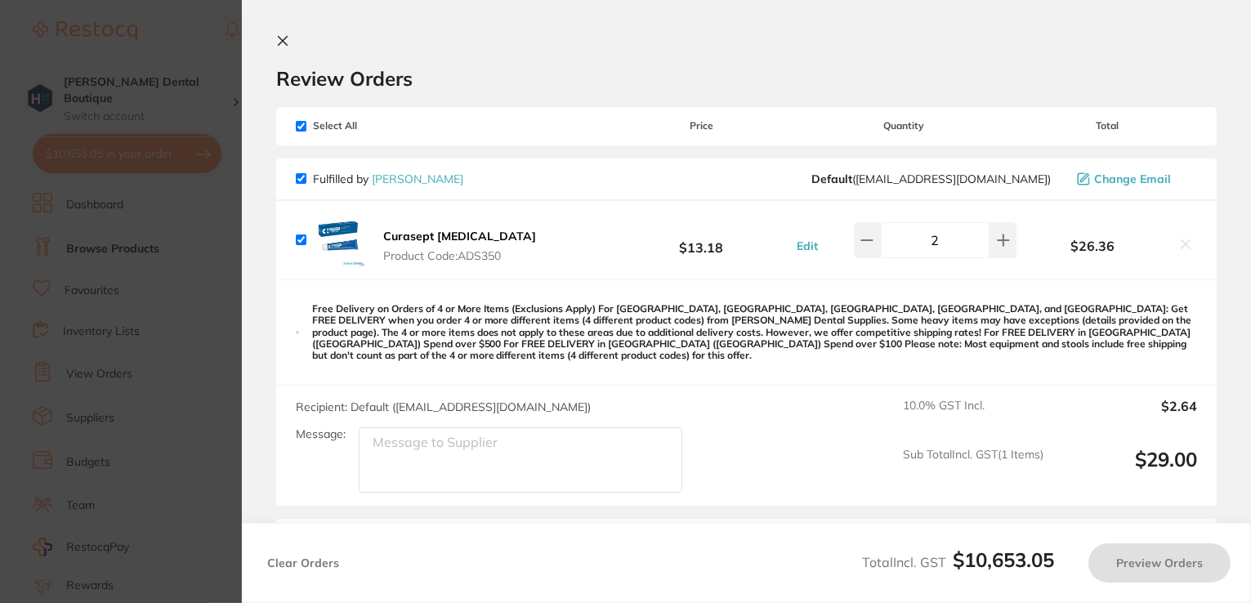
checkbox input "true"
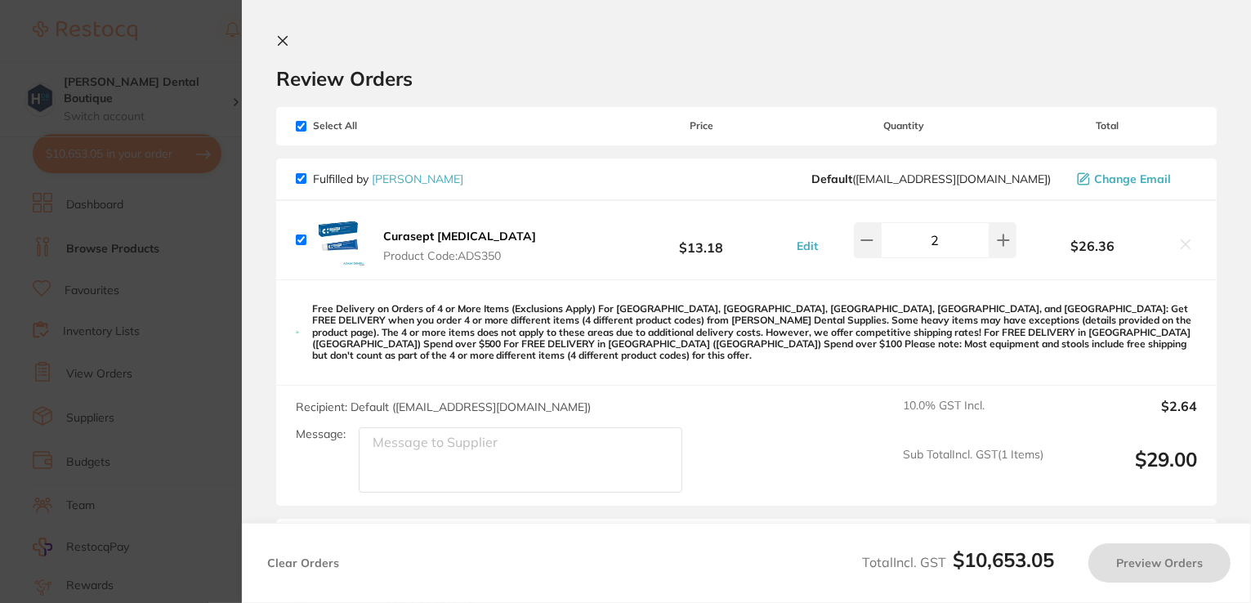
checkbox input "true"
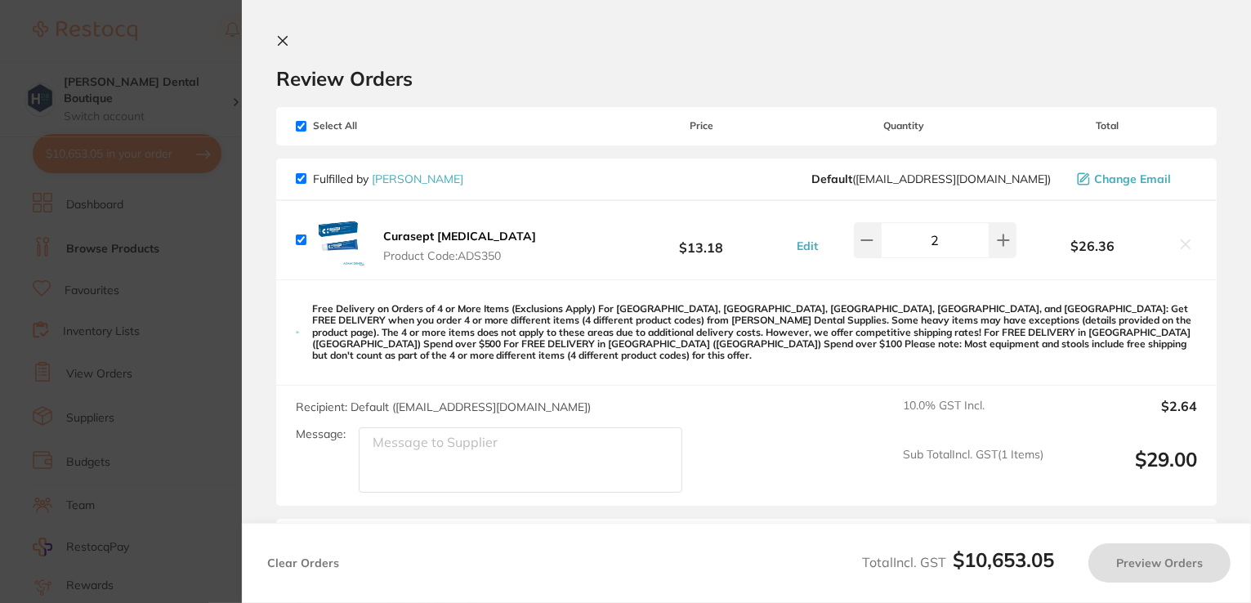
checkbox input "true"
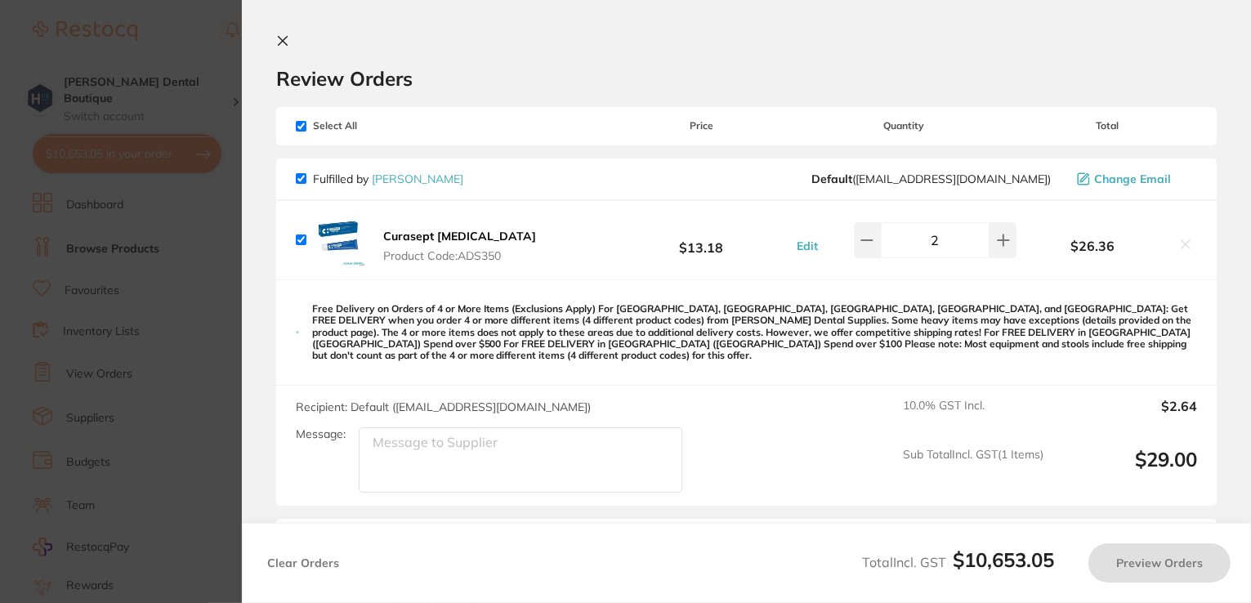
checkbox input "true"
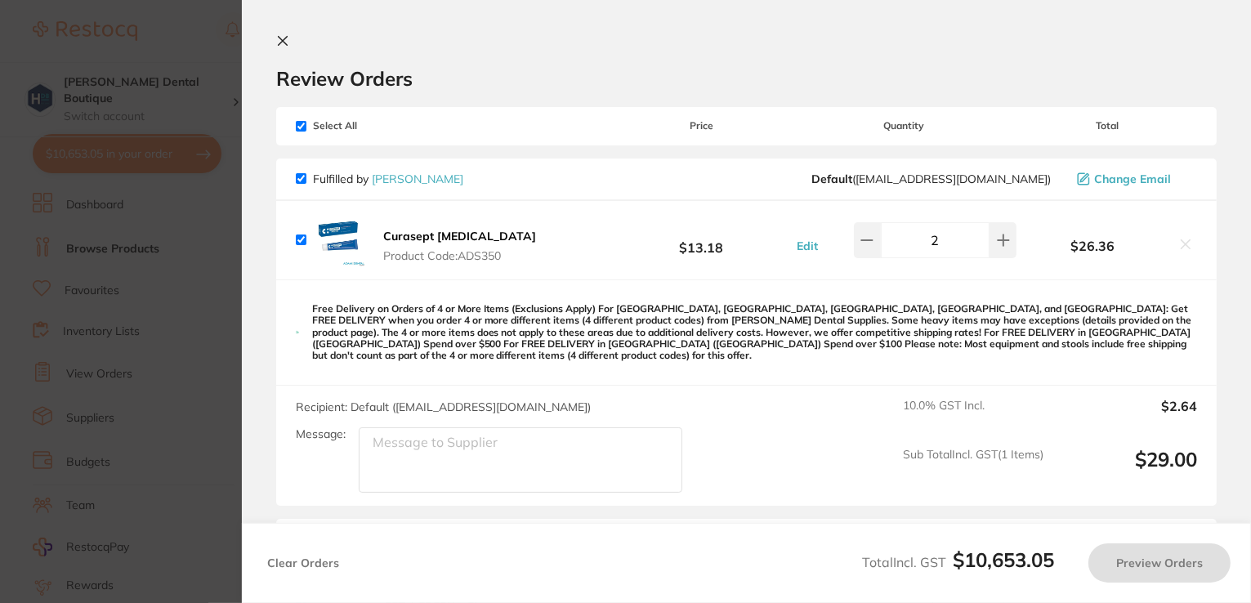
checkbox input "true"
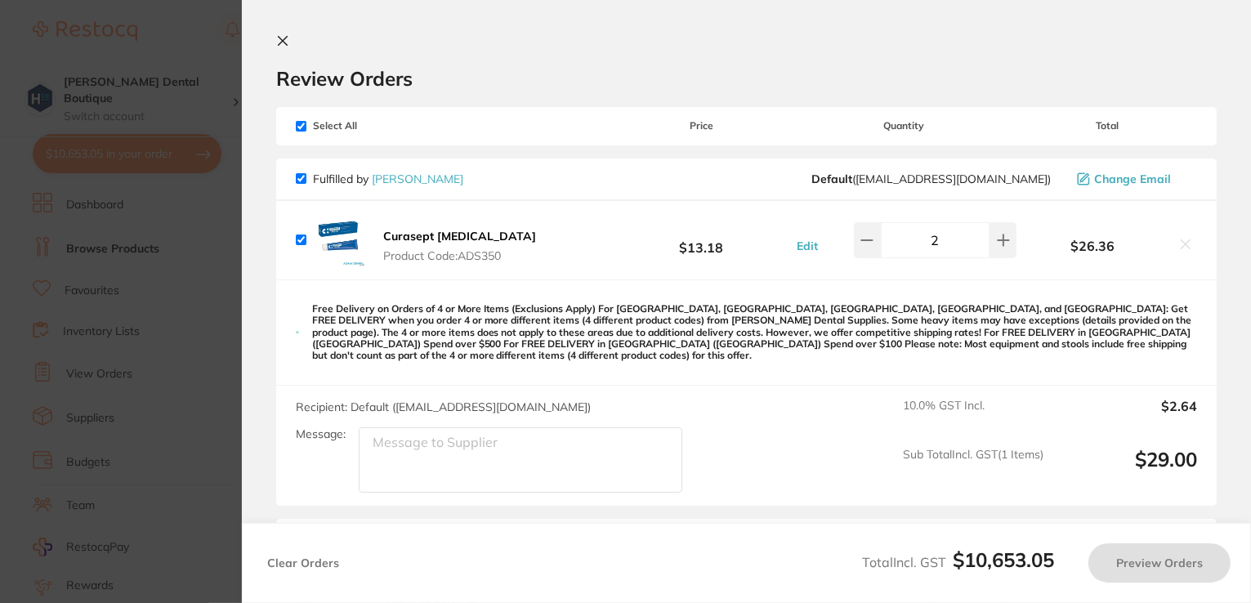
checkbox input "true"
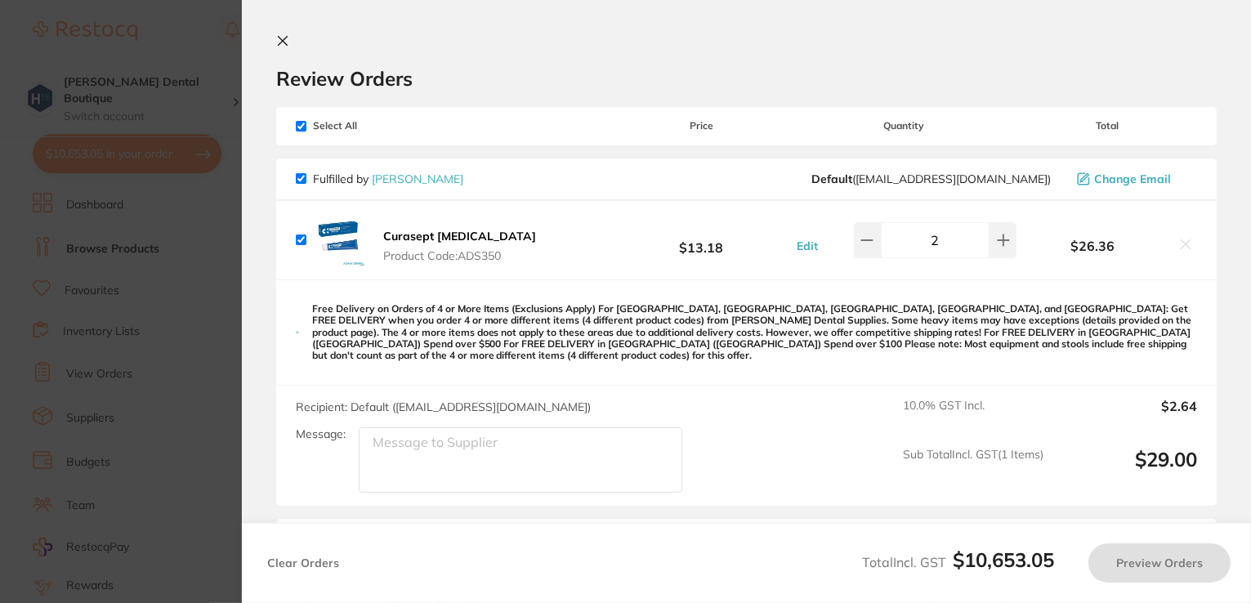
checkbox input "true"
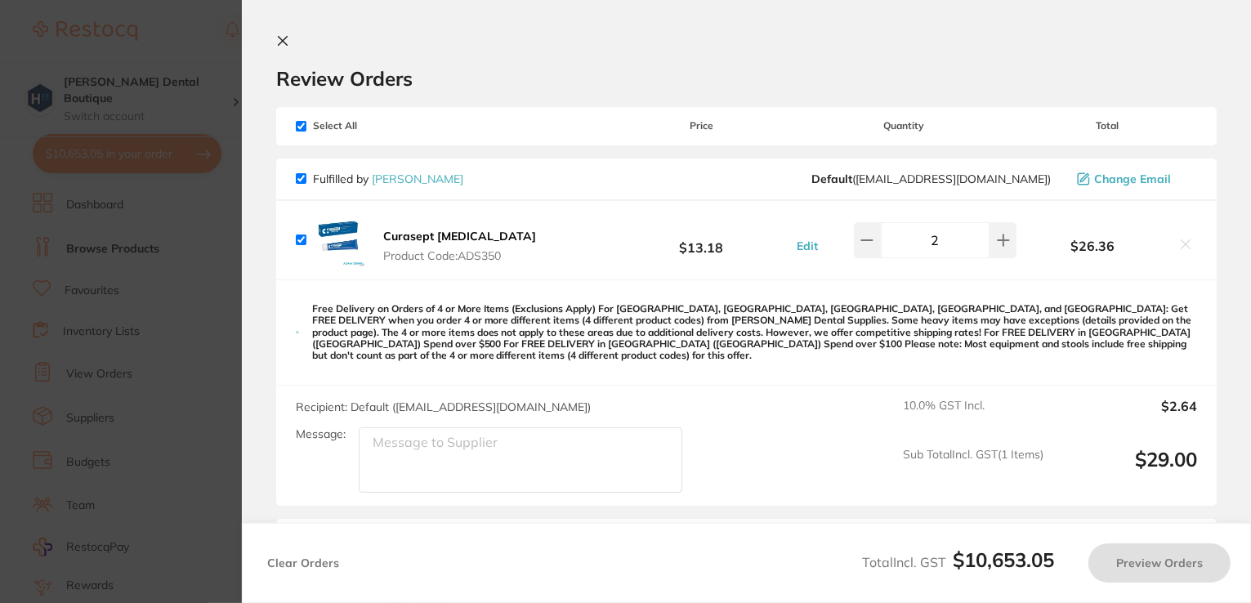
checkbox input "true"
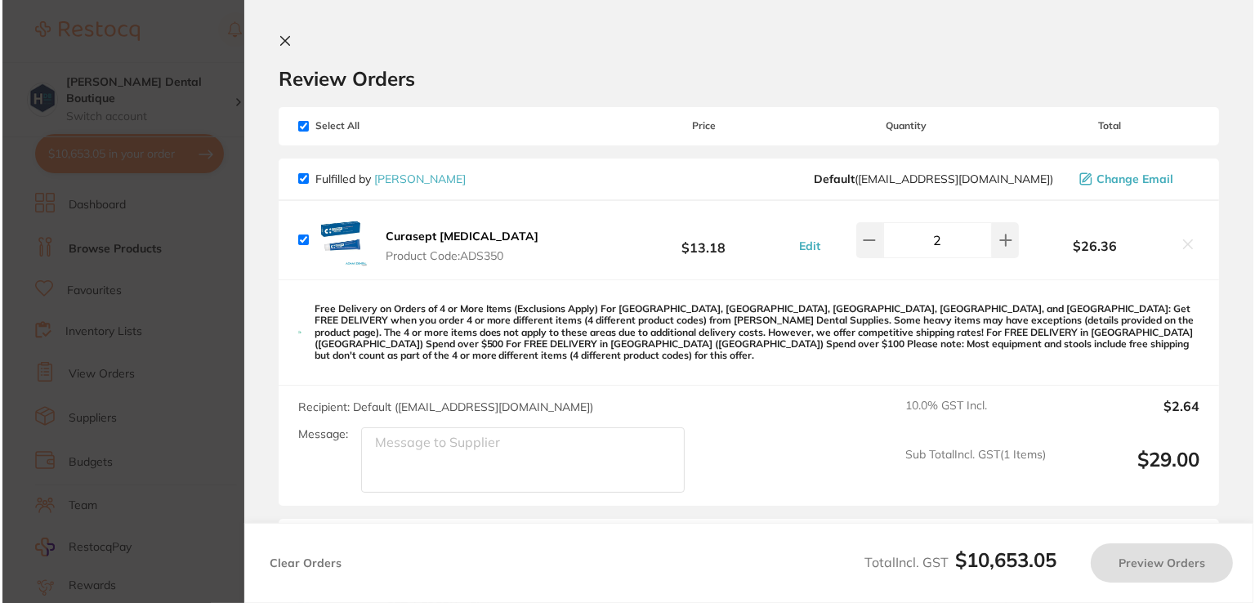
scroll to position [0, 0]
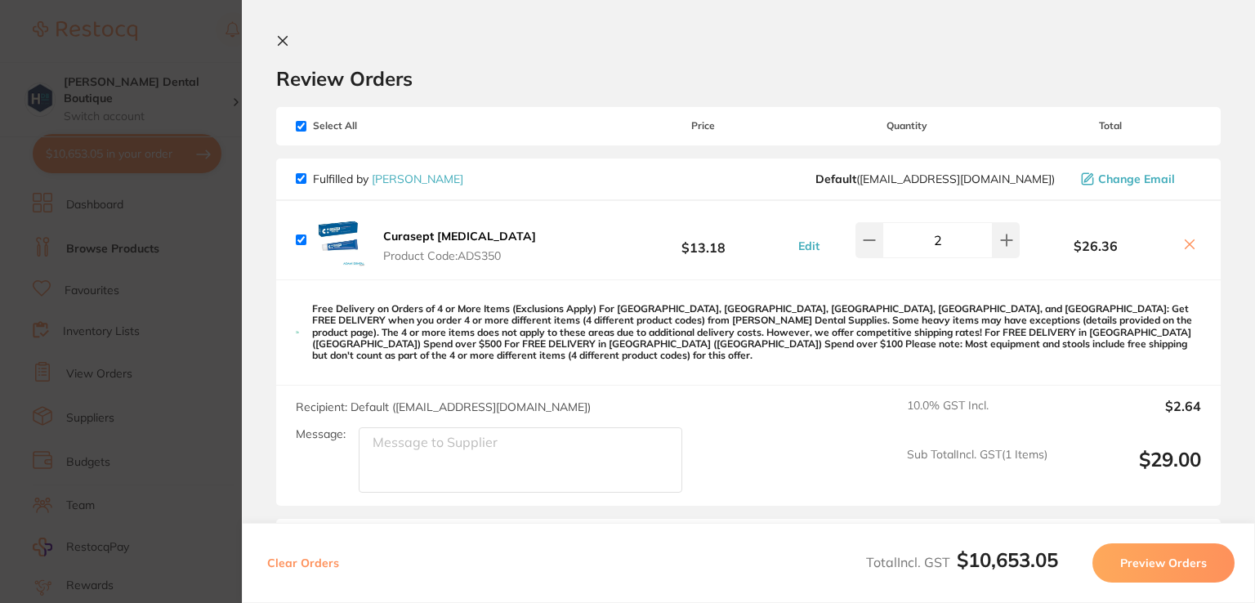
click at [287, 42] on icon at bounding box center [282, 40] width 13 height 13
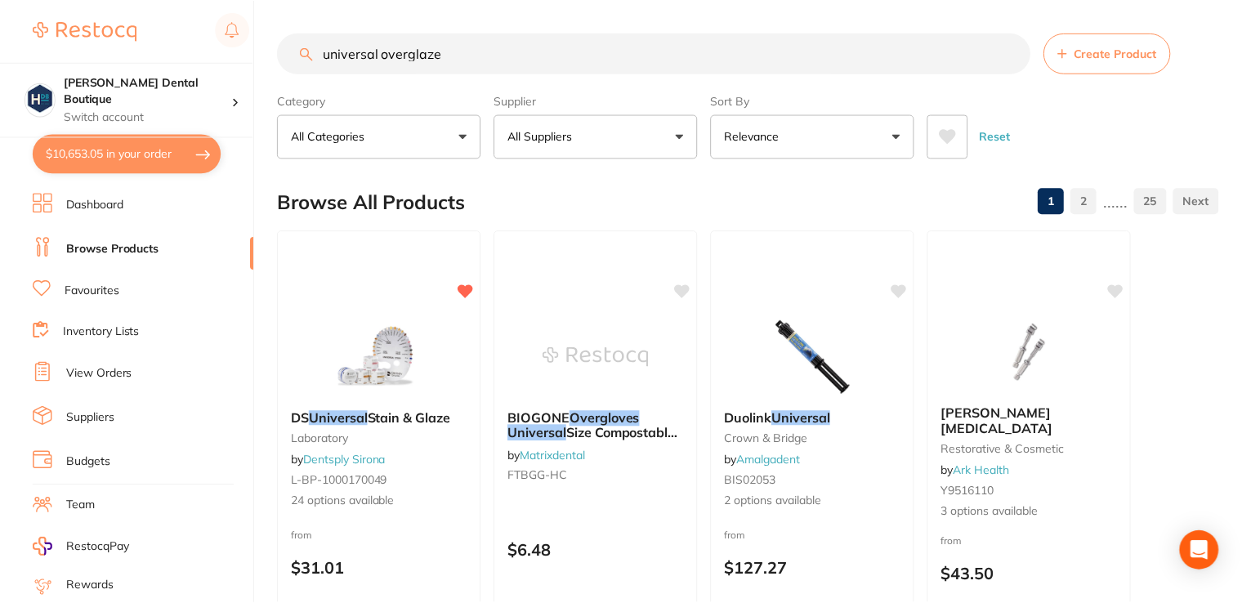
scroll to position [4, 0]
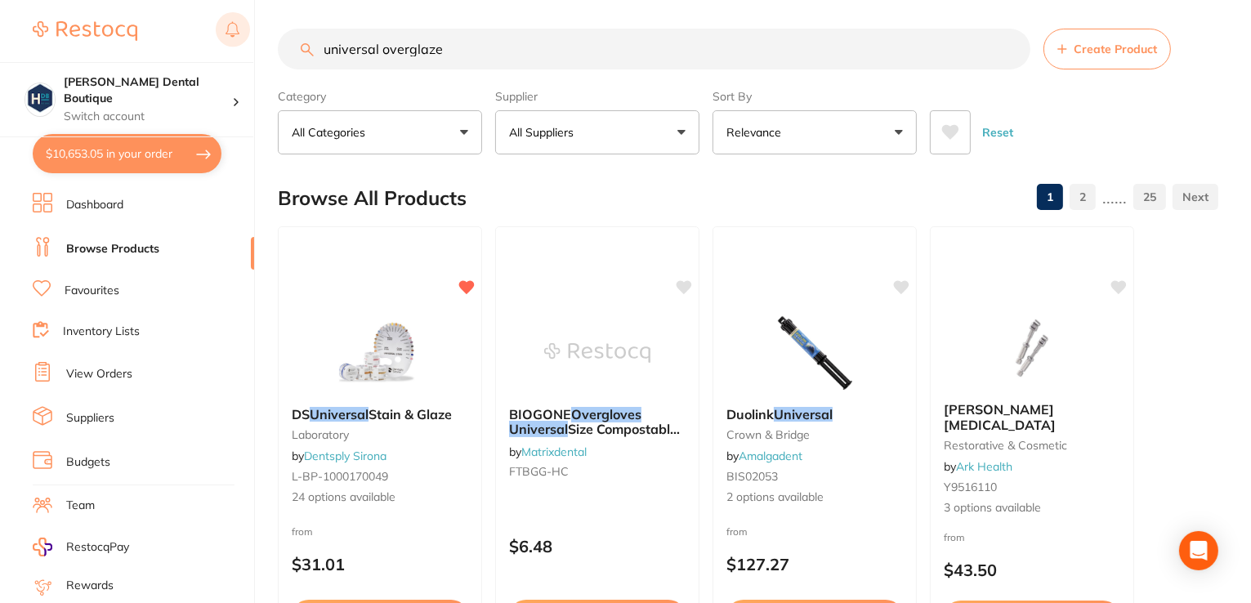
drag, startPoint x: 462, startPoint y: 51, endPoint x: 242, endPoint y: 24, distance: 222.4
click at [247, 29] on div "$10,653.05 Harris Dental Boutique Switch account Harris Dental Boutique $10,653…" at bounding box center [625, 297] width 1251 height 603
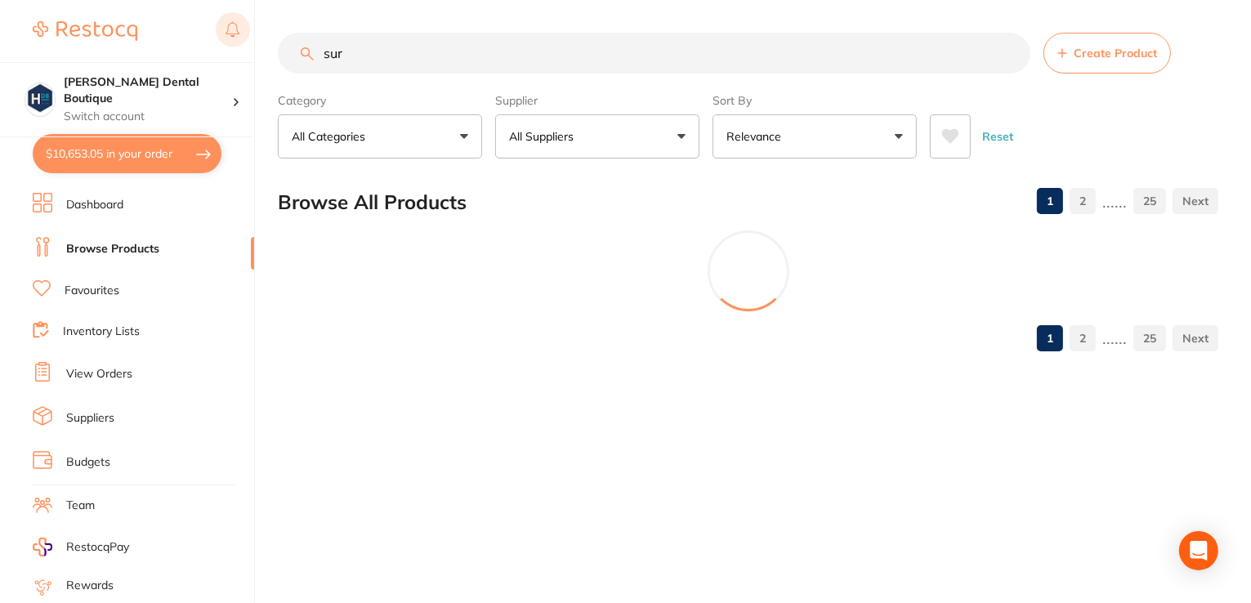
scroll to position [0, 0]
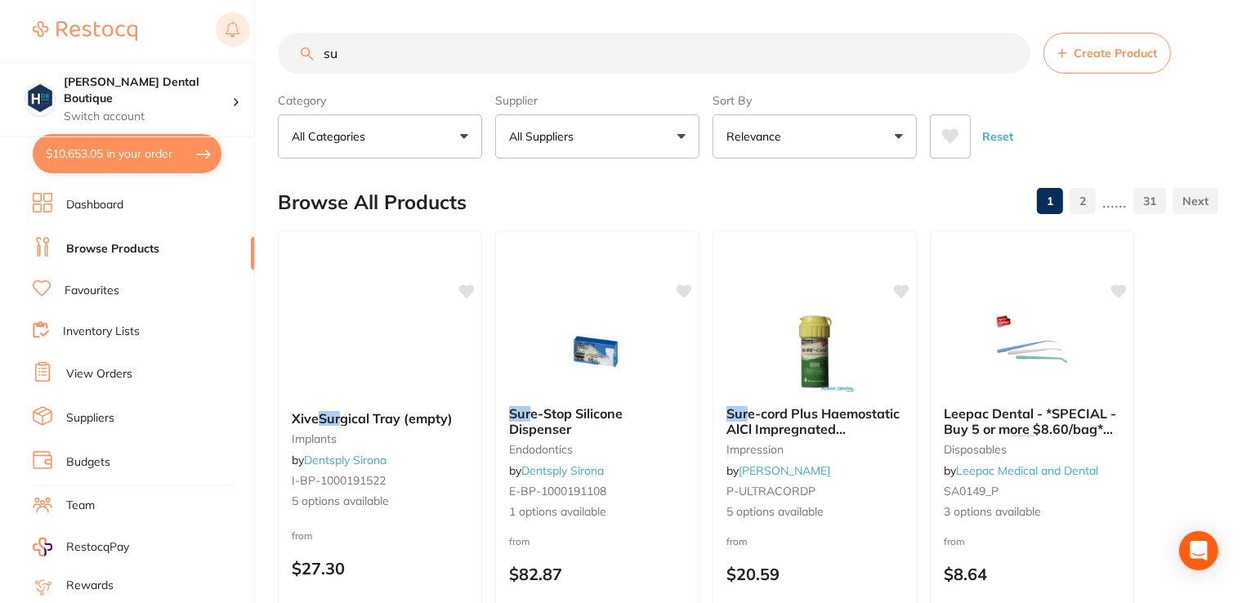
type input "s"
type input "curasept"
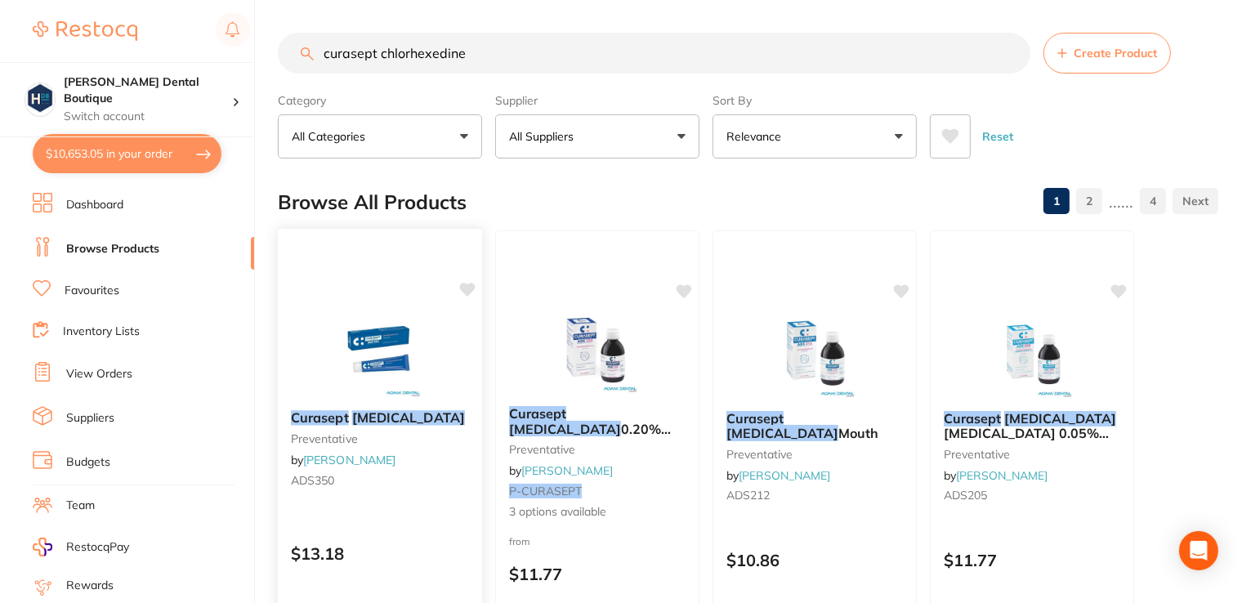
type input "curasept chlorhexedine"
click at [386, 329] on img at bounding box center [379, 356] width 107 height 83
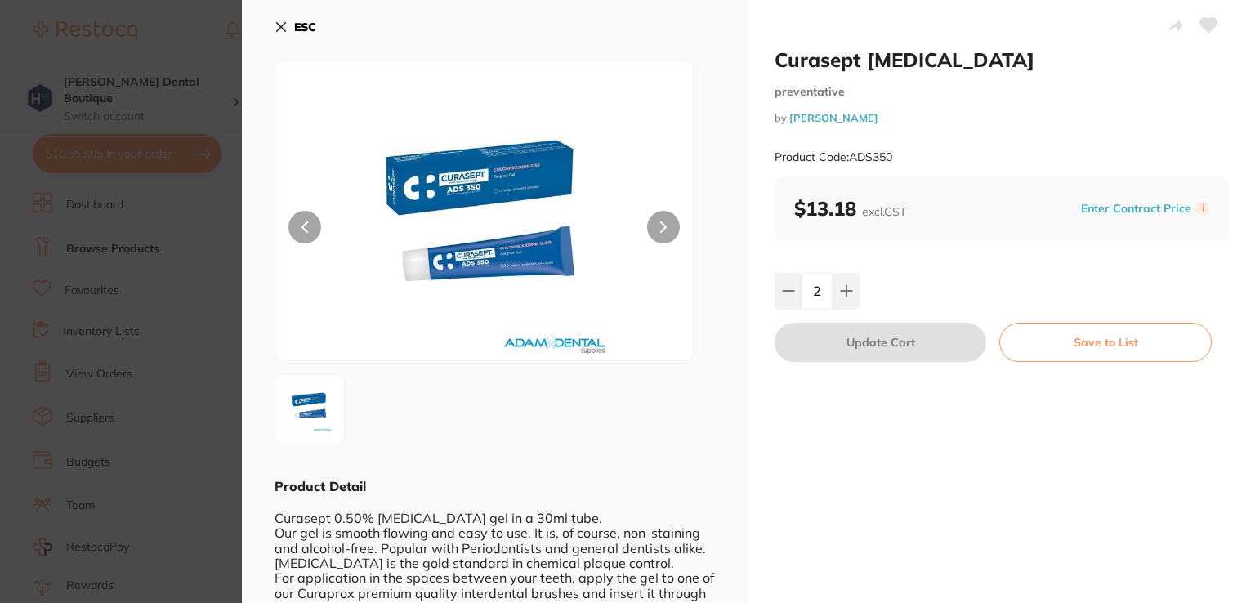
click at [290, 25] on button "ESC" at bounding box center [296, 27] width 42 height 28
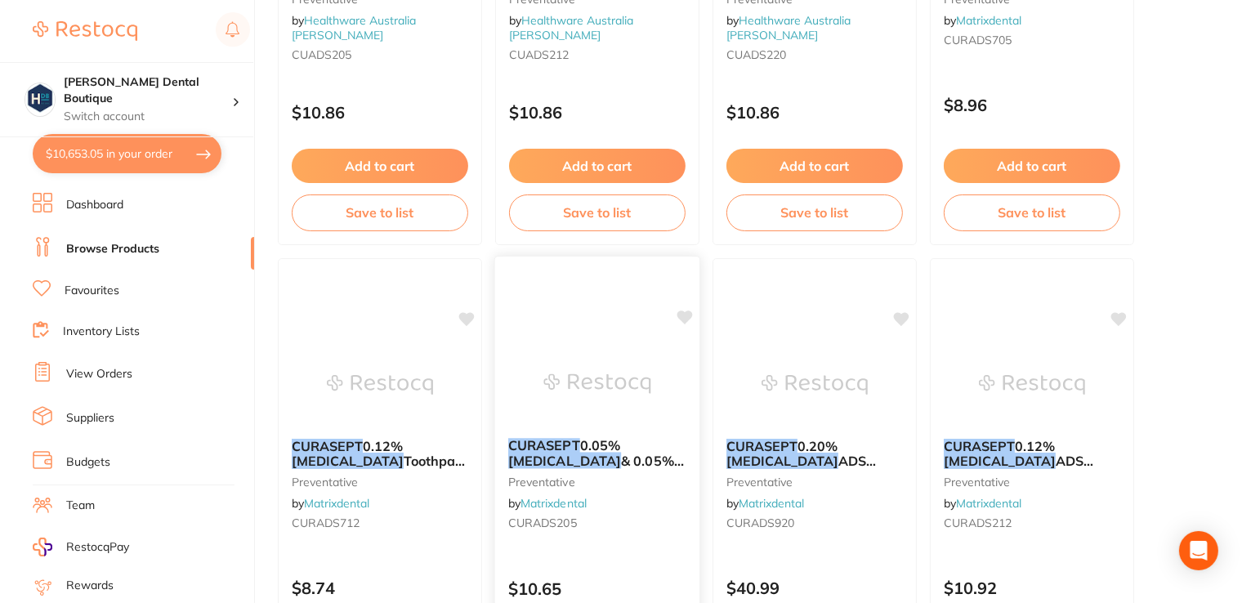
scroll to position [1553, 0]
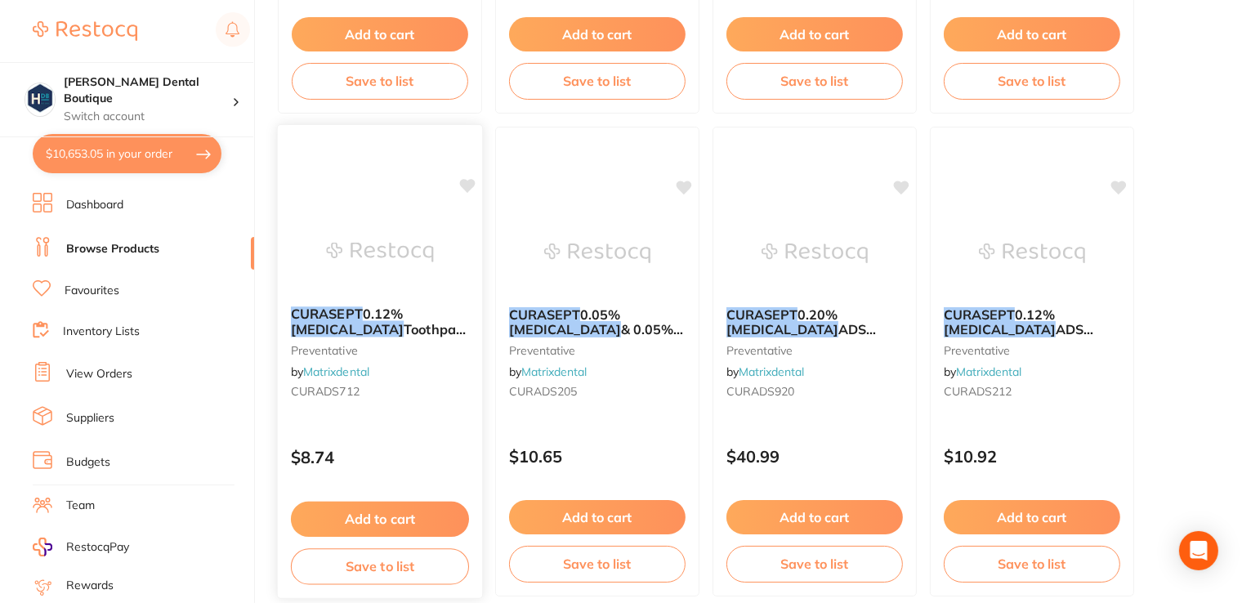
click at [412, 313] on b "CURASEPT 0.12% Chlorhexidine Toothpaste 75ml" at bounding box center [380, 321] width 178 height 30
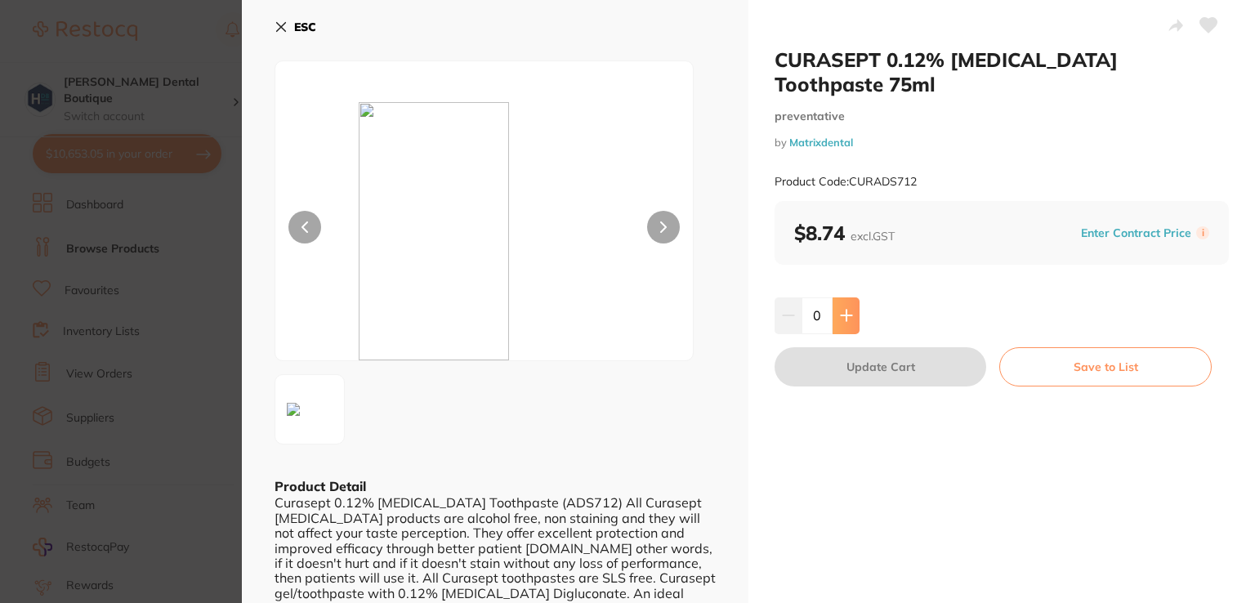
click at [846, 309] on icon at bounding box center [846, 315] width 13 height 13
type input "1"
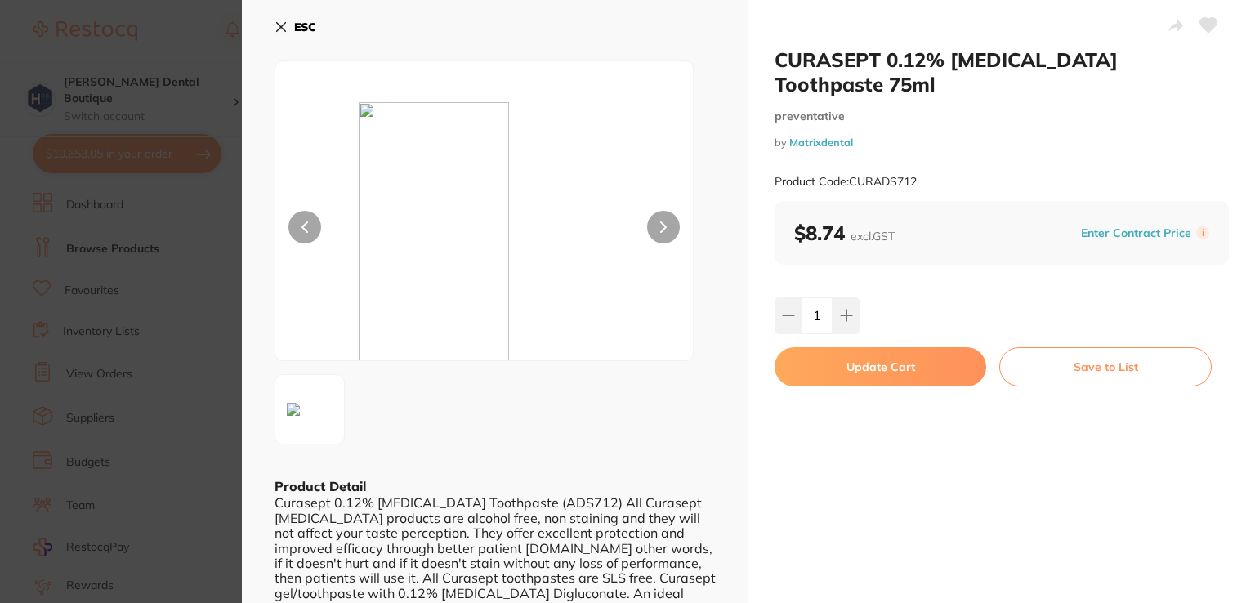
click at [287, 29] on icon at bounding box center [281, 26] width 13 height 13
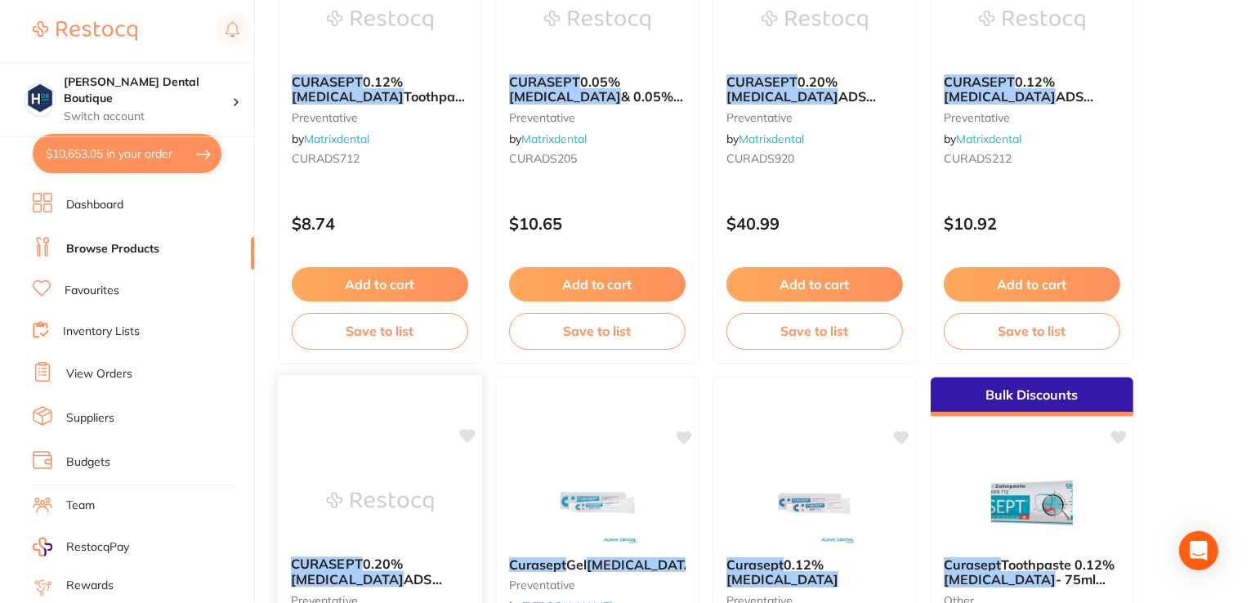
scroll to position [1716, 0]
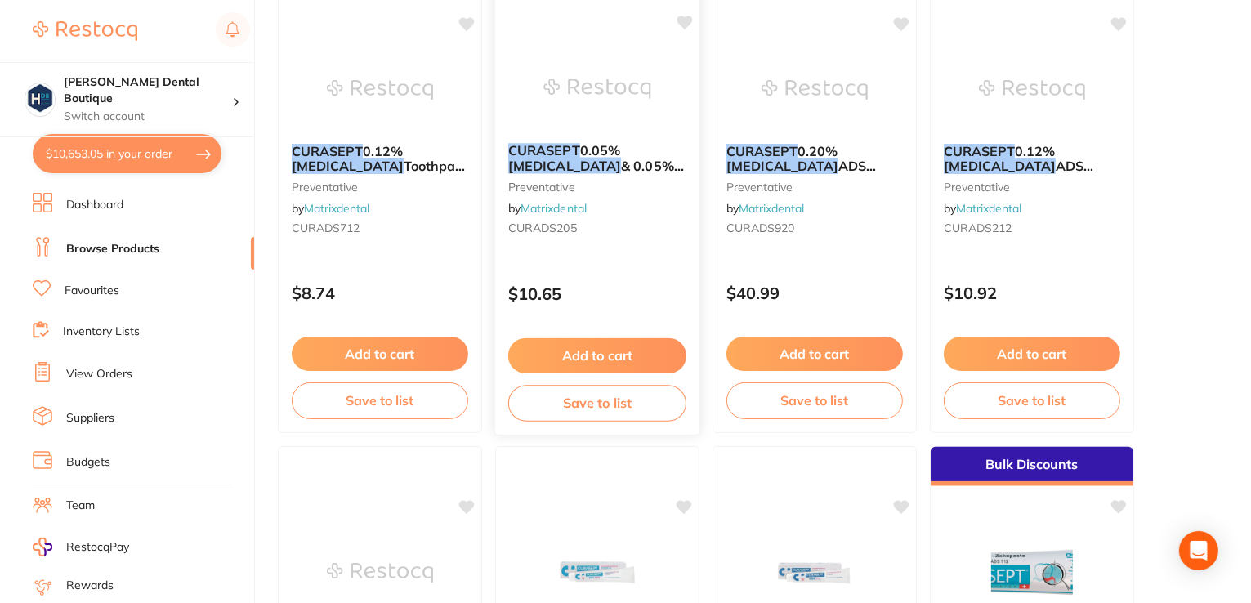
click at [641, 171] on span "& 0.05% Fluoride ADS Mouth Rinse 200ml" at bounding box center [596, 181] width 176 height 47
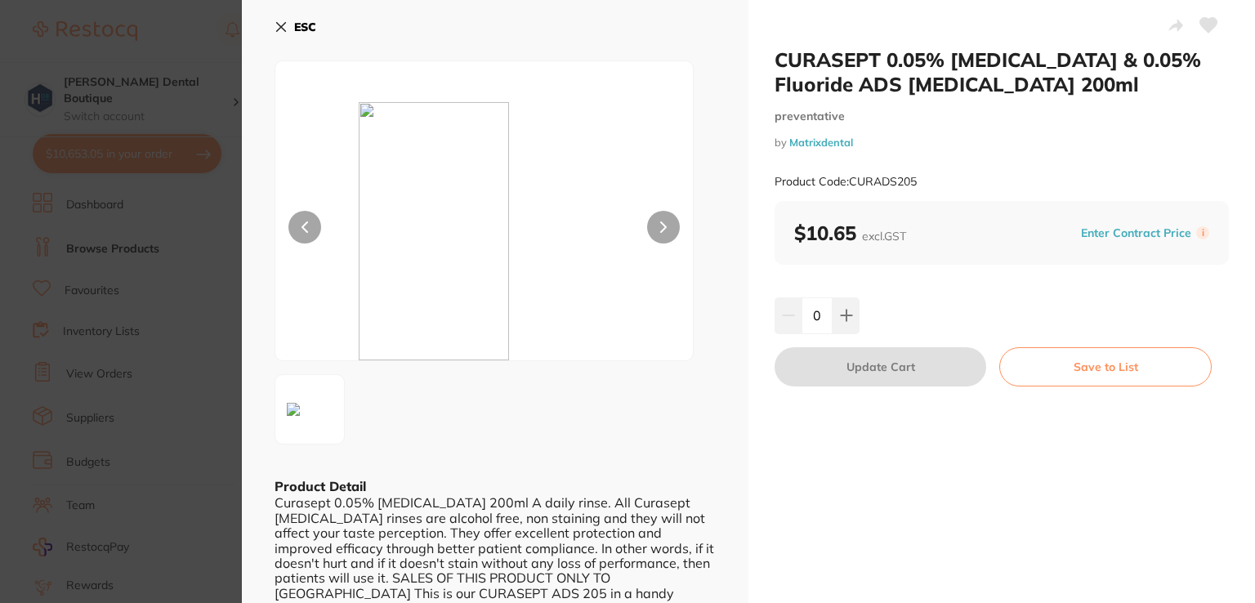
drag, startPoint x: 271, startPoint y: 11, endPoint x: 279, endPoint y: 19, distance: 10.4
click at [277, 15] on div "ESC Product Detail Curasept 0.05% Mouth Rinse 200ml A daily rinse. All Curasept…" at bounding box center [495, 352] width 507 height 704
click at [284, 29] on icon at bounding box center [281, 27] width 9 height 9
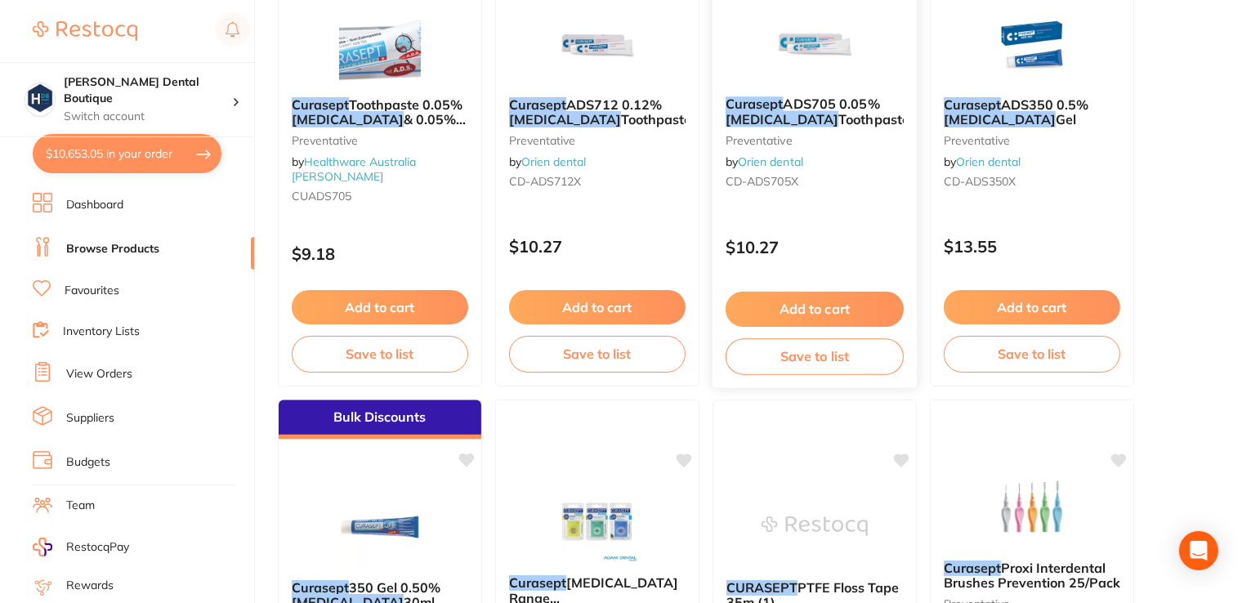
scroll to position [2615, 0]
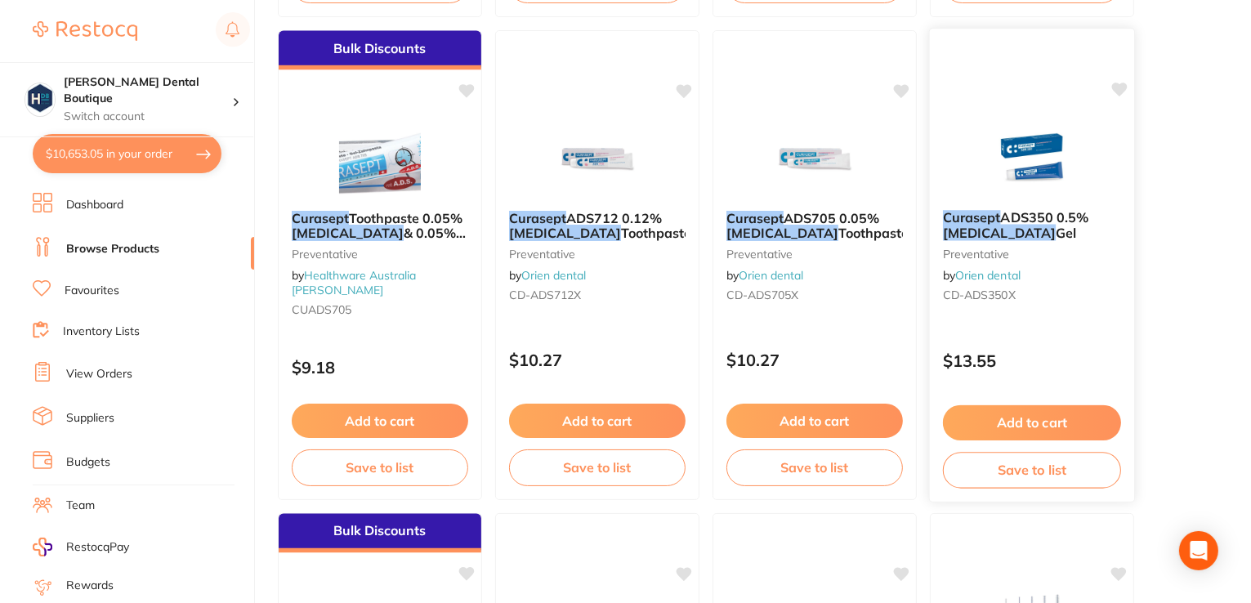
click at [1025, 171] on img at bounding box center [1031, 155] width 107 height 83
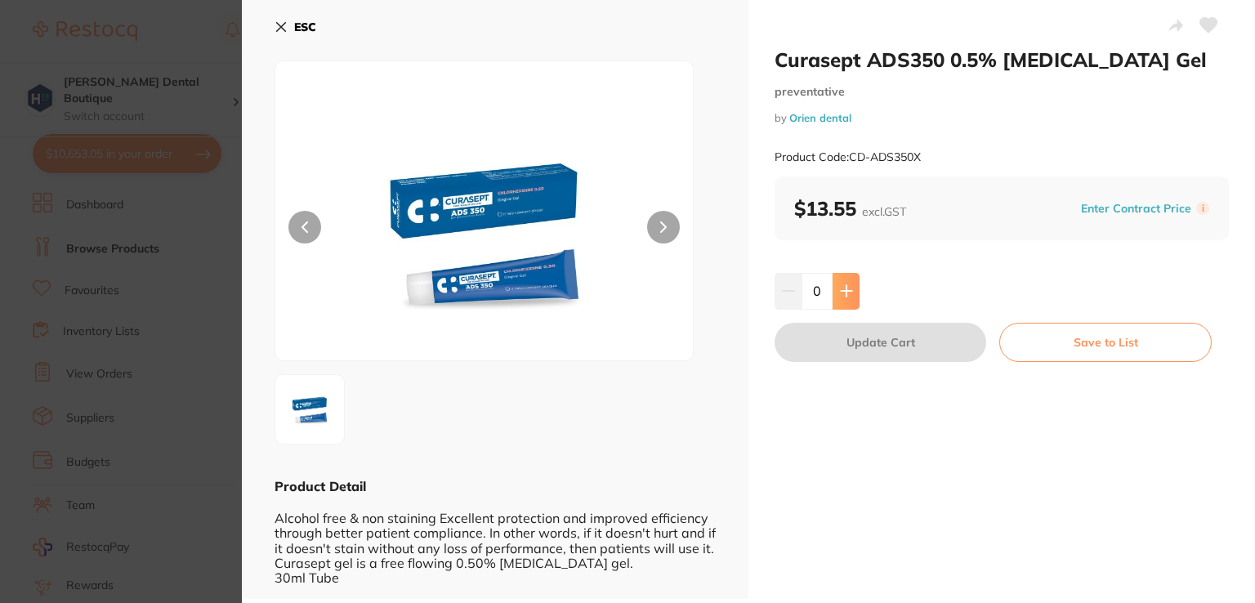
click at [841, 292] on icon at bounding box center [846, 290] width 13 height 13
type input "1"
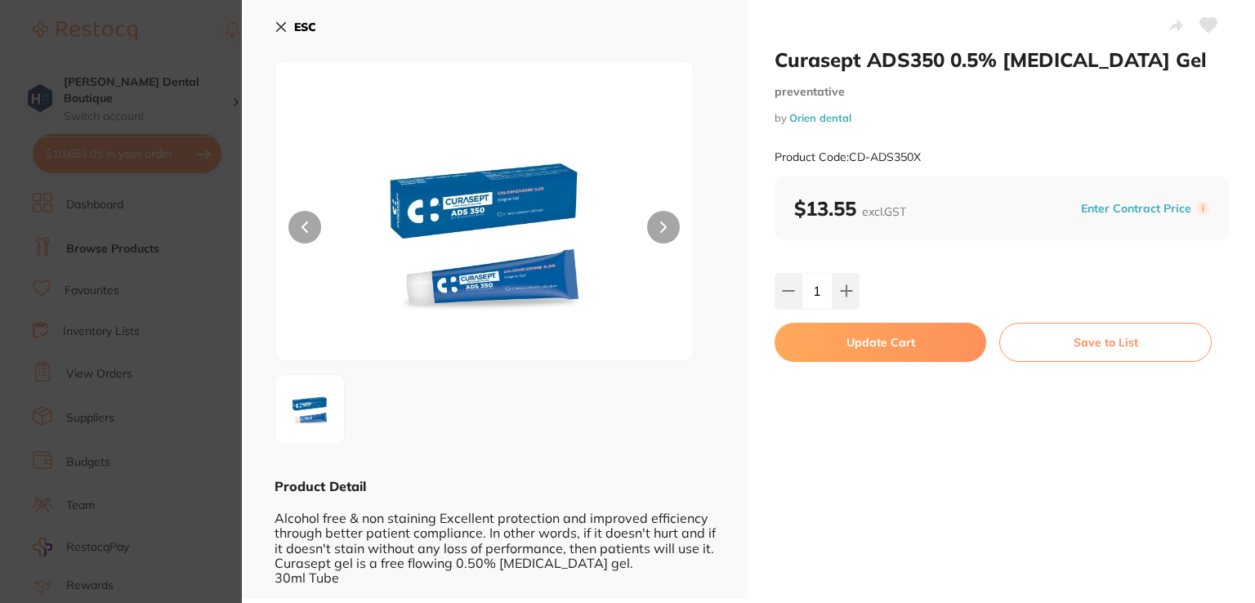
click at [882, 353] on button "Update Cart" at bounding box center [881, 342] width 212 height 39
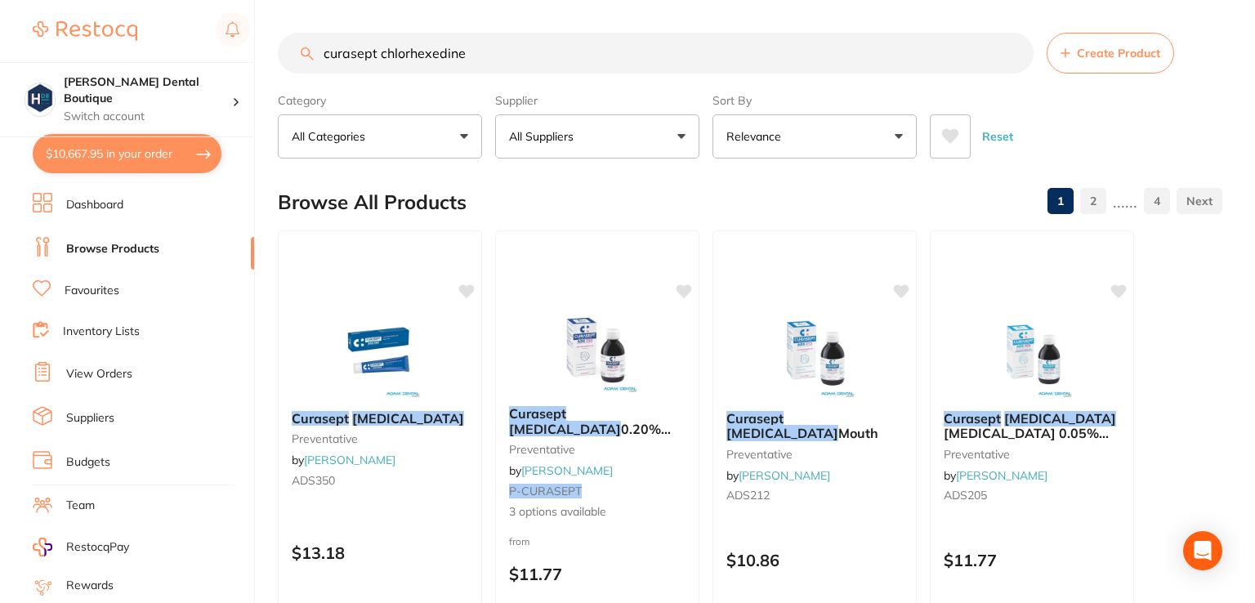
checkbox input "false"
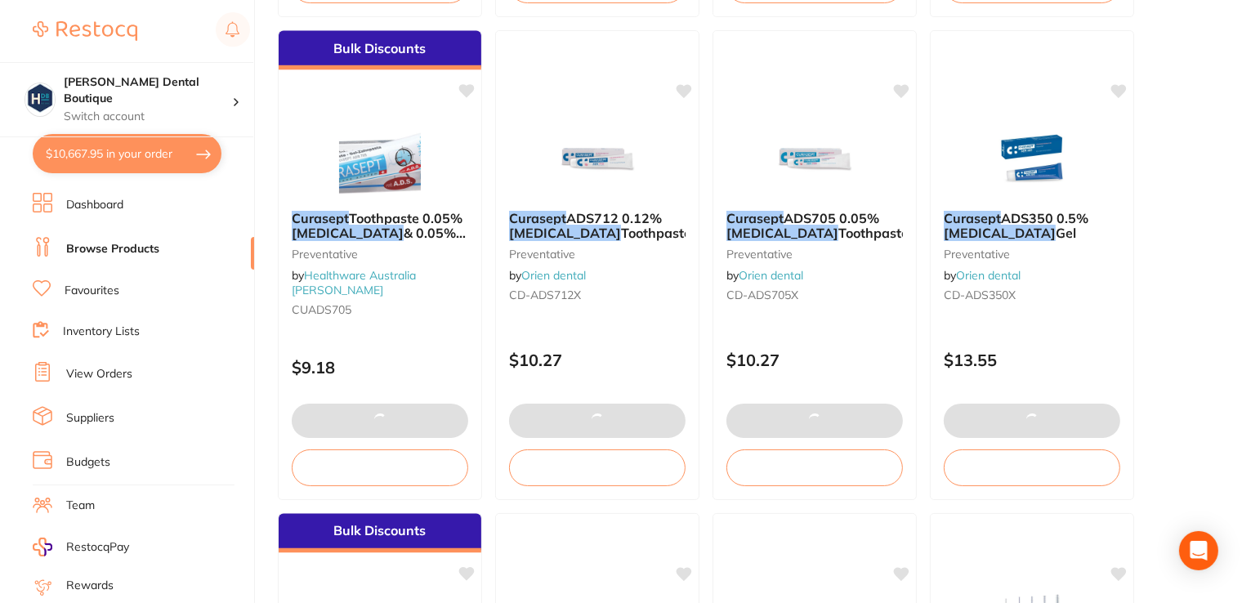
click at [148, 153] on button "$10,667.95 in your order" at bounding box center [127, 153] width 189 height 39
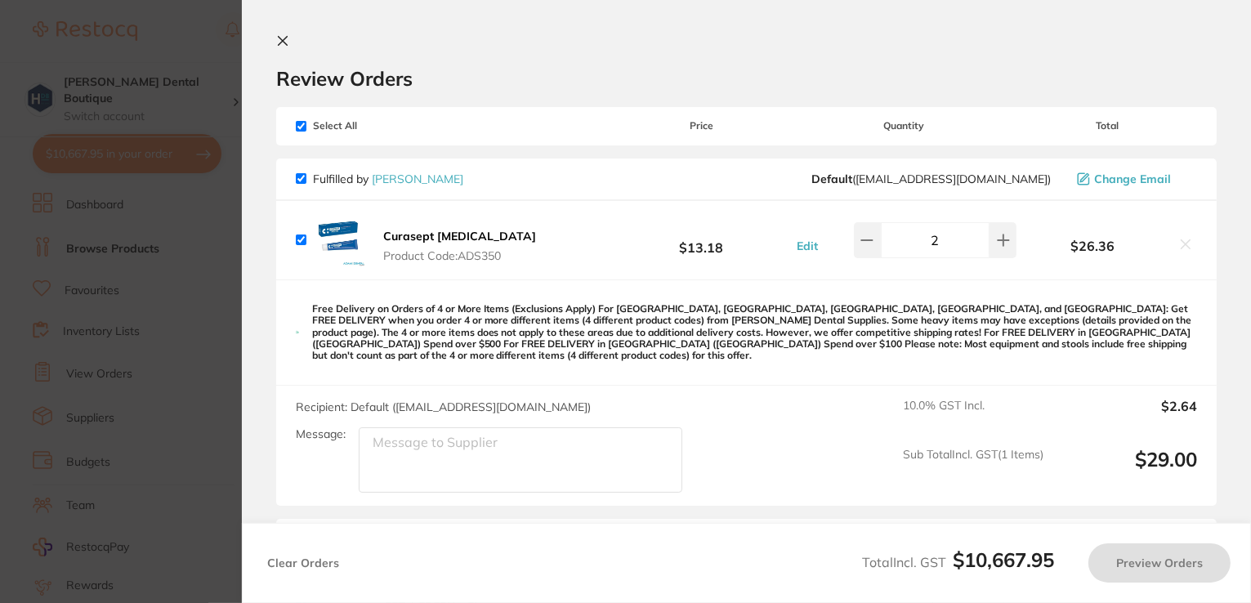
checkbox input "true"
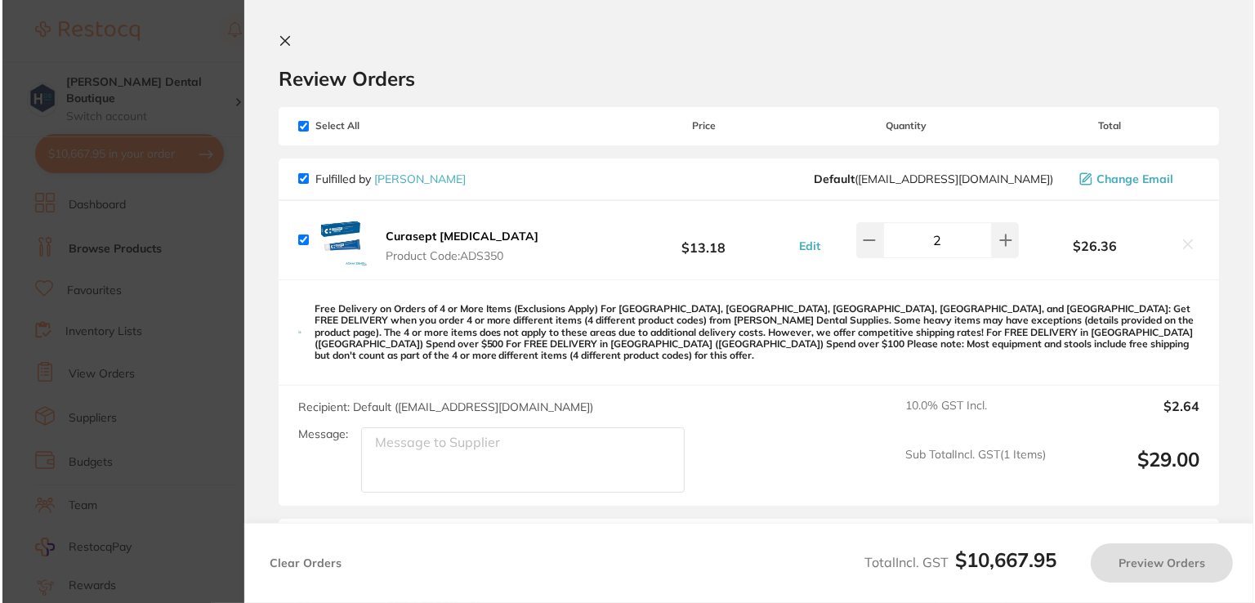
scroll to position [0, 0]
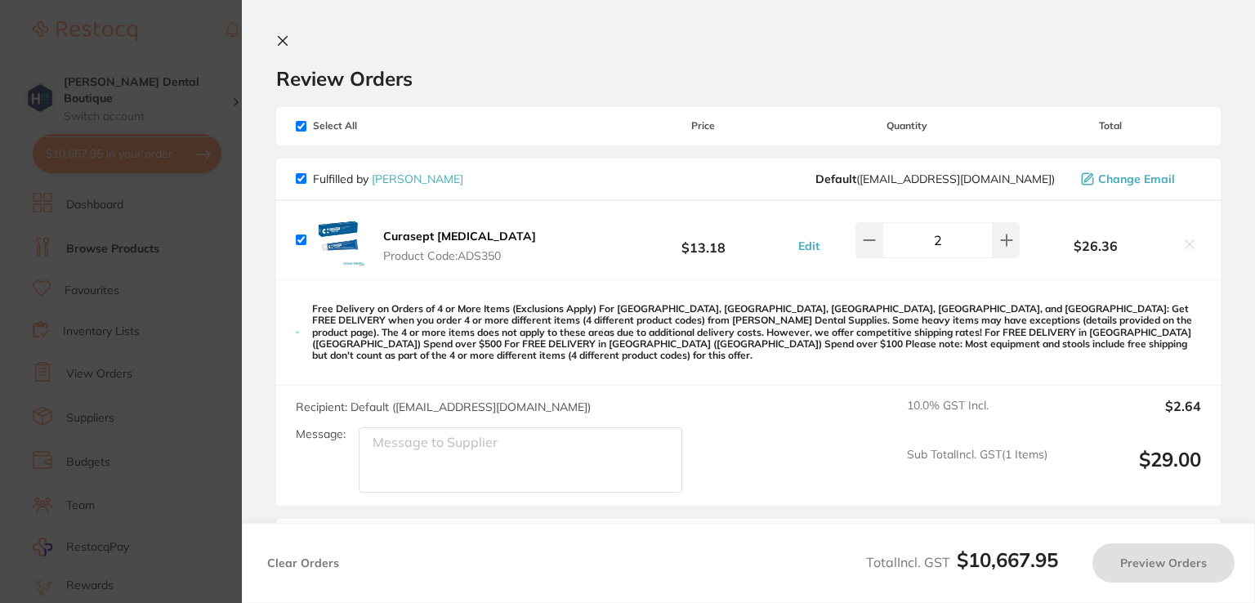
checkbox input "true"
click at [1186, 245] on icon at bounding box center [1190, 244] width 9 height 9
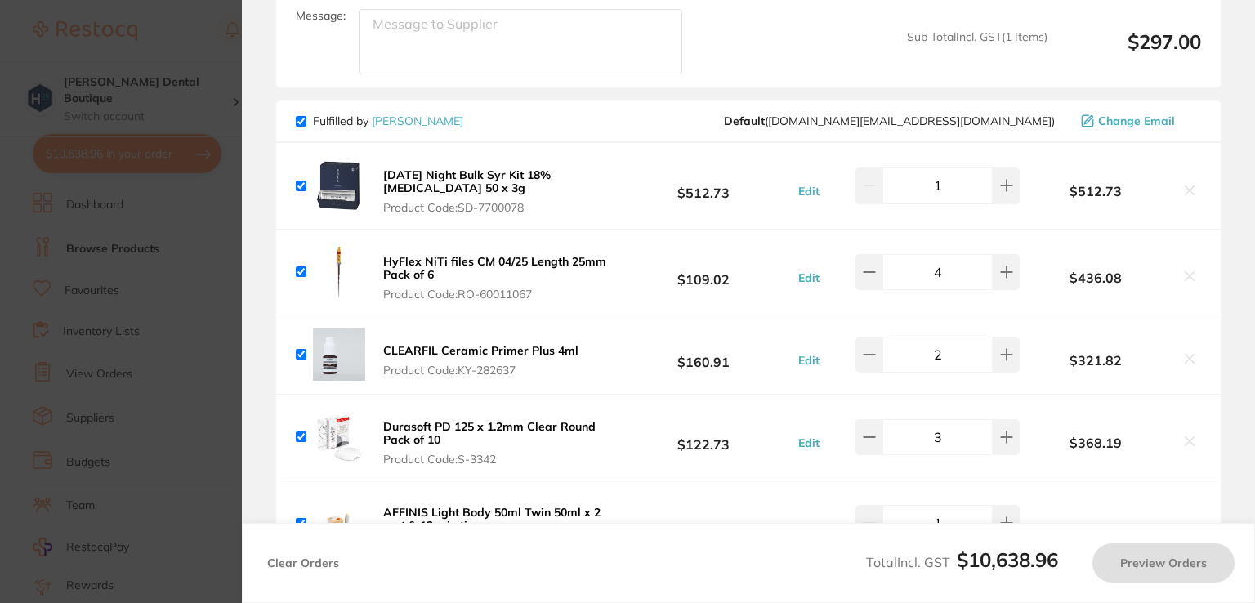
scroll to position [409, 0]
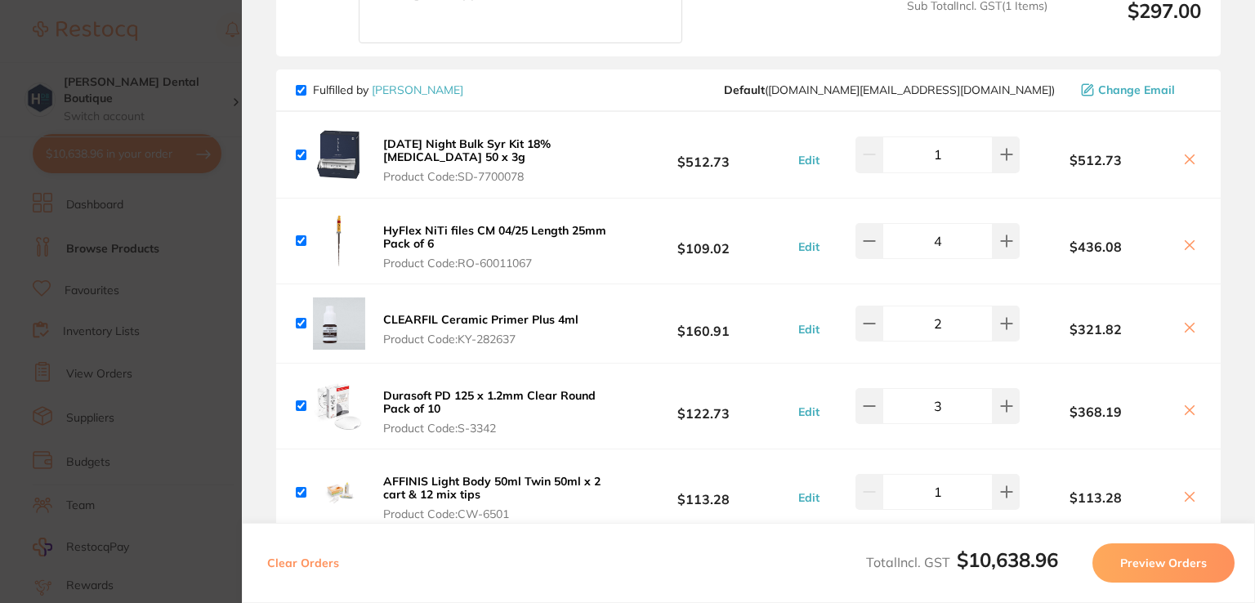
checkbox input "true"
drag, startPoint x: 574, startPoint y: 184, endPoint x: 569, endPoint y: 195, distance: 12.4
click at [570, 194] on div "POLA Night Bulk Syr Kit 18% Carbamide Peroxide 50 x 3g Product Code: SD-7700078…" at bounding box center [748, 154] width 945 height 85
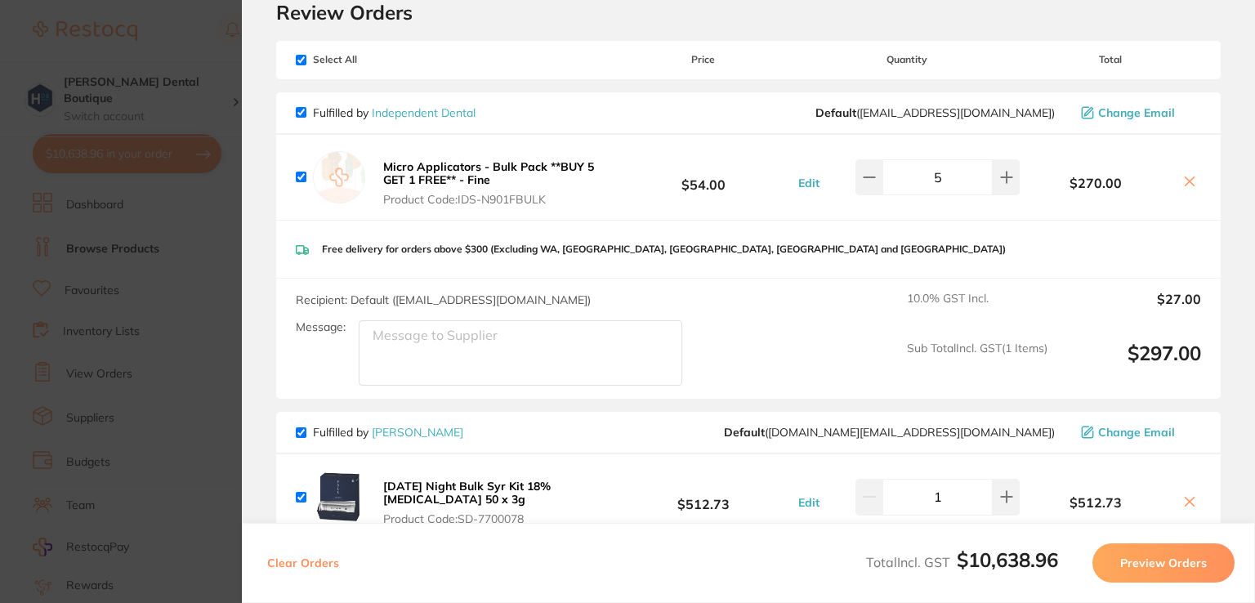
scroll to position [0, 0]
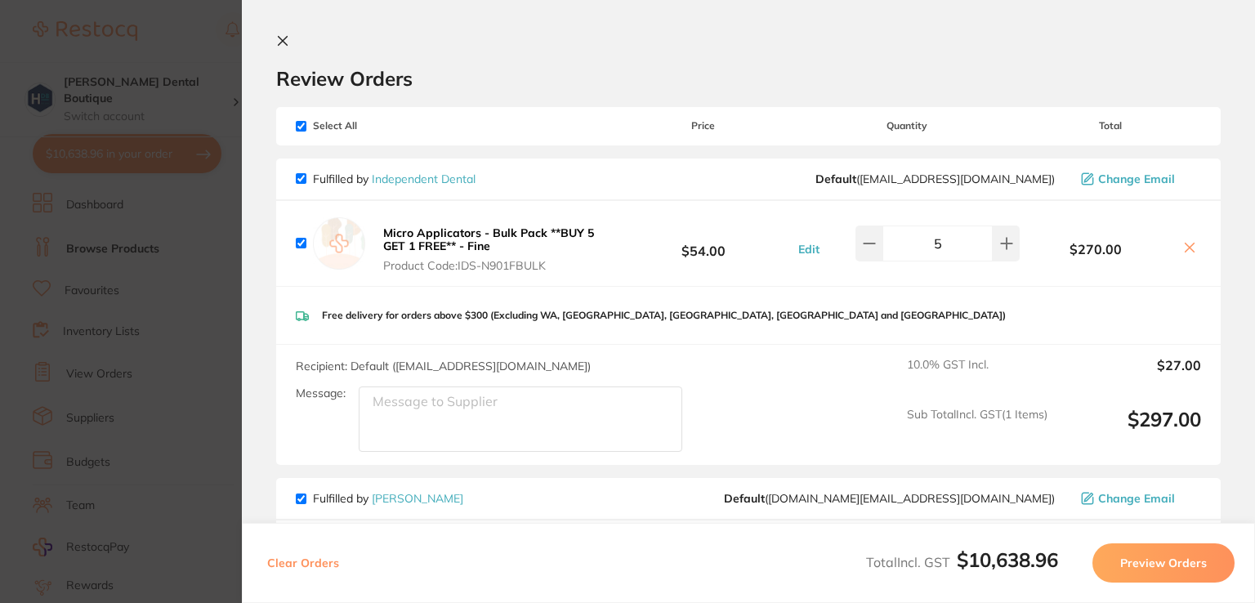
click at [284, 43] on icon at bounding box center [283, 41] width 9 height 9
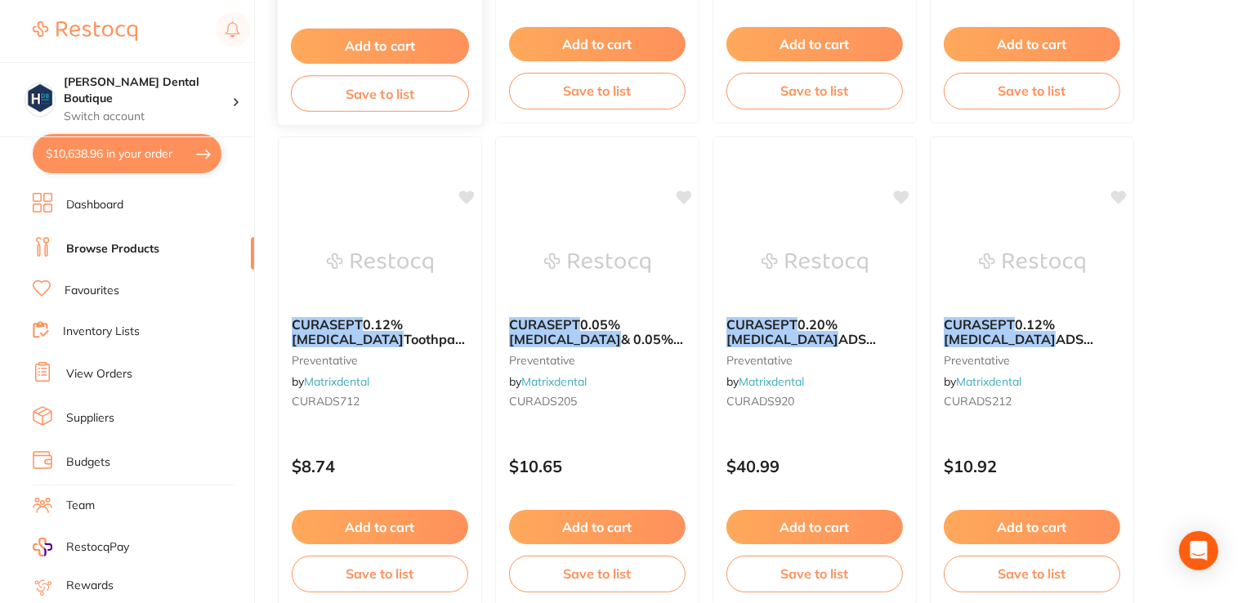
scroll to position [1389, 0]
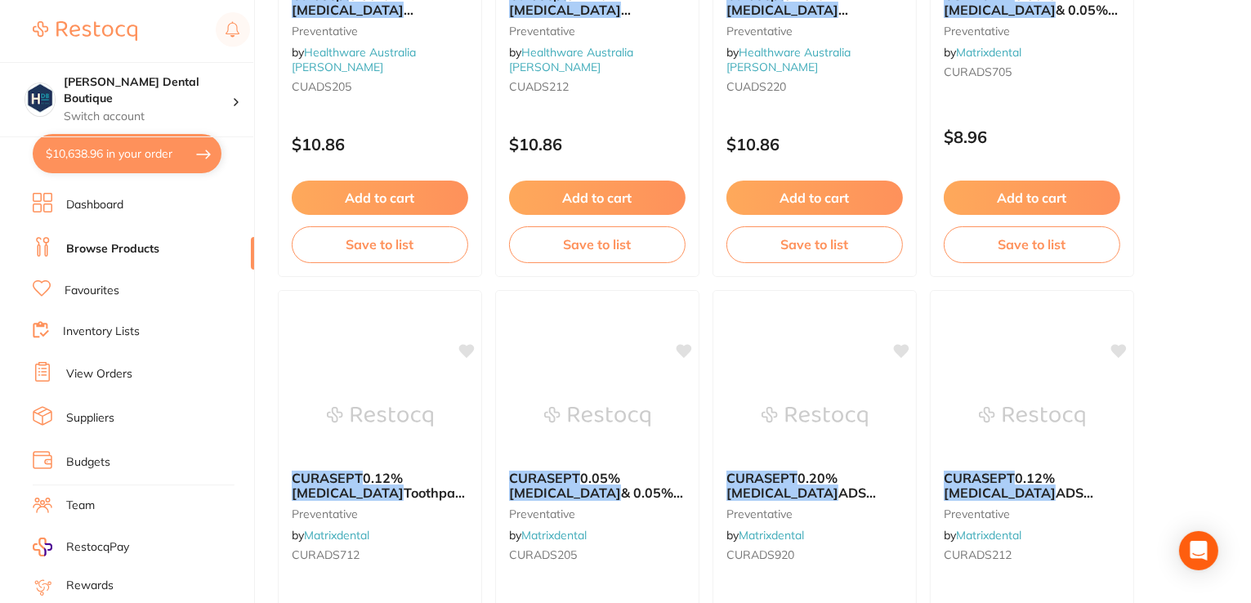
click at [109, 251] on link "Browse Products" at bounding box center [112, 249] width 93 height 16
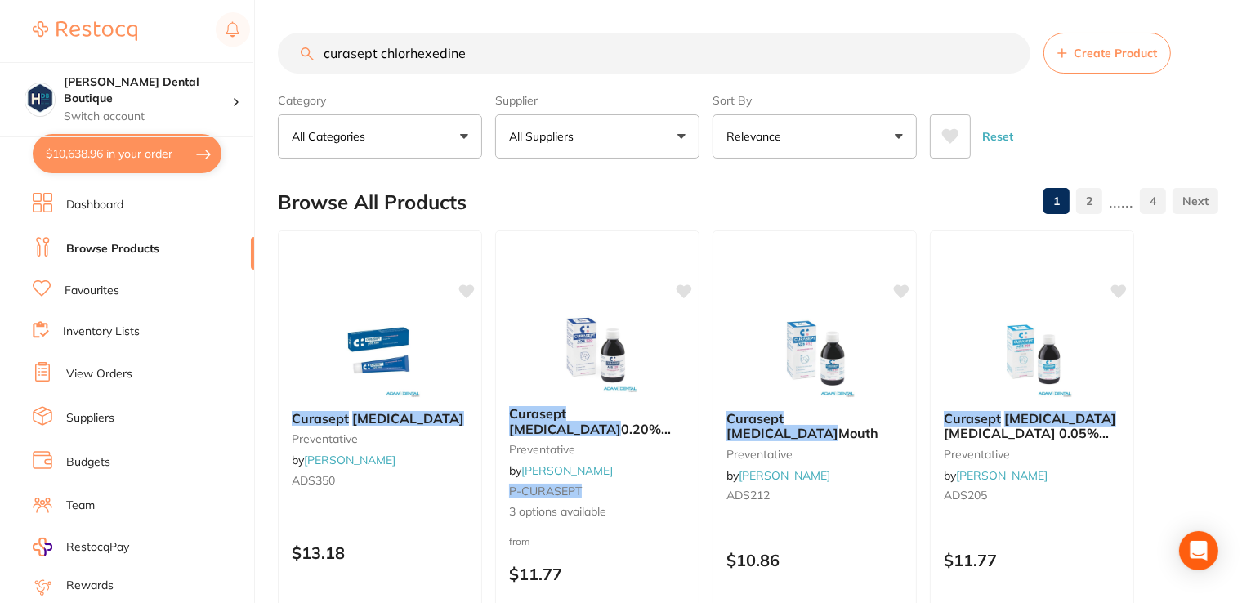
drag, startPoint x: 565, startPoint y: 34, endPoint x: 167, endPoint y: -37, distance: 404.2
click at [167, 0] on html "$10,638.96 Harris Dental Boutique Switch account Harris Dental Boutique $10,638…" at bounding box center [625, 301] width 1251 height 603
paste input "TH251E104060"
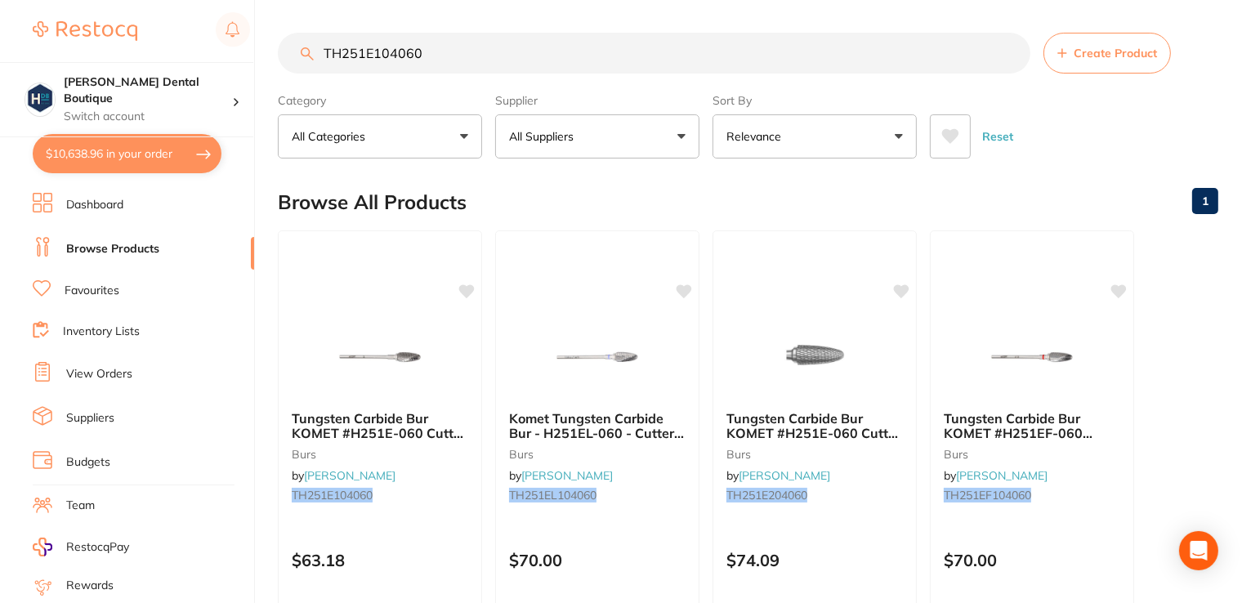
click at [452, 58] on input "TH251E104060" at bounding box center [654, 53] width 753 height 41
type input "TH251E104060"
click at [414, 334] on img at bounding box center [380, 357] width 106 height 82
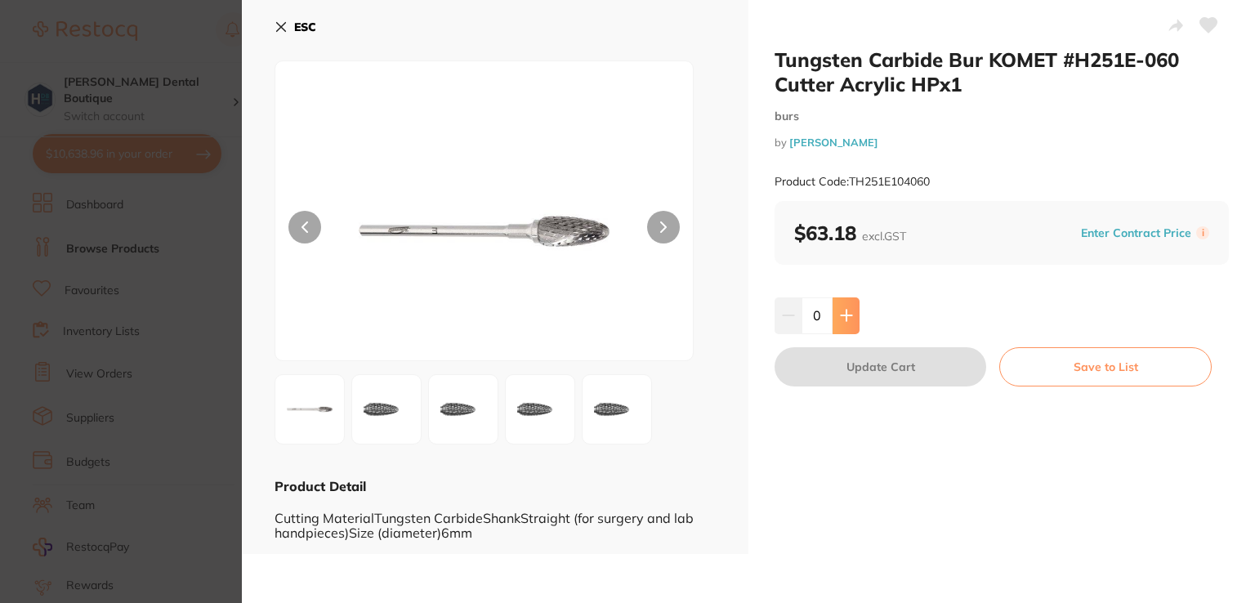
click at [845, 305] on button at bounding box center [846, 315] width 27 height 36
type input "2"
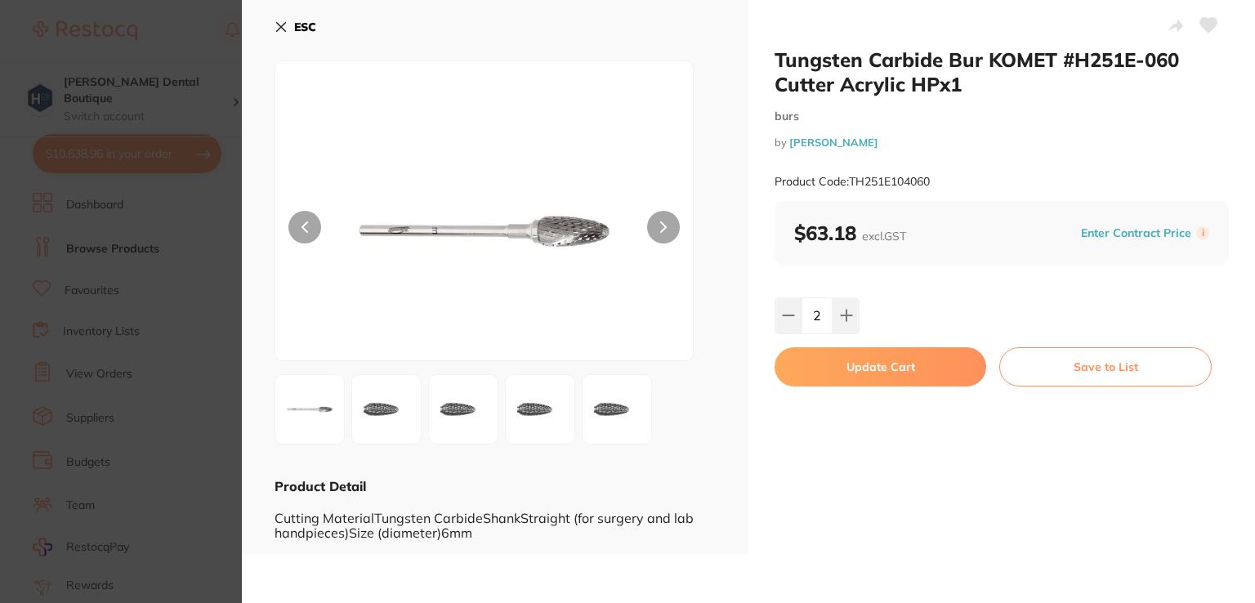
click at [869, 374] on button "Update Cart" at bounding box center [881, 366] width 212 height 39
checkbox input "false"
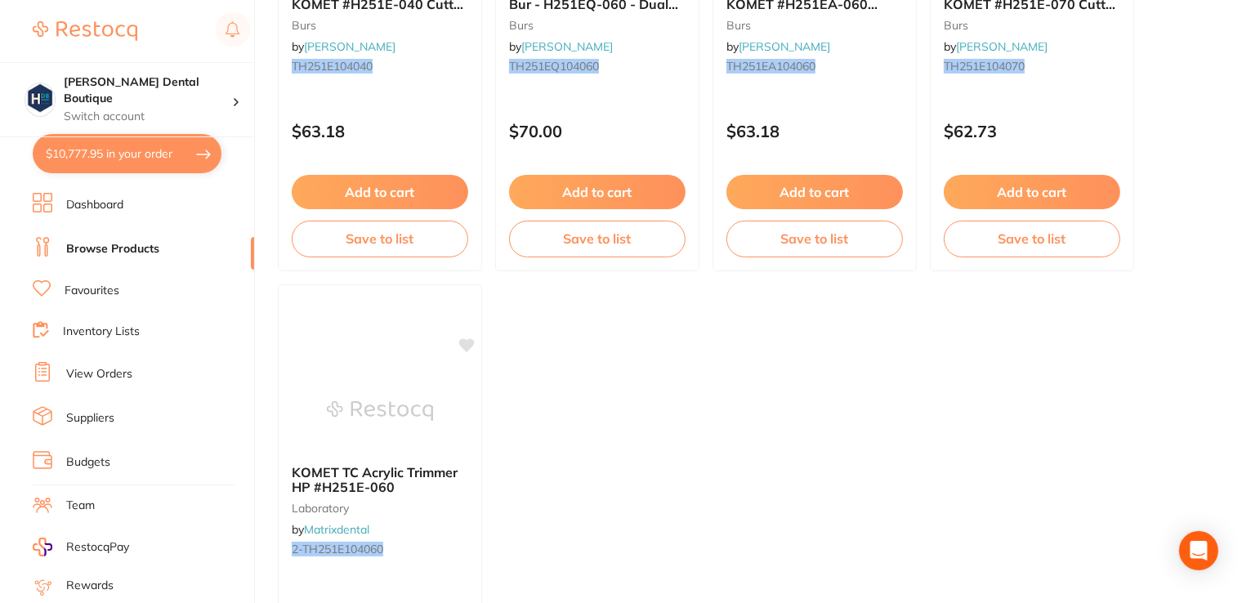
scroll to position [575, 0]
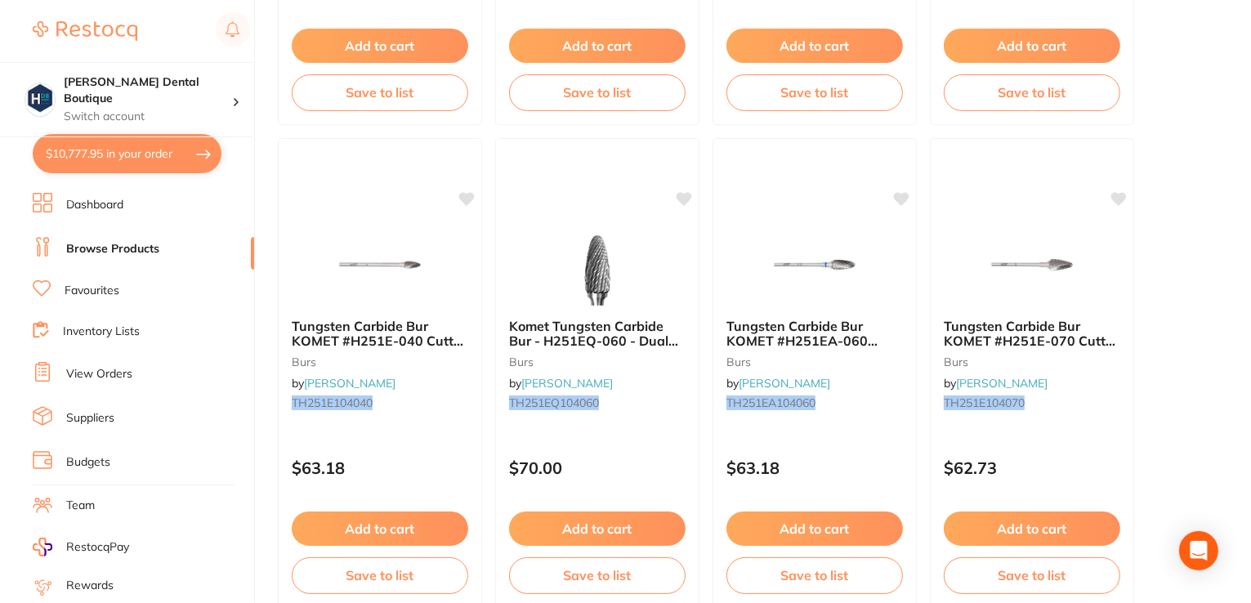
click at [96, 157] on button "$10,777.95 in your order" at bounding box center [127, 153] width 189 height 39
checkbox input "true"
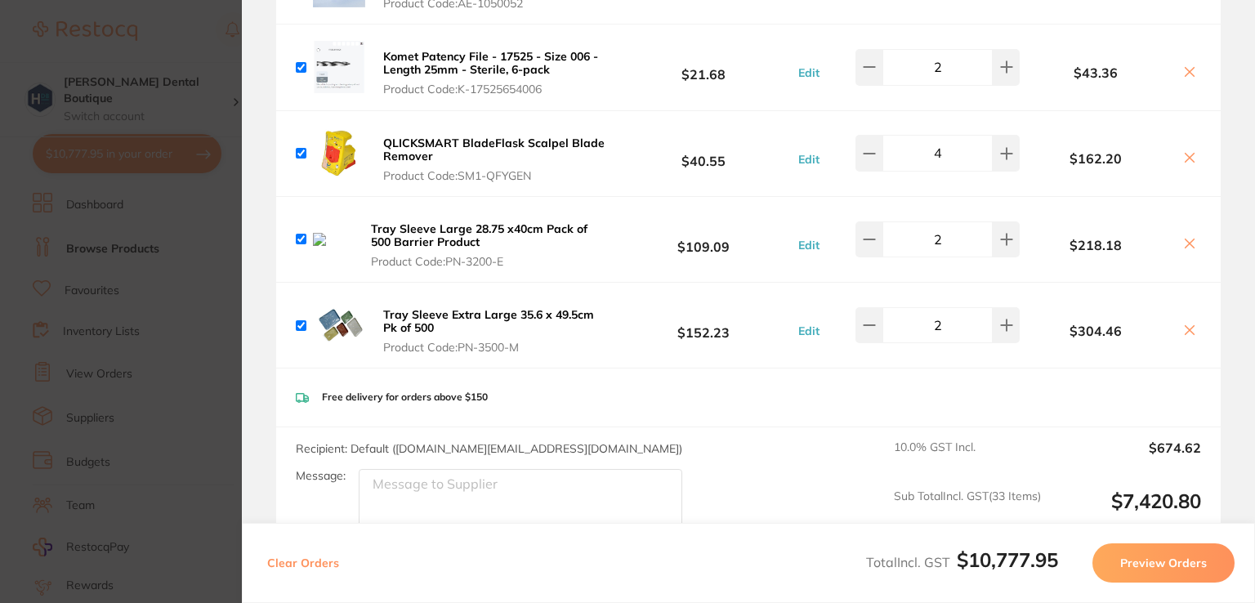
scroll to position [3023, 0]
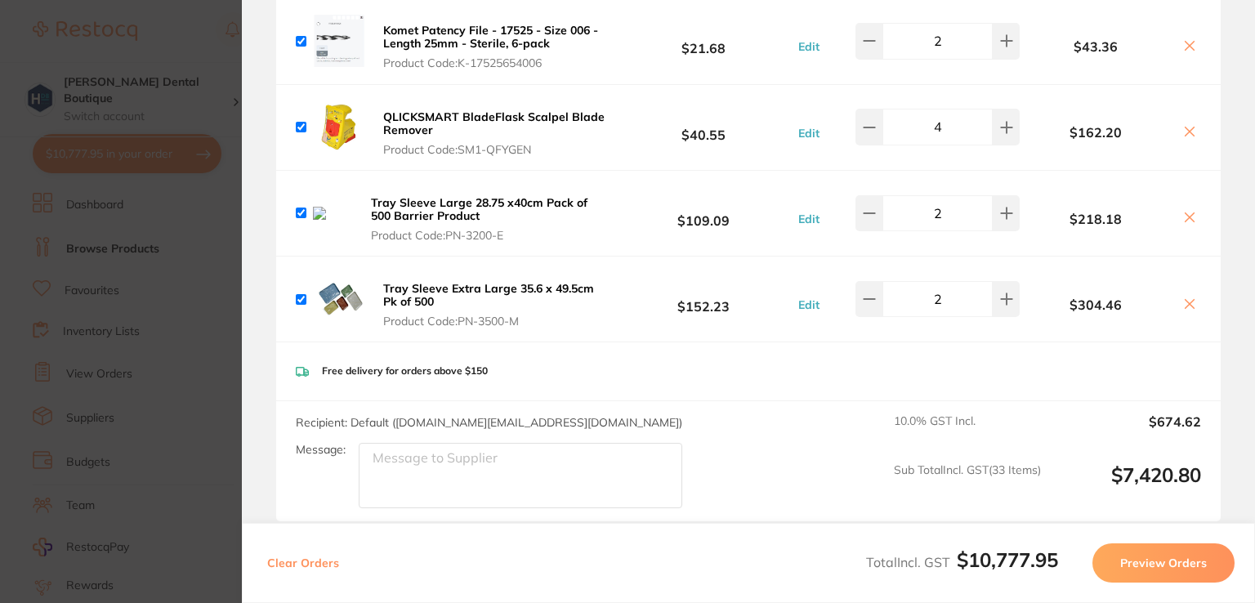
click at [1187, 211] on icon at bounding box center [1189, 217] width 13 height 13
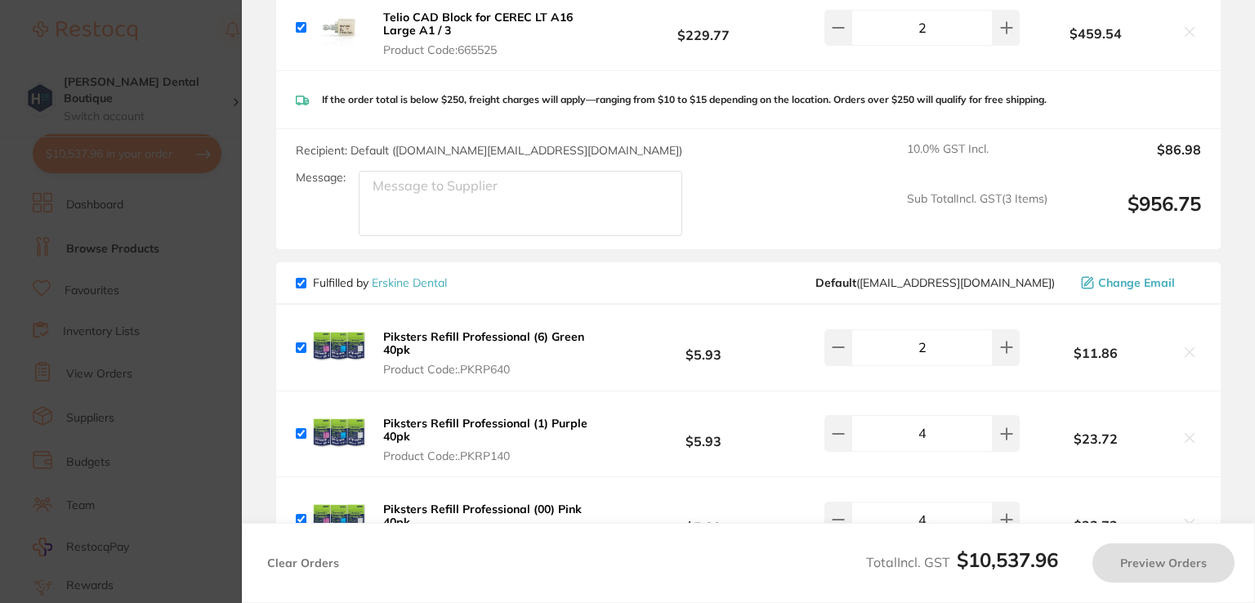
scroll to position [3840, 0]
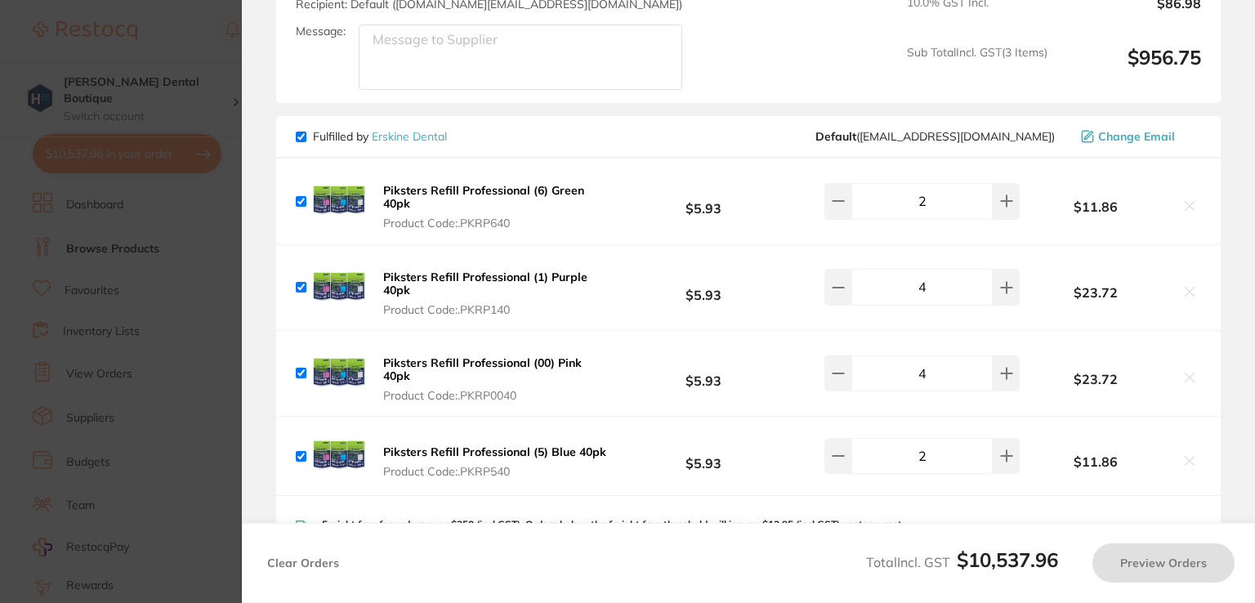
checkbox input "true"
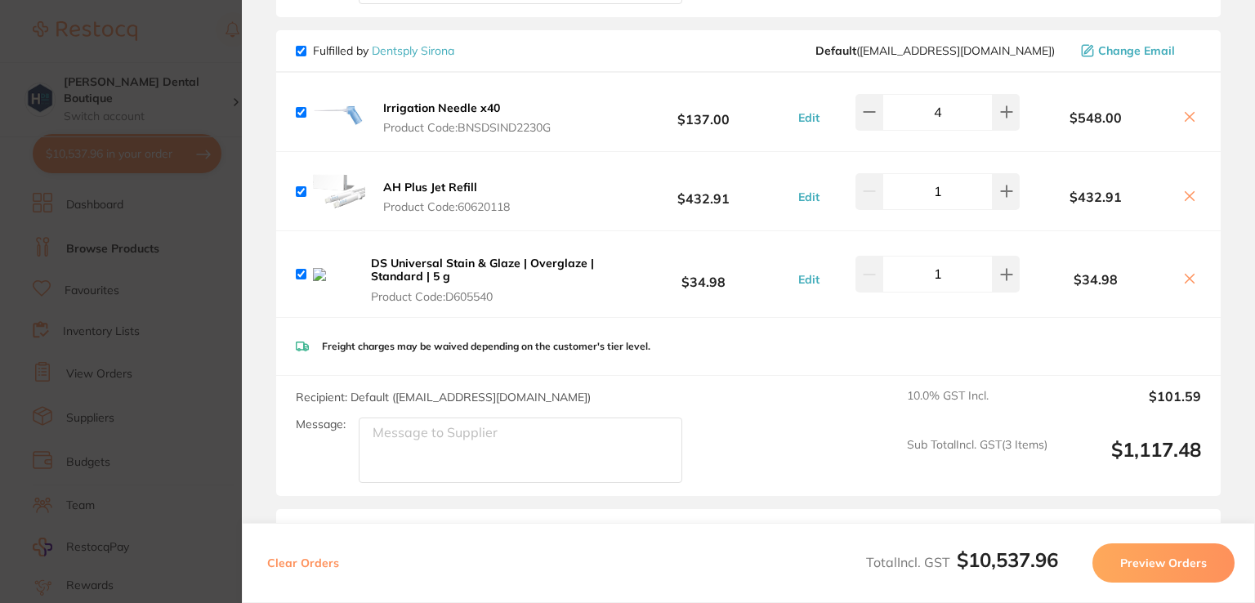
scroll to position [4494, 0]
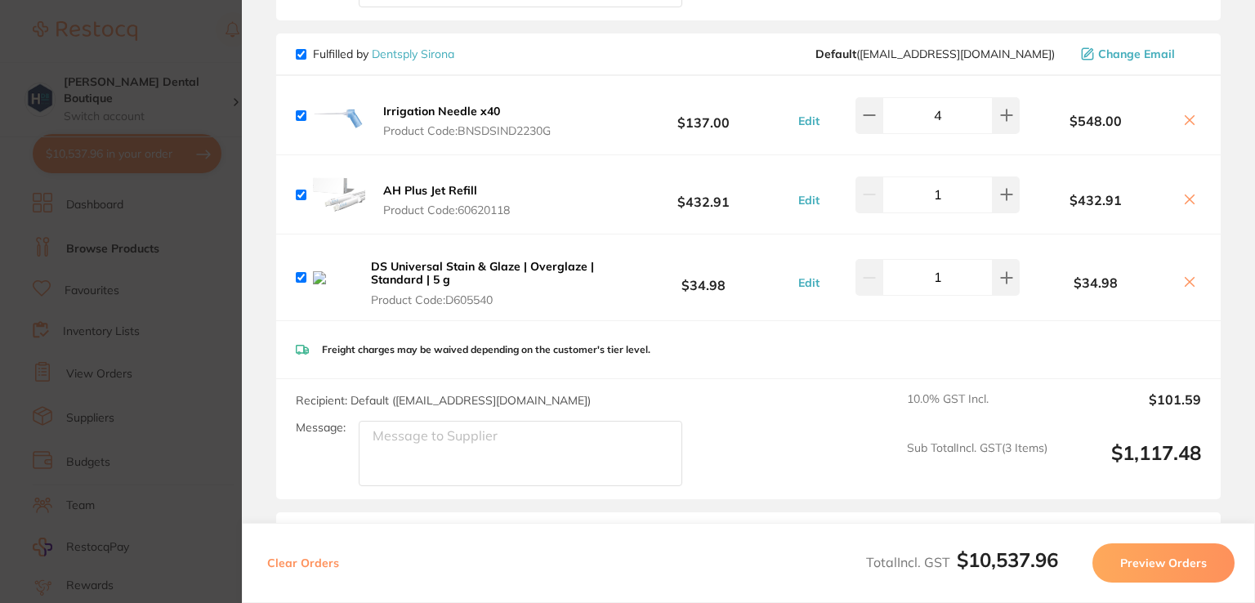
click at [208, 36] on section "Update RRP Set your pre negotiated price for this item. Item Agreed RRP (excl. …" at bounding box center [627, 301] width 1255 height 603
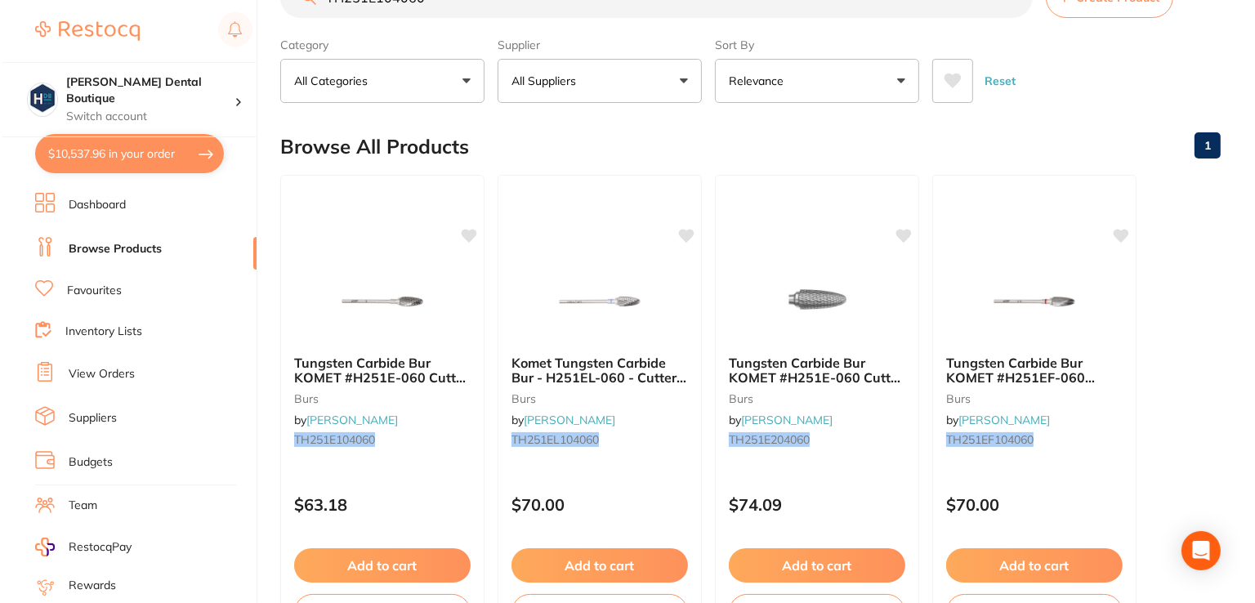
scroll to position [0, 0]
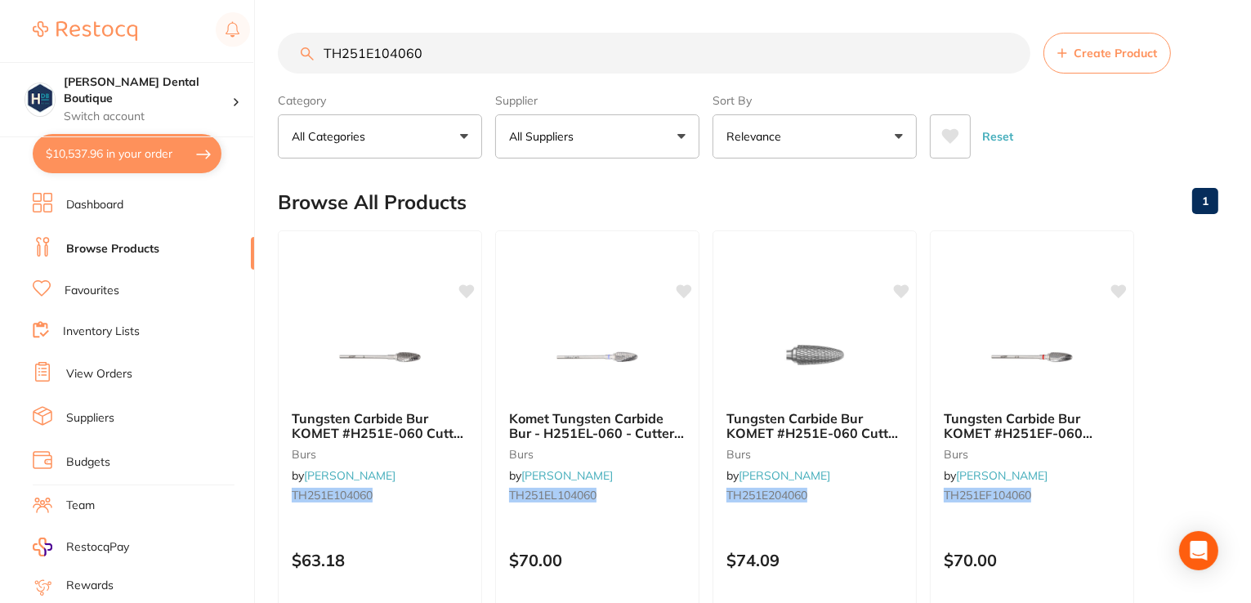
drag, startPoint x: 430, startPoint y: 56, endPoint x: 160, endPoint y: -42, distance: 287.2
click at [160, 0] on html "$10,537.96 Harris Dental Boutique Switch account Harris Dental Boutique $10,537…" at bounding box center [625, 301] width 1251 height 603
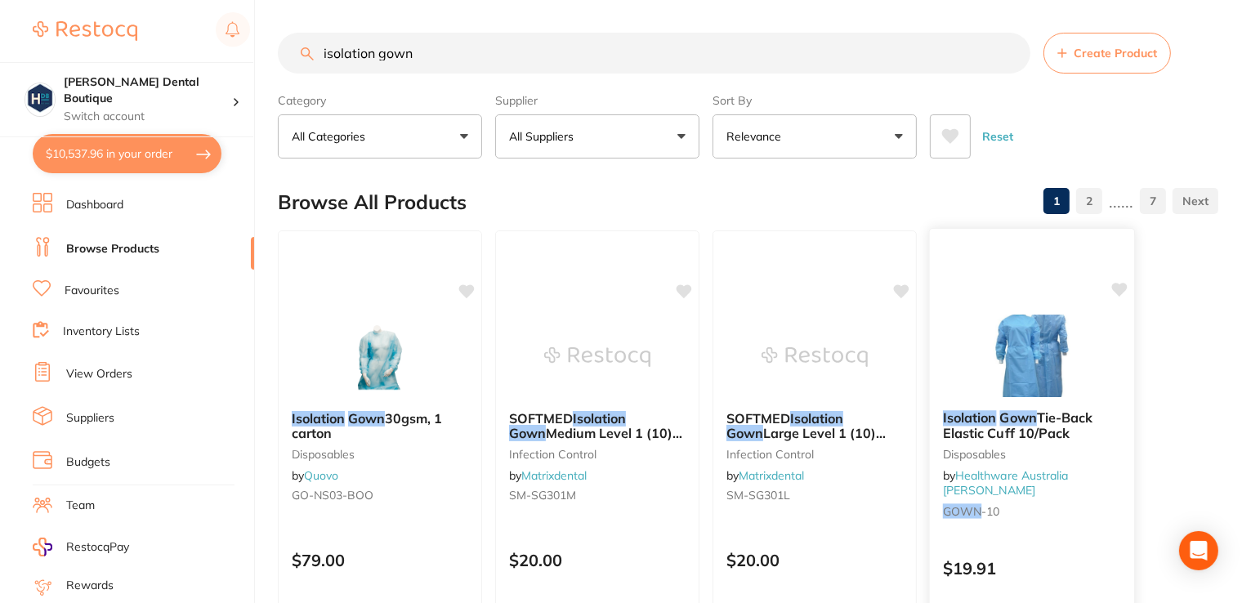
type input "isolation gown"
click at [1064, 292] on div "Isolation Gown Tie-Back Elastic Cuff 10/Pack Disposables by Healthware Australi…" at bounding box center [1032, 465] width 207 height 475
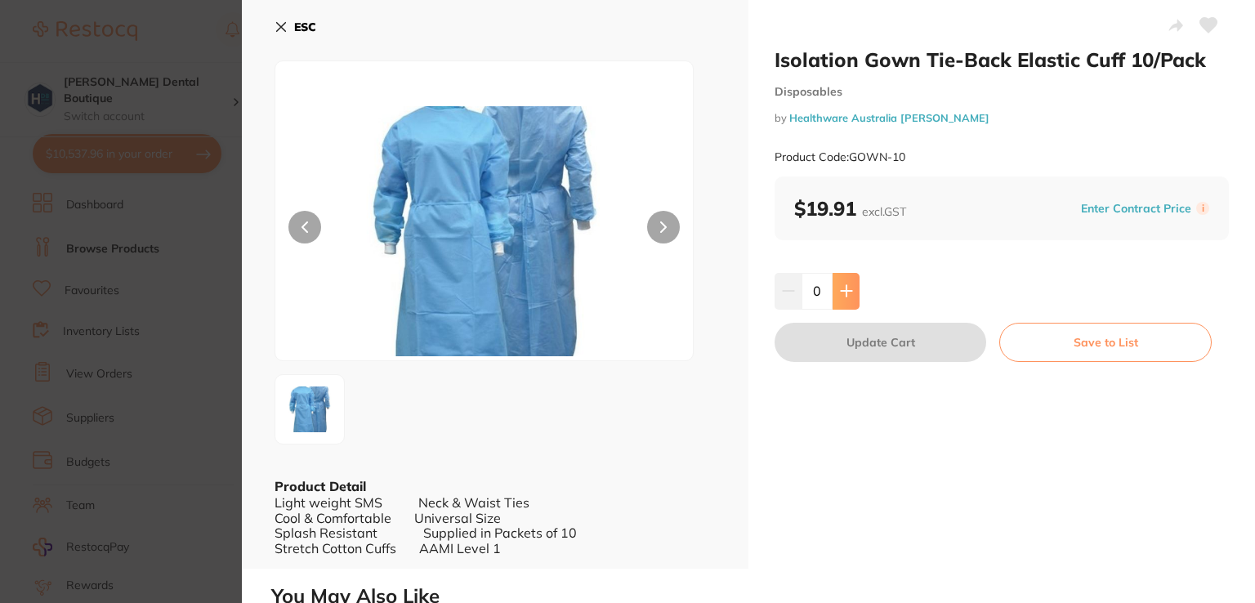
click at [834, 300] on button at bounding box center [846, 291] width 27 height 36
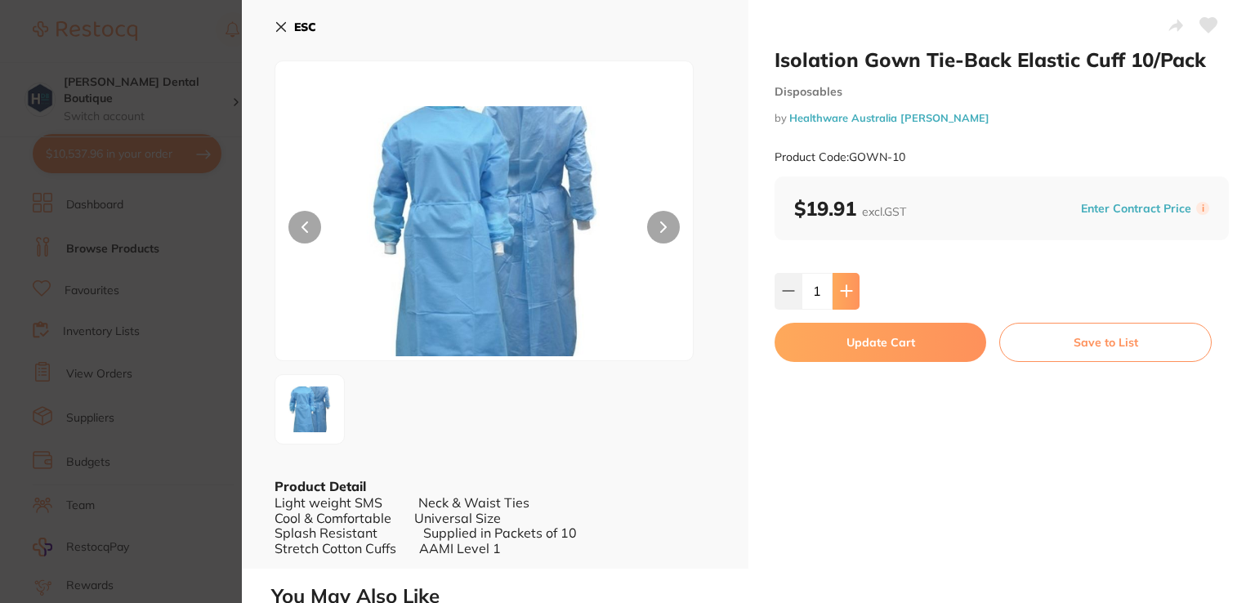
click at [835, 298] on button at bounding box center [846, 291] width 27 height 36
click at [843, 288] on icon at bounding box center [846, 290] width 13 height 13
type input "5"
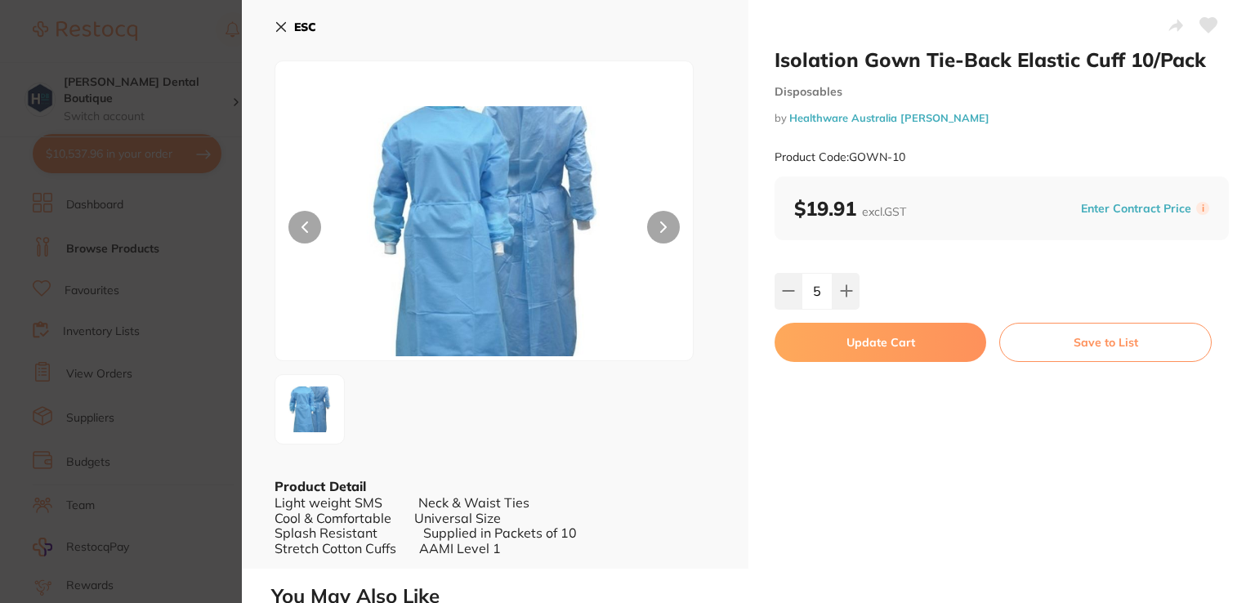
click at [851, 342] on button "Update Cart" at bounding box center [881, 342] width 212 height 39
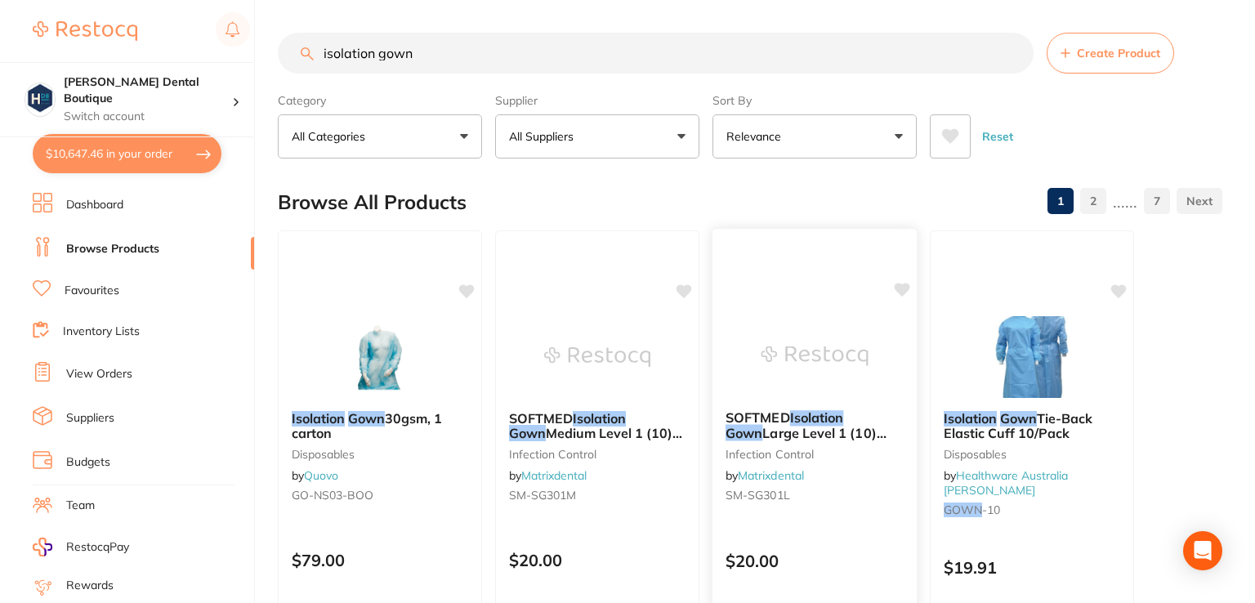
checkbox input "false"
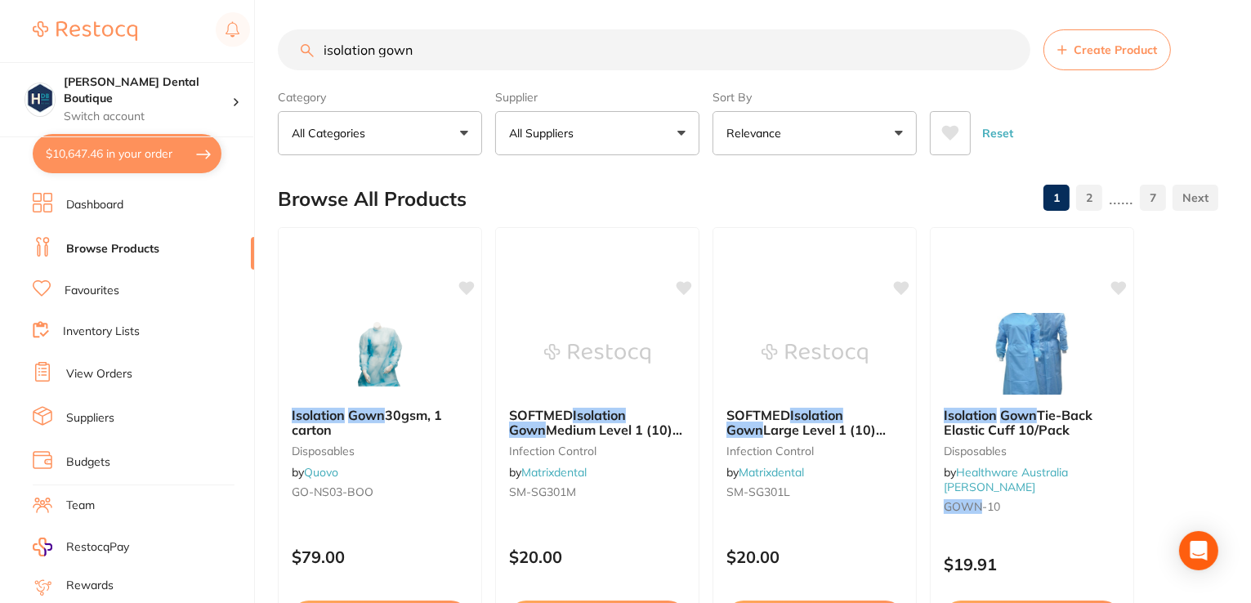
drag, startPoint x: 409, startPoint y: 55, endPoint x: 265, endPoint y: 32, distance: 145.6
click at [265, 32] on div "$10,647.46 Harris Dental Boutique Switch account Harris Dental Boutique $10,647…" at bounding box center [625, 298] width 1251 height 603
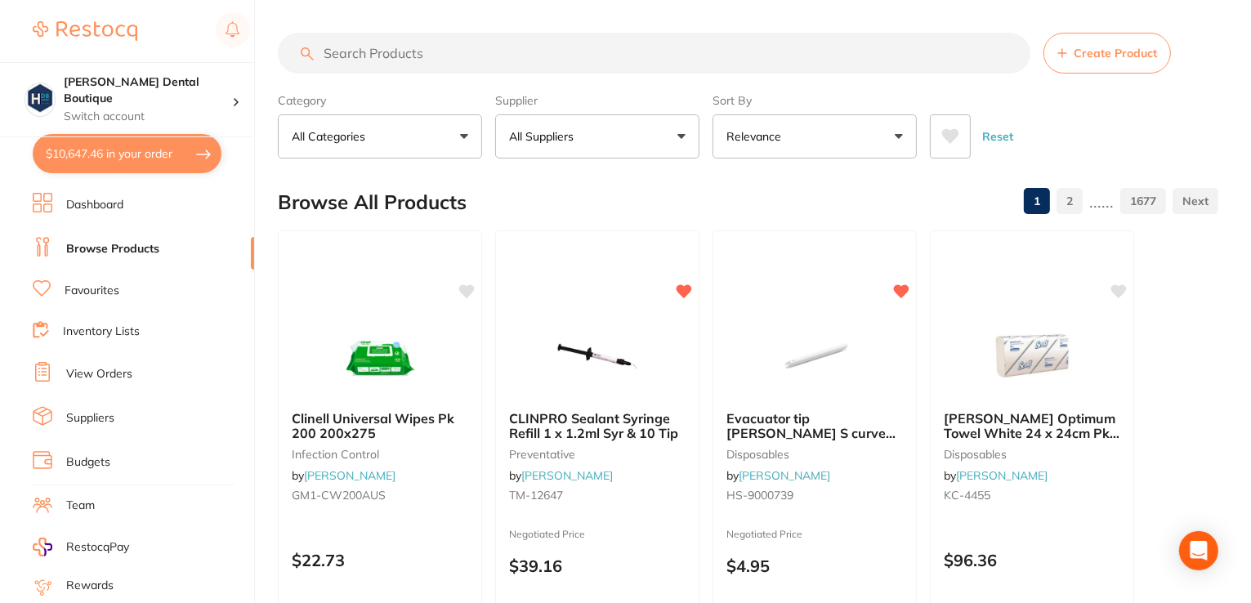
click at [138, 140] on button "$10,647.46 in your order" at bounding box center [127, 153] width 189 height 39
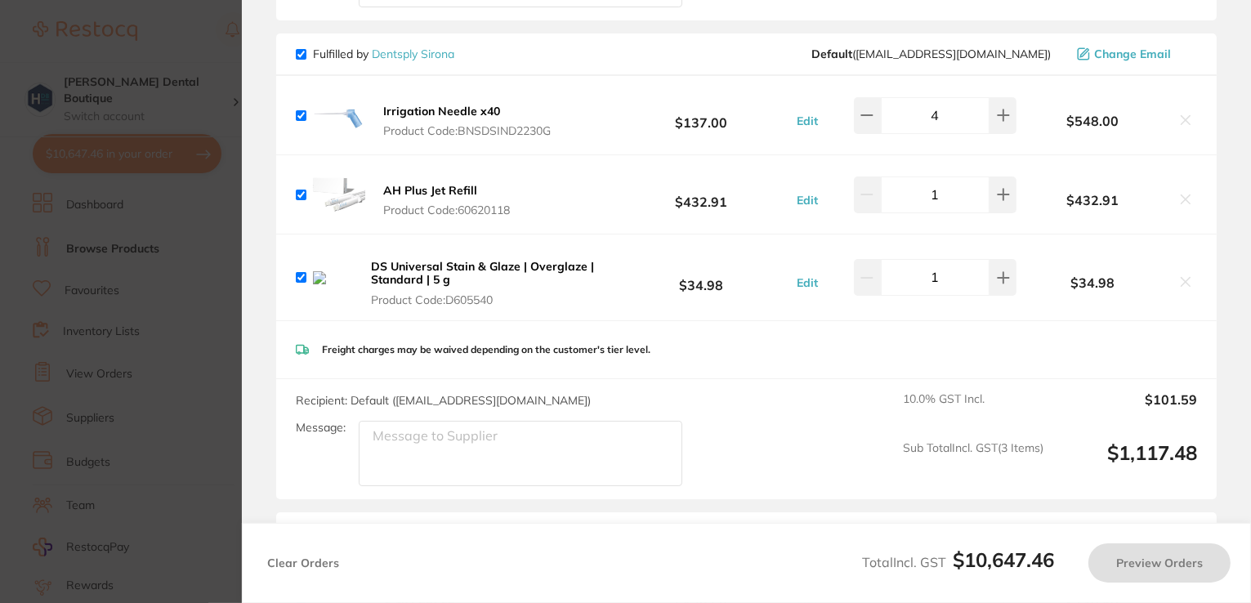
checkbox input "true"
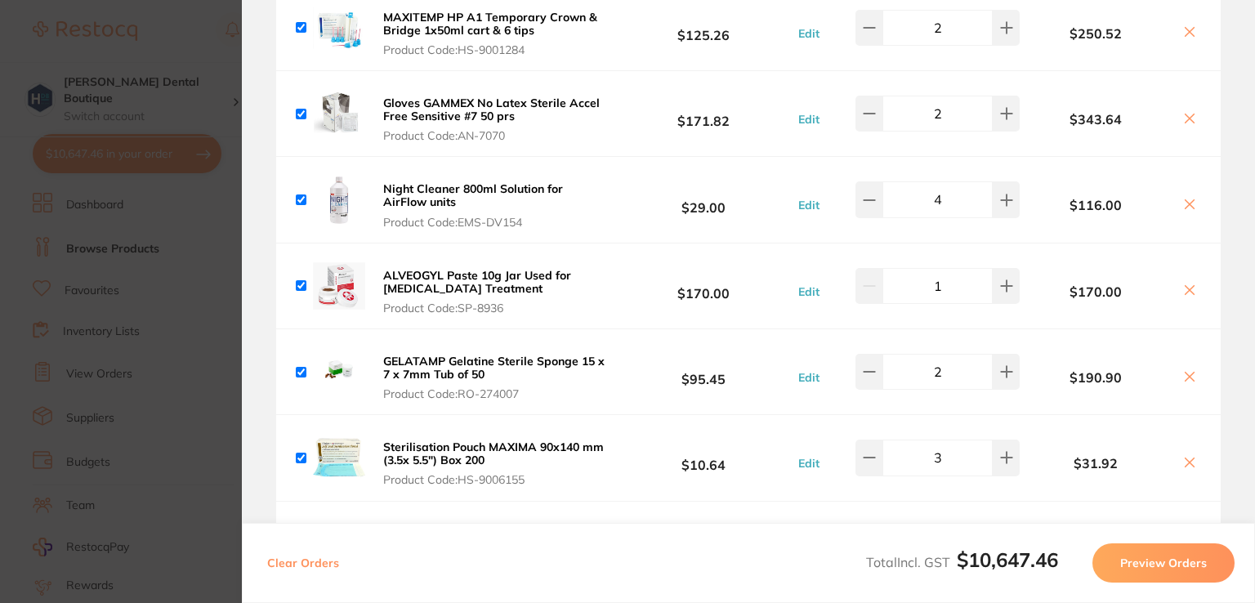
scroll to position [1961, 0]
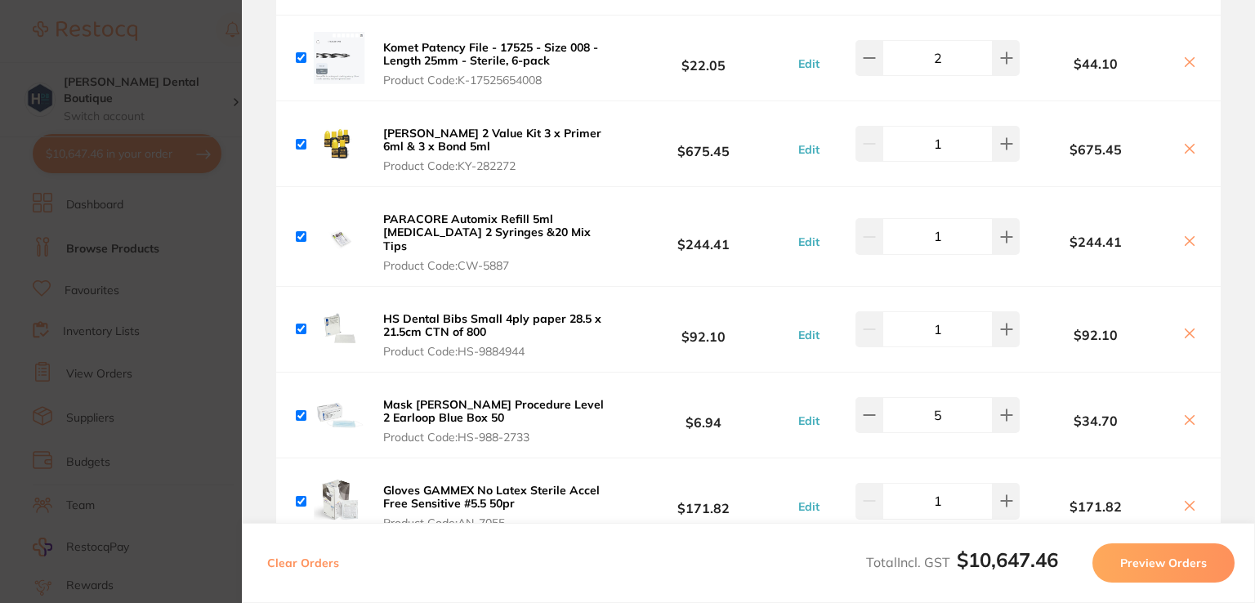
click at [1173, 559] on button "Preview Orders" at bounding box center [1163, 562] width 142 height 39
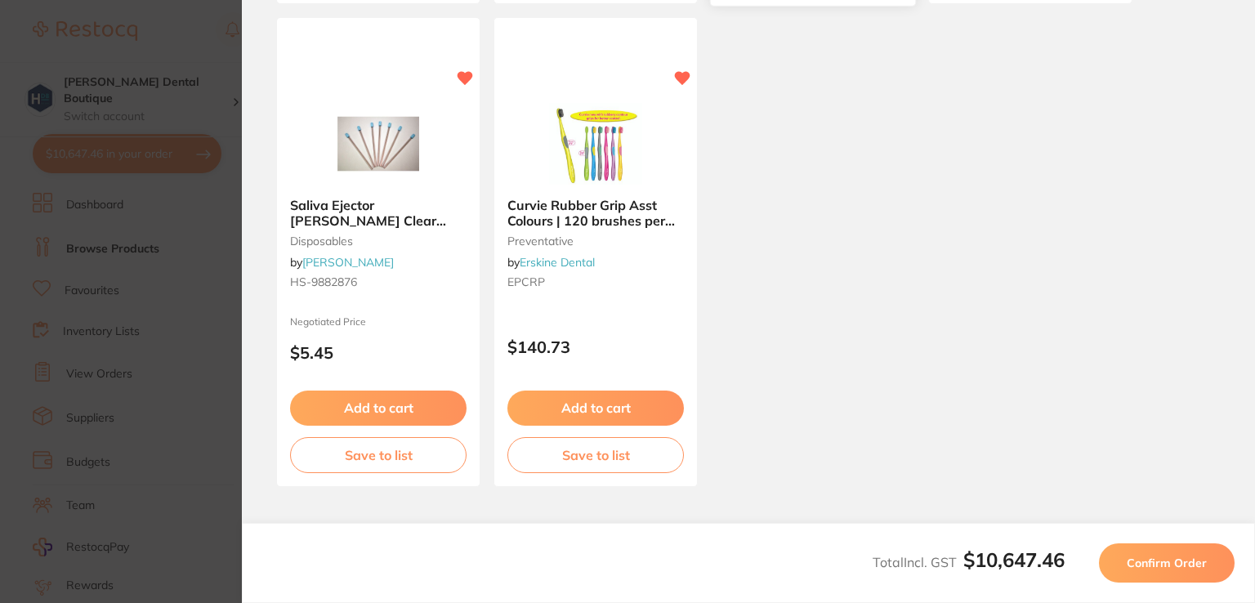
scroll to position [598, 0]
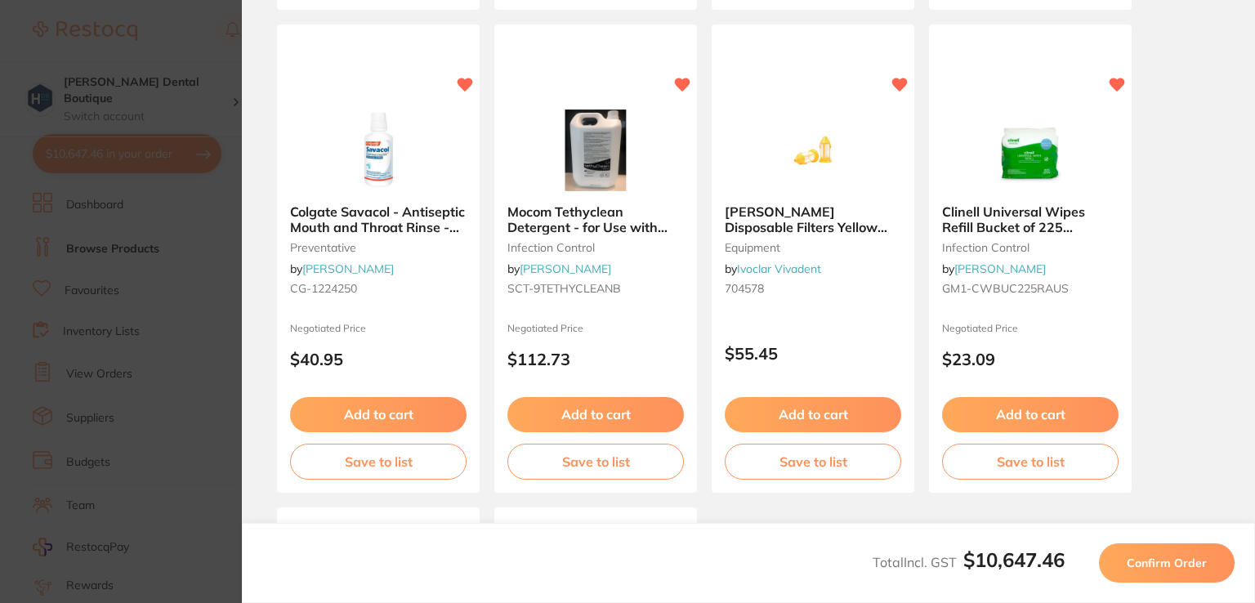
click at [1167, 563] on span "Confirm Order" at bounding box center [1167, 563] width 80 height 15
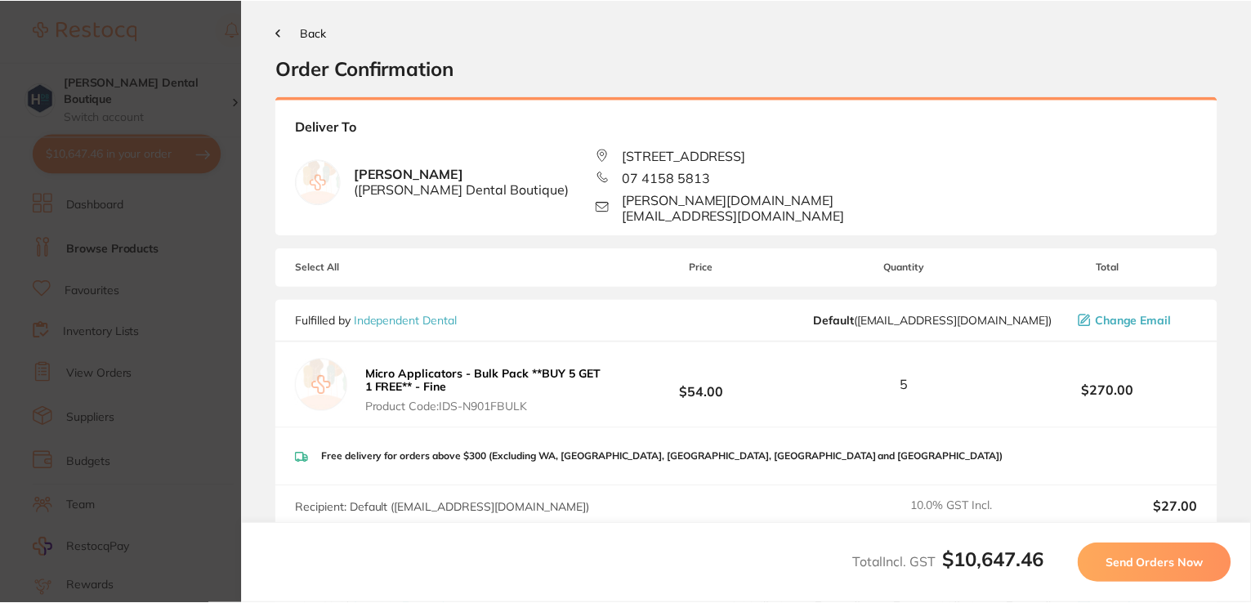
scroll to position [0, 0]
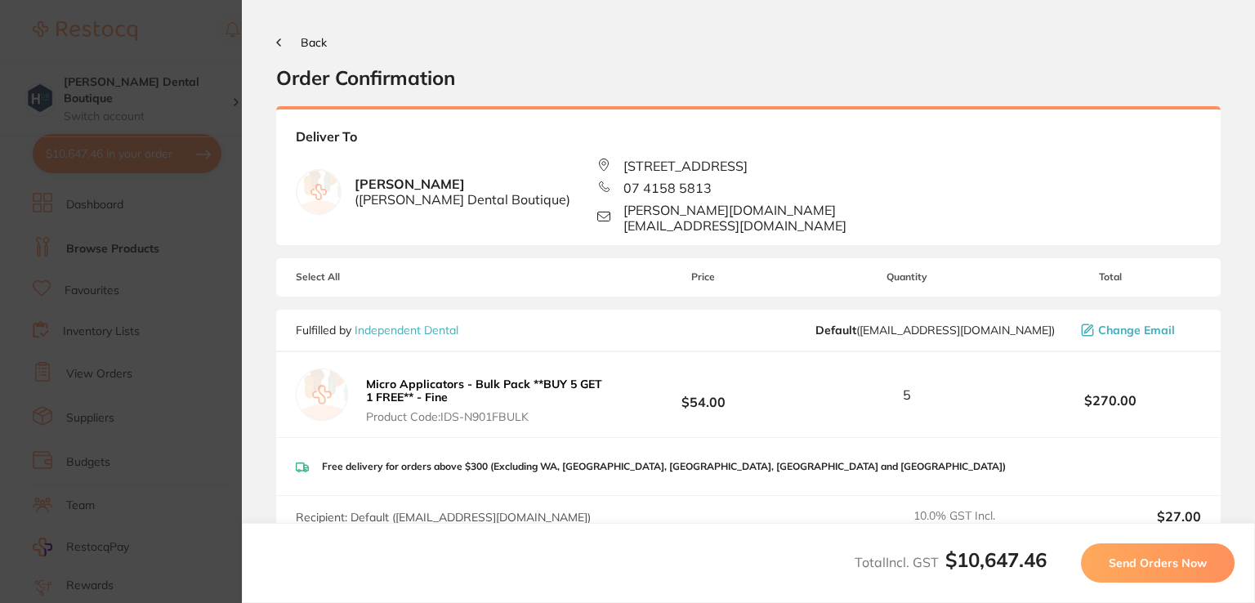
click at [1162, 569] on span "Send Orders Now" at bounding box center [1158, 563] width 98 height 15
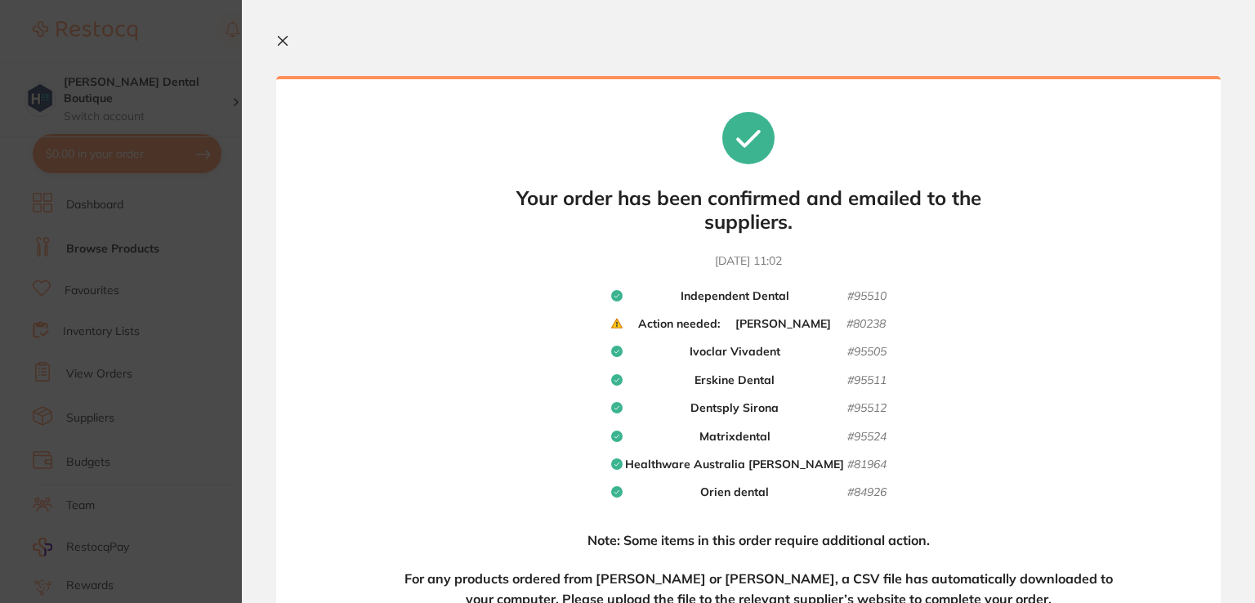
click at [287, 40] on icon at bounding box center [282, 40] width 13 height 13
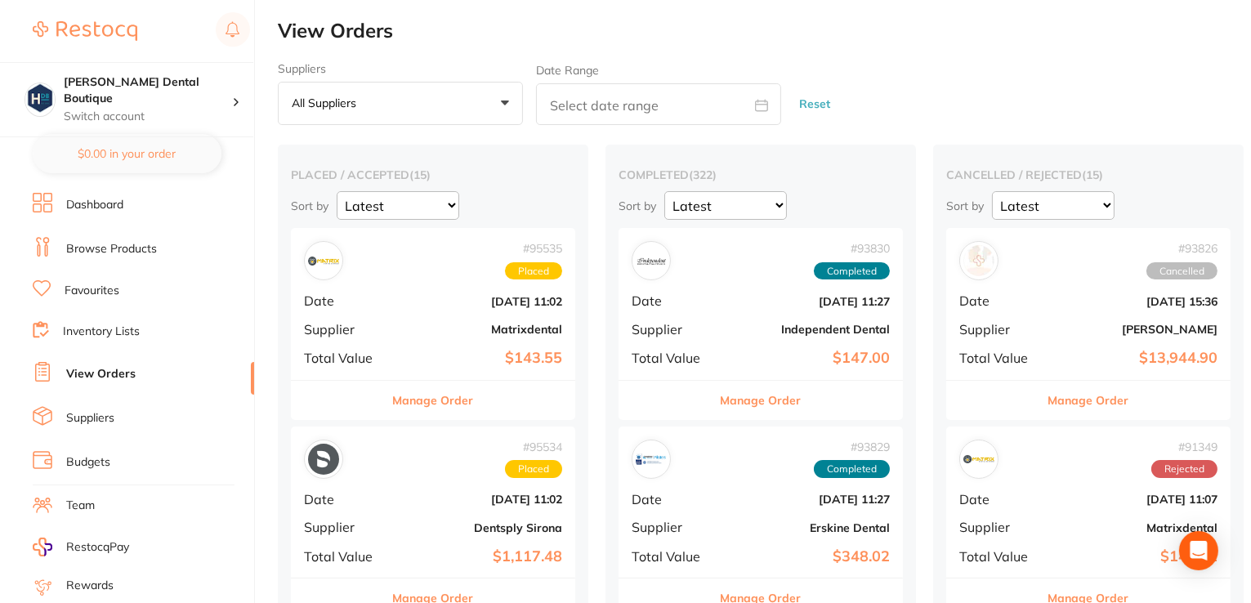
click at [106, 249] on link "Browse Products" at bounding box center [111, 249] width 91 height 16
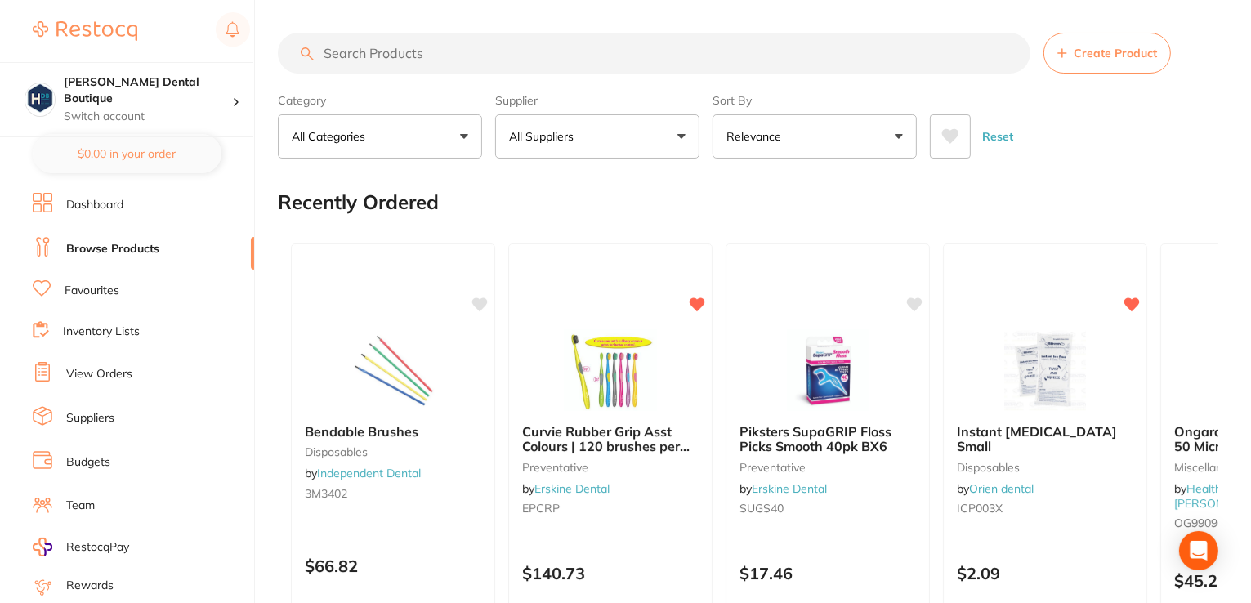
click at [379, 51] on input "search" at bounding box center [654, 53] width 753 height 41
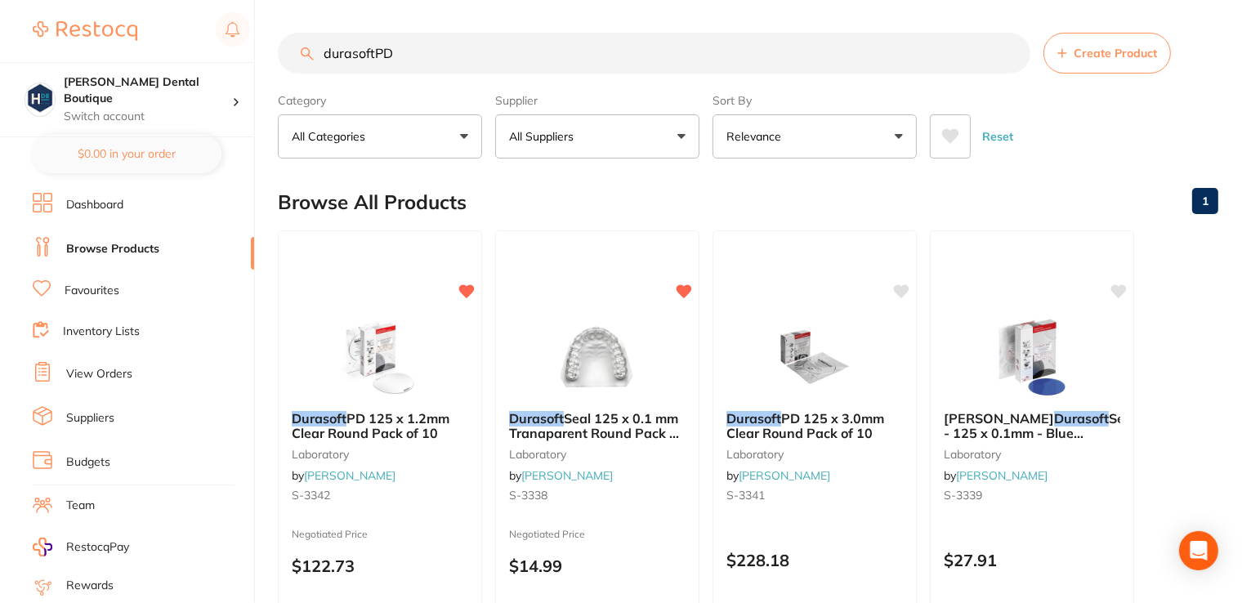
type input "durasoftPD"
click at [98, 370] on link "View Orders" at bounding box center [99, 374] width 66 height 16
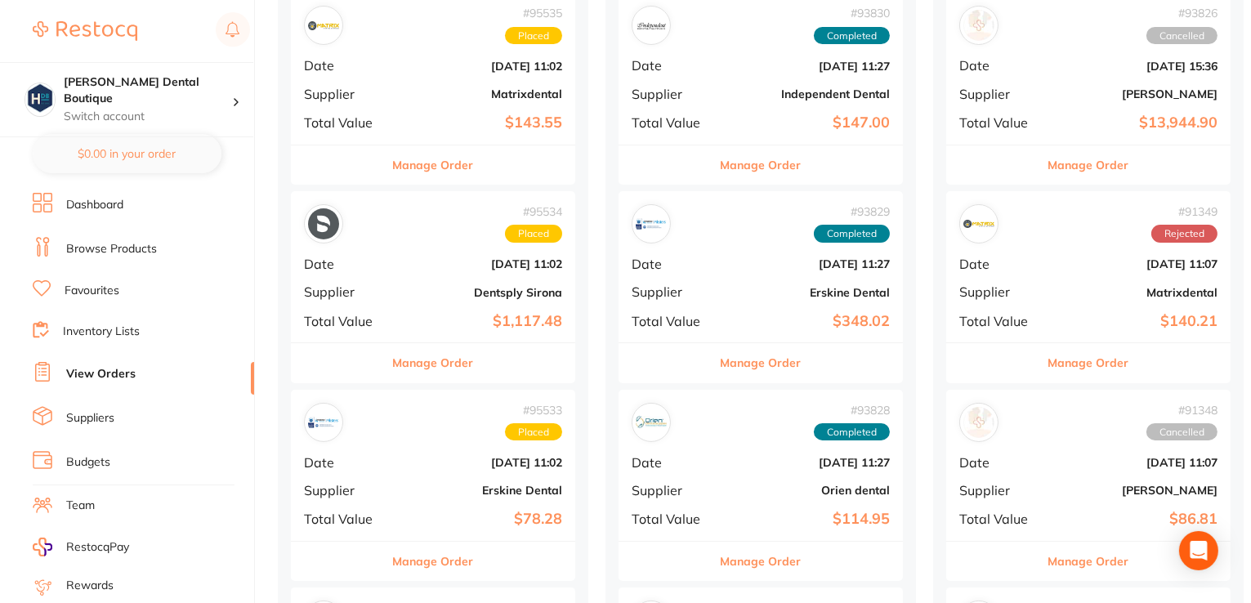
scroll to position [82, 0]
